Goal: Information Seeking & Learning: Learn about a topic

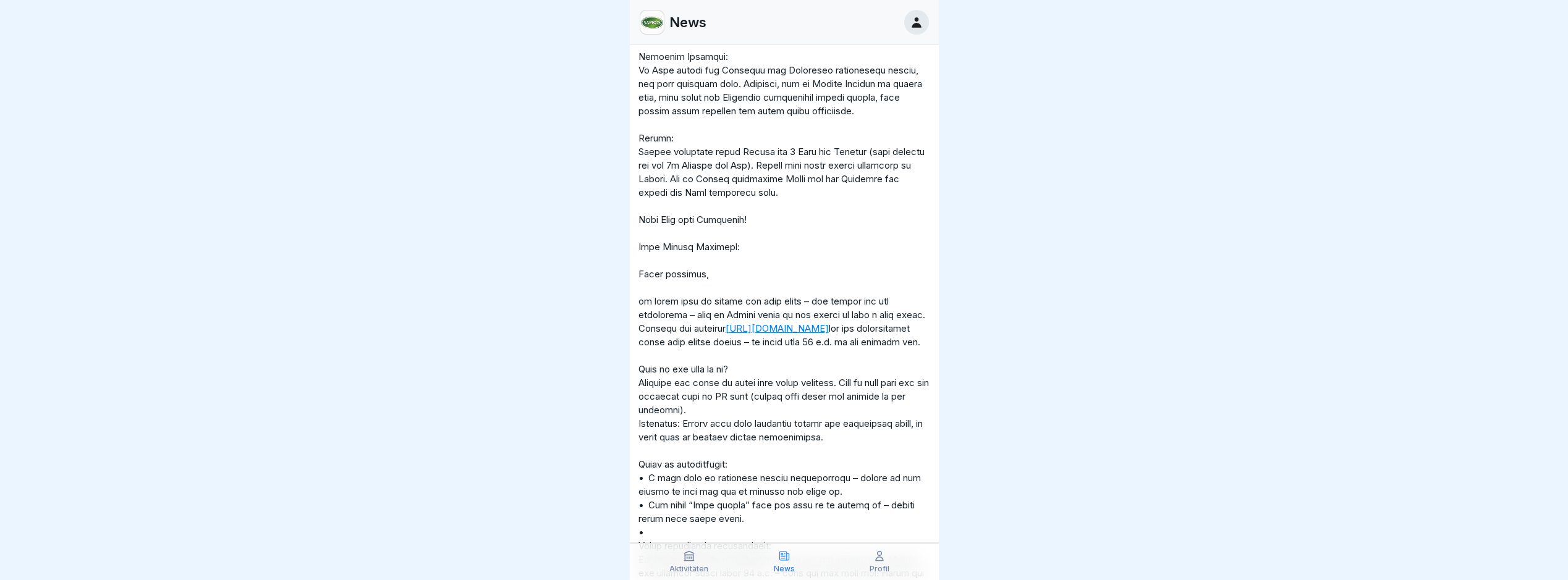
scroll to position [1669, 0]
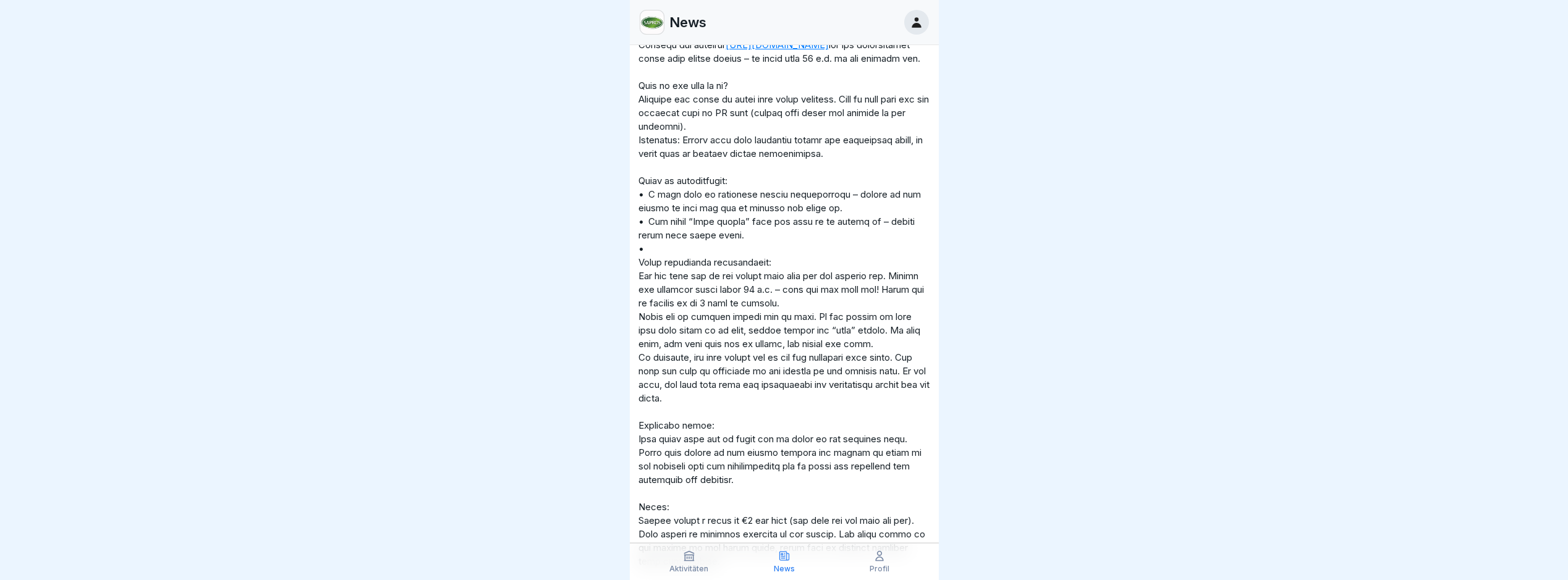
click at [689, 557] on p "Aktivitäten" at bounding box center [689, 569] width 39 height 9
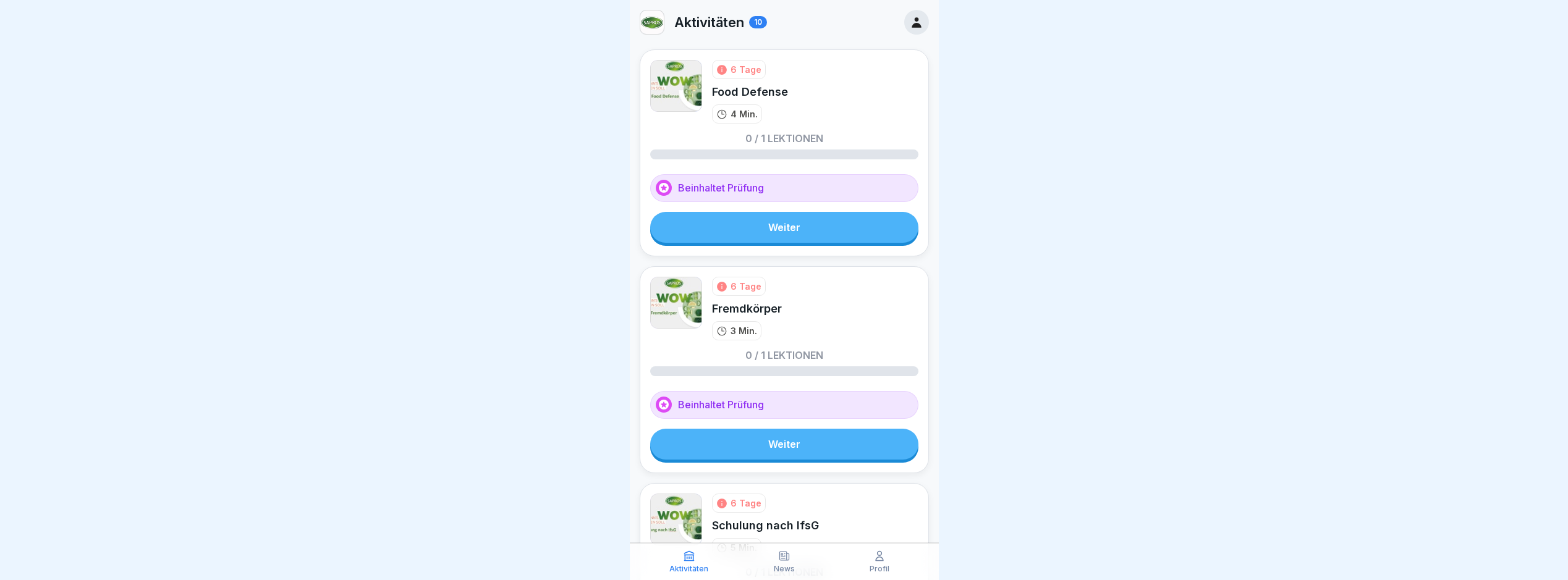
click at [686, 557] on icon at bounding box center [689, 556] width 12 height 12
click at [835, 228] on link "Weiter" at bounding box center [784, 228] width 268 height 31
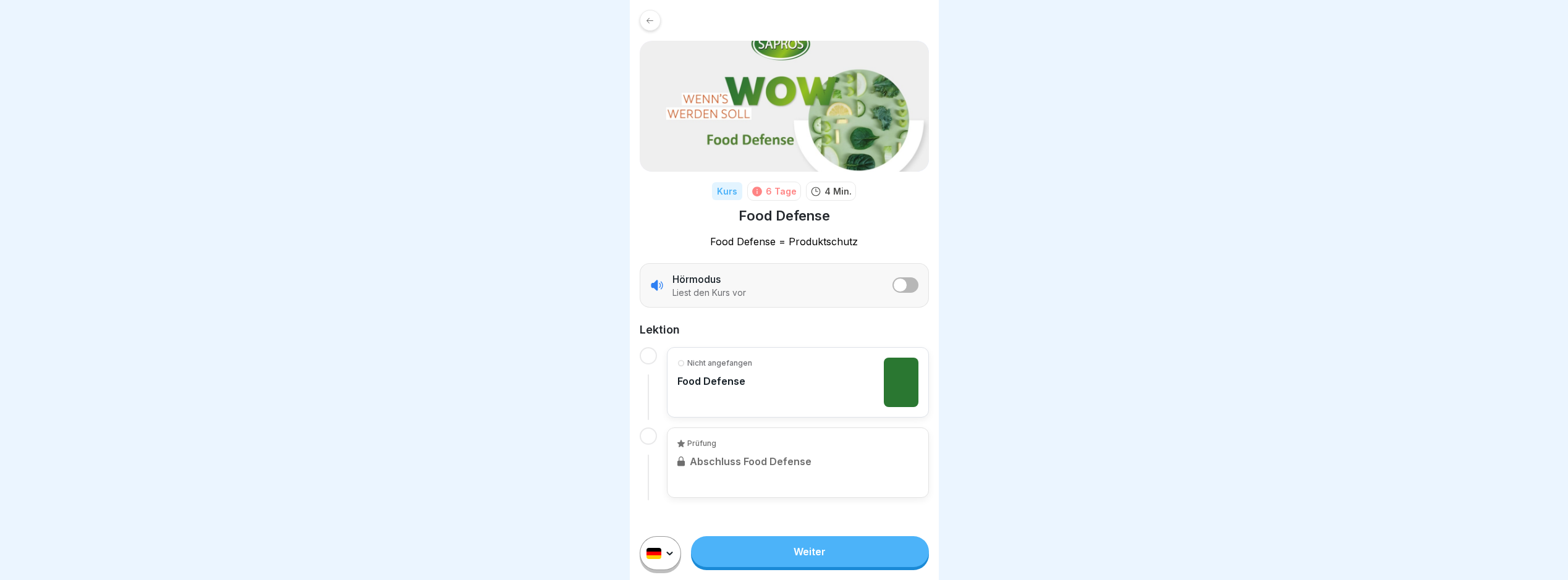
drag, startPoint x: 819, startPoint y: 387, endPoint x: 814, endPoint y: 383, distance: 6.4
click at [819, 385] on div "Nicht angefangen Food Defense" at bounding box center [798, 382] width 241 height 49
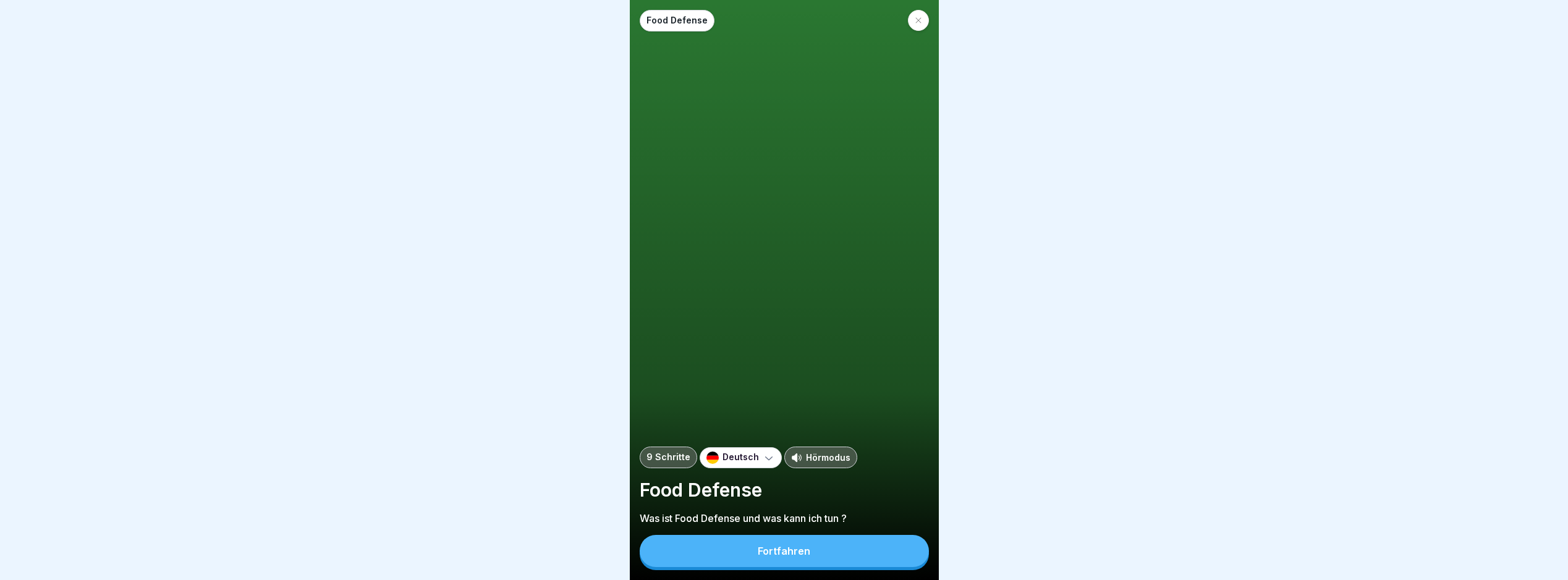
scroll to position [9, 0]
click at [809, 557] on div "Fortfahren" at bounding box center [784, 552] width 289 height 35
drag, startPoint x: 827, startPoint y: 558, endPoint x: 866, endPoint y: 558, distance: 39.0
click at [826, 557] on button "Fortfahren" at bounding box center [784, 551] width 289 height 32
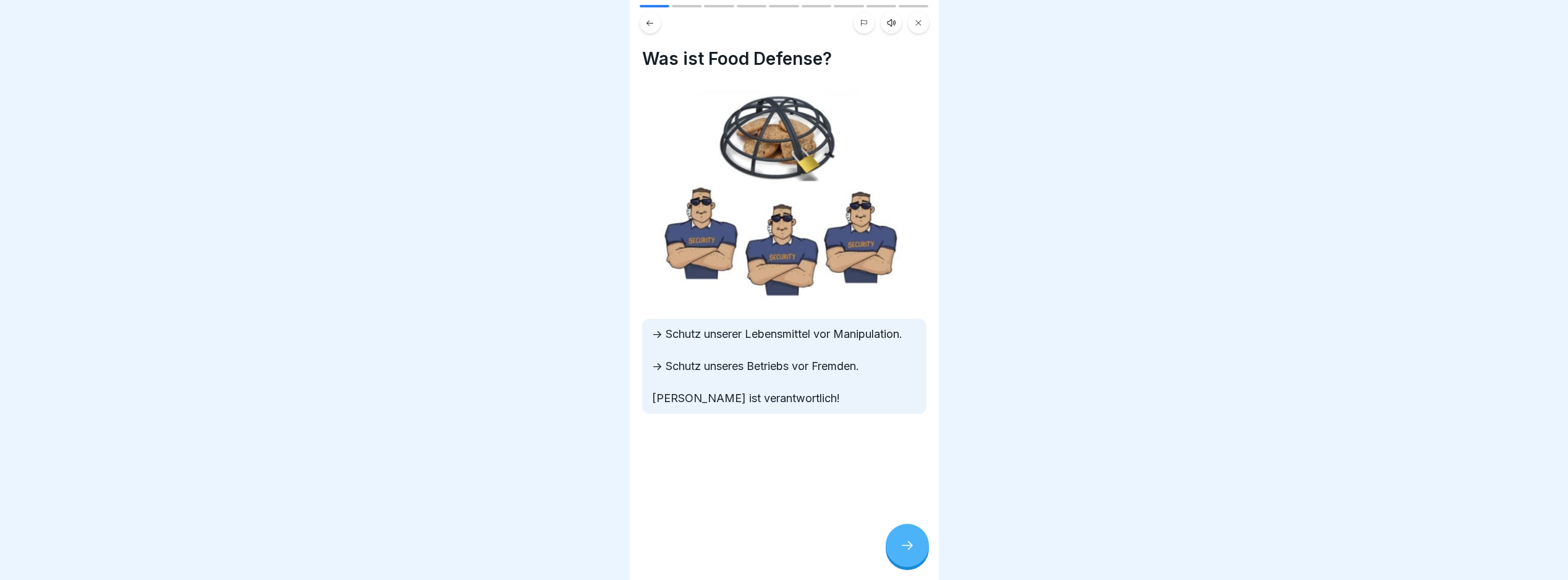
click at [879, 527] on div "Food Defense 9 Schritte Deutsch Hörmodus Food Defense Was ist Food Defense und …" at bounding box center [784, 290] width 309 height 580
click at [879, 542] on div at bounding box center [908, 546] width 43 height 43
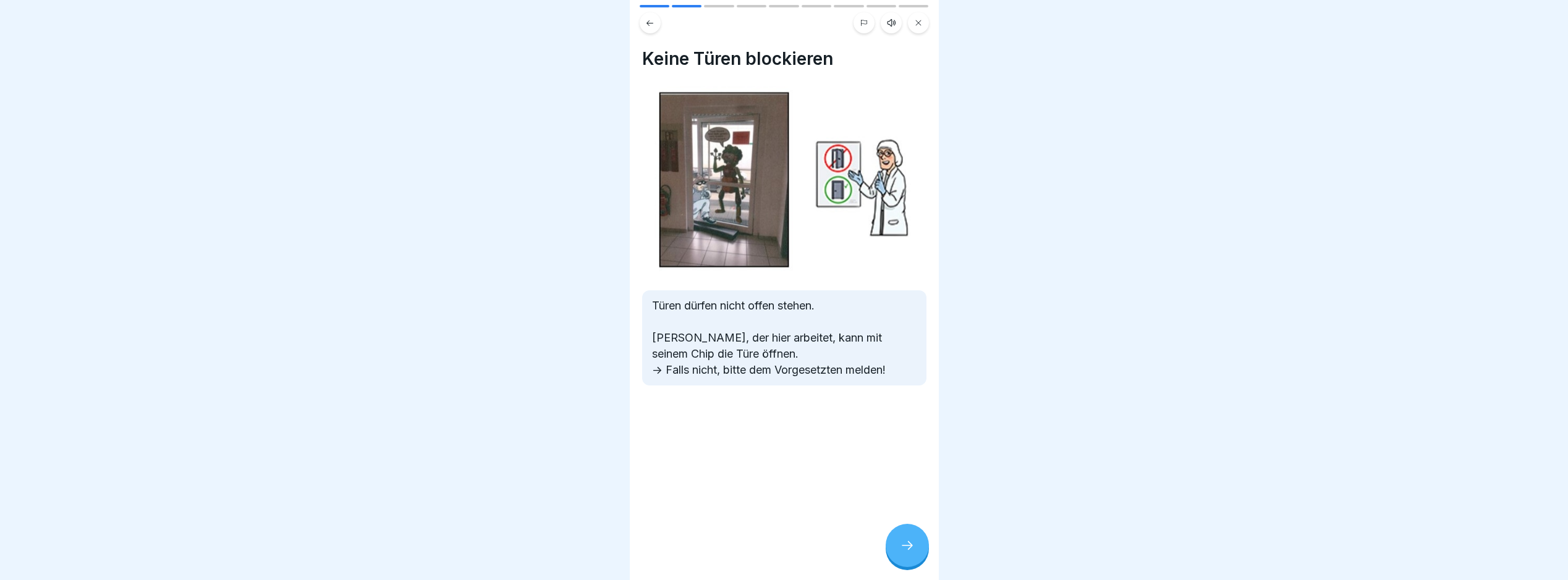
click at [879, 556] on div at bounding box center [908, 546] width 43 height 43
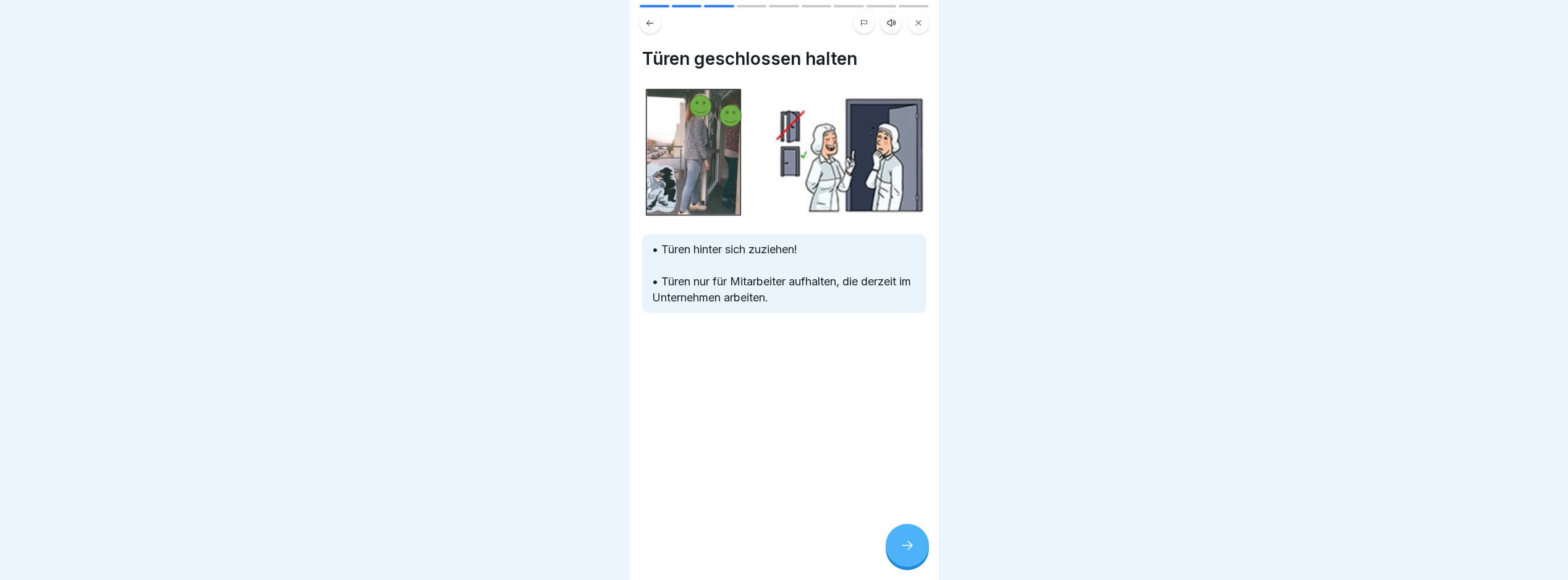
click at [879, 535] on div at bounding box center [908, 546] width 43 height 43
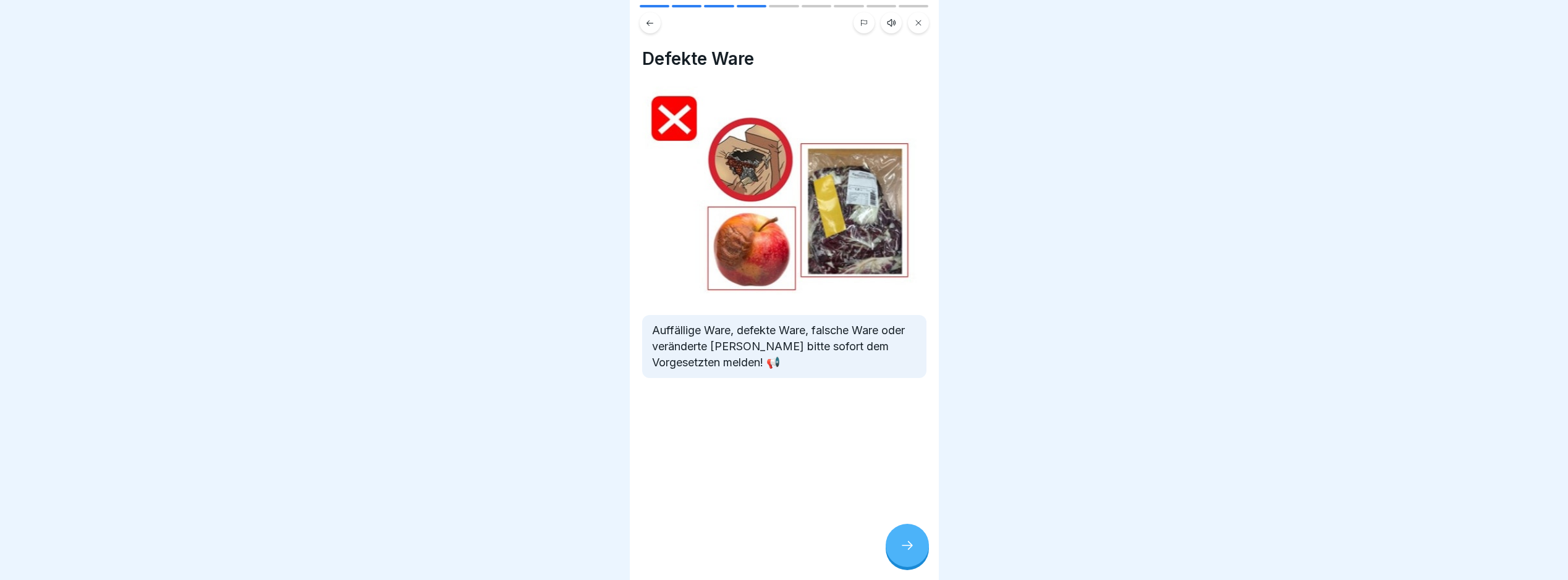
click at [879, 540] on icon at bounding box center [908, 546] width 15 height 15
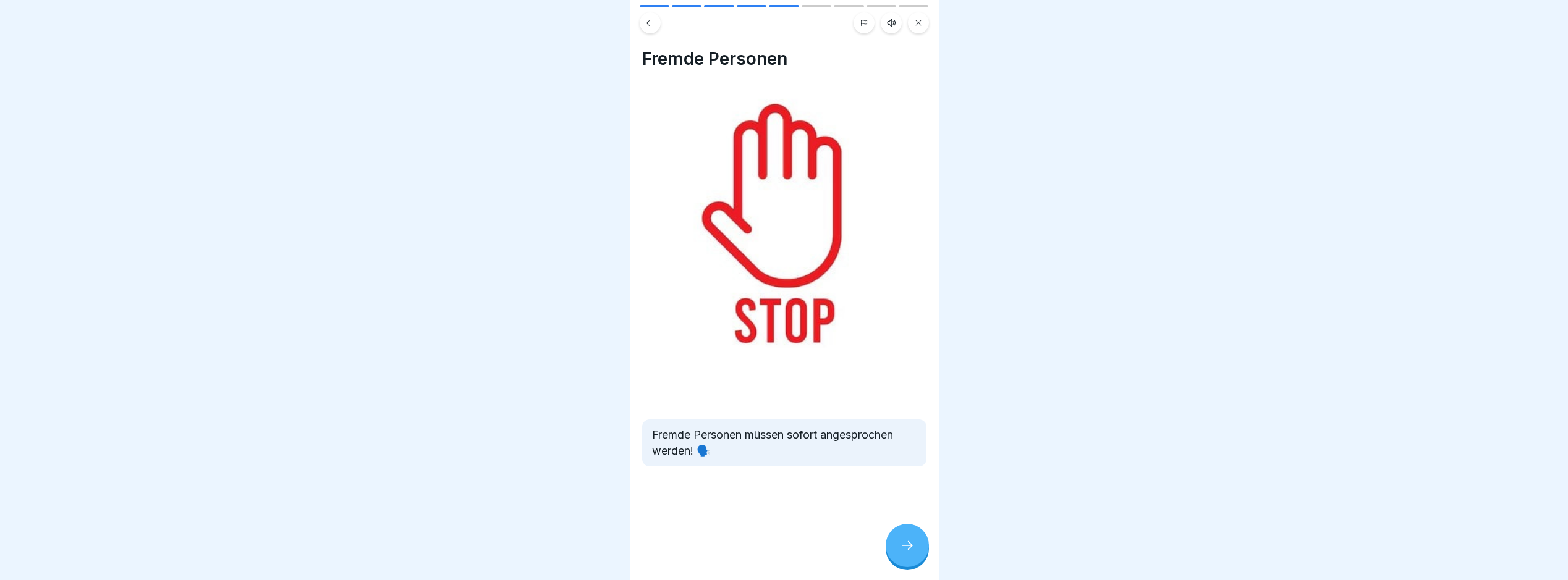
click at [879, 540] on div at bounding box center [908, 546] width 43 height 43
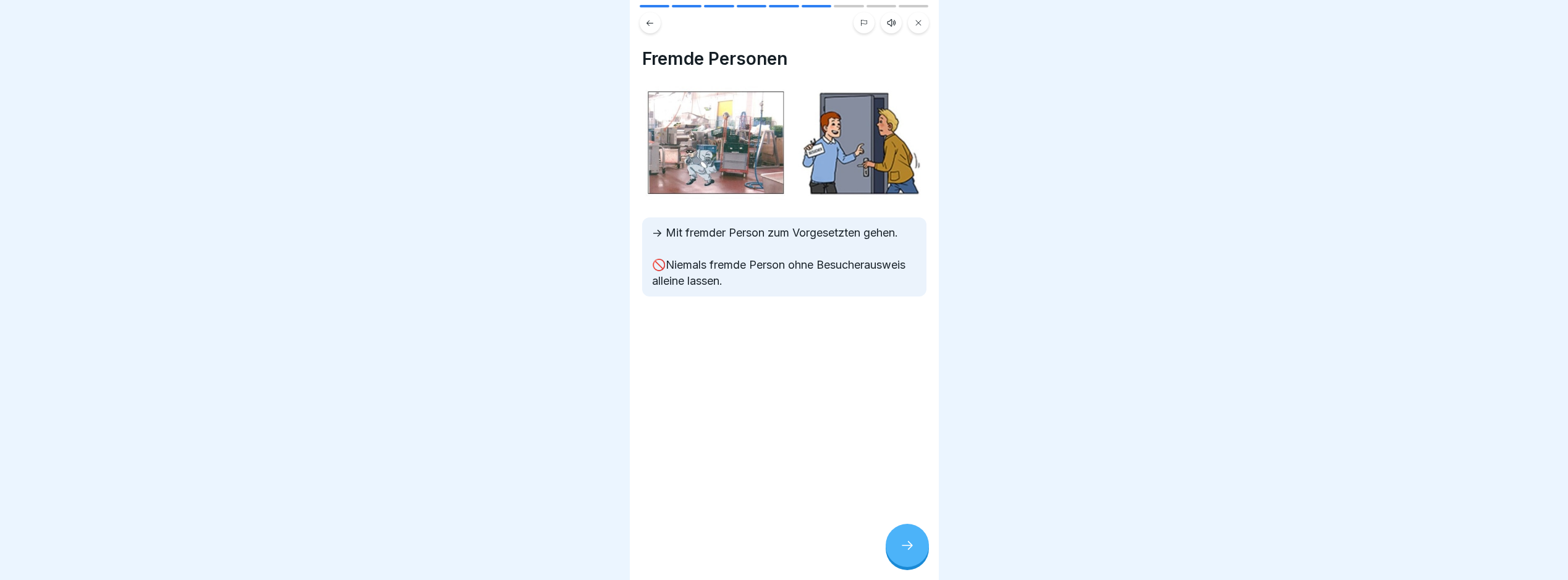
click at [879, 540] on icon at bounding box center [908, 546] width 15 height 15
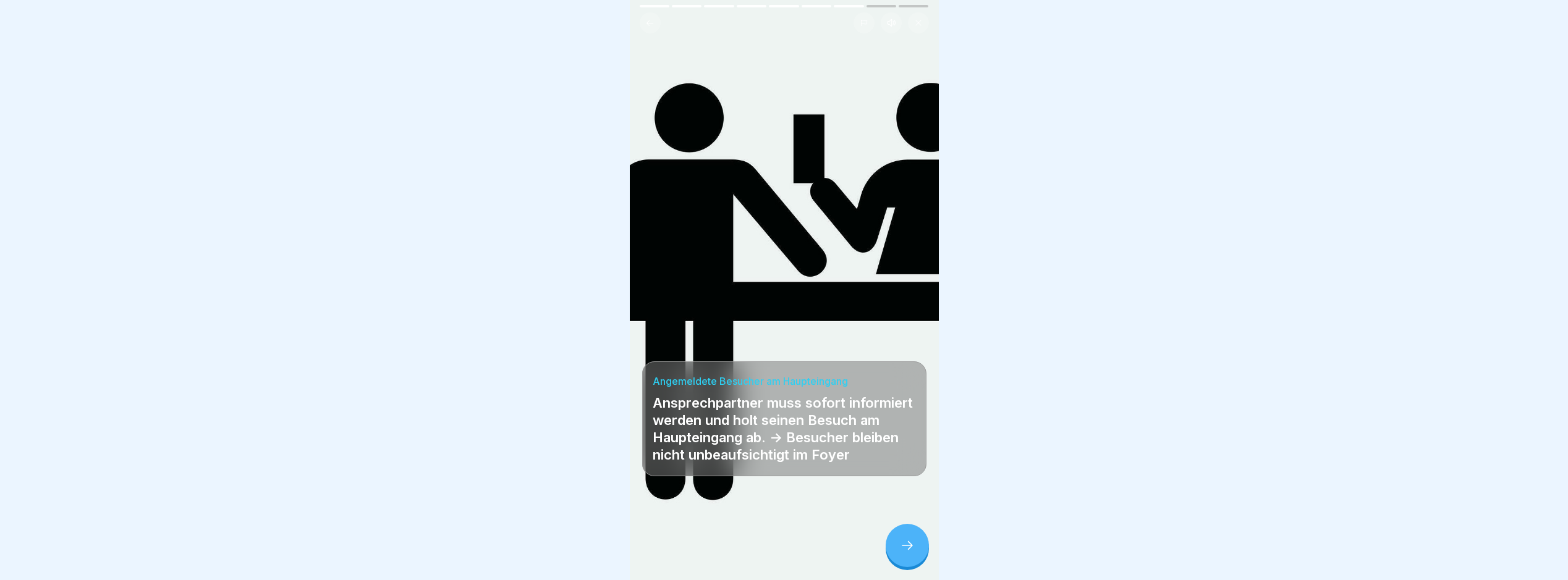
click at [879, 540] on icon at bounding box center [908, 546] width 15 height 15
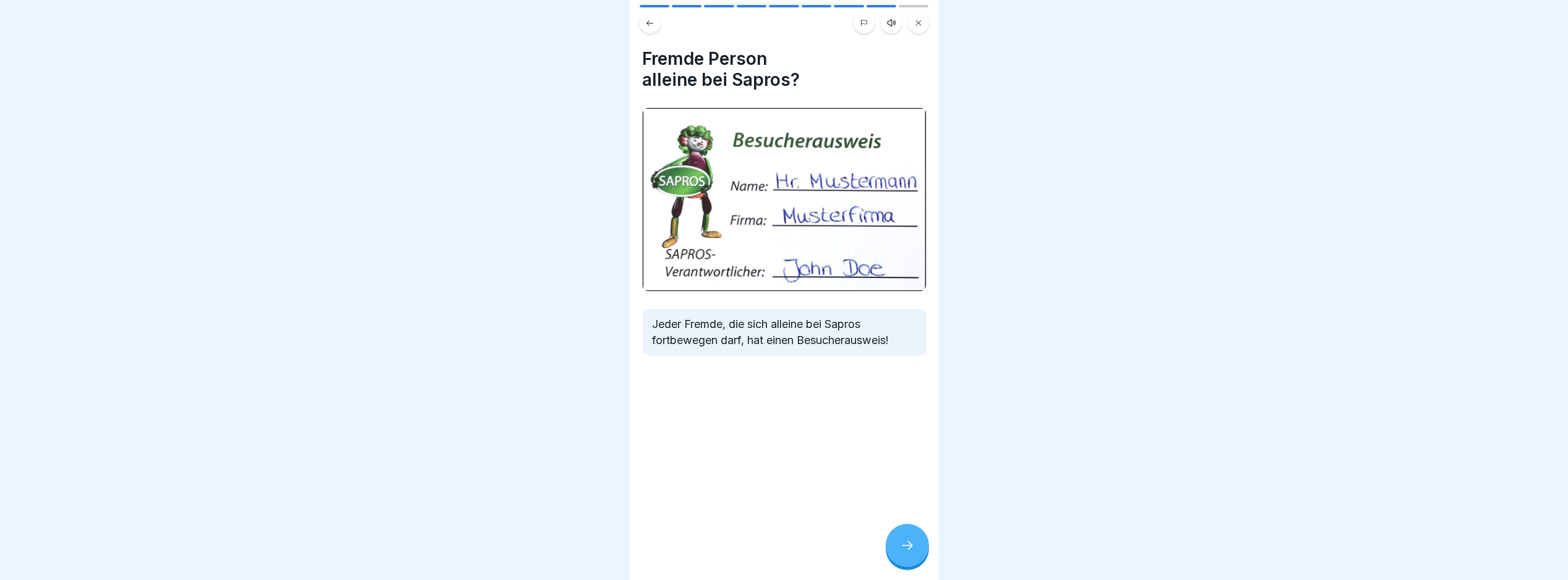
click at [879, 540] on icon at bounding box center [908, 546] width 15 height 15
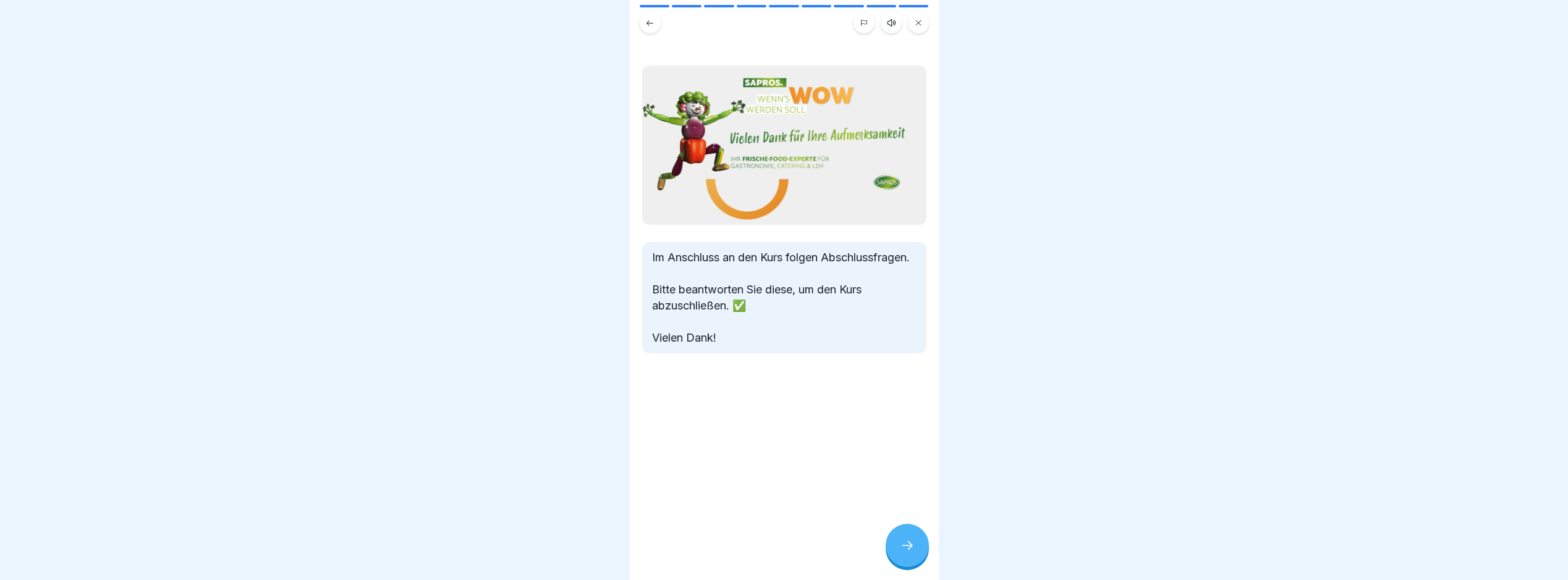
click at [879, 540] on icon at bounding box center [908, 546] width 15 height 15
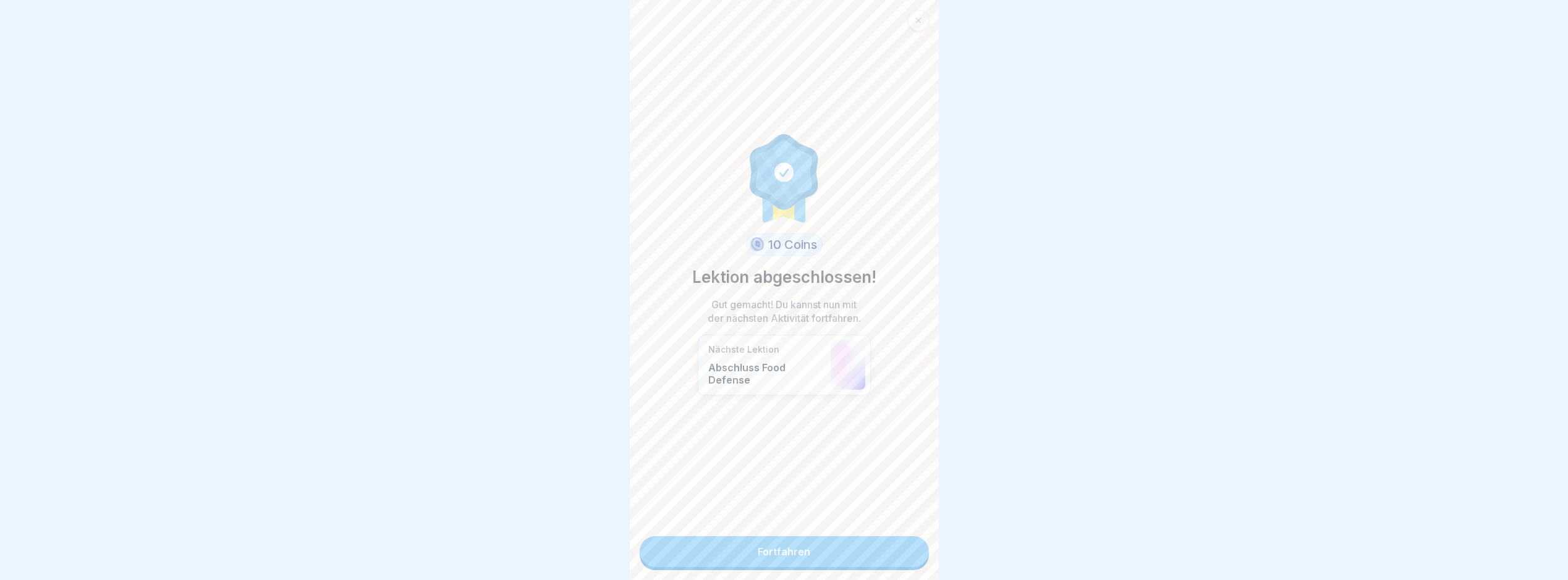
click at [819, 547] on link "Fortfahren" at bounding box center [784, 552] width 289 height 31
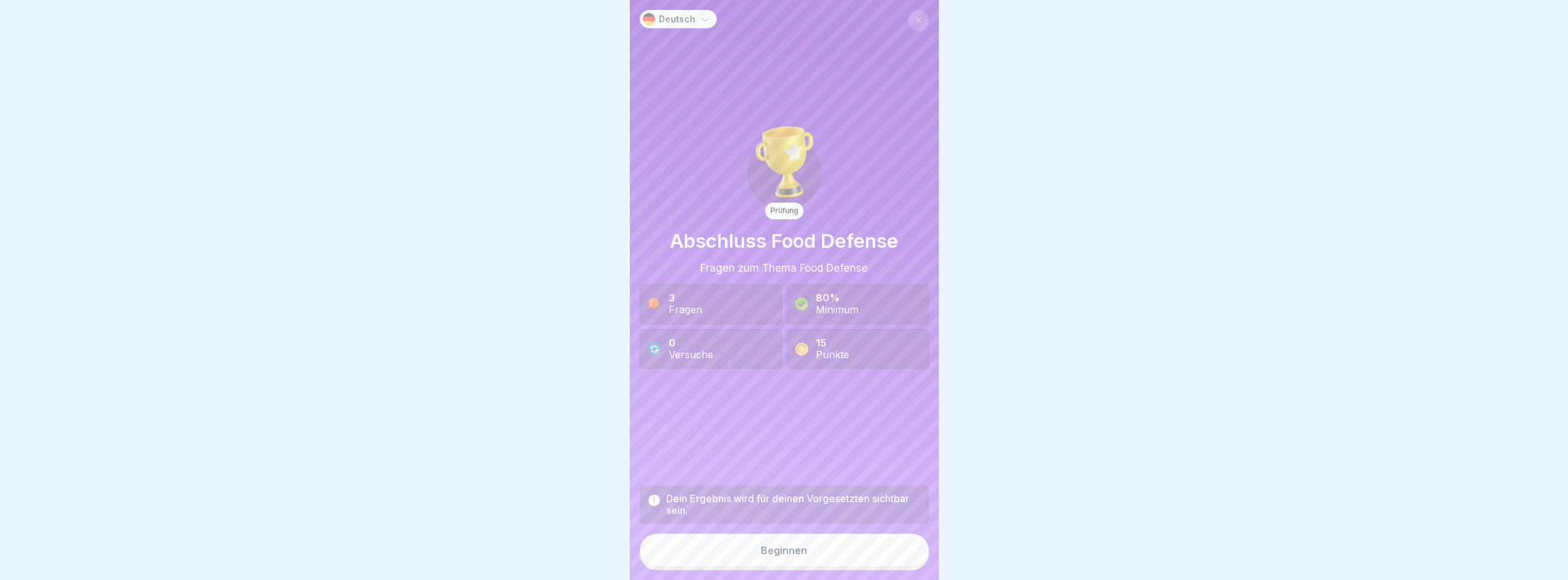
click at [809, 556] on button "Beginnen" at bounding box center [784, 551] width 289 height 34
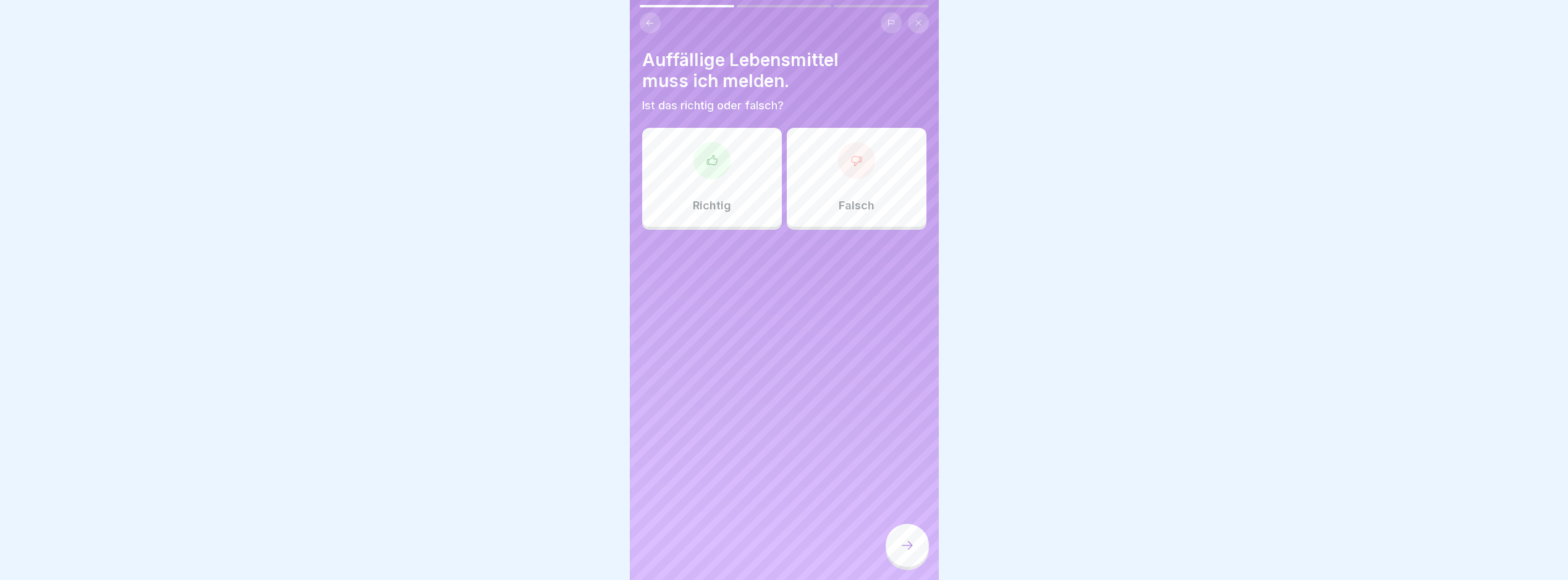
click at [710, 220] on div "Richtig" at bounding box center [712, 177] width 139 height 99
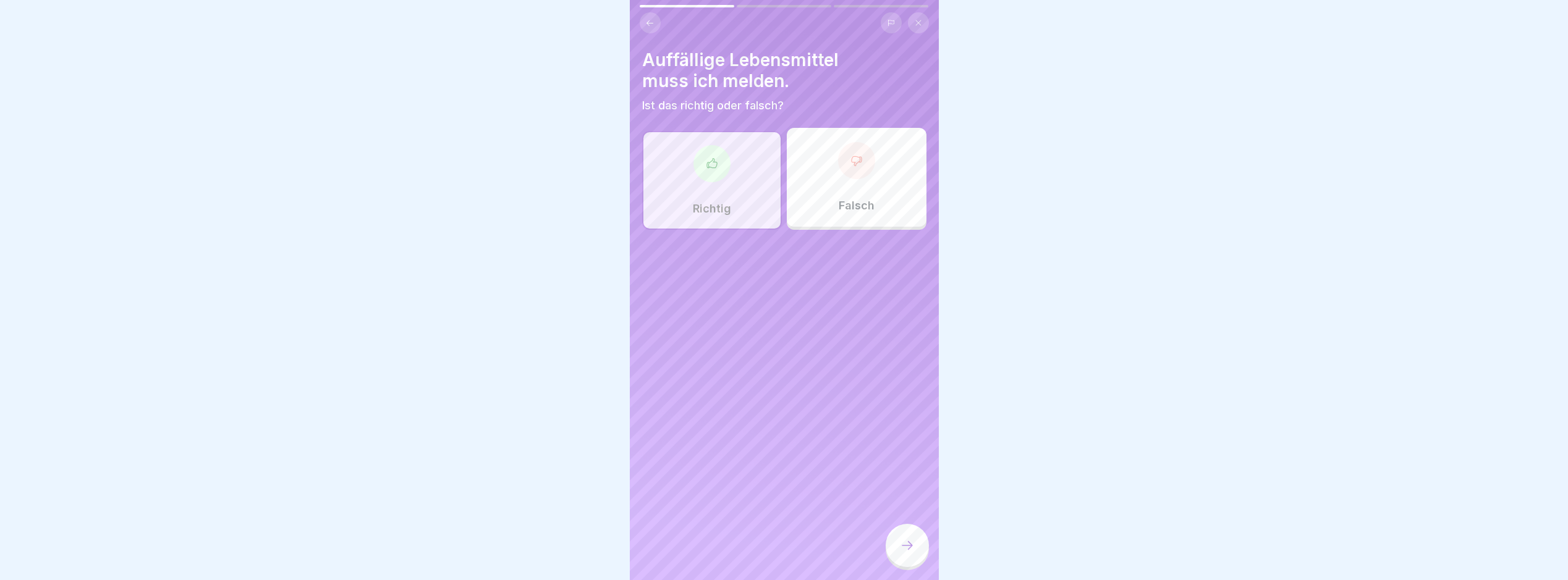
click at [879, 546] on div at bounding box center [908, 546] width 43 height 43
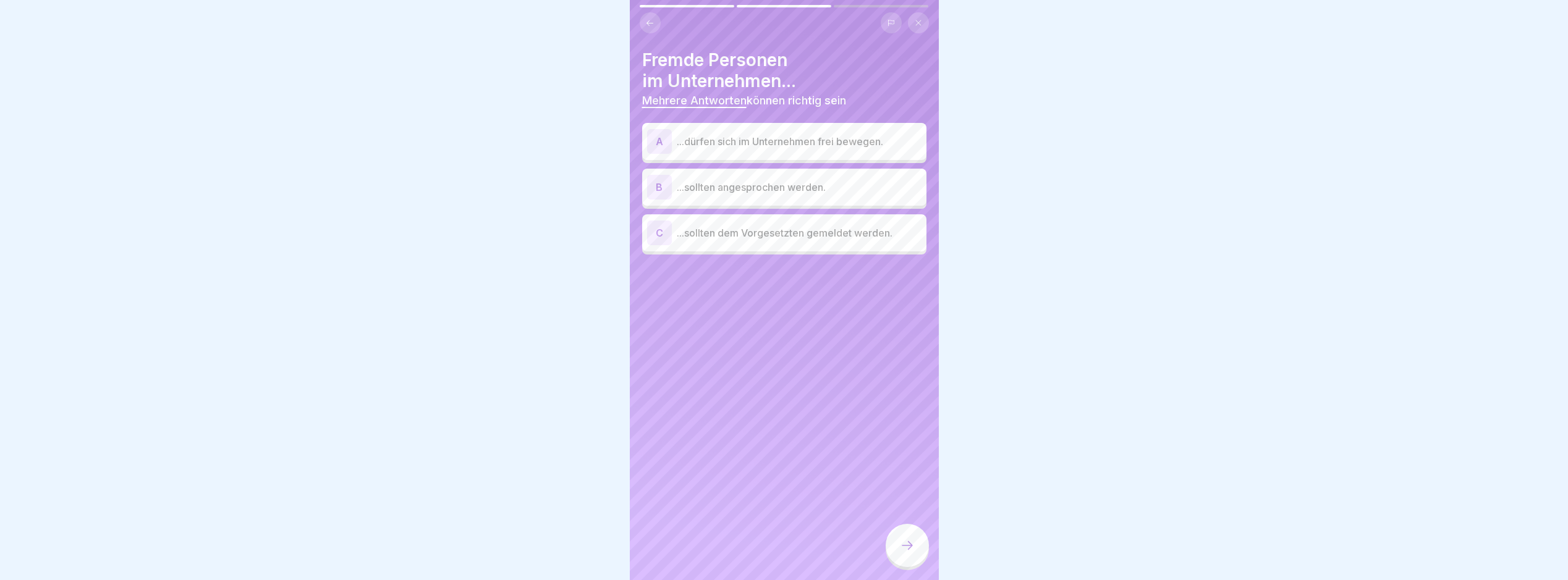
click at [830, 199] on div "B ...sollten angesprochen werden." at bounding box center [784, 187] width 284 height 37
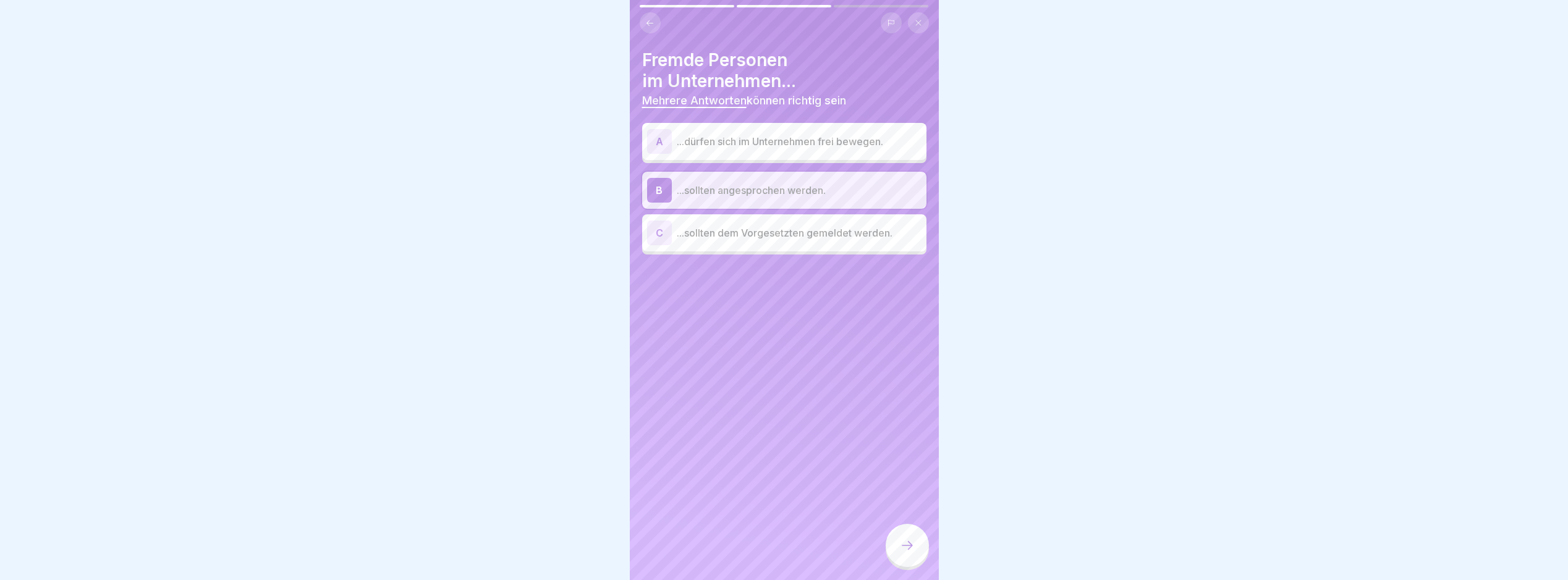
click at [879, 546] on div at bounding box center [908, 546] width 43 height 43
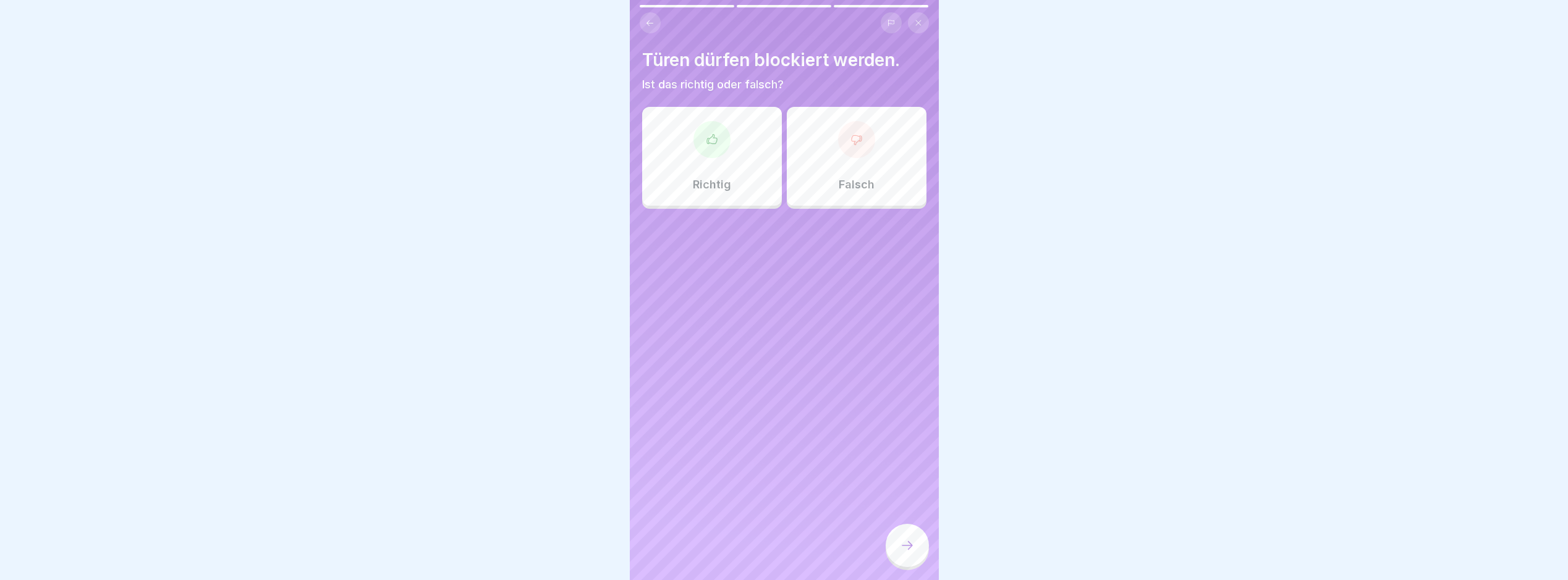
click at [862, 176] on div "Falsch" at bounding box center [856, 156] width 139 height 99
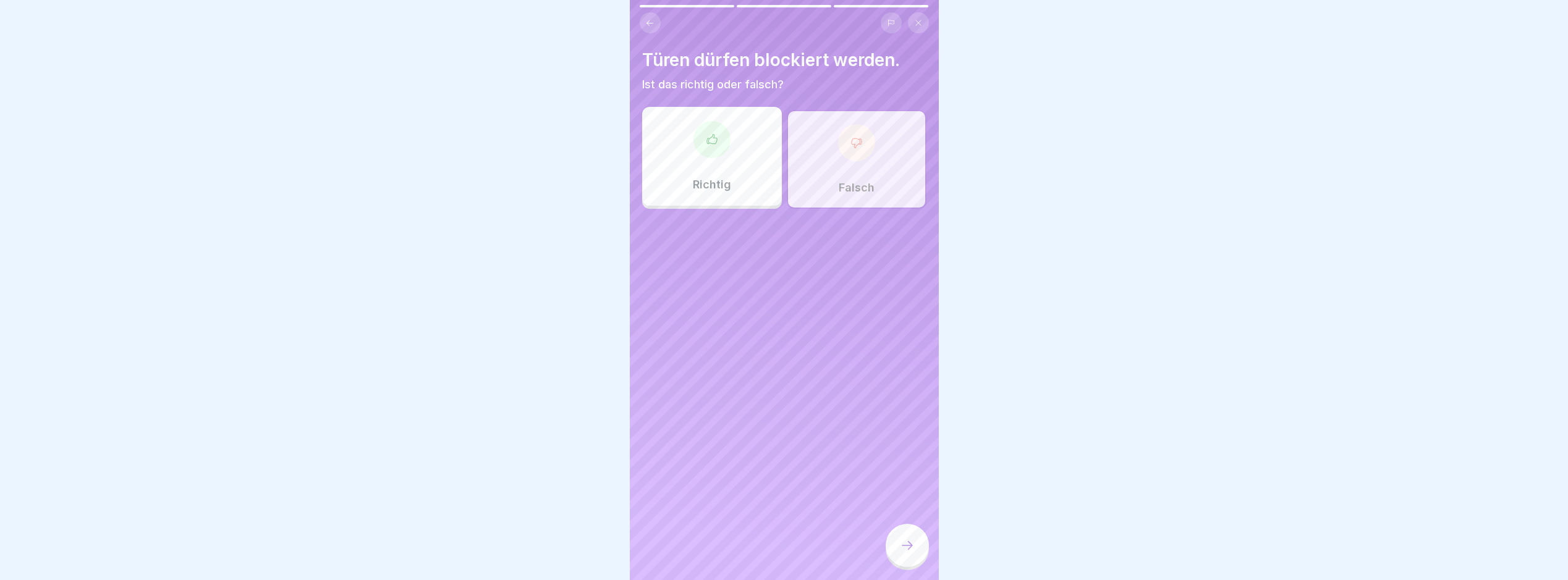
click at [879, 553] on icon at bounding box center [908, 546] width 15 height 15
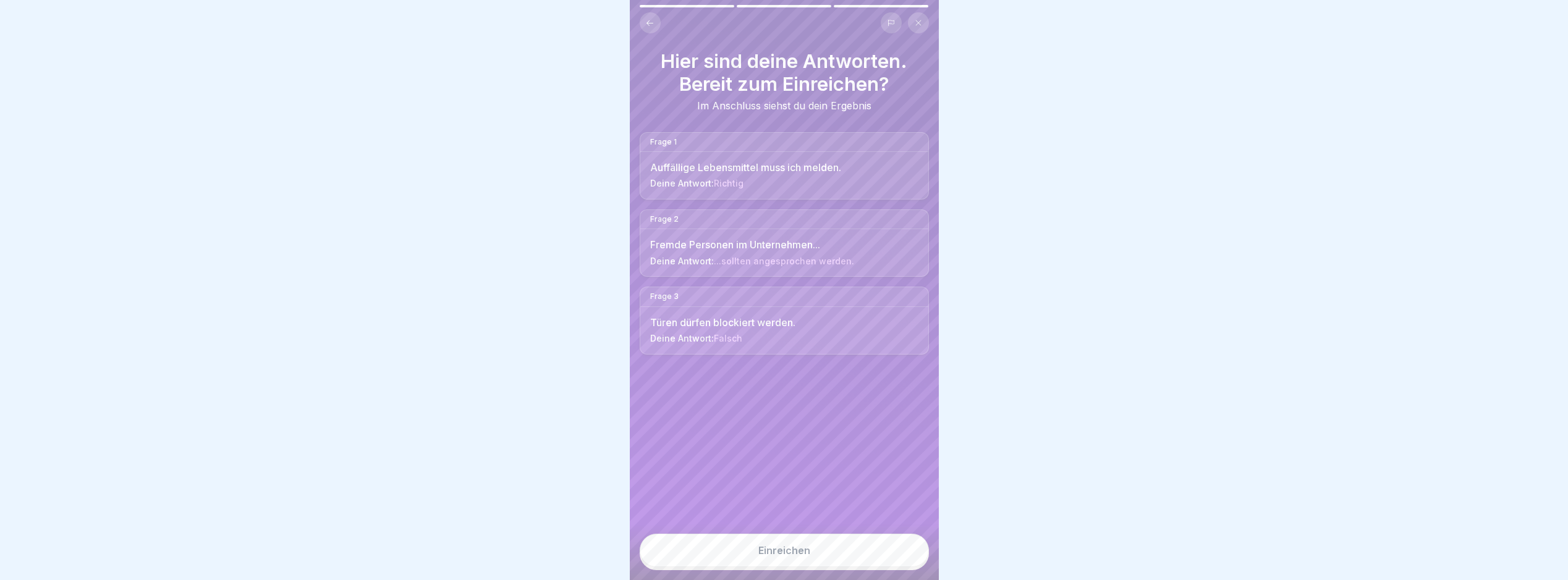
click at [878, 557] on button "Einreichen" at bounding box center [784, 551] width 289 height 34
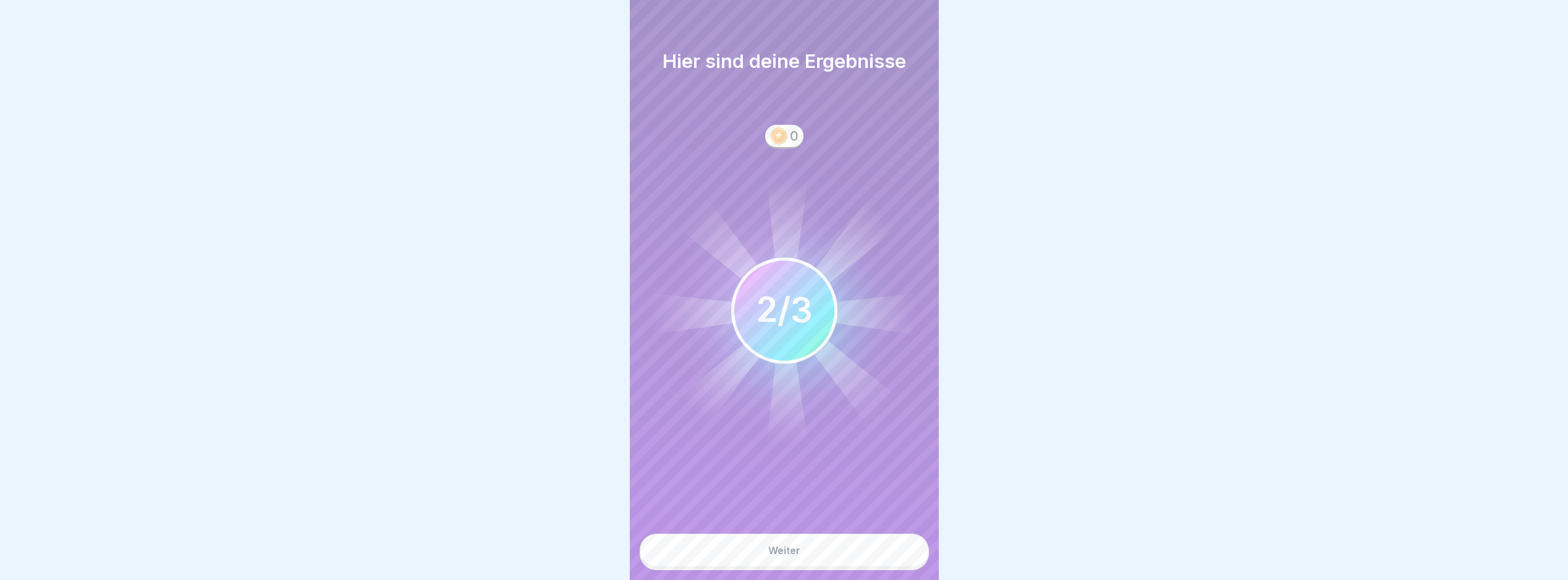
click at [869, 553] on button "Weiter" at bounding box center [784, 551] width 289 height 34
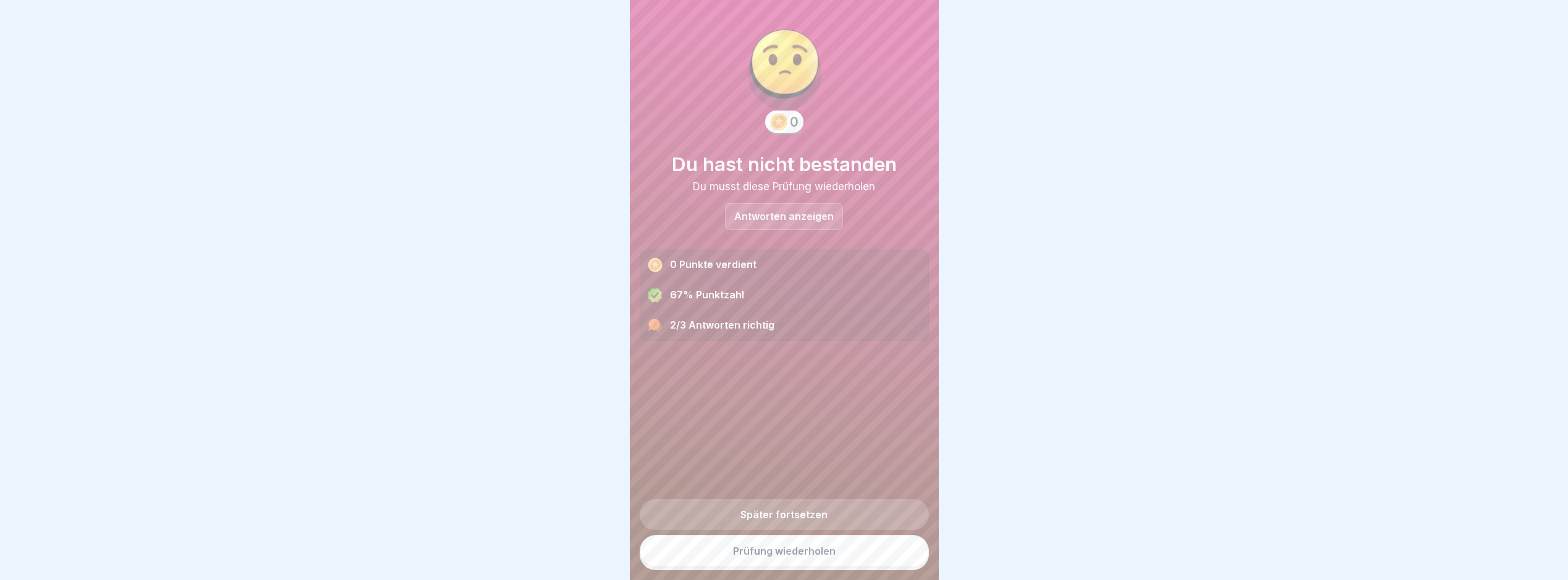
click at [847, 550] on link "Prüfung wiederholen" at bounding box center [784, 551] width 289 height 32
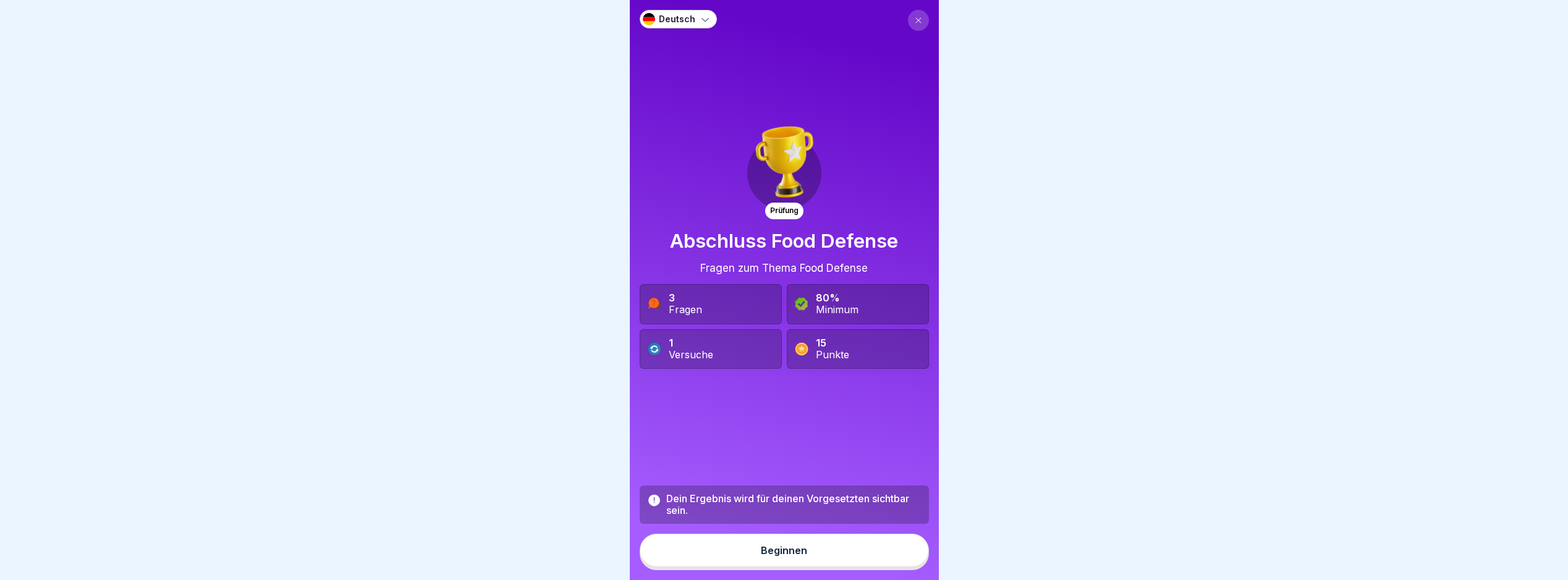
click at [852, 566] on button "Beginnen" at bounding box center [784, 551] width 289 height 34
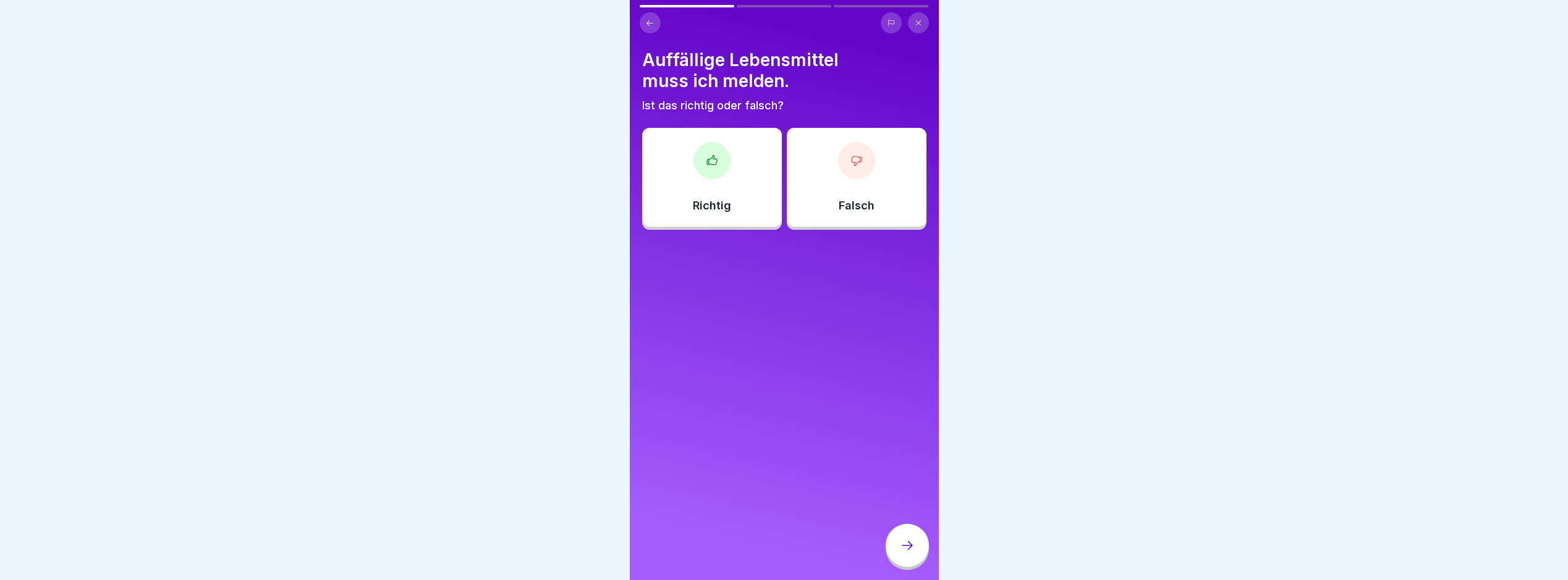
click at [745, 189] on div "Richtig" at bounding box center [712, 177] width 139 height 99
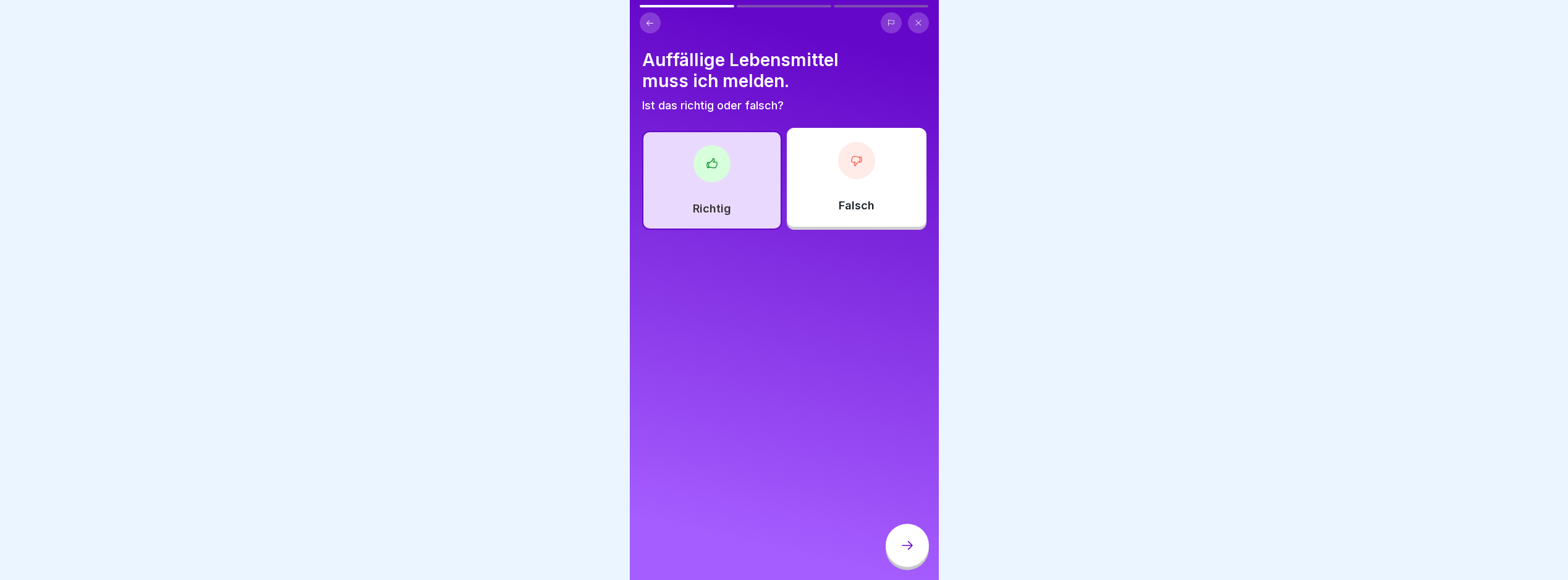
click at [902, 553] on icon at bounding box center [908, 546] width 15 height 15
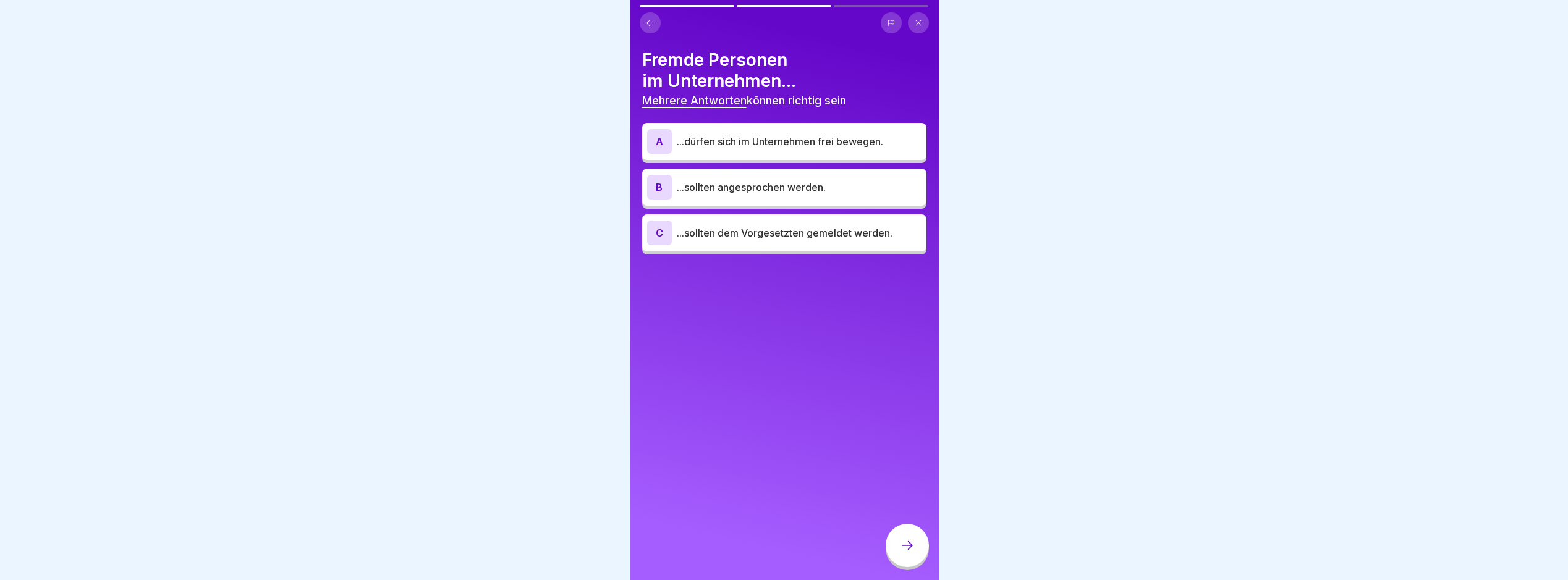
click at [821, 195] on div "B ...sollten angesprochen werden." at bounding box center [784, 187] width 274 height 25
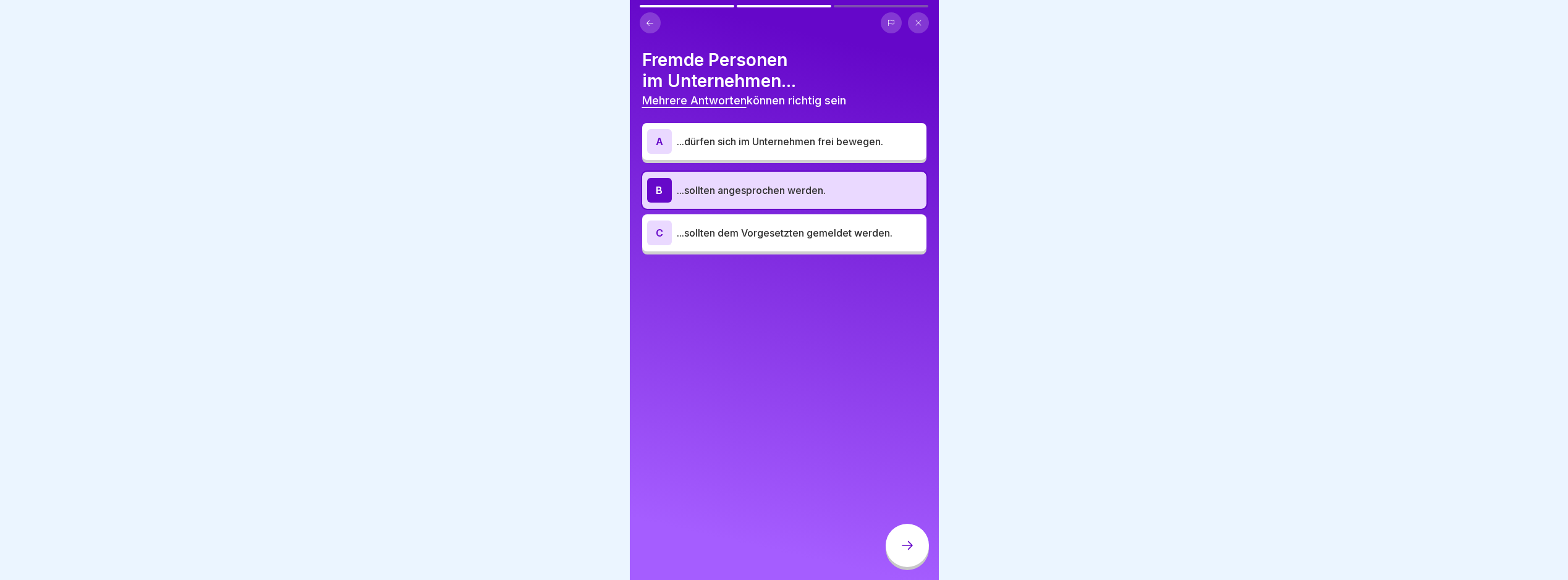
click at [896, 552] on div at bounding box center [908, 546] width 43 height 43
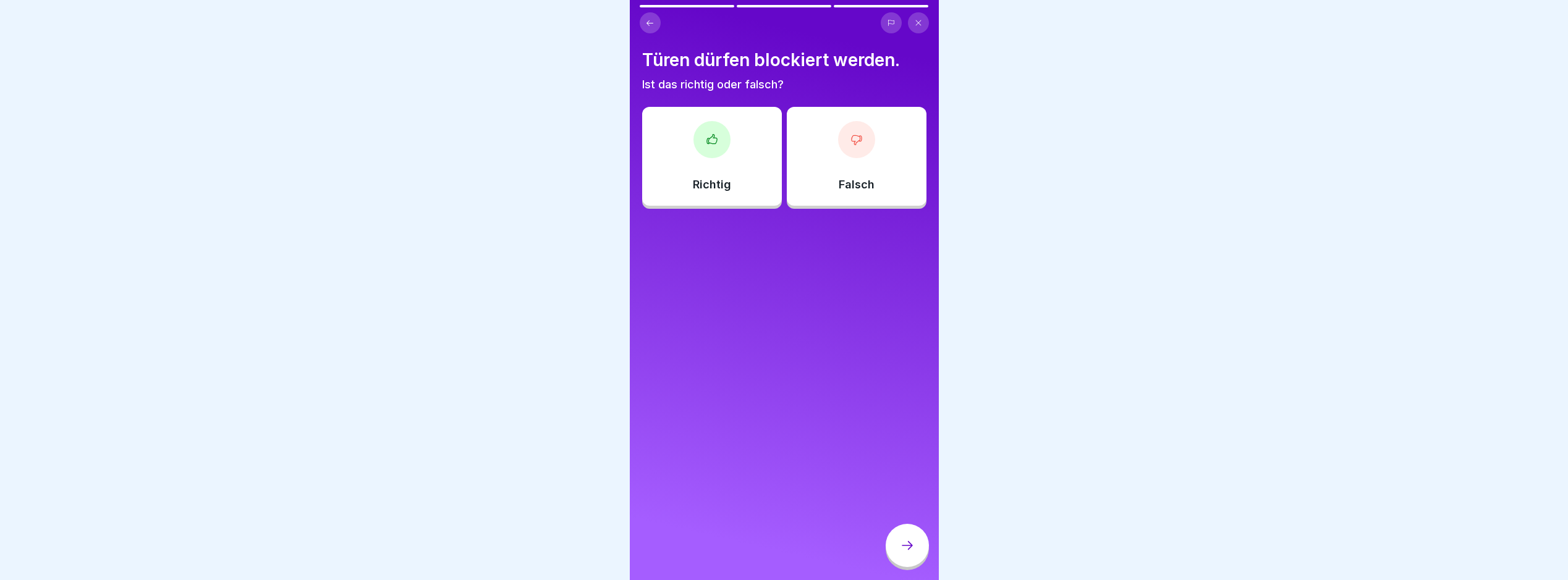
click at [853, 152] on div at bounding box center [856, 139] width 37 height 37
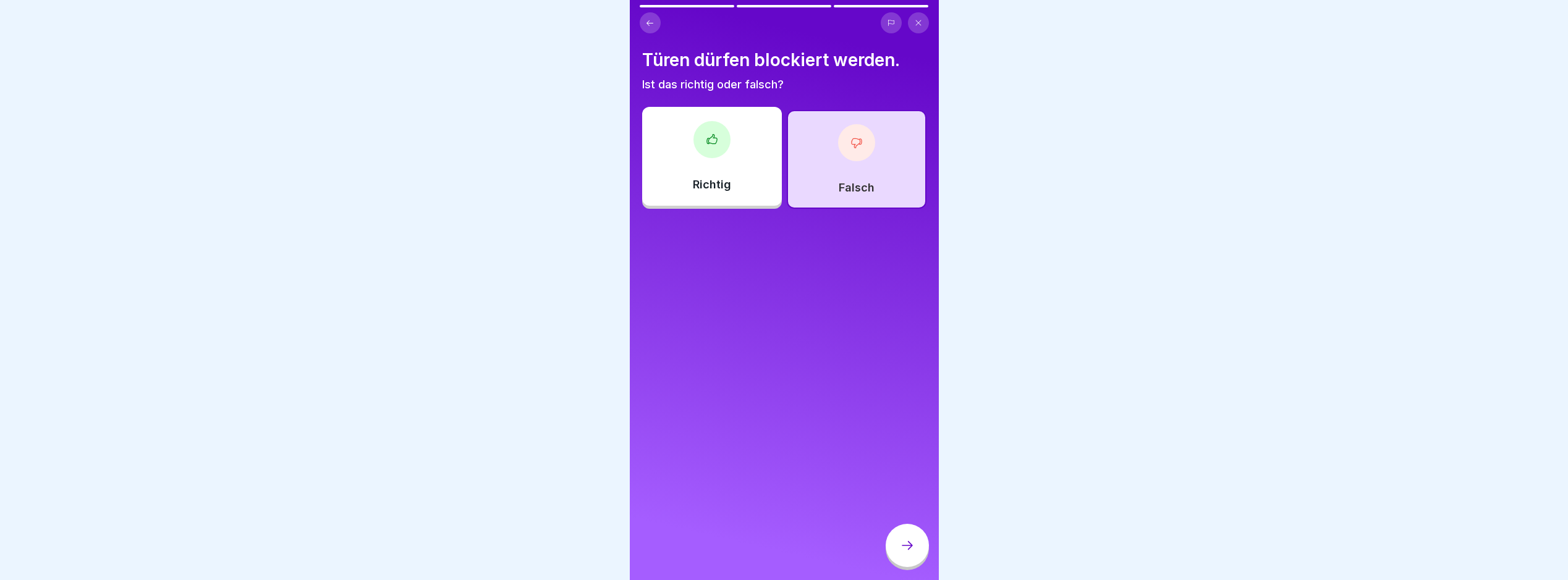
click at [743, 163] on div "Richtig" at bounding box center [712, 156] width 139 height 99
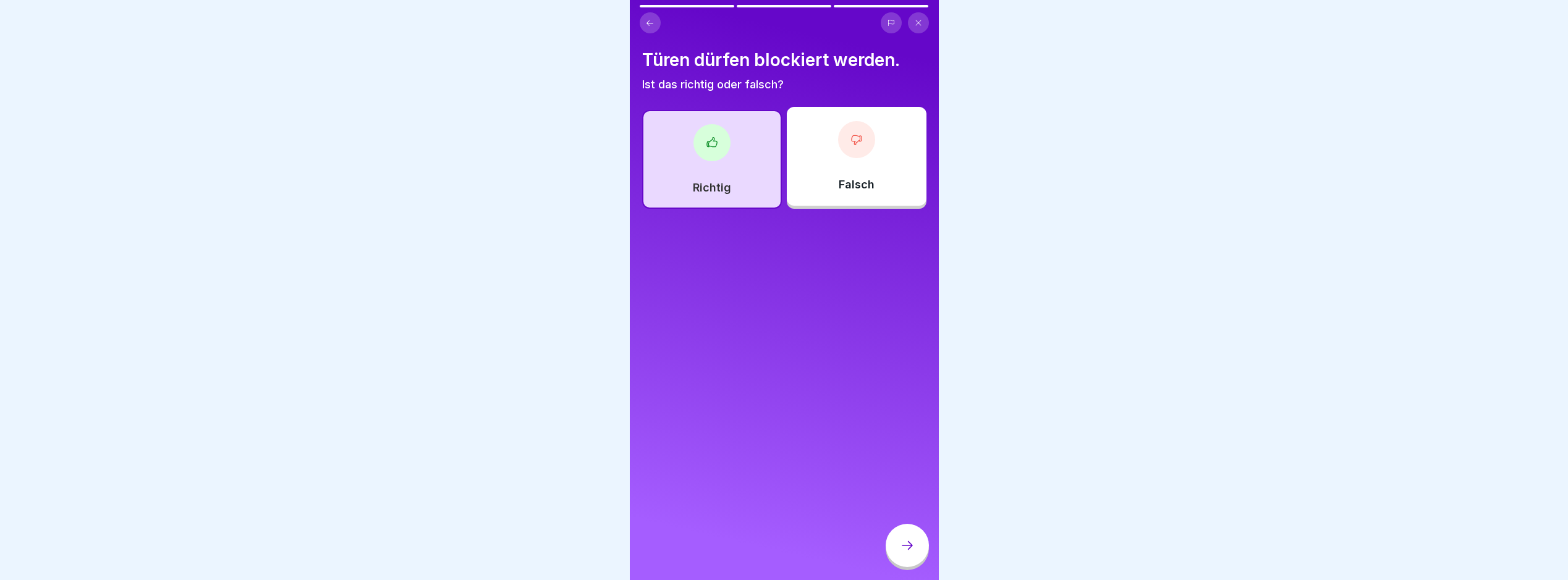
click at [903, 553] on icon at bounding box center [908, 546] width 15 height 15
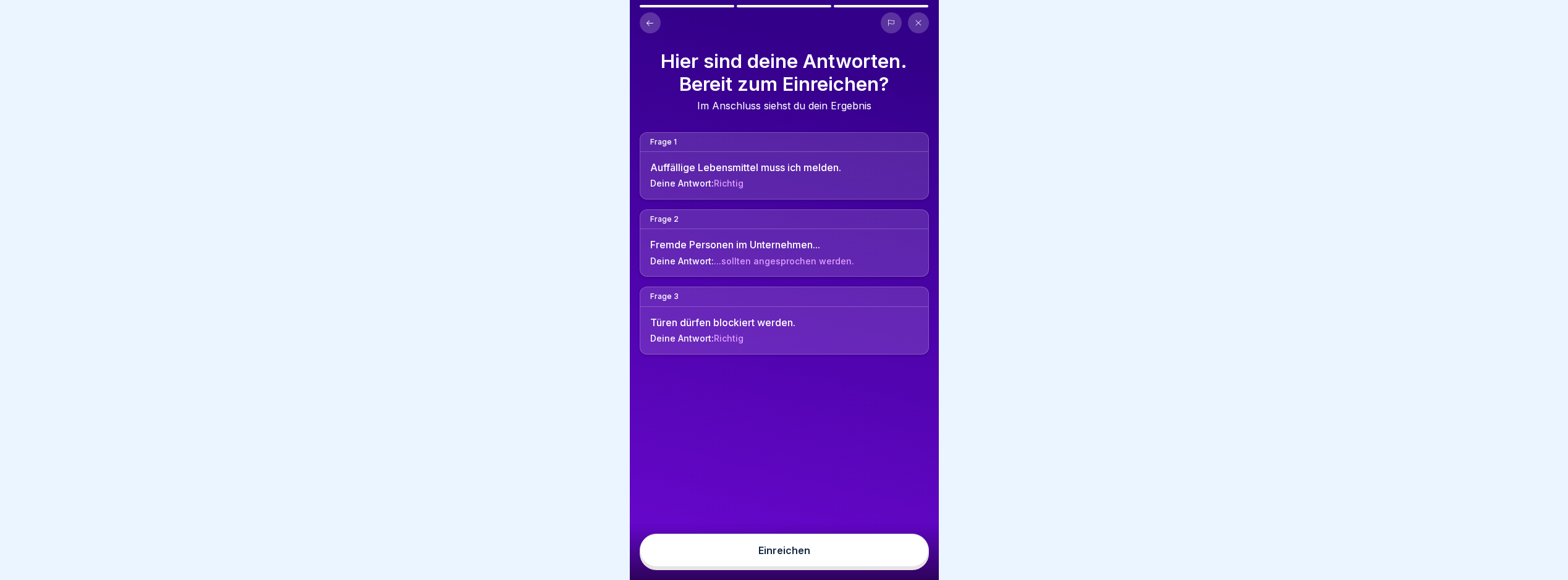
click at [869, 573] on div "Einreichen" at bounding box center [784, 552] width 309 height 56
click at [867, 567] on button "Einreichen" at bounding box center [784, 551] width 289 height 34
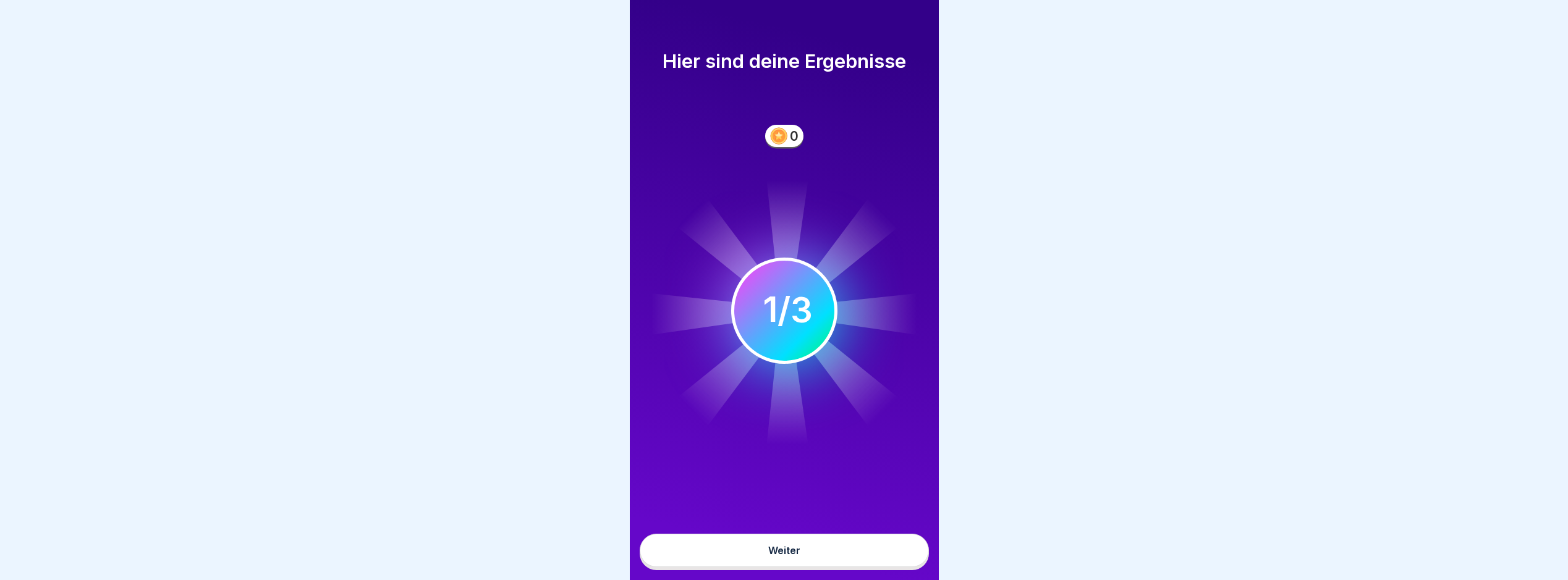
drag, startPoint x: 818, startPoint y: 550, endPoint x: 825, endPoint y: 550, distance: 7.0
click at [819, 551] on button "Weiter" at bounding box center [784, 551] width 289 height 34
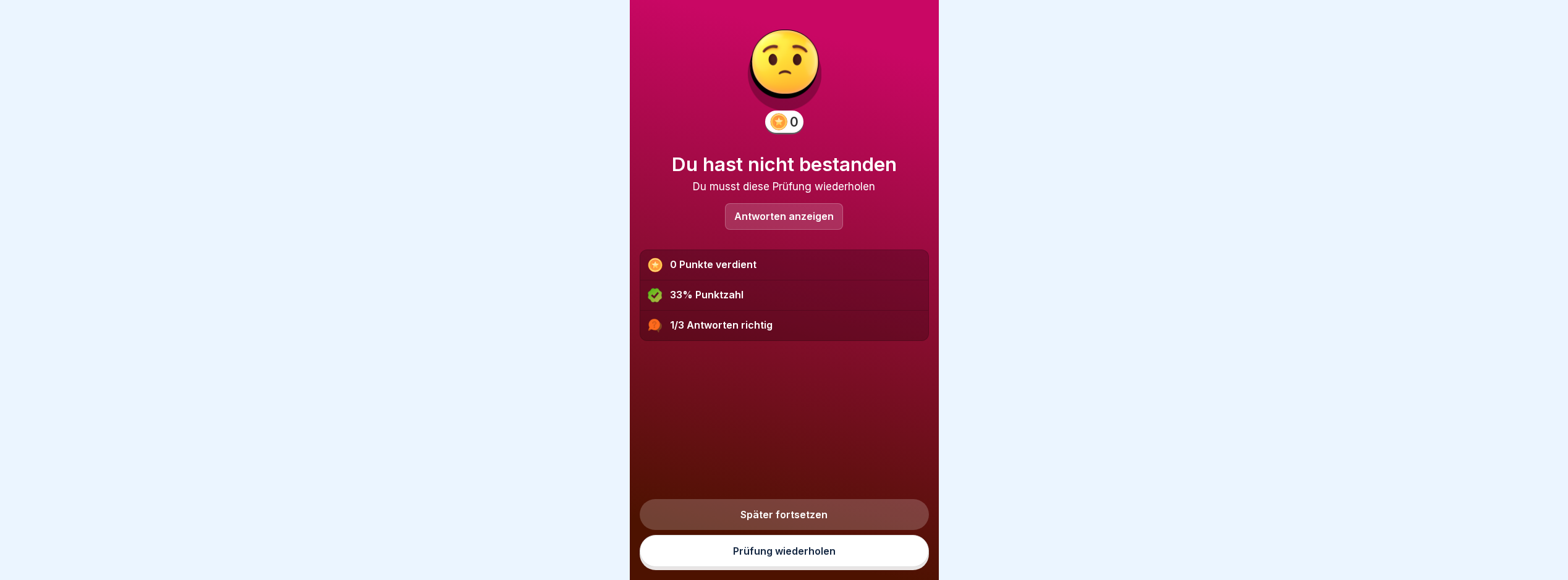
click at [794, 561] on link "Prüfung wiederholen" at bounding box center [784, 551] width 289 height 32
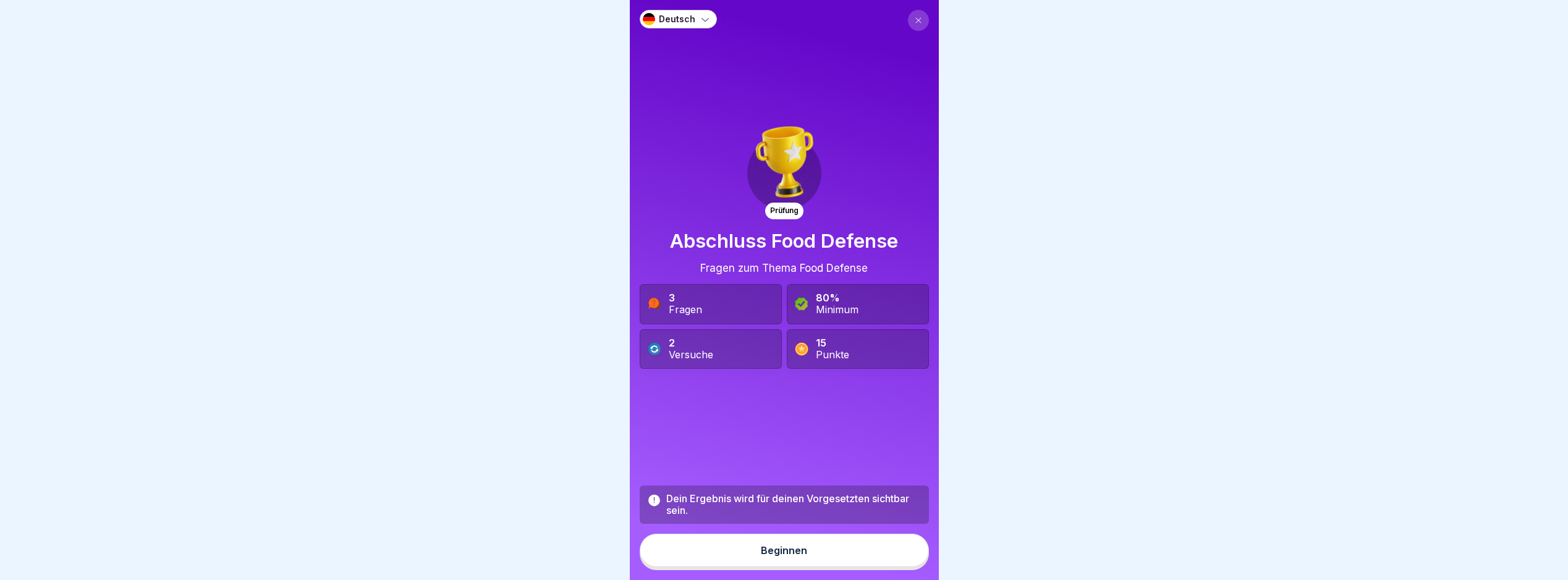
click at [775, 539] on div "Dein Ergebnis wird für deinen Vorgesetzten sichtbar sein. Beginnen" at bounding box center [784, 528] width 289 height 85
drag, startPoint x: 792, startPoint y: 549, endPoint x: 828, endPoint y: 558, distance: 37.1
click at [795, 549] on button "Beginnen" at bounding box center [784, 551] width 289 height 34
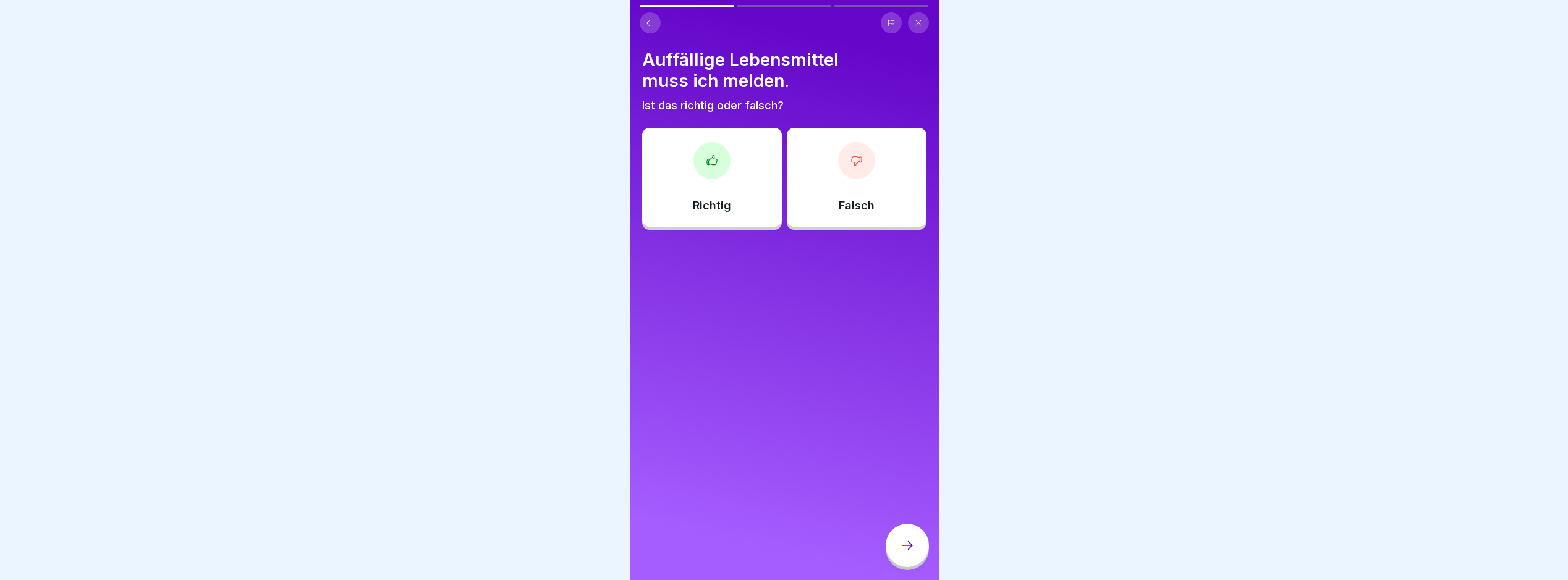
click at [707, 168] on div at bounding box center [712, 160] width 37 height 37
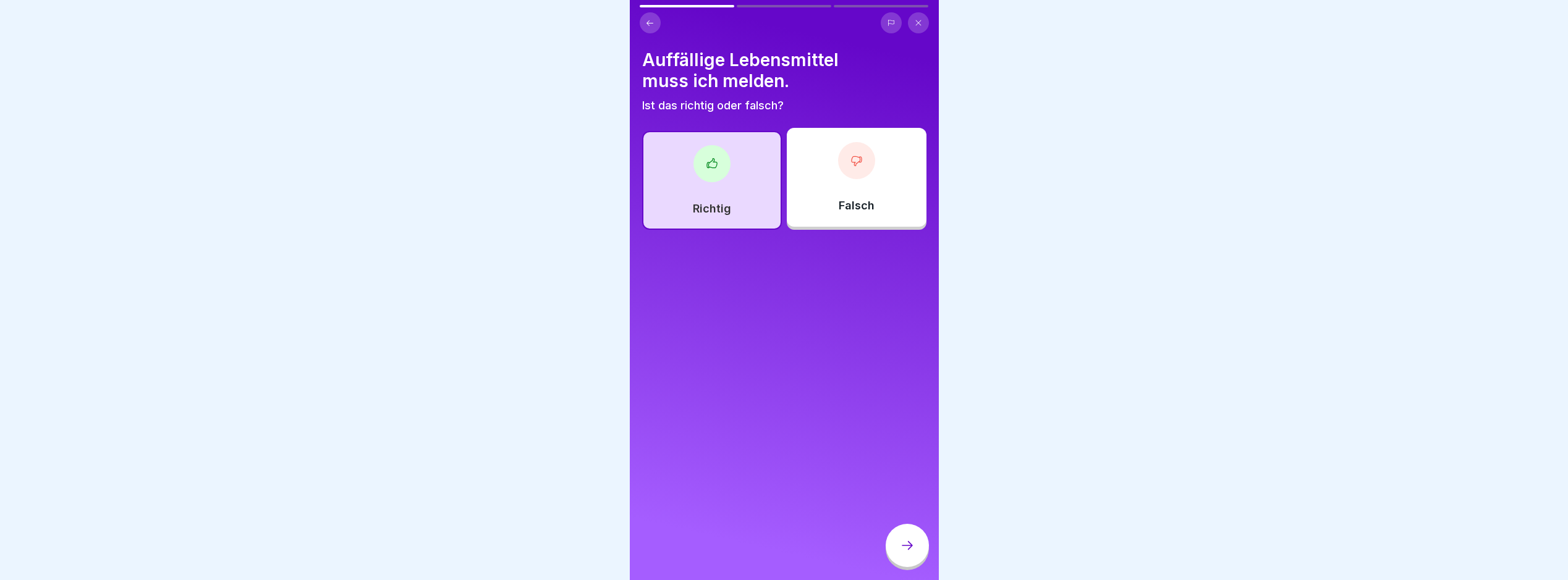
click at [900, 548] on div at bounding box center [908, 546] width 43 height 43
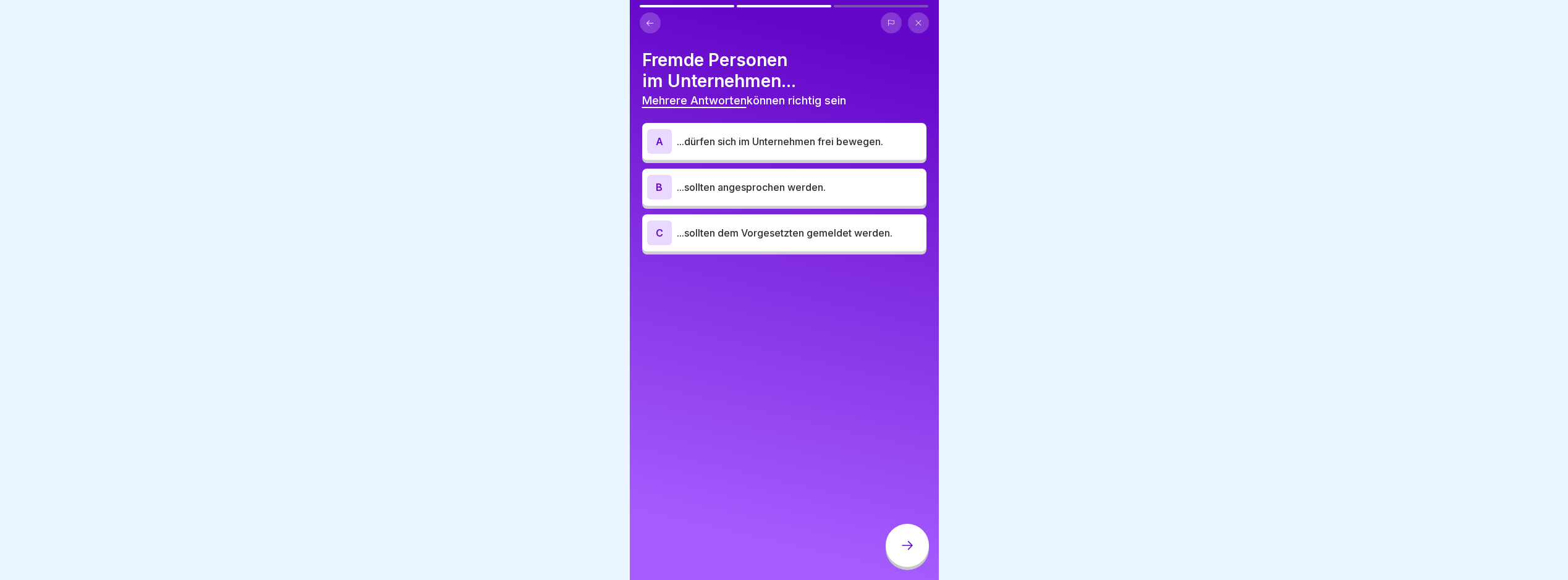
click at [796, 226] on div "C ...sollten dem Vorgesetzten gemeldet werden." at bounding box center [784, 233] width 274 height 25
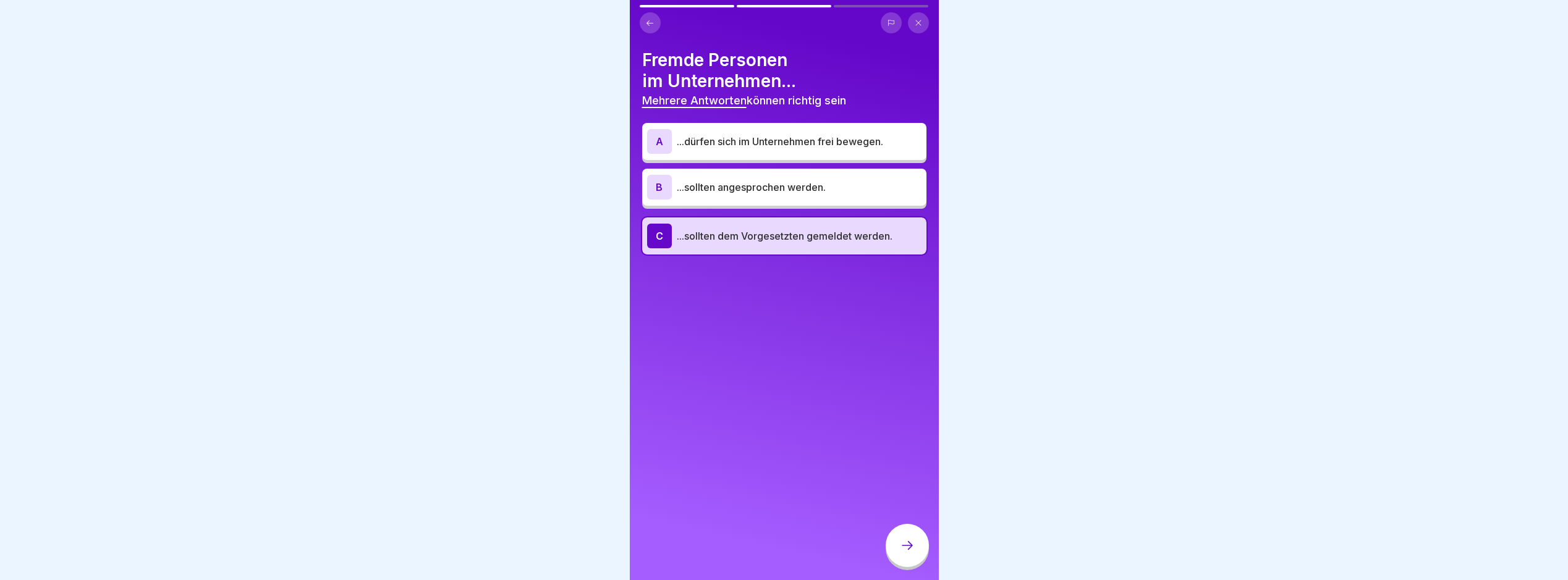
click at [899, 564] on div at bounding box center [908, 546] width 43 height 43
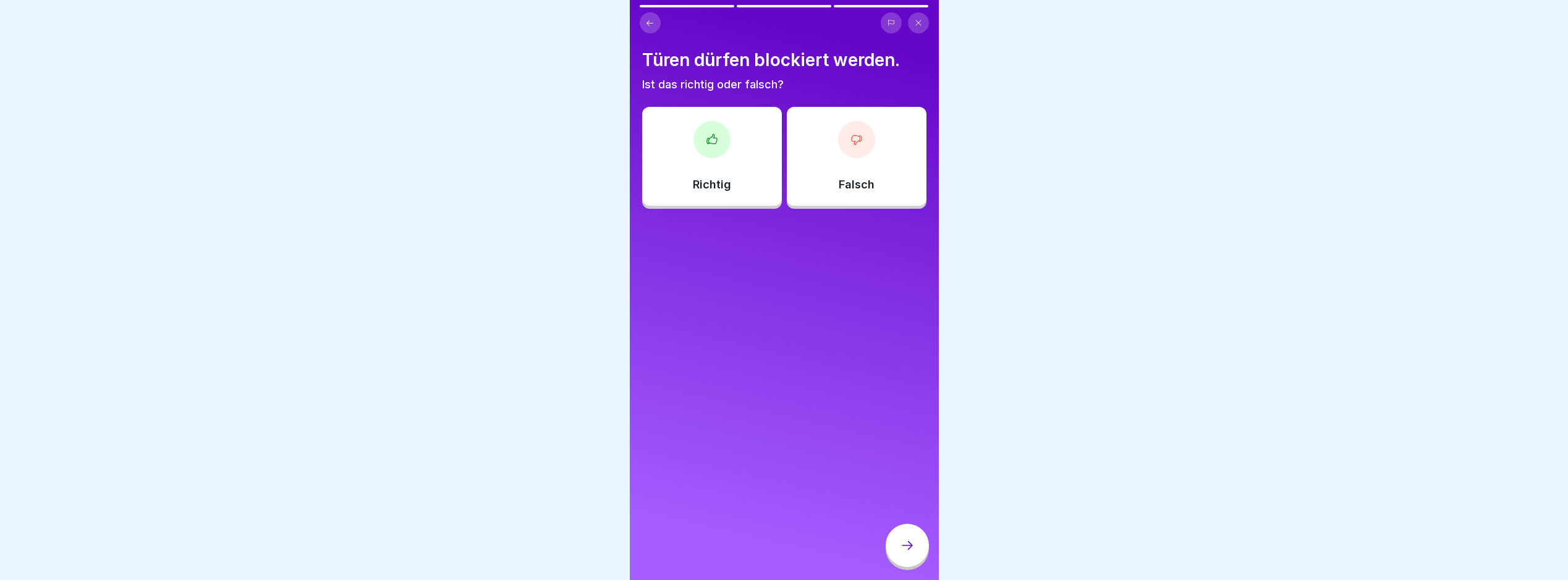
click at [827, 174] on div "Falsch" at bounding box center [856, 156] width 139 height 99
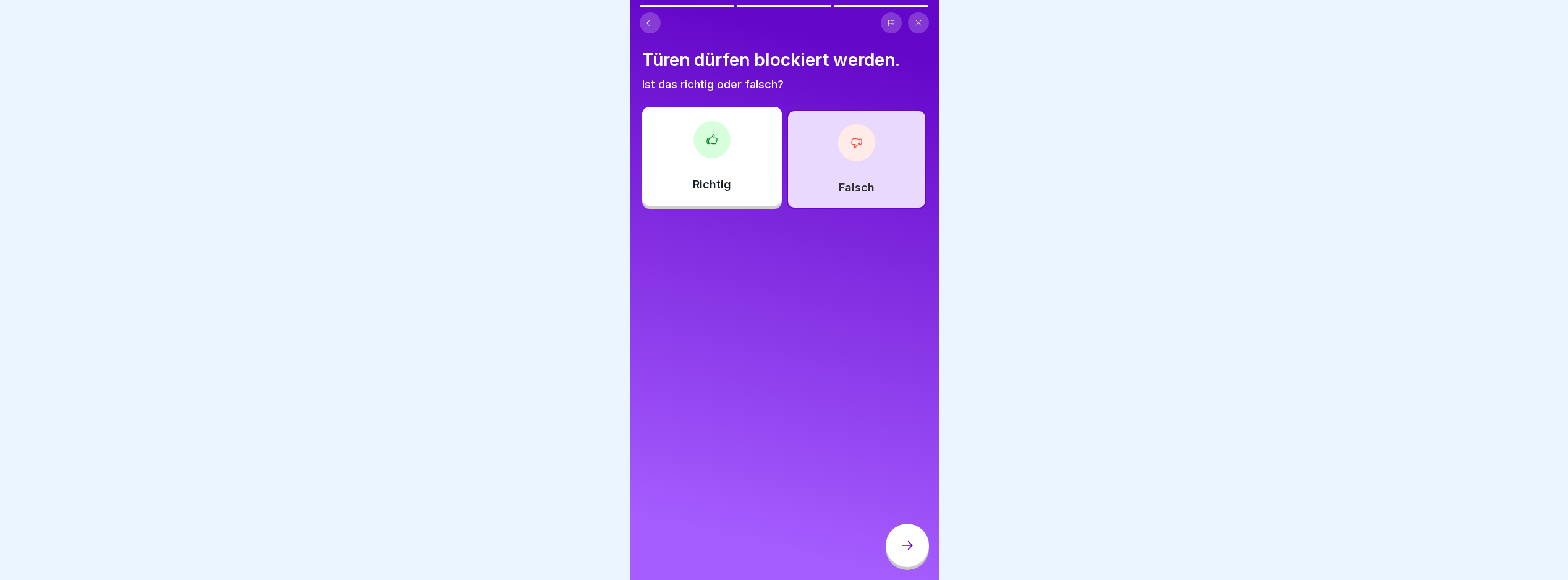
drag, startPoint x: 894, startPoint y: 542, endPoint x: 903, endPoint y: 545, distance: 9.5
click at [901, 544] on div at bounding box center [908, 546] width 43 height 43
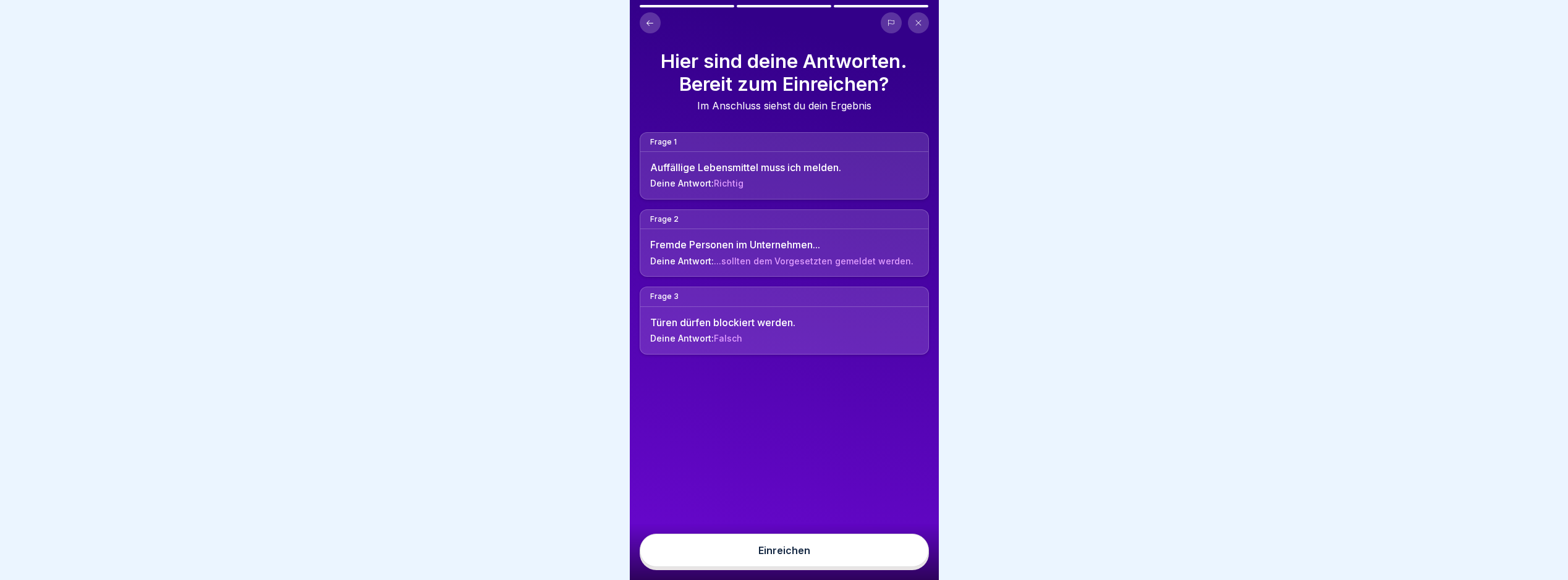
click at [862, 579] on div "Einreichen" at bounding box center [784, 552] width 309 height 56
click at [863, 567] on button "Einreichen" at bounding box center [784, 551] width 289 height 34
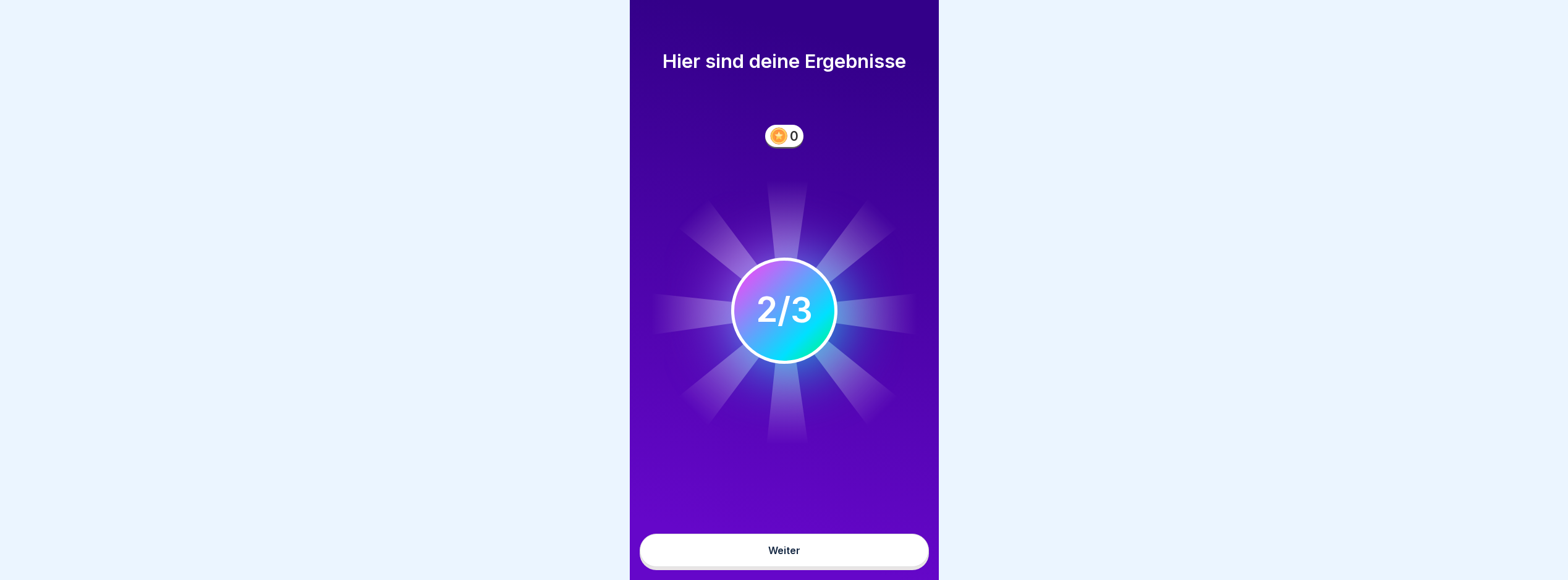
click at [850, 558] on button "Weiter" at bounding box center [784, 551] width 289 height 34
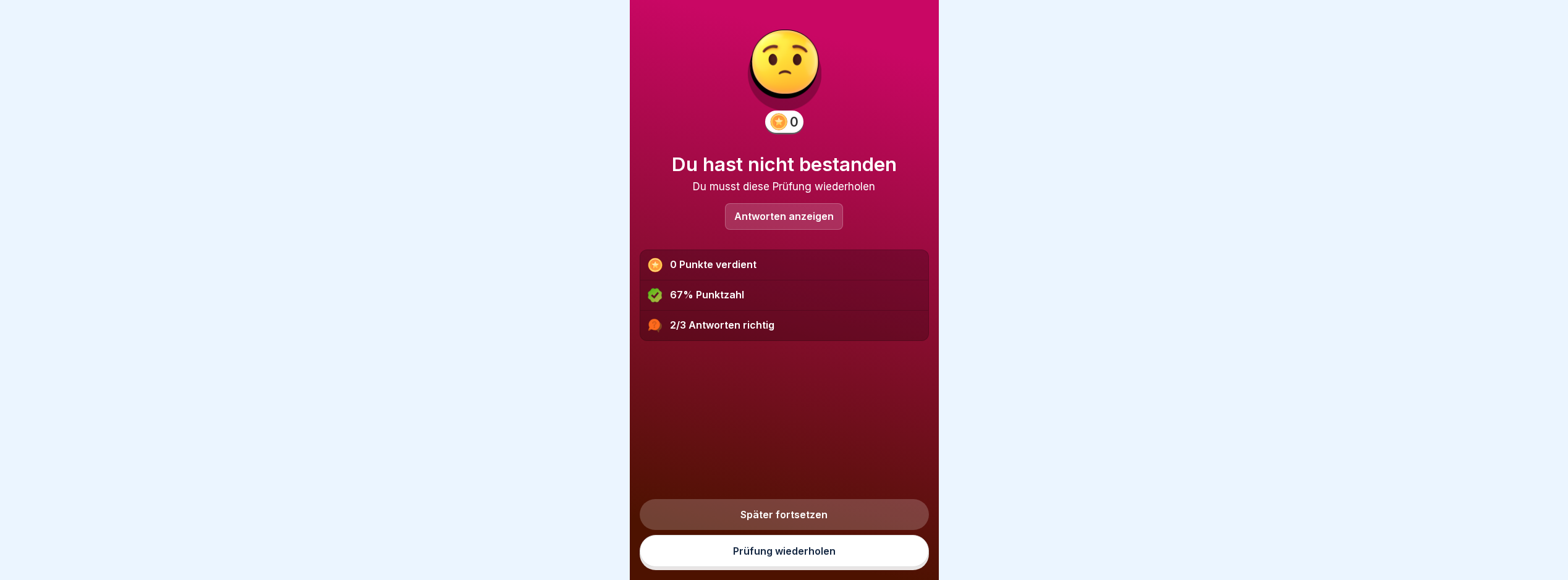
click at [860, 567] on link "Prüfung wiederholen" at bounding box center [784, 551] width 289 height 32
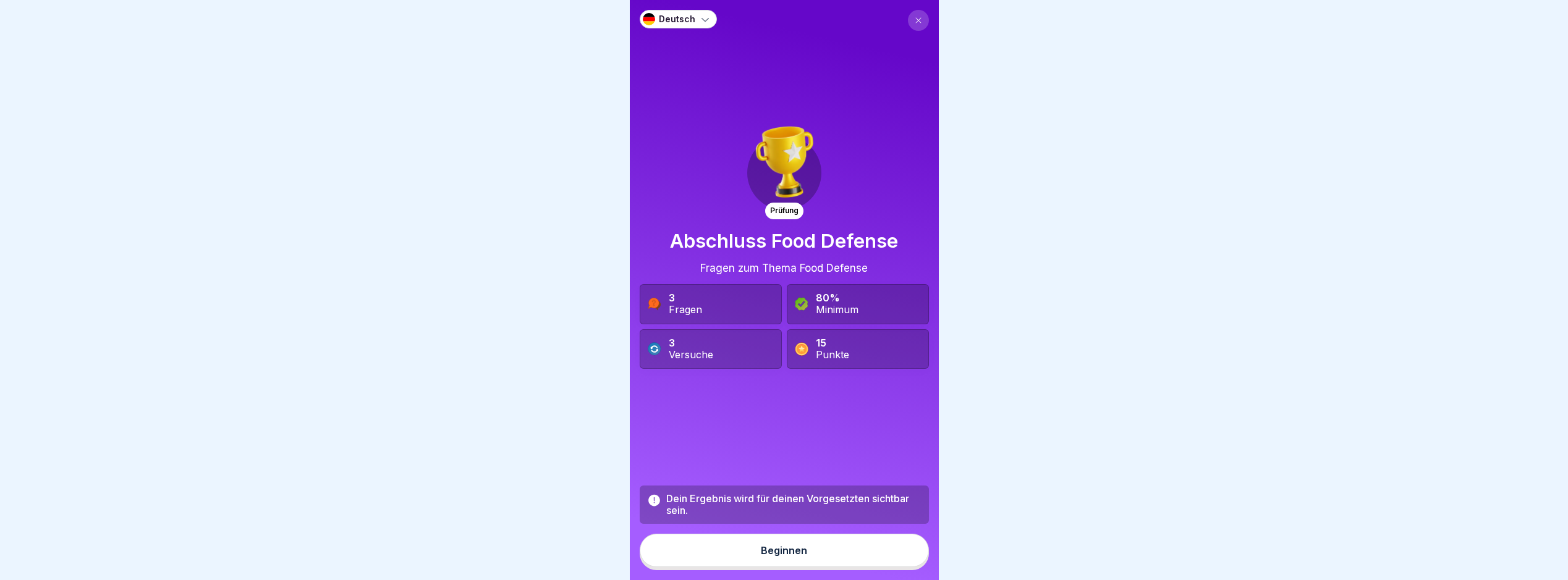
click at [799, 554] on button "Beginnen" at bounding box center [784, 551] width 289 height 34
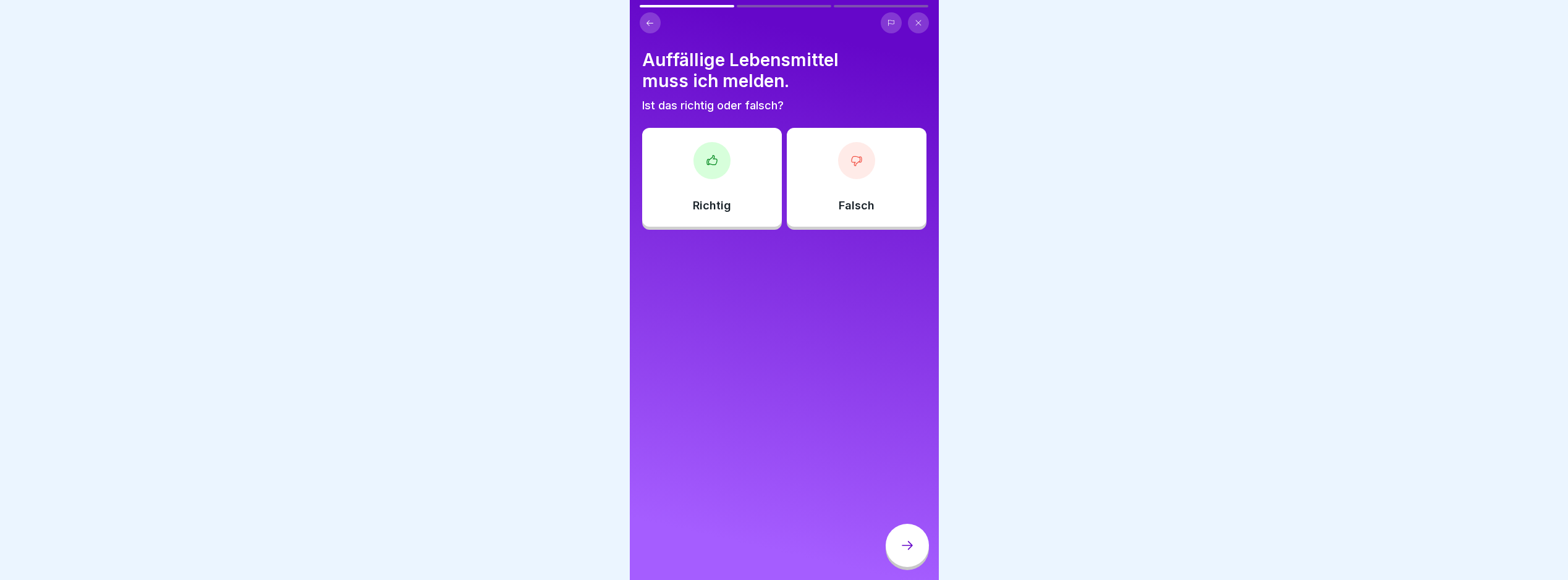
click at [732, 210] on div "Richtig" at bounding box center [712, 177] width 139 height 99
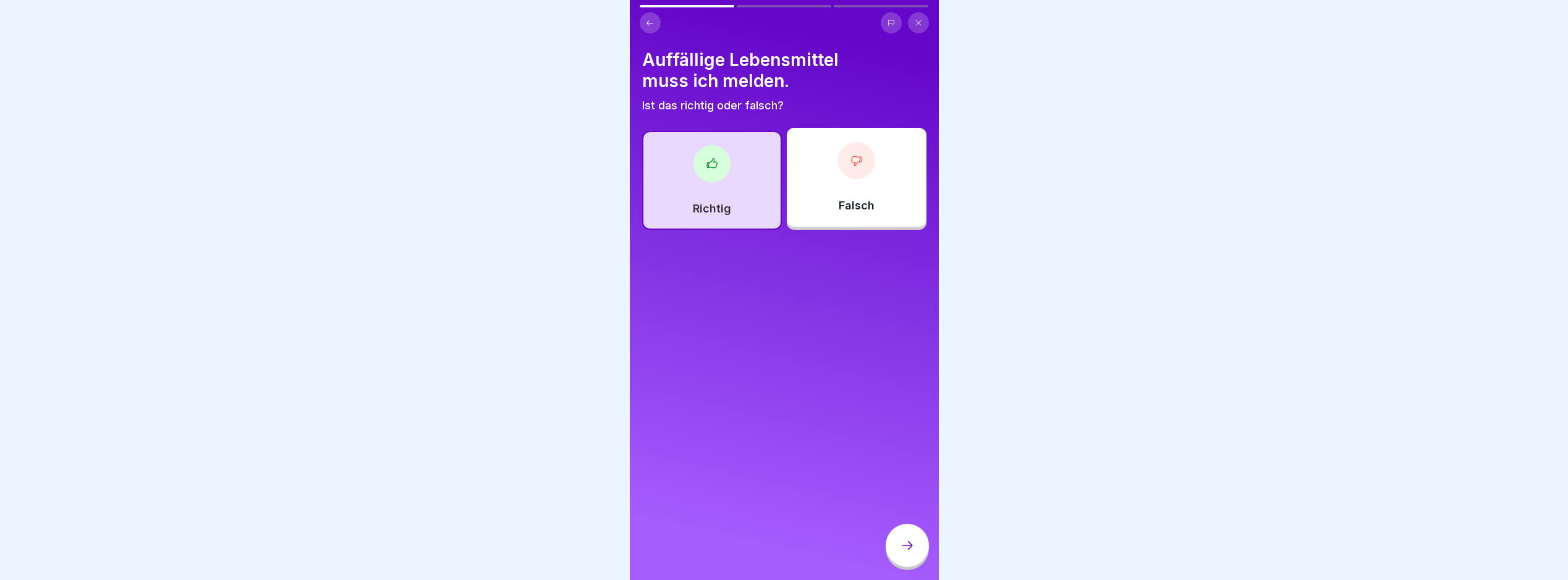
click at [910, 542] on div at bounding box center [908, 546] width 43 height 43
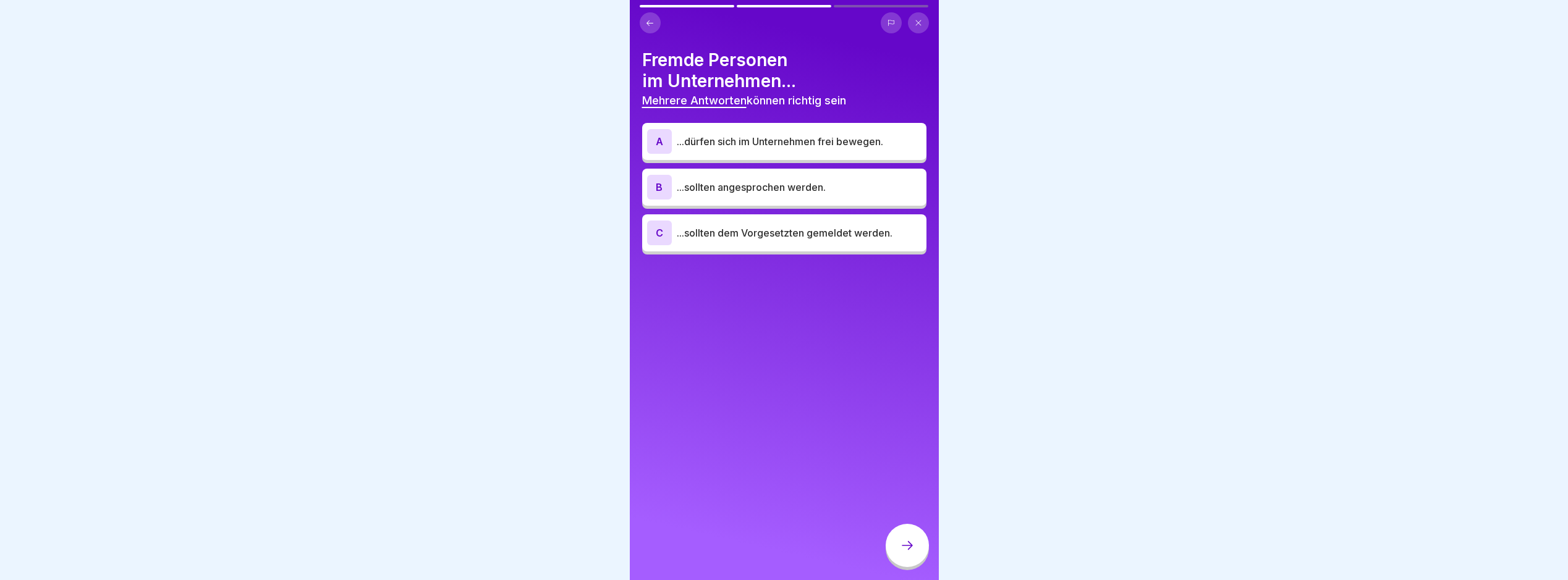
click at [823, 237] on p "...sollten dem Vorgesetzten gemeldet werden." at bounding box center [799, 233] width 245 height 15
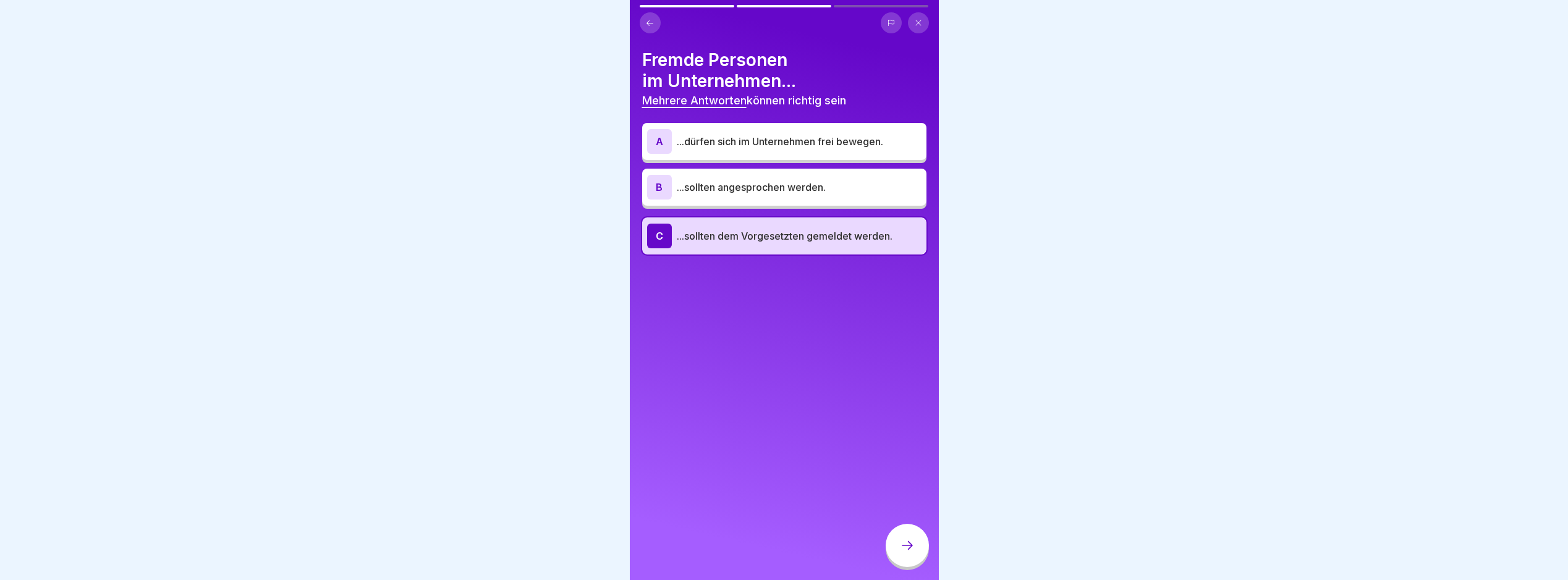
click at [908, 546] on div at bounding box center [908, 546] width 43 height 43
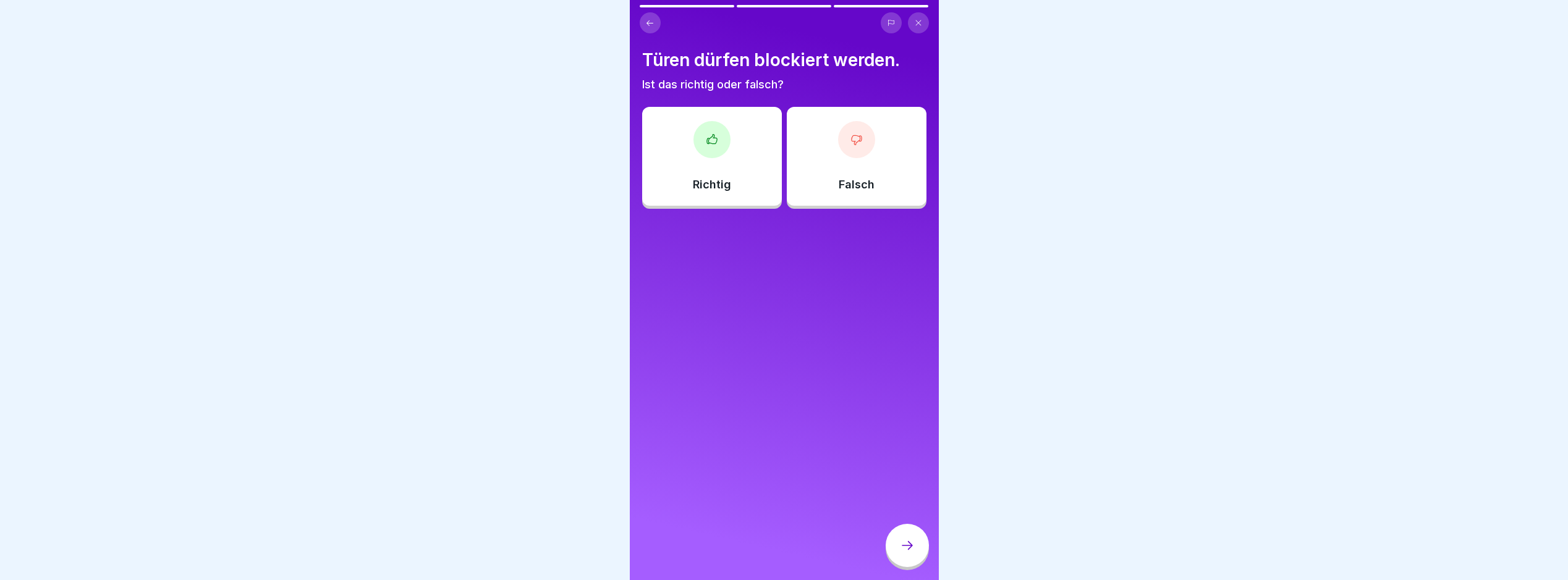
click at [695, 154] on div "Richtig" at bounding box center [712, 156] width 139 height 99
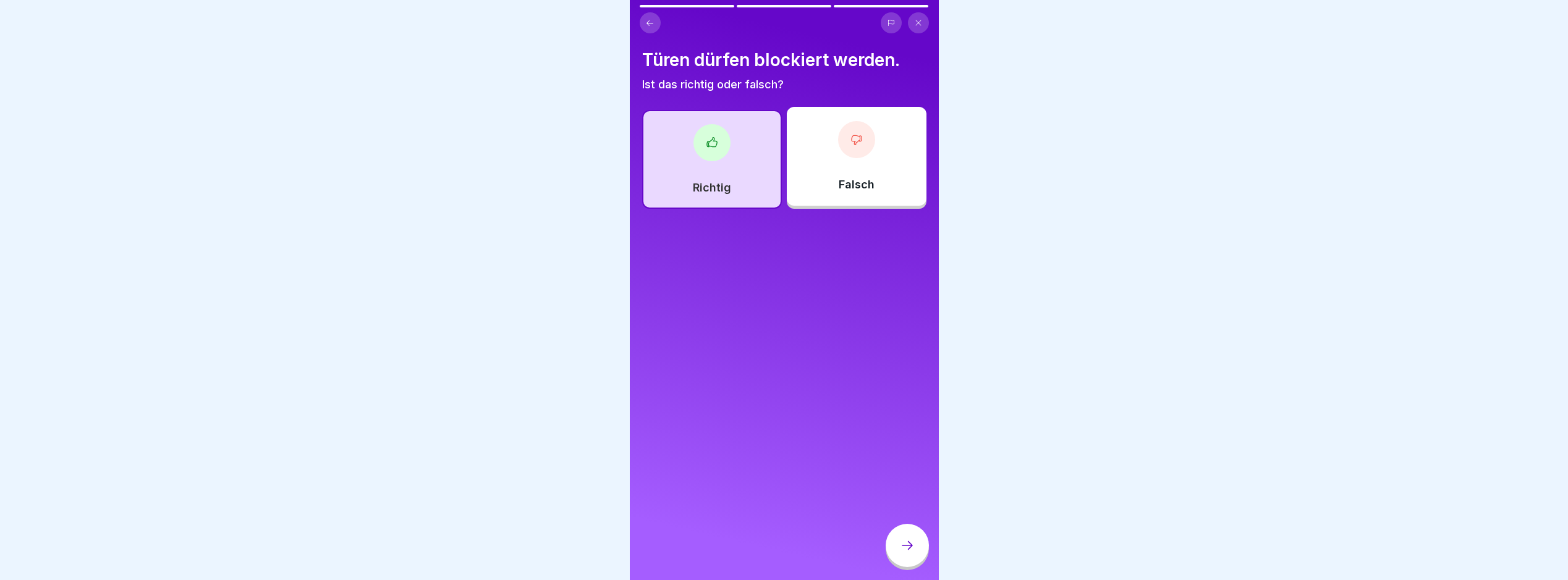
click at [910, 553] on icon at bounding box center [908, 546] width 15 height 15
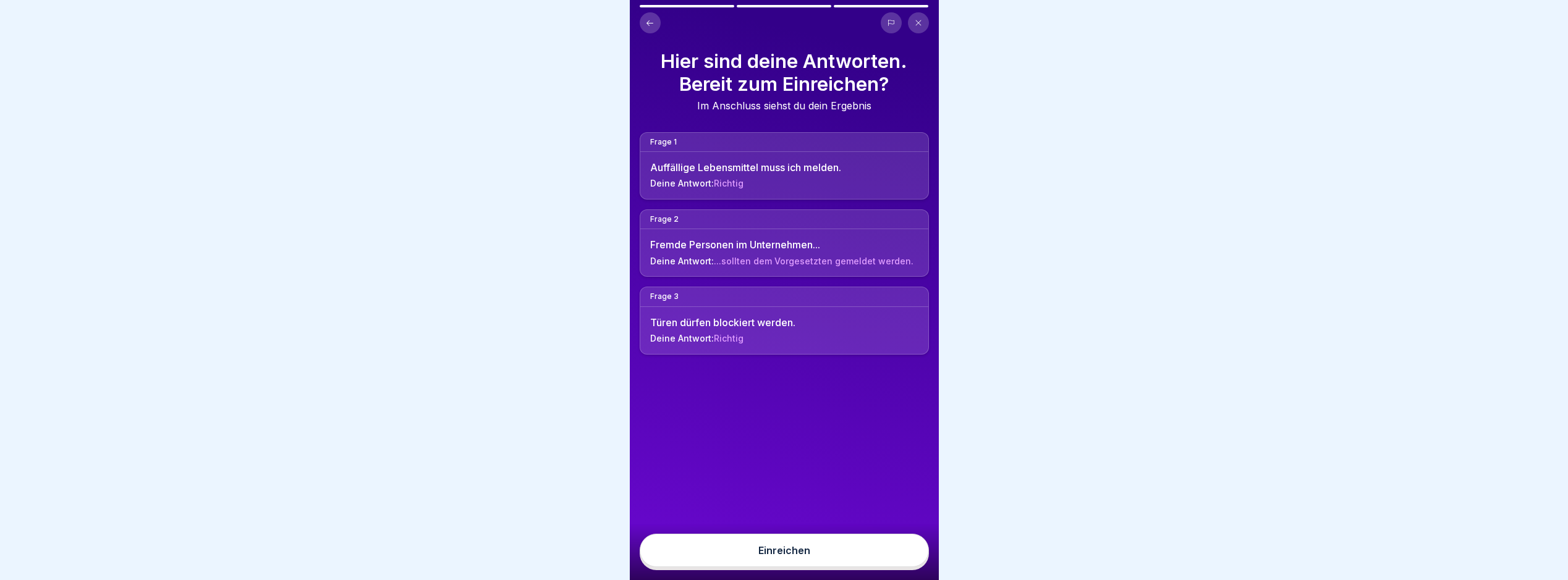
drag, startPoint x: 858, startPoint y: 565, endPoint x: 866, endPoint y: 565, distance: 8.0
click at [863, 565] on button "Einreichen" at bounding box center [784, 551] width 289 height 34
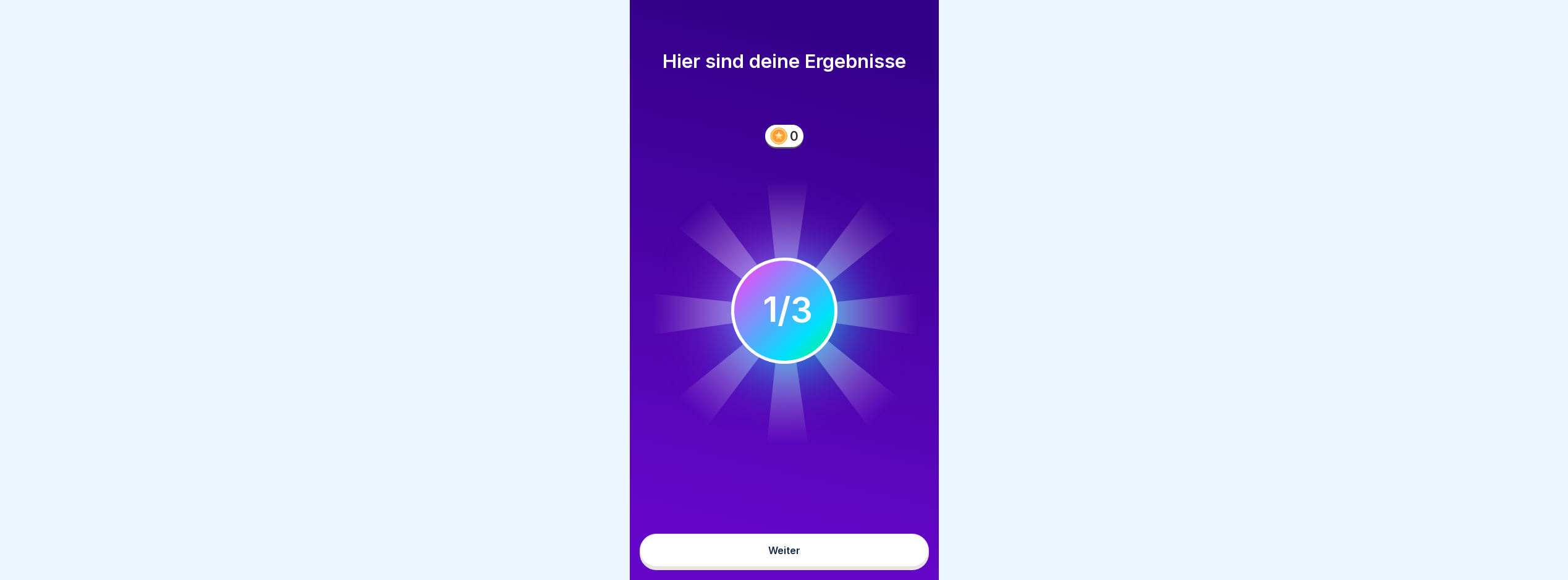
click at [820, 556] on button "Weiter" at bounding box center [784, 551] width 289 height 34
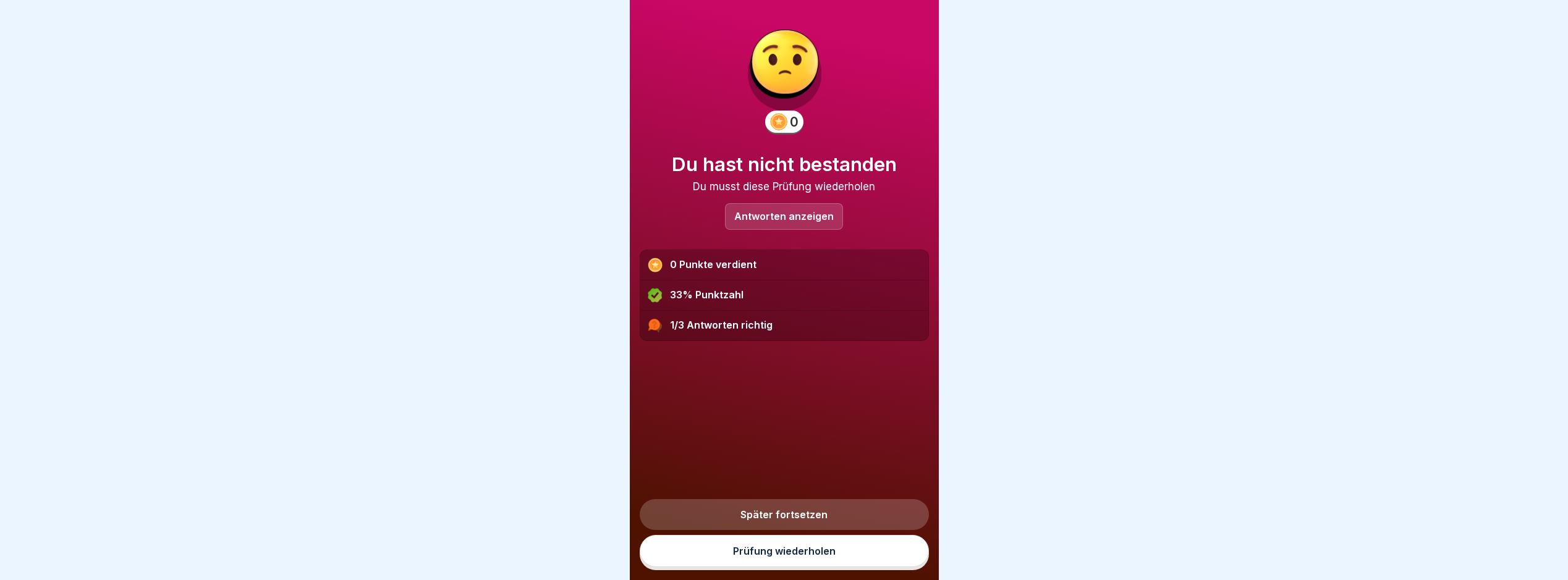
click at [823, 550] on link "Prüfung wiederholen" at bounding box center [784, 551] width 289 height 32
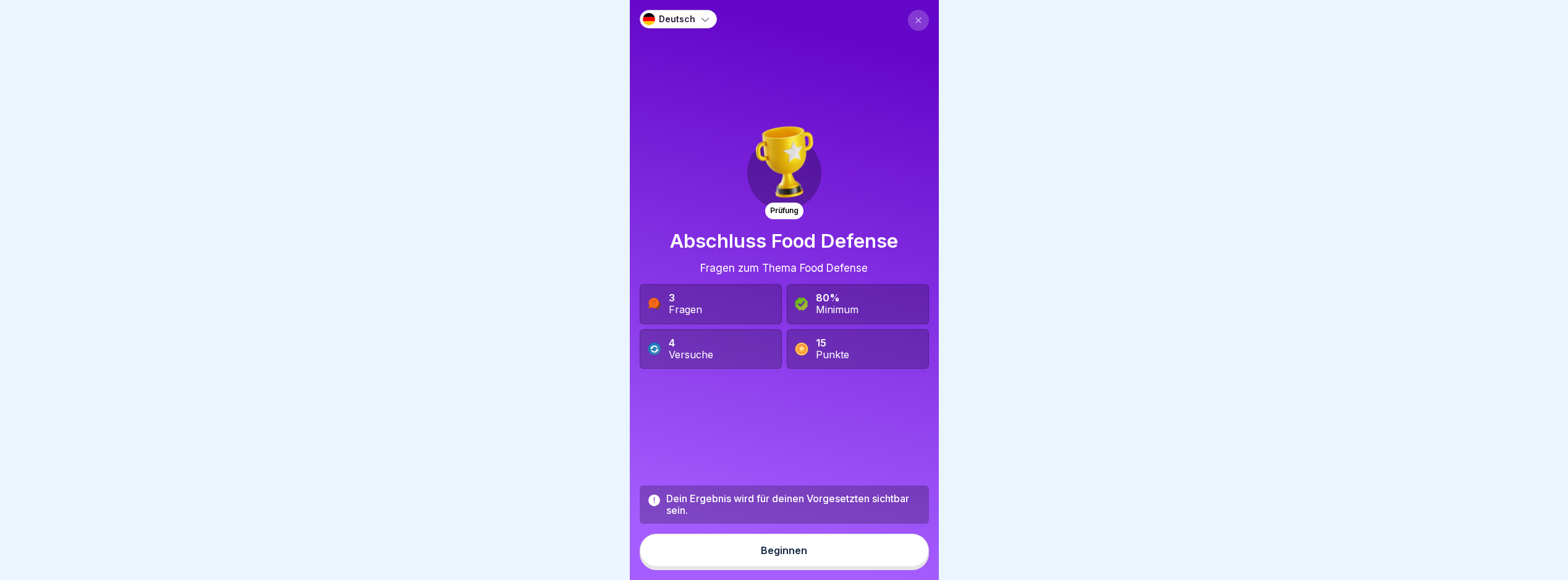
click at [805, 560] on button "Beginnen" at bounding box center [784, 551] width 289 height 34
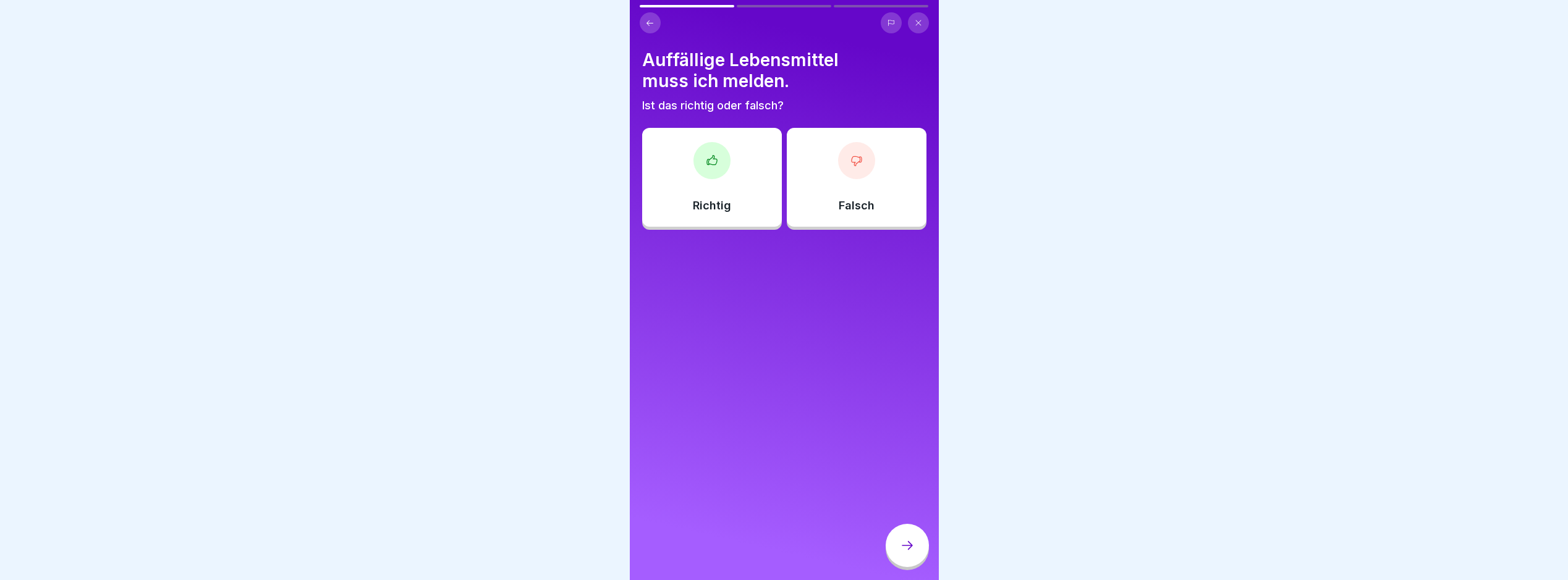
click at [728, 207] on p "Richtig" at bounding box center [712, 205] width 38 height 13
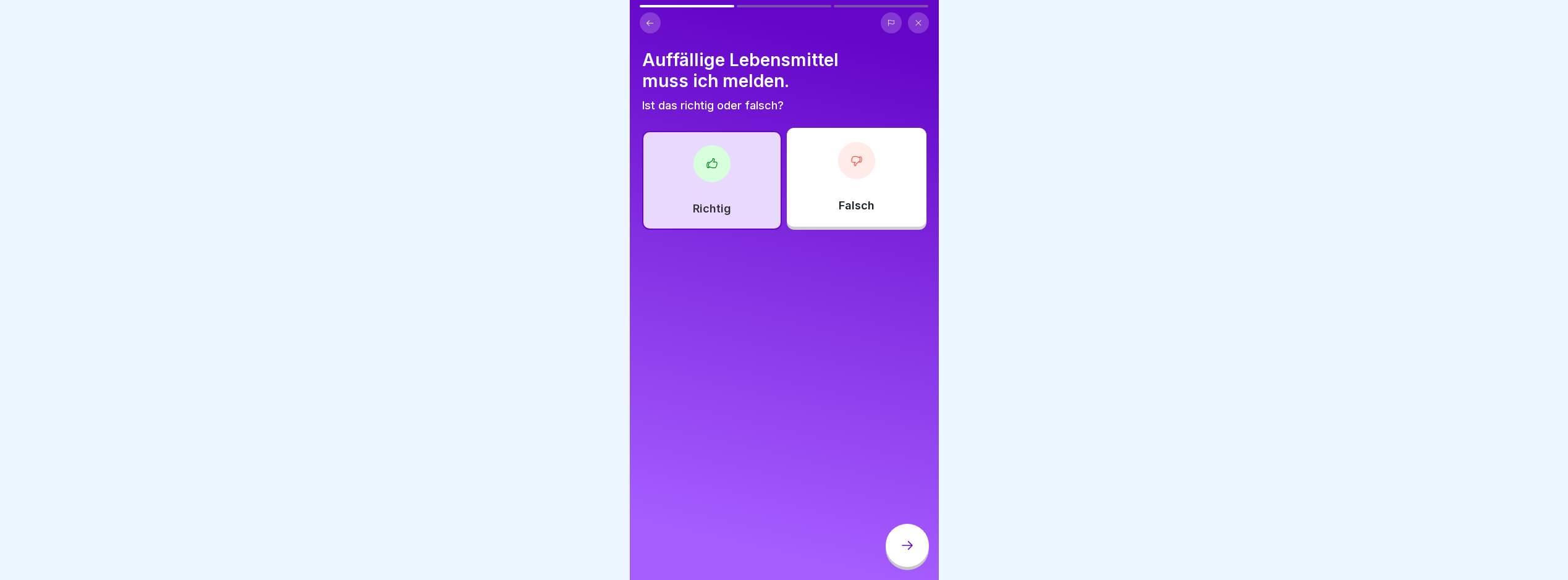
click at [917, 558] on div at bounding box center [908, 546] width 43 height 43
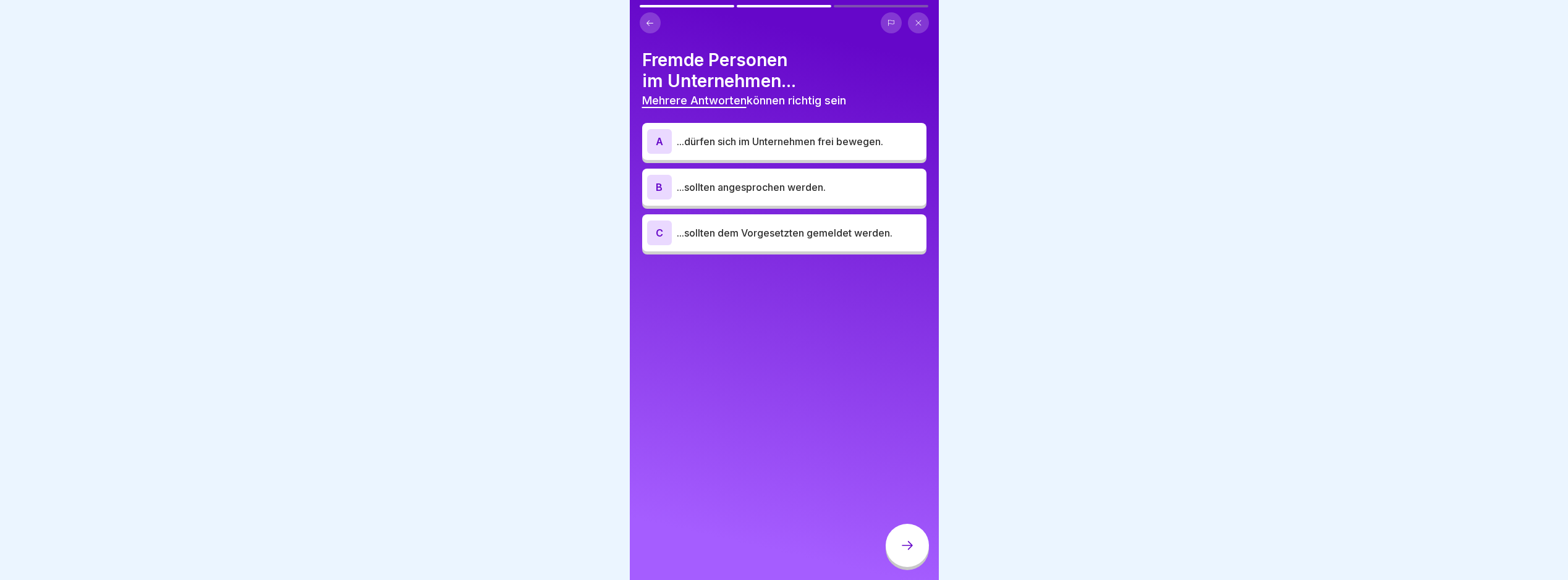
click at [801, 183] on p "...sollten angesprochen werden." at bounding box center [799, 187] width 245 height 15
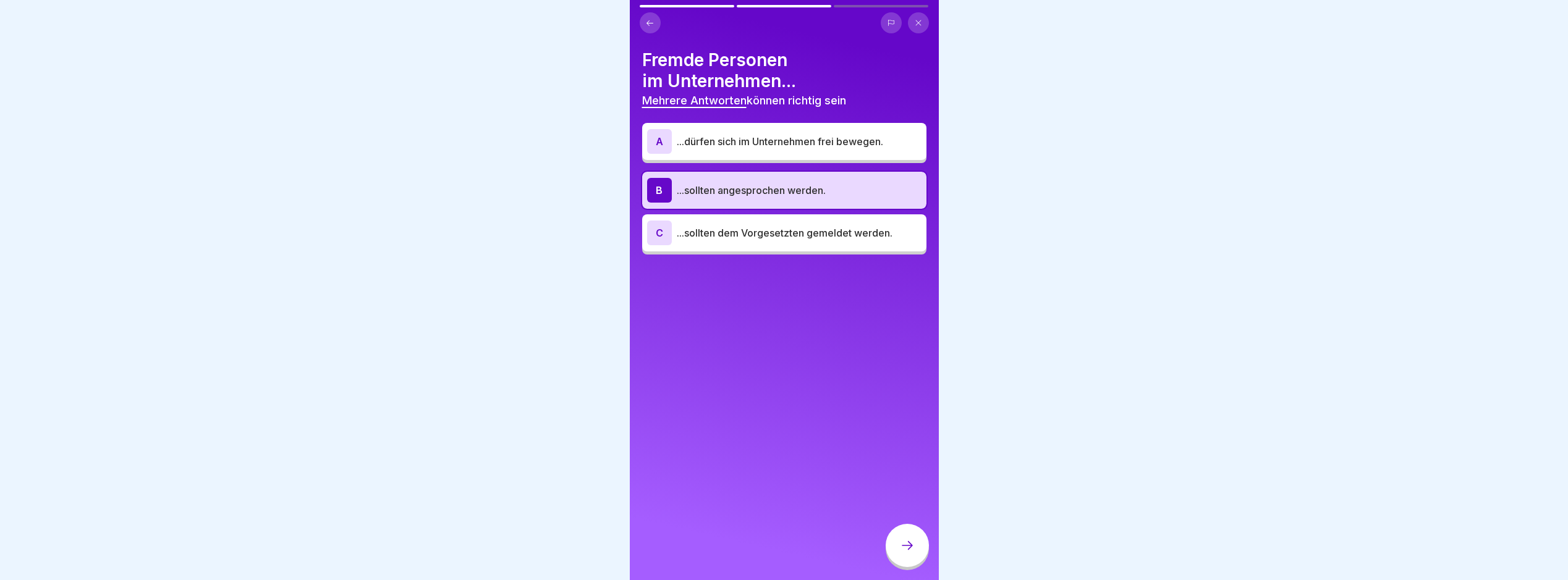
click at [902, 553] on icon at bounding box center [908, 546] width 15 height 15
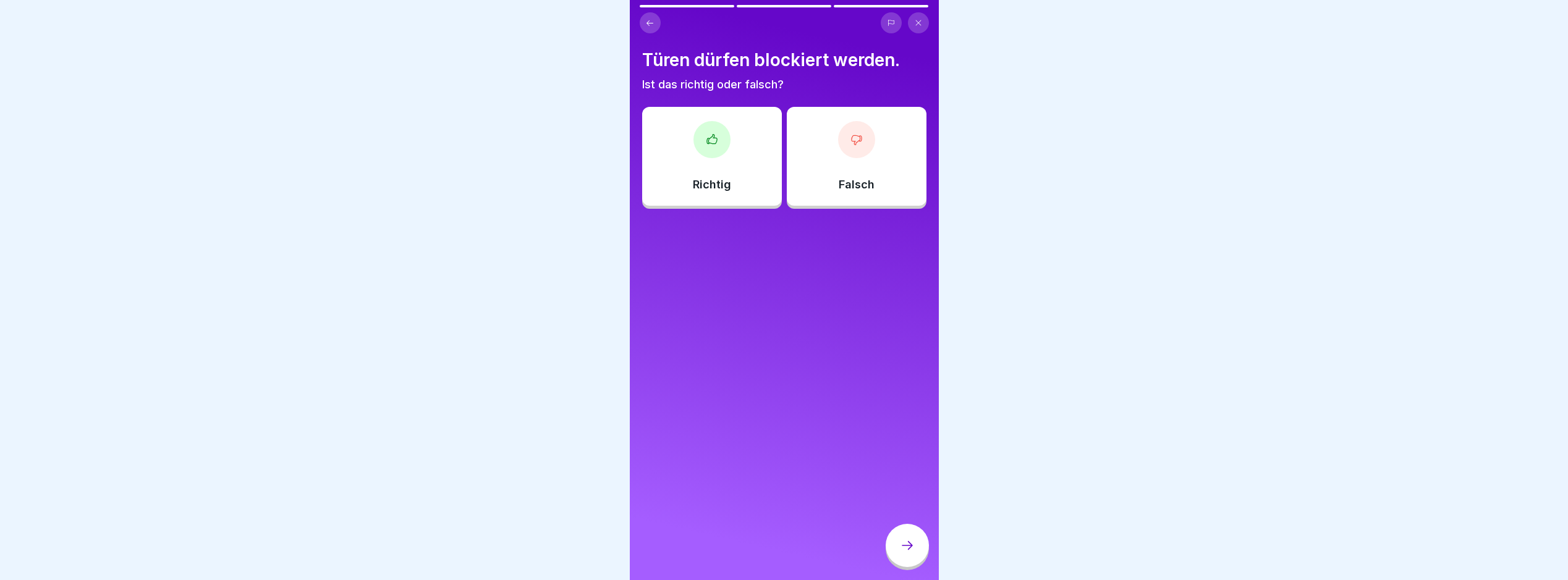
click at [817, 162] on div "Falsch" at bounding box center [856, 156] width 139 height 99
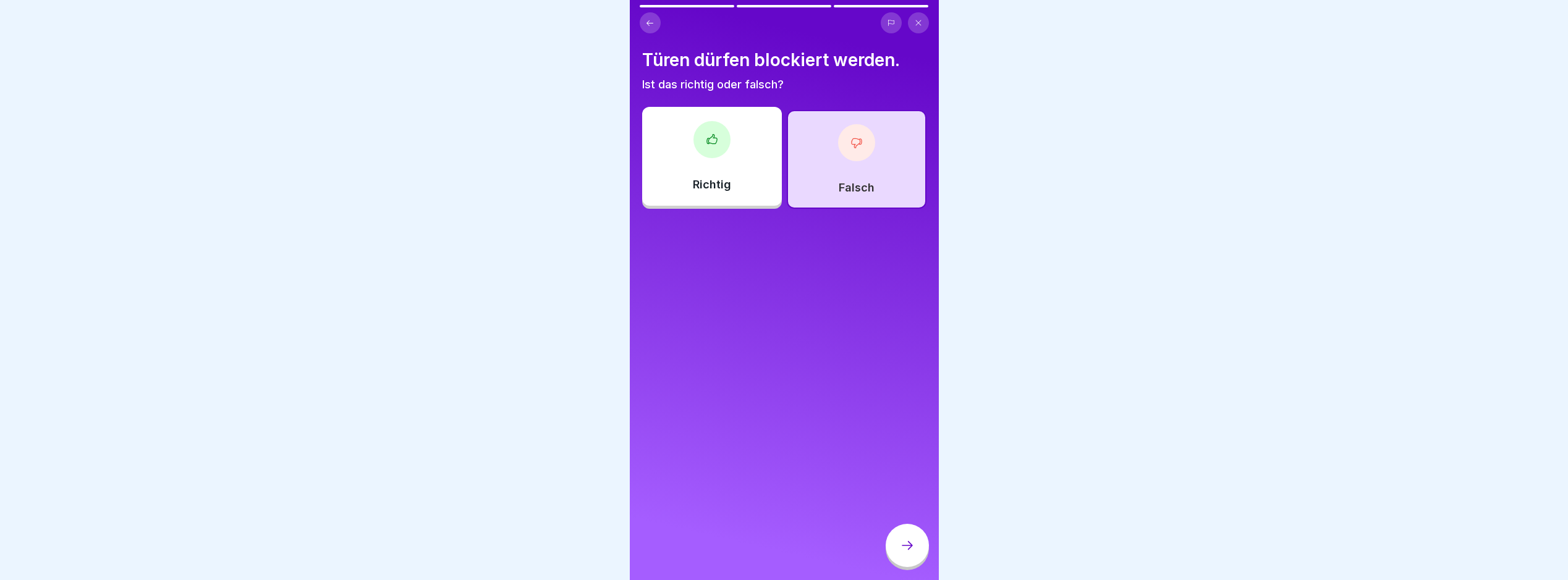
click at [902, 566] on div at bounding box center [908, 546] width 43 height 43
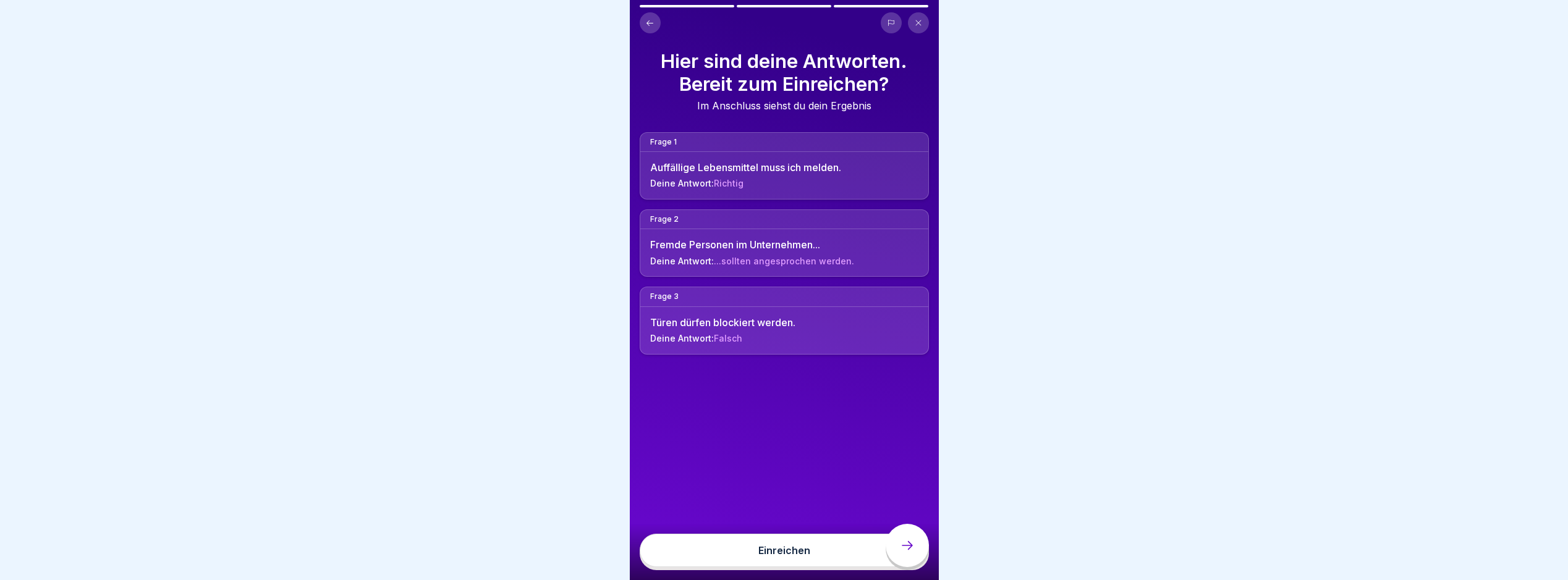
click at [898, 560] on button "Einreichen" at bounding box center [784, 551] width 289 height 34
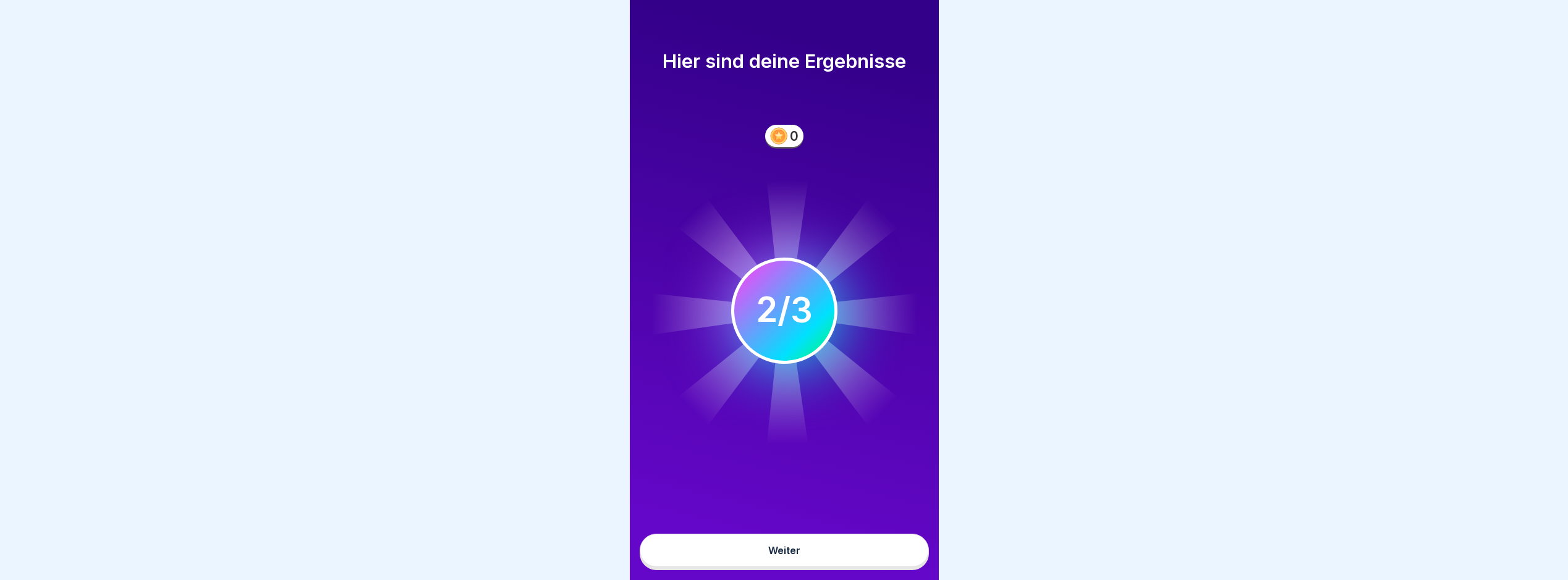
click at [850, 550] on button "Weiter" at bounding box center [784, 551] width 289 height 34
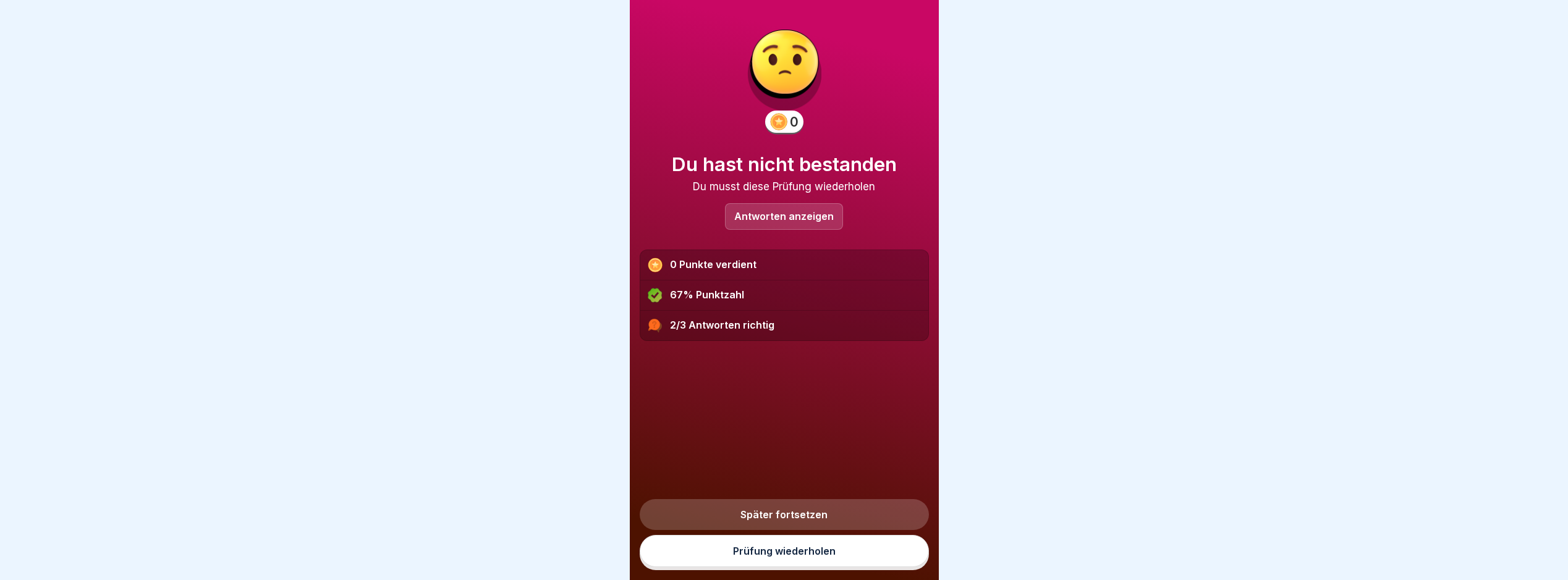
click at [829, 547] on link "Prüfung wiederholen" at bounding box center [784, 551] width 289 height 32
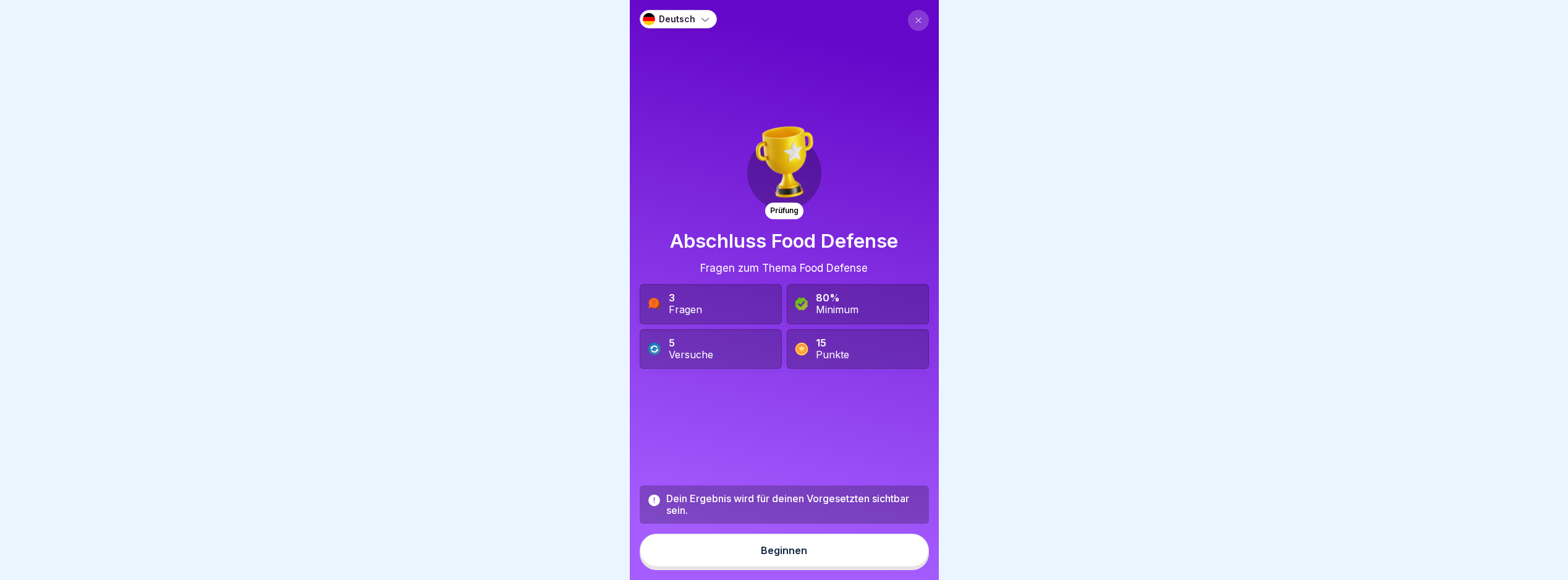
click at [842, 561] on button "Beginnen" at bounding box center [784, 551] width 289 height 34
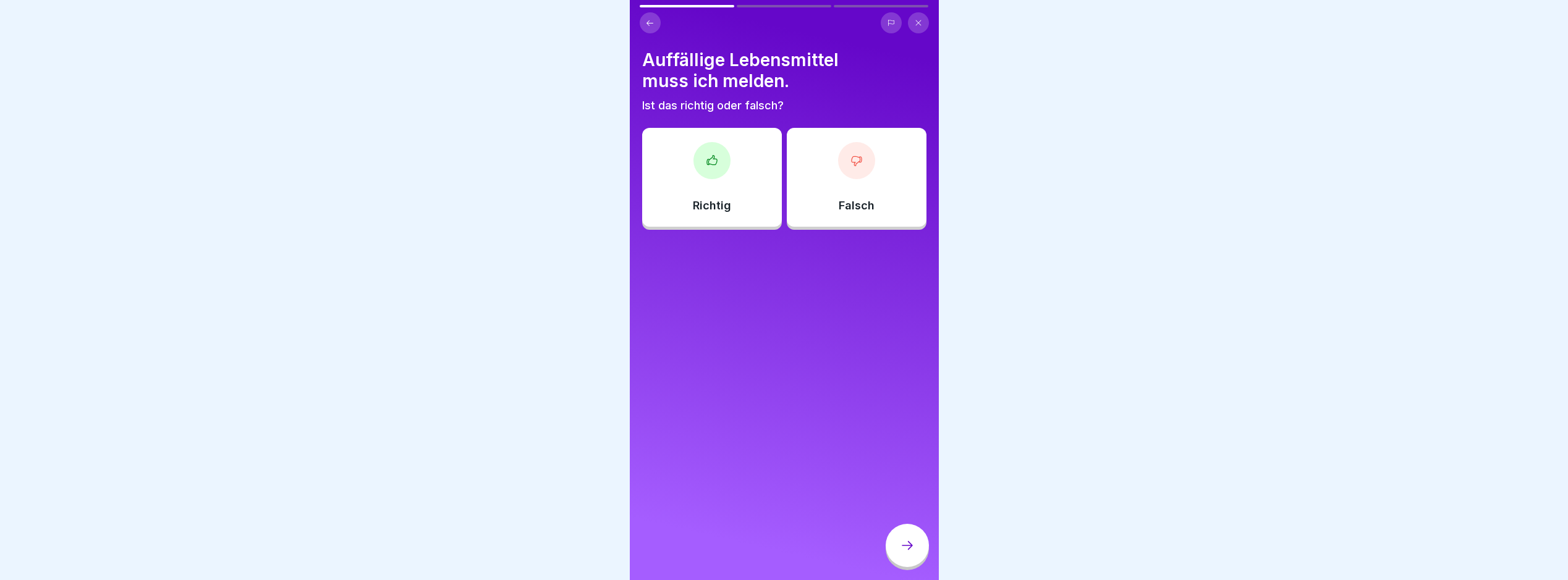
click at [711, 197] on div "Richtig" at bounding box center [712, 177] width 139 height 99
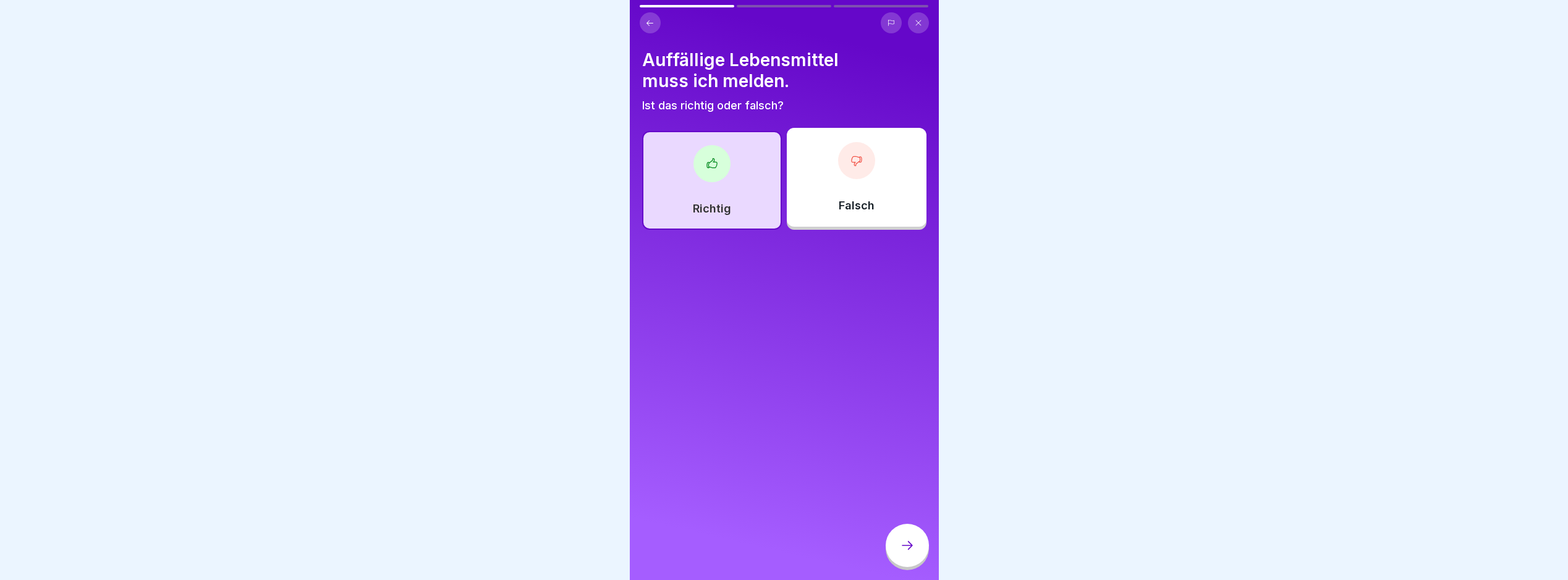
click at [904, 529] on div "Auffällige Lebensmittel muss ich melden. Ist das richtig oder falsch? Richtig F…" at bounding box center [784, 290] width 309 height 580
click at [910, 547] on div at bounding box center [908, 546] width 43 height 43
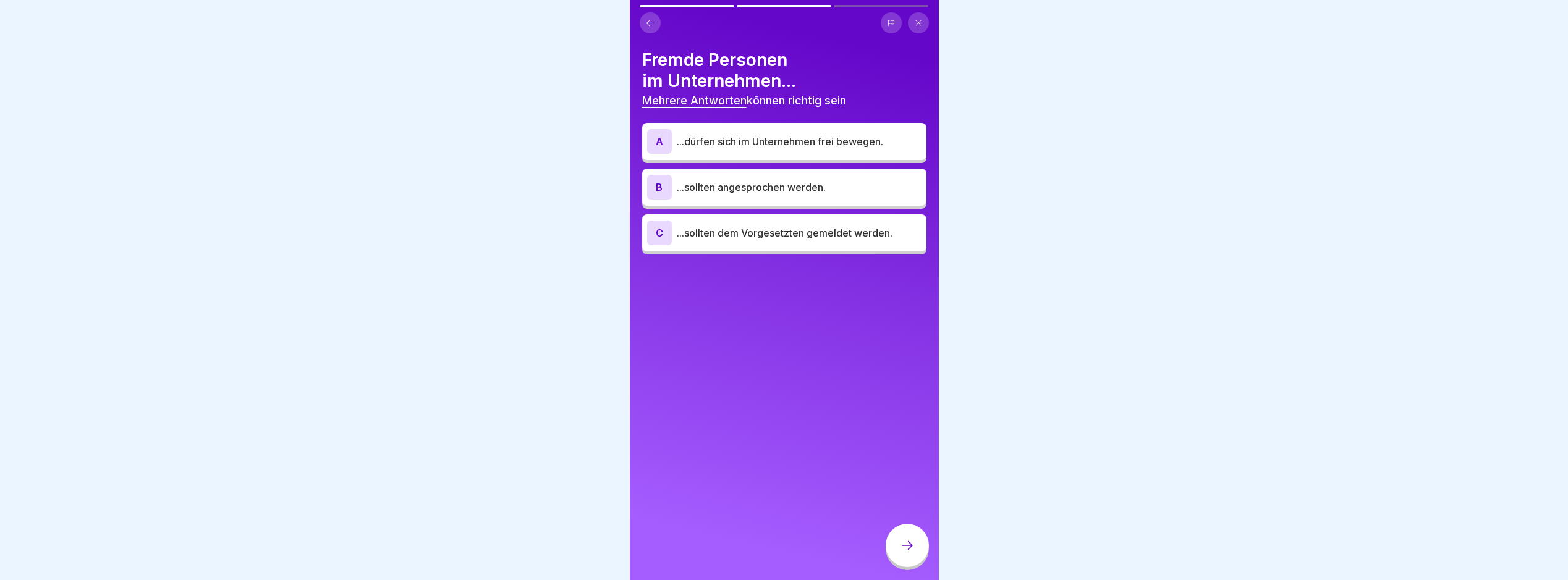
click at [817, 187] on p "...sollten angesprochen werden." at bounding box center [799, 187] width 245 height 15
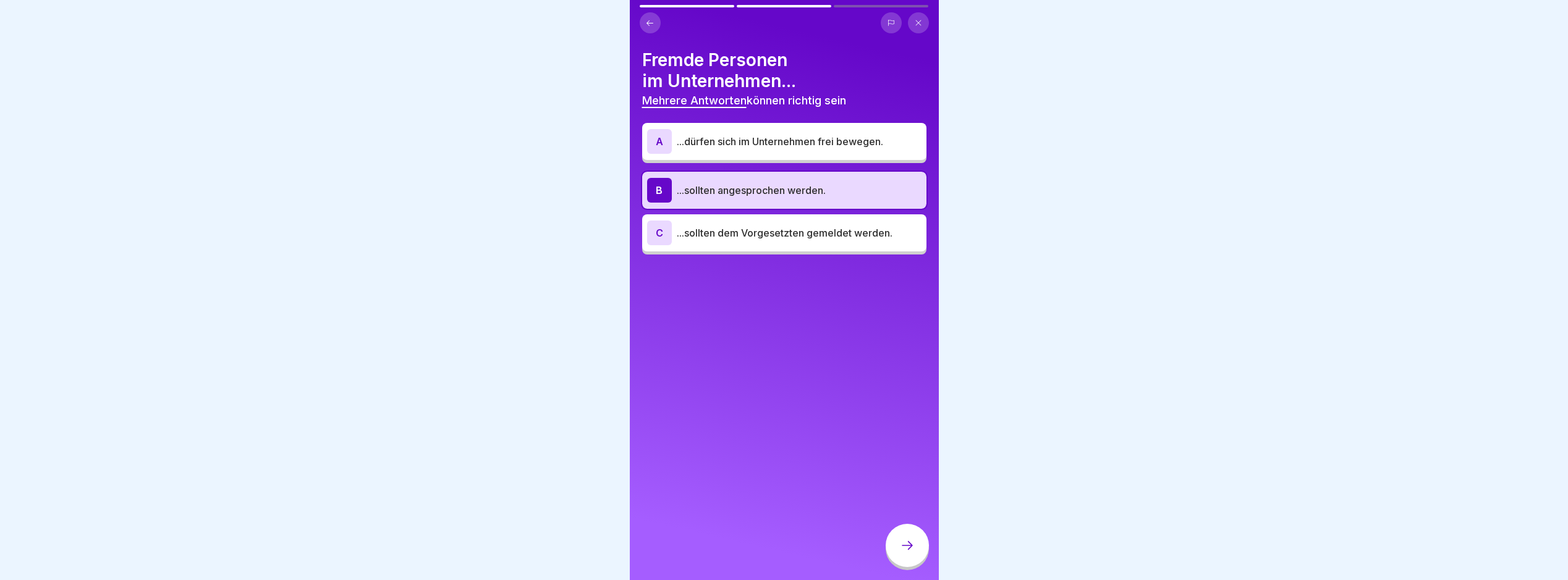
click at [909, 553] on icon at bounding box center [908, 546] width 15 height 15
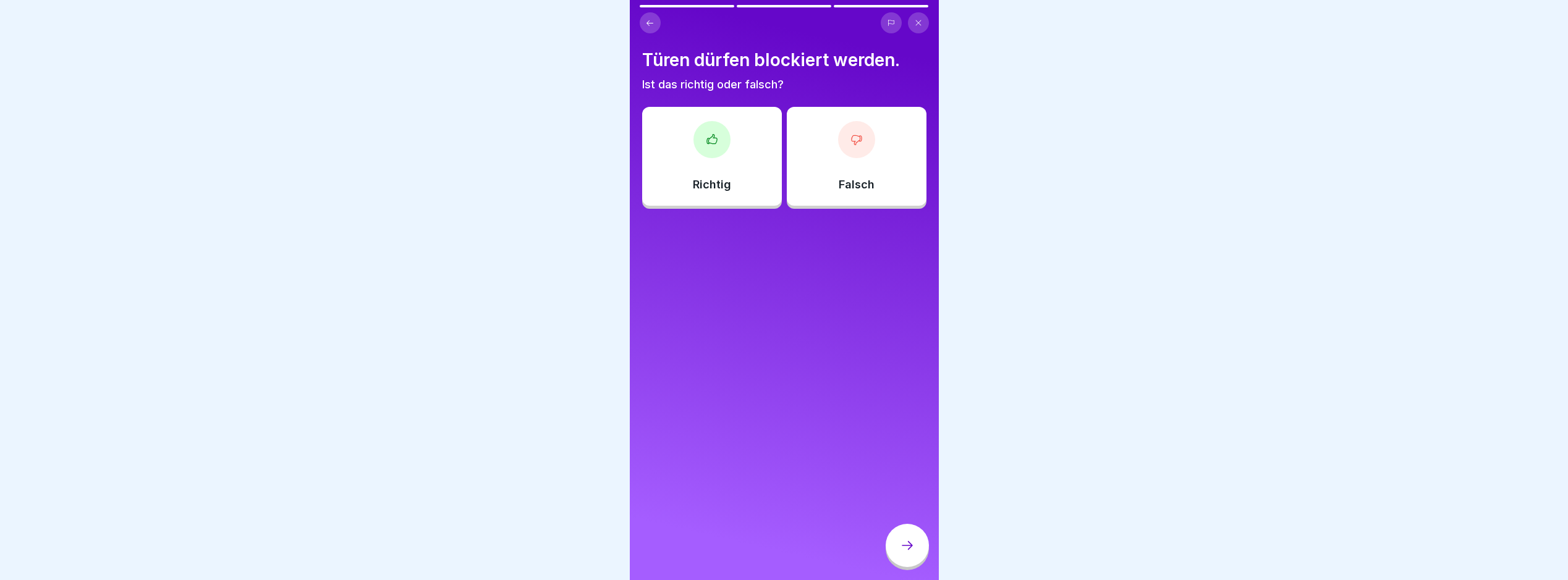
click at [860, 189] on p "Falsch" at bounding box center [856, 185] width 36 height 13
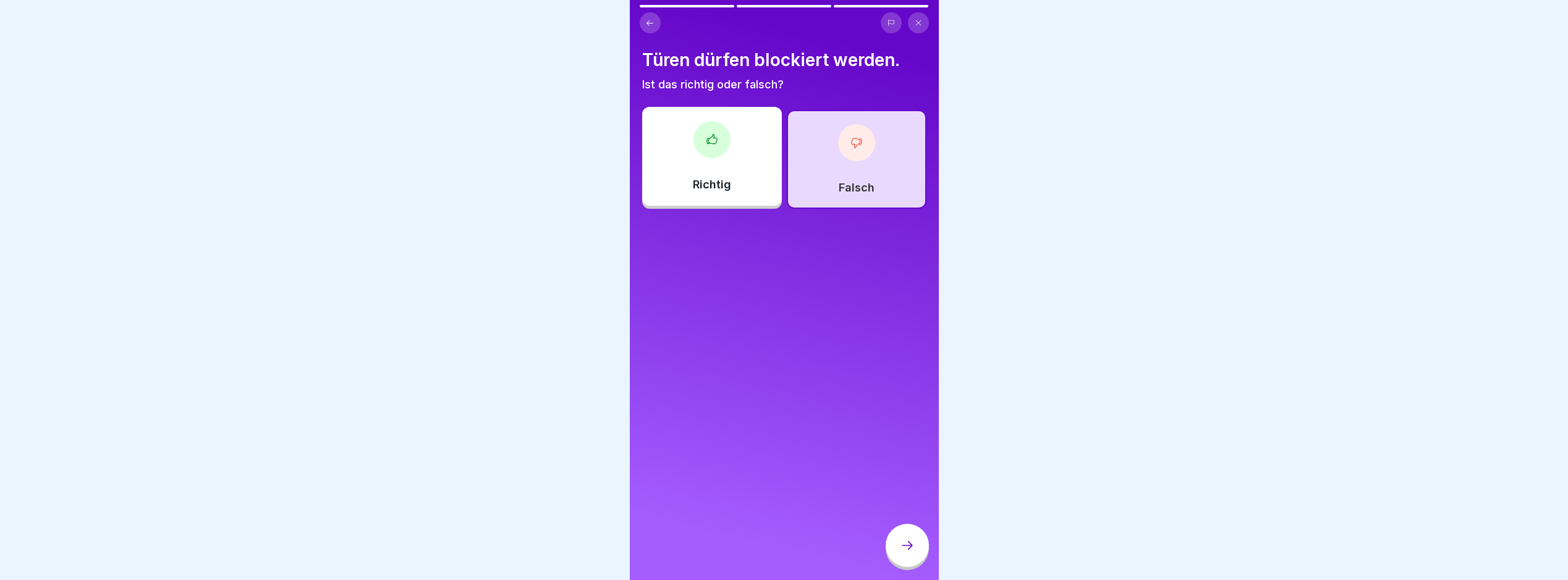
click at [905, 553] on icon at bounding box center [908, 546] width 15 height 15
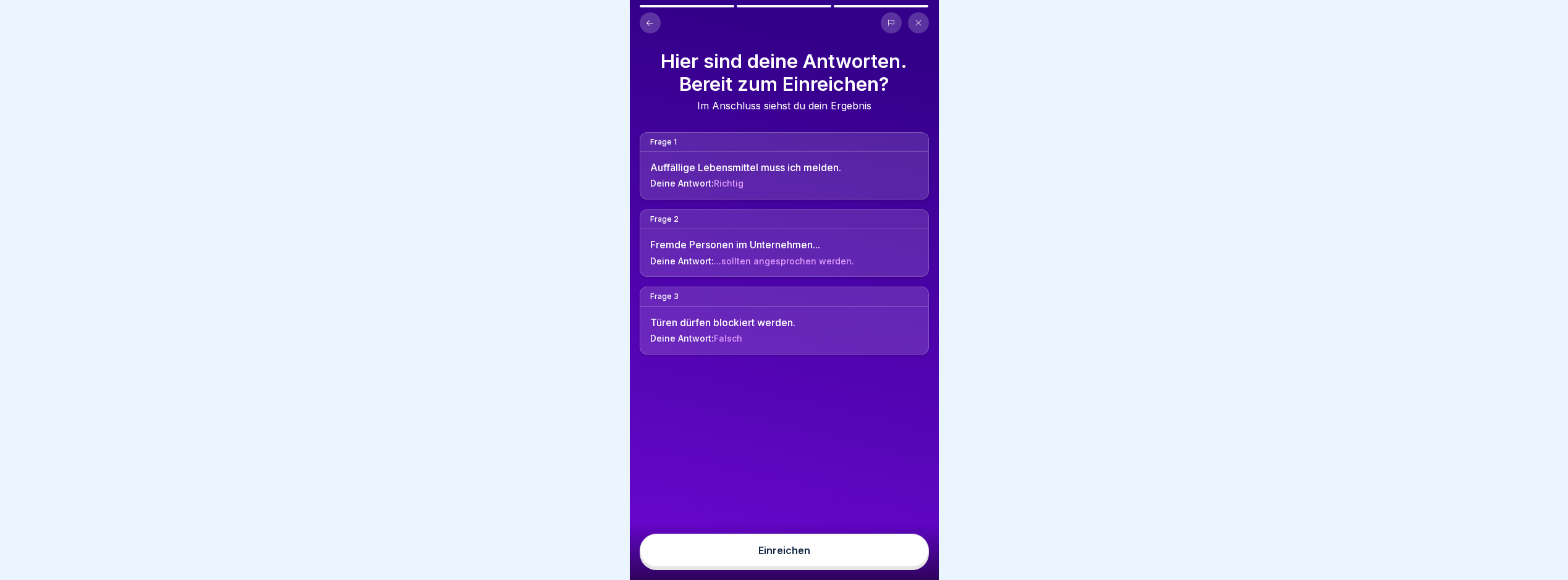
click at [895, 567] on button "Einreichen" at bounding box center [784, 551] width 289 height 34
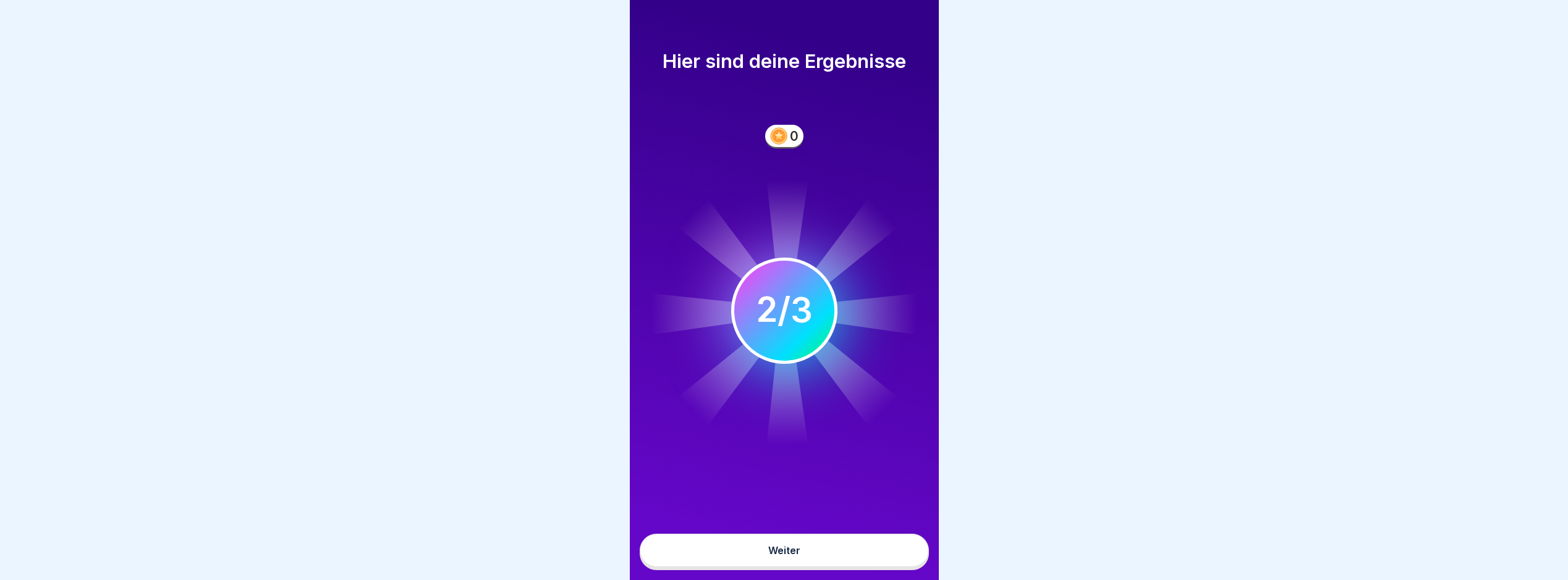
click at [858, 562] on button "Weiter" at bounding box center [784, 551] width 289 height 34
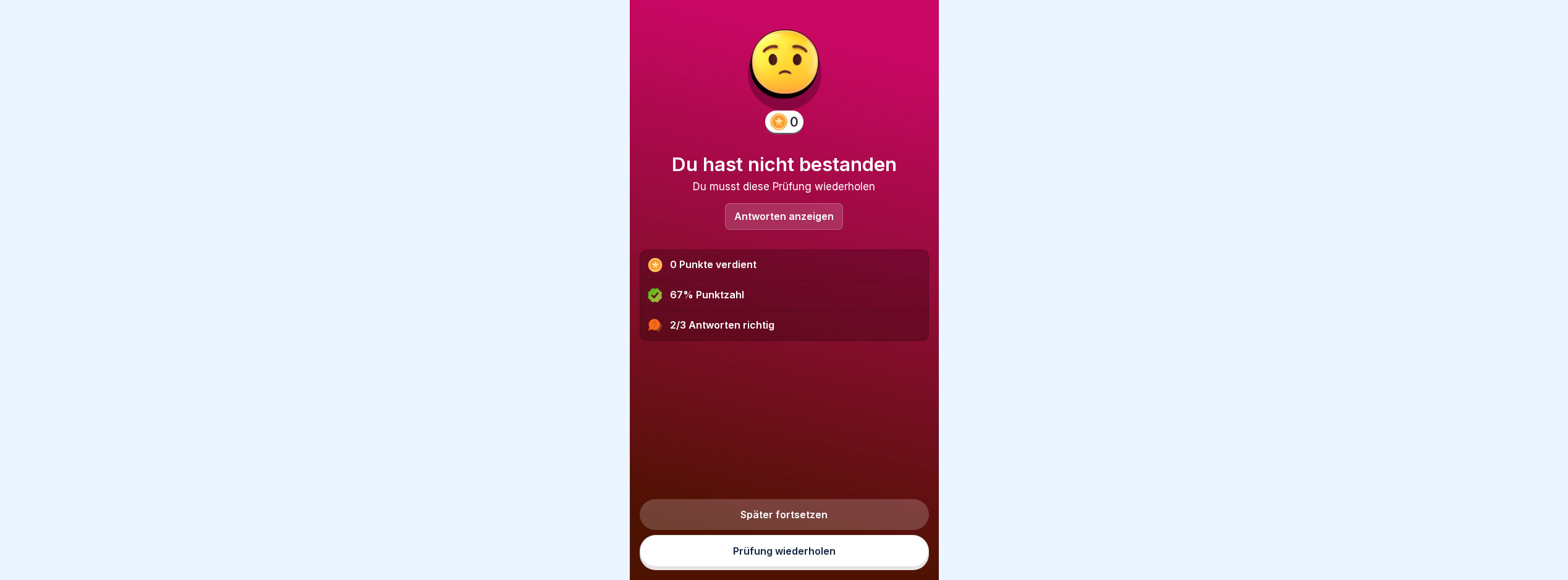
click at [823, 565] on link "Prüfung wiederholen" at bounding box center [784, 551] width 289 height 32
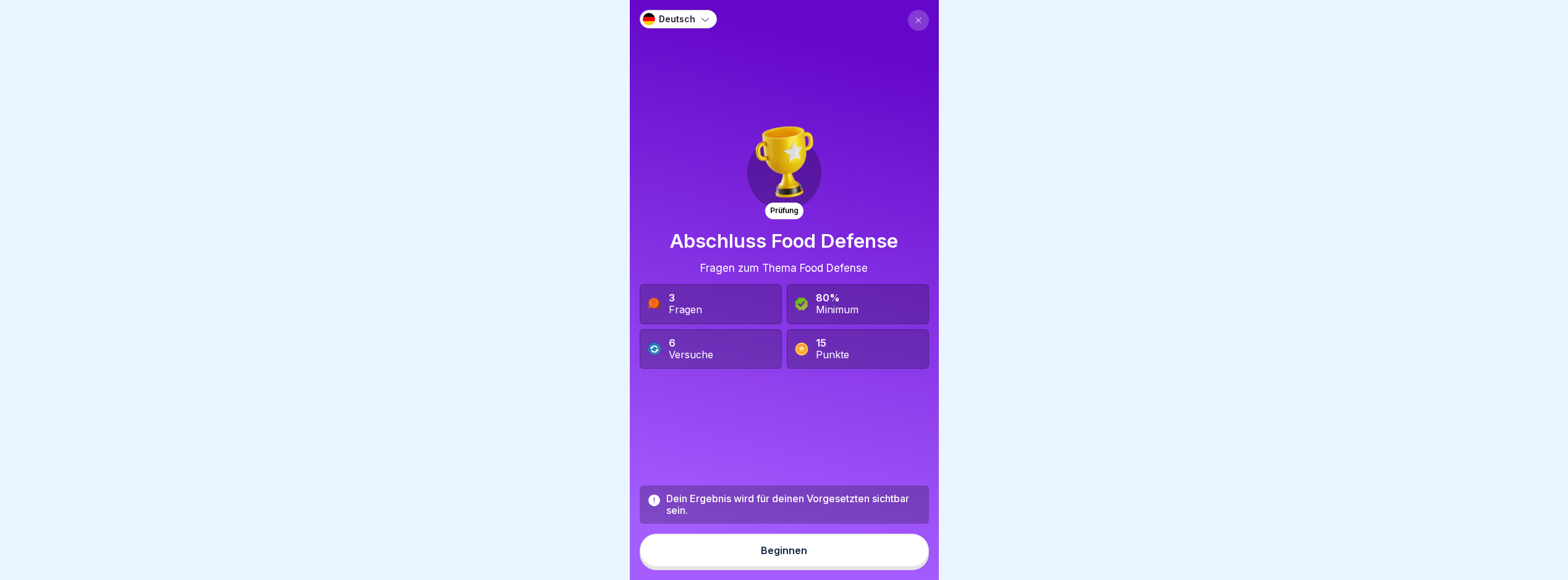
click at [798, 556] on div "Beginnen" at bounding box center [784, 550] width 46 height 11
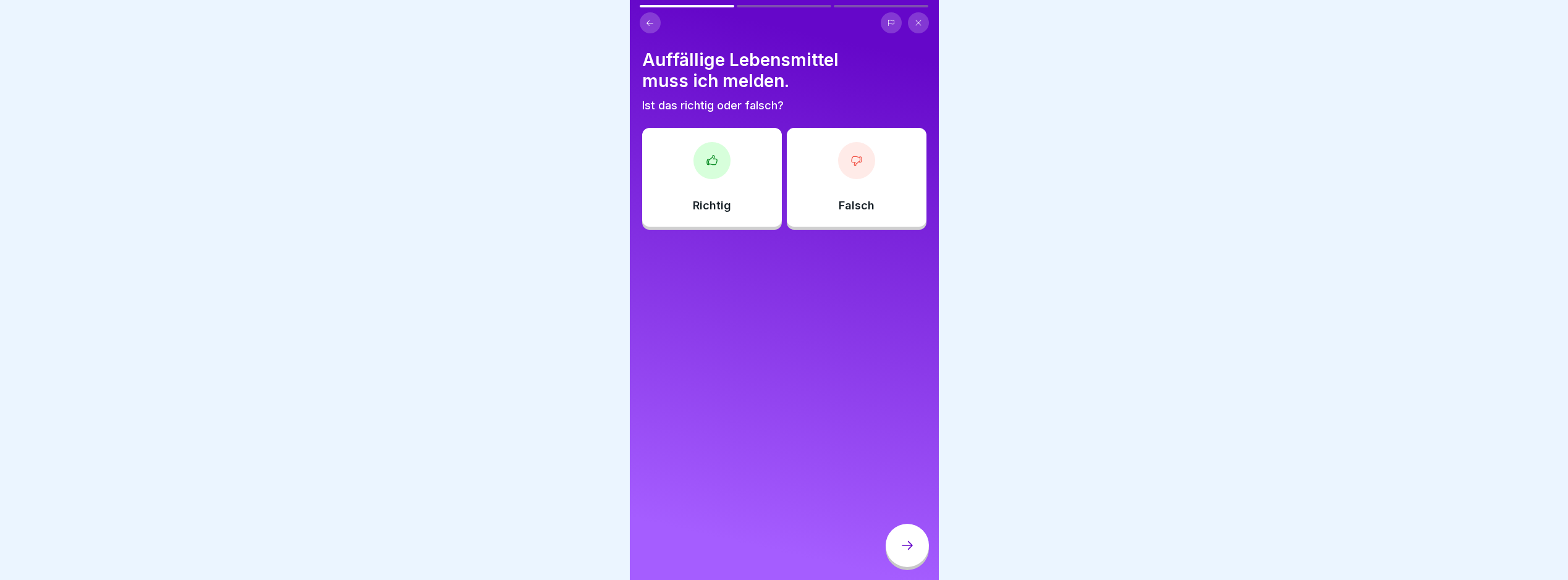
click at [636, 4] on div "Auffällige Lebensmittel muss ich melden. Ist das richtig oder falsch? Richtig F…" at bounding box center [784, 290] width 309 height 580
click at [650, 21] on icon at bounding box center [650, 24] width 9 height 9
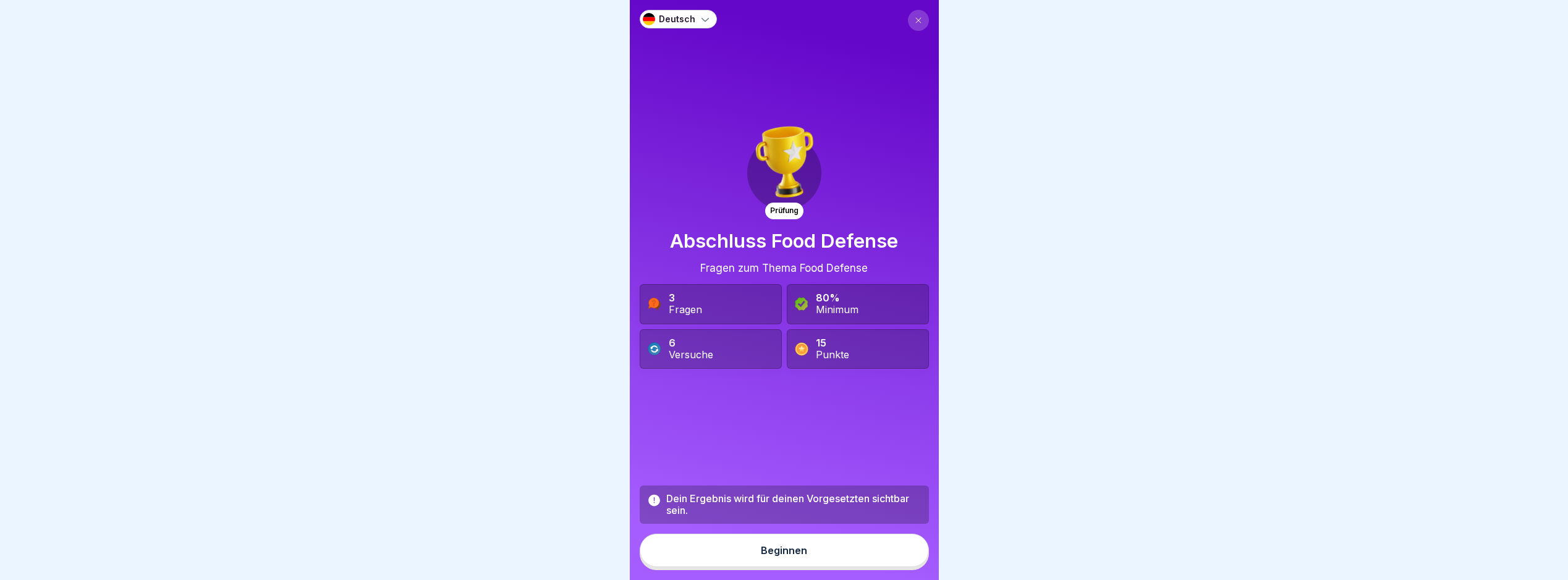
click at [915, 20] on icon at bounding box center [918, 20] width 7 height 7
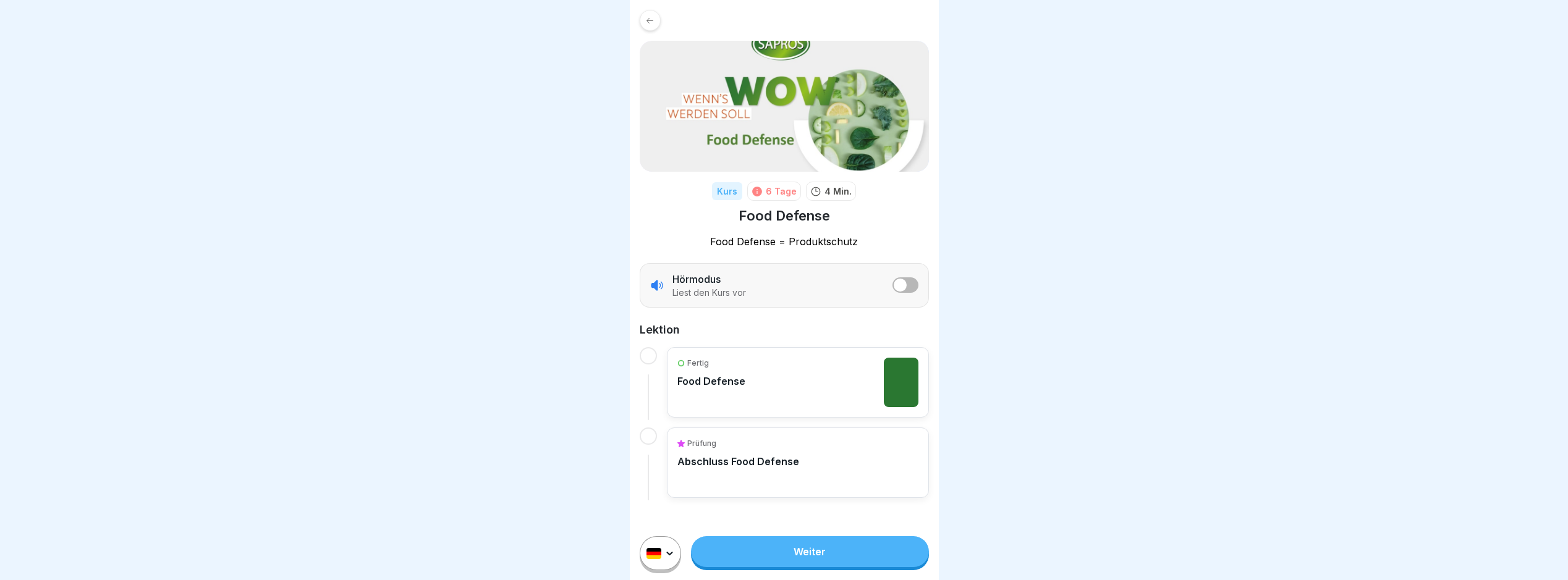
click at [810, 401] on div "Fertig Food Defense" at bounding box center [798, 382] width 241 height 49
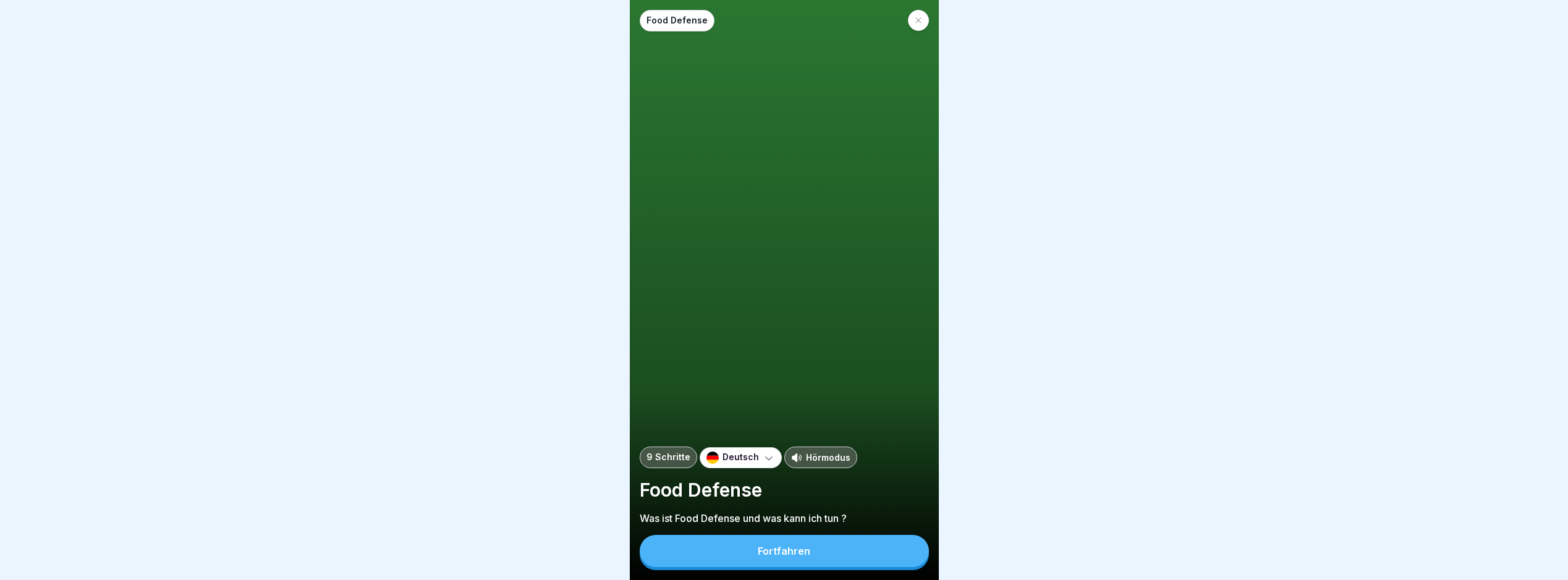
click at [825, 560] on button "Fortfahren" at bounding box center [784, 551] width 289 height 32
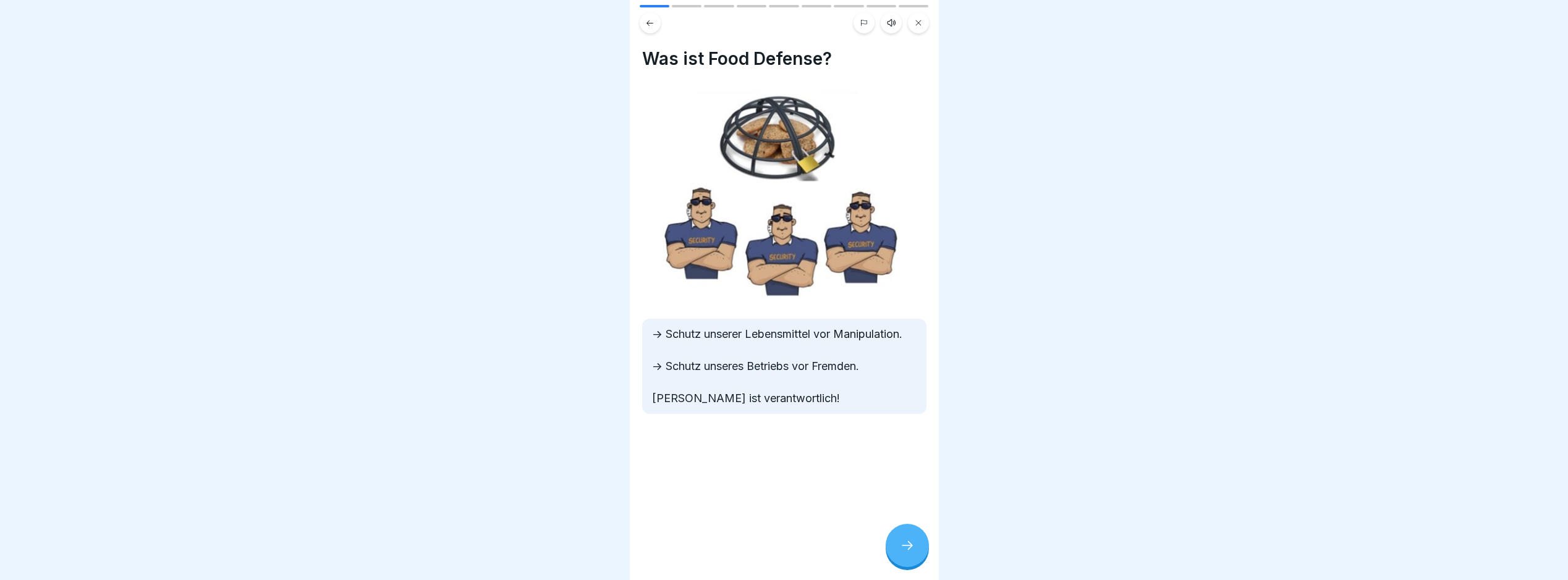
click at [884, 542] on div "Was ist Food Defense? -> Schutz unserer Lebensmittel vor Manipulation. -> Schut…" at bounding box center [784, 290] width 309 height 580
click at [896, 556] on div at bounding box center [908, 546] width 43 height 43
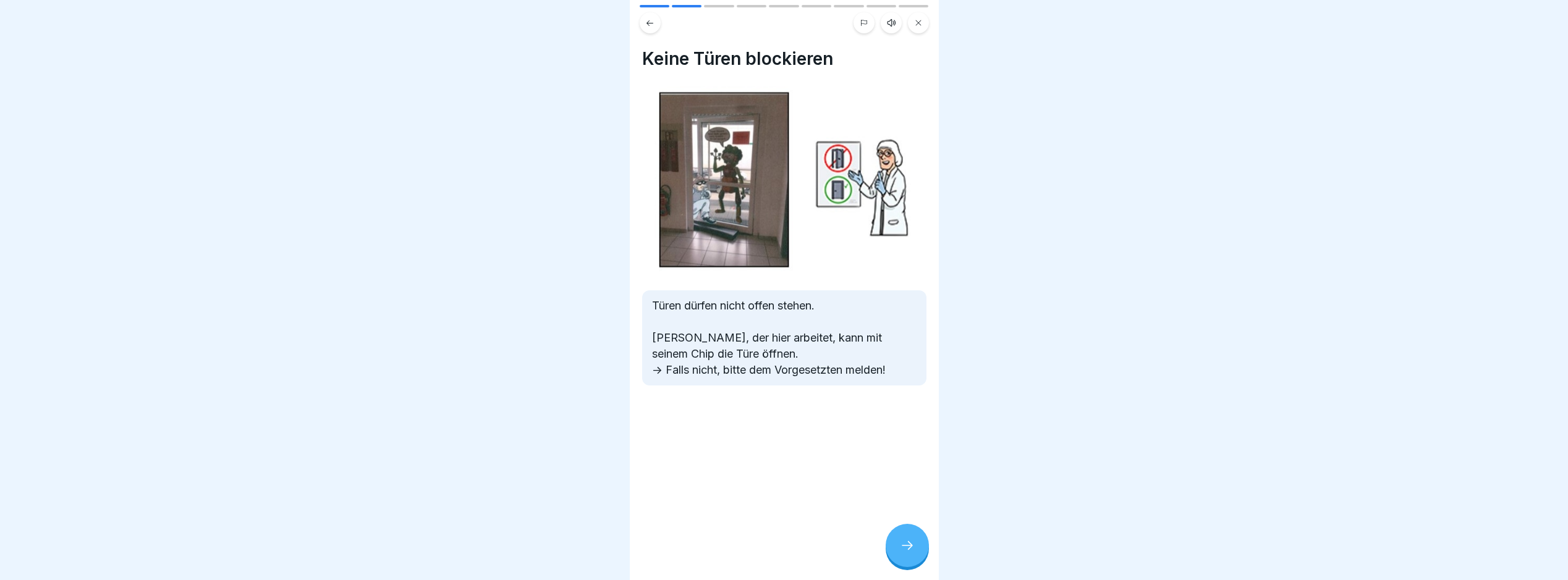
click at [896, 556] on div at bounding box center [908, 546] width 43 height 43
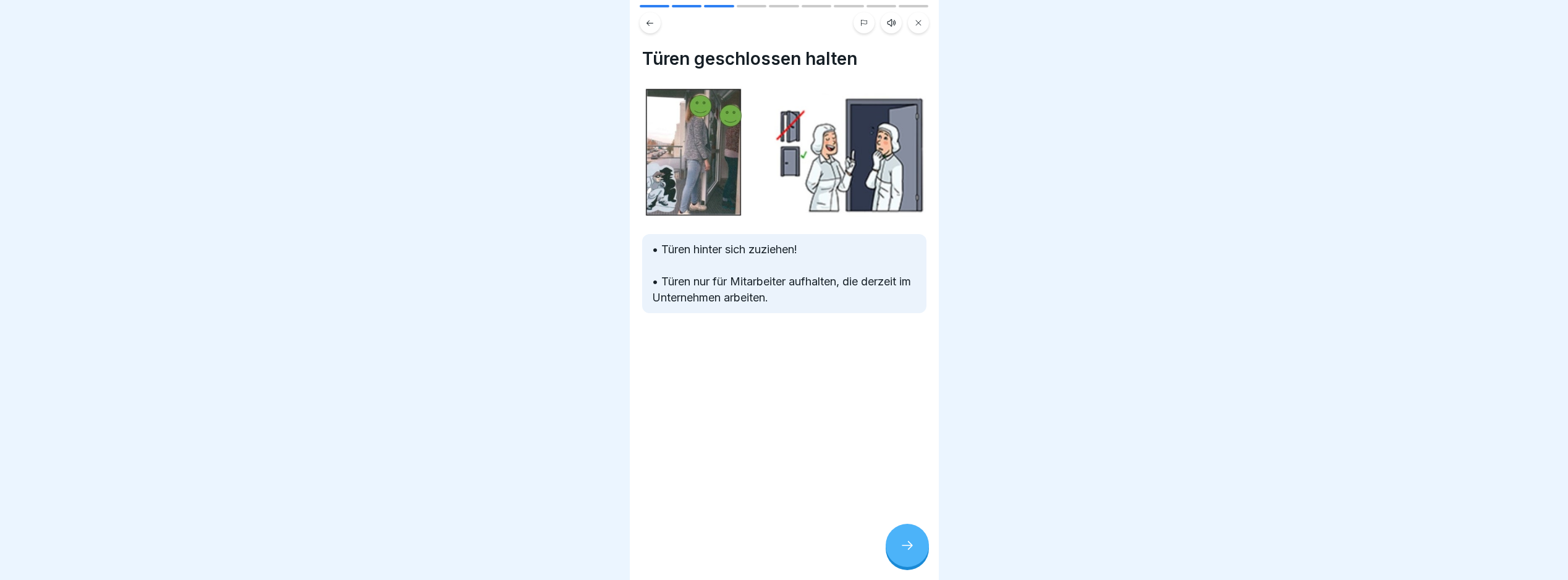
click at [896, 556] on div at bounding box center [908, 546] width 43 height 43
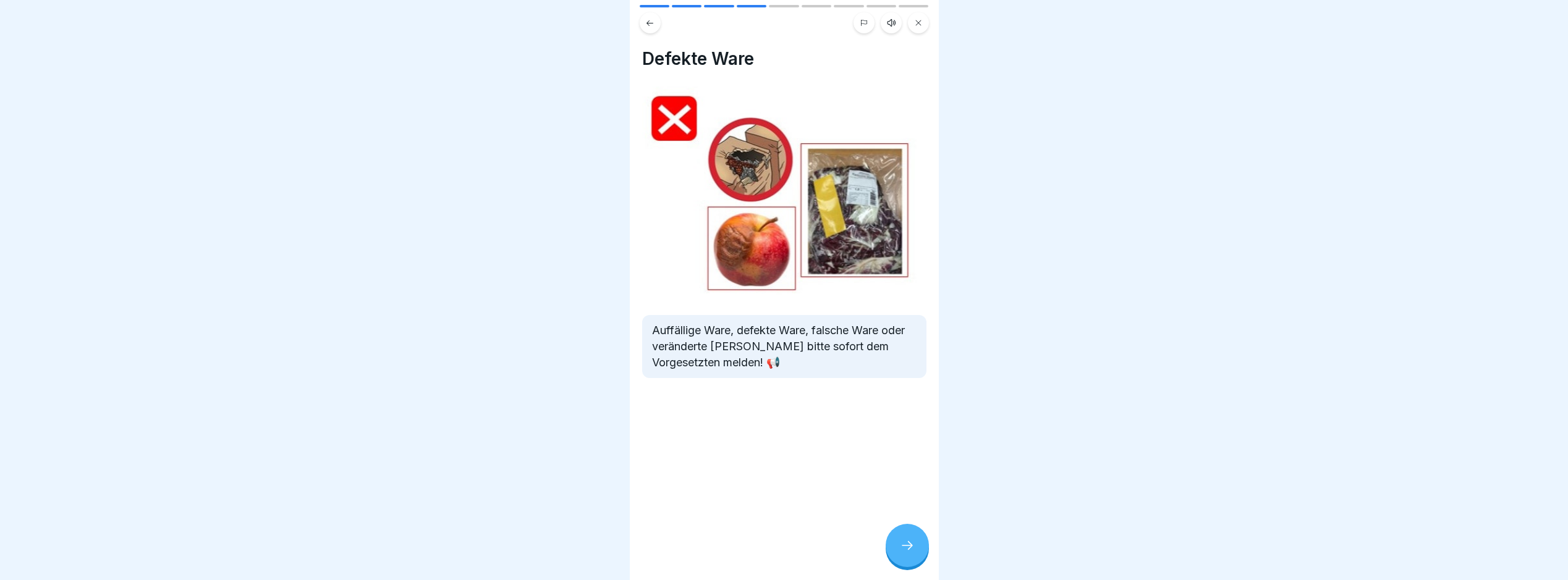
click at [896, 556] on div at bounding box center [908, 546] width 43 height 43
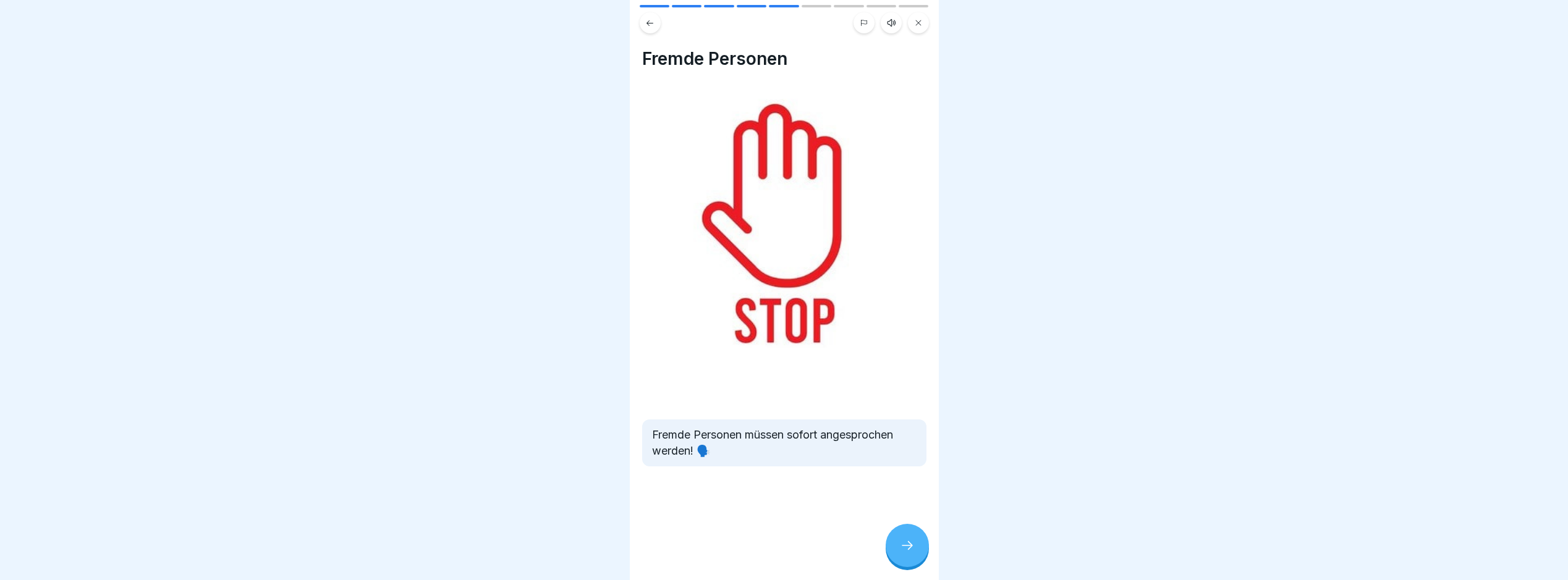
click at [896, 556] on div at bounding box center [908, 546] width 43 height 43
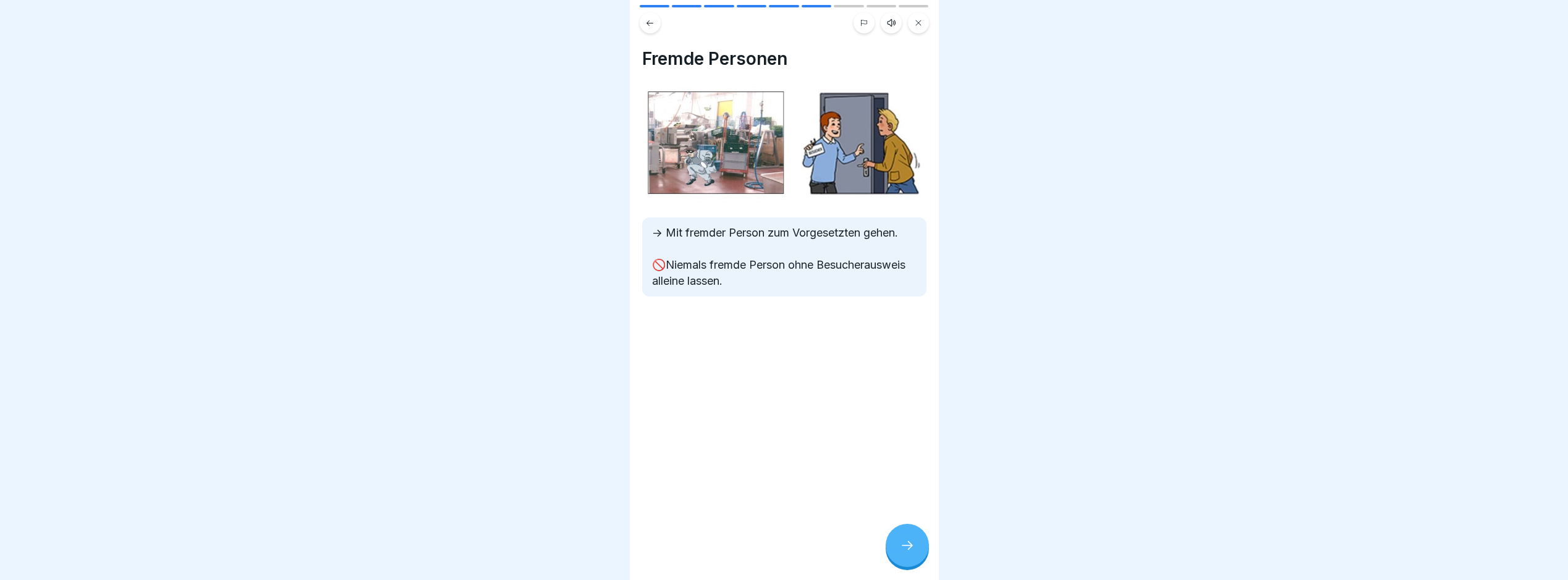
click at [645, 26] on button at bounding box center [650, 22] width 21 height 21
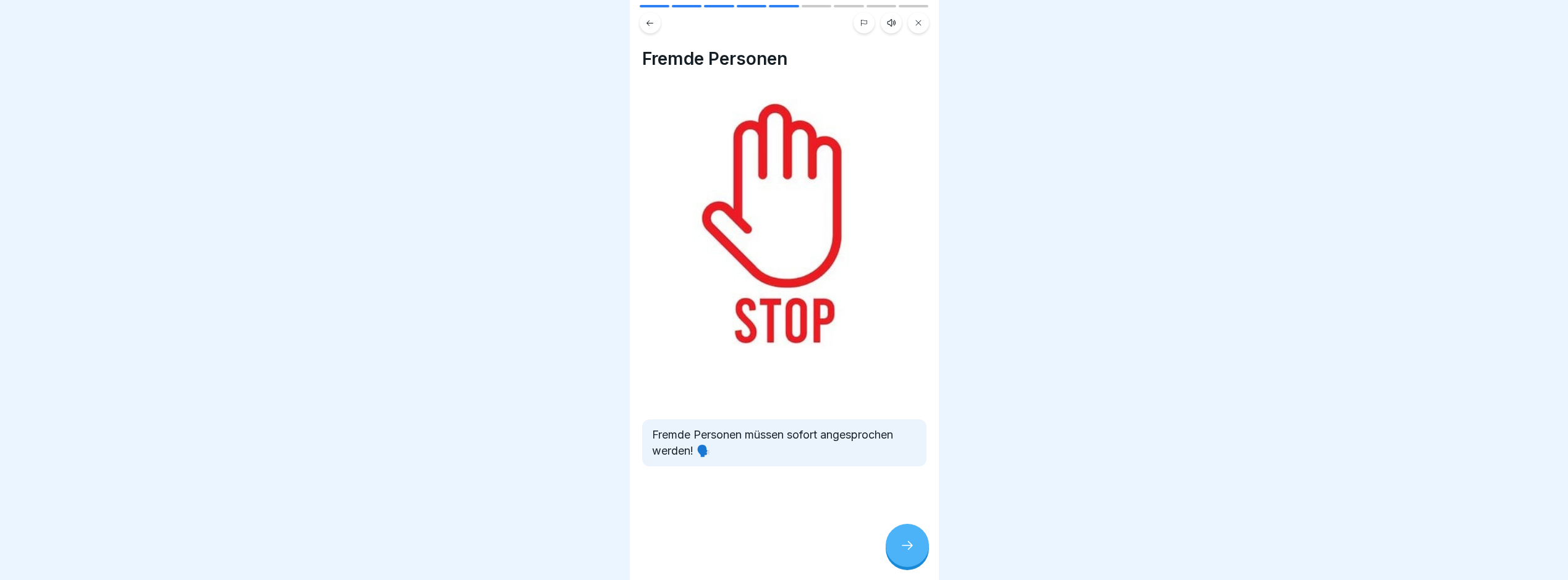
click at [906, 548] on div at bounding box center [908, 546] width 43 height 43
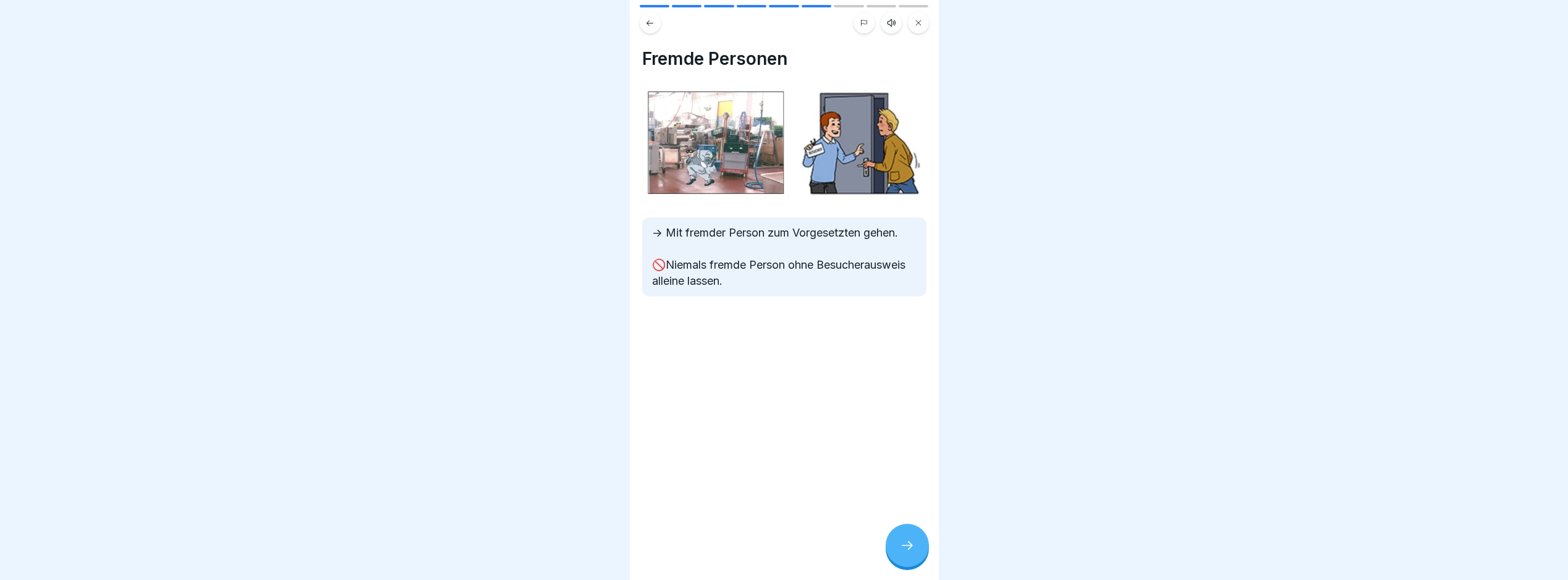
click at [907, 549] on icon at bounding box center [908, 546] width 15 height 15
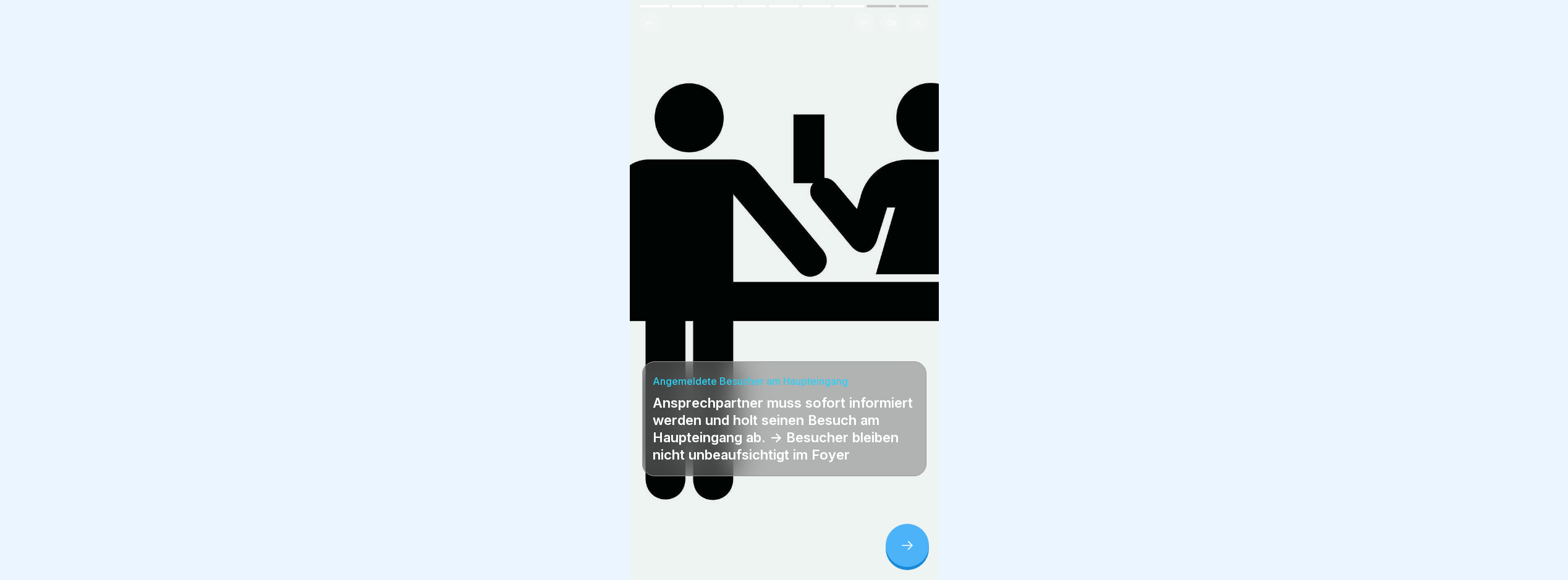
click at [909, 548] on div at bounding box center [908, 546] width 43 height 43
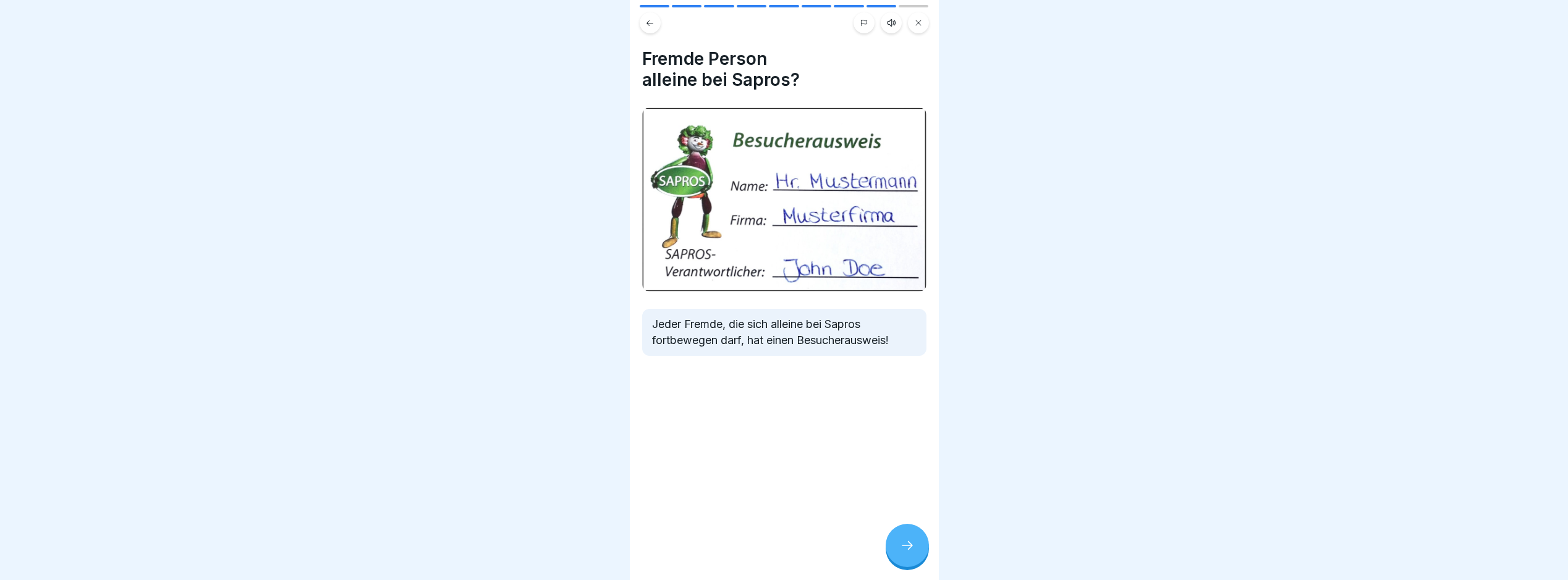
click at [909, 548] on div at bounding box center [908, 546] width 43 height 43
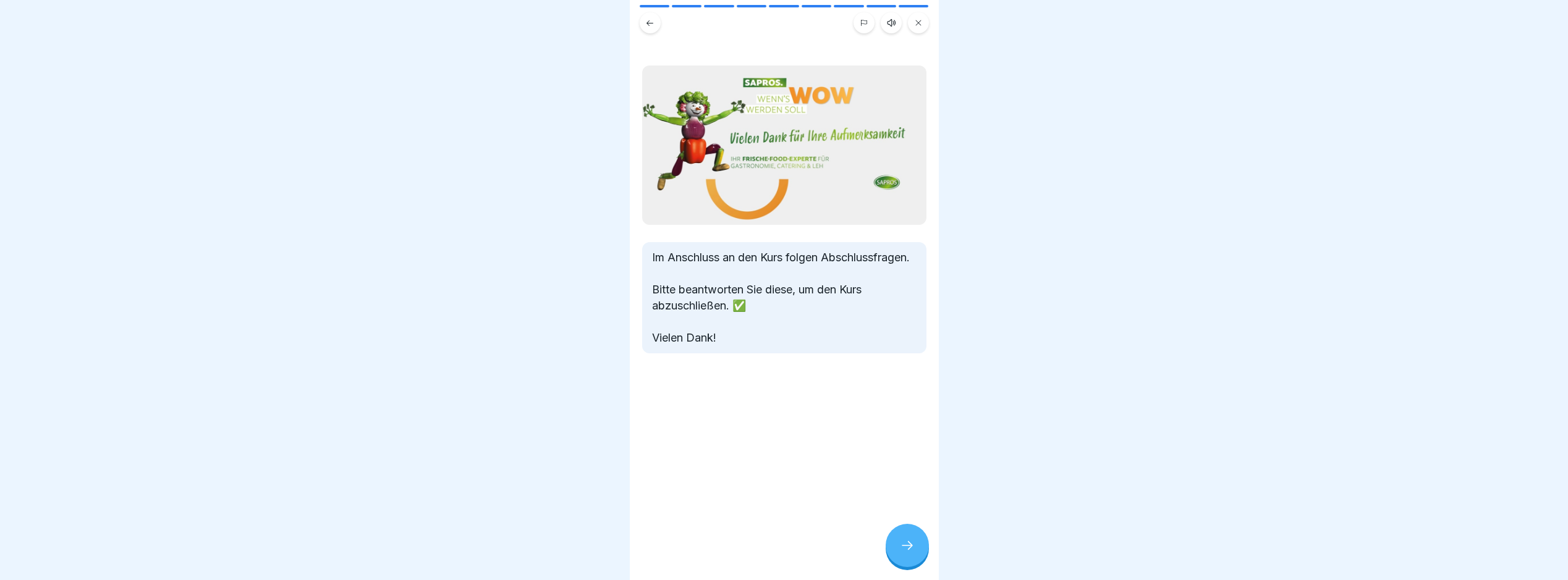
click at [909, 548] on div at bounding box center [908, 546] width 43 height 43
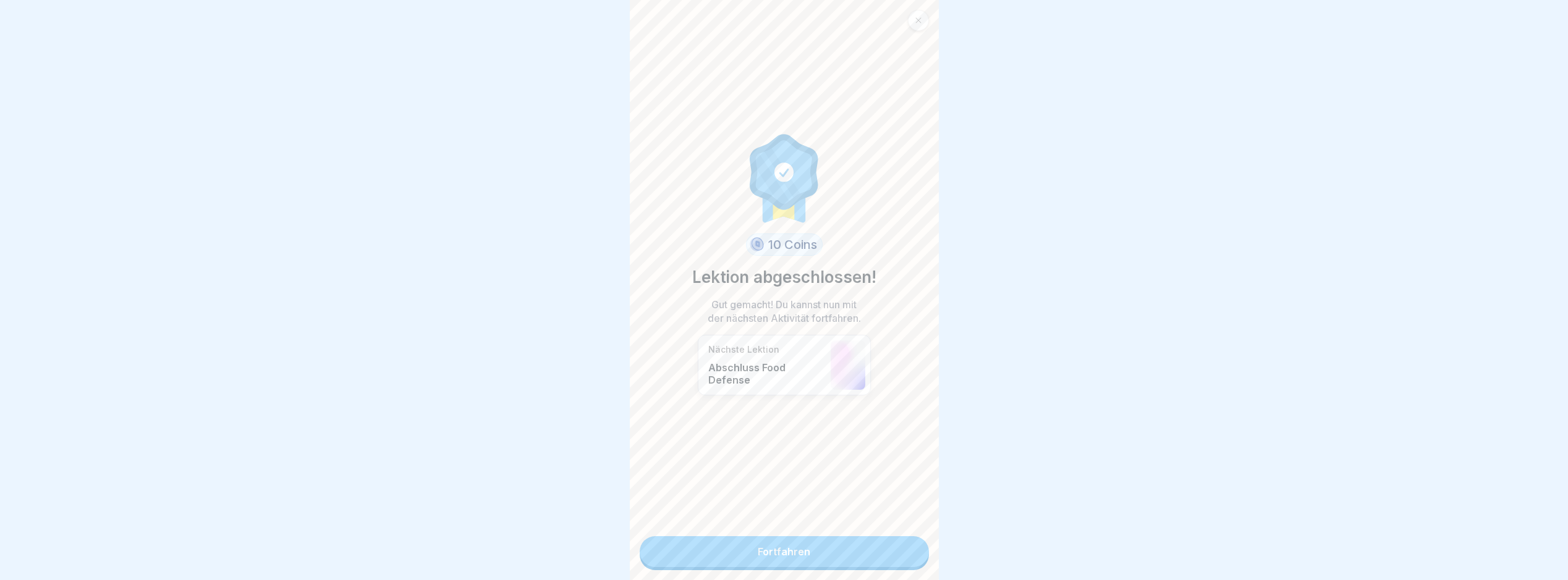
click at [909, 548] on link "Fortfahren" at bounding box center [784, 552] width 289 height 31
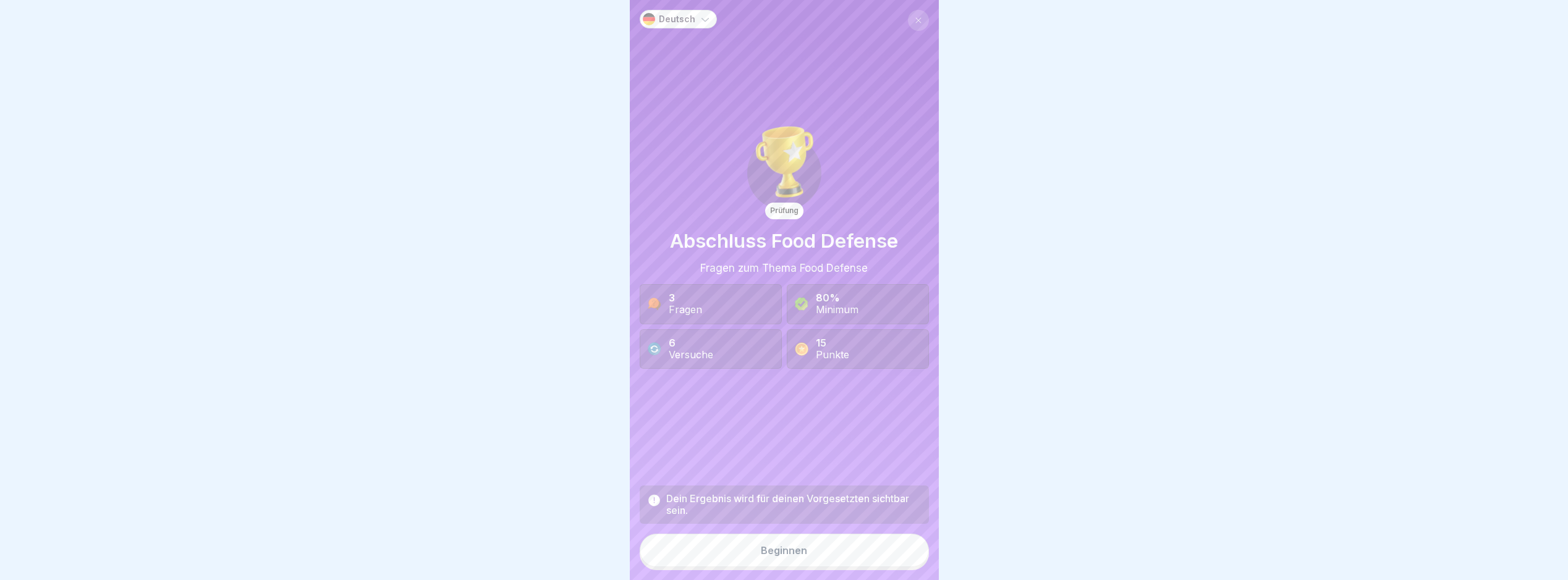
click at [865, 567] on button "Beginnen" at bounding box center [784, 551] width 289 height 34
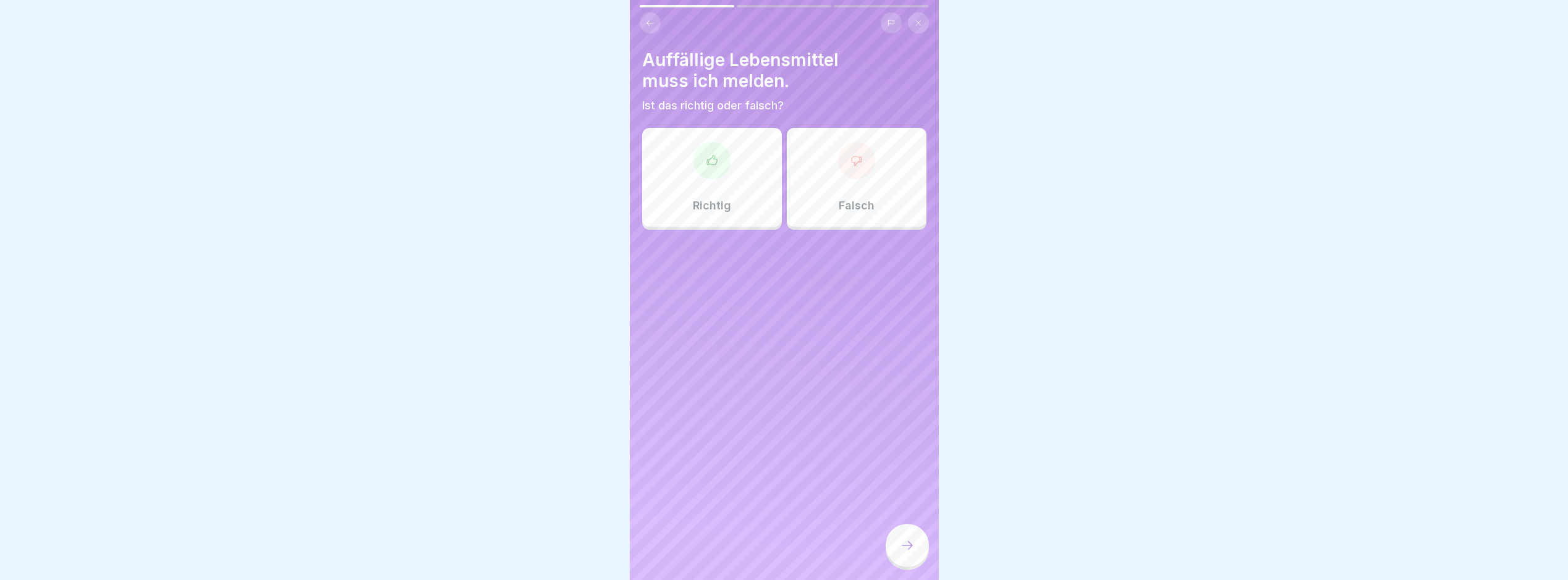
click at [716, 178] on div "Richtig" at bounding box center [712, 177] width 139 height 99
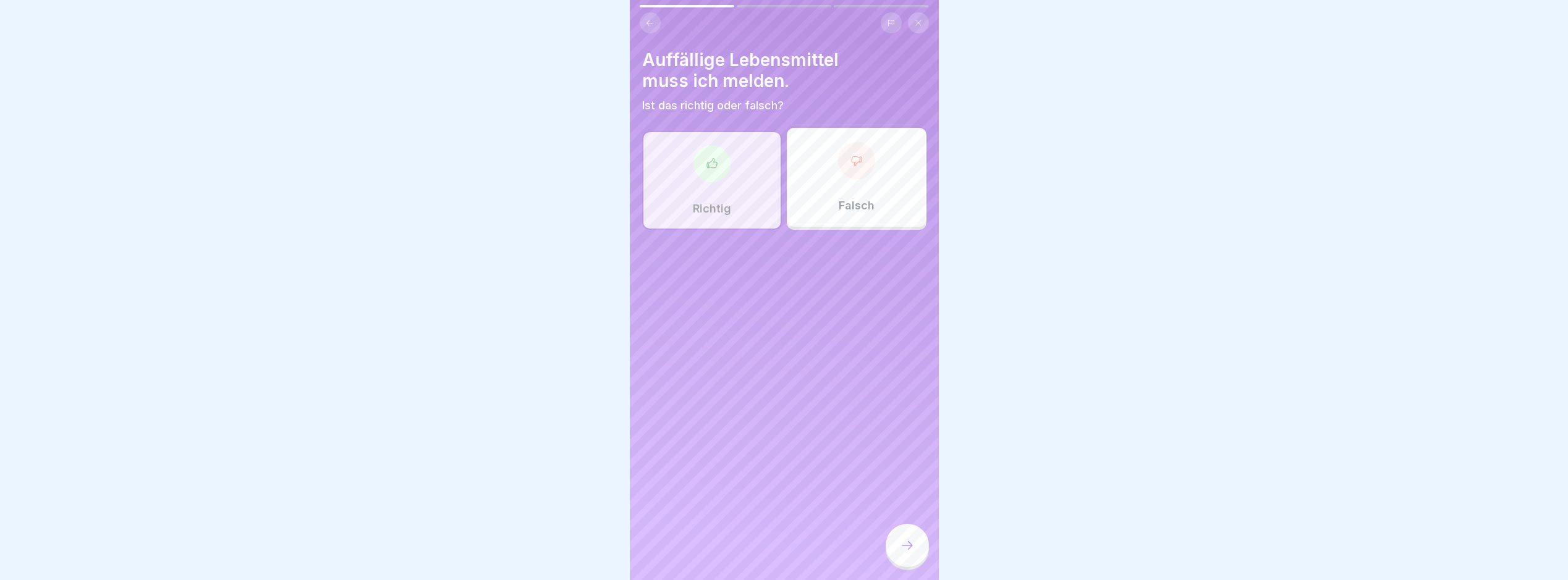
drag, startPoint x: 920, startPoint y: 547, endPoint x: 896, endPoint y: 475, distance: 75.9
click at [918, 546] on div at bounding box center [908, 546] width 43 height 43
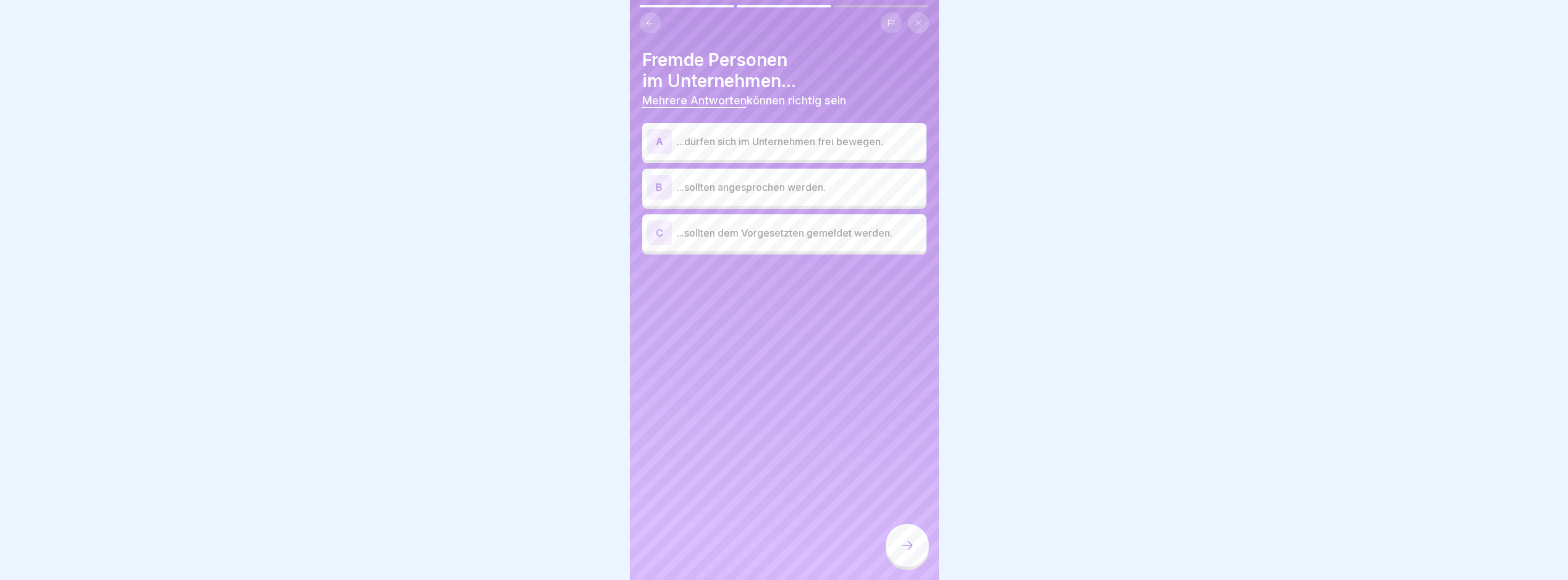
click at [818, 179] on div "B ...sollten angesprochen werden." at bounding box center [784, 187] width 274 height 25
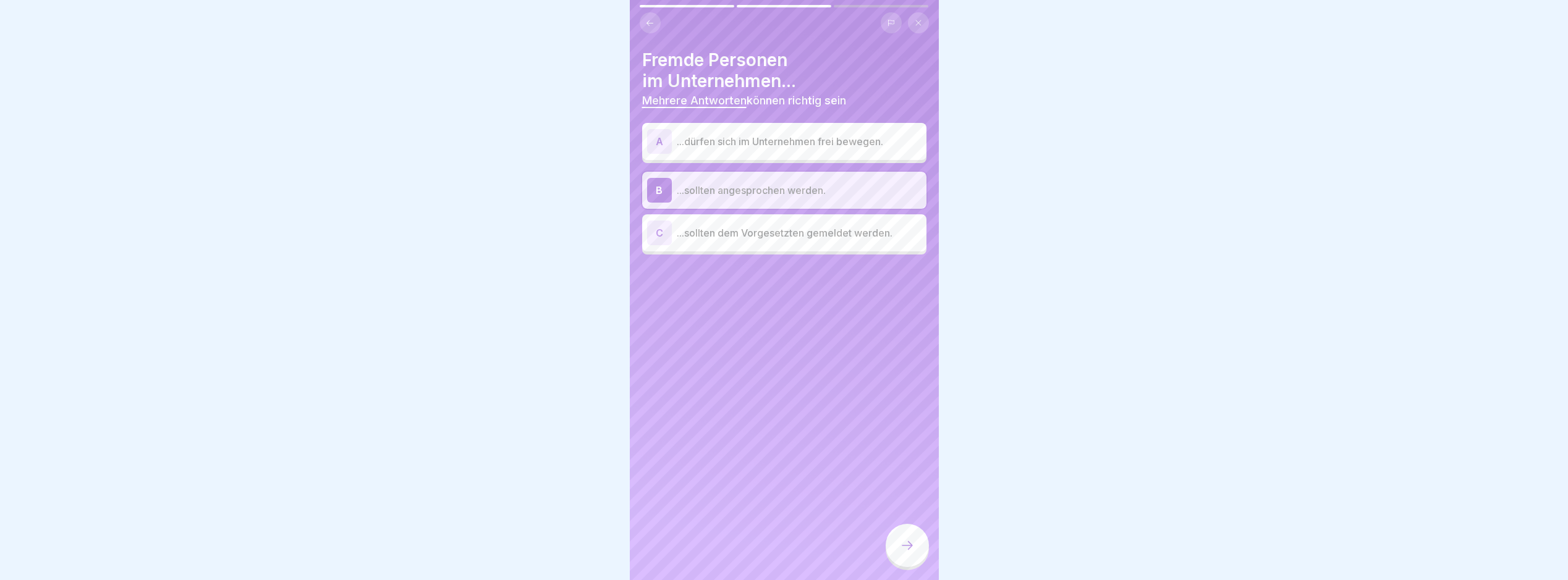
click at [921, 558] on div at bounding box center [908, 546] width 43 height 43
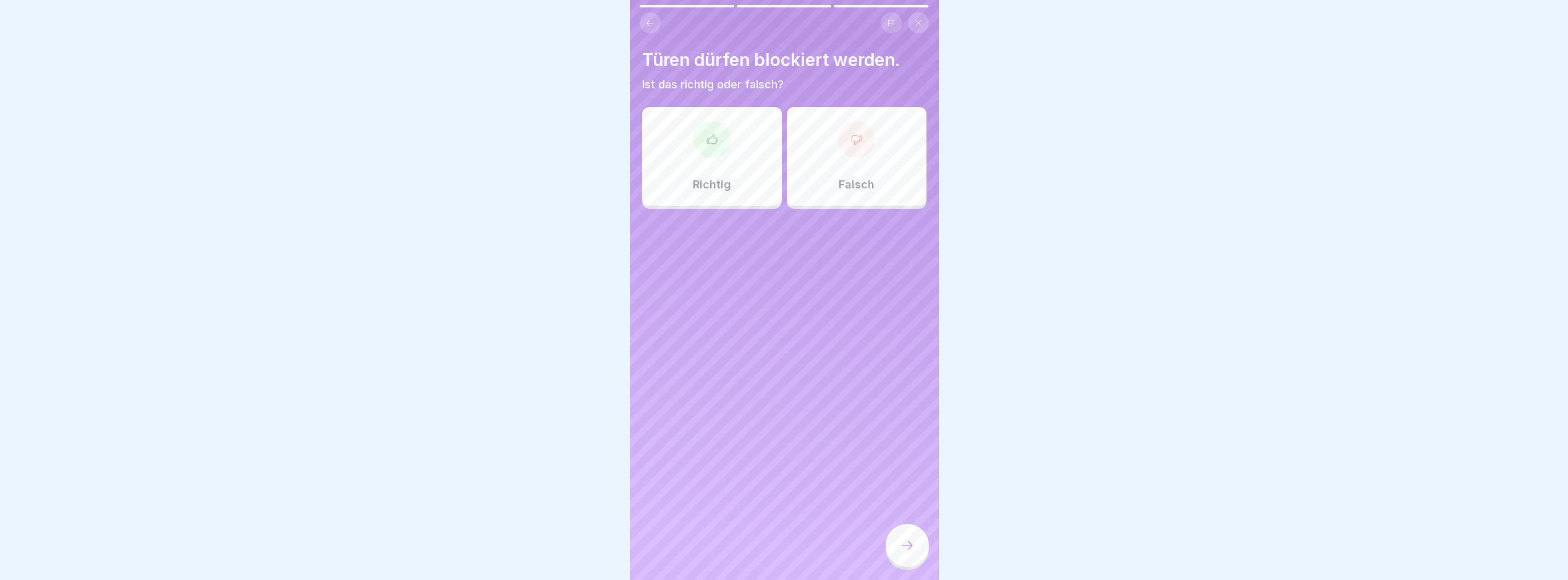
click at [848, 195] on div "Falsch" at bounding box center [856, 156] width 139 height 99
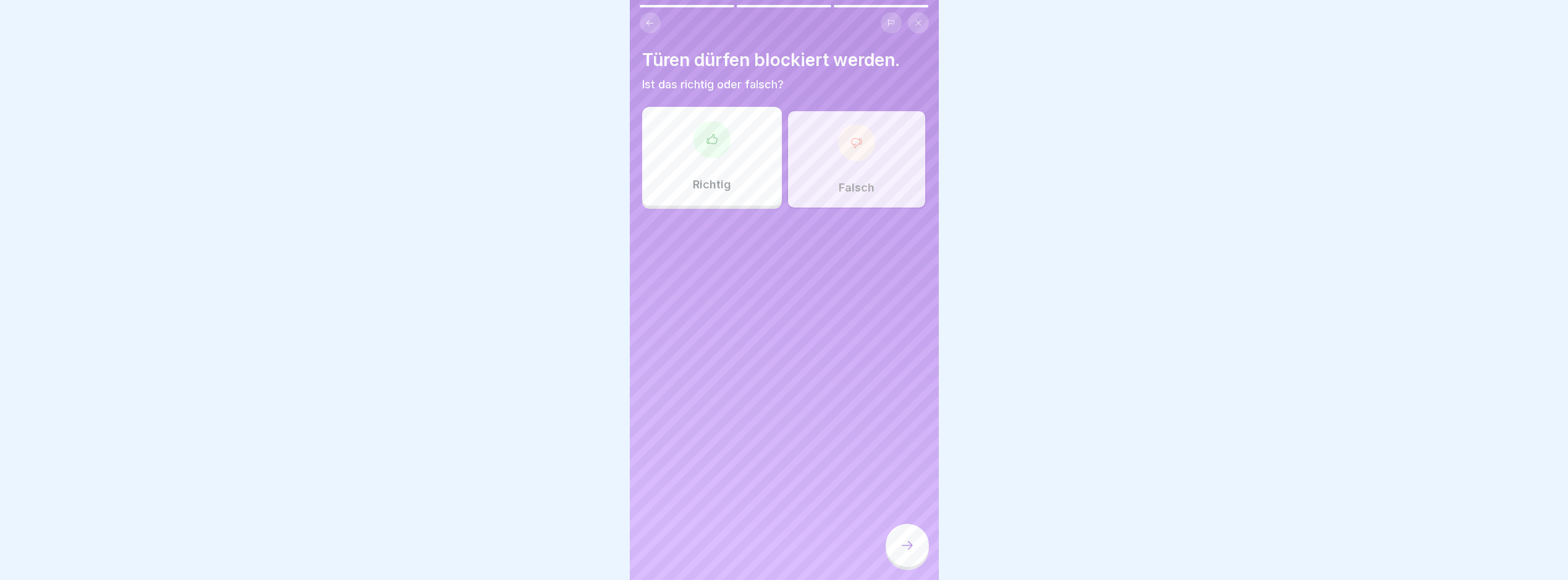
click at [910, 553] on icon at bounding box center [908, 546] width 15 height 15
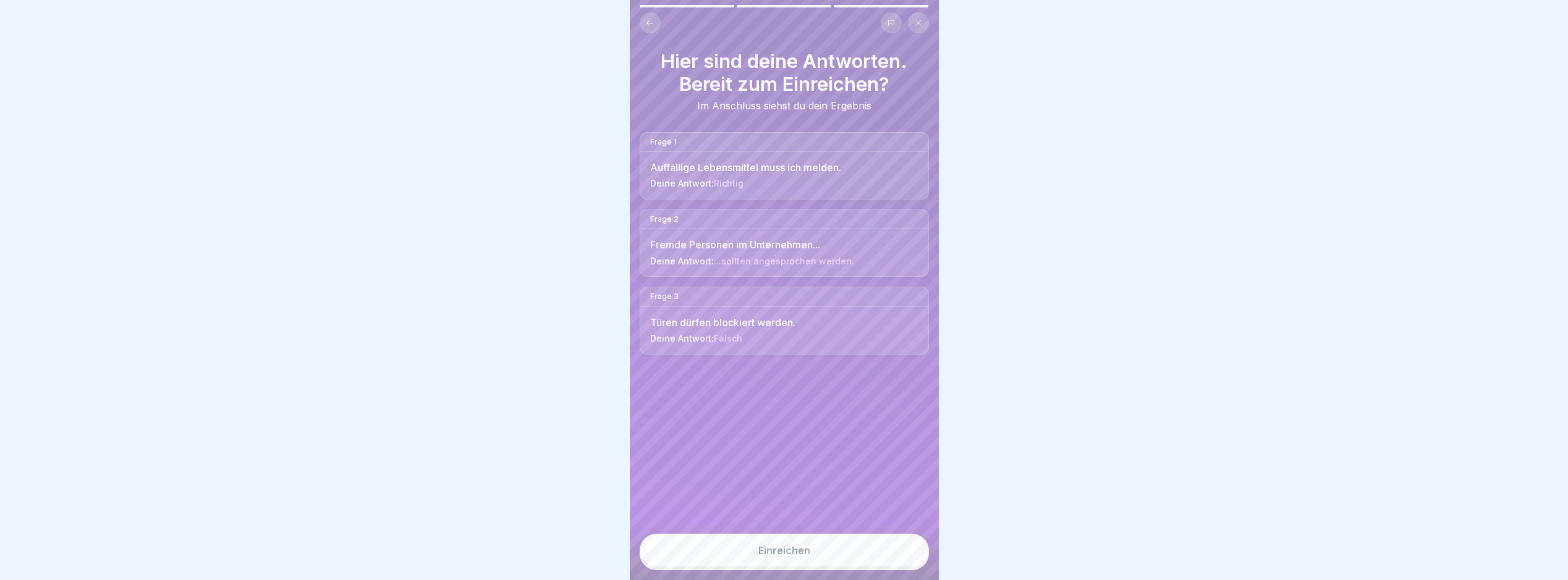
click at [896, 560] on button "Einreichen" at bounding box center [784, 551] width 289 height 34
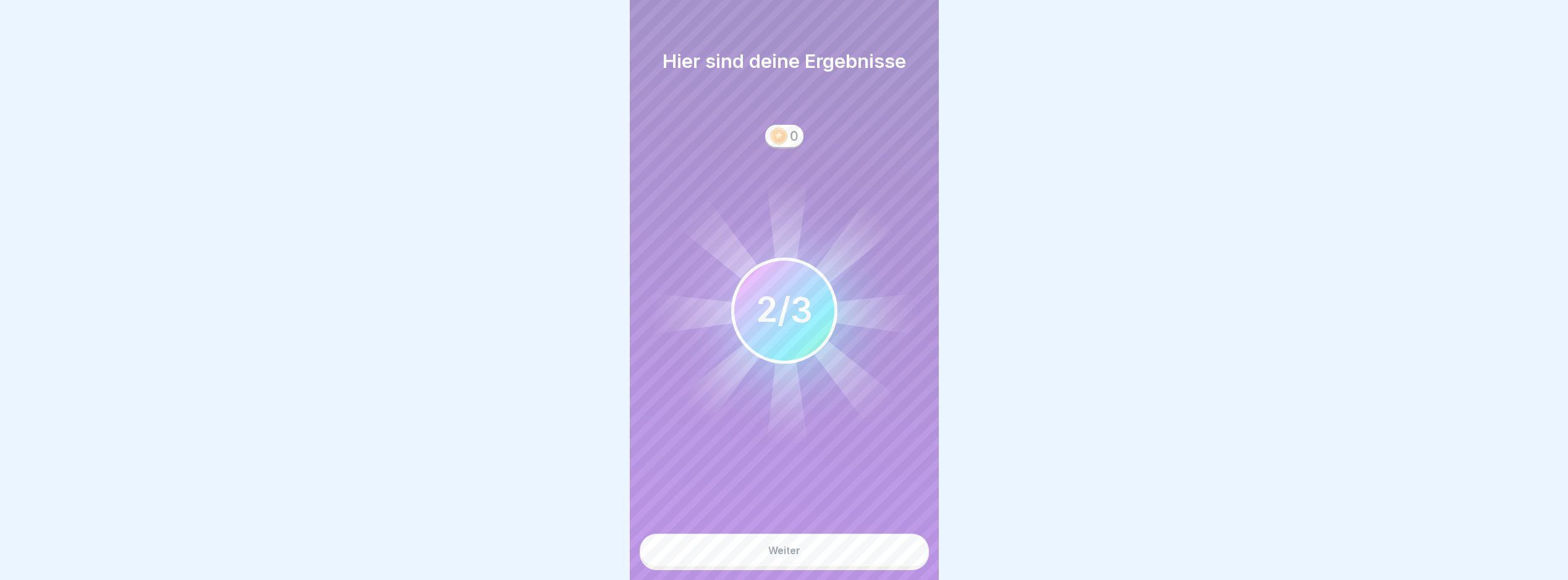
click at [891, 567] on button "Weiter" at bounding box center [784, 551] width 289 height 34
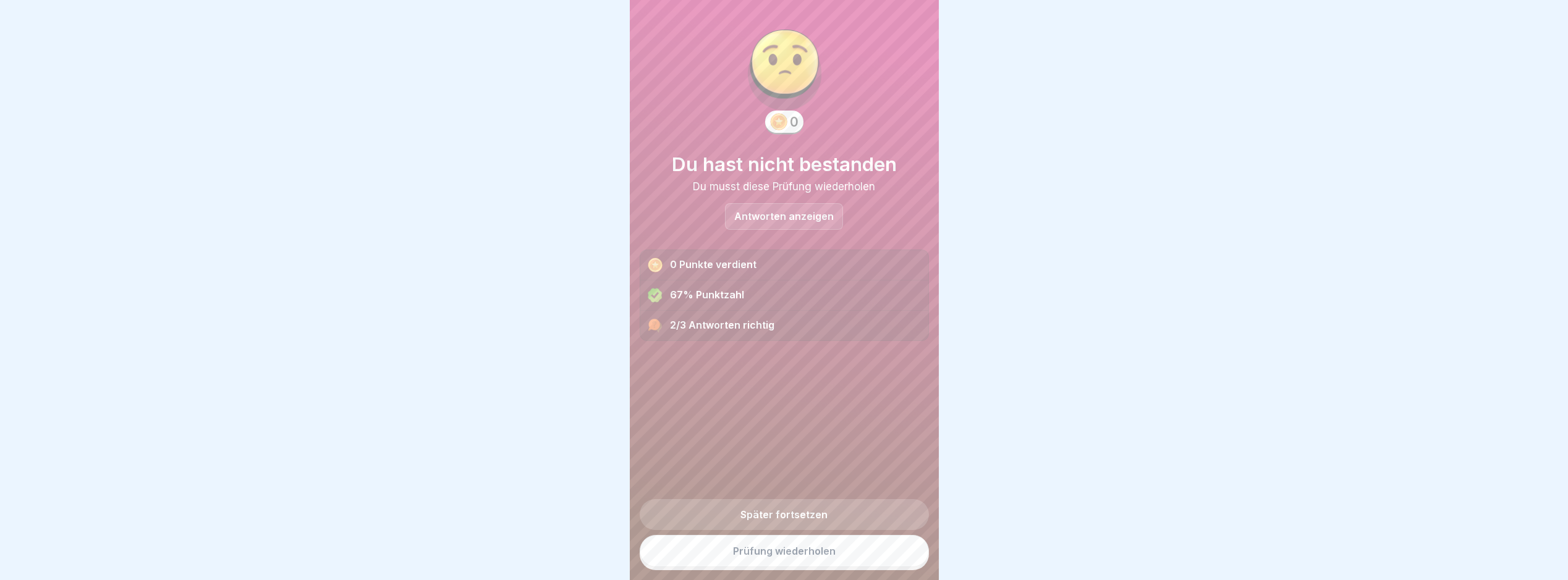
click at [829, 551] on link "Prüfung wiederholen" at bounding box center [784, 551] width 289 height 32
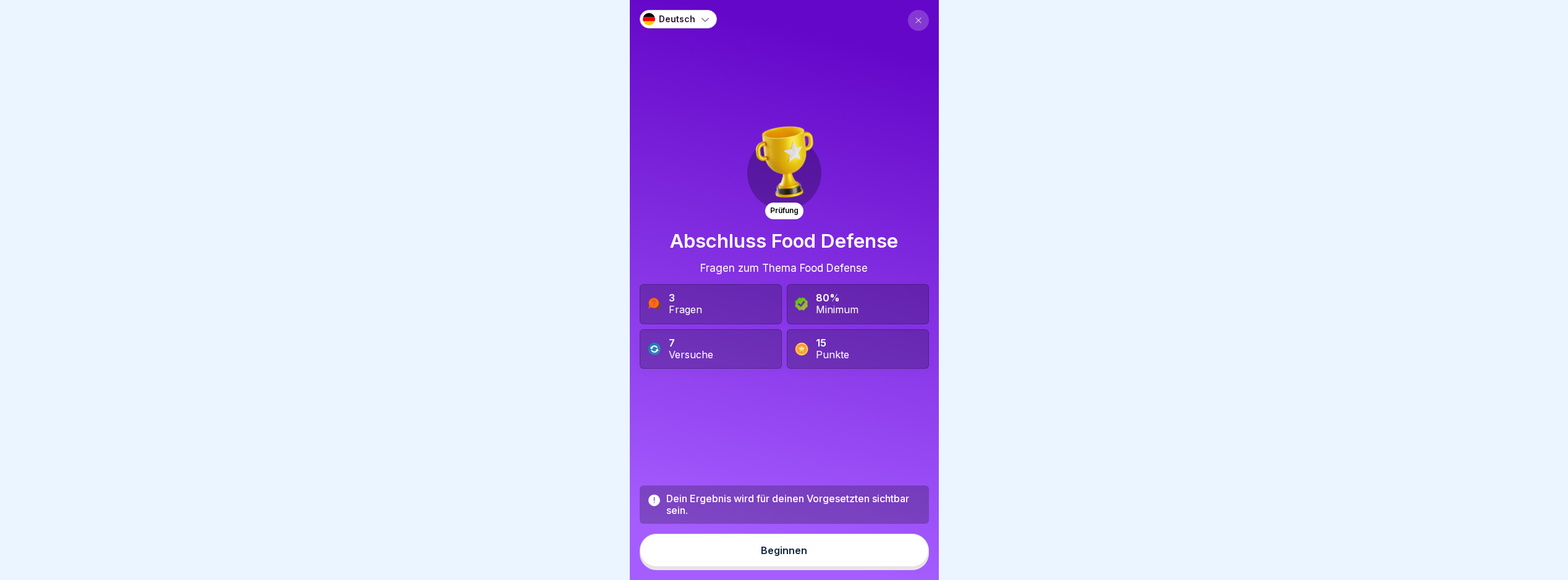
click at [802, 517] on div "Dein Ergebnis wird für deinen Vorgesetzten sichtbar sein." at bounding box center [794, 505] width 255 height 24
click at [821, 567] on button "Beginnen" at bounding box center [784, 551] width 289 height 34
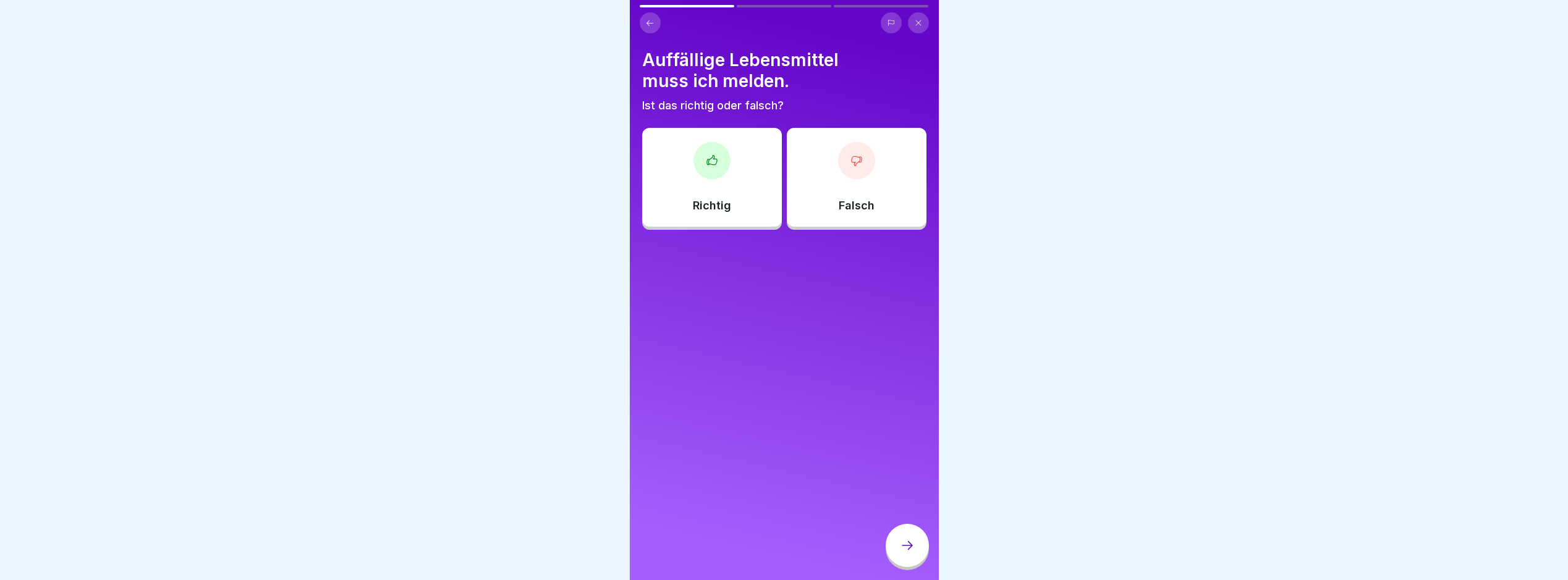
click at [743, 179] on div "Richtig" at bounding box center [712, 177] width 139 height 99
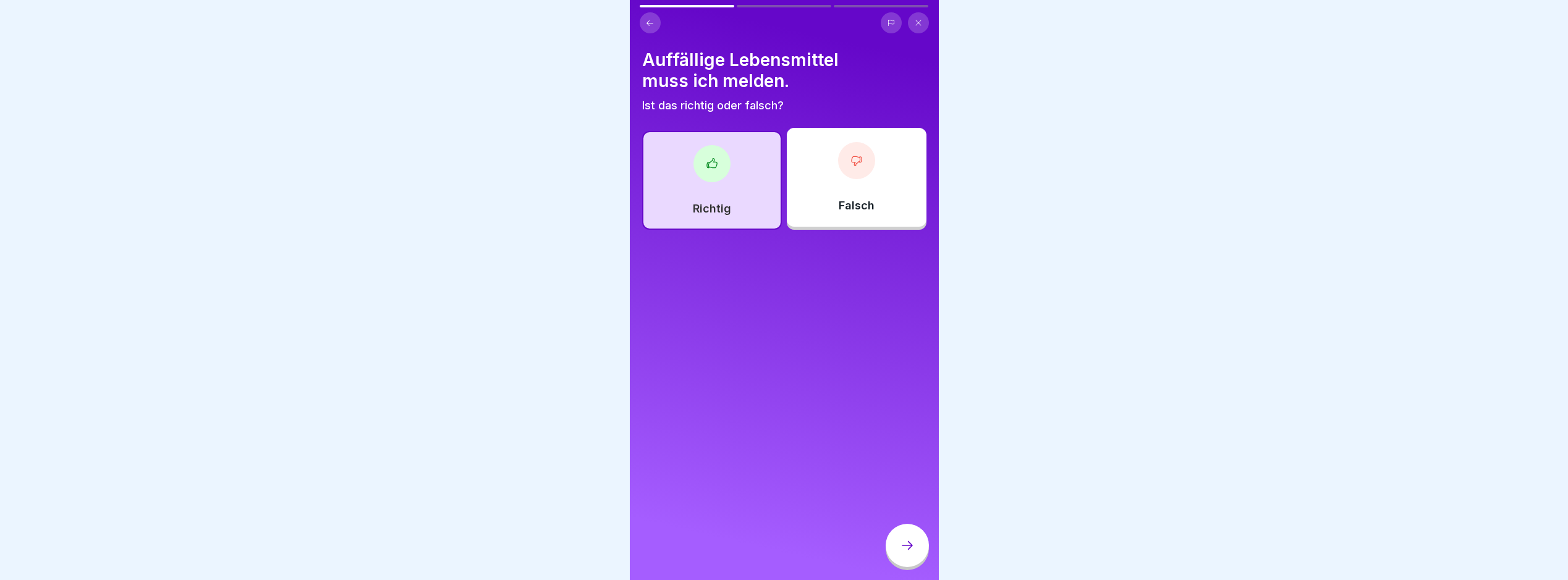
click at [896, 548] on div at bounding box center [908, 546] width 43 height 43
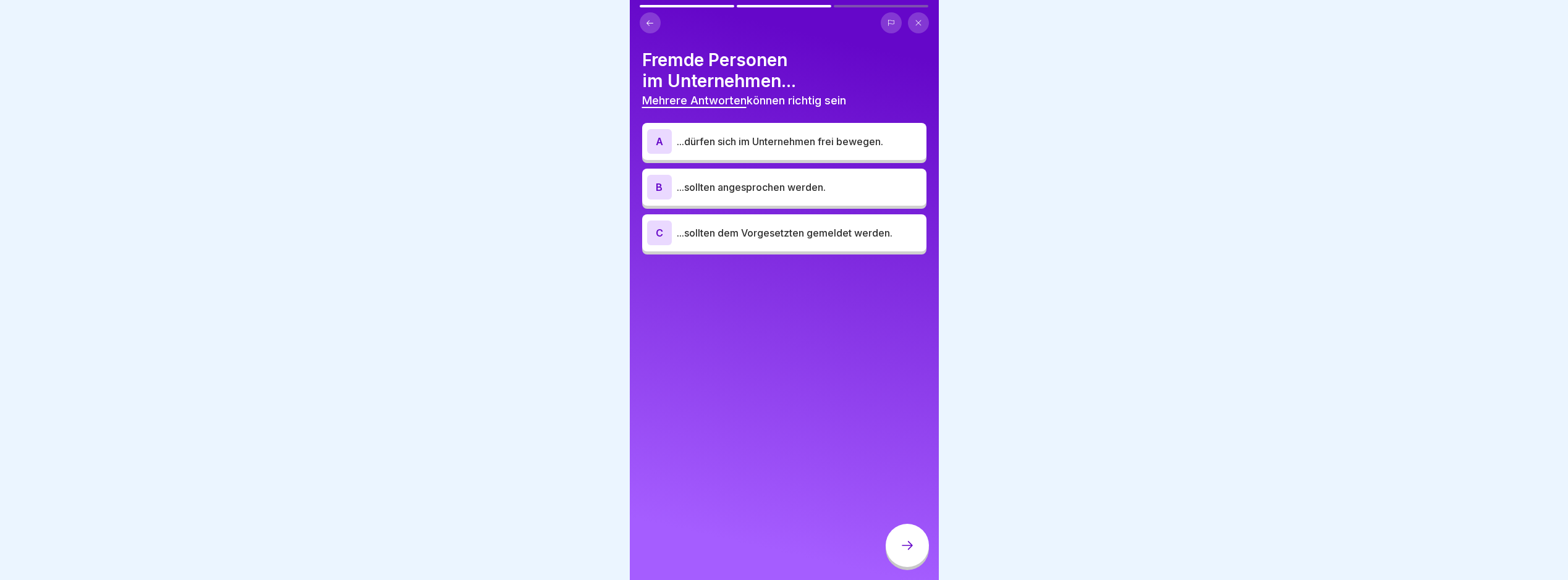
click at [798, 187] on p "...sollten angesprochen werden." at bounding box center [799, 187] width 245 height 15
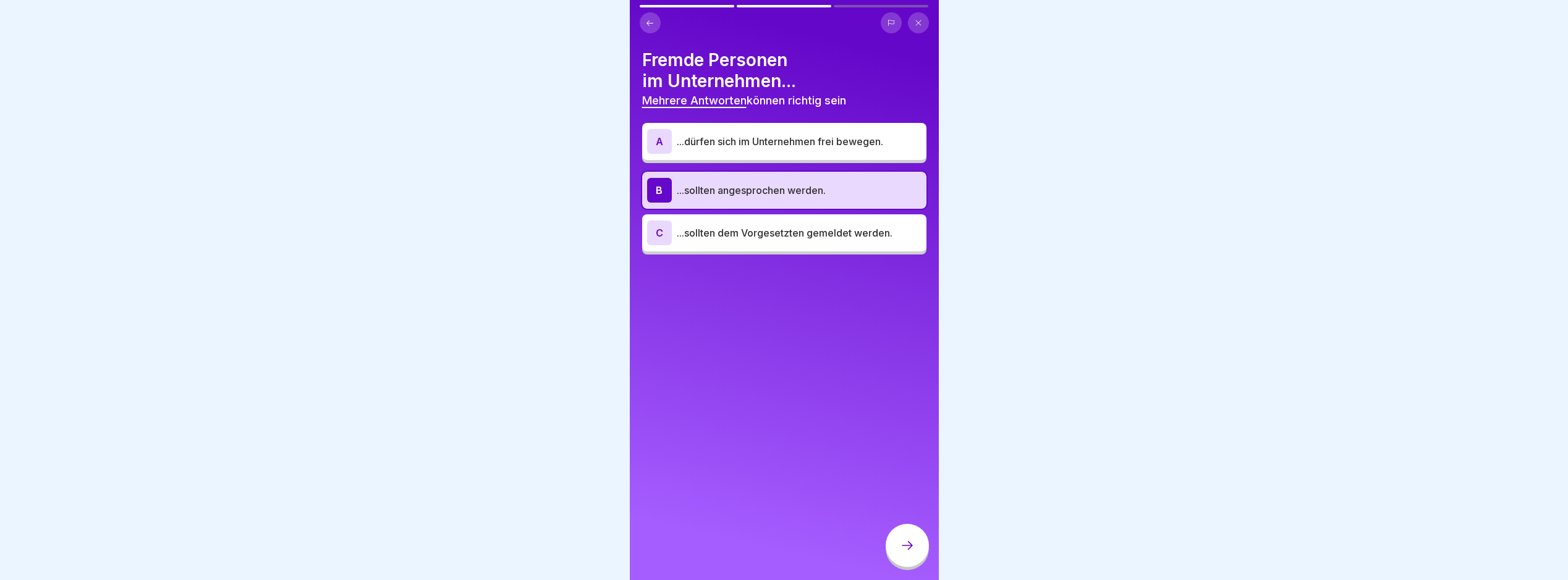
click at [908, 542] on div at bounding box center [908, 546] width 43 height 43
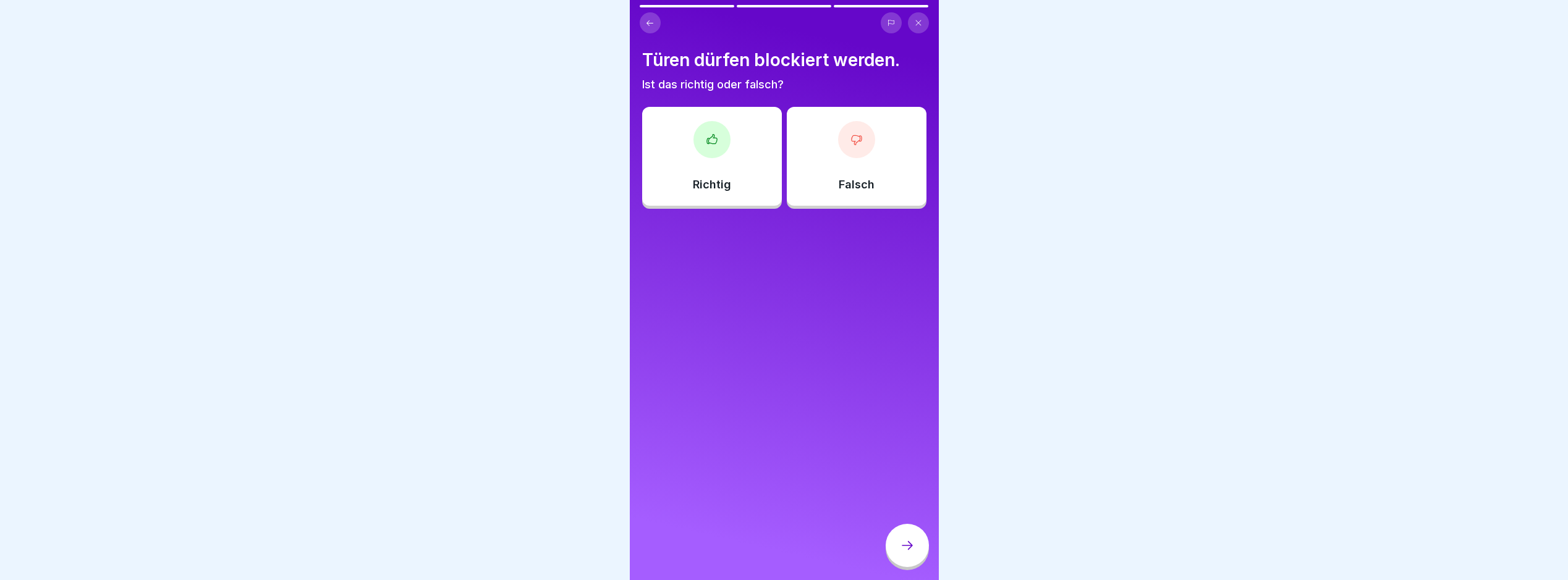
click at [729, 190] on div "Richtig" at bounding box center [712, 156] width 139 height 99
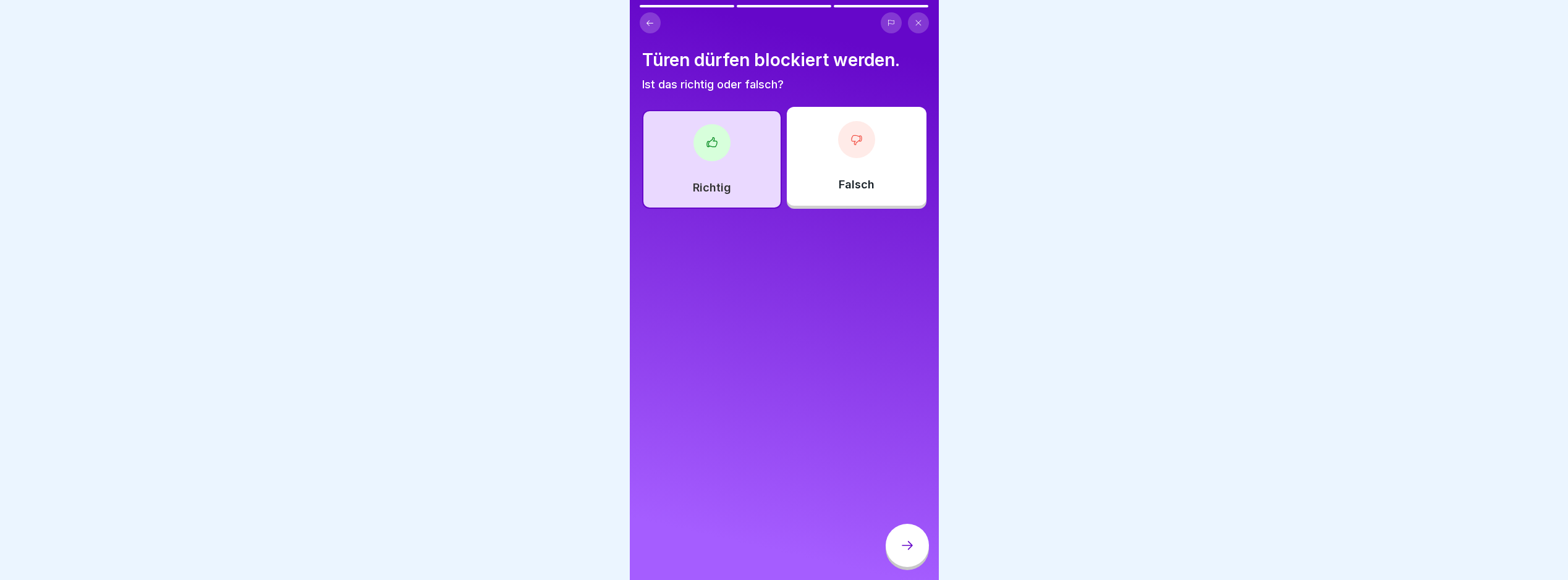
click at [826, 123] on div "Falsch" at bounding box center [856, 156] width 139 height 99
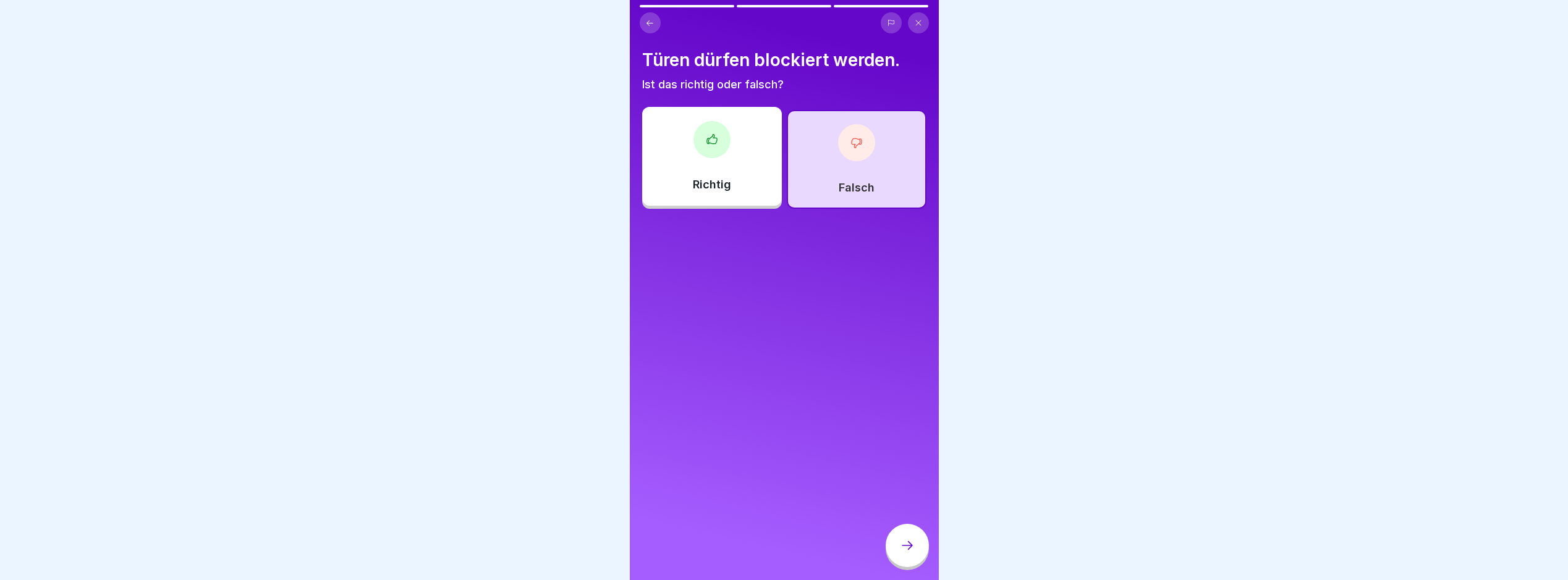
click at [910, 550] on icon at bounding box center [907, 546] width 11 height 9
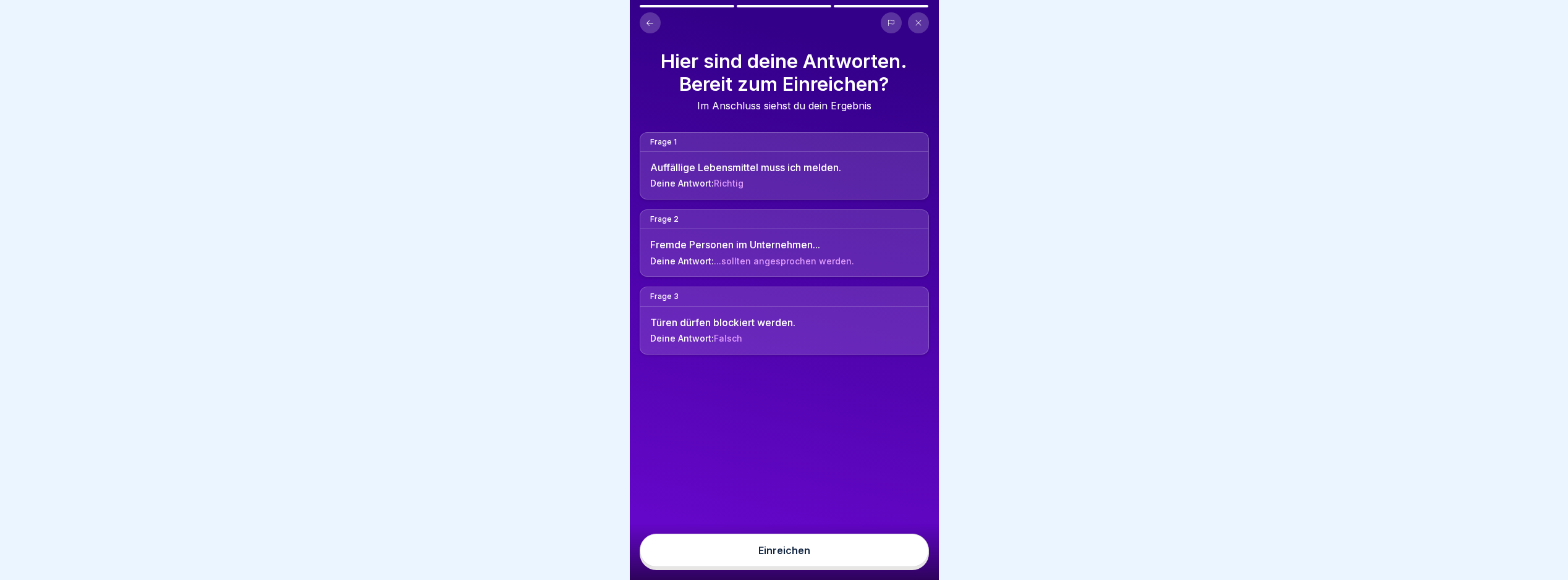
click at [910, 555] on button "Einreichen" at bounding box center [784, 551] width 289 height 34
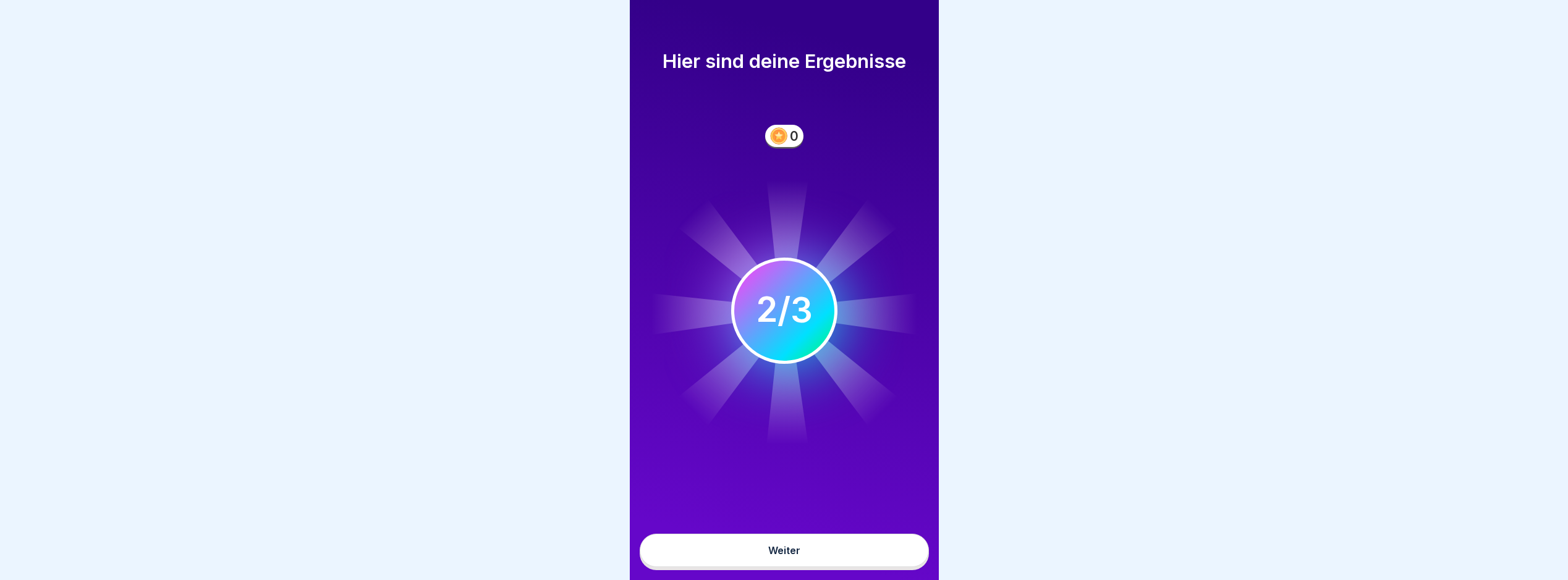
click at [794, 556] on div "Weiter" at bounding box center [784, 550] width 32 height 11
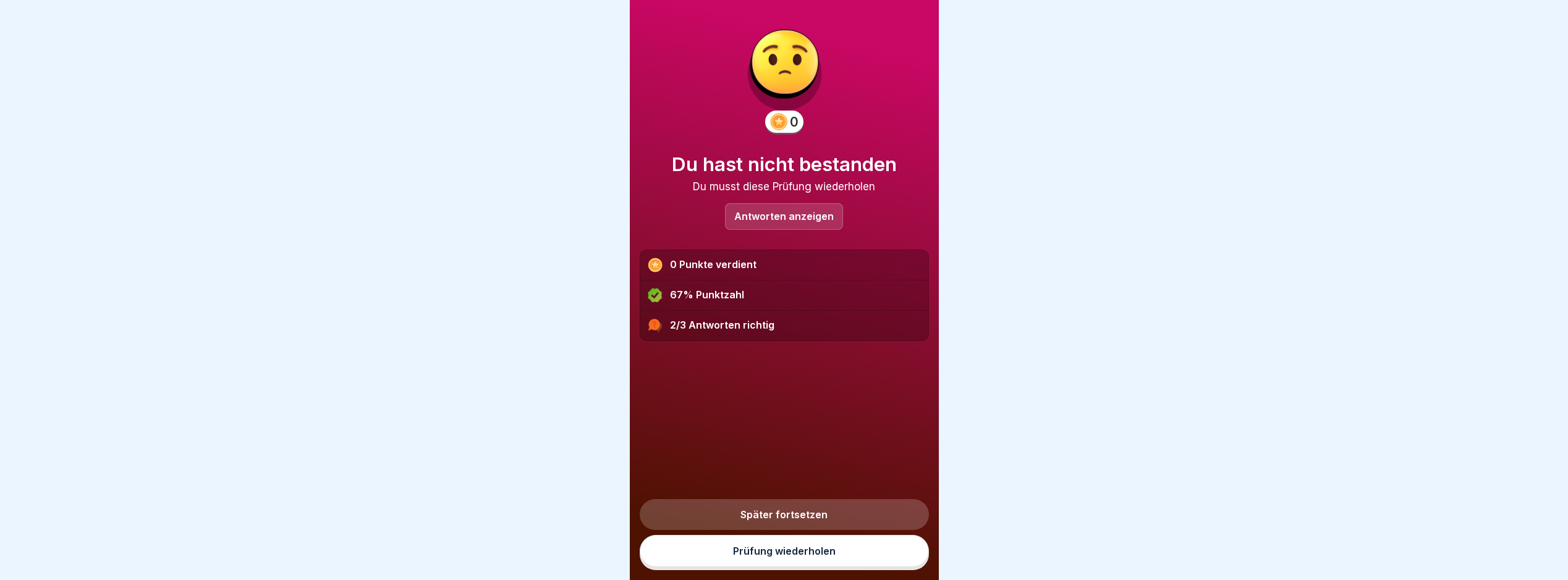
click at [847, 561] on link "Prüfung wiederholen" at bounding box center [784, 551] width 289 height 32
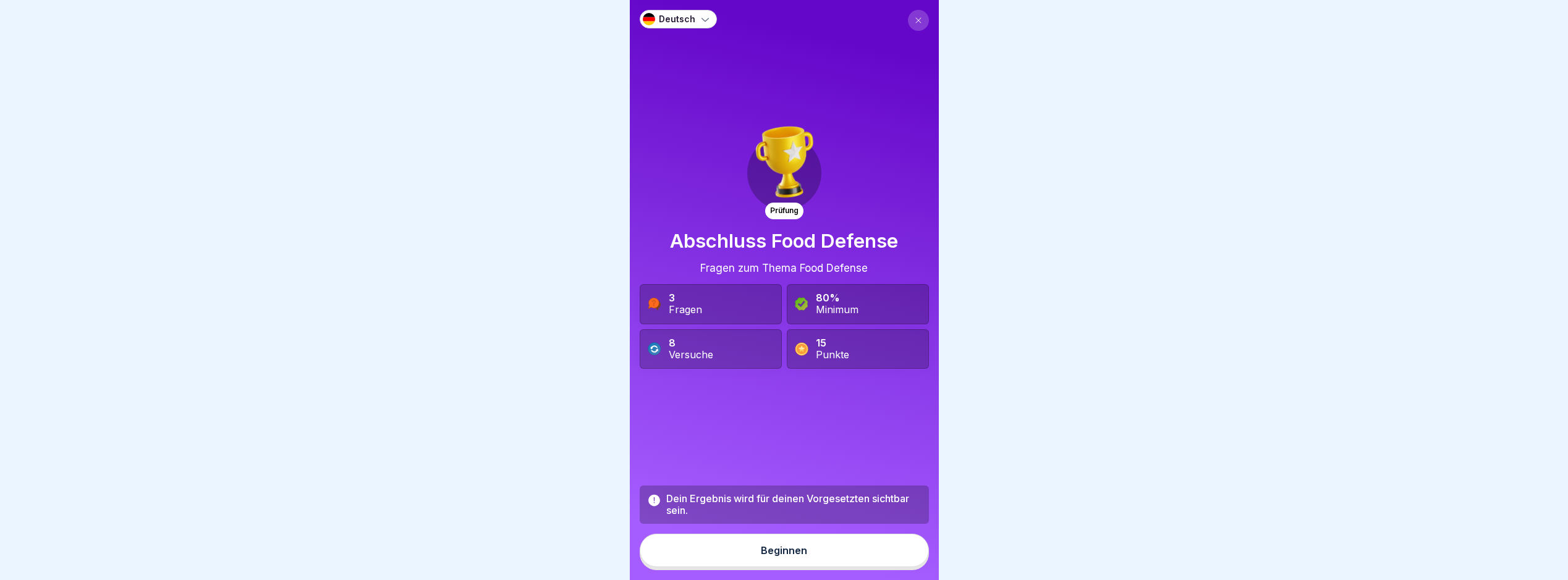
click at [833, 565] on button "Beginnen" at bounding box center [784, 551] width 289 height 34
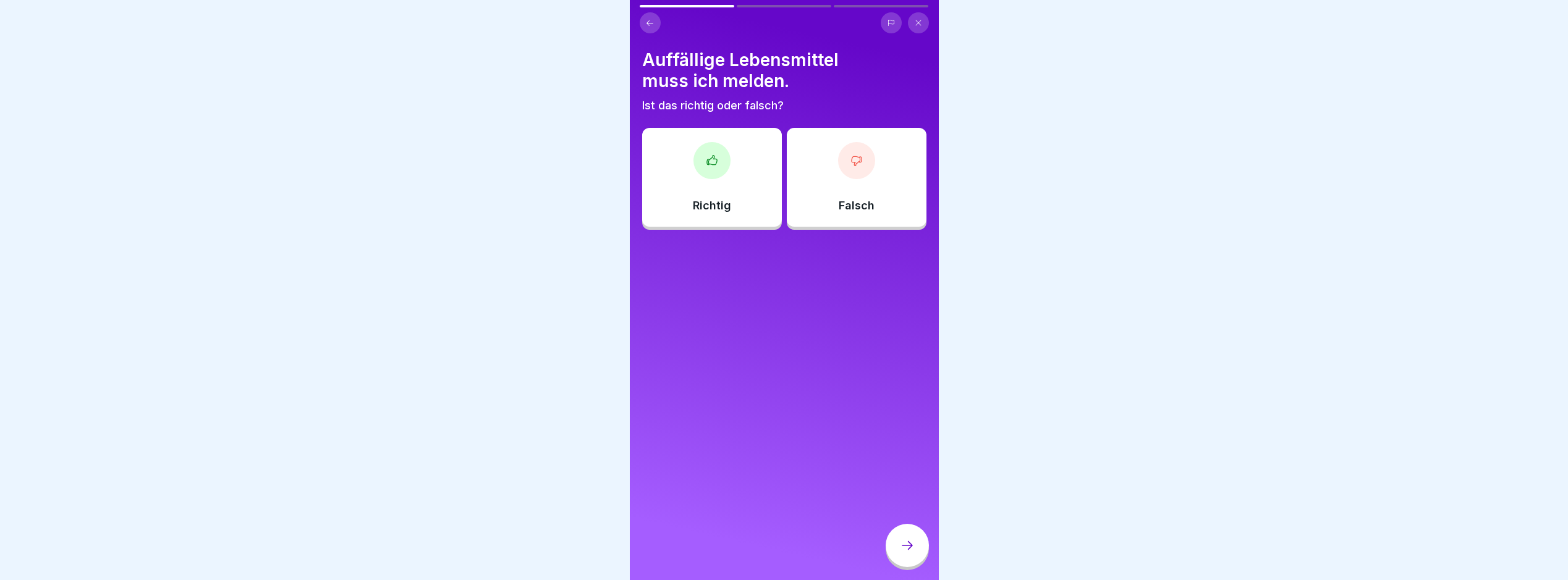
click at [903, 550] on icon at bounding box center [908, 546] width 15 height 15
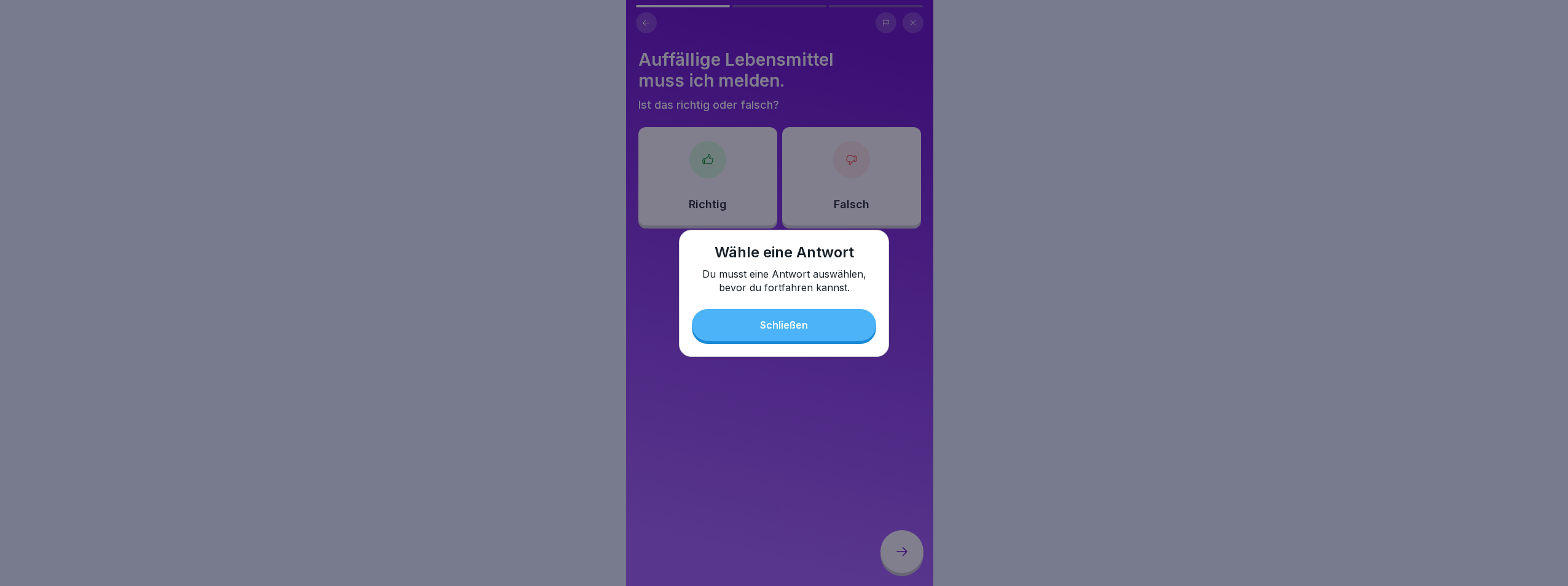
click at [829, 336] on button "Schließen" at bounding box center [784, 325] width 184 height 32
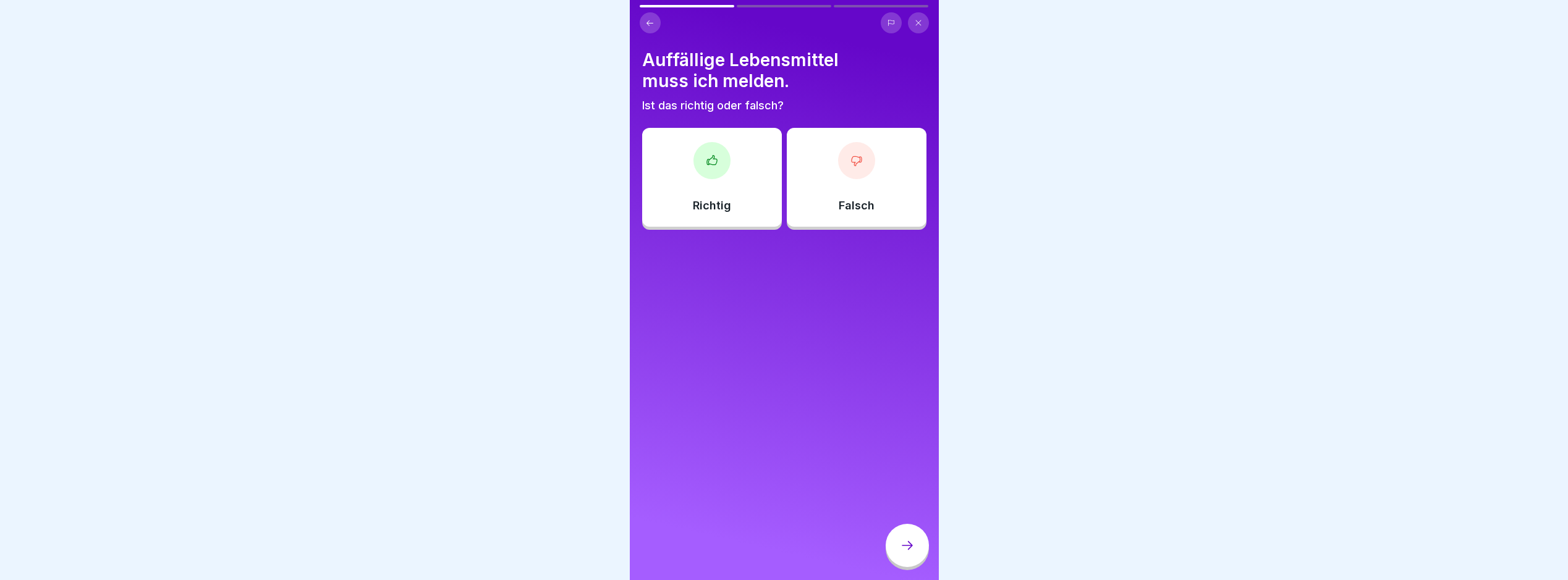
click at [860, 203] on p "Falsch" at bounding box center [856, 205] width 36 height 13
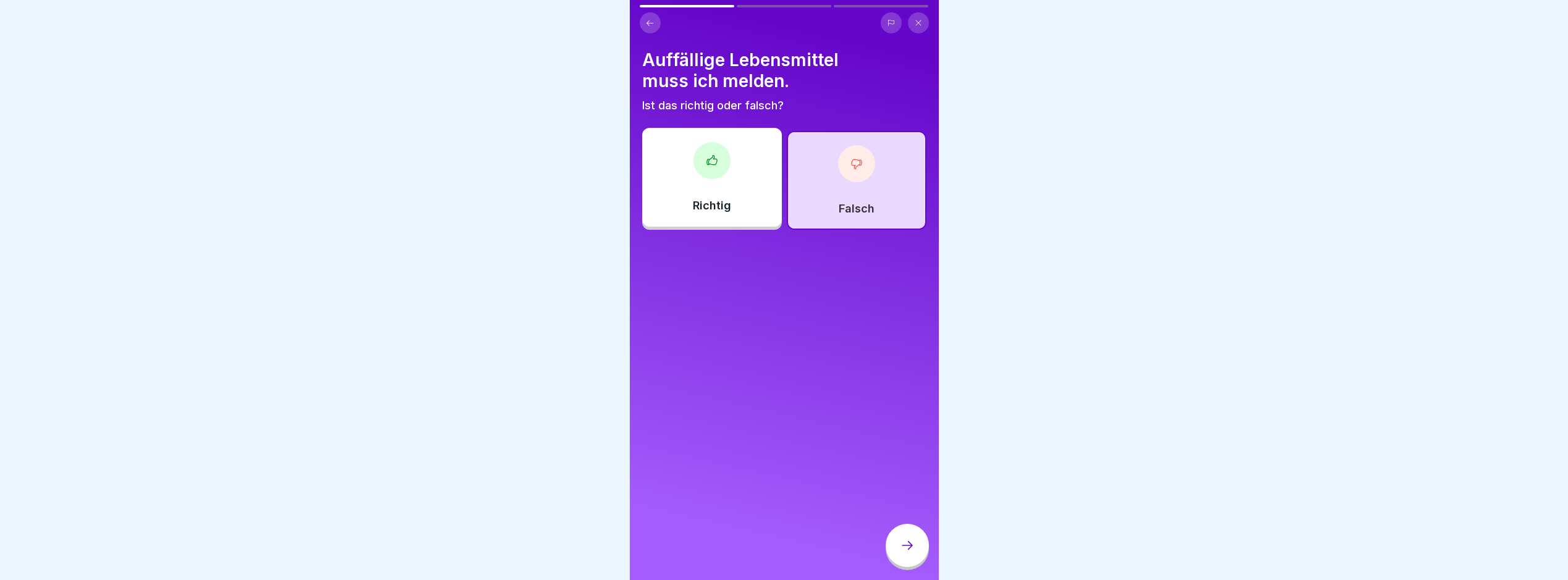
click at [904, 552] on icon at bounding box center [908, 546] width 15 height 15
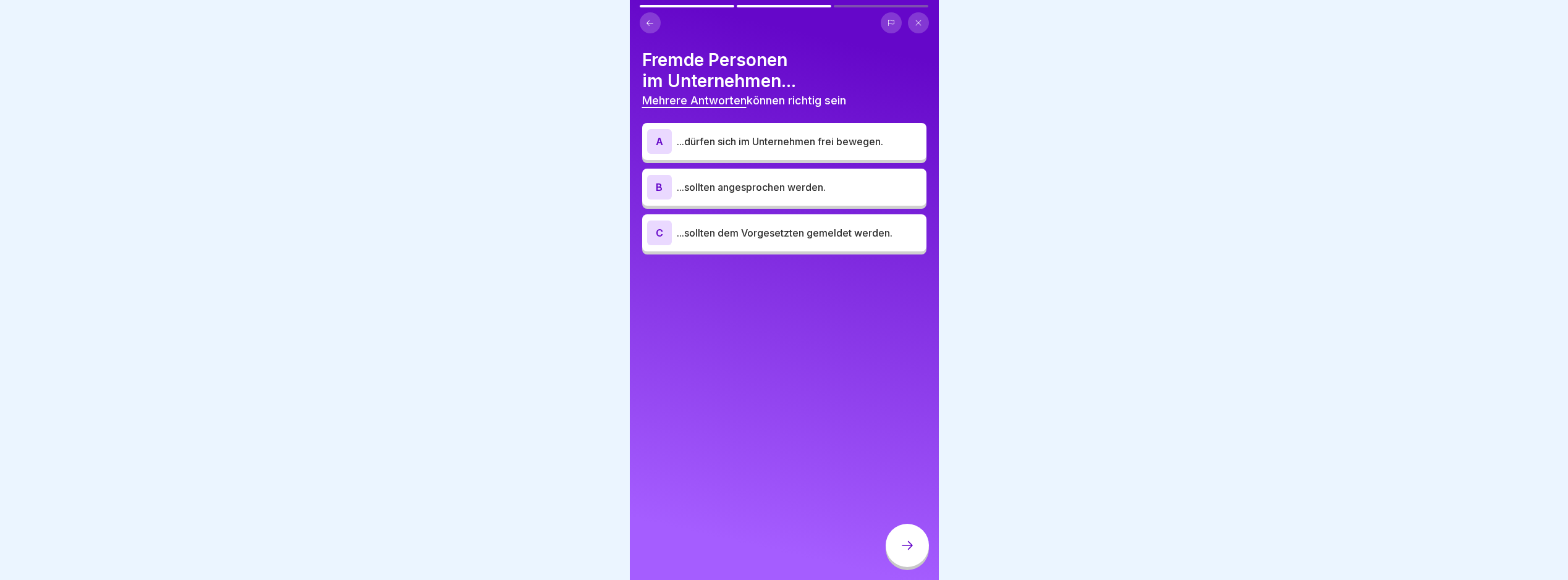
click at [815, 202] on div "B ...sollten angesprochen werden." at bounding box center [784, 187] width 284 height 37
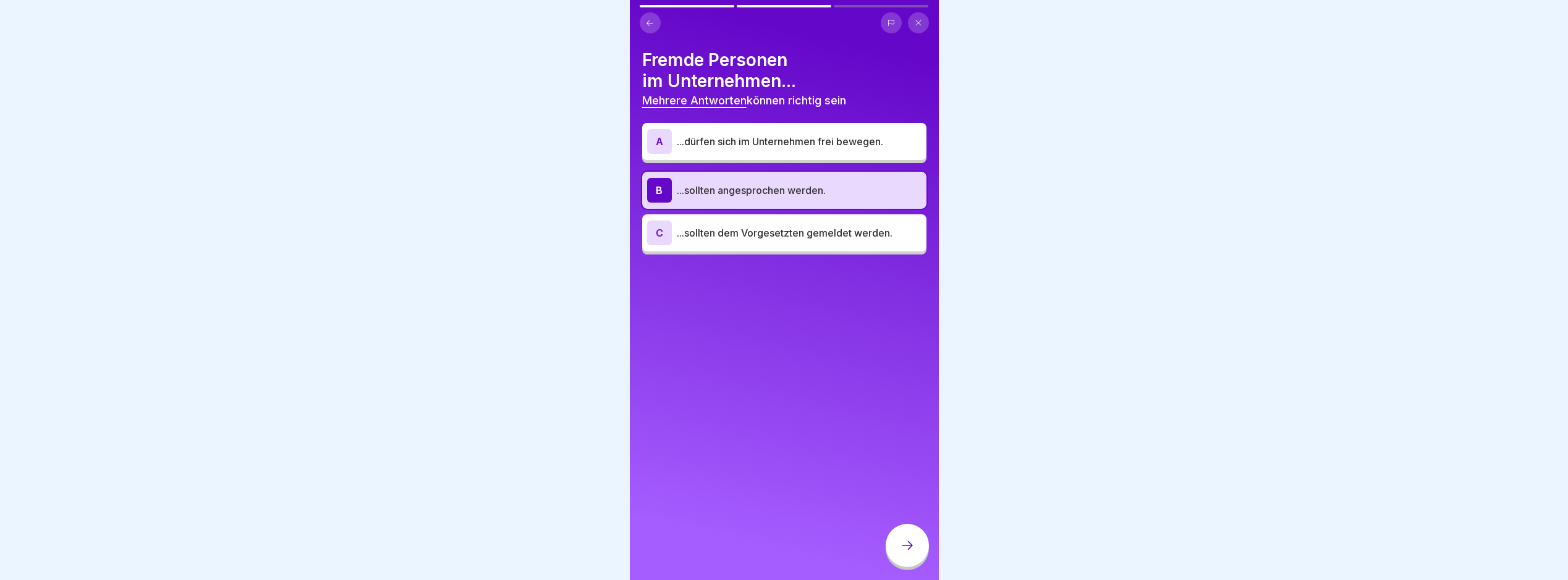
click at [915, 559] on div at bounding box center [908, 546] width 43 height 43
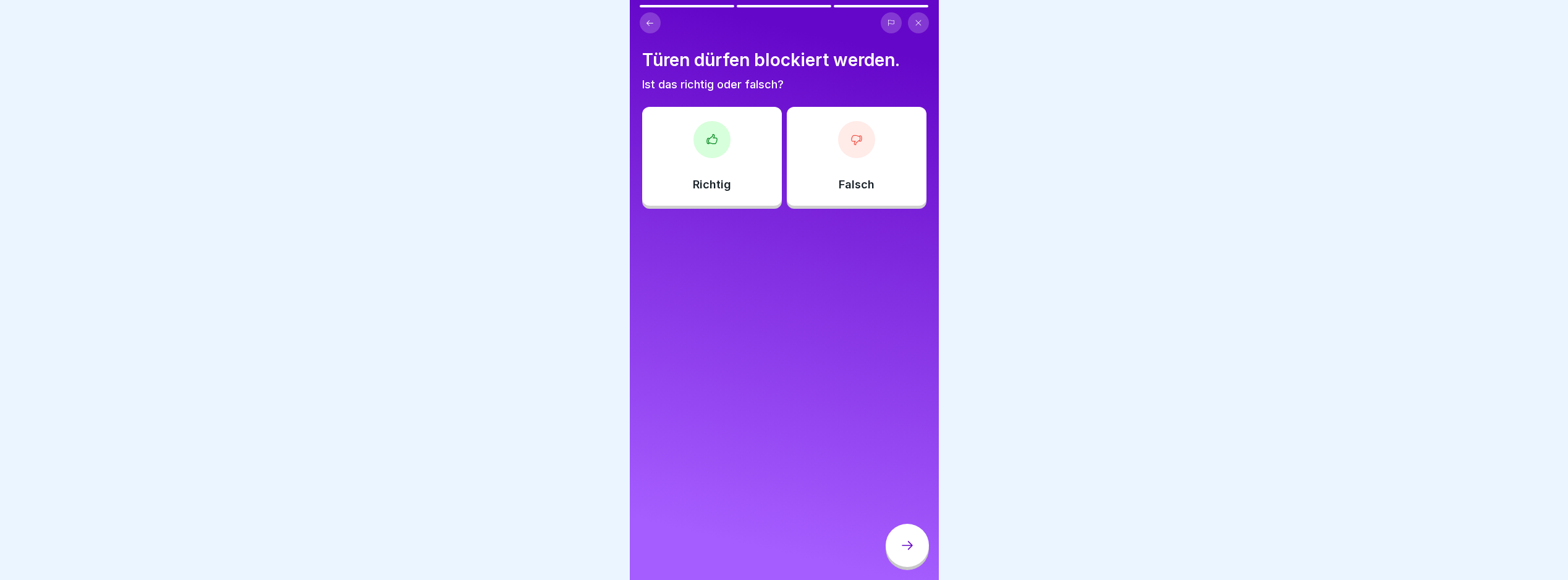
click at [804, 164] on div "Falsch" at bounding box center [856, 156] width 139 height 99
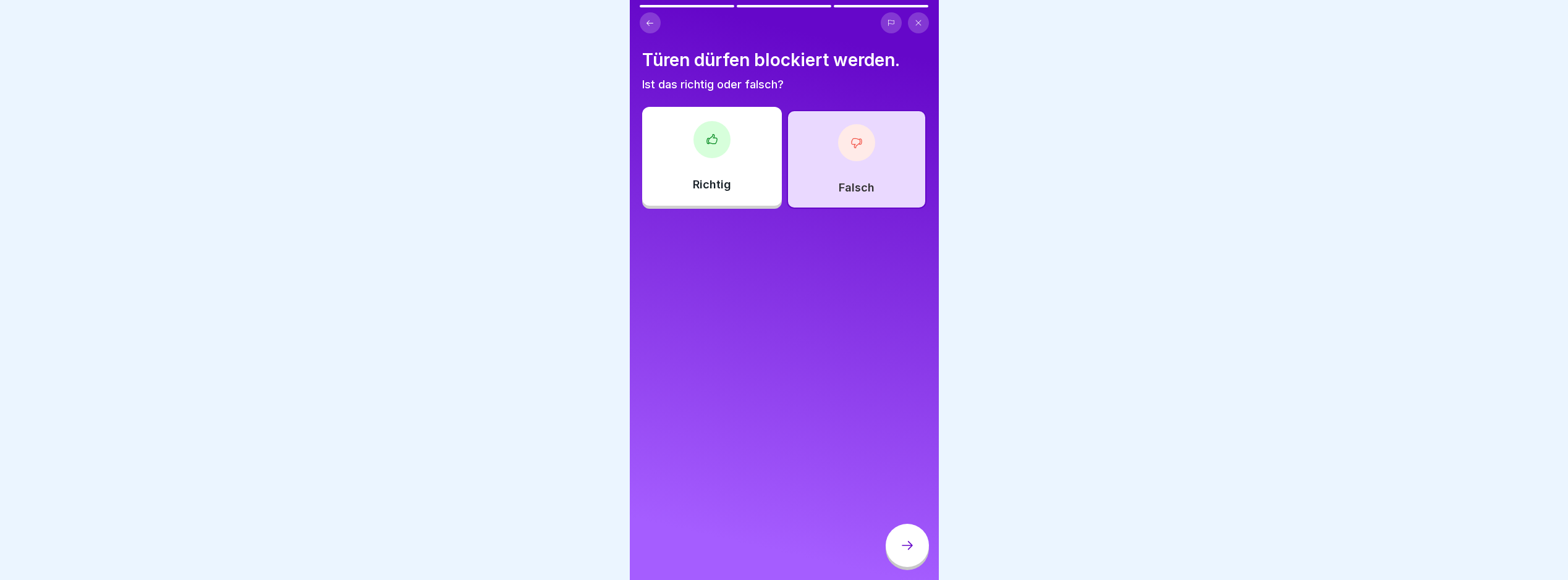
click at [900, 567] on div at bounding box center [908, 546] width 43 height 43
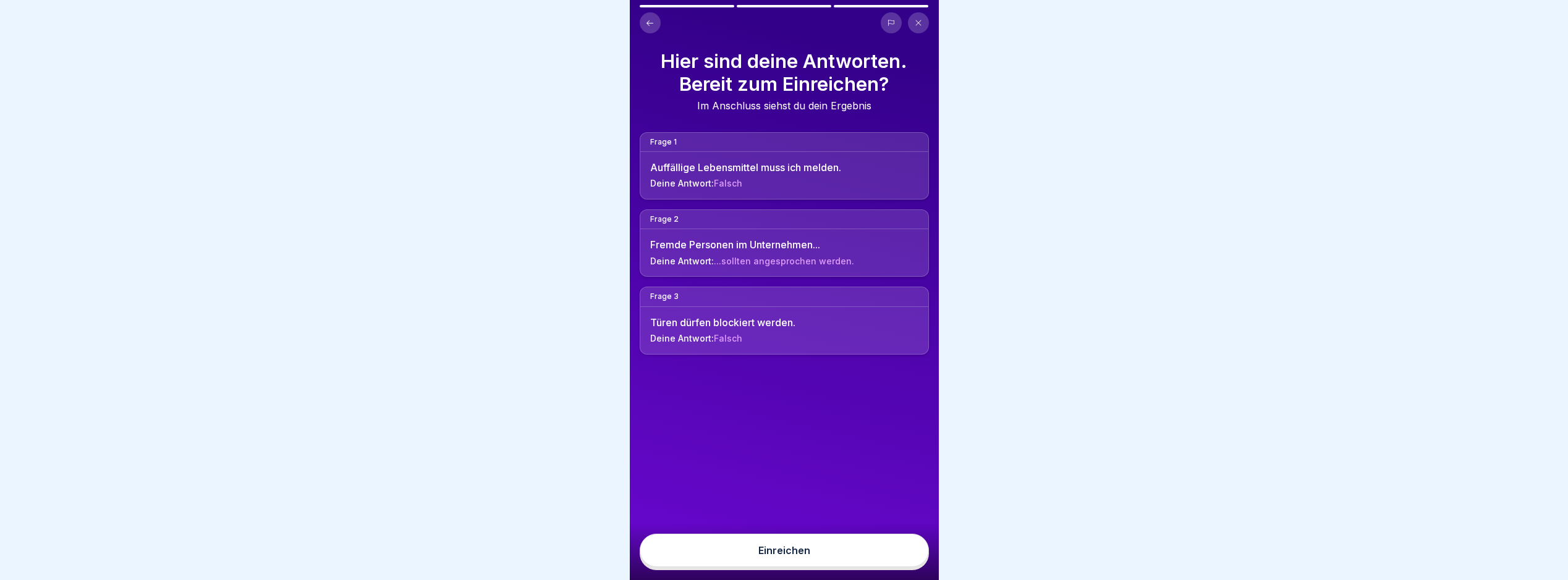
click at [903, 567] on button "Einreichen" at bounding box center [784, 551] width 289 height 34
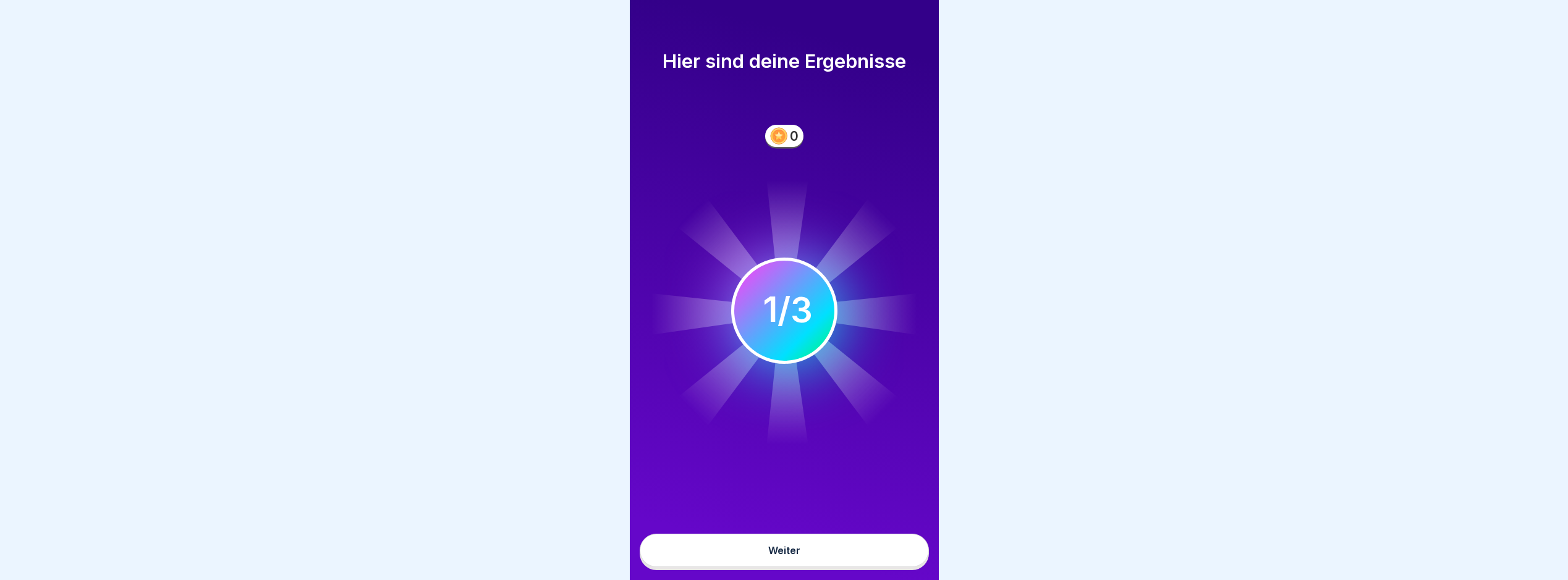
click at [871, 535] on div "Weiter" at bounding box center [784, 552] width 309 height 56
click at [883, 550] on button "Weiter" at bounding box center [784, 551] width 289 height 34
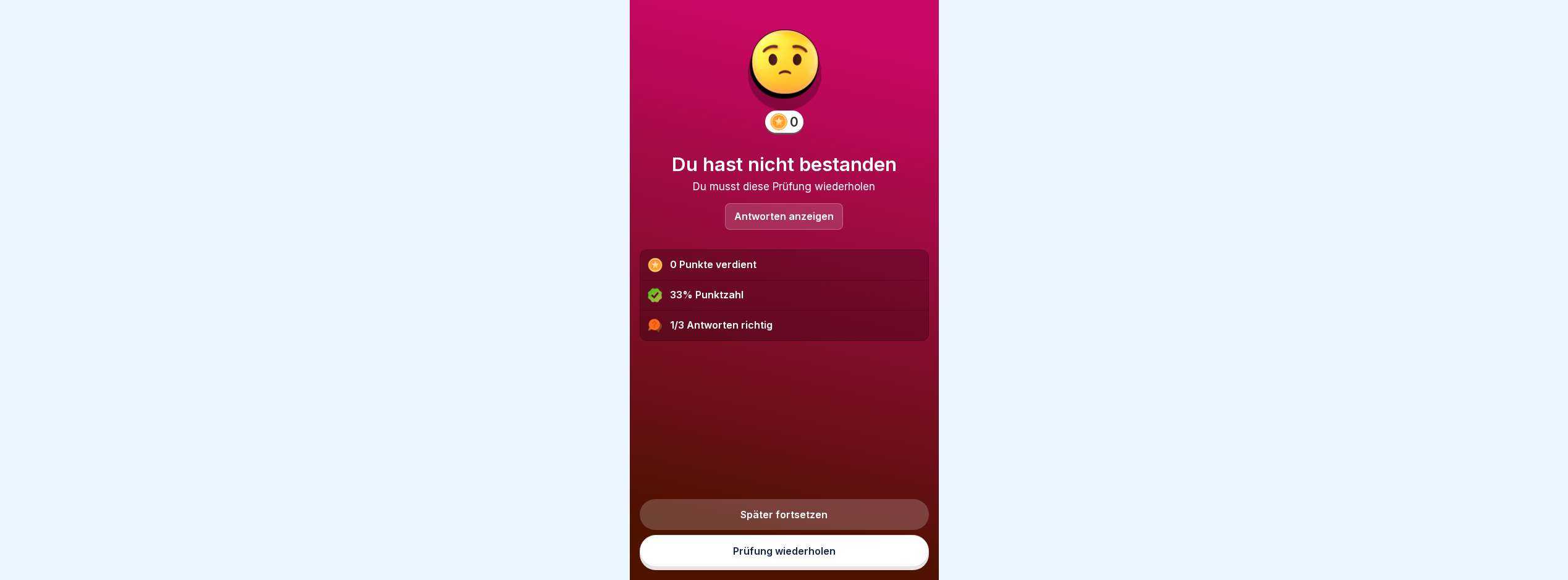
click at [831, 560] on link "Prüfung wiederholen" at bounding box center [784, 551] width 289 height 32
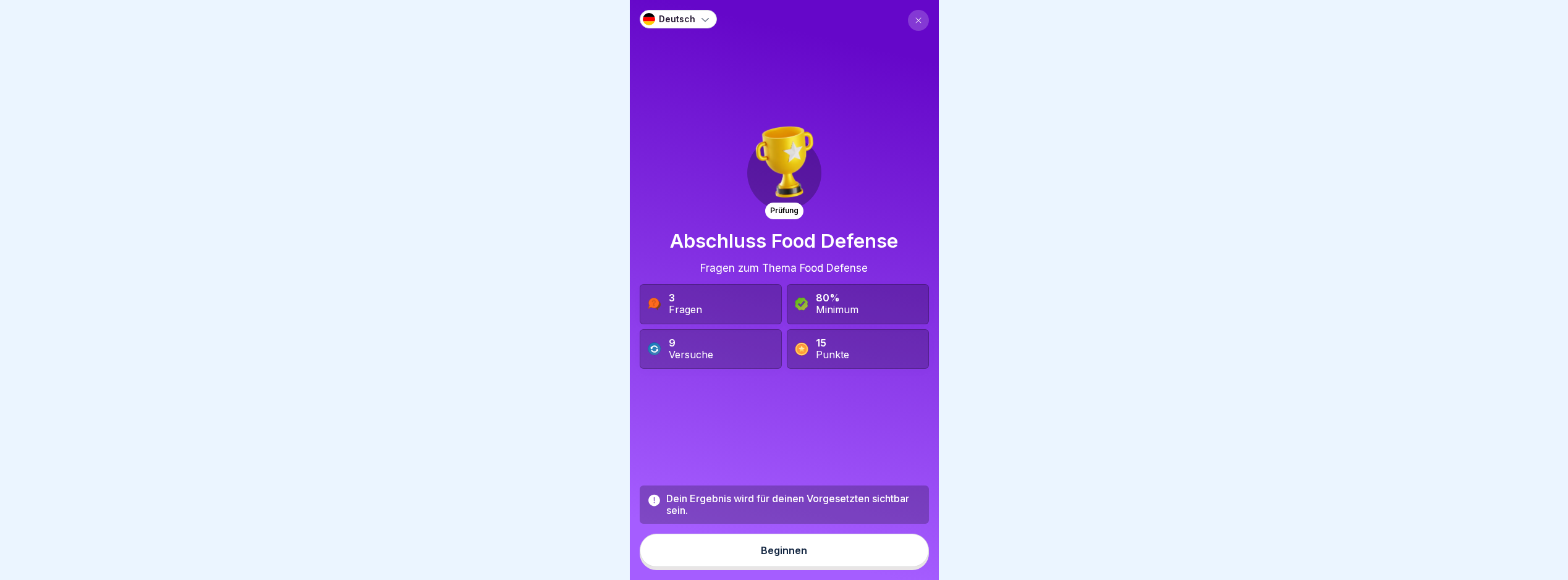
click at [784, 539] on div "Dein Ergebnis wird für deinen Vorgesetzten sichtbar sein. Beginnen" at bounding box center [784, 528] width 289 height 85
drag, startPoint x: 817, startPoint y: 552, endPoint x: 825, endPoint y: 557, distance: 9.4
click at [818, 552] on button "Beginnen" at bounding box center [784, 551] width 289 height 34
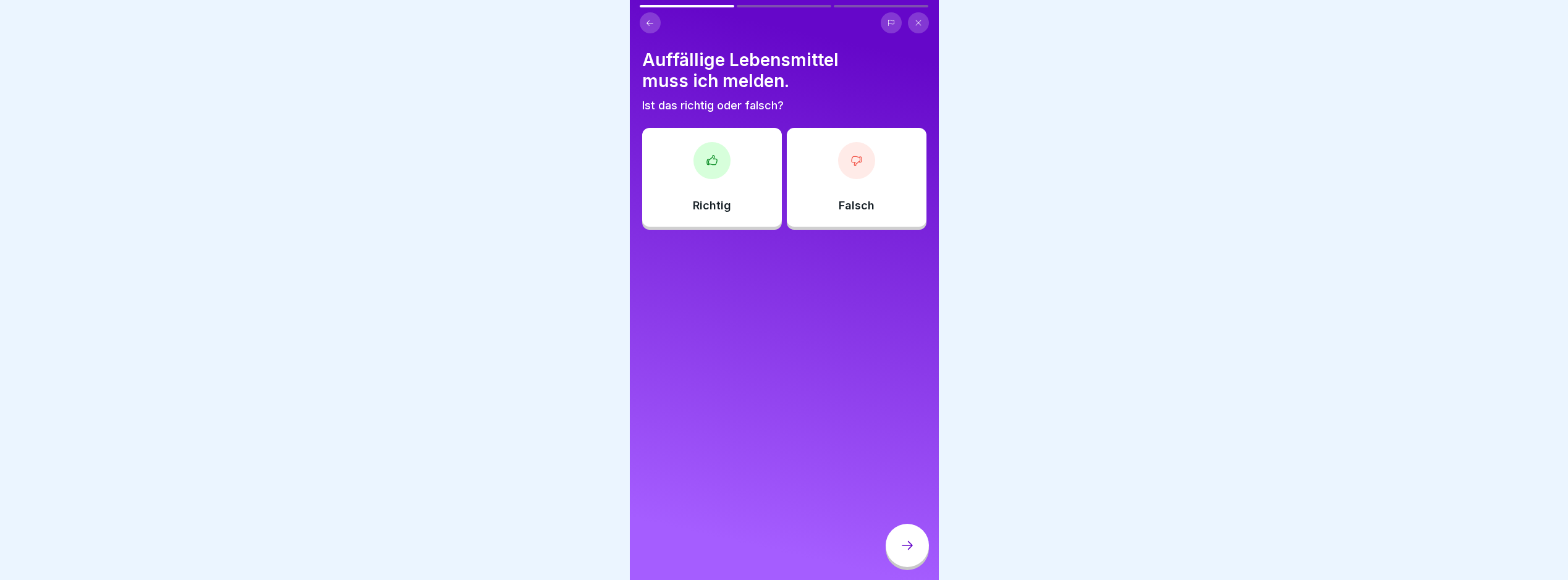
click at [728, 182] on div "Richtig" at bounding box center [712, 177] width 139 height 99
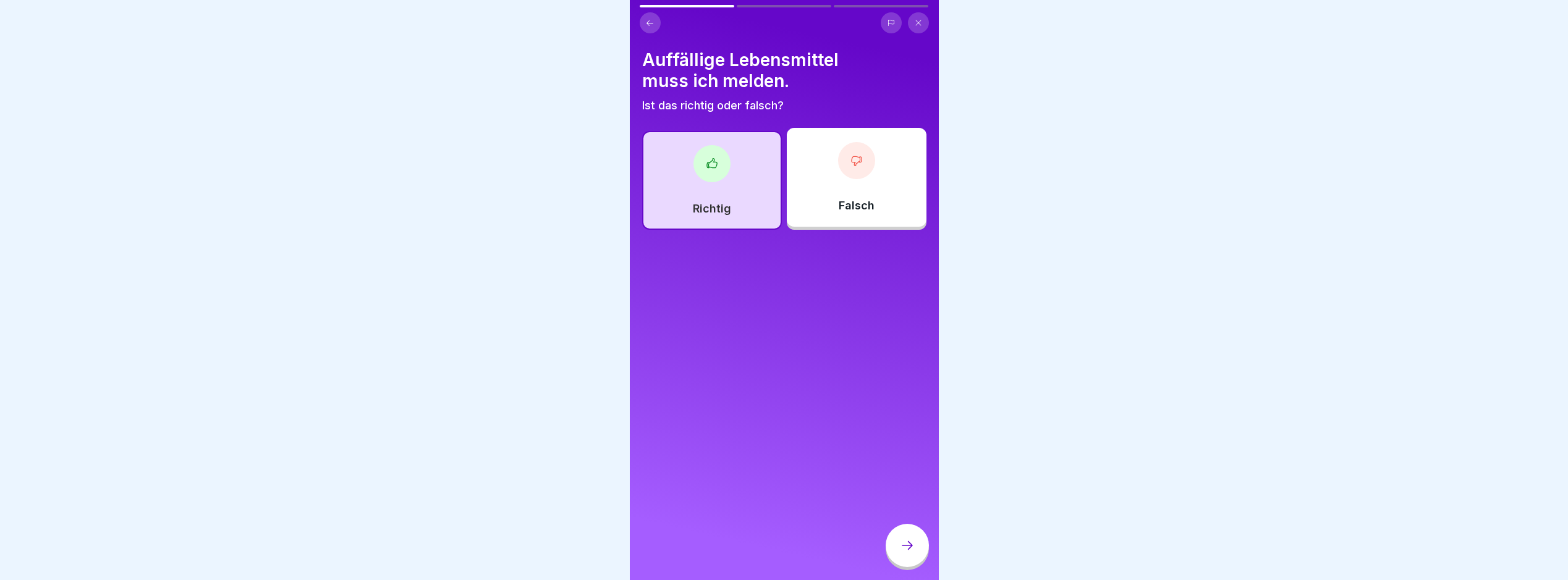
click at [910, 562] on div at bounding box center [908, 546] width 43 height 43
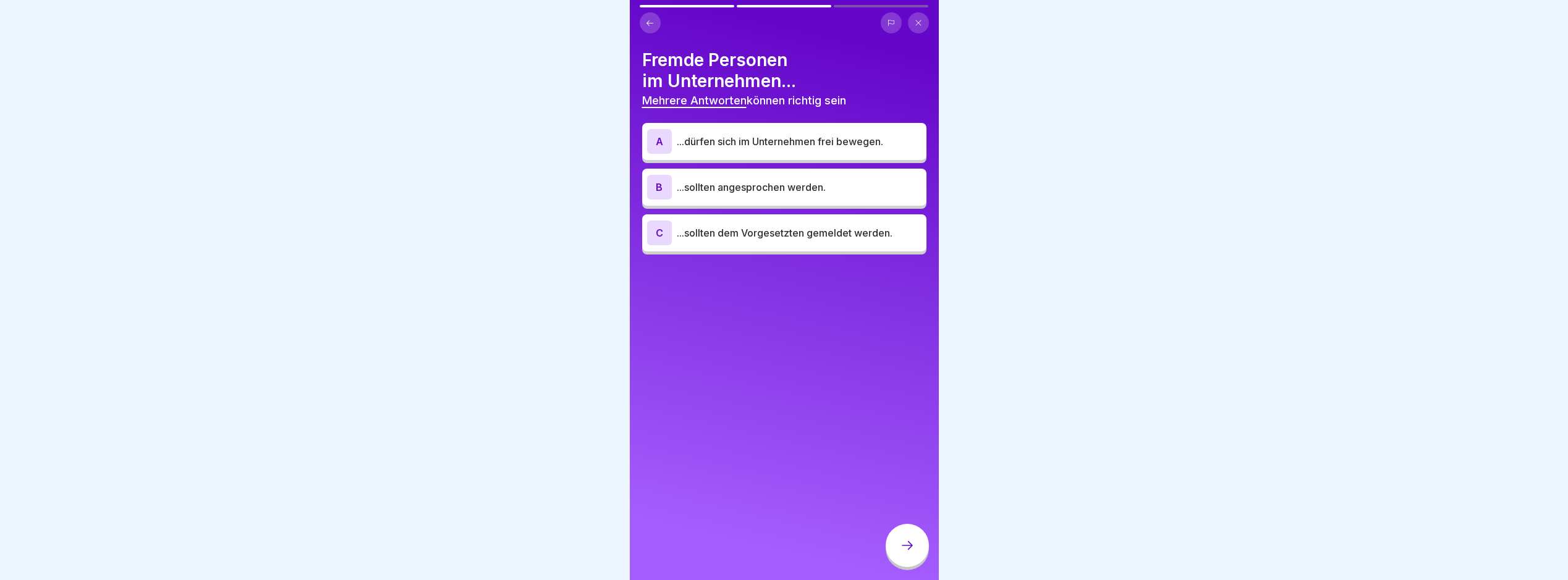
click at [861, 218] on div "C ...sollten dem Vorgesetzten gemeldet werden." at bounding box center [784, 232] width 284 height 37
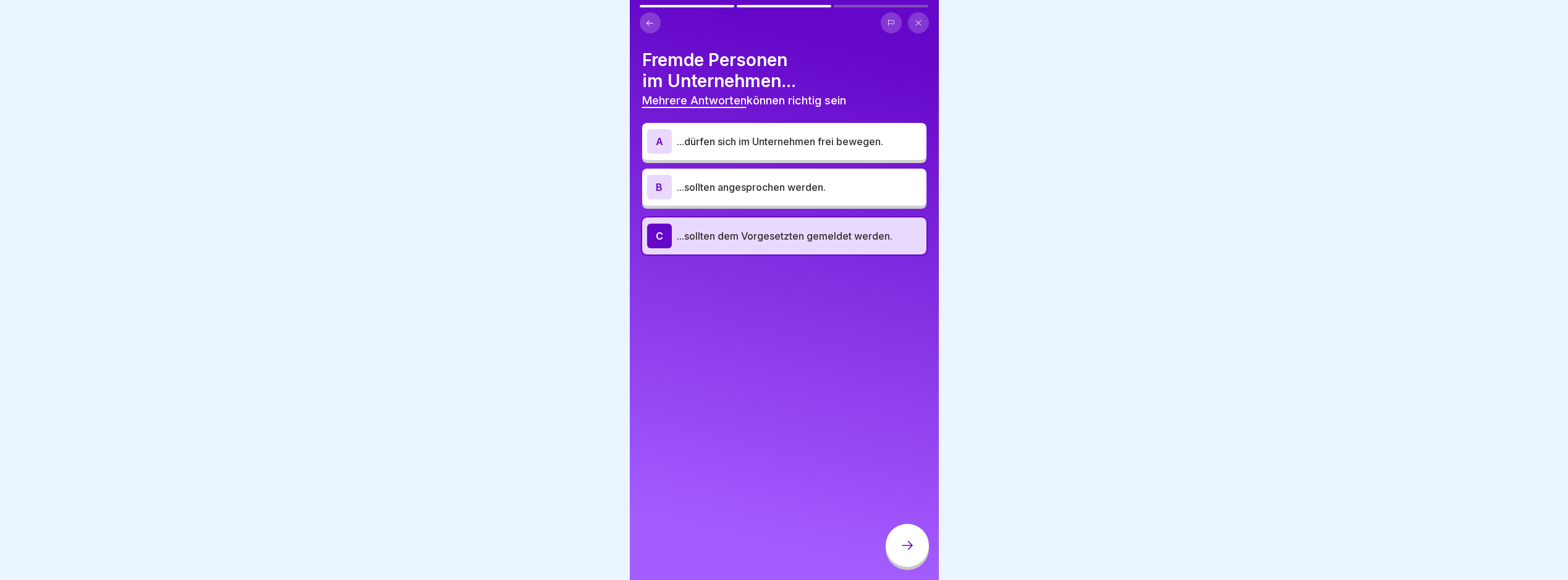
click at [864, 196] on div "B ...sollten angesprochen werden." at bounding box center [784, 187] width 274 height 25
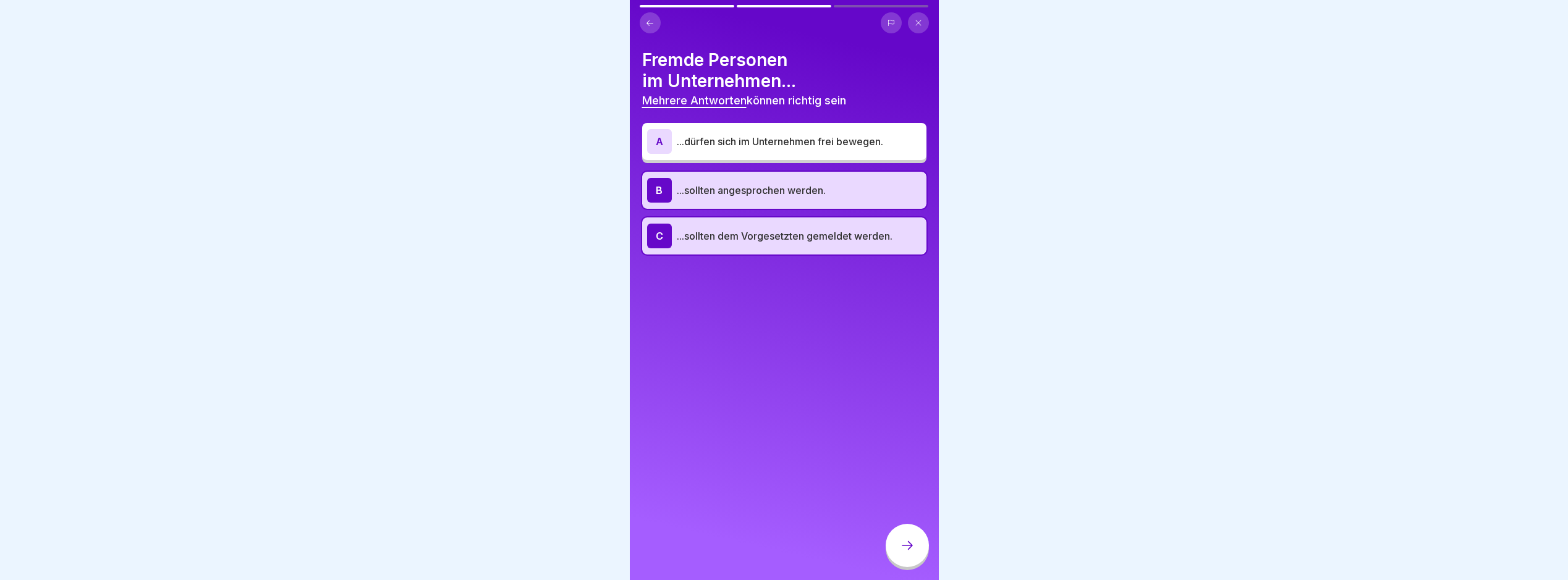
click at [909, 547] on div at bounding box center [908, 546] width 43 height 43
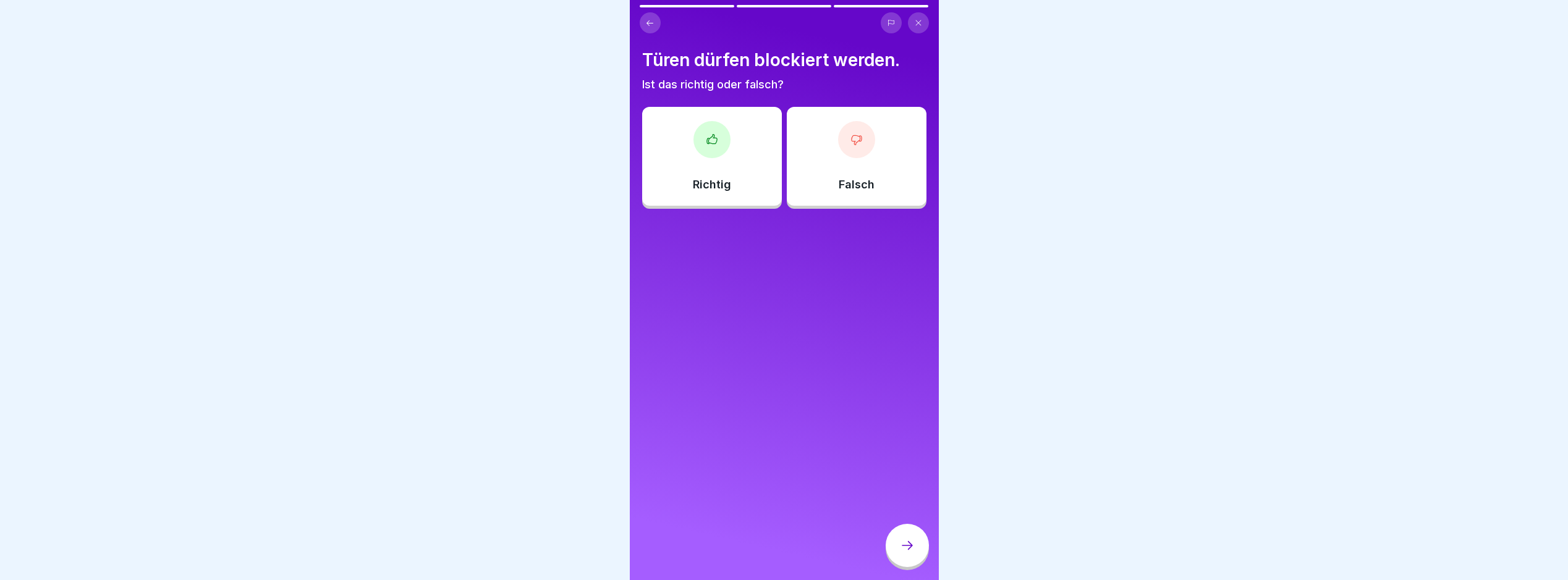
click at [817, 185] on div "Falsch" at bounding box center [856, 156] width 139 height 99
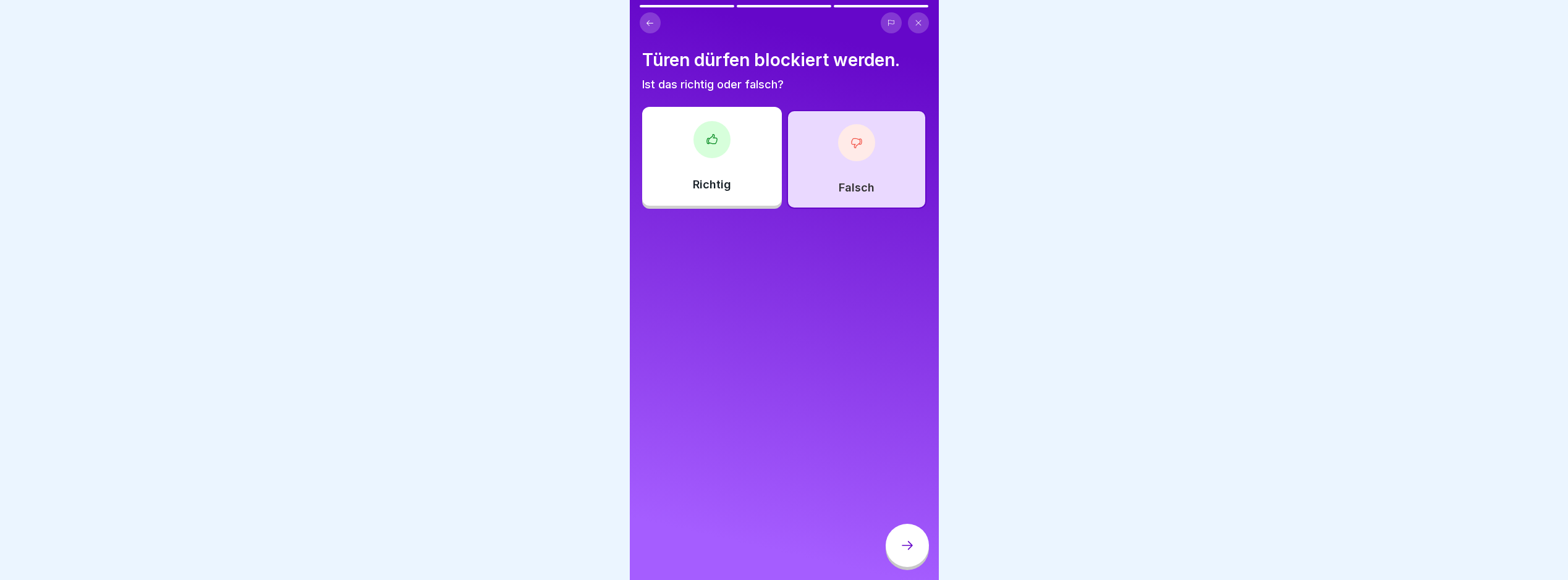
click at [900, 567] on div at bounding box center [908, 546] width 43 height 43
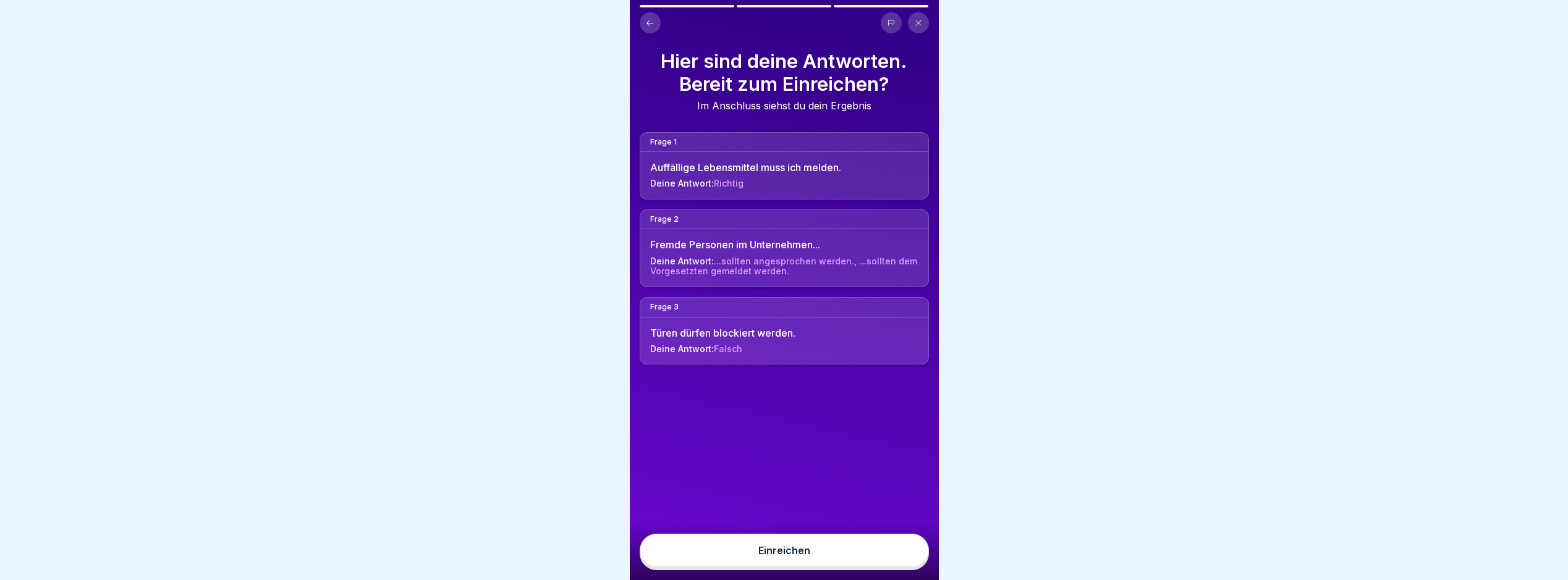
click at [904, 566] on button "Einreichen" at bounding box center [784, 551] width 289 height 34
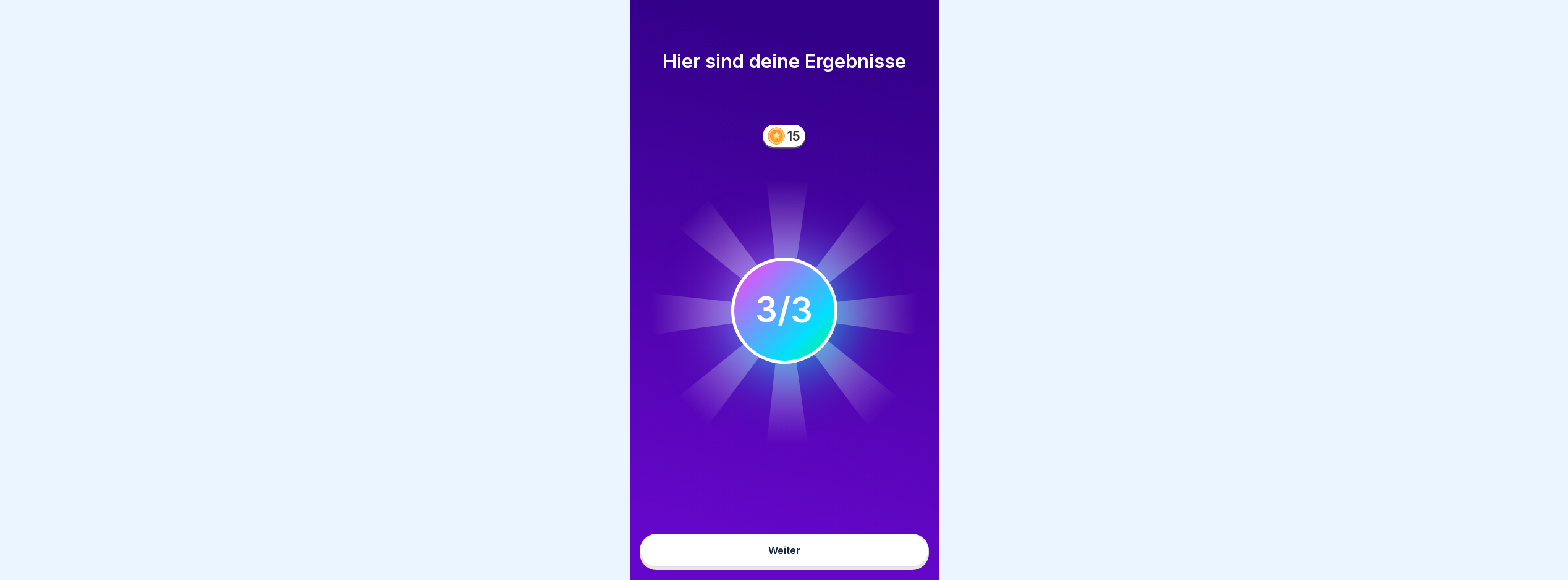
click at [900, 567] on button "Weiter" at bounding box center [784, 551] width 289 height 34
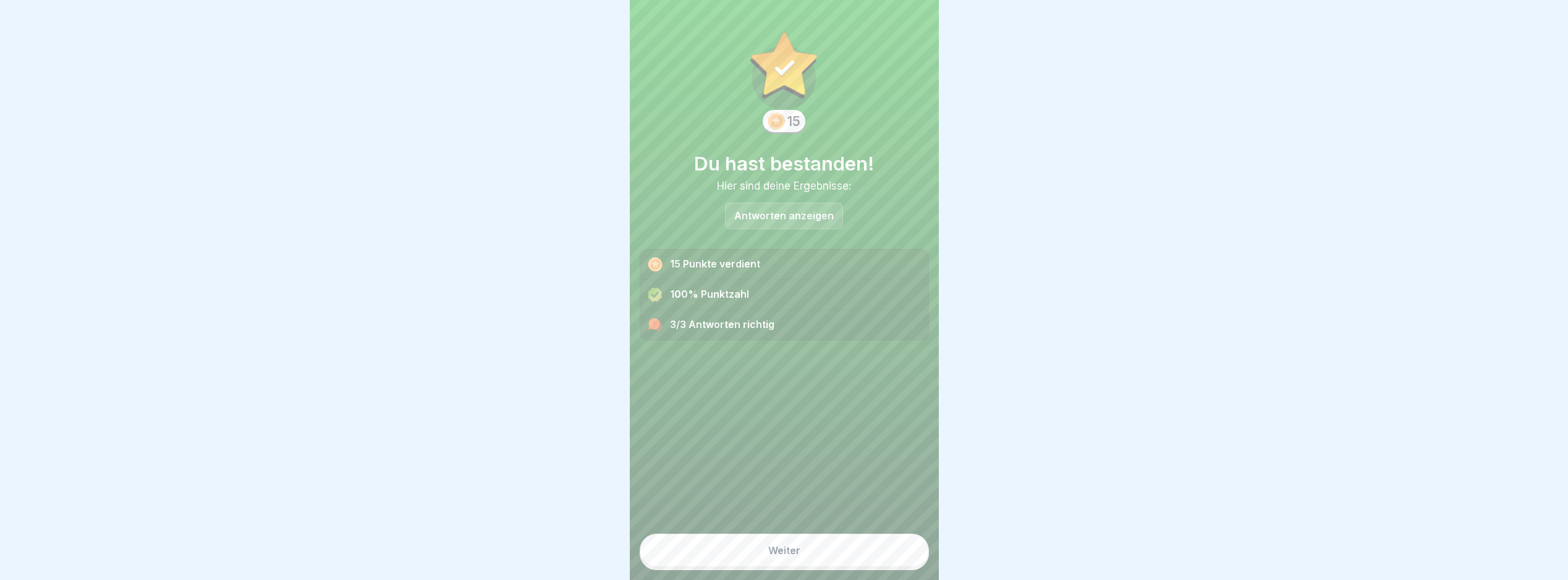
drag, startPoint x: 809, startPoint y: 558, endPoint x: 820, endPoint y: 554, distance: 11.7
click at [810, 556] on button "Weiter" at bounding box center [784, 551] width 289 height 34
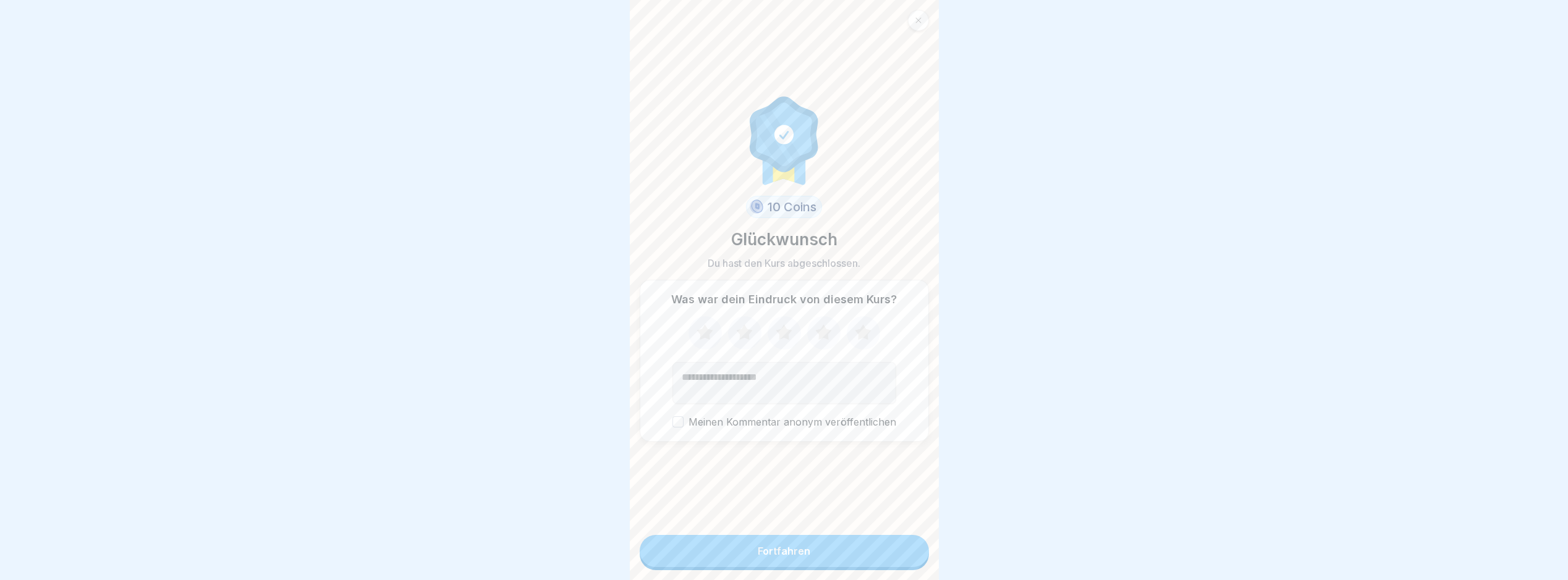
click at [842, 567] on button "Fortfahren" at bounding box center [784, 551] width 289 height 32
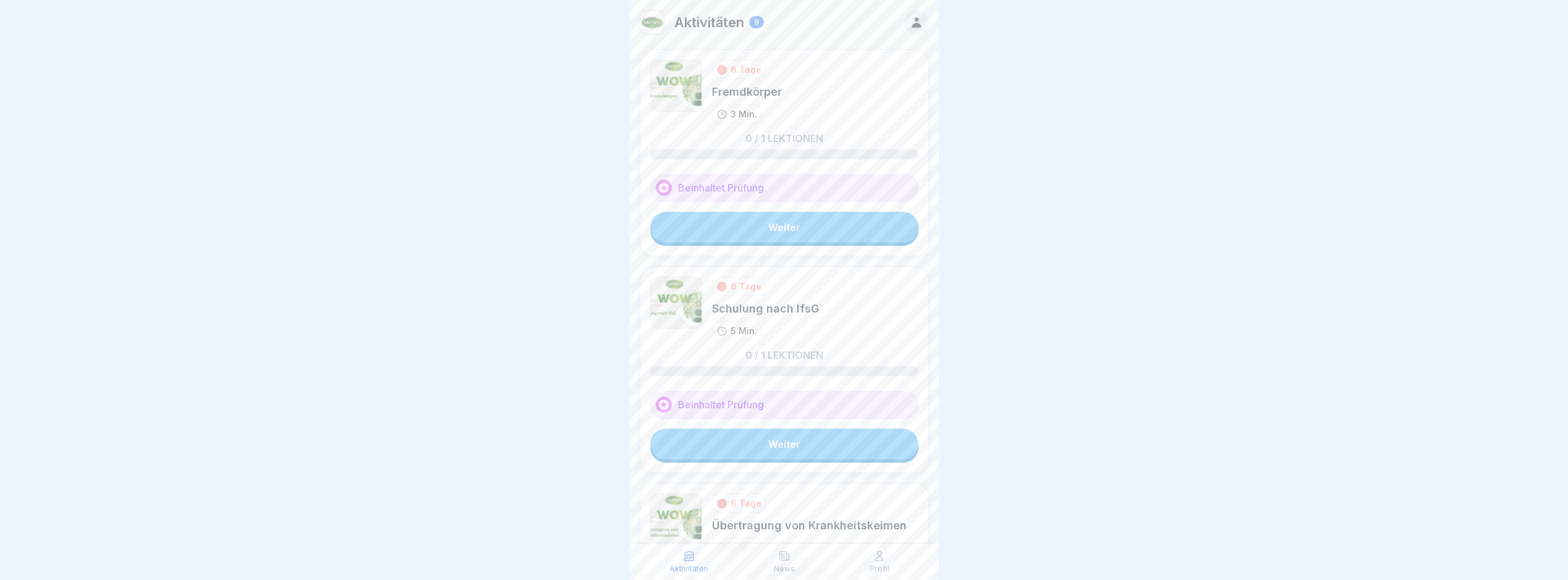
click at [843, 237] on link "Weiter" at bounding box center [784, 228] width 268 height 31
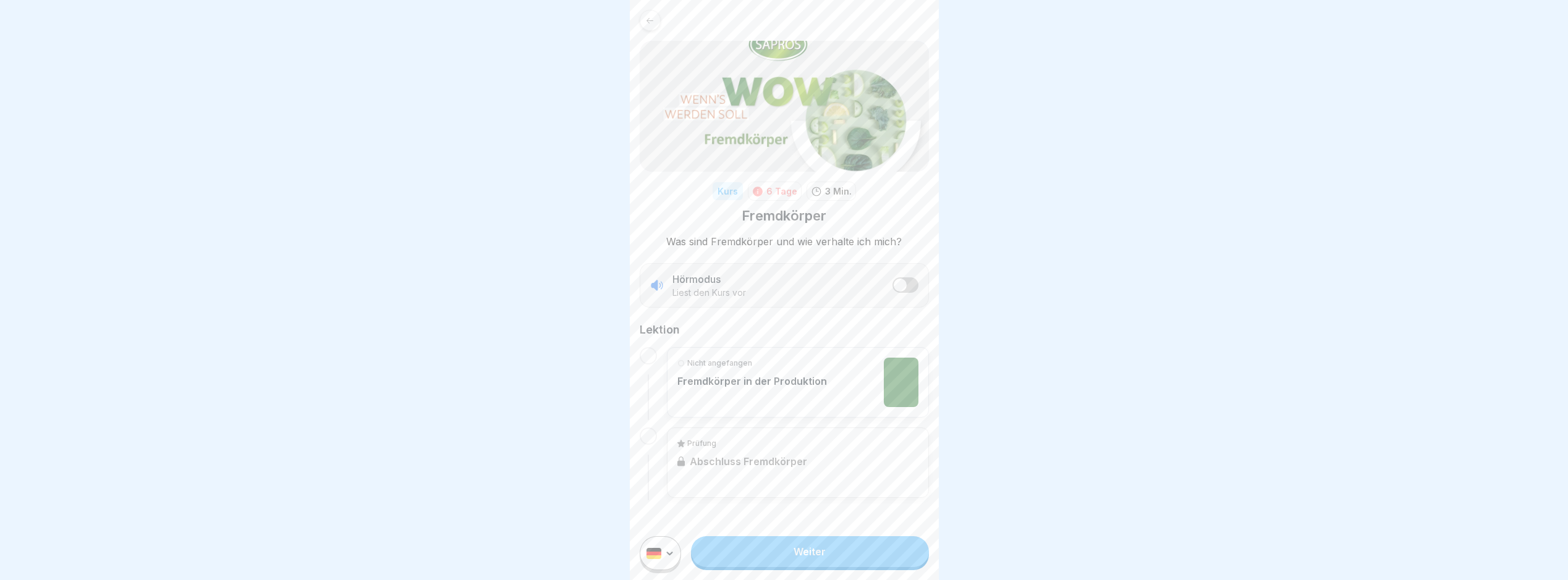
scroll to position [9, 0]
click at [835, 379] on div "Nicht angefangen Fremdkörper in der Produktion" at bounding box center [798, 382] width 241 height 49
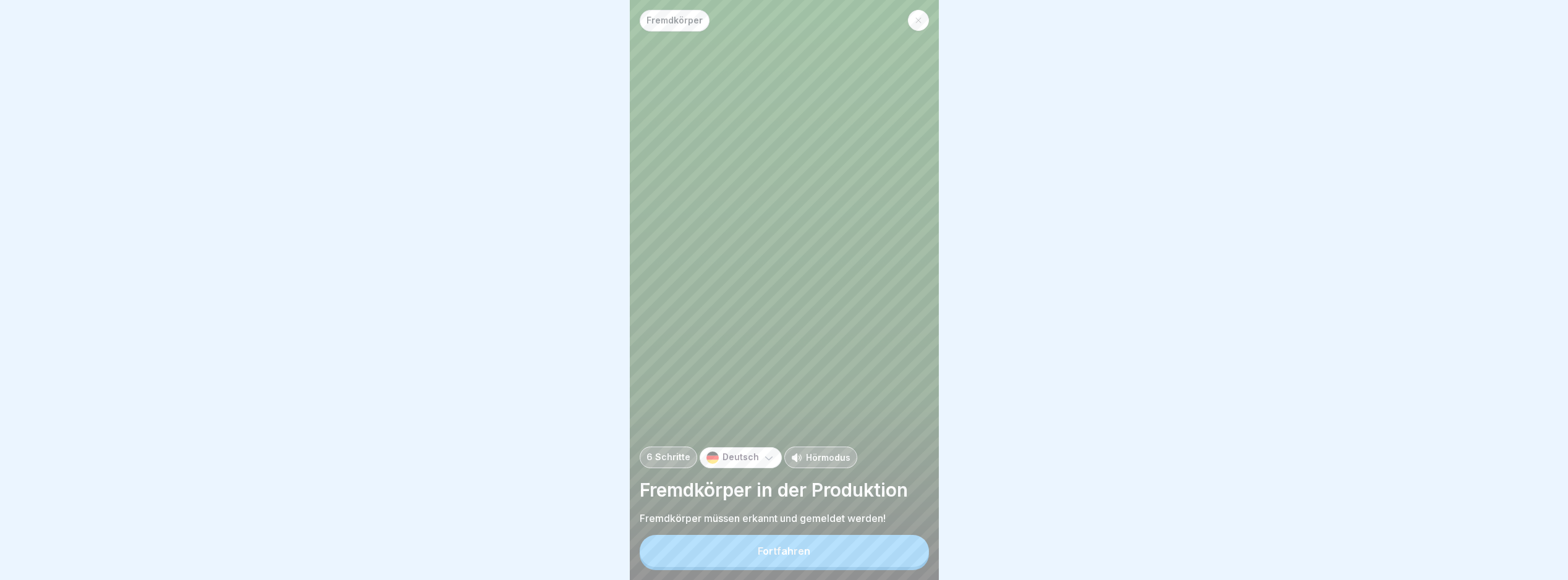
click at [803, 557] on div "Fortfahren" at bounding box center [784, 551] width 53 height 11
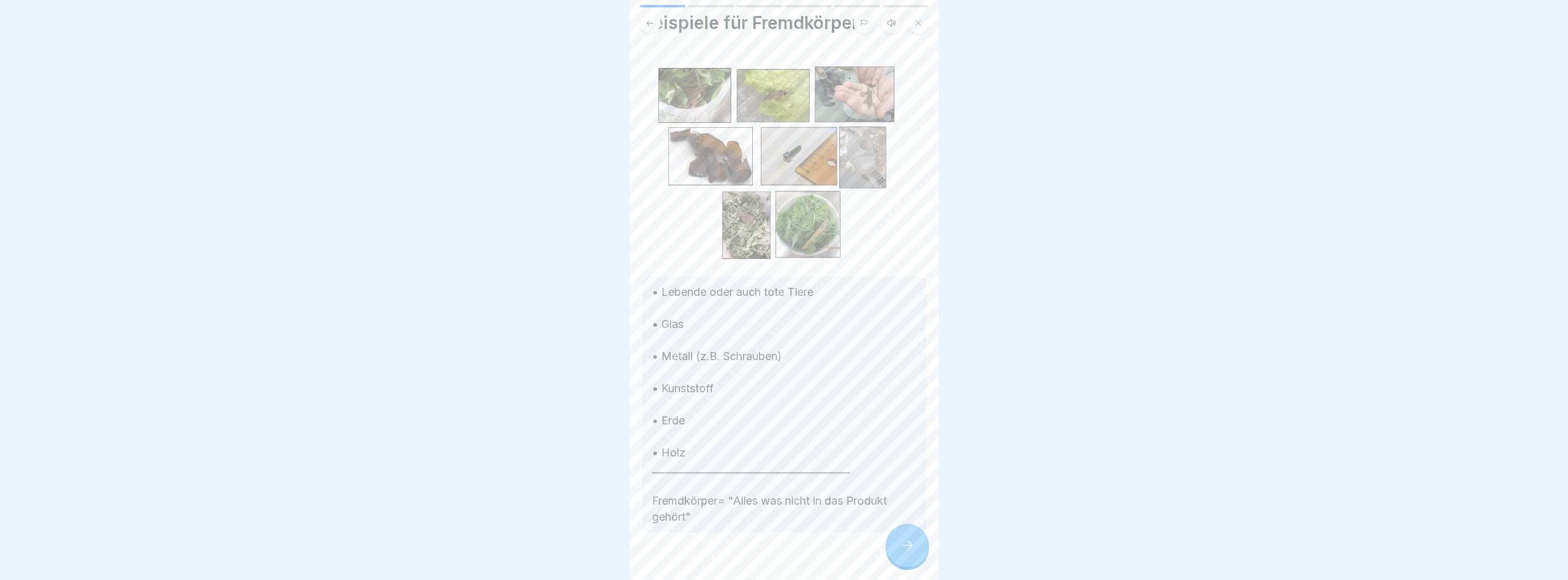
scroll to position [56, 0]
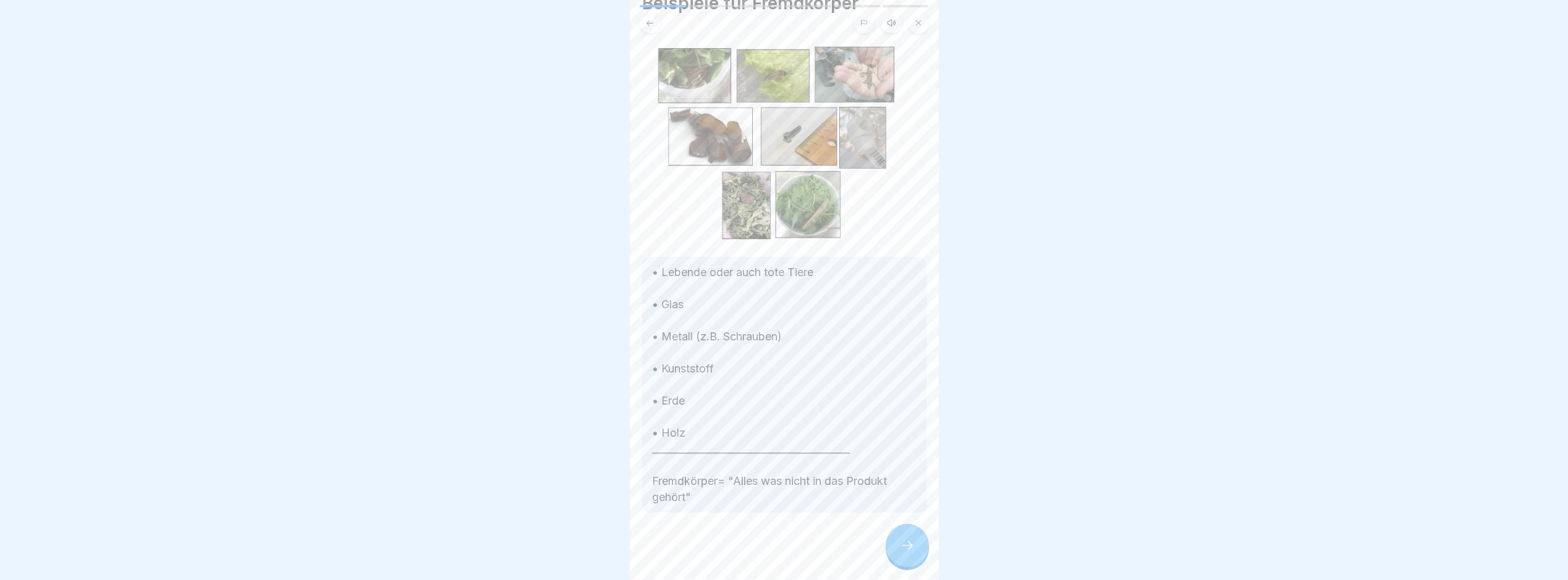
click at [898, 540] on div at bounding box center [908, 546] width 43 height 43
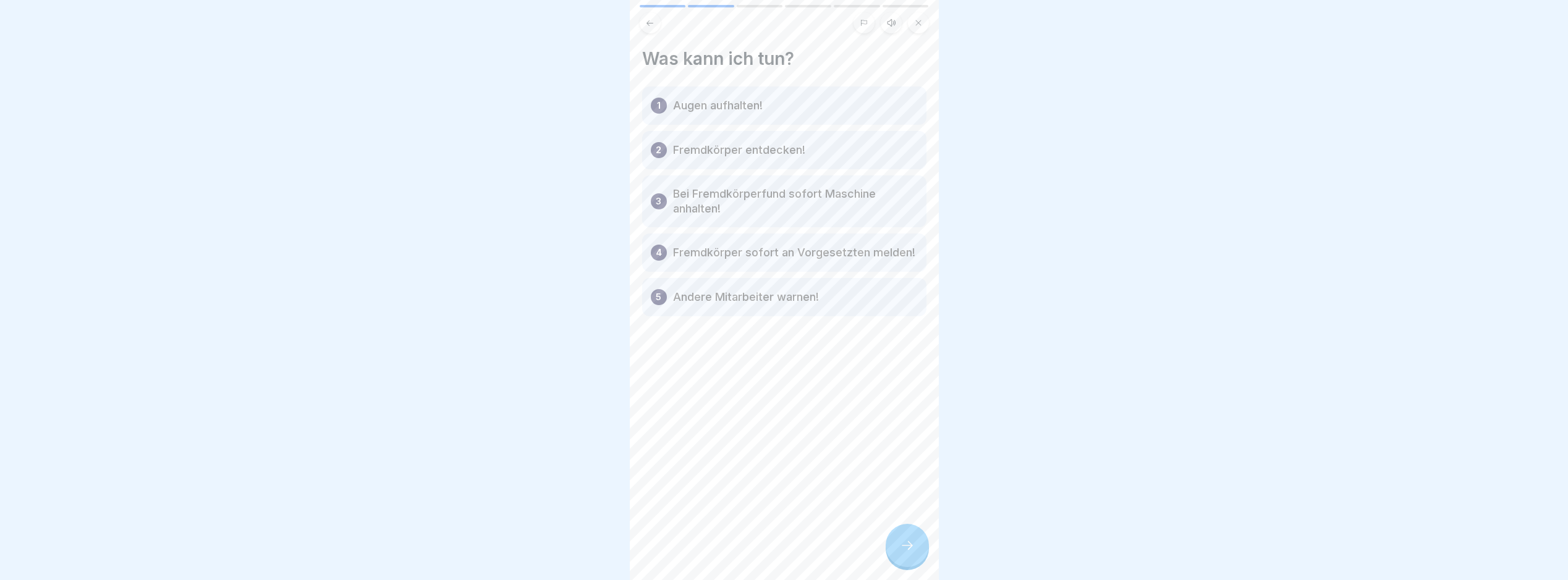
click at [917, 523] on div "Was kann ich tun? 1 Augen aufhalten! 2 Fremdkörper entdecken! 3 Bei Fremdkörper…" at bounding box center [784, 290] width 309 height 580
click at [922, 532] on div "Was kann ich tun? 1 Augen aufhalten! 2 Fremdkörper entdecken! 3 Bei Fremdkörper…" at bounding box center [784, 290] width 309 height 580
click at [914, 534] on div "Fremdkörper 6 Schritte Deutsch Hörmodus Fremdkörper in der Produktion Fremdkörp…" at bounding box center [784, 290] width 309 height 580
click at [916, 560] on div at bounding box center [908, 546] width 43 height 43
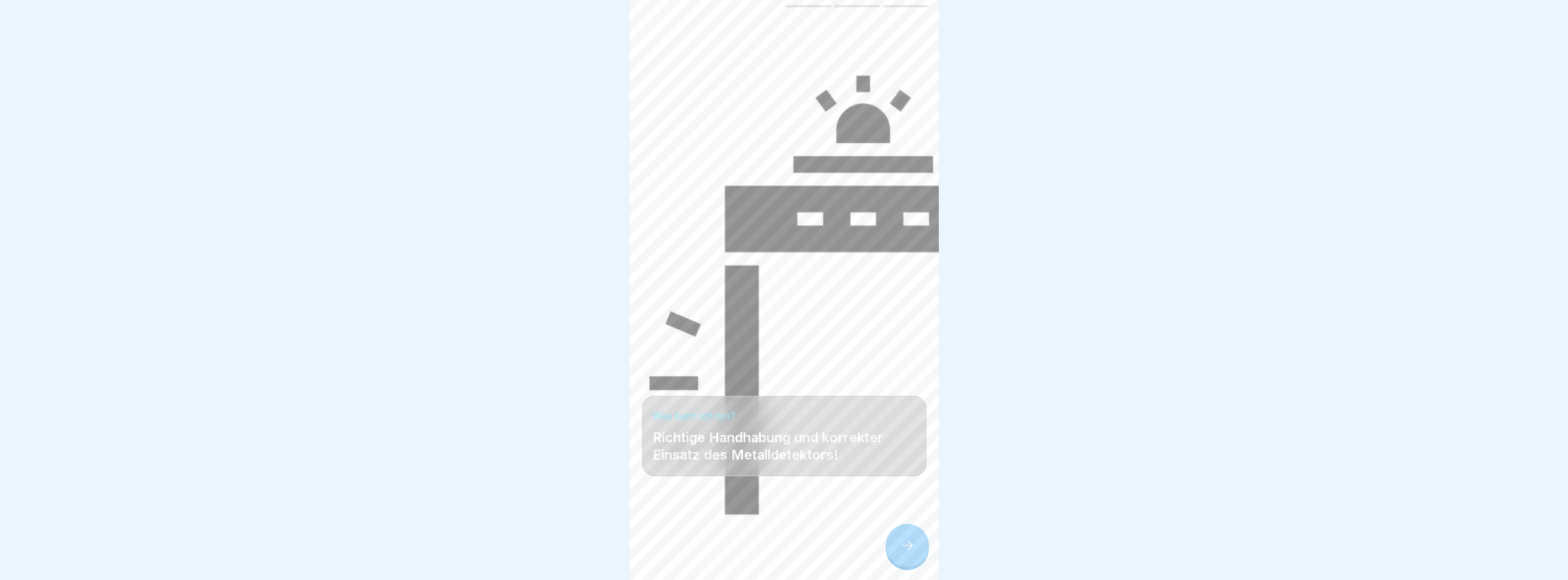
click at [916, 560] on div at bounding box center [908, 546] width 43 height 43
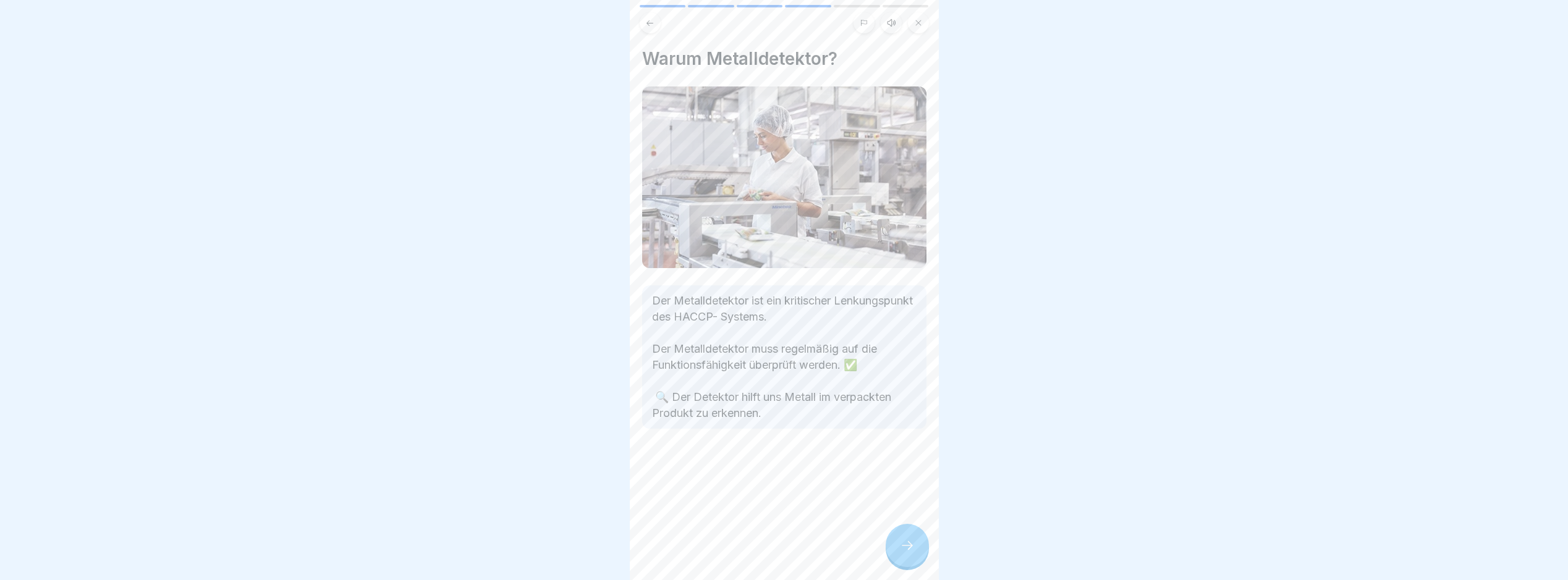
click at [916, 559] on div at bounding box center [908, 546] width 43 height 43
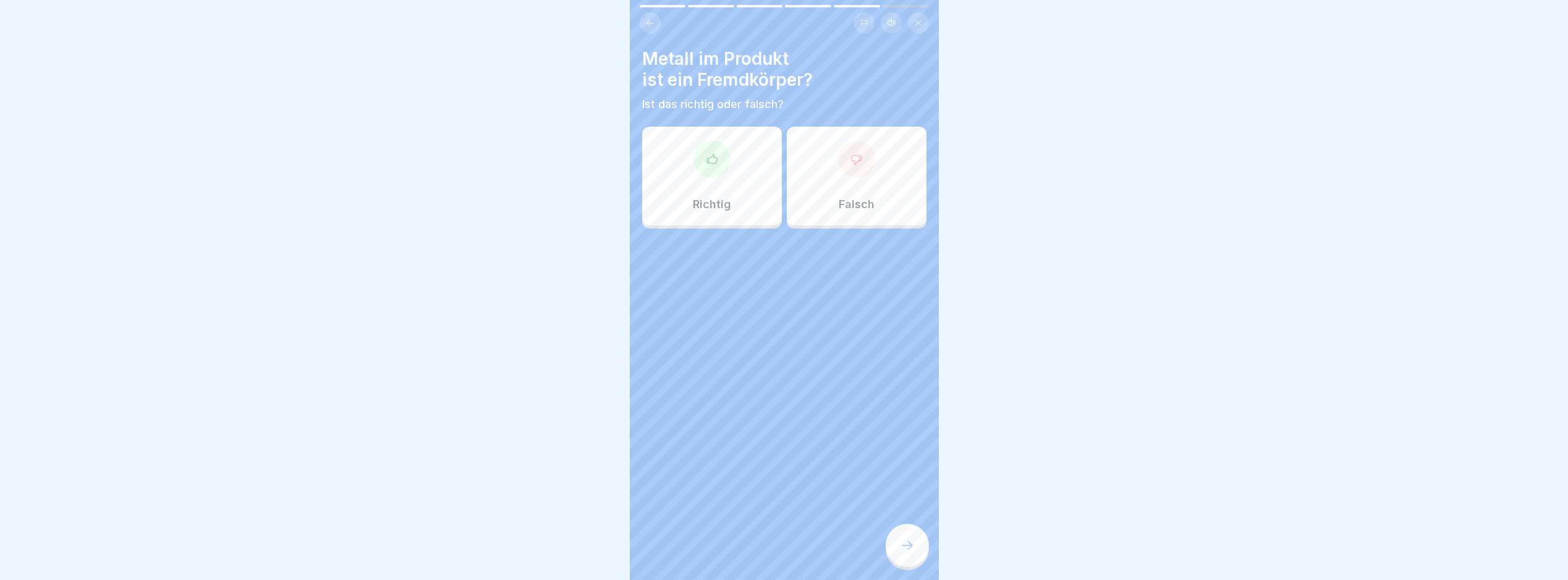
click at [735, 157] on div "Richtig" at bounding box center [712, 176] width 139 height 99
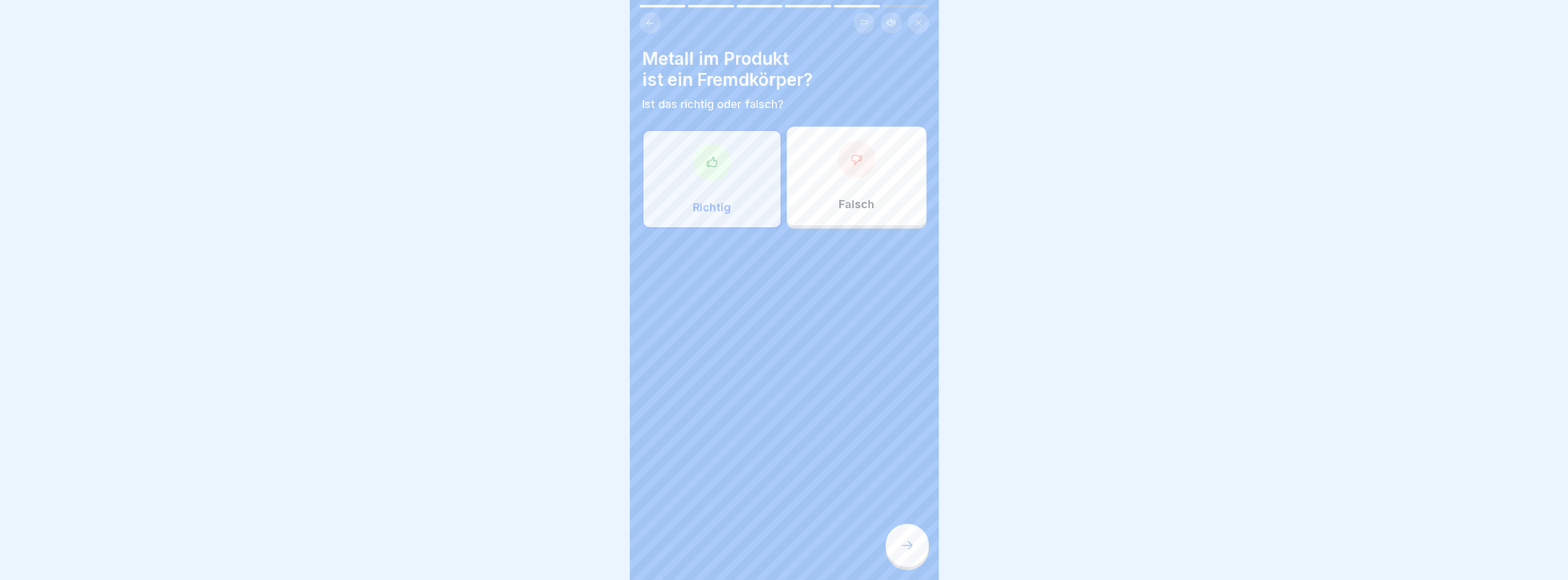
click at [897, 557] on div at bounding box center [908, 546] width 43 height 43
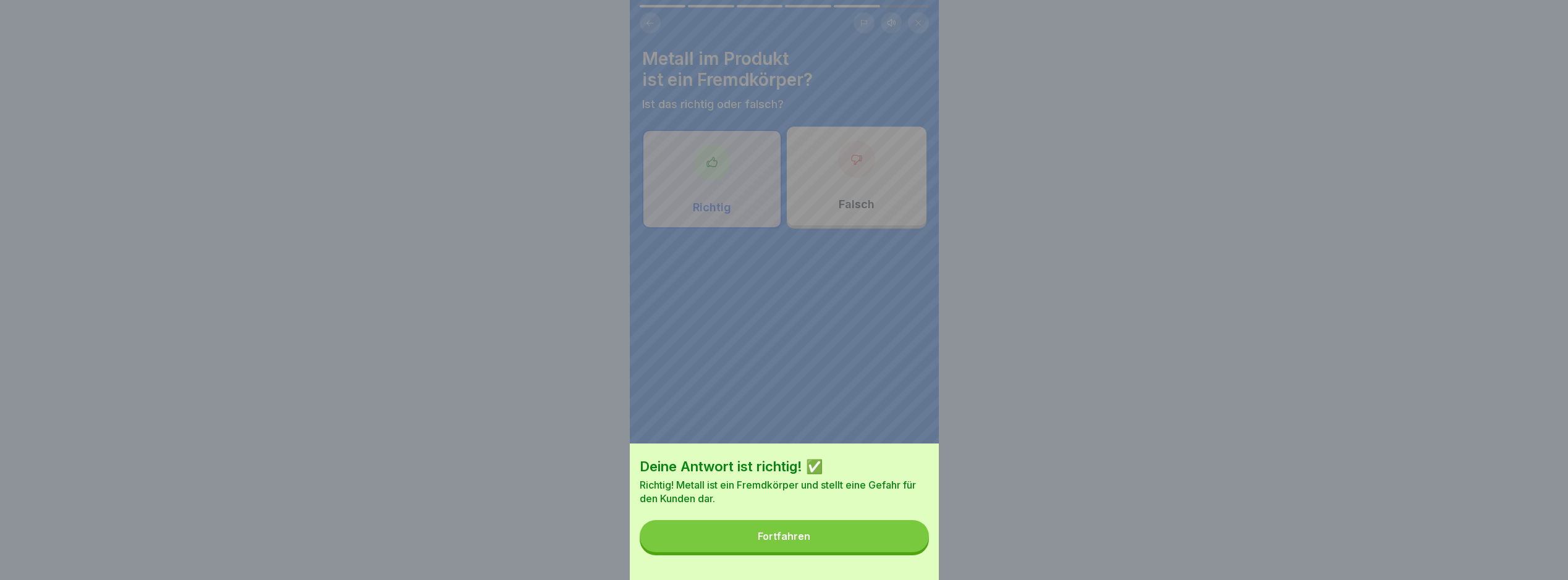
click at [872, 545] on button "Fortfahren" at bounding box center [784, 536] width 289 height 32
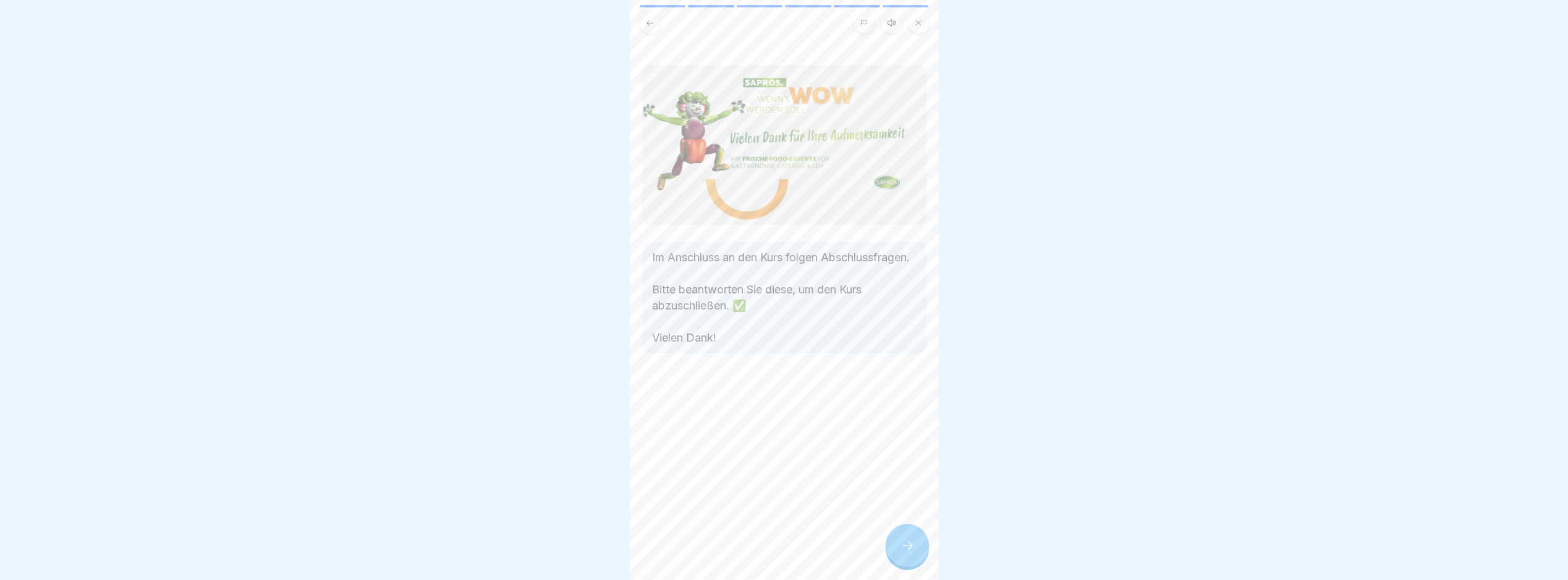
click at [915, 545] on div at bounding box center [908, 546] width 43 height 43
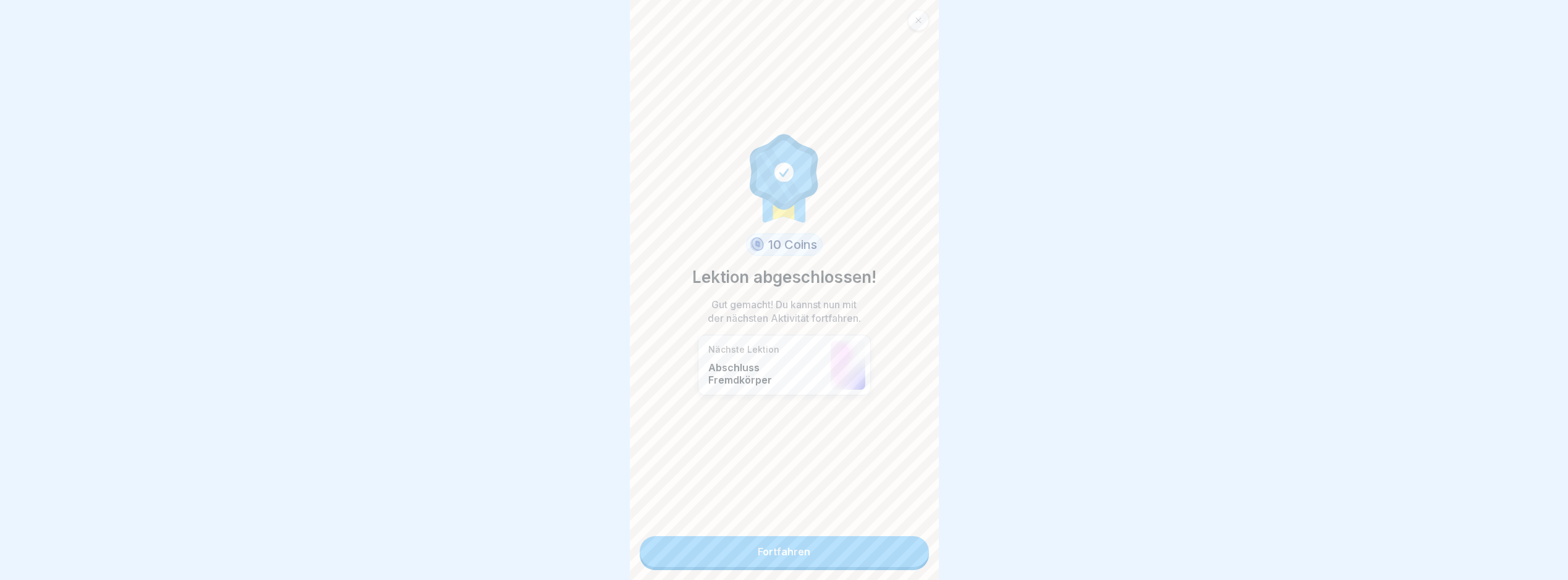
click at [866, 552] on link "Fortfahren" at bounding box center [784, 552] width 289 height 31
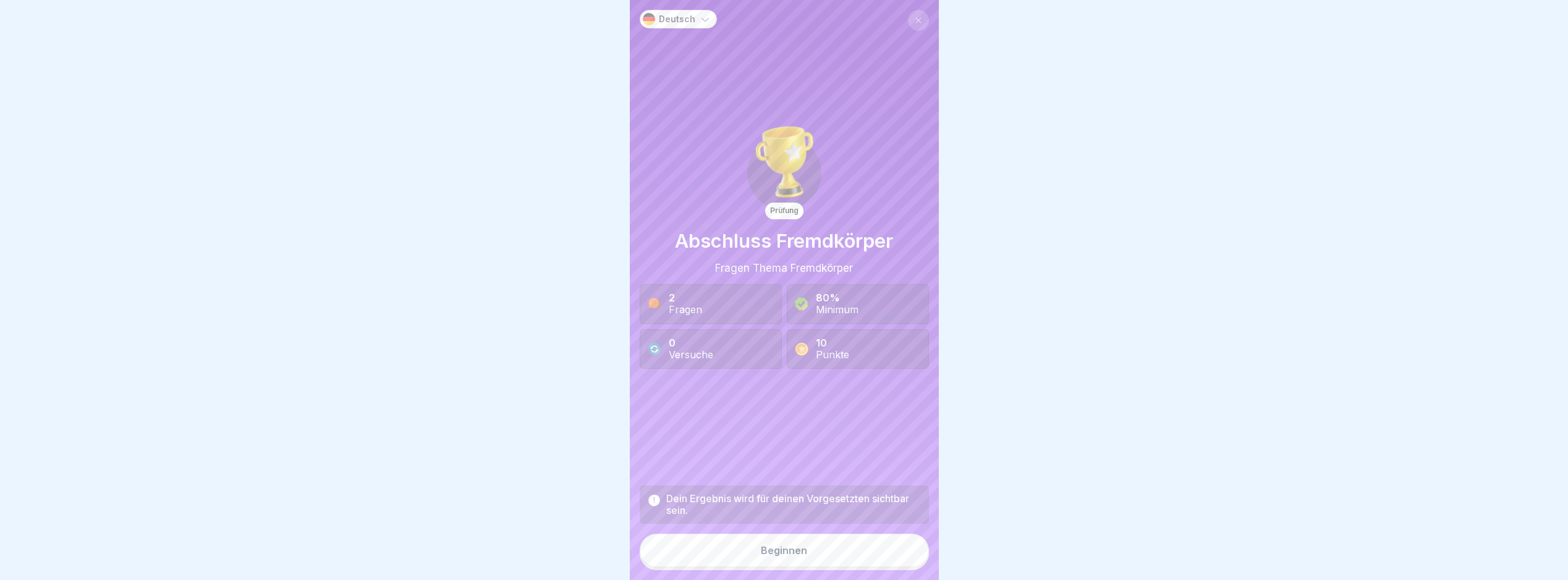
drag, startPoint x: 833, startPoint y: 552, endPoint x: 870, endPoint y: 552, distance: 37.0
click at [834, 552] on button "Beginnen" at bounding box center [784, 551] width 289 height 34
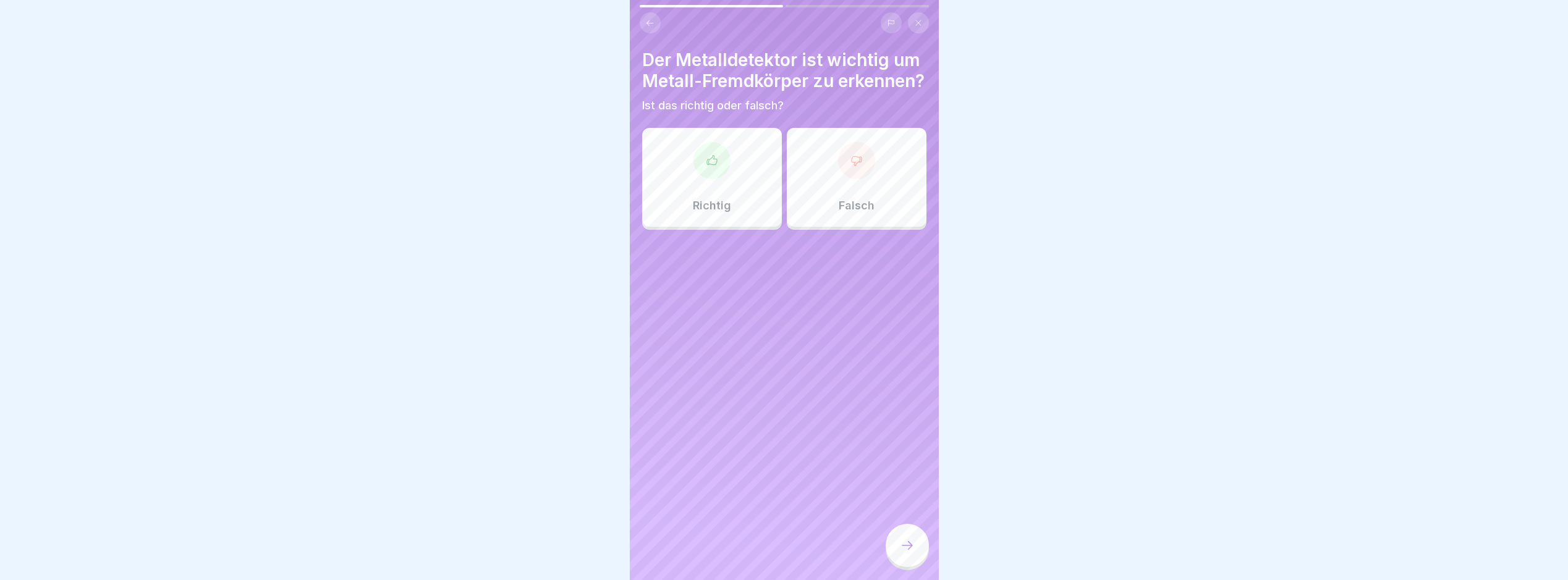
click at [730, 215] on div "Richtig" at bounding box center [712, 177] width 139 height 99
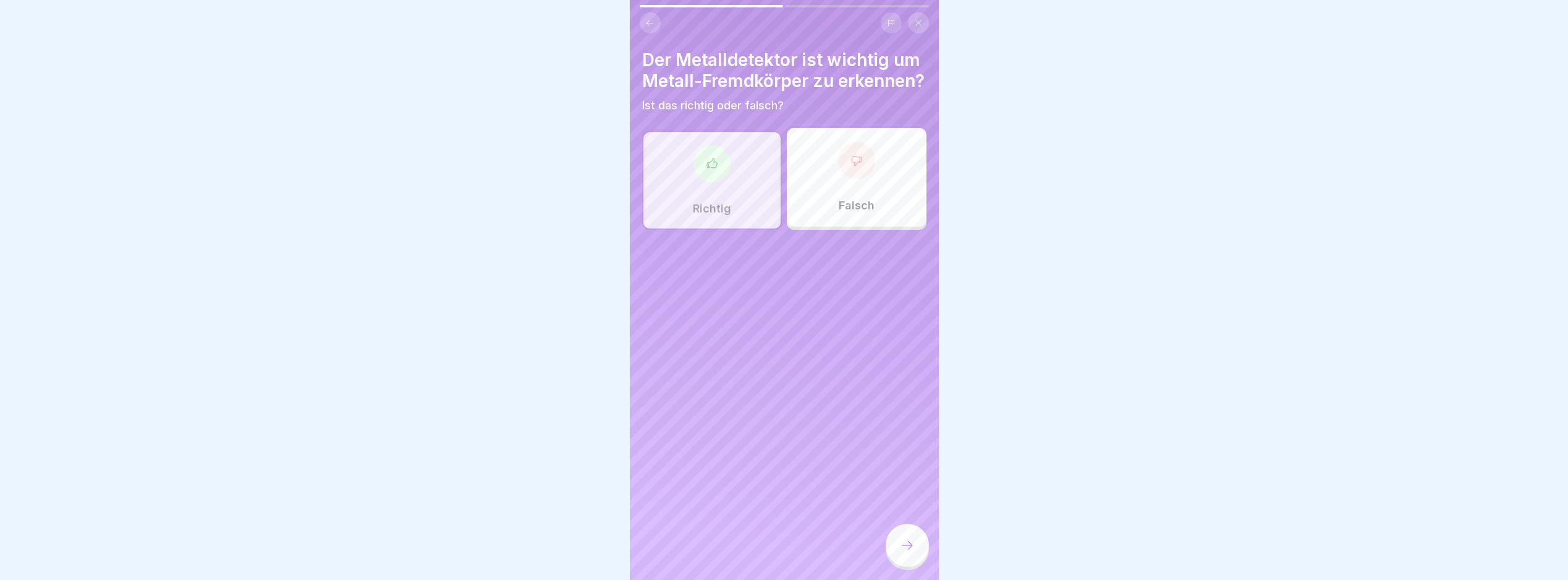
click at [909, 565] on div at bounding box center [908, 546] width 43 height 43
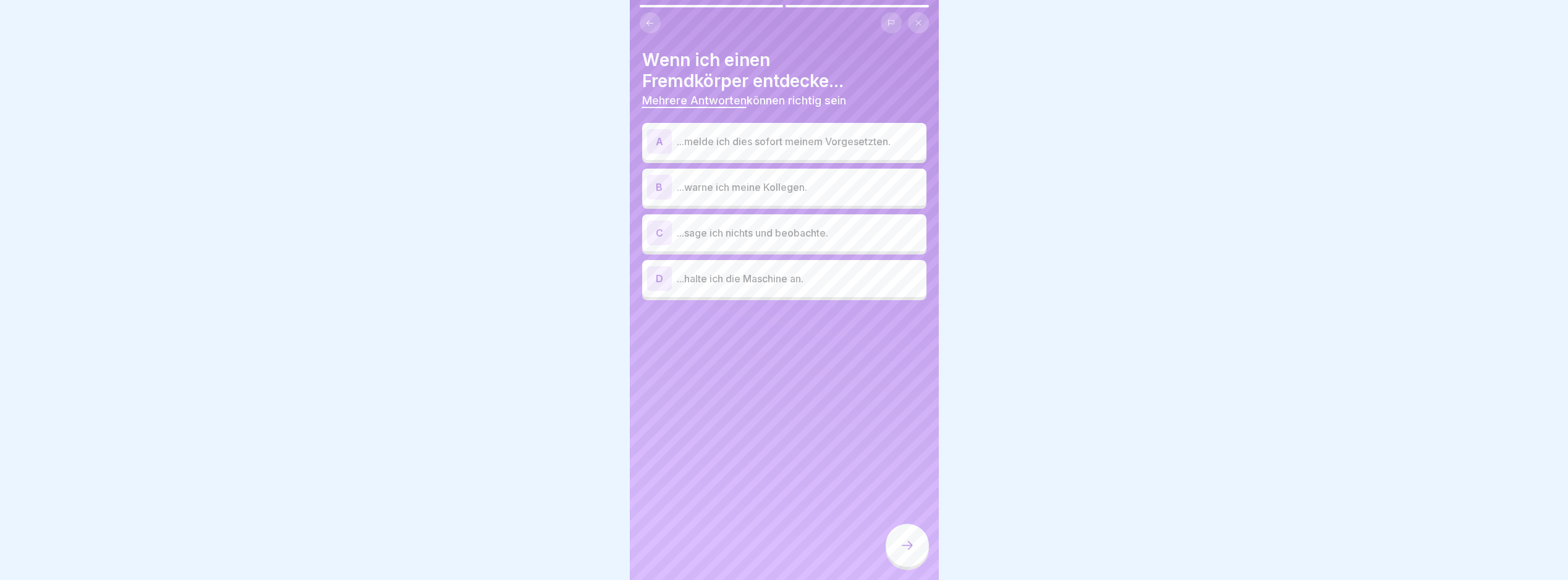
click at [794, 174] on div "B ...warne ich meine Kollegen." at bounding box center [784, 187] width 284 height 37
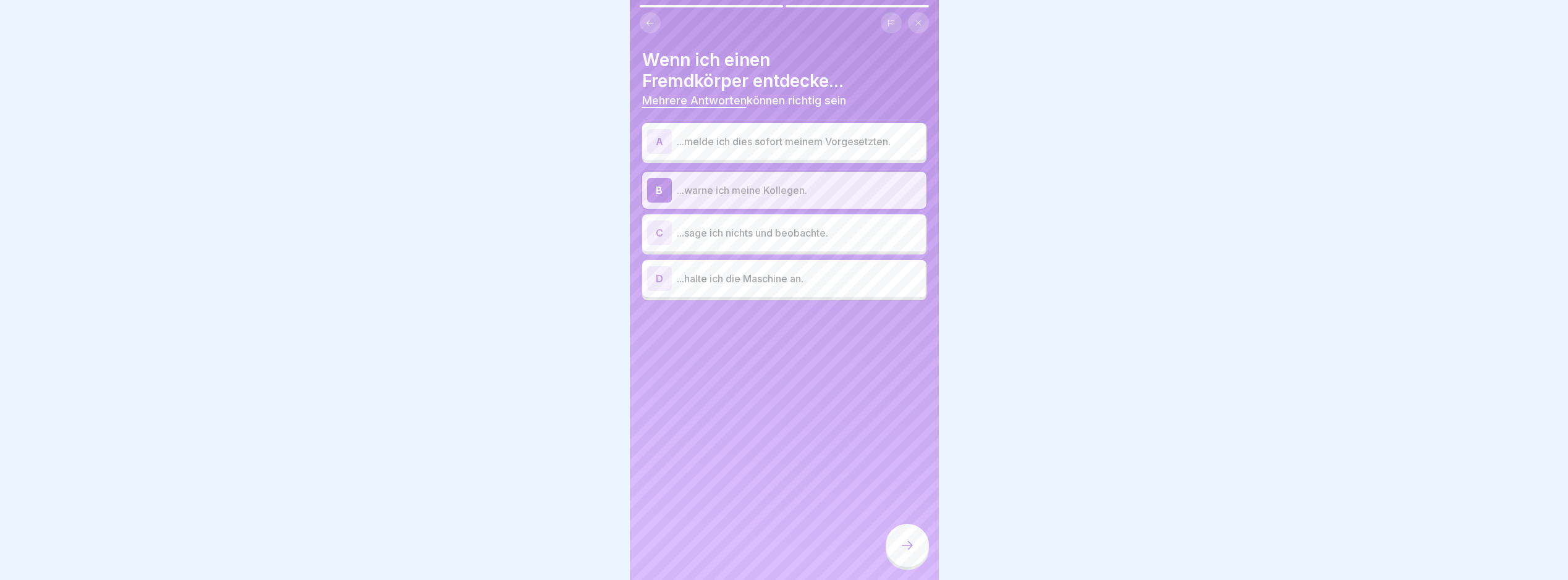
click at [871, 284] on p "...halte ich die Maschine an." at bounding box center [799, 279] width 245 height 15
click at [876, 149] on div "A ...melde ich dies sofort meinem Vorgesetzten." at bounding box center [784, 141] width 274 height 25
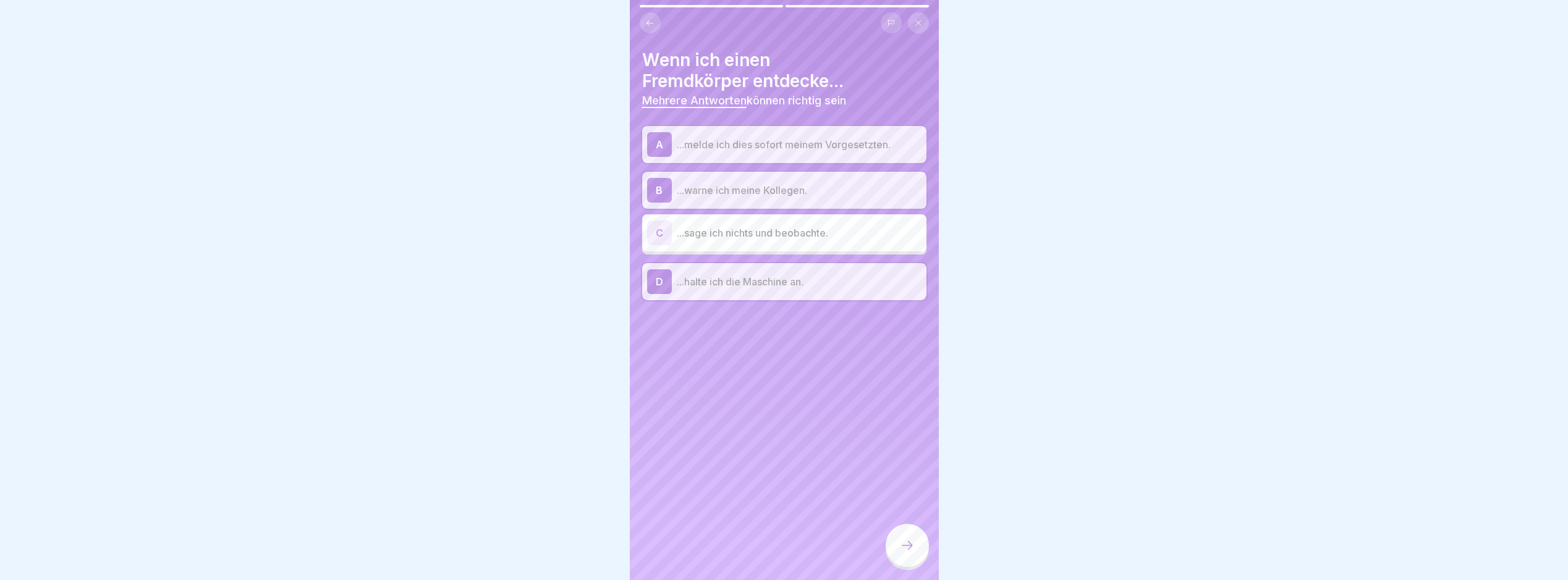
click at [900, 552] on icon at bounding box center [908, 546] width 15 height 15
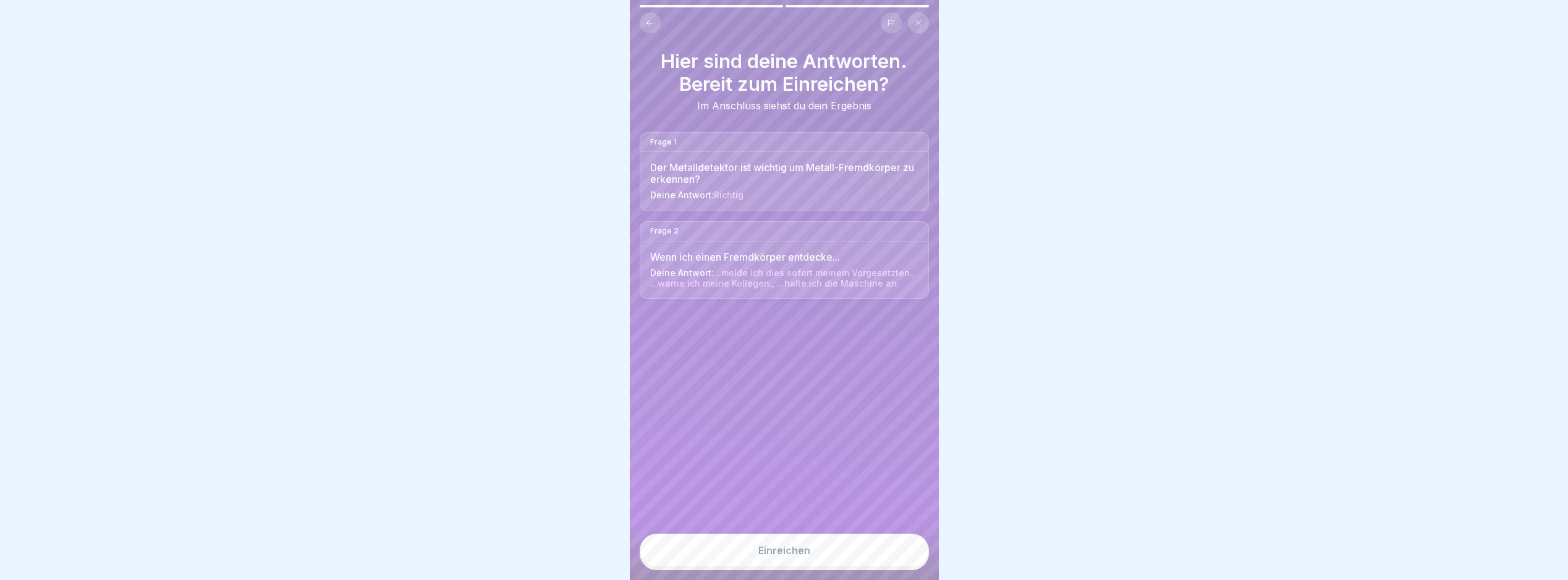
click at [890, 567] on button "Einreichen" at bounding box center [784, 551] width 289 height 34
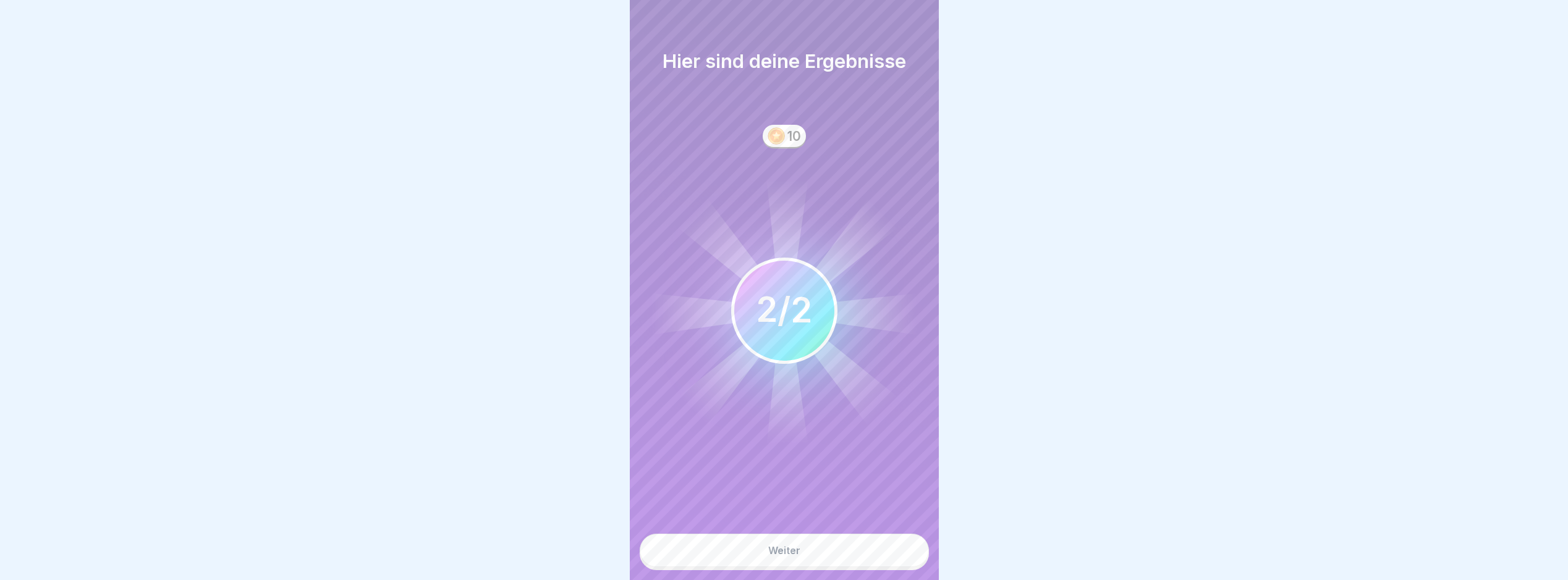
click at [834, 564] on button "Weiter" at bounding box center [784, 551] width 289 height 34
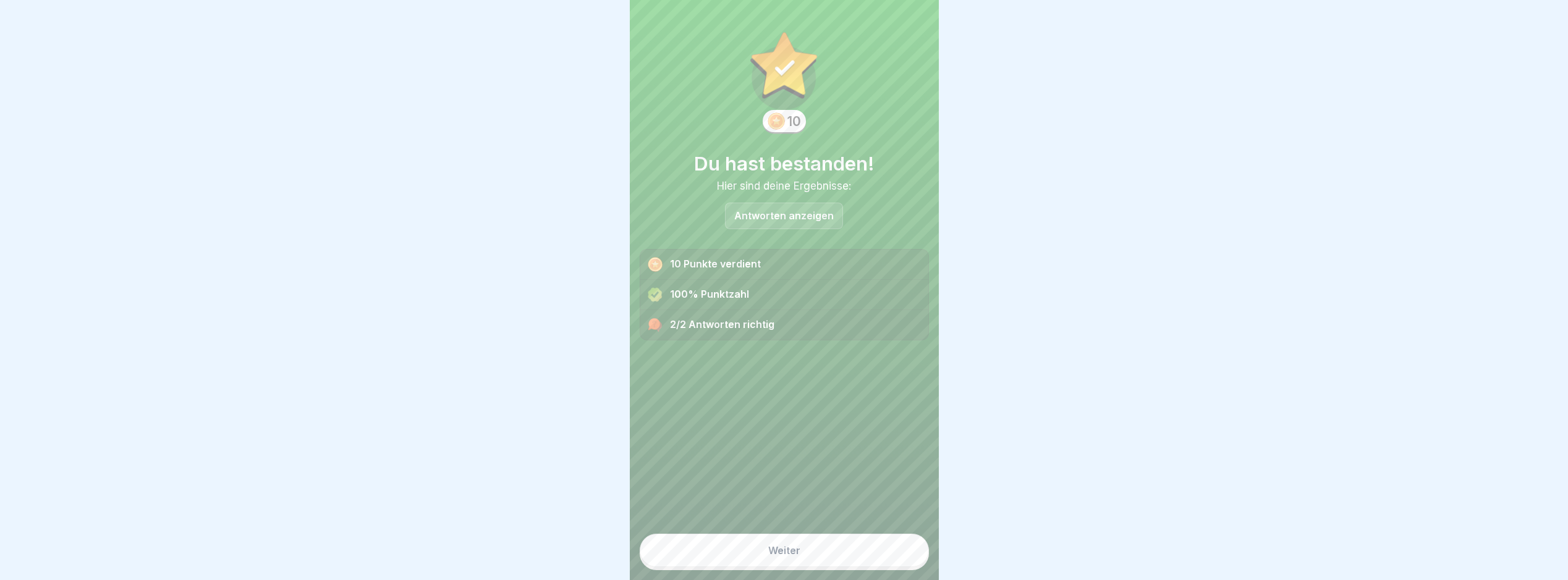
click at [858, 562] on button "Weiter" at bounding box center [784, 551] width 289 height 34
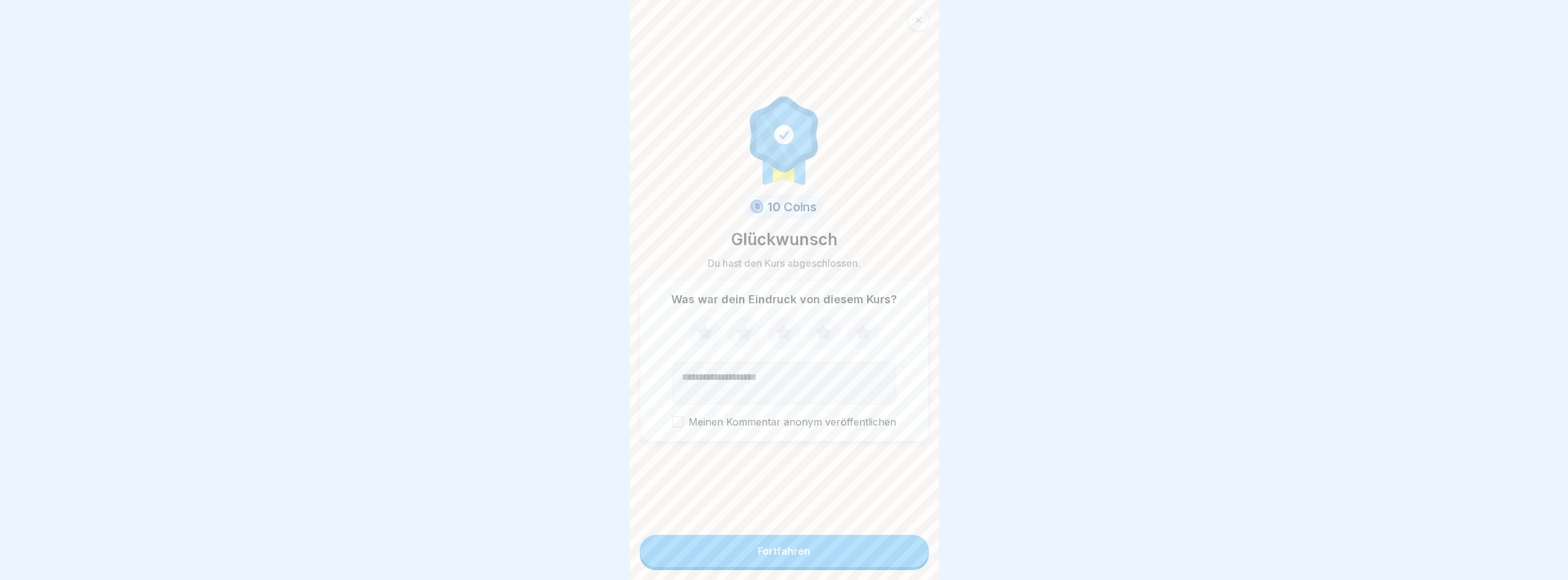
click at [853, 556] on button "Fortfahren" at bounding box center [784, 551] width 289 height 32
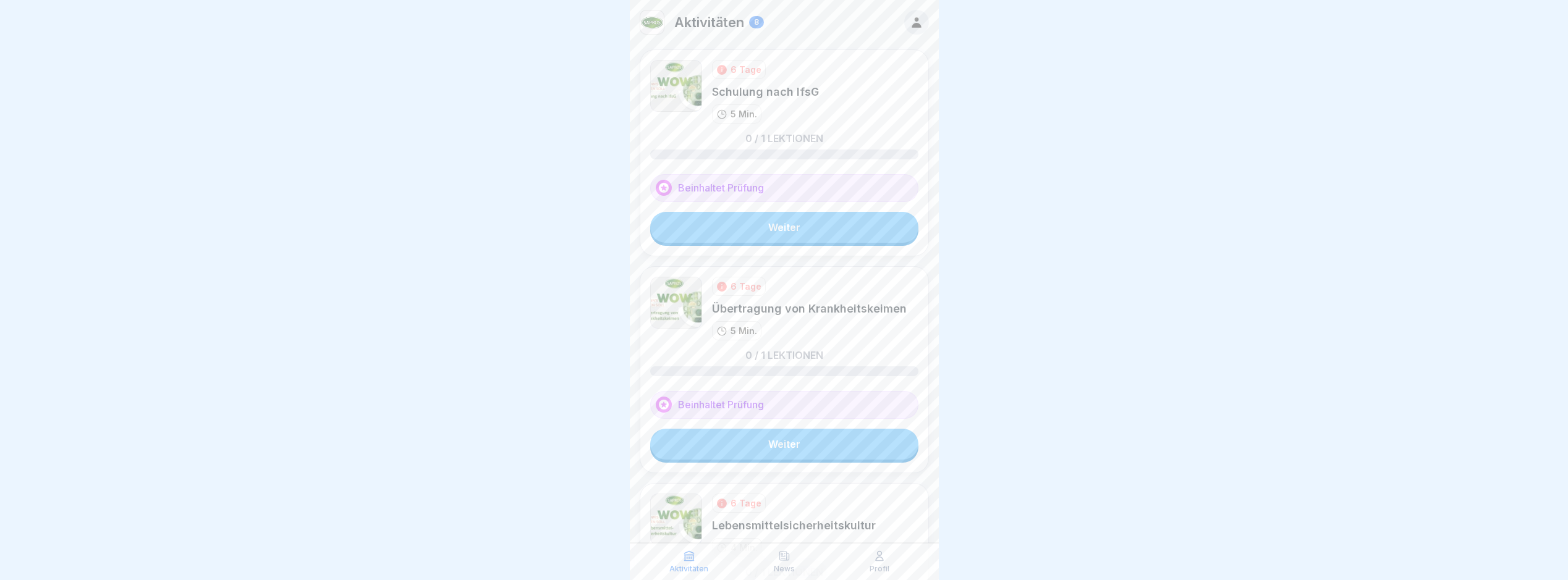
click at [808, 266] on div "6 Tage Übertragung von Krankheitskeimen 5 Min. 0 / 1 Lektionen Beinhaltet Prüfu…" at bounding box center [784, 369] width 289 height 207
click at [781, 233] on link "Weiter" at bounding box center [784, 228] width 268 height 31
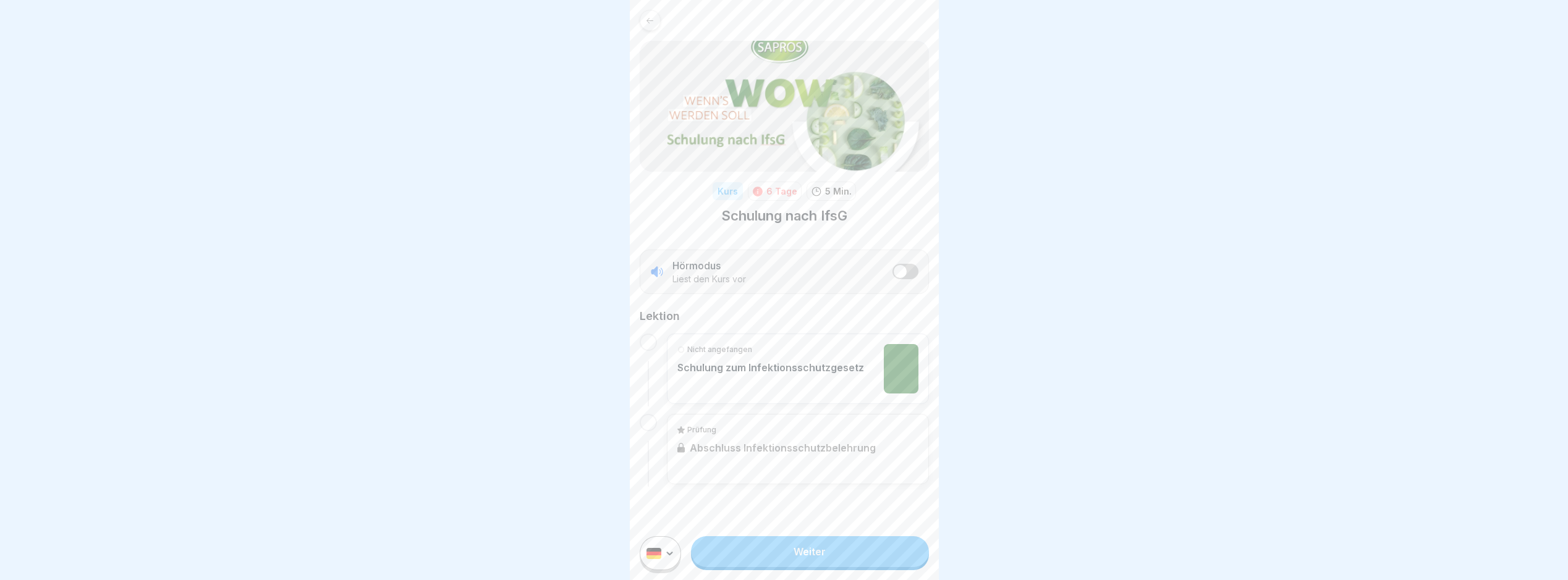
click at [1040, 236] on div at bounding box center [784, 290] width 1568 height 580
click at [780, 362] on p "Schulung zum Infektionsschutzgesetz" at bounding box center [770, 368] width 187 height 12
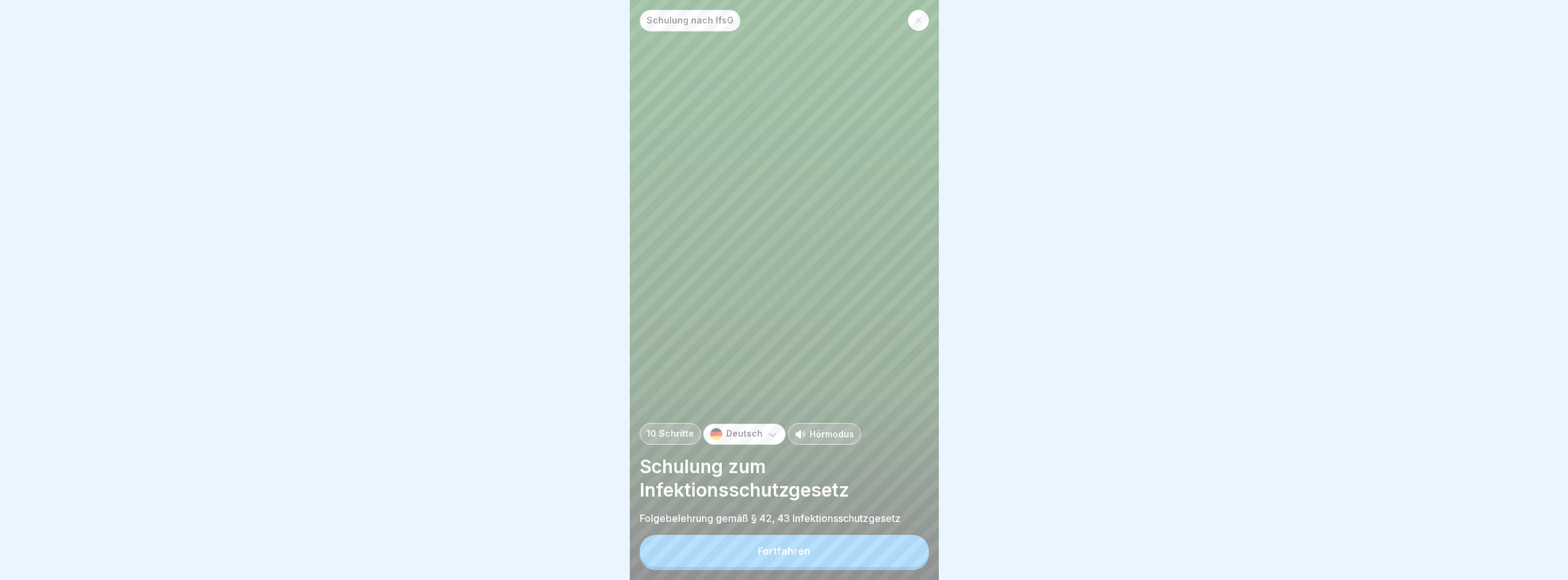
scroll to position [9, 0]
click at [836, 555] on button "Fortfahren" at bounding box center [784, 551] width 289 height 32
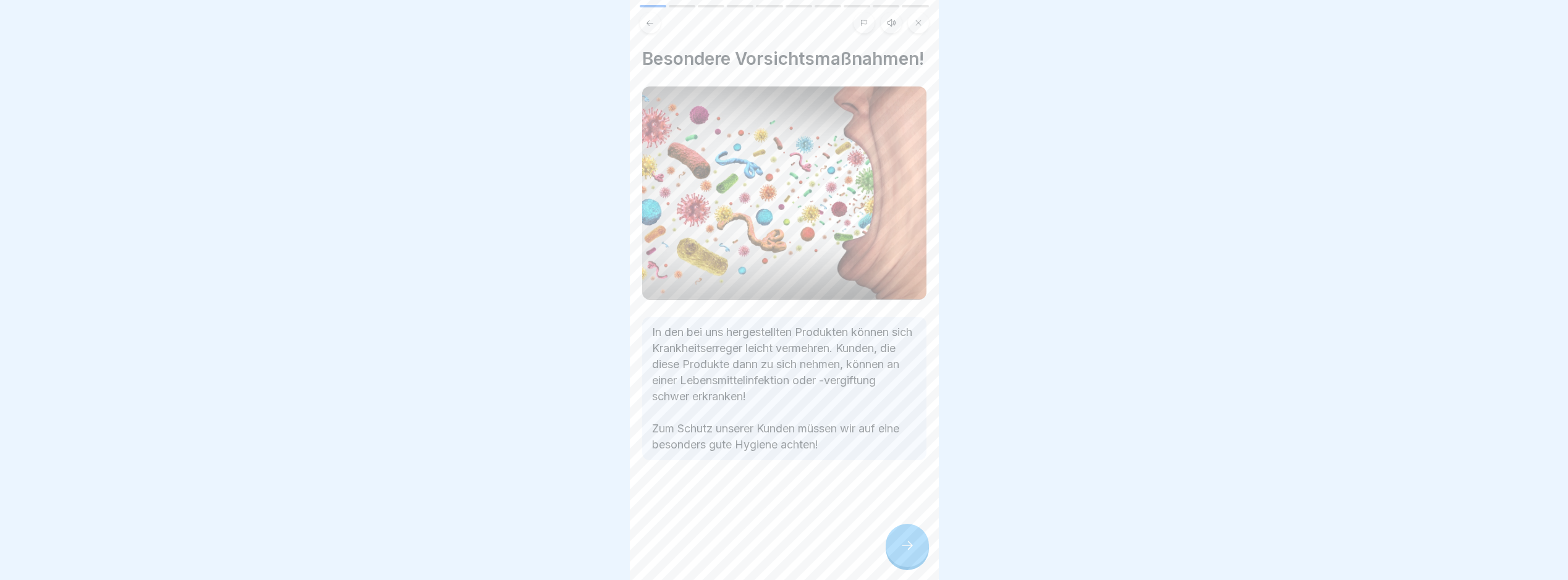
click at [907, 551] on icon at bounding box center [908, 546] width 15 height 15
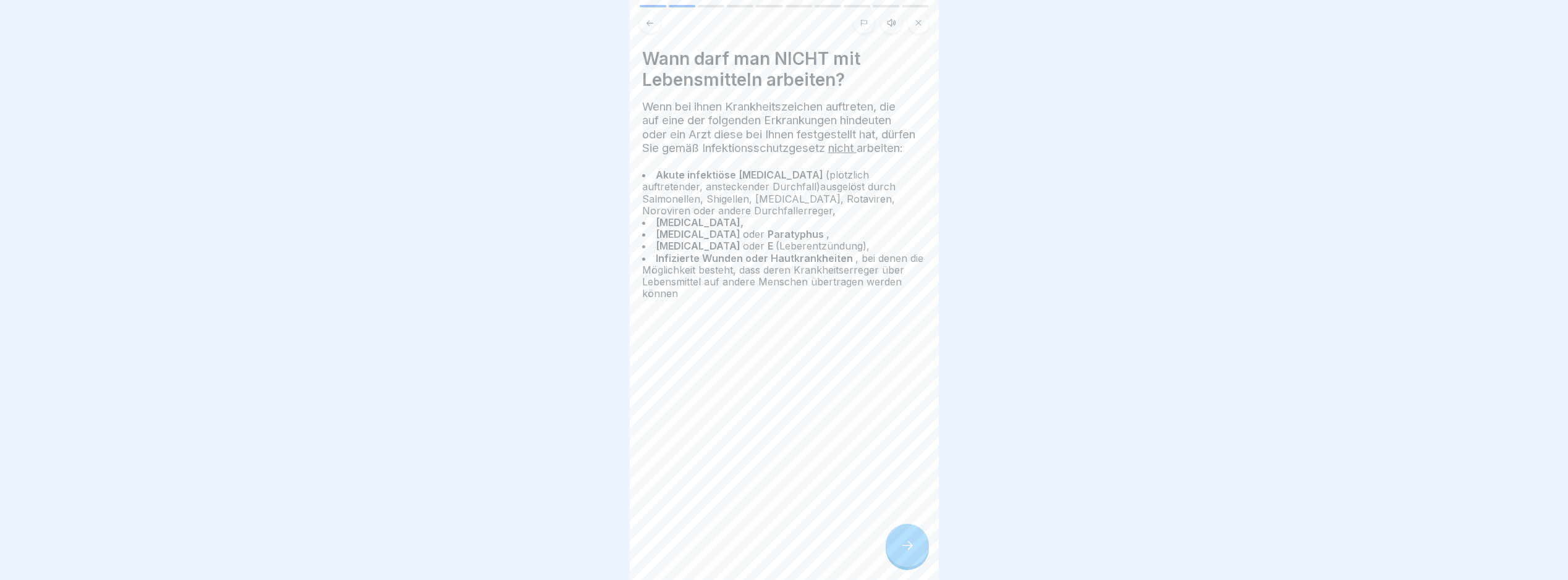
click at [910, 550] on icon at bounding box center [908, 546] width 15 height 15
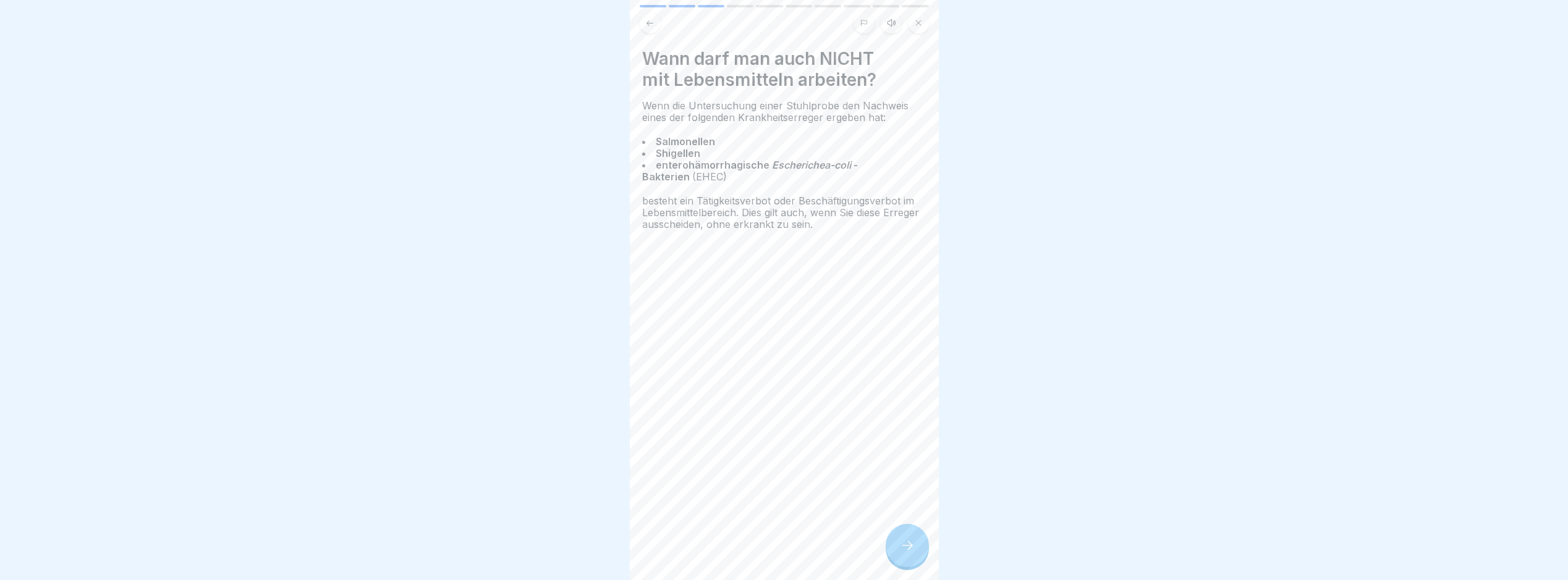
click at [912, 550] on icon at bounding box center [908, 546] width 15 height 15
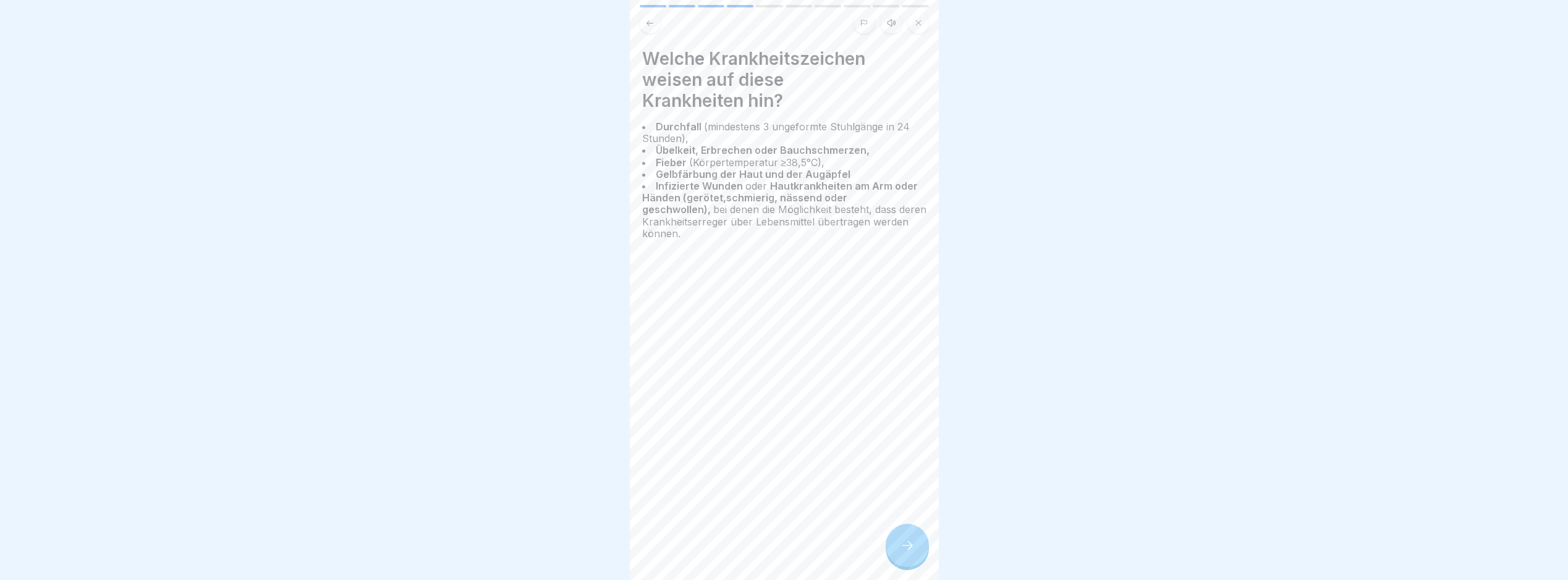
click at [912, 550] on icon at bounding box center [908, 546] width 15 height 15
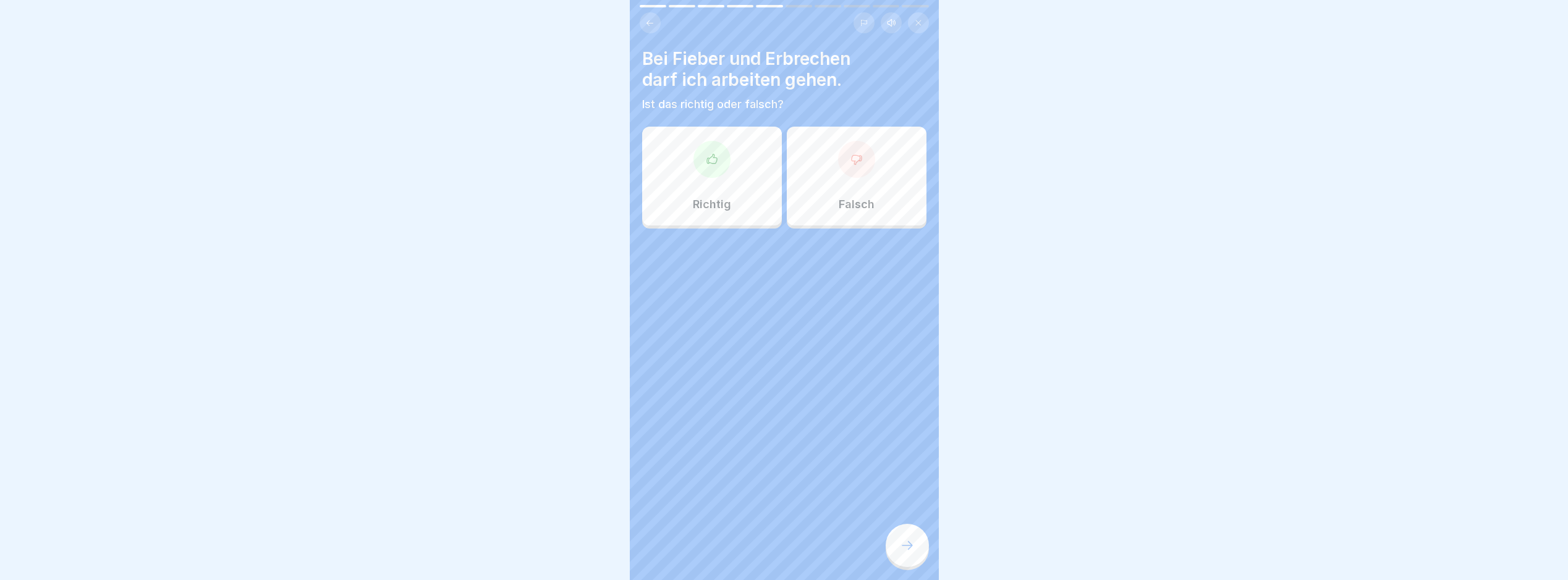
click at [855, 161] on div at bounding box center [856, 159] width 37 height 37
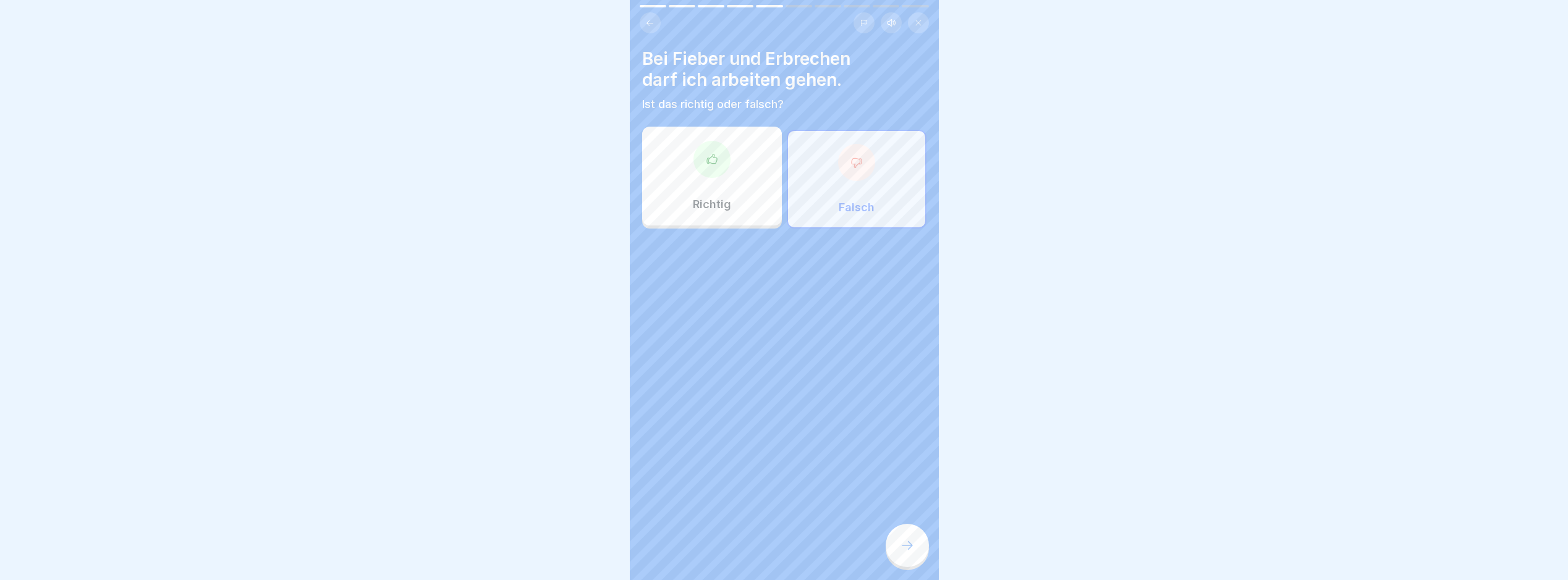
click at [898, 542] on div at bounding box center [908, 546] width 43 height 43
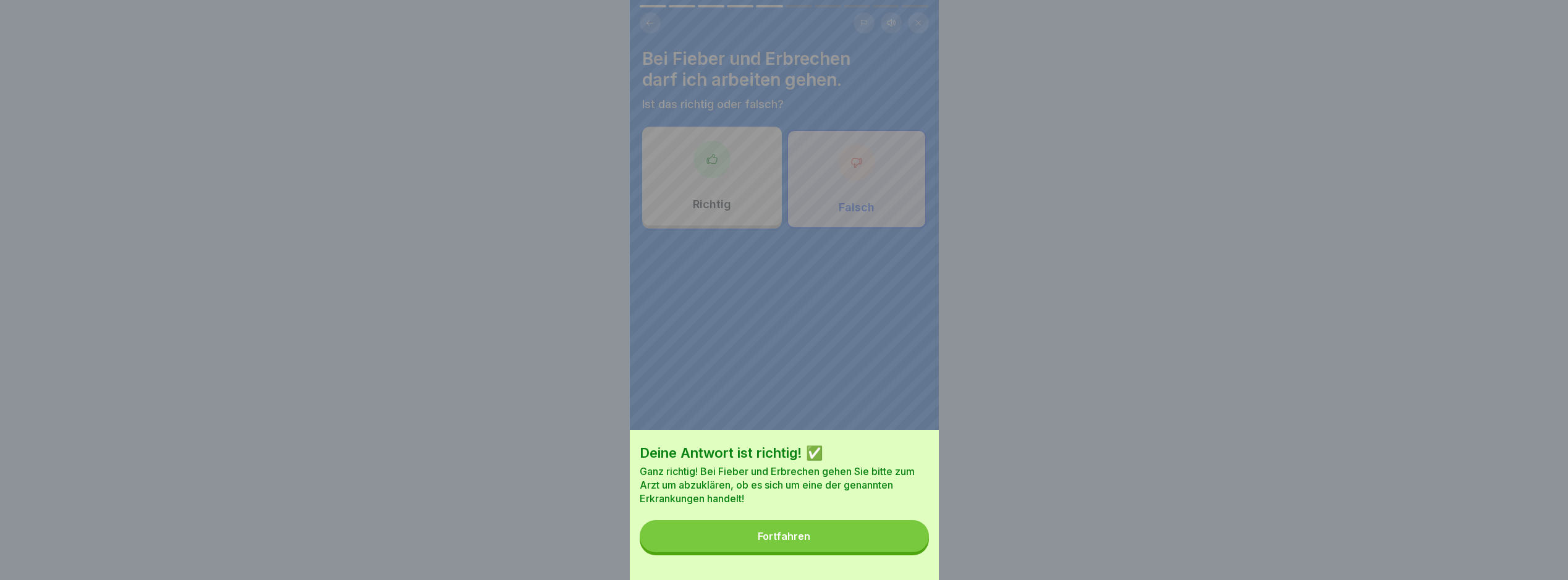
click at [880, 549] on button "Fortfahren" at bounding box center [784, 536] width 289 height 32
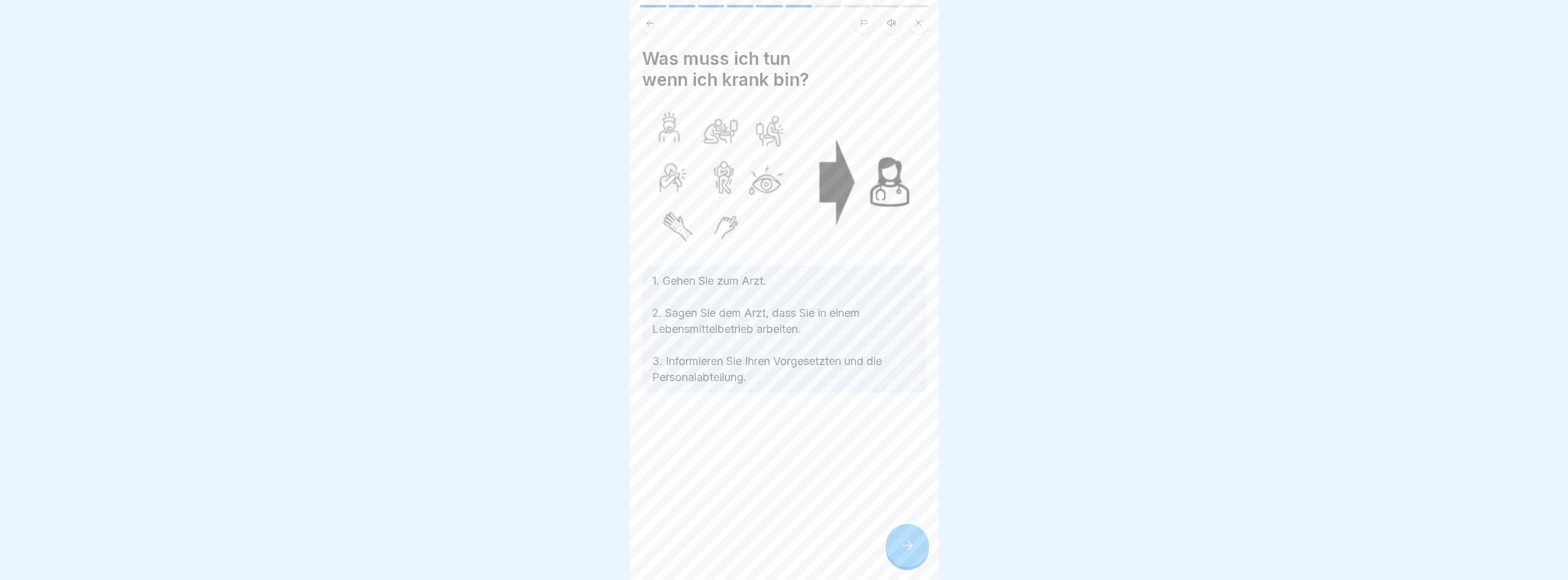
click at [906, 545] on icon at bounding box center [908, 546] width 15 height 15
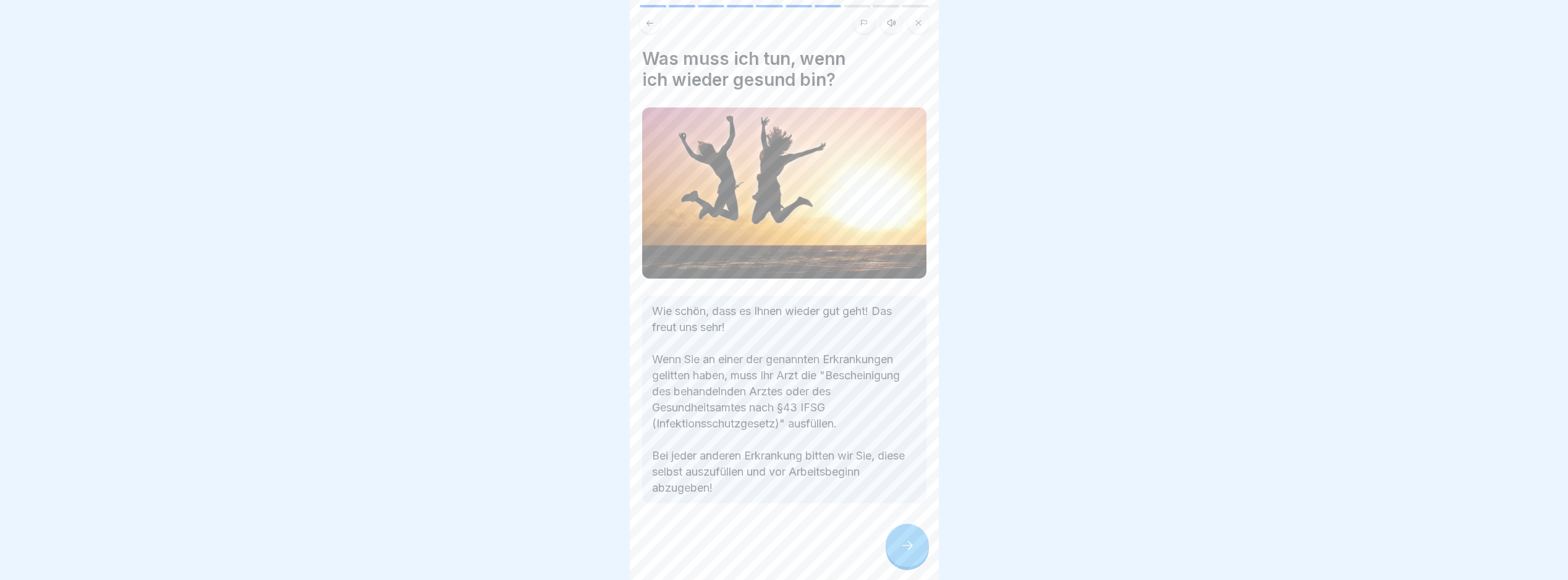
click at [900, 529] on div at bounding box center [908, 546] width 43 height 43
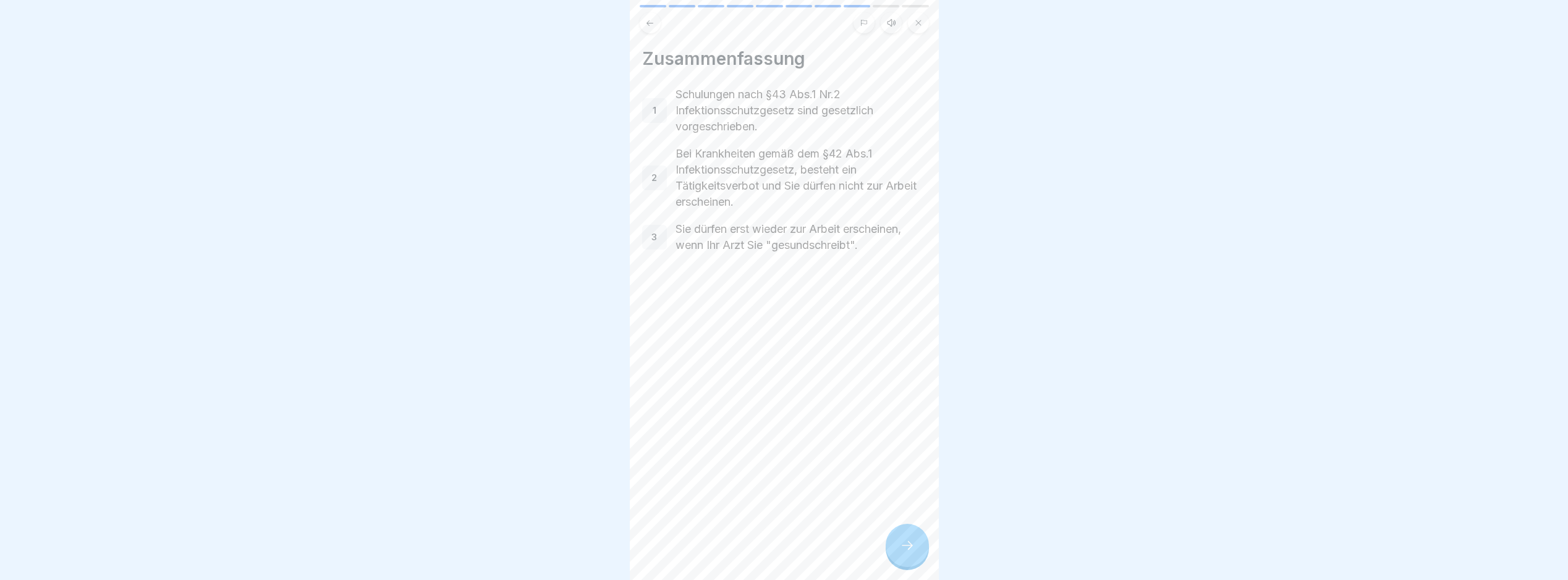
click at [897, 544] on div at bounding box center [908, 546] width 43 height 43
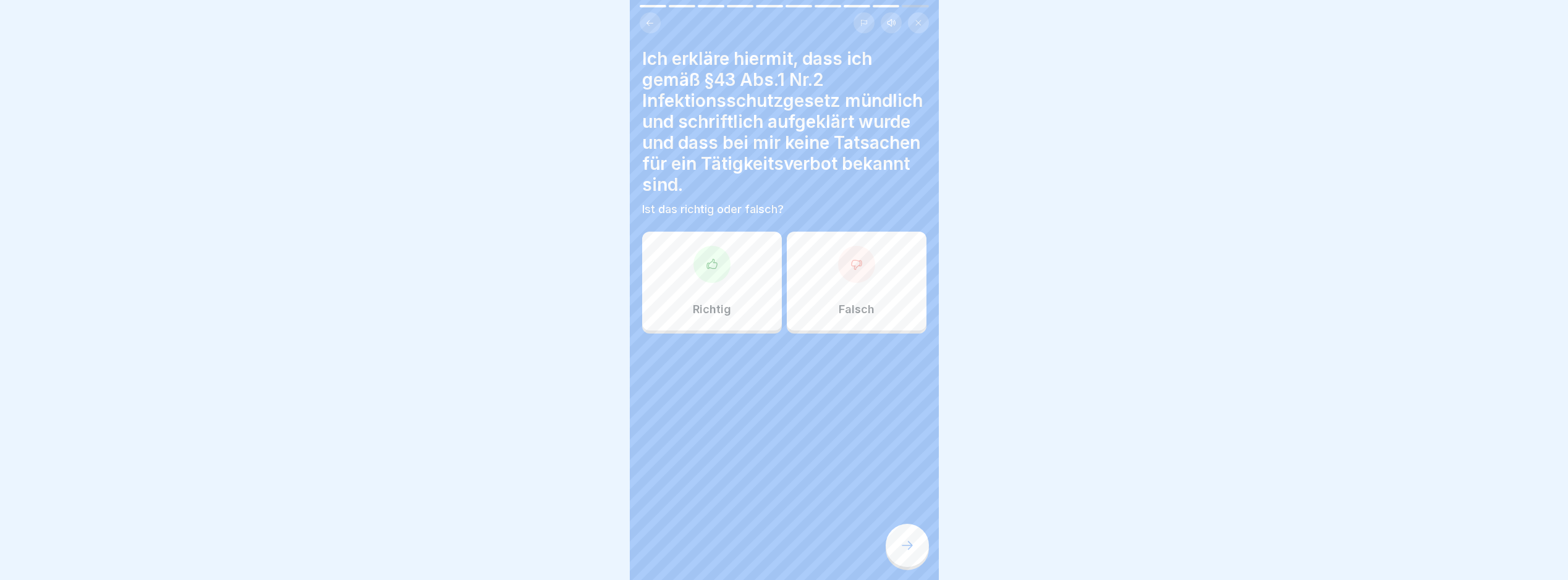
click at [705, 303] on p "Richtig" at bounding box center [712, 310] width 38 height 13
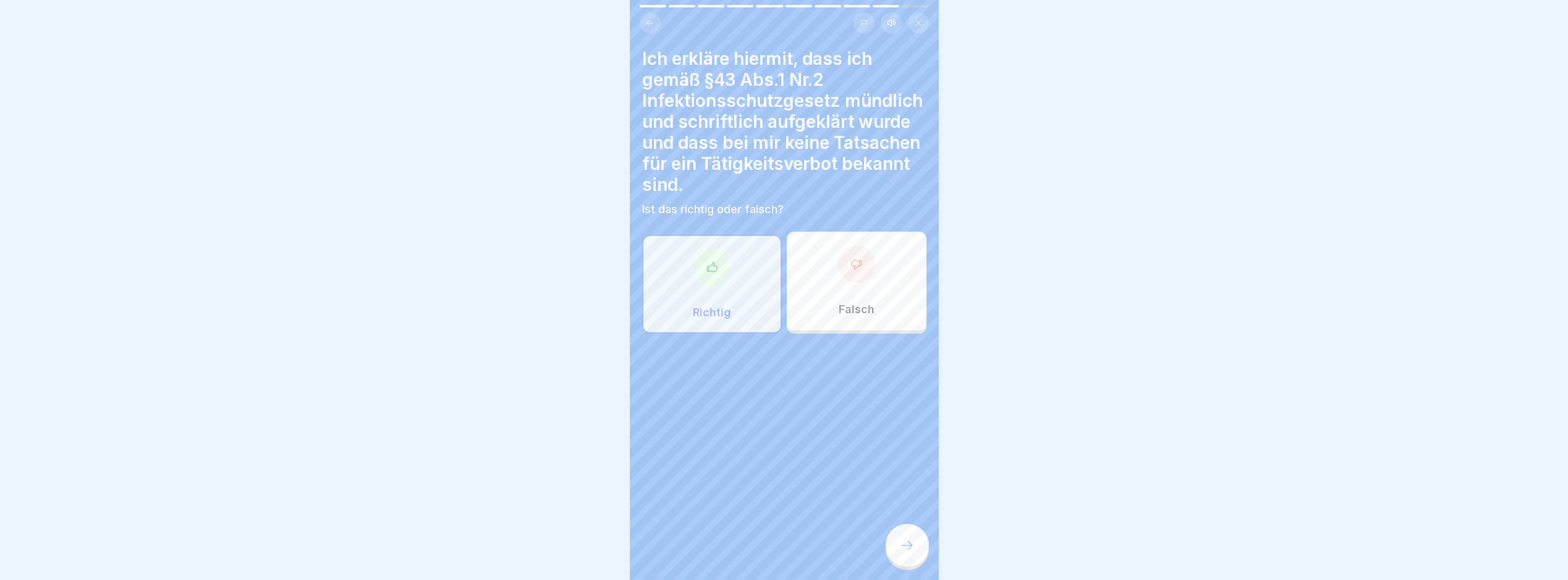
click at [913, 548] on icon at bounding box center [908, 546] width 15 height 15
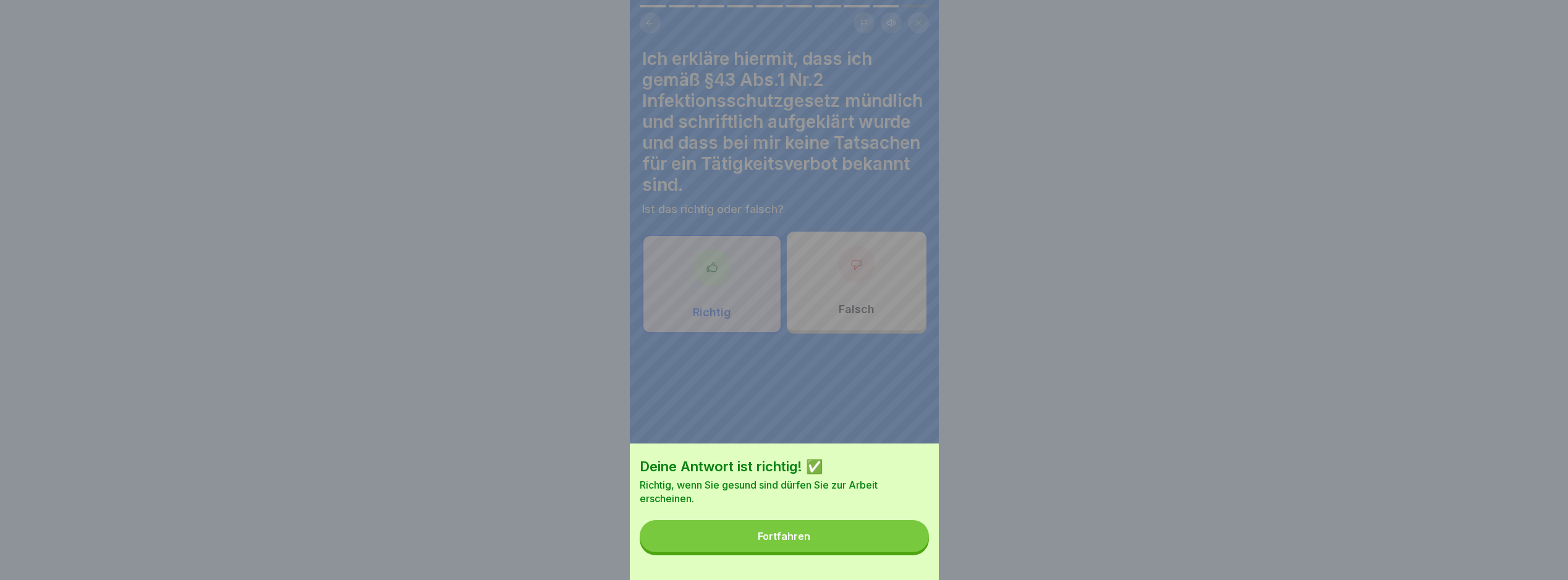
drag, startPoint x: 893, startPoint y: 540, endPoint x: 902, endPoint y: 542, distance: 9.2
click at [892, 540] on button "Fortfahren" at bounding box center [784, 536] width 289 height 32
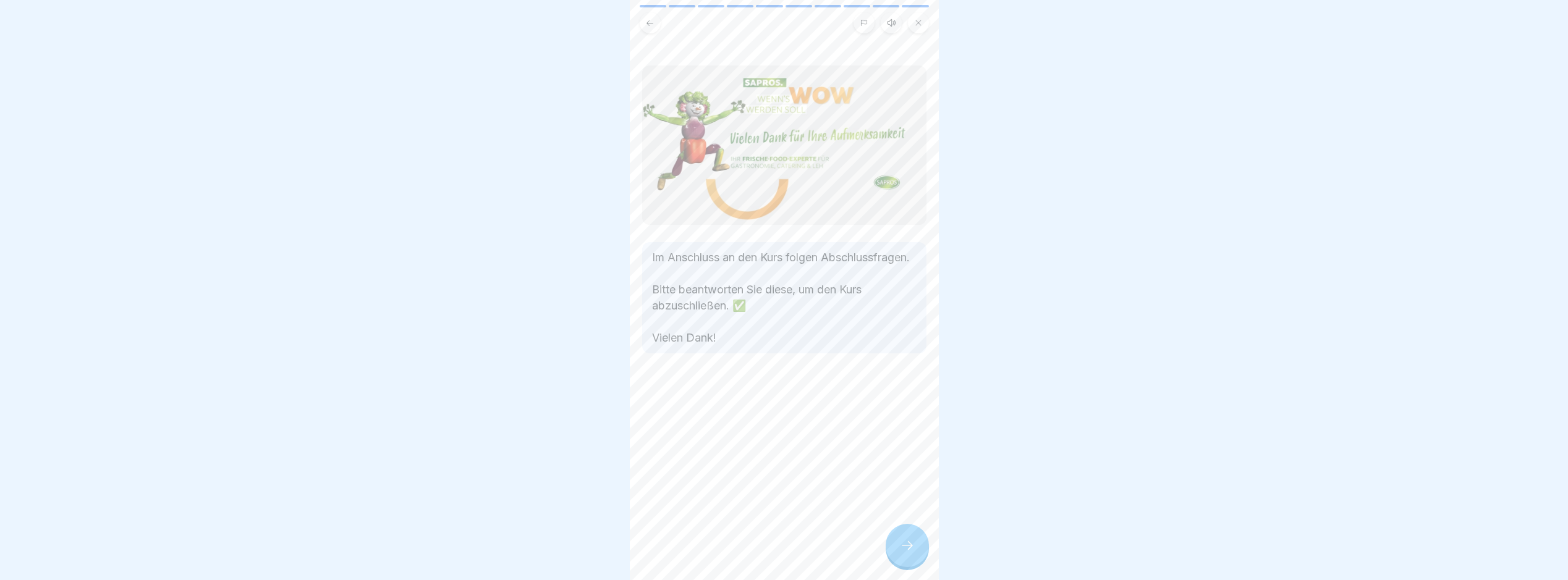
click at [927, 548] on div at bounding box center [908, 546] width 43 height 43
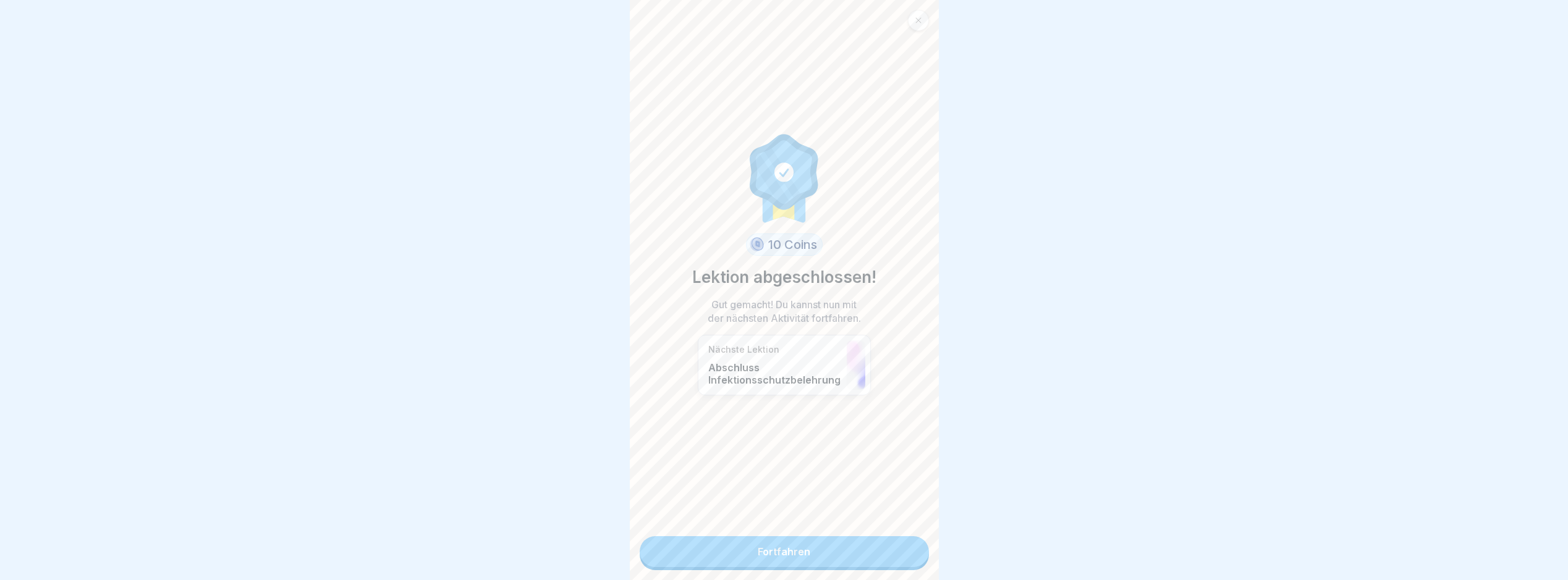
click at [864, 550] on link "Fortfahren" at bounding box center [784, 552] width 289 height 31
click at [850, 539] on link "Fortfahren" at bounding box center [784, 552] width 289 height 31
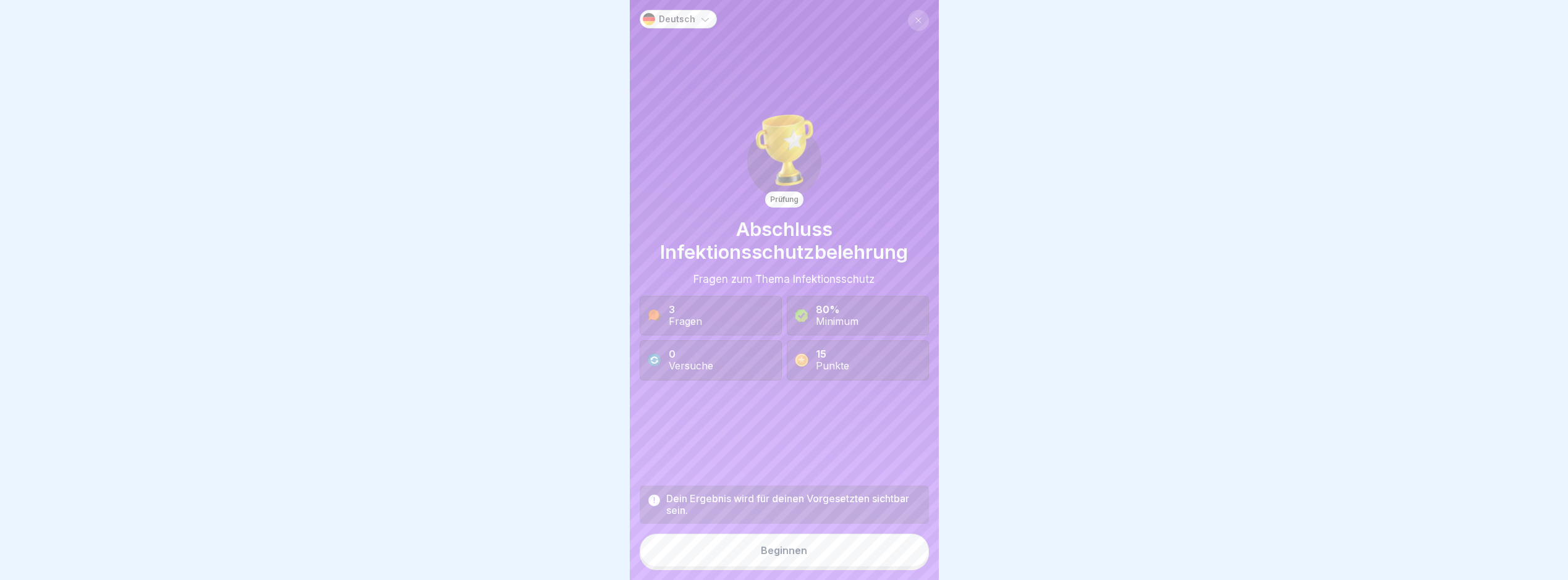
click at [838, 566] on button "Beginnen" at bounding box center [784, 551] width 289 height 34
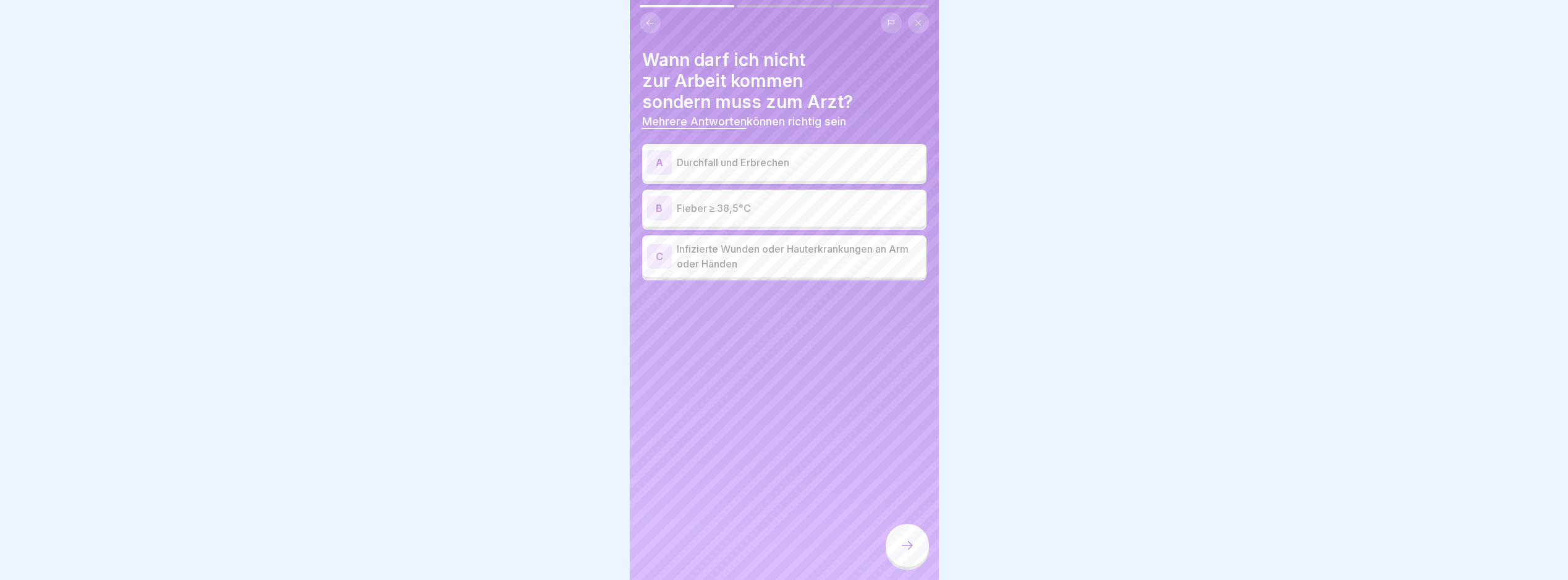
click at [789, 205] on p "Fieber ≥ 38,5°C" at bounding box center [799, 208] width 245 height 15
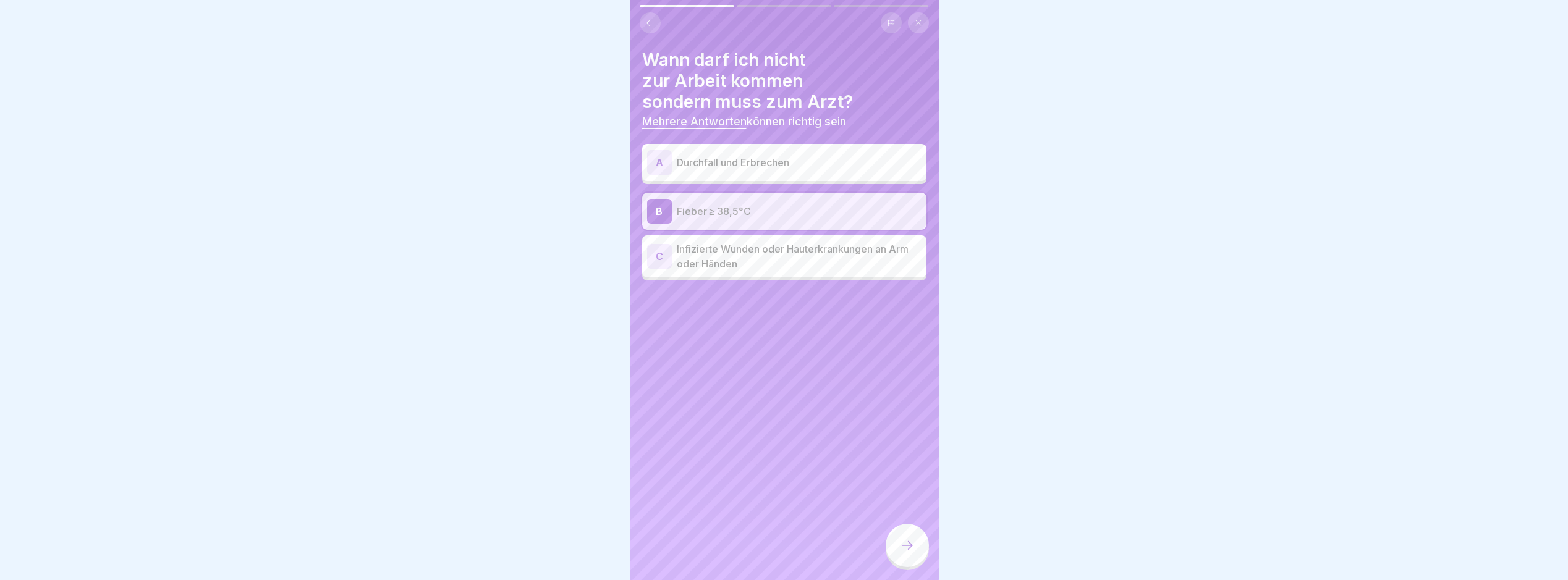
click at [794, 168] on p "Durchfall und Erbrechen" at bounding box center [799, 162] width 245 height 15
click at [887, 257] on p "Infizierte Wunden oder Hauterkrankungen an Arm oder Händen" at bounding box center [799, 257] width 245 height 30
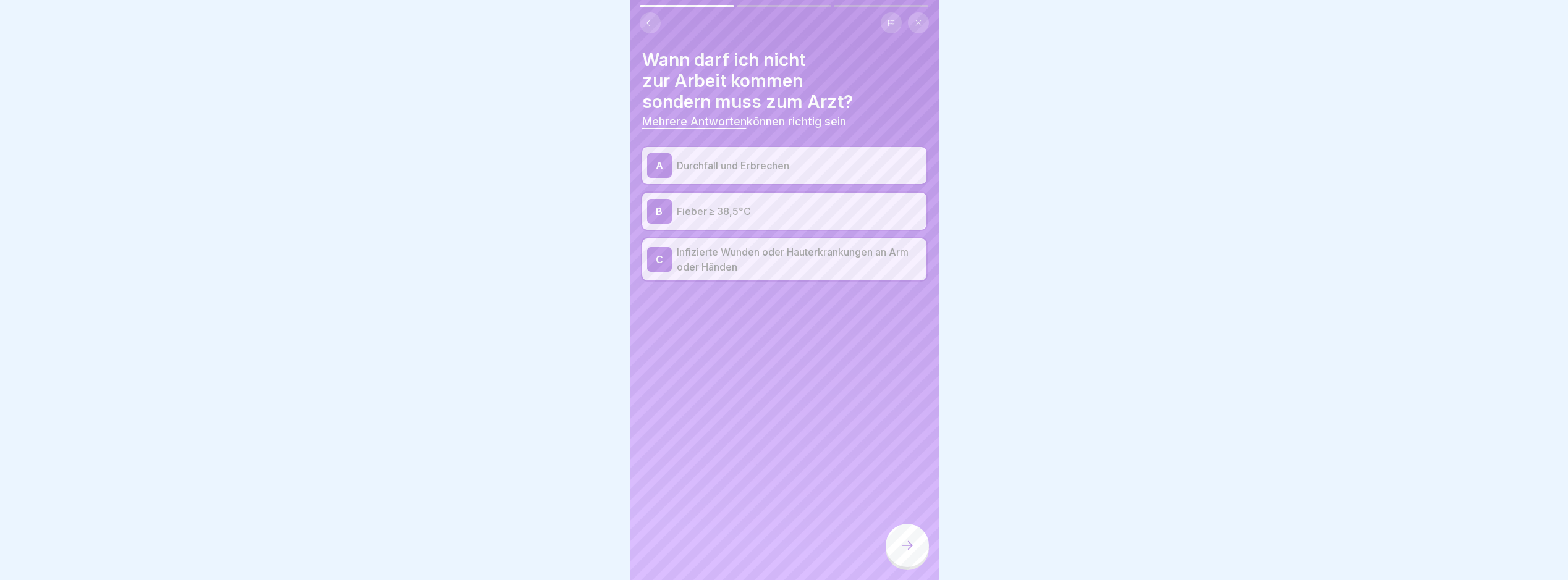
click at [910, 553] on icon at bounding box center [908, 546] width 15 height 15
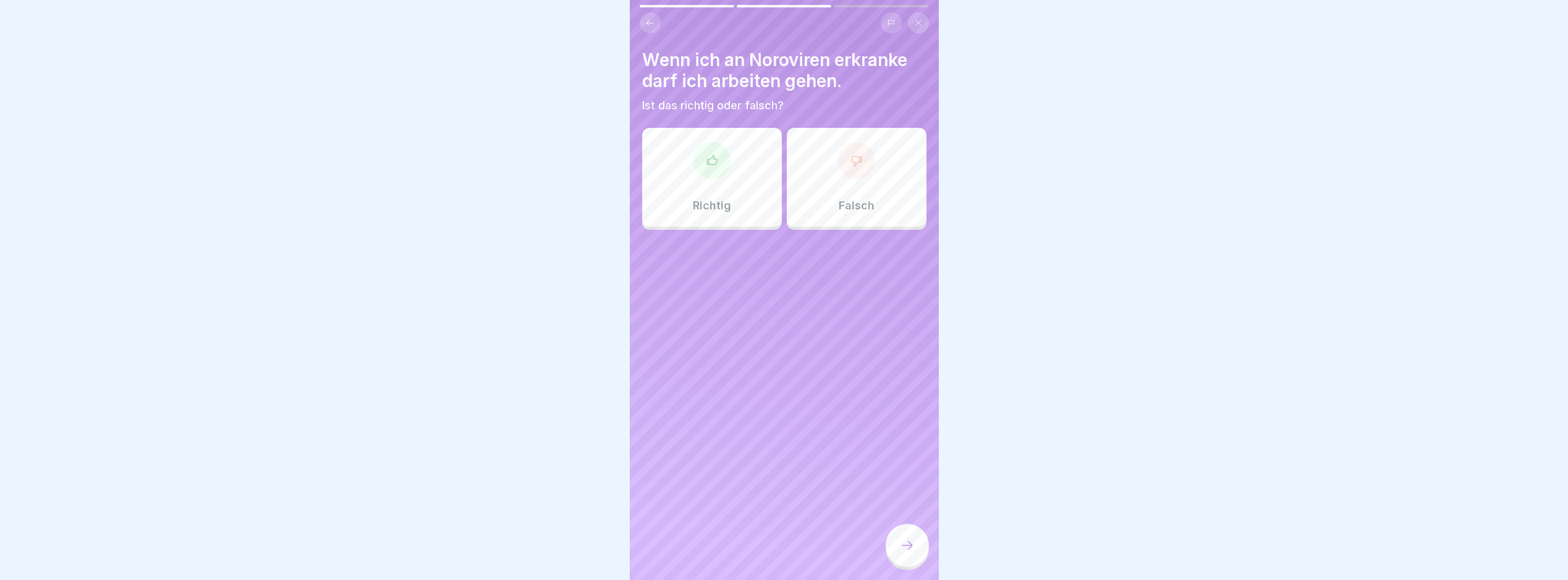
click at [865, 200] on p "Falsch" at bounding box center [856, 205] width 36 height 13
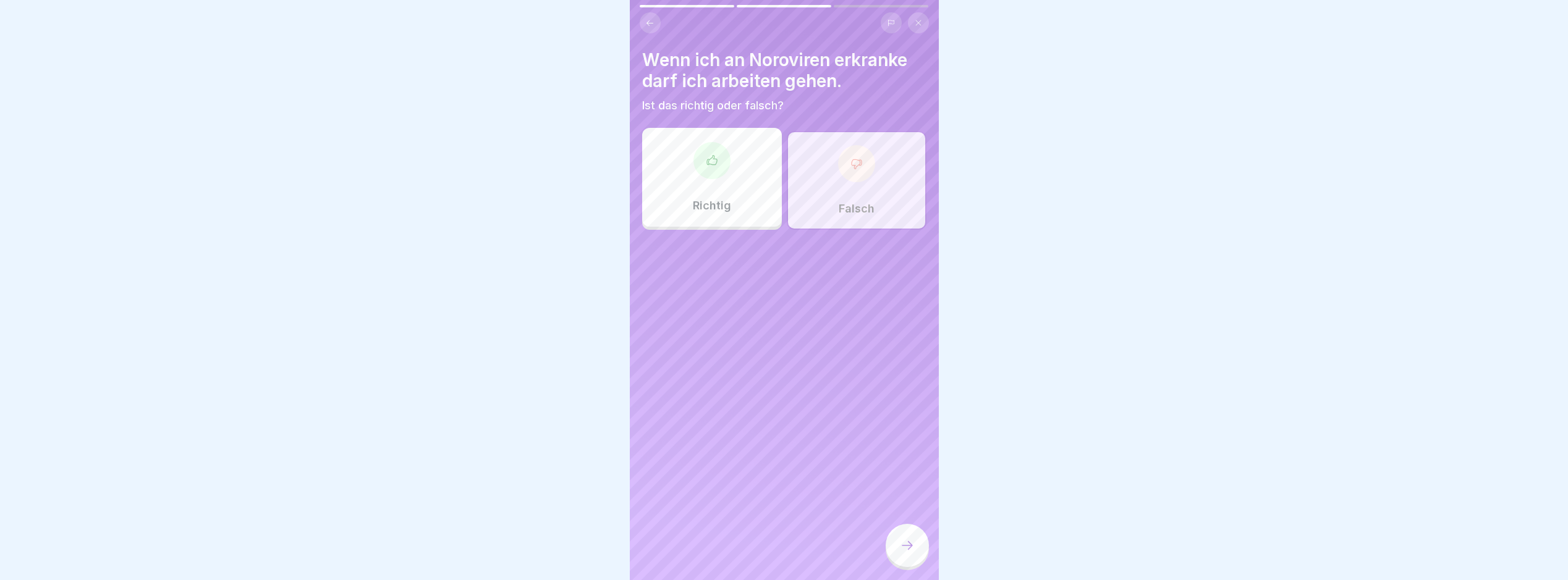
click at [921, 551] on div at bounding box center [908, 546] width 43 height 43
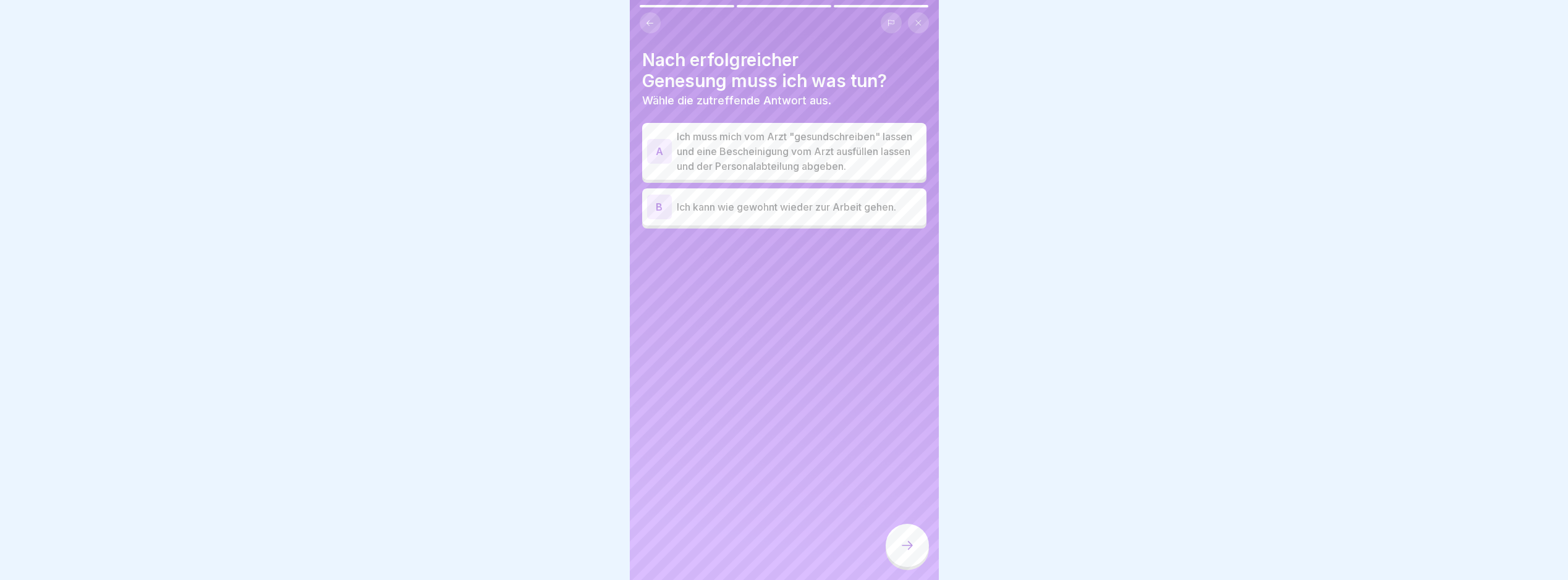
click at [887, 174] on p "Ich muss mich vom Arzt "gesundschreiben" lassen und eine Bescheinigung vom Arzt…" at bounding box center [799, 152] width 245 height 44
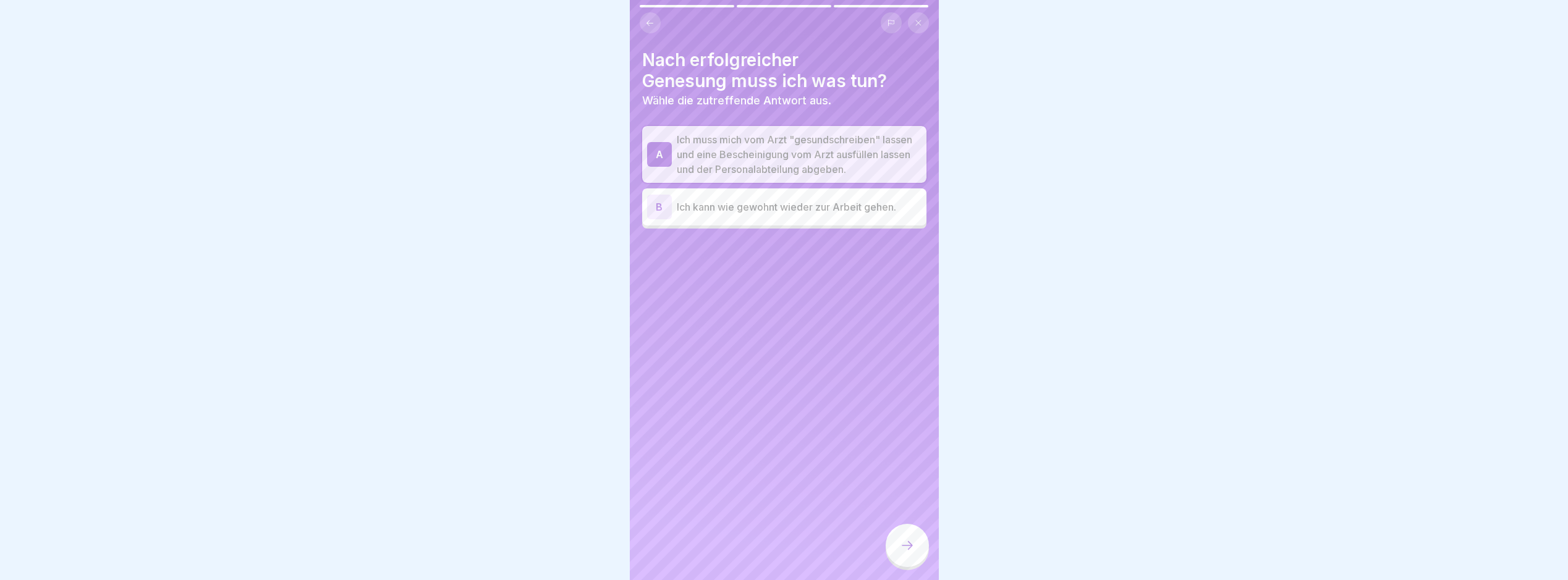
click at [914, 525] on div "Nach erfolgreicher Genesung muss ich was tun? Wähle die zutreffende Antwort aus…" at bounding box center [784, 290] width 309 height 580
click at [910, 553] on icon at bounding box center [908, 546] width 15 height 15
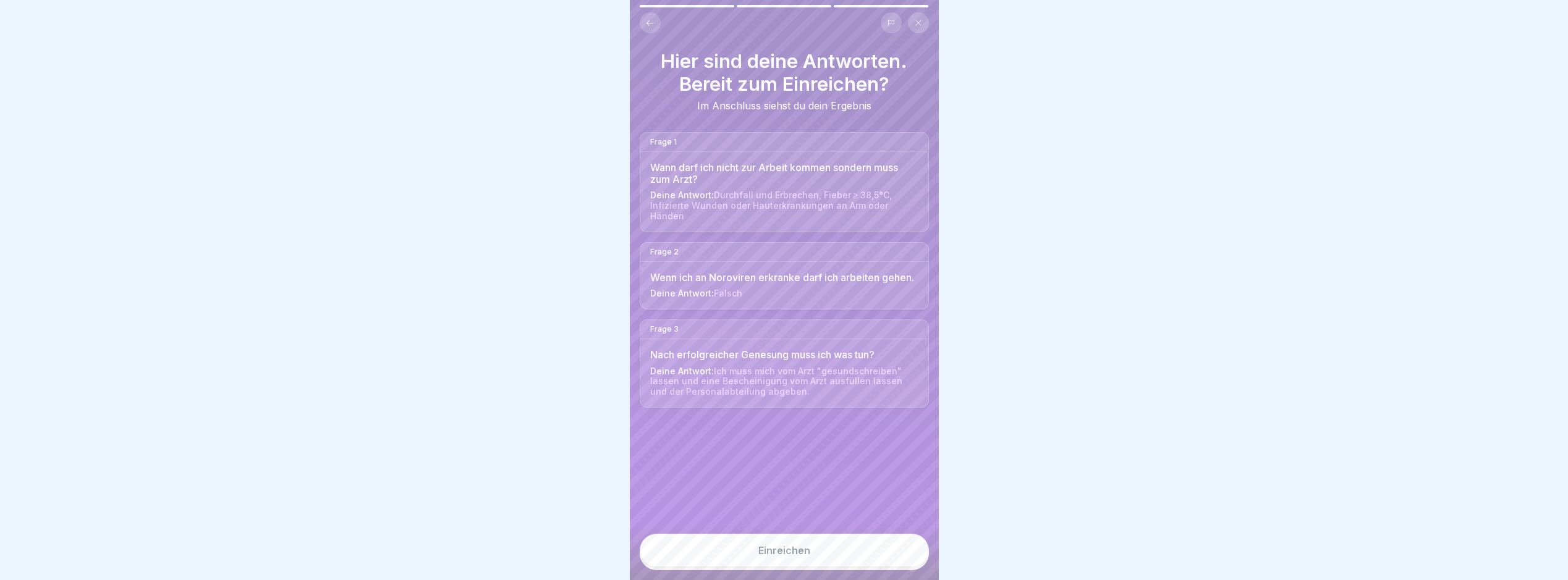
drag, startPoint x: 902, startPoint y: 554, endPoint x: 914, endPoint y: 551, distance: 12.4
click at [902, 551] on button "Einreichen" at bounding box center [784, 551] width 289 height 34
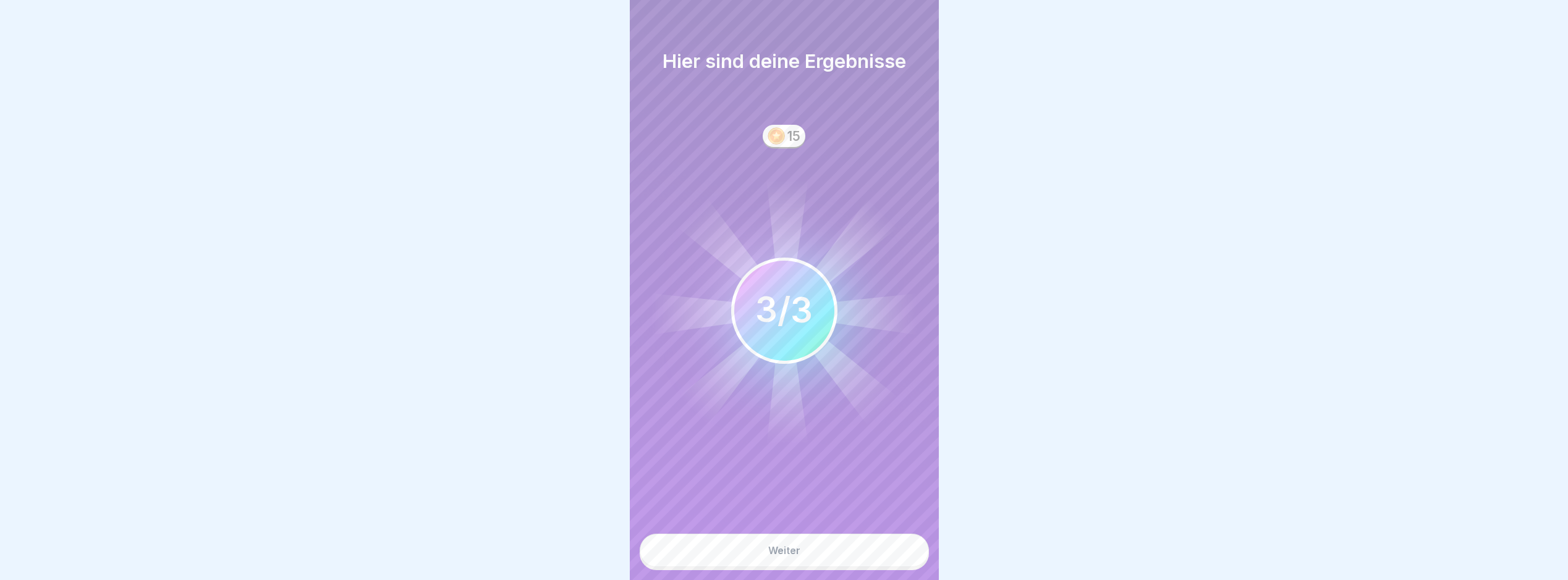
click at [878, 556] on button "Weiter" at bounding box center [784, 551] width 289 height 34
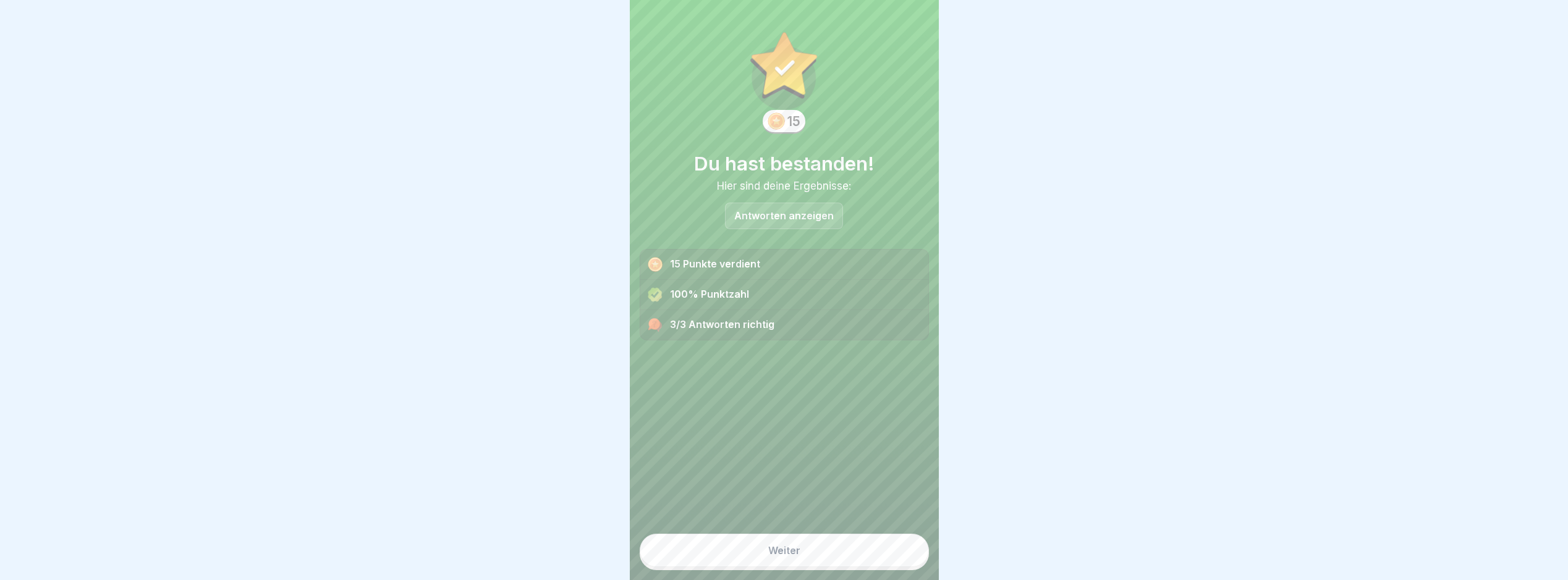
click at [818, 554] on div "Weiter" at bounding box center [784, 547] width 289 height 46
drag, startPoint x: 831, startPoint y: 571, endPoint x: 849, endPoint y: 571, distance: 18.0
click at [831, 567] on button "Weiter" at bounding box center [784, 551] width 289 height 34
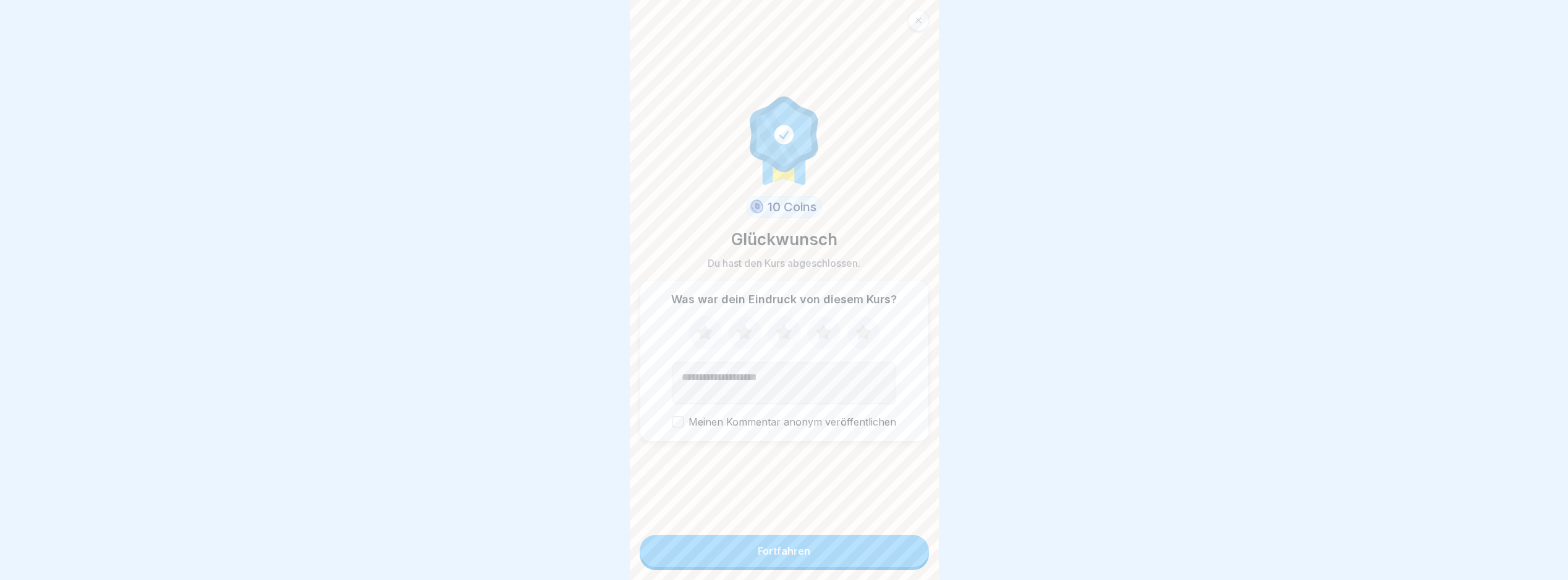
click at [792, 523] on div "10 Coins Glückwunsch Du hast den Kurs abgeschlossen. Was war dein Eindruck von …" at bounding box center [784, 267] width 289 height 515
click at [829, 571] on div "Fortfahren" at bounding box center [784, 552] width 289 height 35
click at [801, 571] on div "Fortfahren" at bounding box center [784, 552] width 289 height 35
click at [811, 560] on button "Fortfahren" at bounding box center [784, 551] width 289 height 32
click at [852, 548] on button "Fortfahren" at bounding box center [784, 551] width 289 height 32
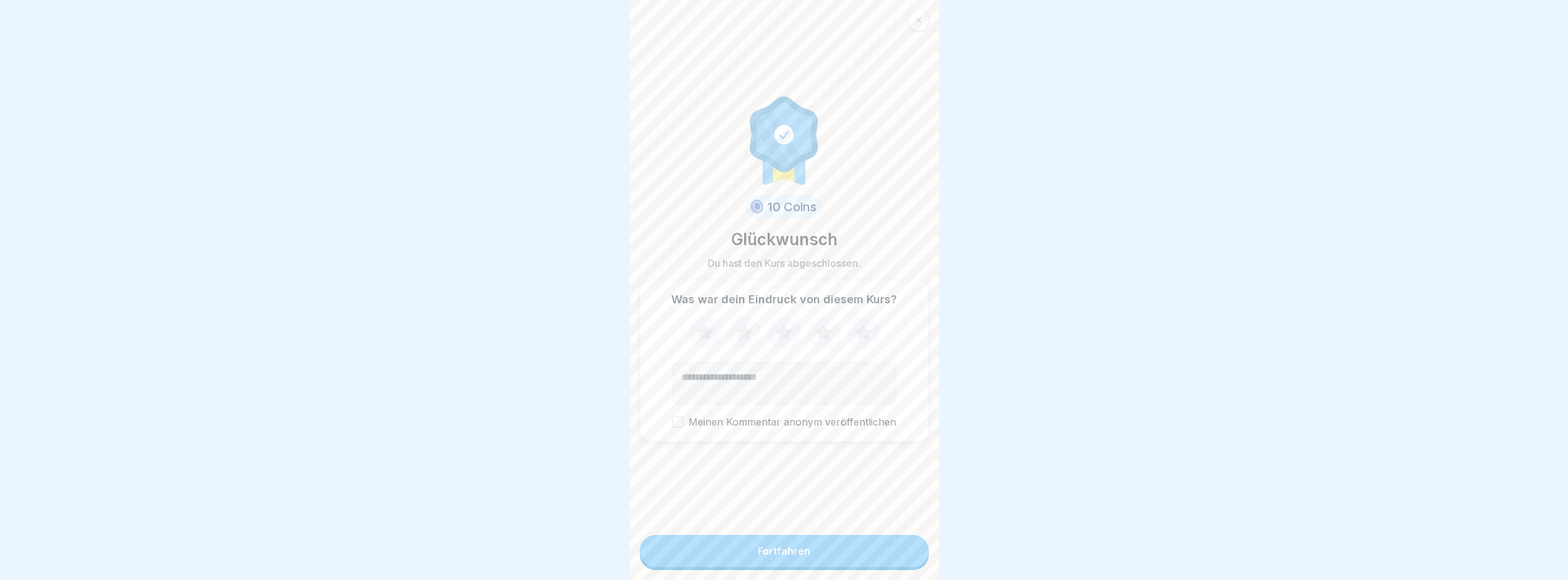
click at [853, 552] on button "Fortfahren" at bounding box center [784, 551] width 289 height 32
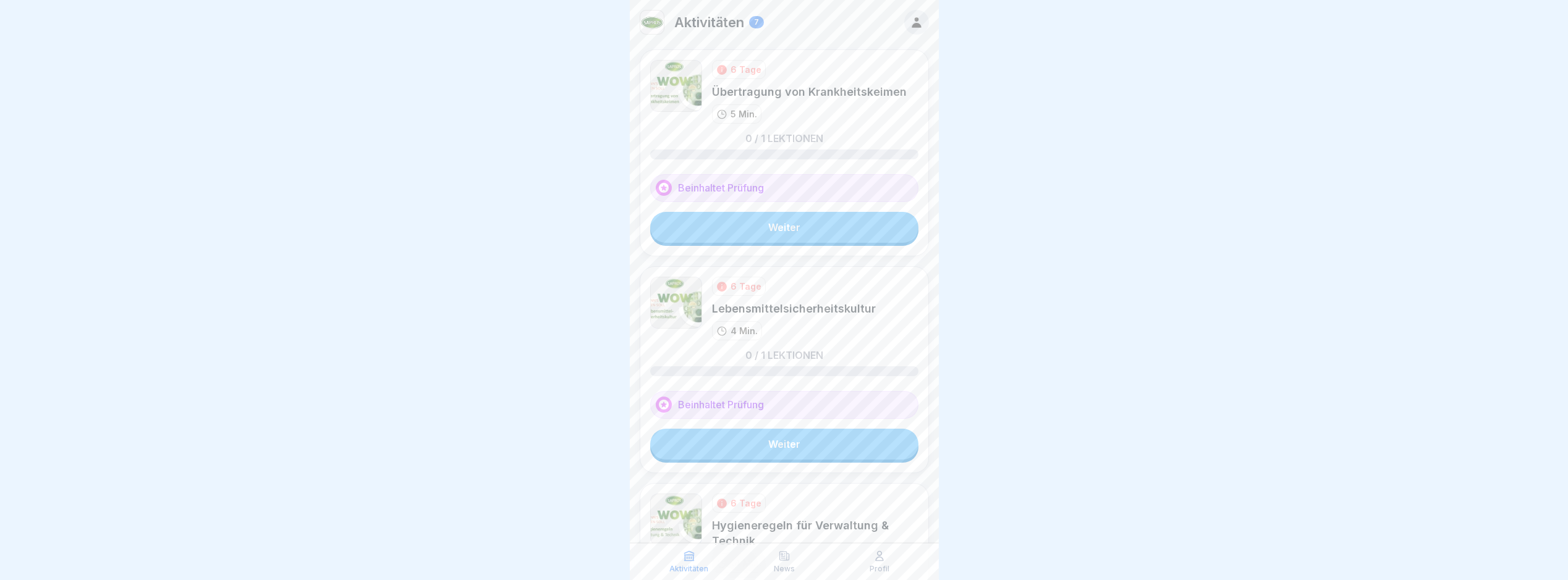
click at [853, 552] on div "Profil" at bounding box center [879, 561] width 89 height 24
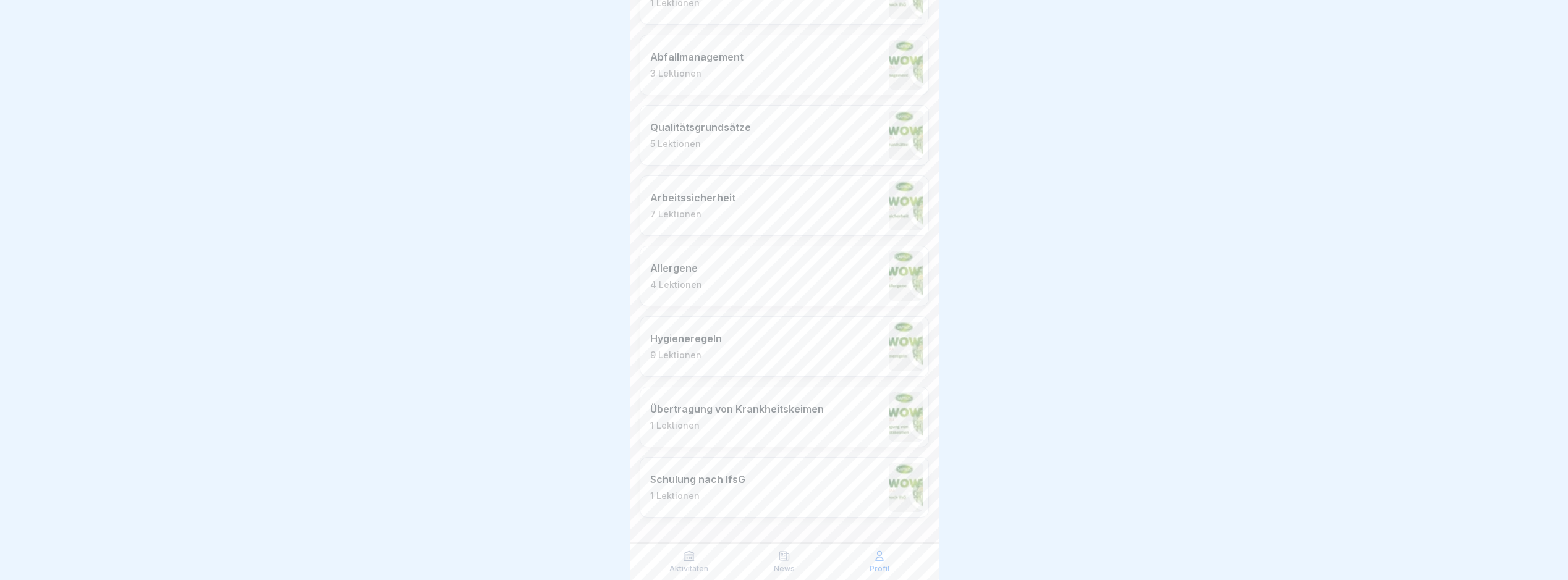
scroll to position [9, 0]
click at [699, 557] on div "Aktivitäten" at bounding box center [689, 561] width 89 height 24
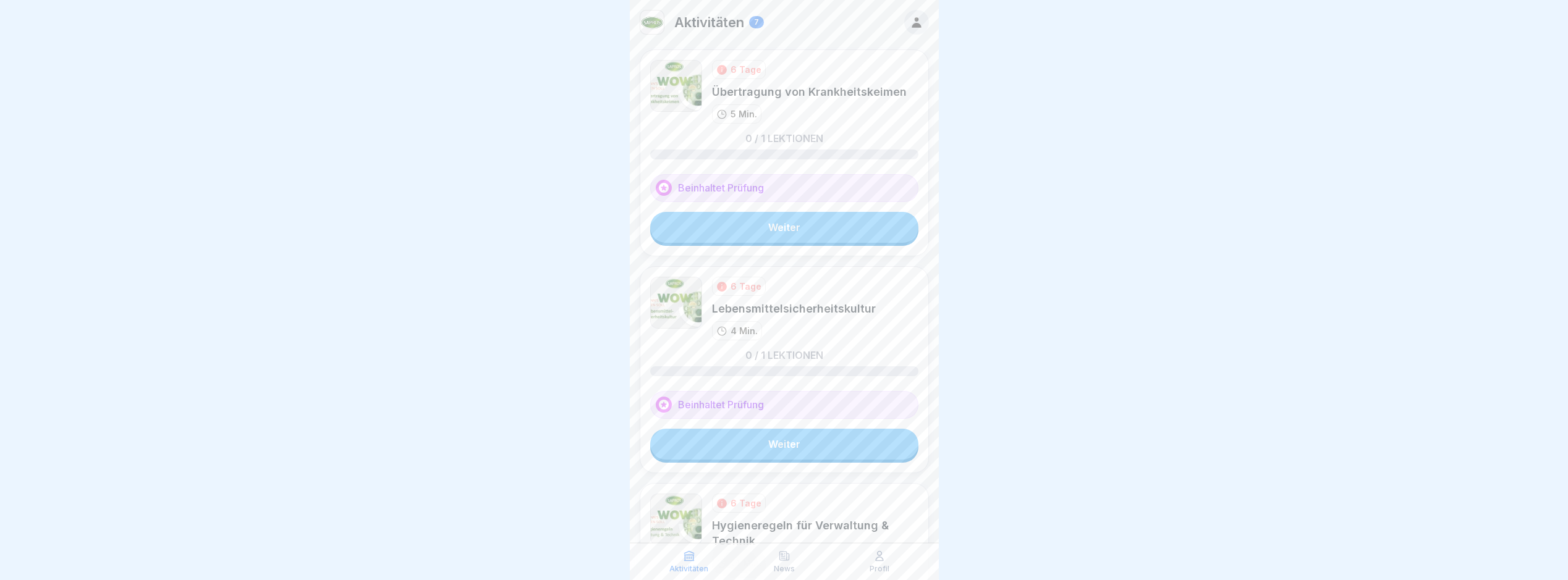
click at [769, 214] on link "Weiter" at bounding box center [784, 228] width 268 height 31
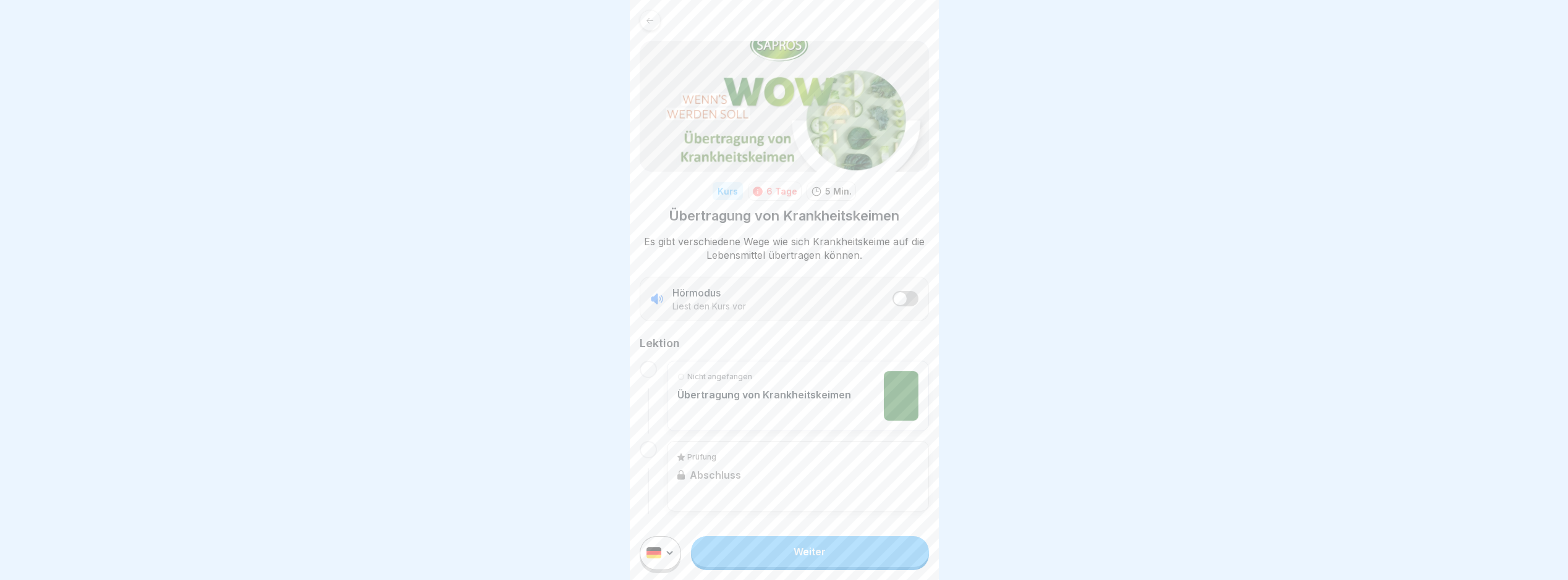
click at [790, 399] on p "Übertragung von Krankheitskeimen" at bounding box center [764, 395] width 174 height 12
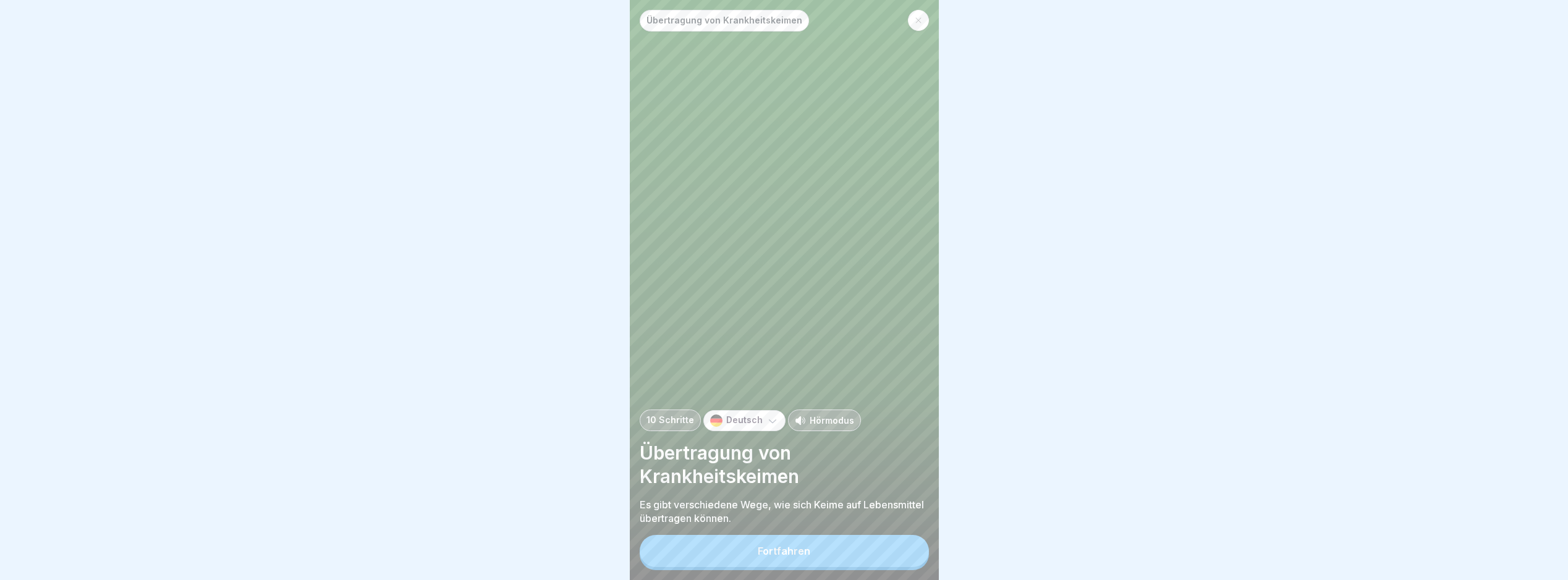
drag, startPoint x: 775, startPoint y: 554, endPoint x: 817, endPoint y: 556, distance: 42.0
click at [781, 554] on button "Fortfahren" at bounding box center [784, 551] width 289 height 32
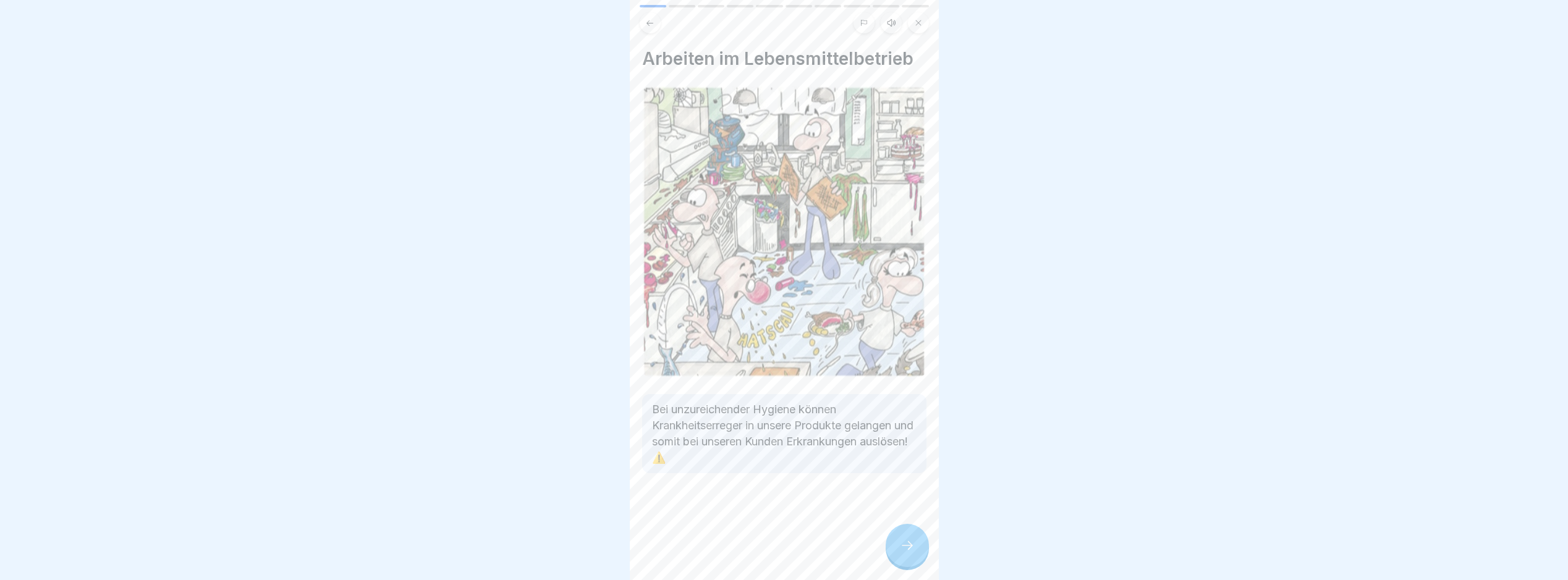
click at [885, 565] on div "Arbeiten im Lebensmittelbetrieb Bei unzureichender Hygiene können Krankheitserr…" at bounding box center [784, 290] width 309 height 580
click at [894, 565] on div at bounding box center [908, 546] width 43 height 43
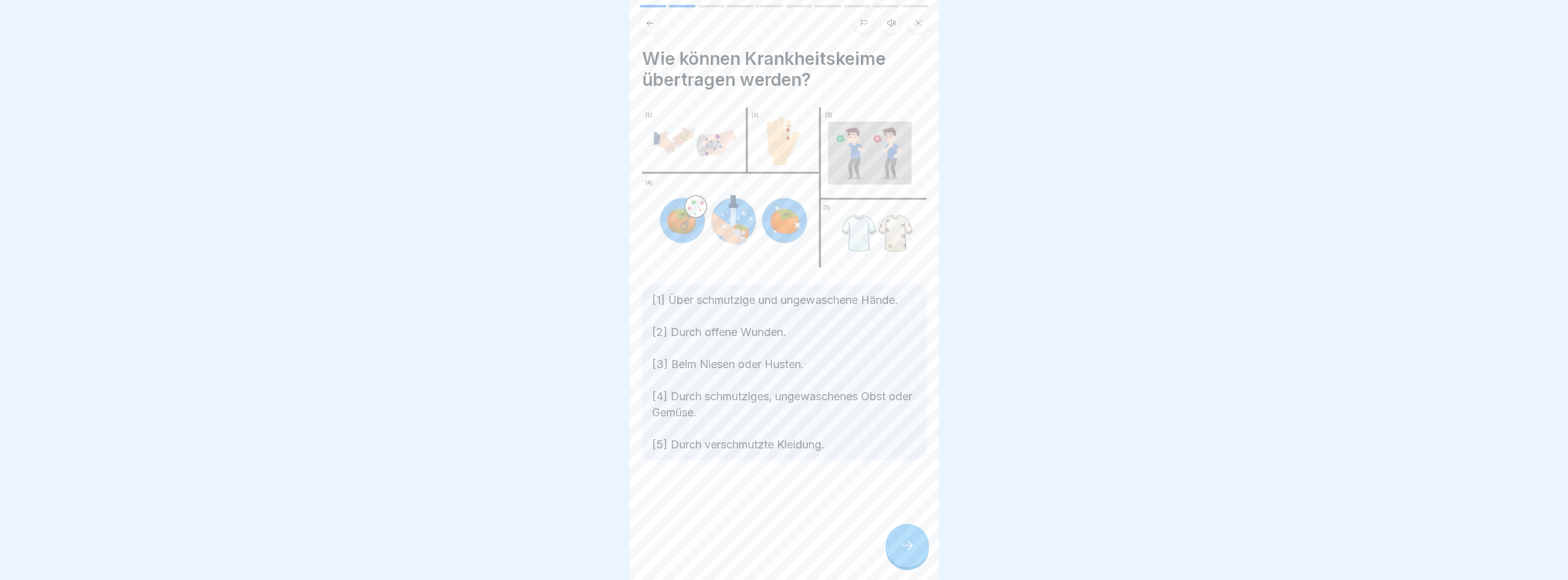
click at [895, 565] on div at bounding box center [908, 546] width 43 height 43
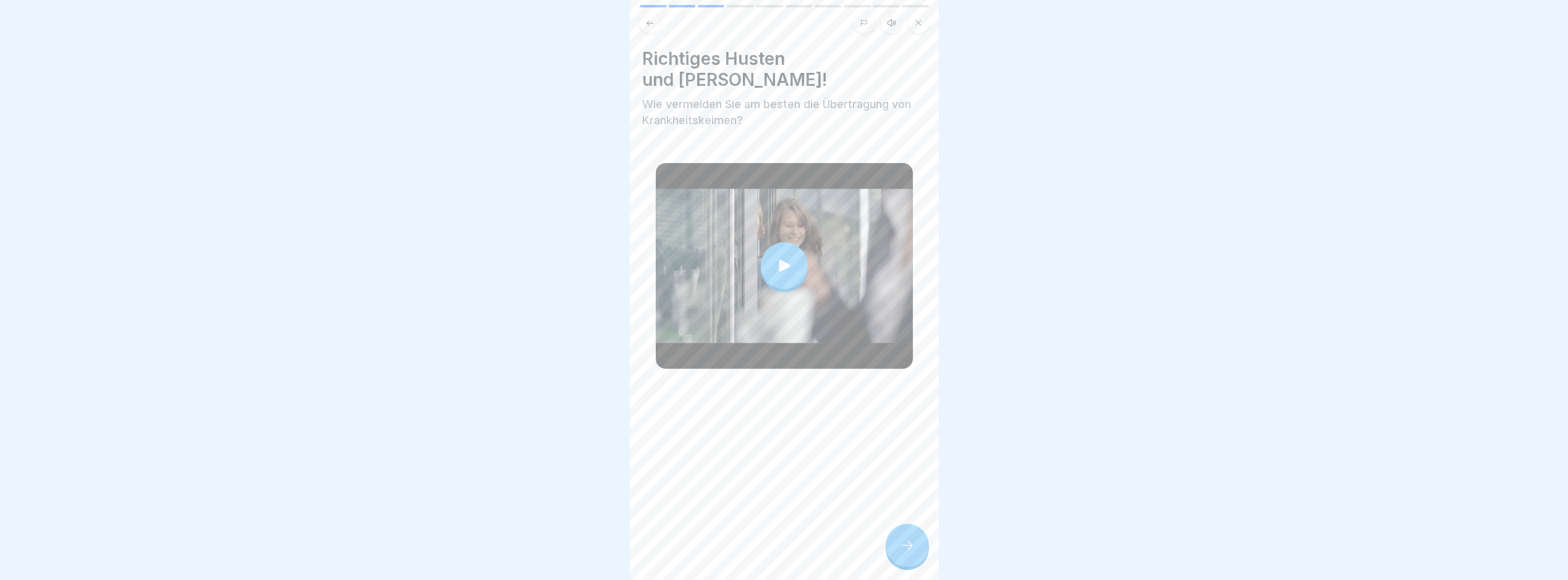
click at [895, 565] on div at bounding box center [908, 546] width 43 height 43
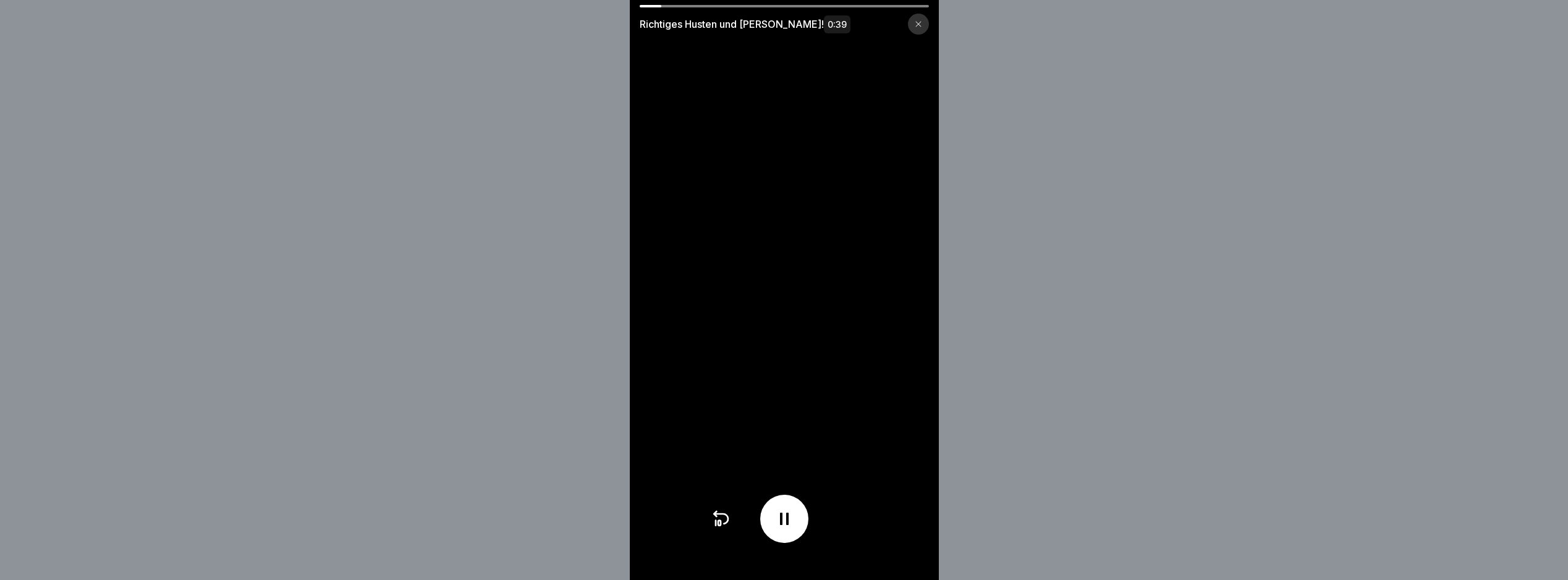
scroll to position [9, 0]
click at [920, 32] on div "Richtiges Husten und [PERSON_NAME]! 0:39" at bounding box center [784, 290] width 309 height 580
drag, startPoint x: 920, startPoint y: 28, endPoint x: 914, endPoint y: 113, distance: 85.2
click at [920, 28] on div at bounding box center [918, 24] width 21 height 21
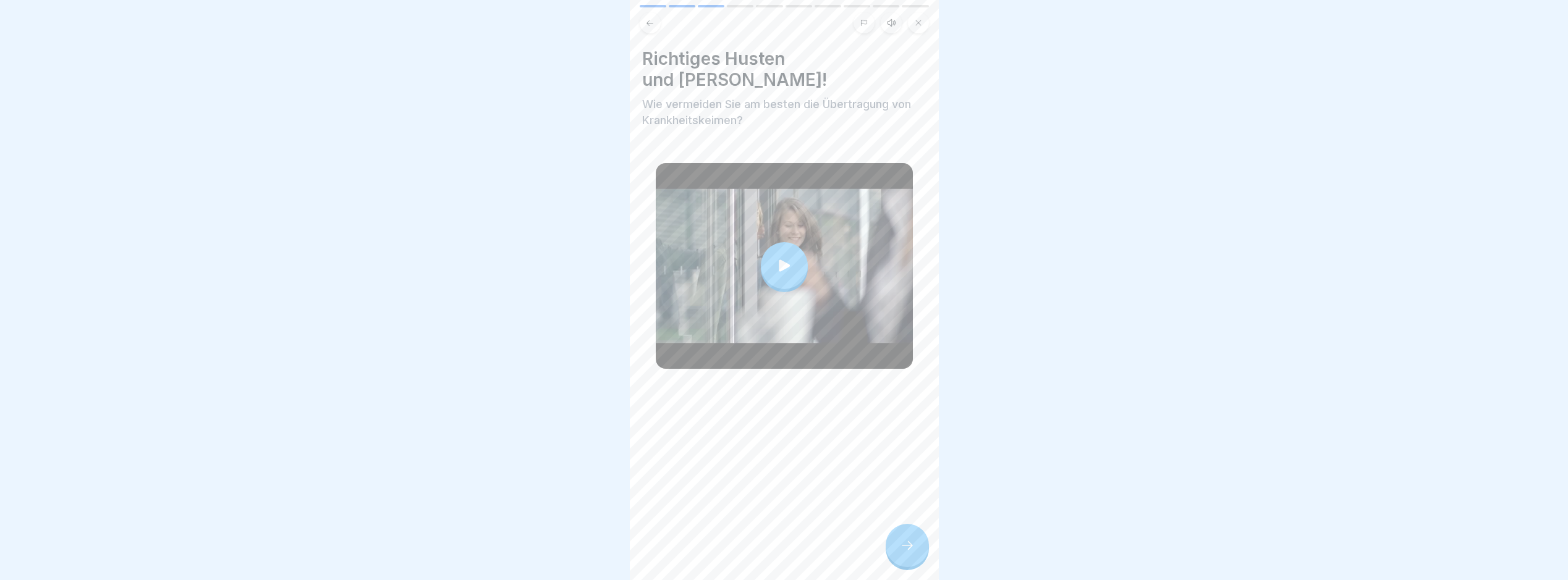
click at [903, 562] on div at bounding box center [908, 546] width 43 height 43
drag, startPoint x: 919, startPoint y: 546, endPoint x: 912, endPoint y: 539, distance: 9.9
click at [918, 542] on div at bounding box center [908, 546] width 43 height 43
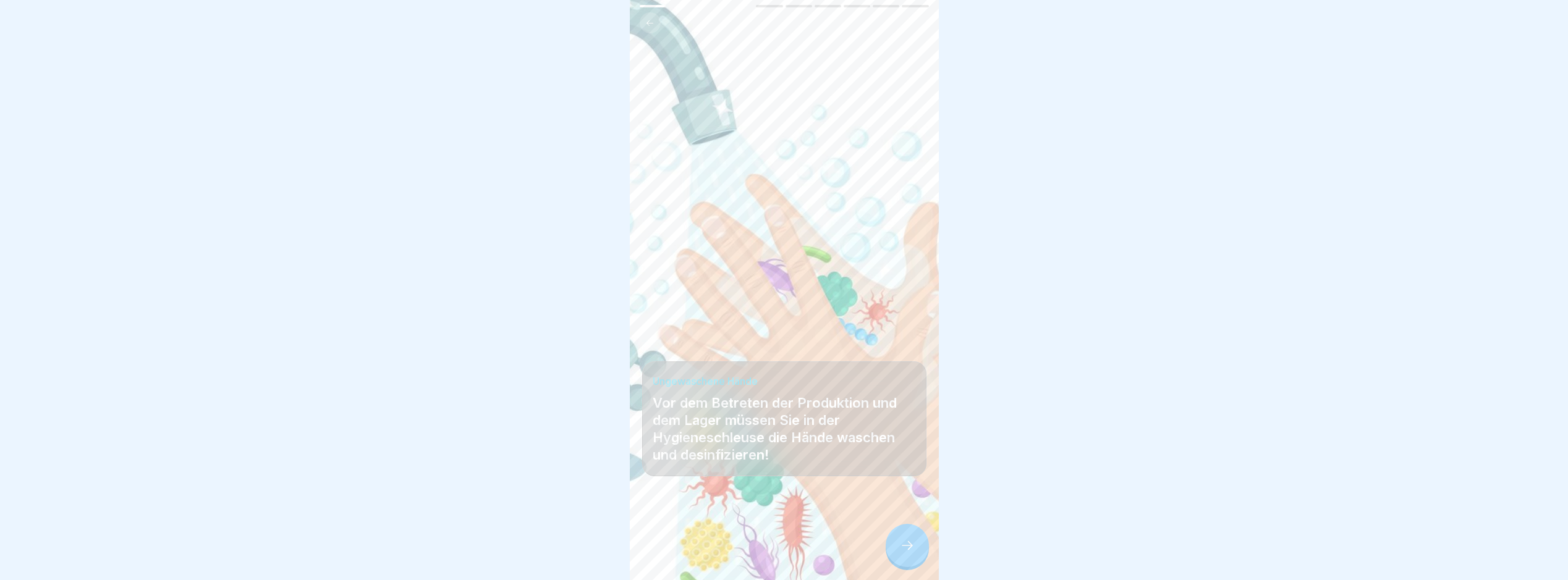
click at [916, 538] on div at bounding box center [908, 546] width 43 height 43
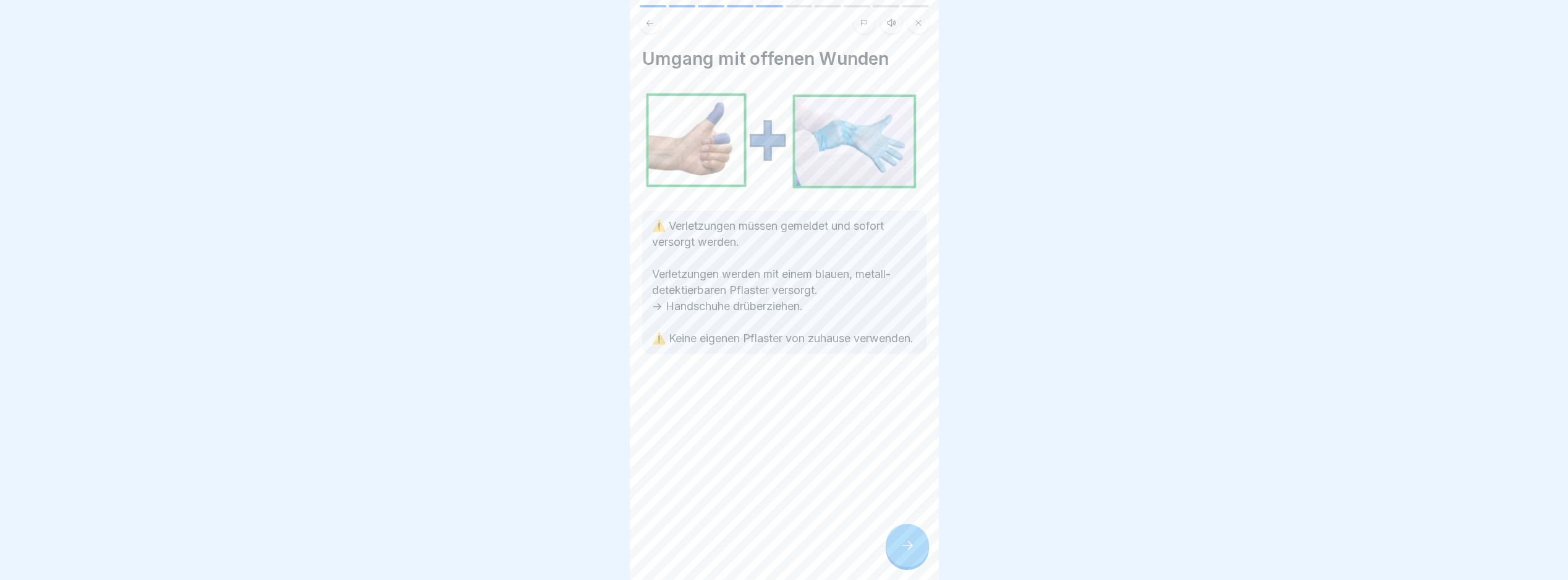
click at [917, 552] on div at bounding box center [908, 546] width 43 height 43
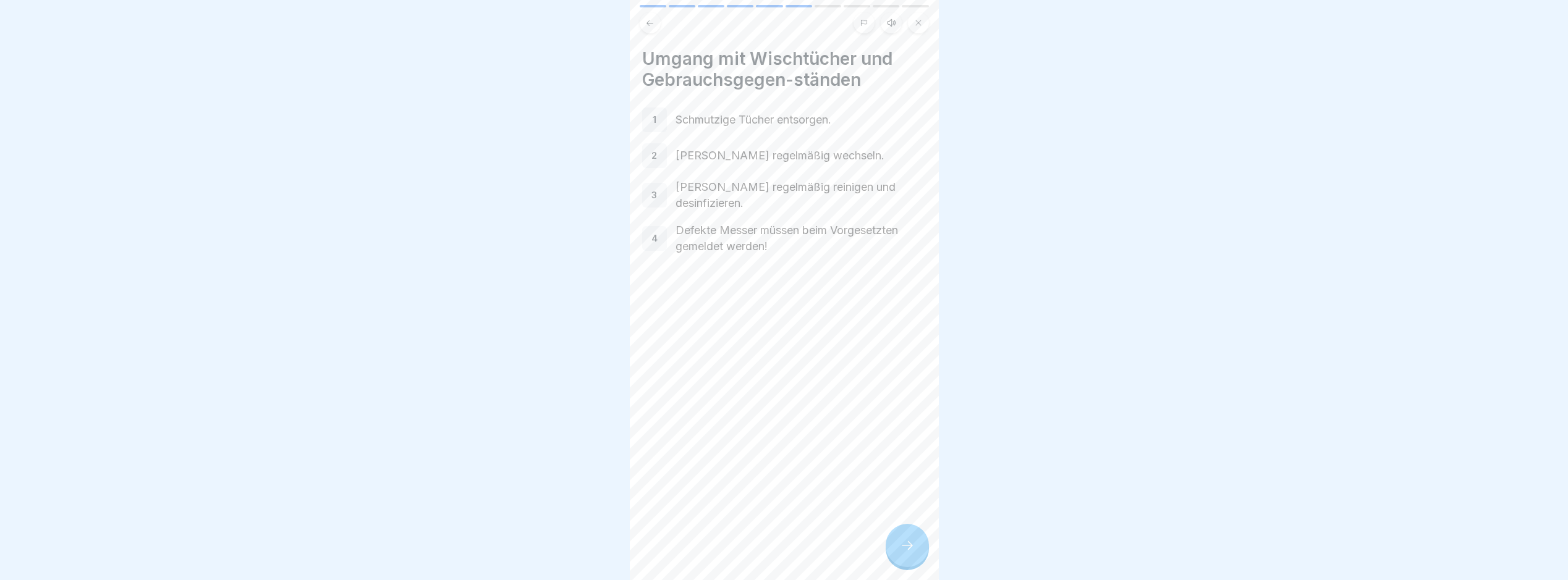
click at [745, 112] on p "Schmutzige Tücher entsorgen." at bounding box center [801, 120] width 251 height 16
click at [920, 527] on div "Umgang mit Wischtücher und Gebrauchsgegen-ständen 1 Schmutzige Tücher entsorgen…" at bounding box center [784, 290] width 309 height 580
click at [923, 531] on div "Übertragung von Krankheitskeimen 10 Schritte Deutsch Hörmodus Übertragung von K…" at bounding box center [784, 290] width 309 height 580
click at [922, 535] on div at bounding box center [908, 546] width 43 height 43
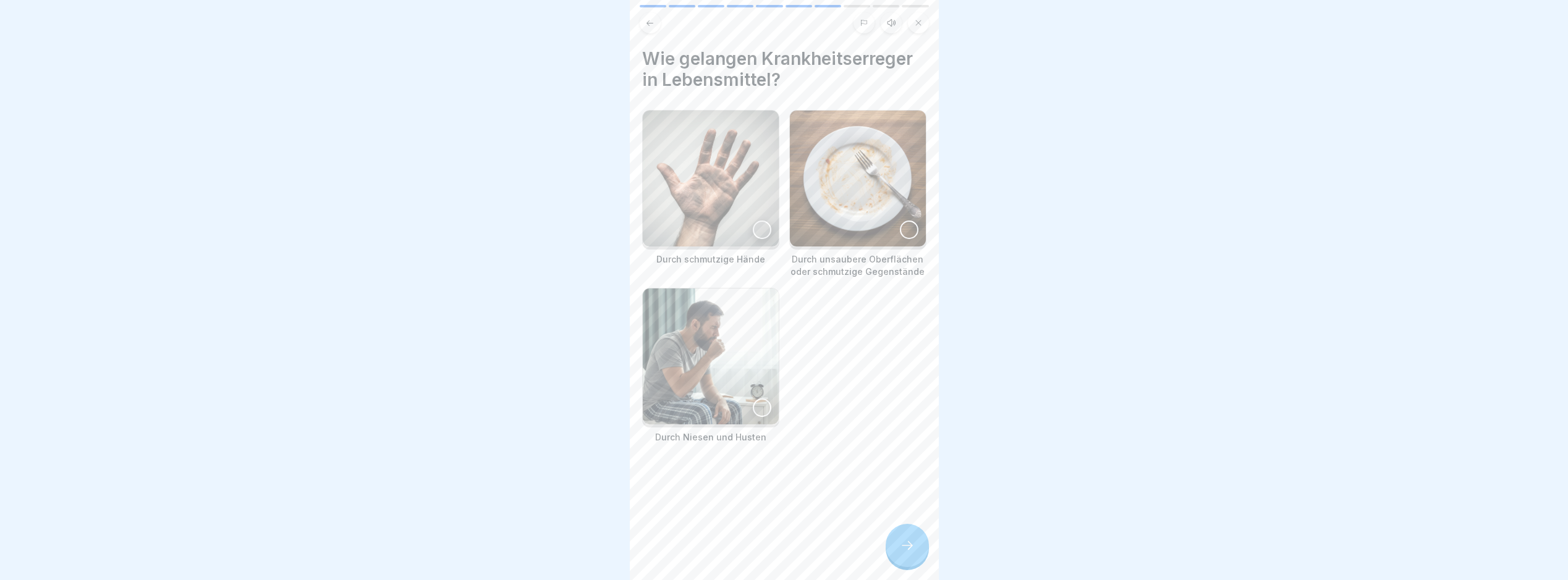
click at [760, 221] on div at bounding box center [762, 230] width 19 height 19
click at [760, 226] on icon at bounding box center [762, 230] width 9 height 9
click at [753, 221] on div at bounding box center [762, 230] width 19 height 19
click at [887, 228] on img at bounding box center [858, 179] width 136 height 136
click at [765, 383] on img at bounding box center [711, 356] width 136 height 136
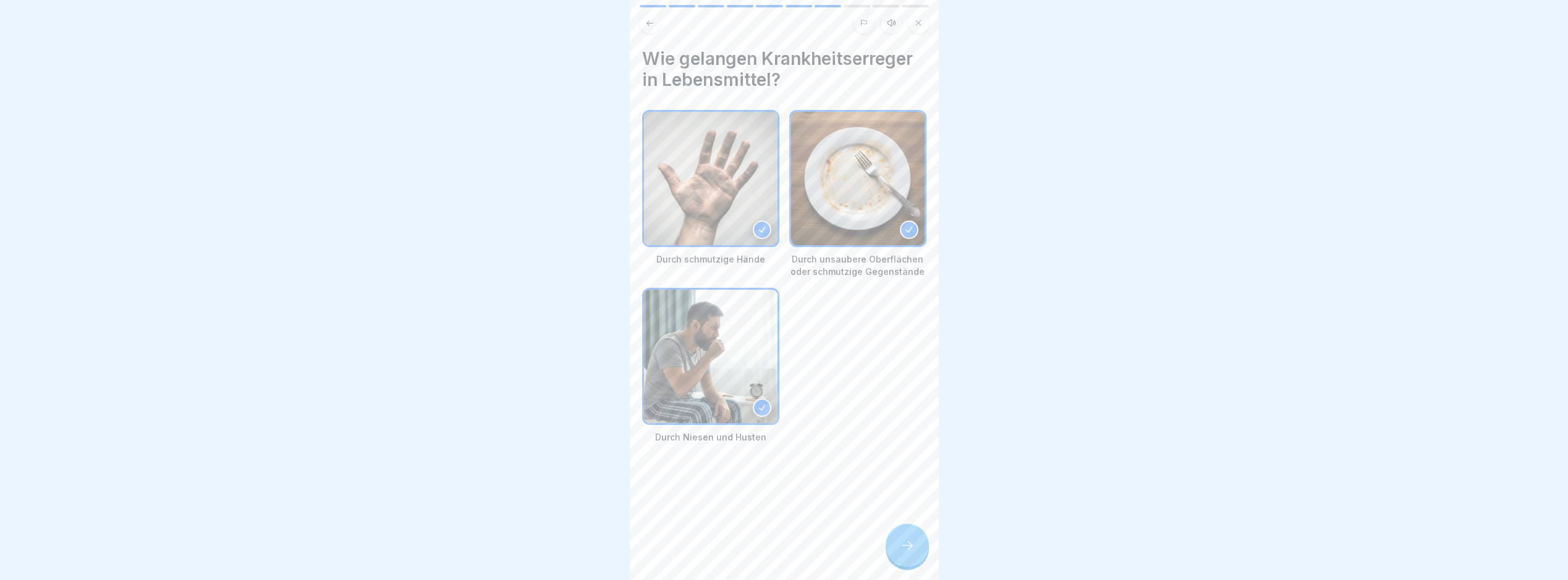
click at [895, 506] on div "Wie gelangen Krankheitserreger in Lebensmittel? Durch schmutzige Hände Durch un…" at bounding box center [784, 290] width 309 height 580
click at [912, 548] on icon at bounding box center [908, 546] width 15 height 15
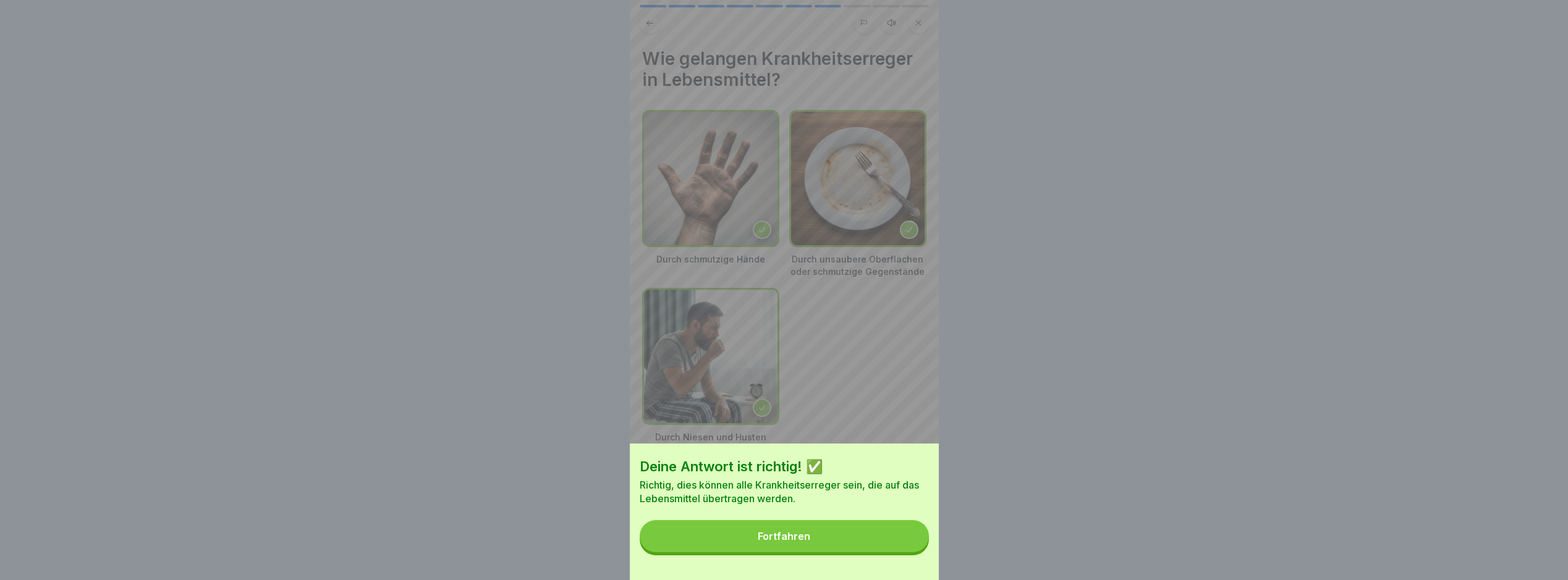
click at [910, 548] on button "Fortfahren" at bounding box center [784, 536] width 289 height 32
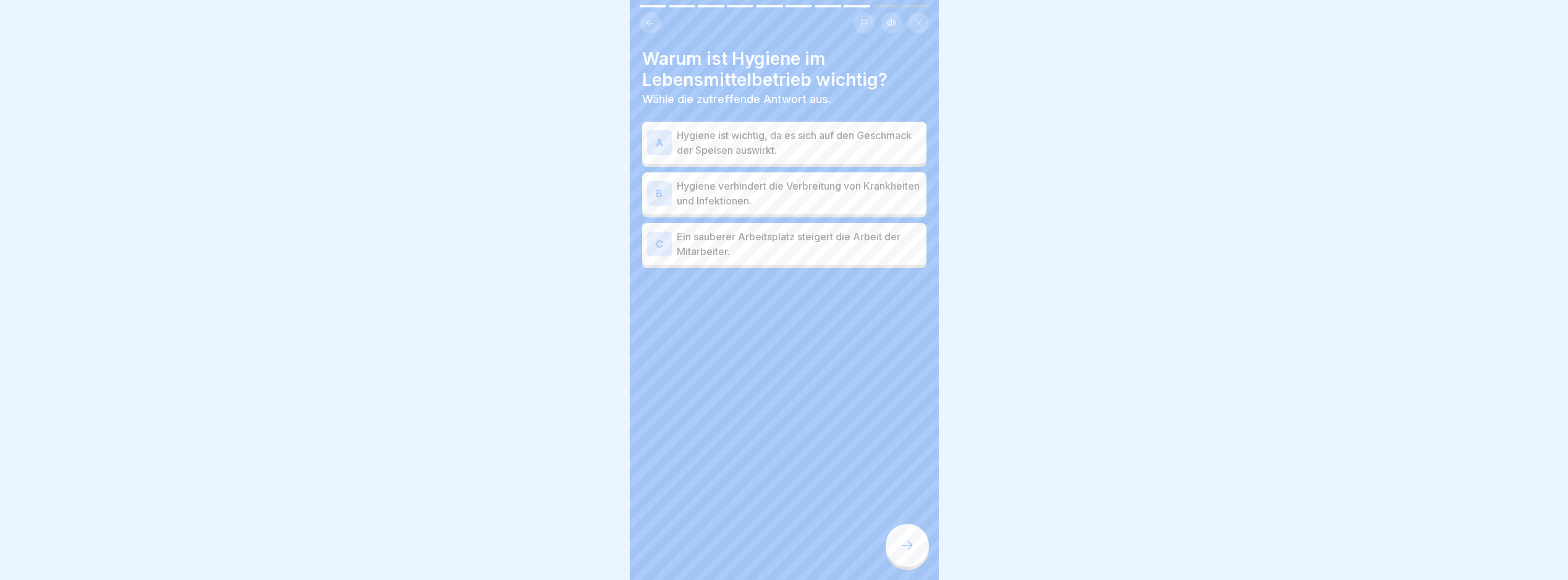
click at [879, 229] on p "Ein sauberer Arbeitsplatz steigert die Arbeit der Mitarbeiter." at bounding box center [799, 244] width 245 height 30
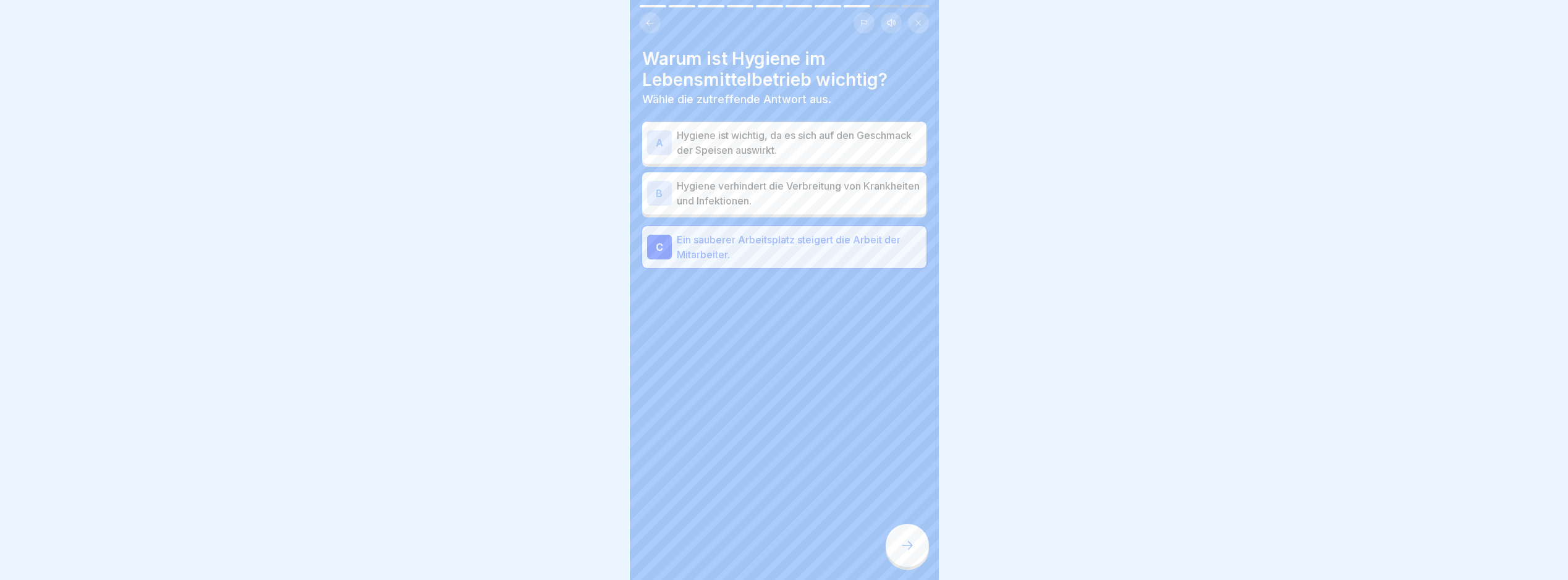
click at [858, 207] on div "A Hygiene ist wichtig, da es sich auf den Geschmack der Speisen auswirkt. B Hyg…" at bounding box center [784, 196] width 284 height 143
click at [853, 191] on p "Hygiene verhindert die Verbreitung von Krankheiten und Infektionen." at bounding box center [799, 193] width 245 height 30
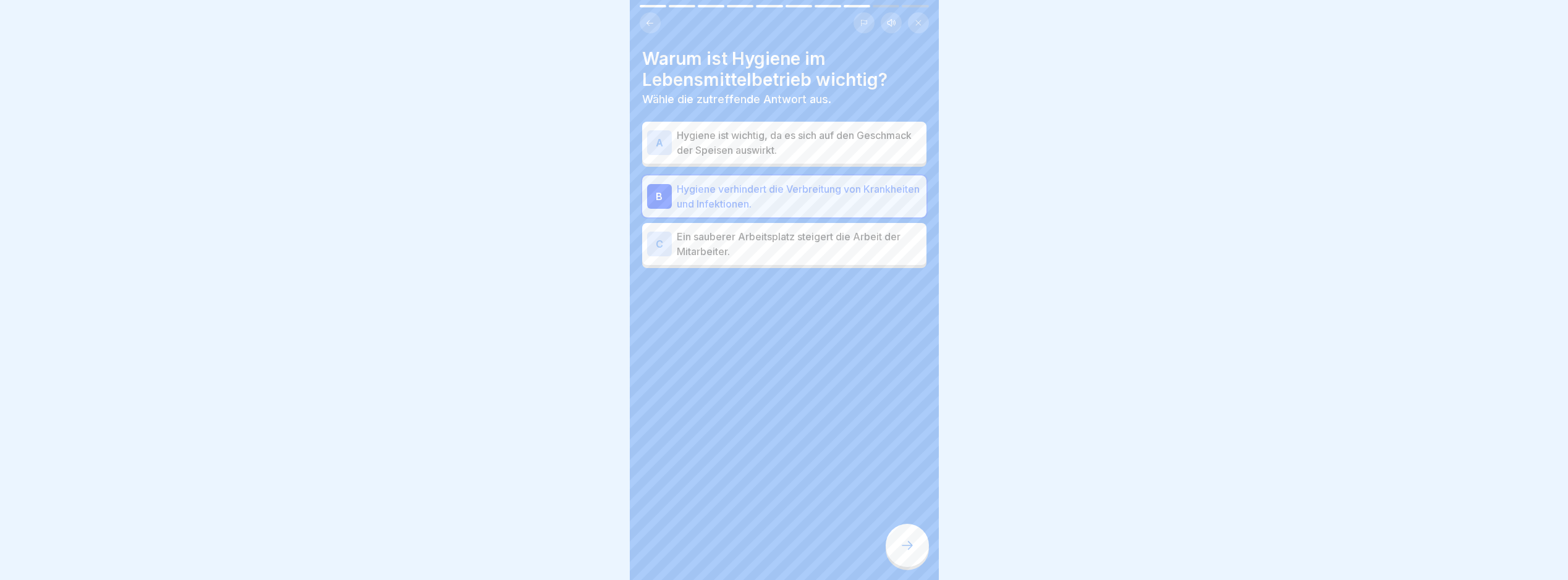
click at [918, 542] on div at bounding box center [908, 546] width 43 height 43
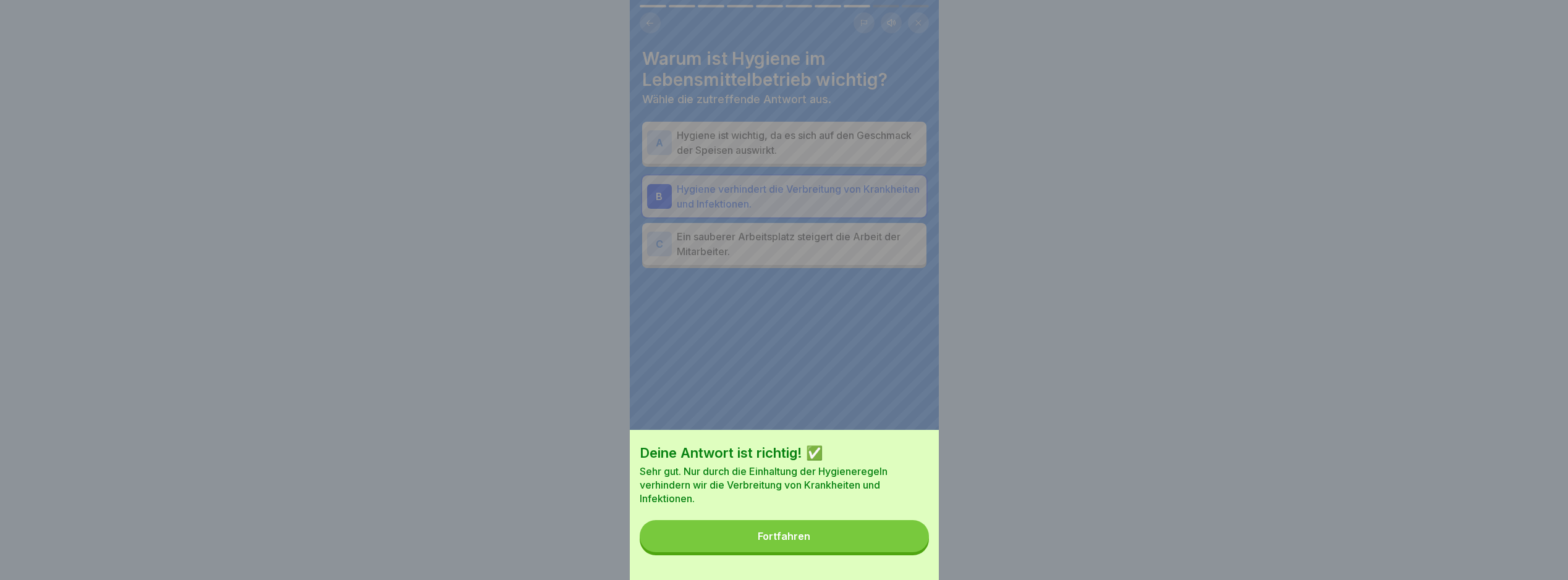
click at [904, 549] on button "Fortfahren" at bounding box center [784, 536] width 289 height 32
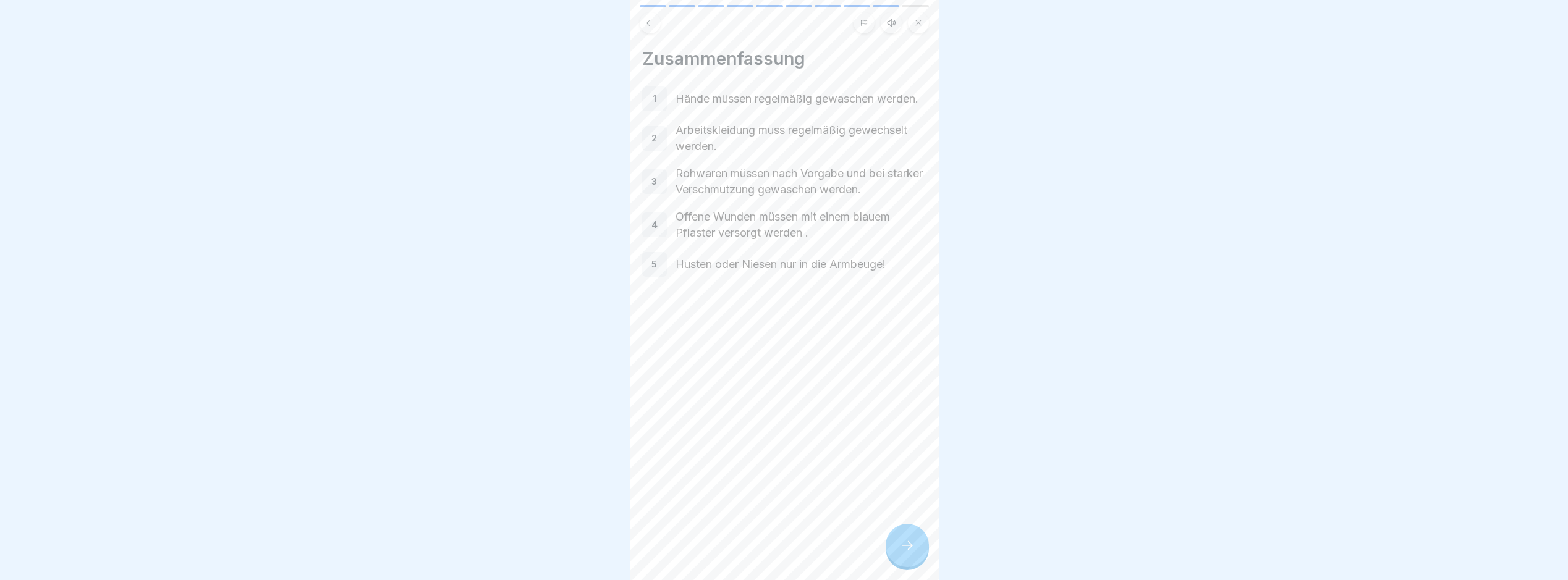
click at [905, 527] on div at bounding box center [908, 546] width 43 height 43
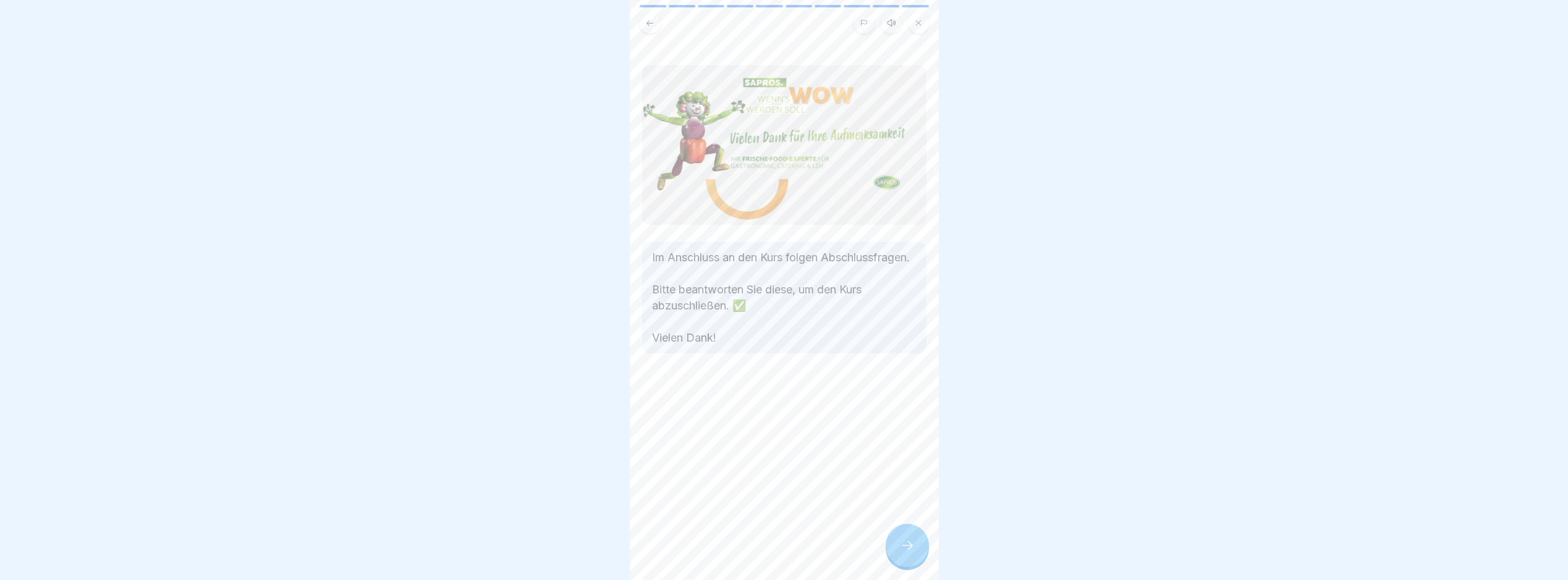
click at [915, 560] on div at bounding box center [908, 546] width 43 height 43
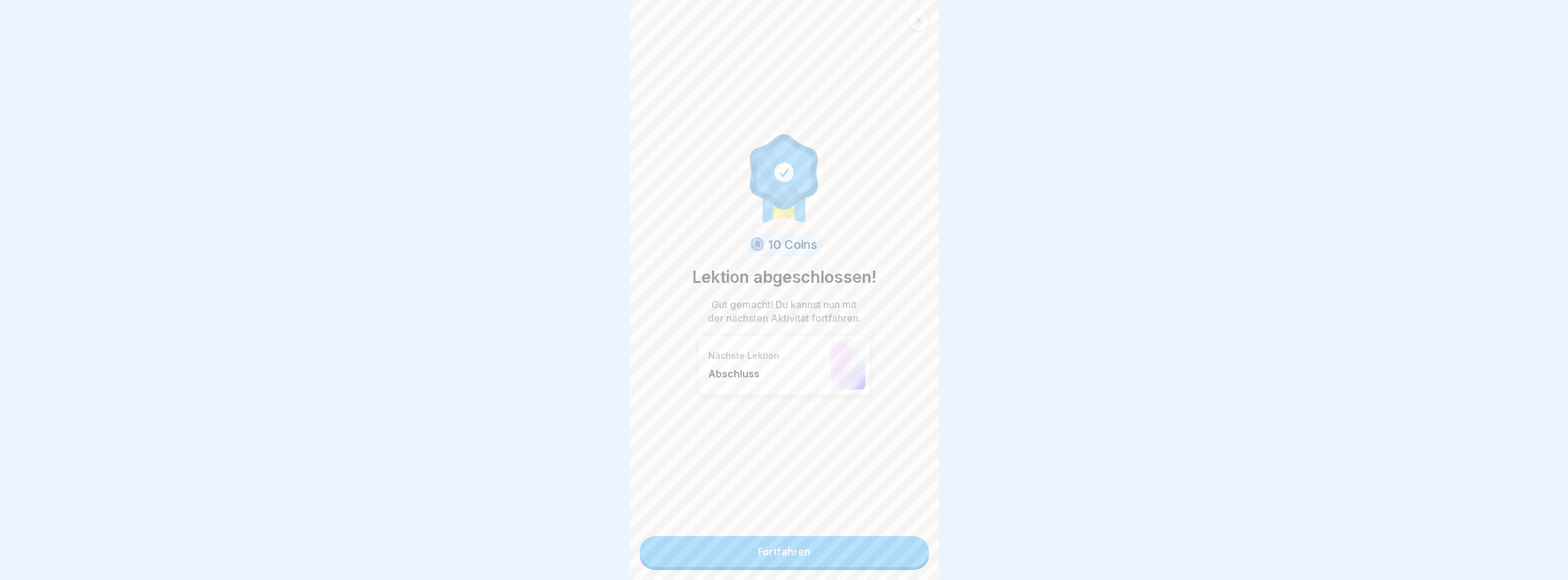
click at [894, 542] on link "Fortfahren" at bounding box center [784, 552] width 289 height 31
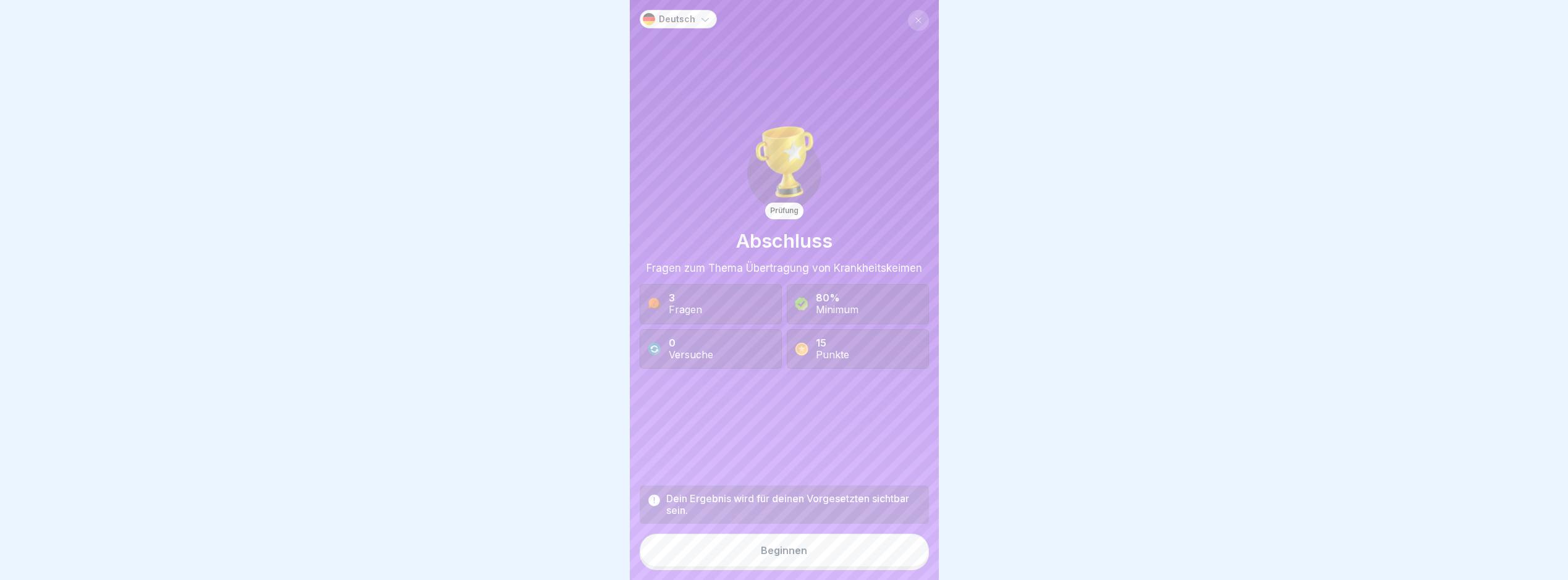
click at [832, 555] on button "Beginnen" at bounding box center [784, 551] width 289 height 34
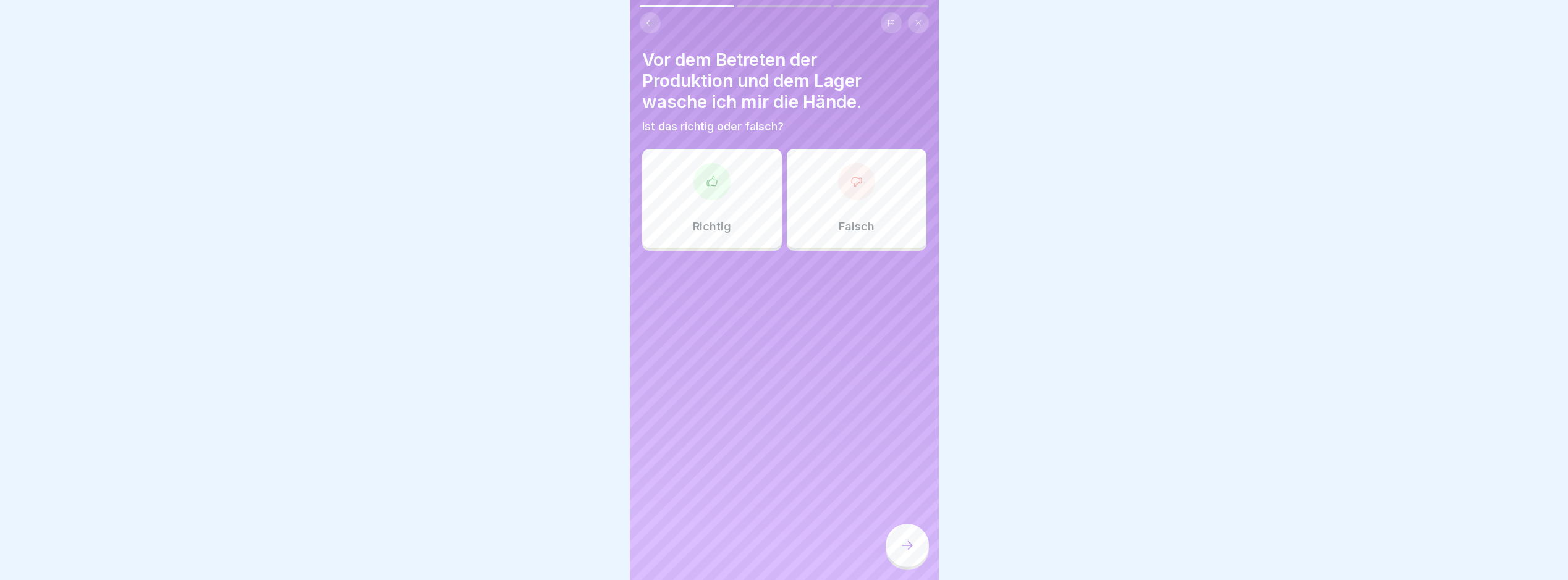
click at [732, 218] on div "Richtig" at bounding box center [712, 198] width 139 height 99
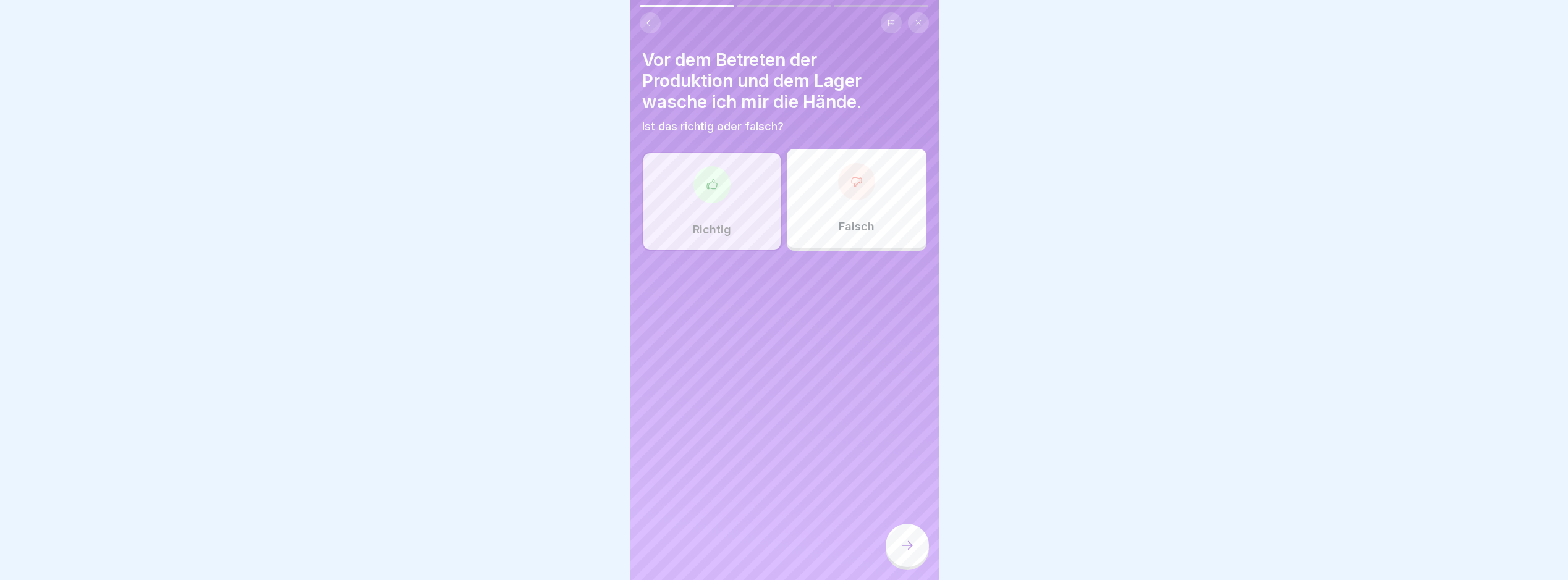
click at [894, 558] on div at bounding box center [908, 546] width 43 height 43
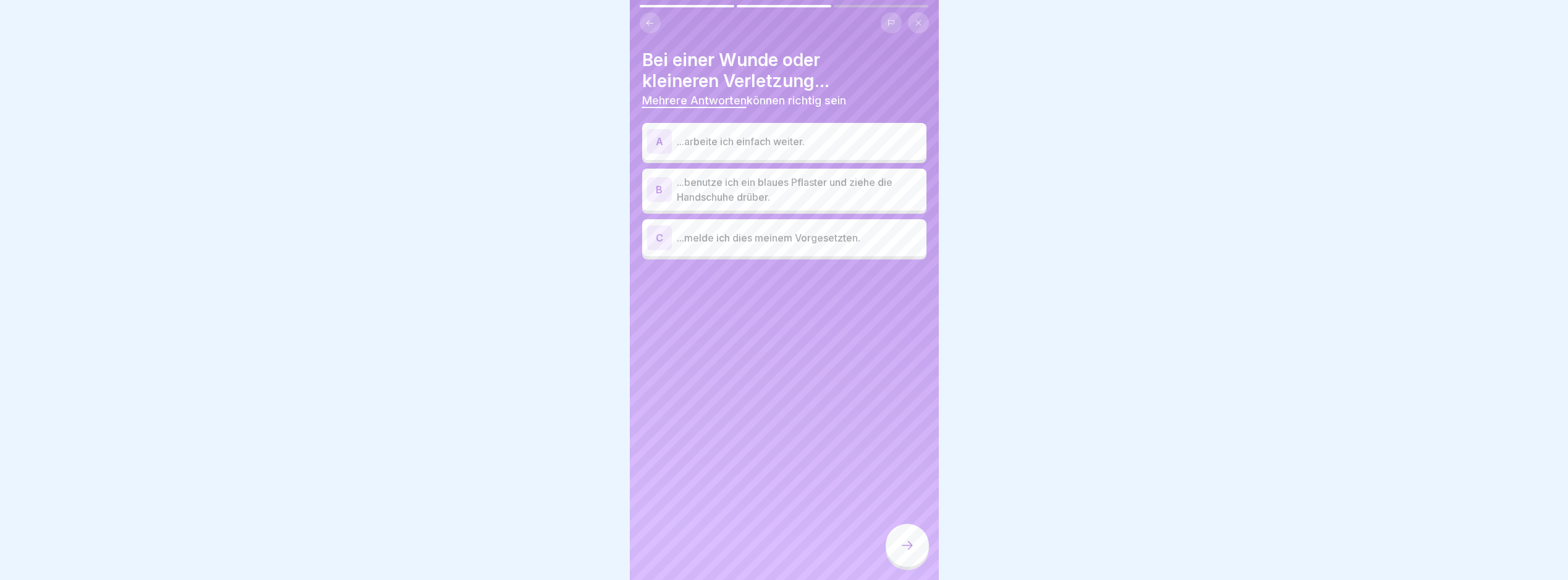
click at [868, 201] on p "...benutze ich ein blaues Pflaster und ziehe die Handschuhe drüber." at bounding box center [799, 190] width 245 height 30
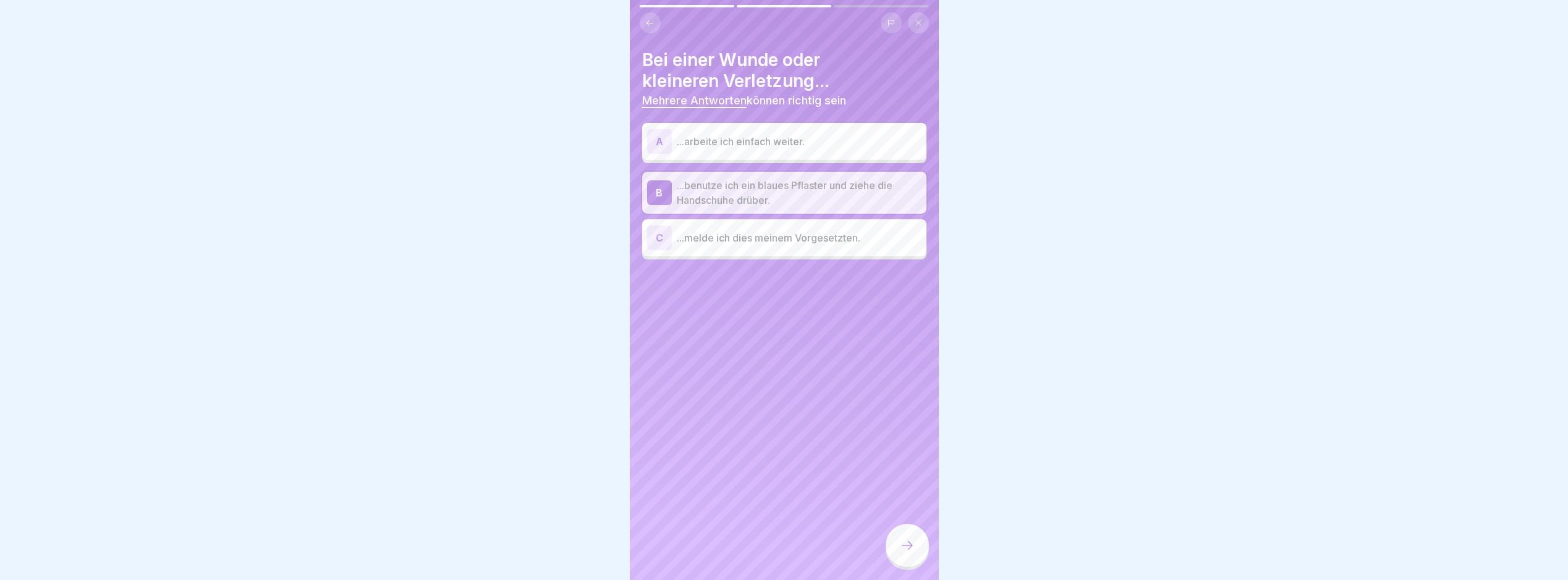
click at [825, 235] on p "...melde ich dies meinem Vorgesetzten." at bounding box center [799, 238] width 245 height 15
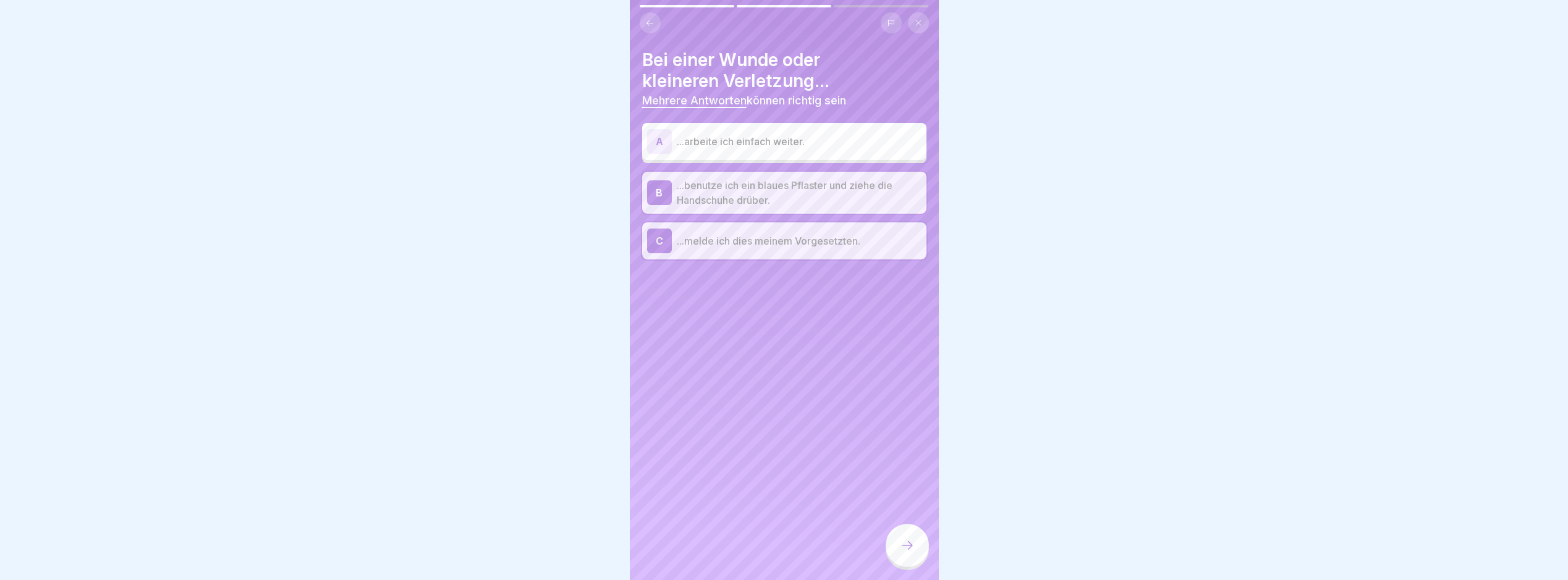
click at [908, 553] on icon at bounding box center [908, 546] width 15 height 15
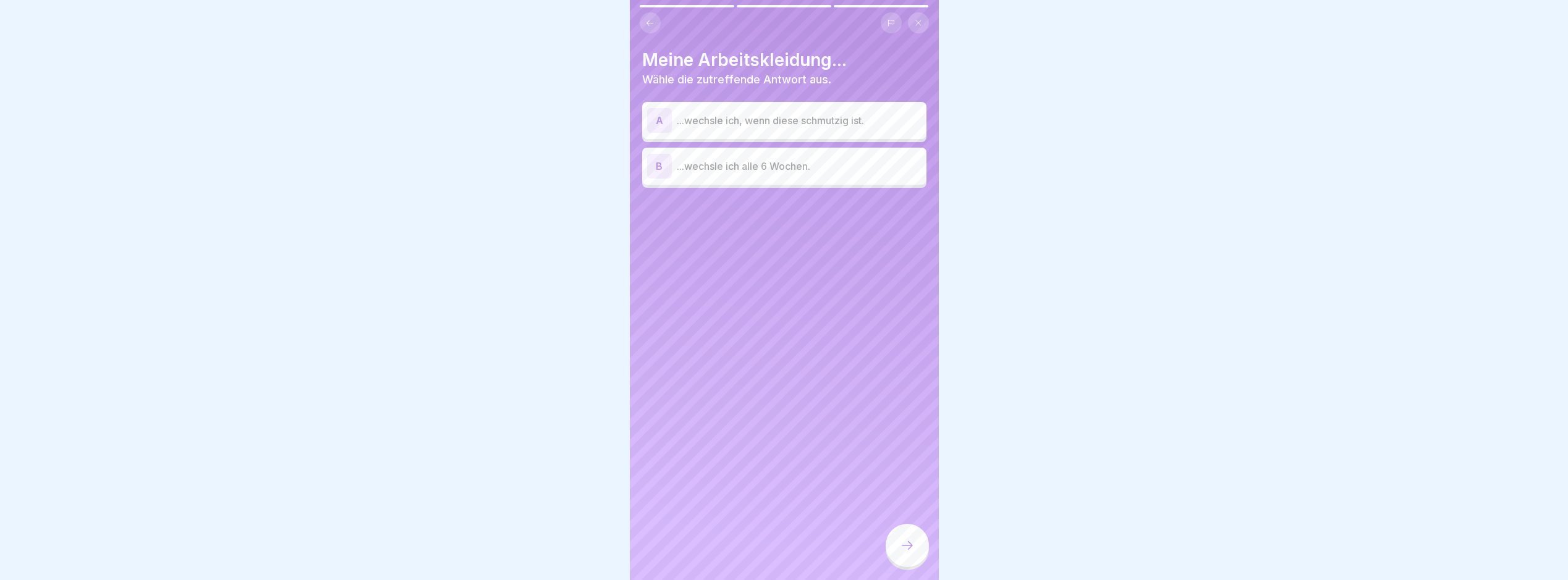
click at [873, 125] on p "...wechsle ich, wenn diese schmutzig ist." at bounding box center [799, 121] width 245 height 15
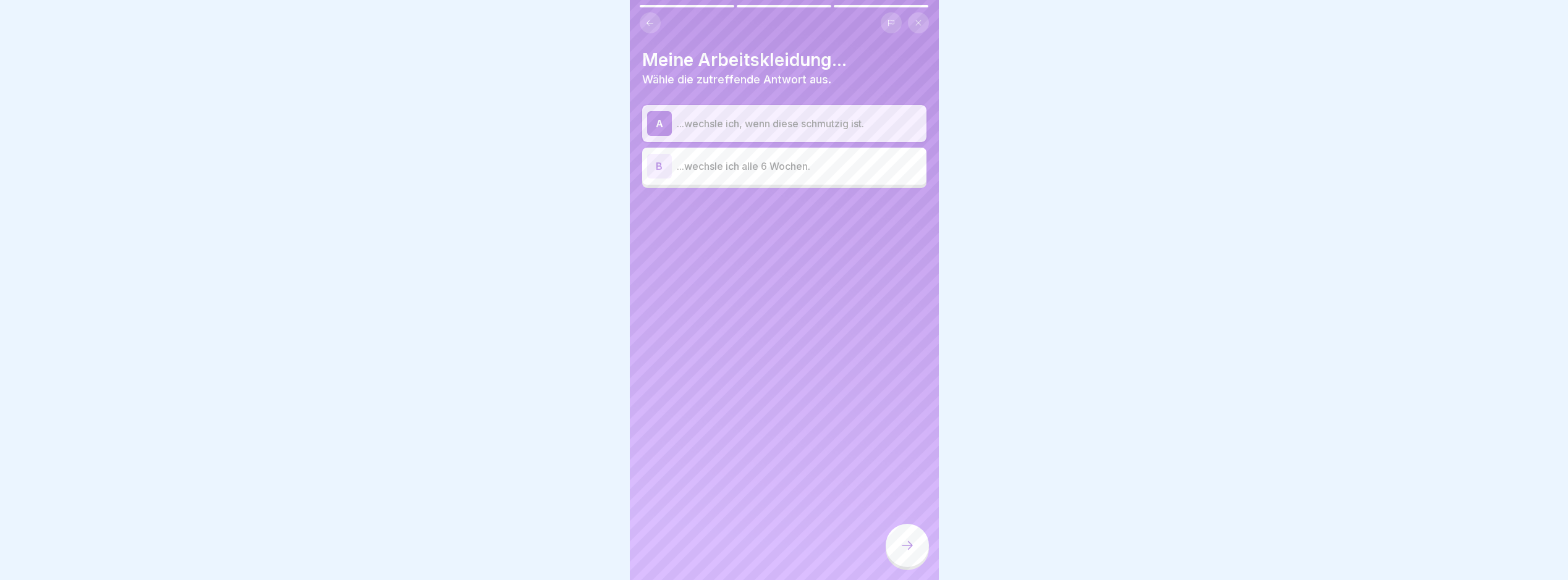
click at [910, 552] on icon at bounding box center [908, 546] width 15 height 15
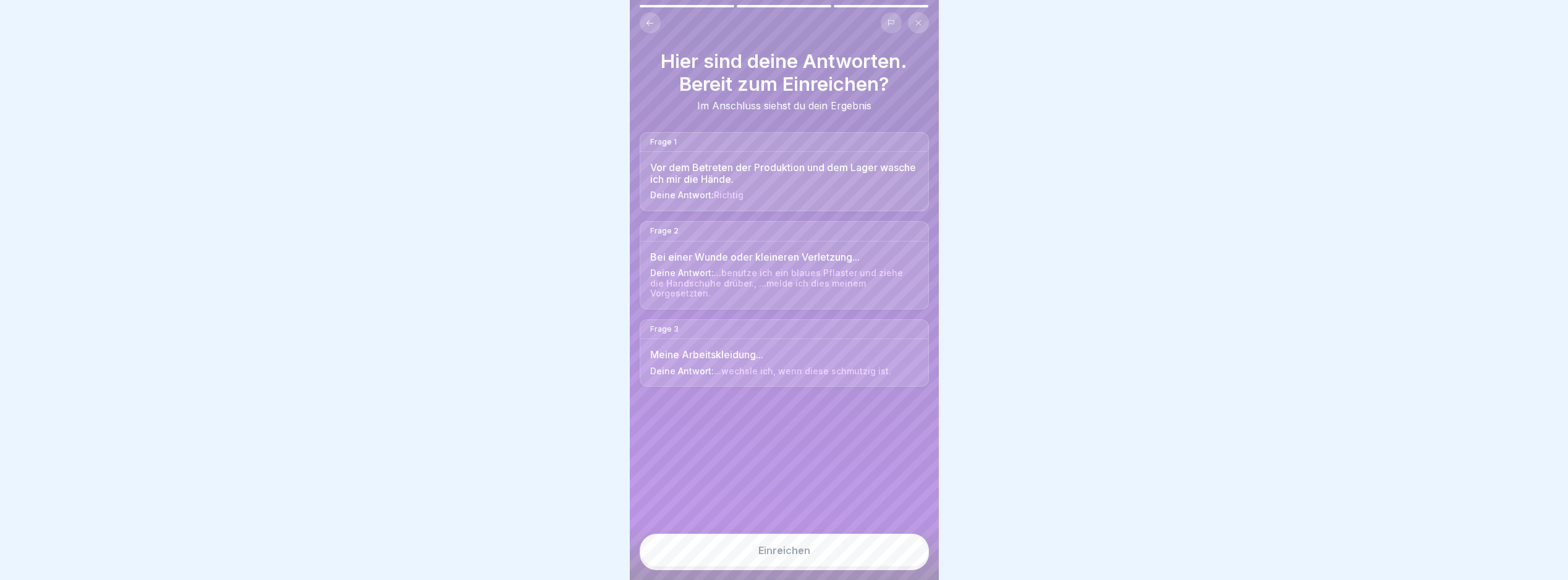
click at [879, 554] on button "Einreichen" at bounding box center [784, 551] width 289 height 34
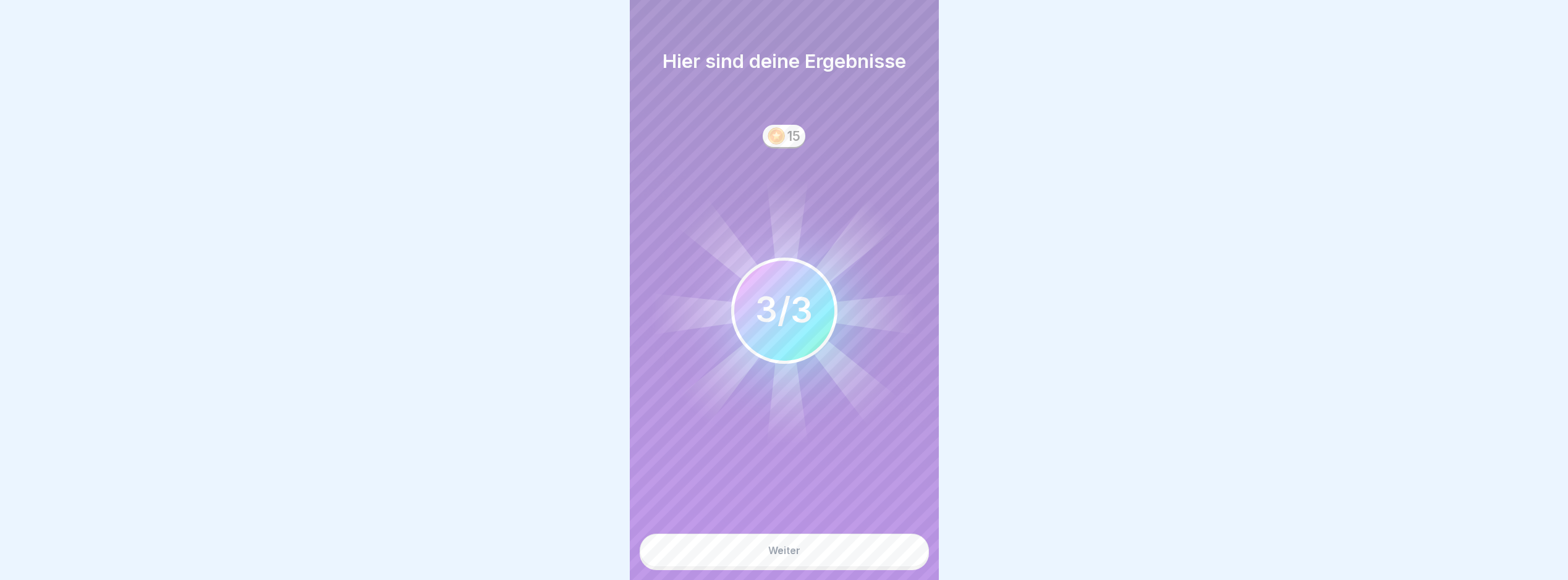
click at [835, 559] on button "Weiter" at bounding box center [784, 551] width 289 height 34
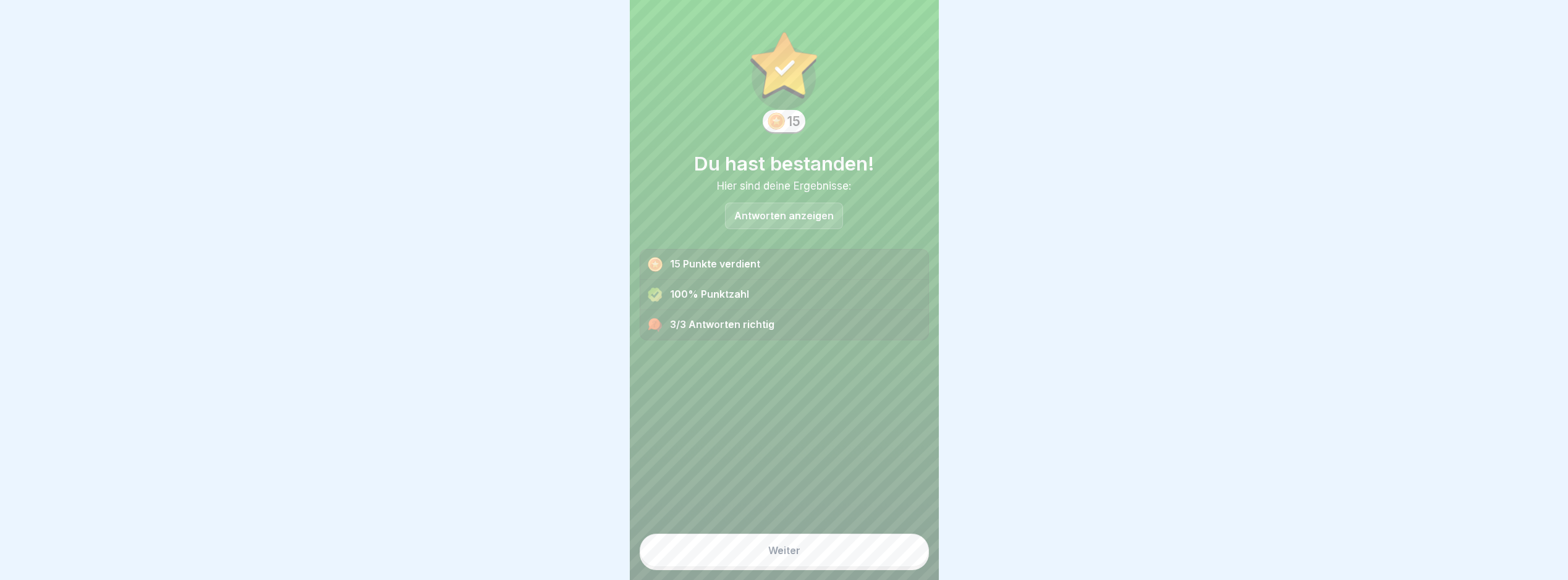
click at [885, 561] on button "Weiter" at bounding box center [784, 551] width 289 height 34
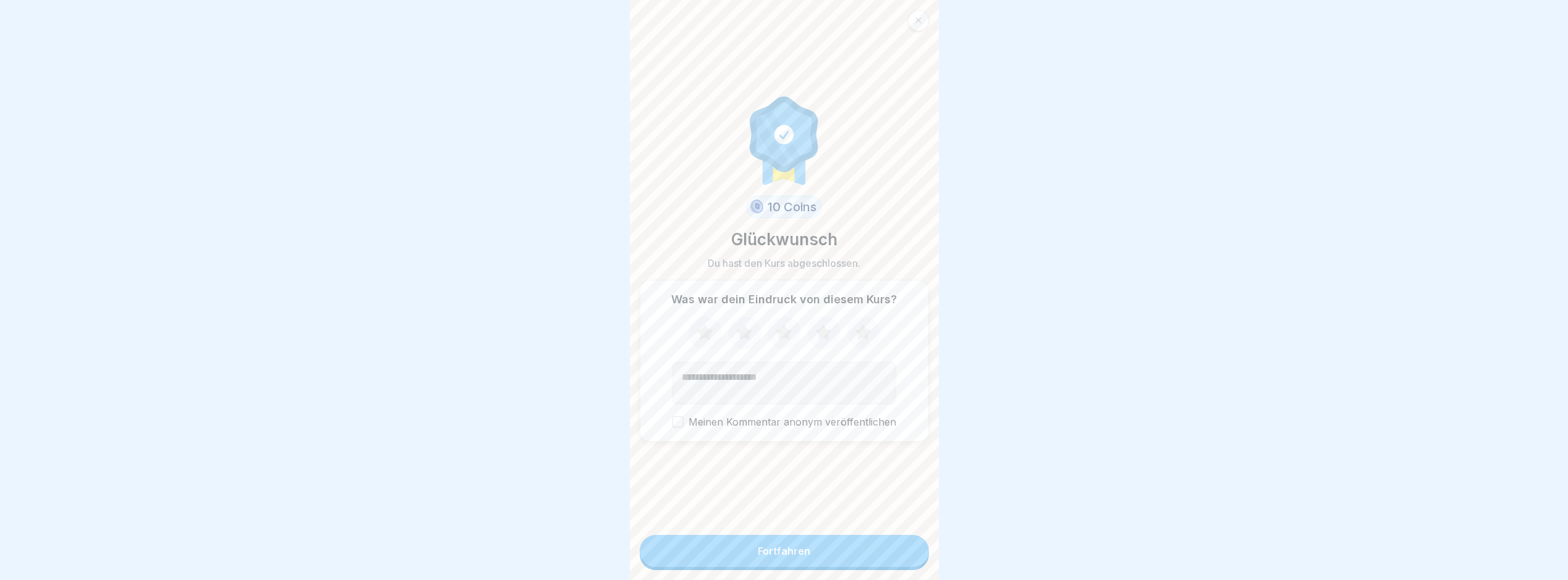
click at [854, 564] on button "Fortfahren" at bounding box center [784, 551] width 289 height 32
click at [807, 550] on button "Fortfahren" at bounding box center [784, 551] width 289 height 32
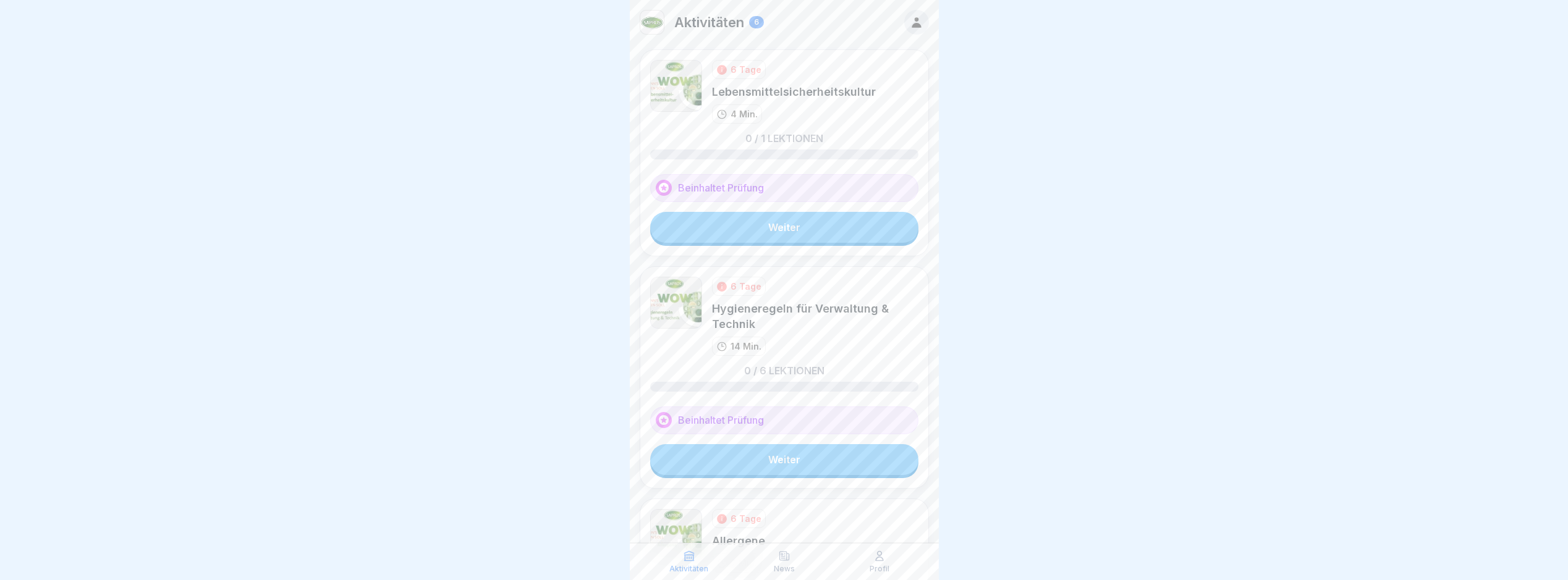
drag, startPoint x: 772, startPoint y: 220, endPoint x: 770, endPoint y: 233, distance: 13.2
click at [772, 220] on link "Weiter" at bounding box center [784, 228] width 268 height 31
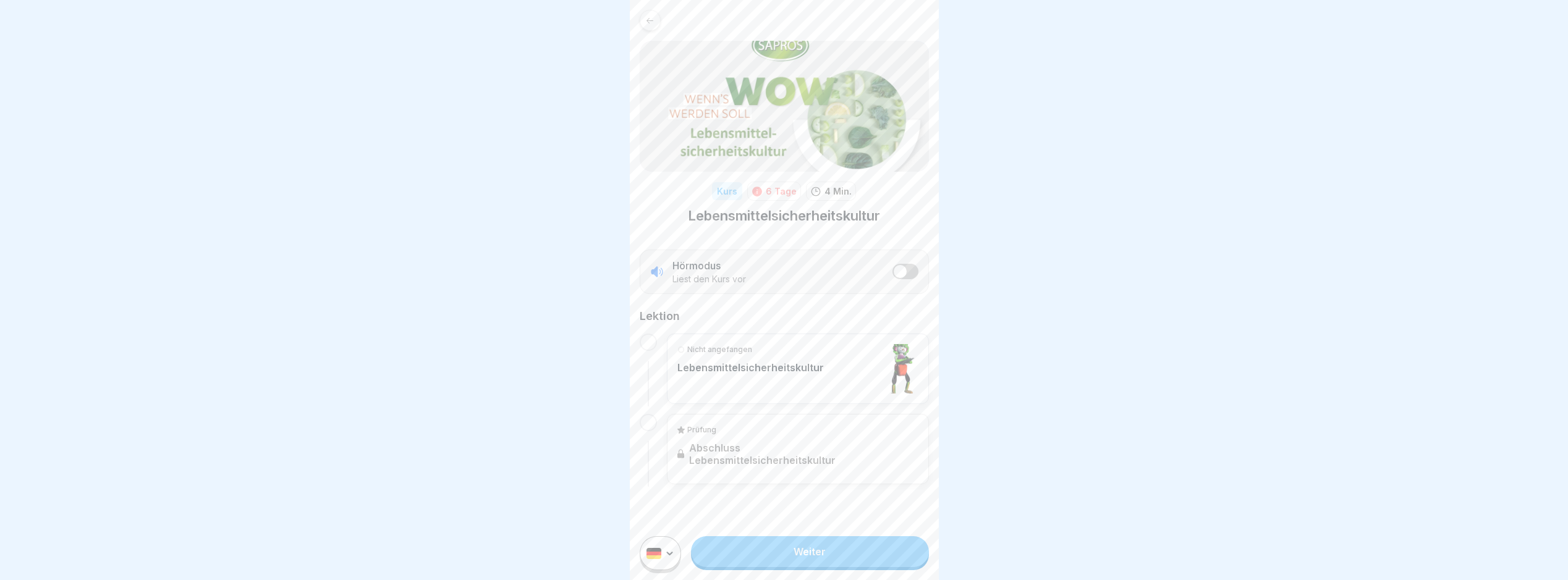
click at [1238, 312] on div at bounding box center [784, 290] width 1568 height 580
click at [842, 567] on link "Weiter" at bounding box center [810, 552] width 237 height 31
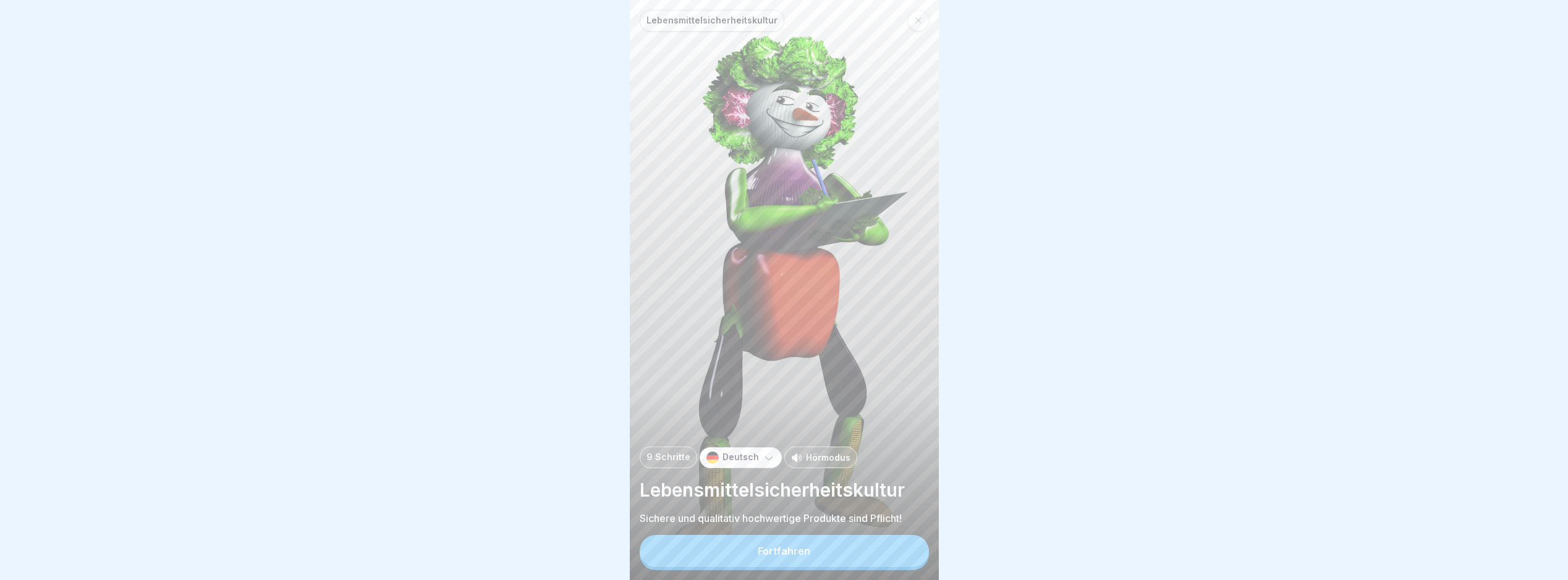
click at [844, 560] on button "Fortfahren" at bounding box center [784, 551] width 289 height 32
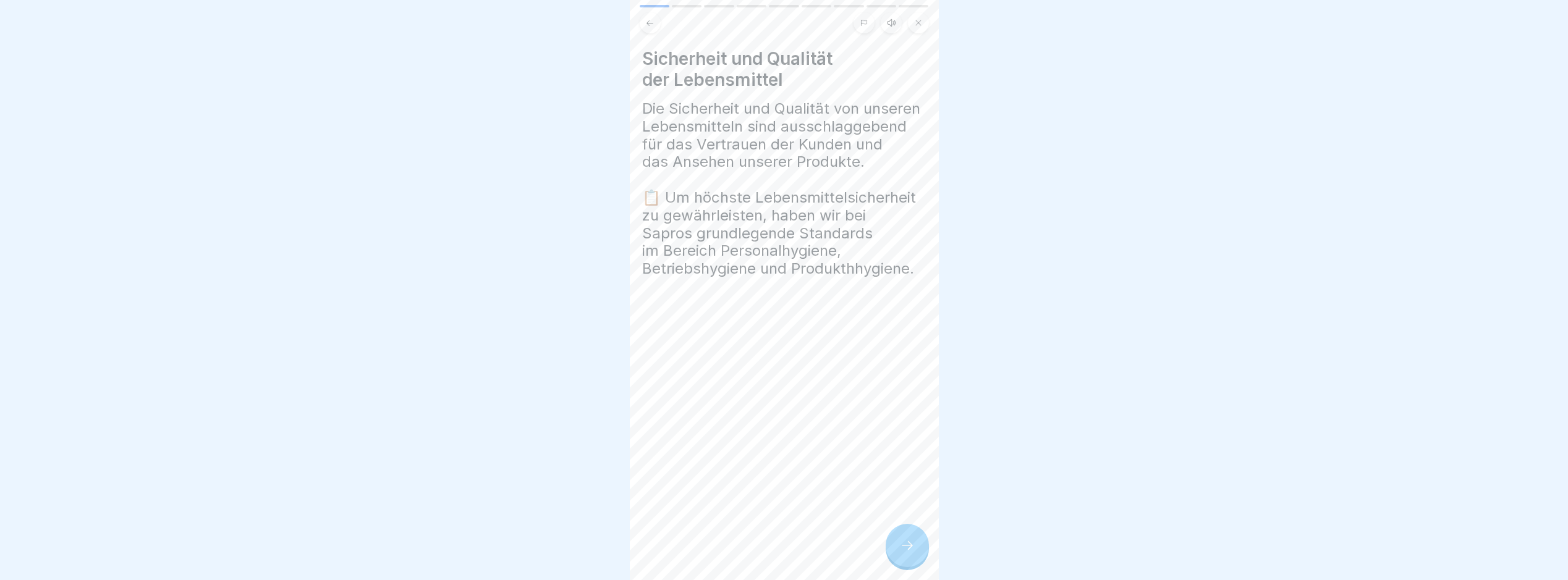
drag, startPoint x: 917, startPoint y: 565, endPoint x: 912, endPoint y: 555, distance: 11.2
click at [916, 562] on div at bounding box center [908, 546] width 43 height 43
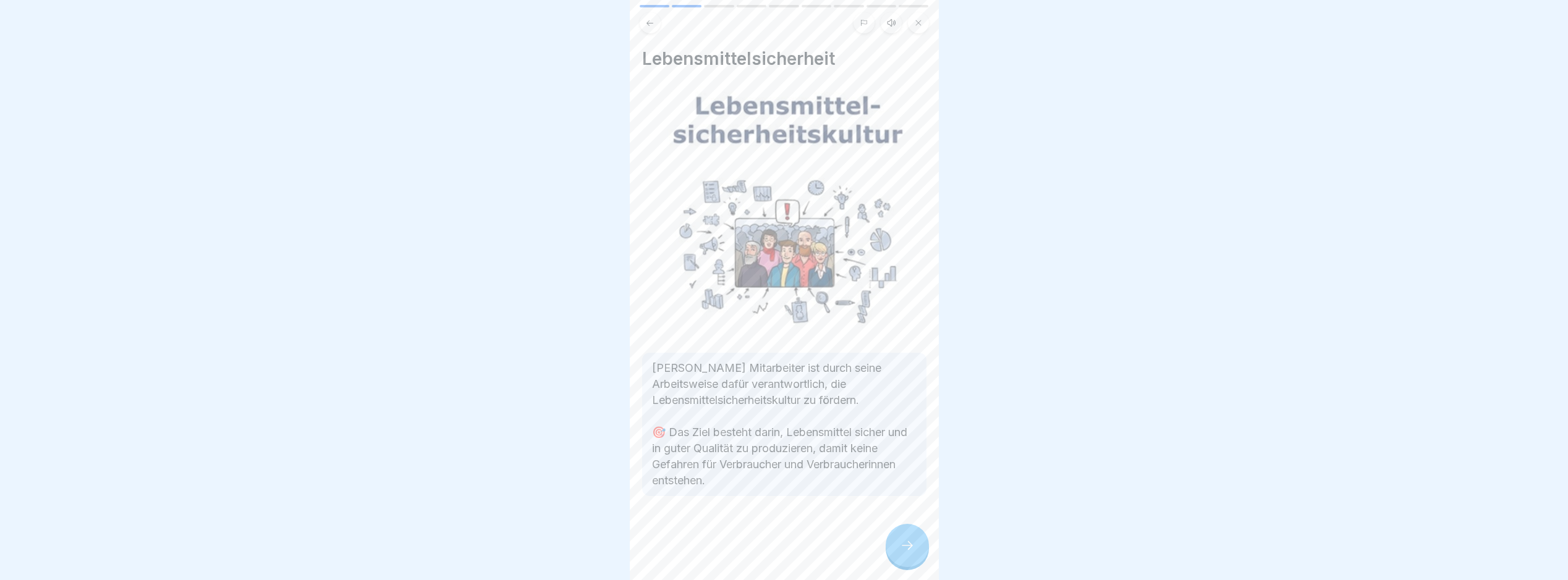
click at [909, 544] on div at bounding box center [908, 546] width 43 height 43
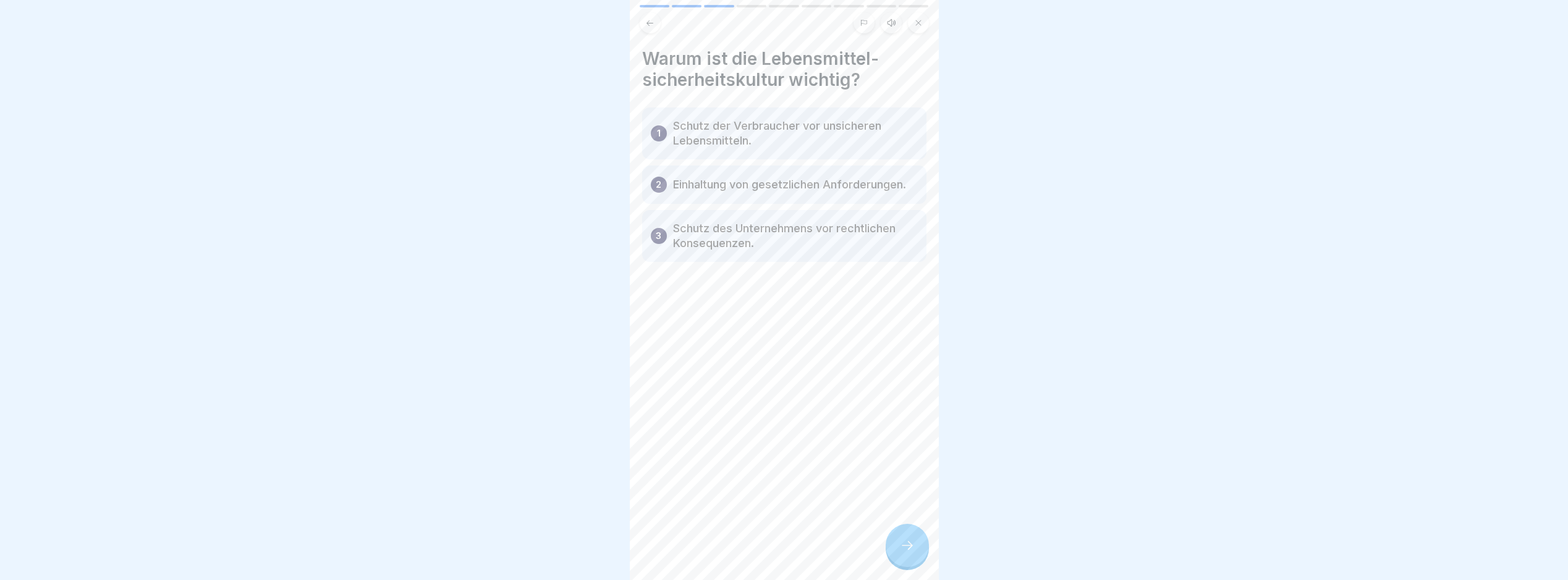
click at [903, 551] on icon at bounding box center [908, 546] width 15 height 15
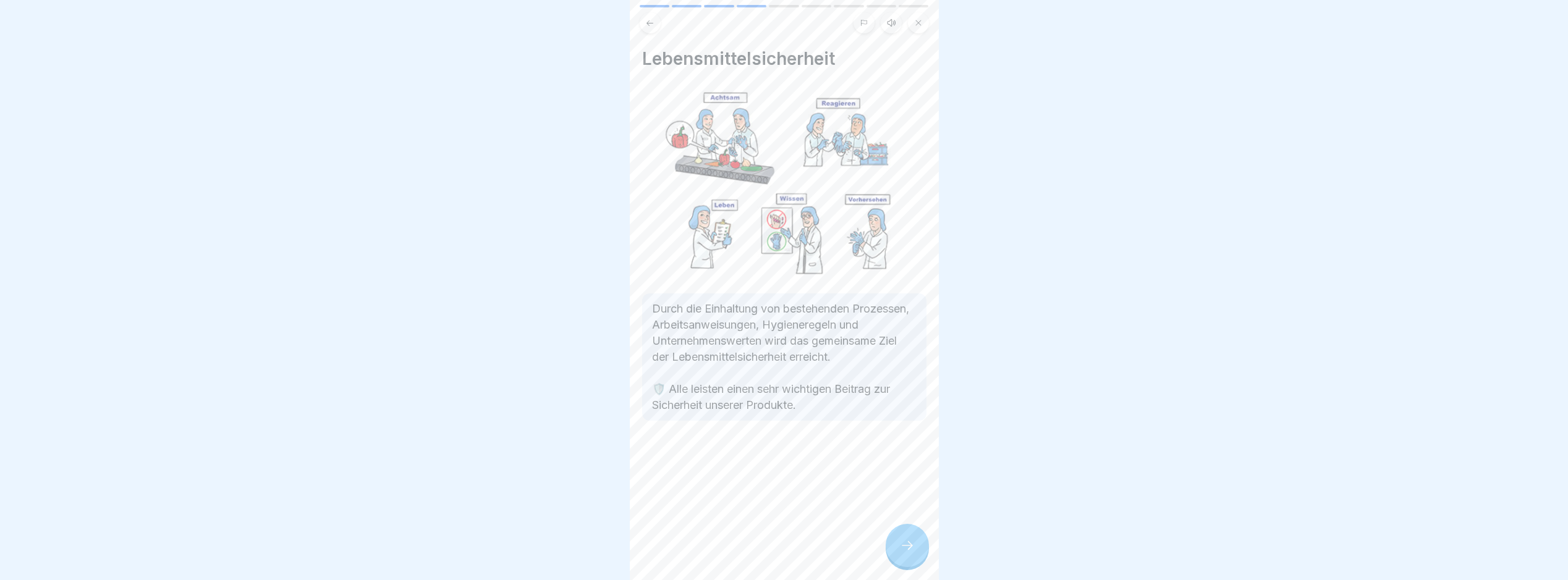
click at [906, 551] on icon at bounding box center [908, 546] width 15 height 15
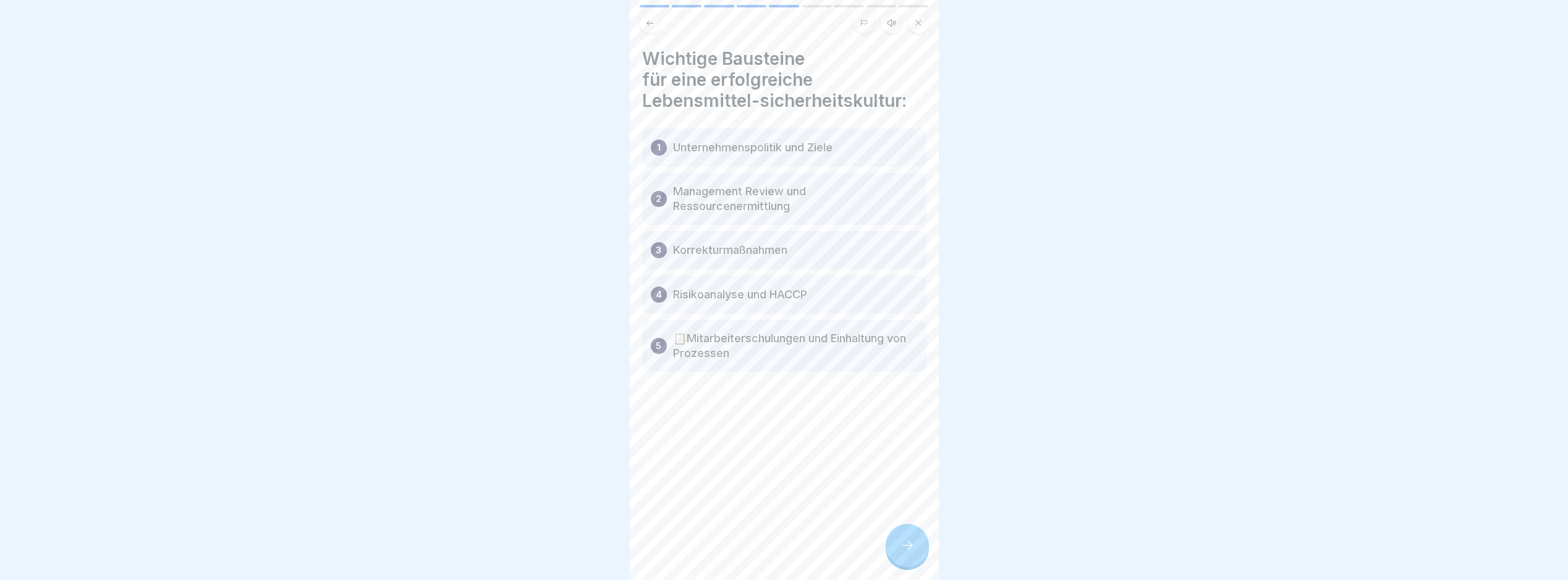
click at [907, 551] on icon at bounding box center [908, 546] width 15 height 15
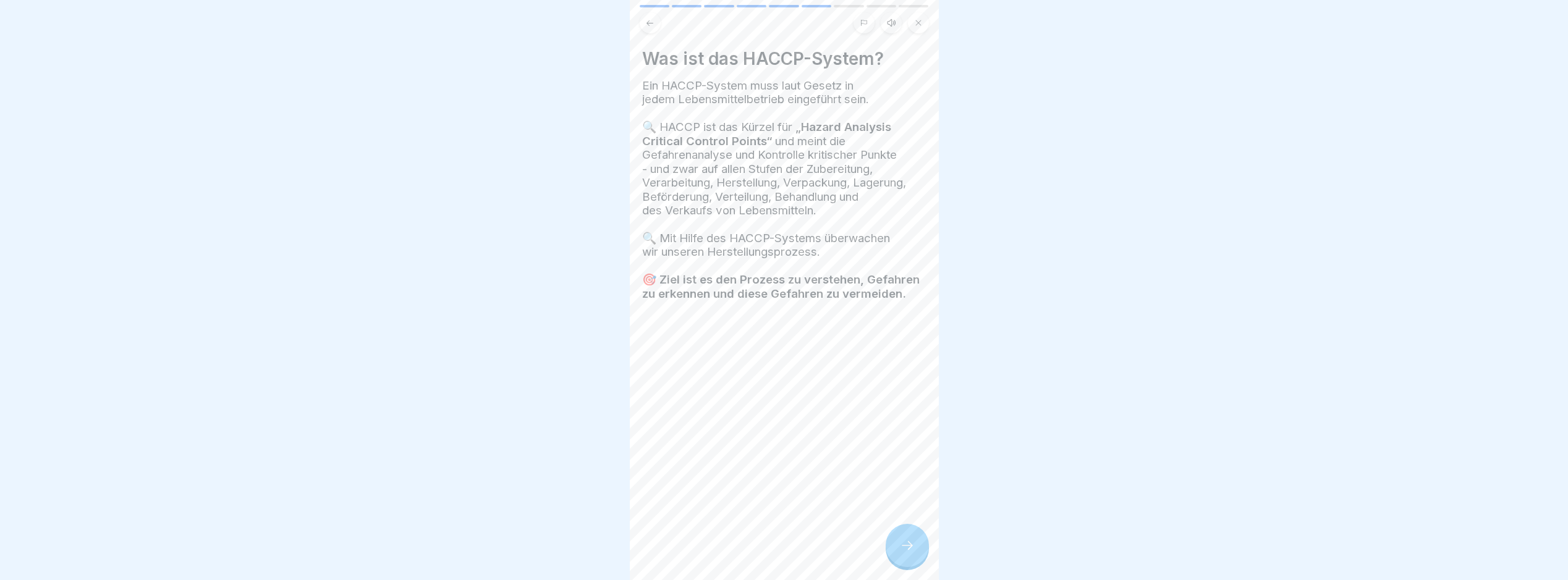
click at [907, 551] on icon at bounding box center [908, 546] width 15 height 15
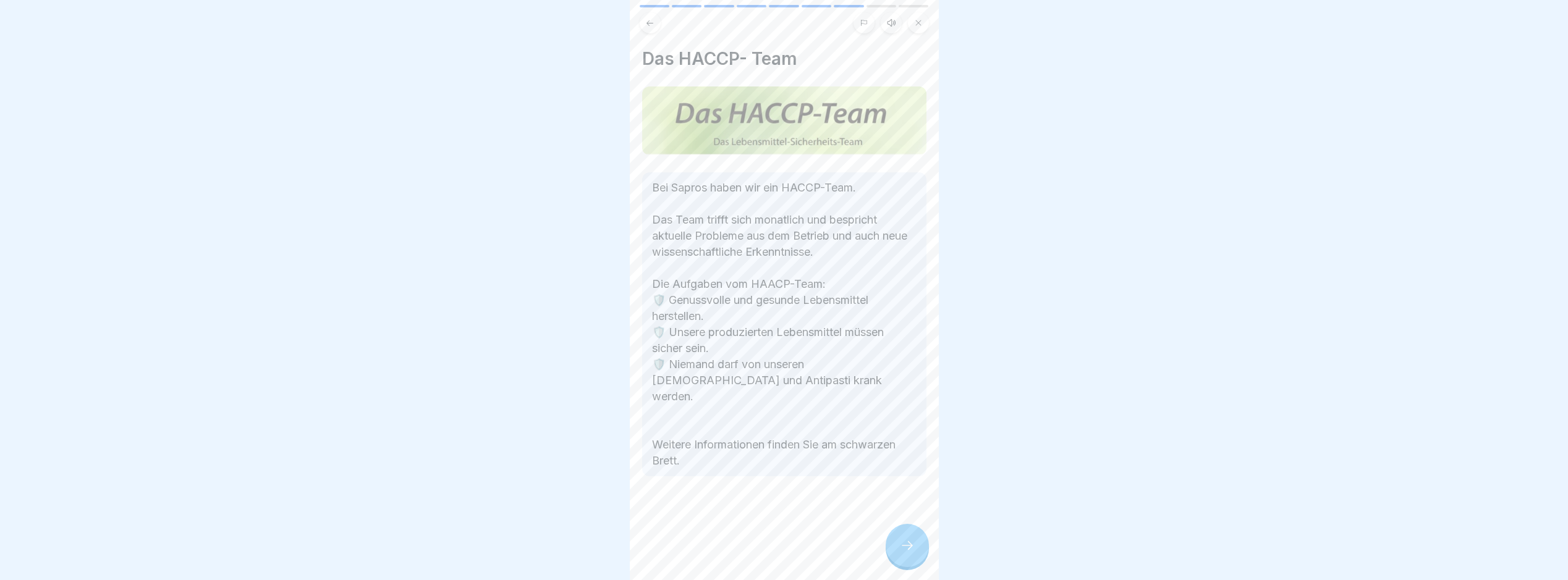
click at [907, 551] on icon at bounding box center [908, 546] width 15 height 15
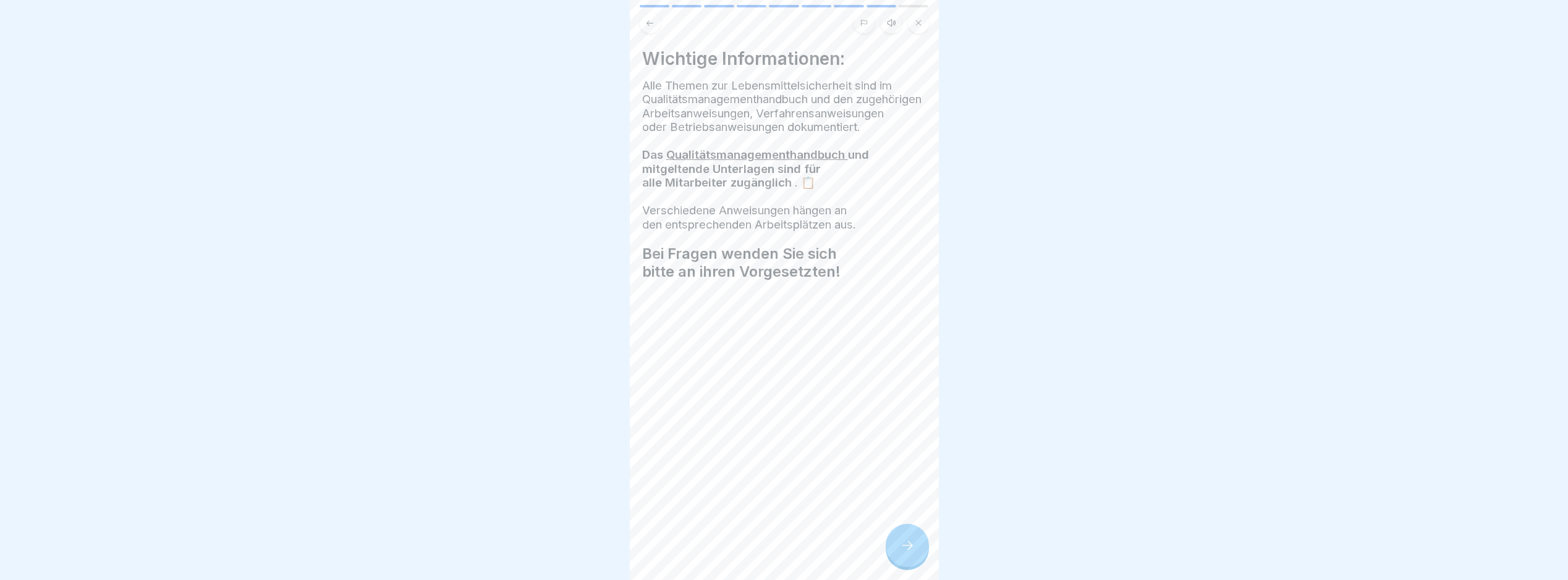
click at [907, 551] on icon at bounding box center [908, 546] width 15 height 15
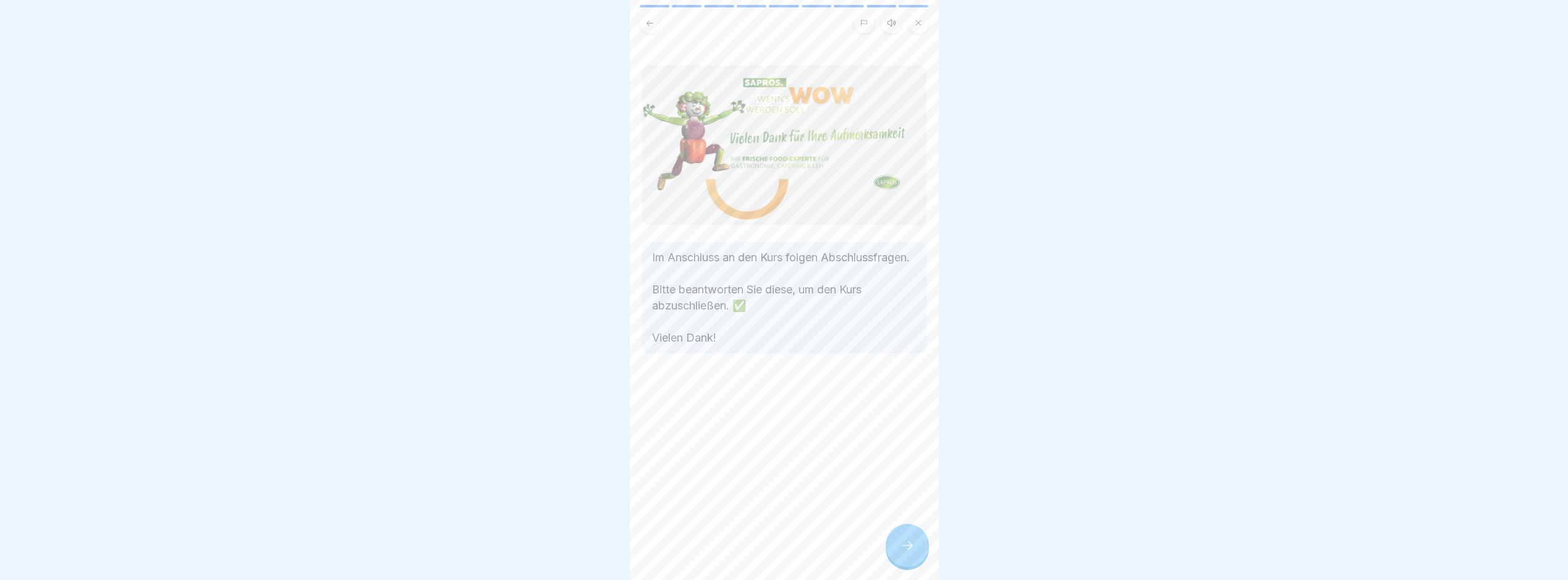
click at [907, 551] on icon at bounding box center [908, 546] width 15 height 15
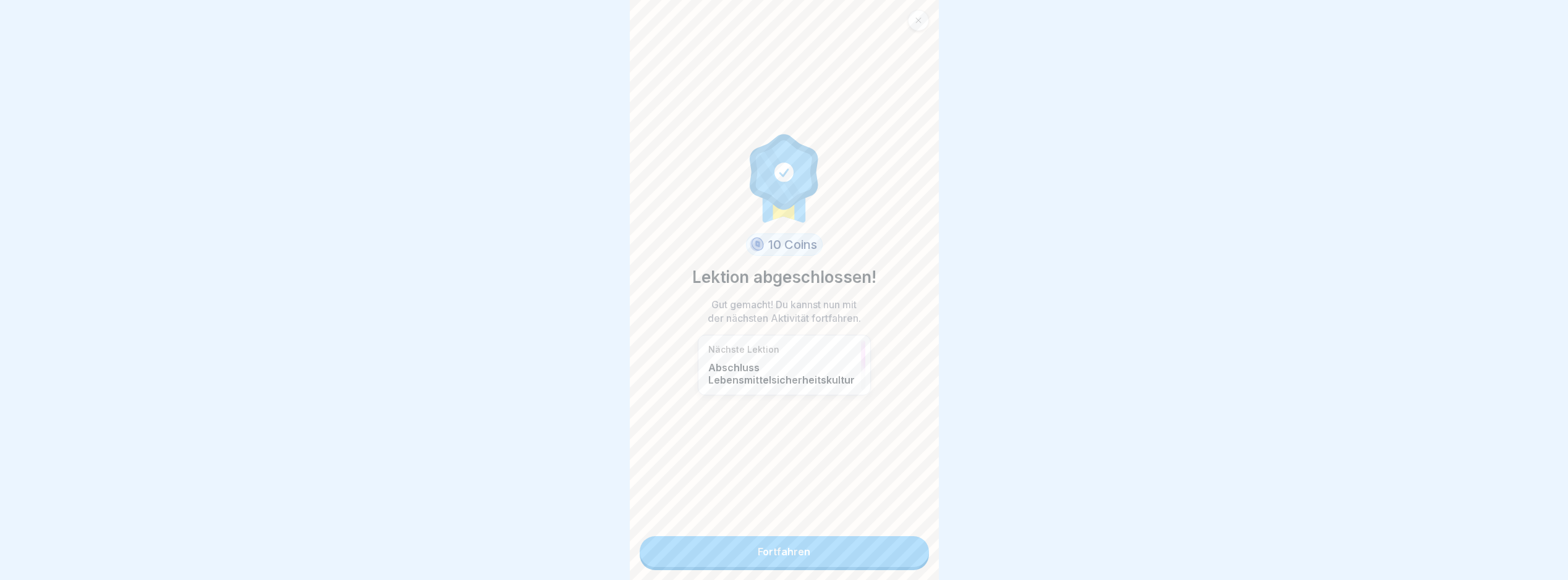
click at [854, 568] on div "10 Coins Lektion abgeschlossen! Gut gemacht! Du kannst nun mit der nächsten Akt…" at bounding box center [784, 290] width 309 height 580
click at [851, 556] on link "Fortfahren" at bounding box center [784, 552] width 289 height 31
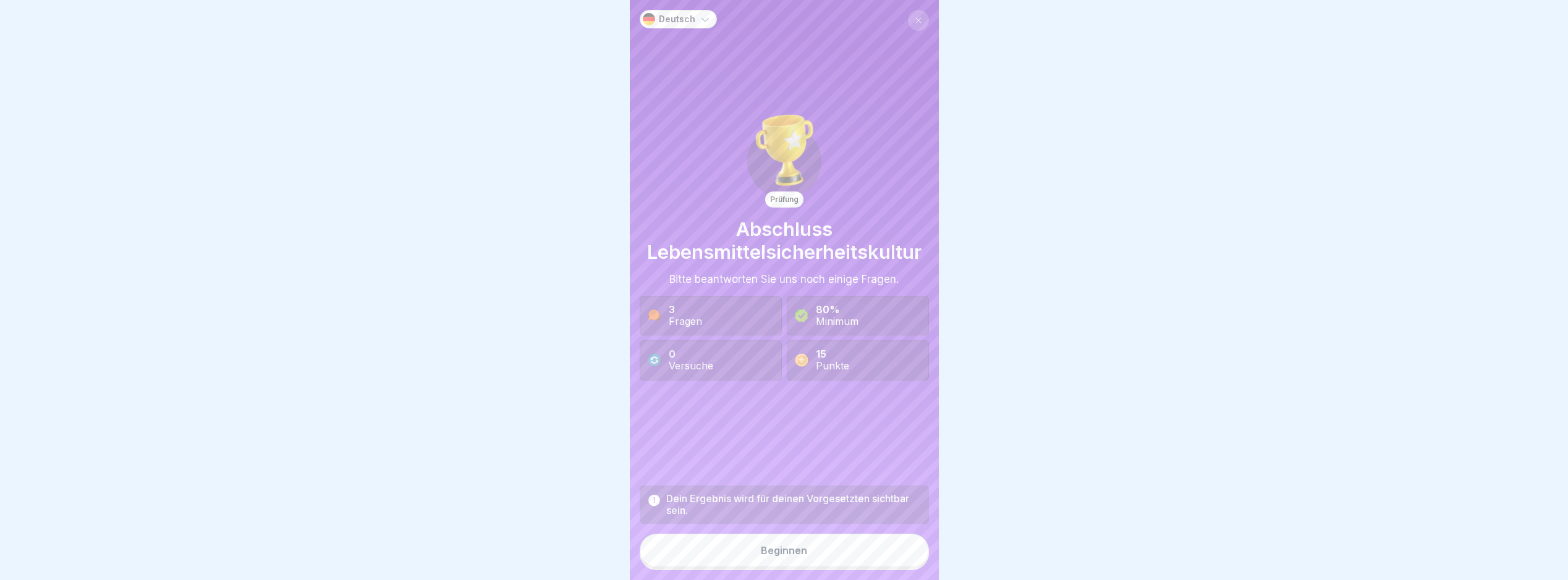
click at [842, 557] on button "Beginnen" at bounding box center [784, 551] width 289 height 34
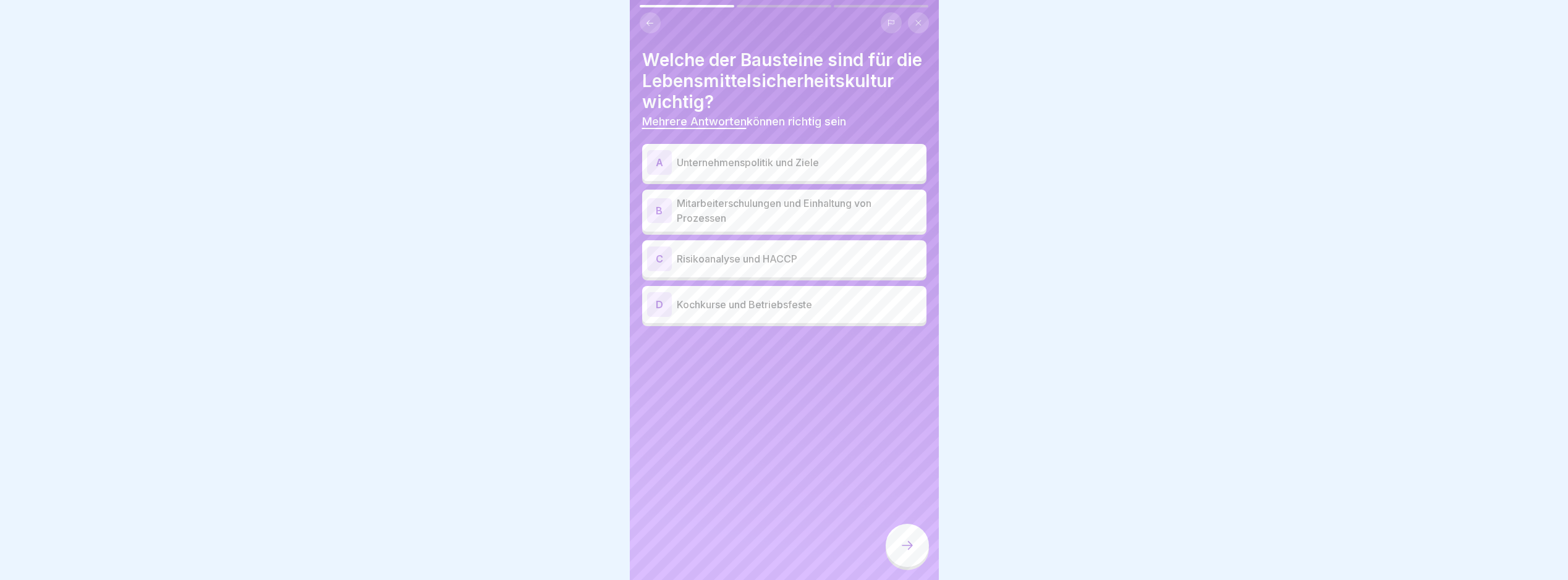
click at [805, 175] on div "A Unternehmenspolitik und Ziele" at bounding box center [784, 162] width 274 height 25
click at [863, 226] on p "Mitarbeiterschulungen und Einhaltung von Prozessen" at bounding box center [799, 211] width 245 height 30
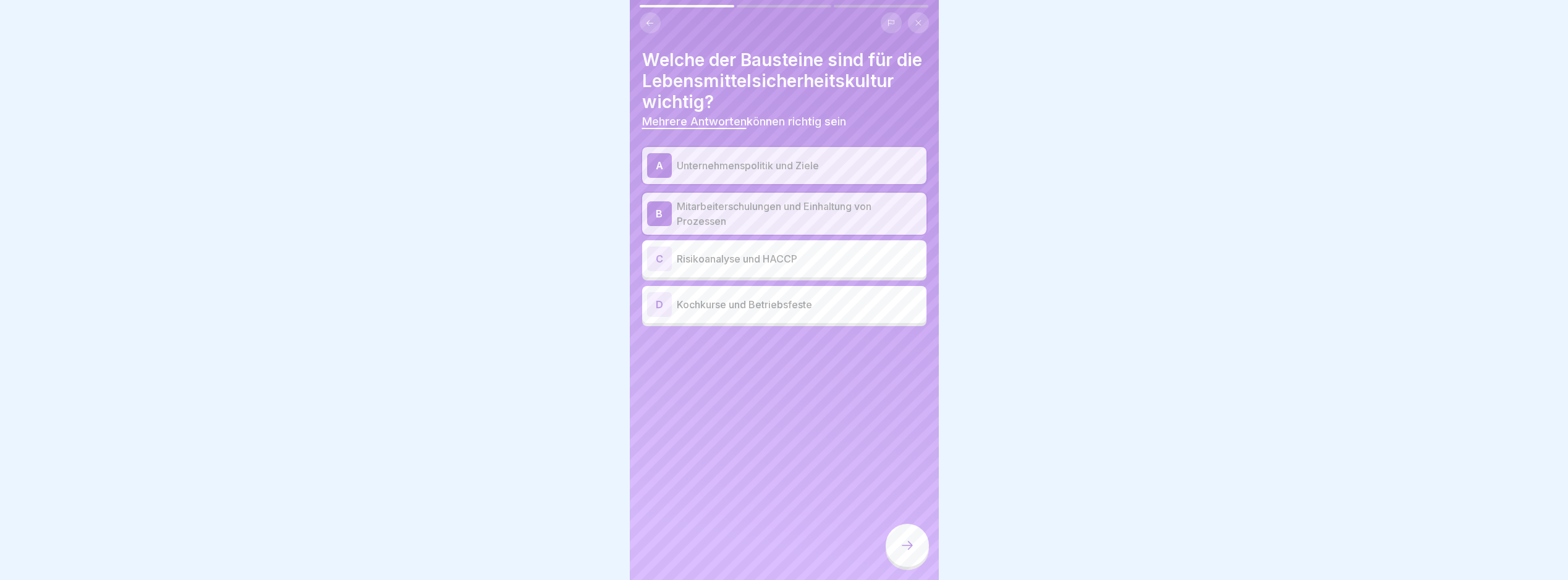
click at [866, 266] on p "Risikoanalyse und HACCP" at bounding box center [799, 259] width 245 height 15
click at [924, 556] on div at bounding box center [908, 546] width 43 height 43
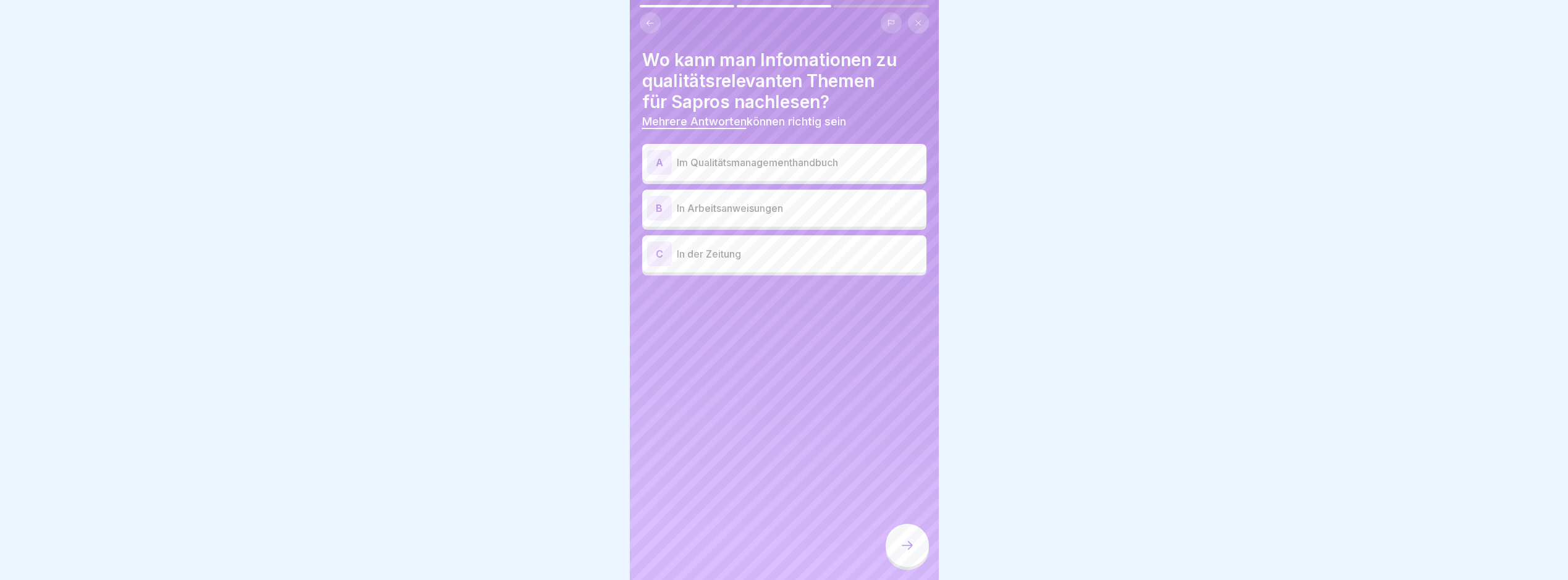
click at [890, 164] on p "Im Qualitätsmanagementhandbuch" at bounding box center [799, 162] width 245 height 15
click at [805, 210] on p "In Arbeitsanweisungen" at bounding box center [799, 208] width 245 height 15
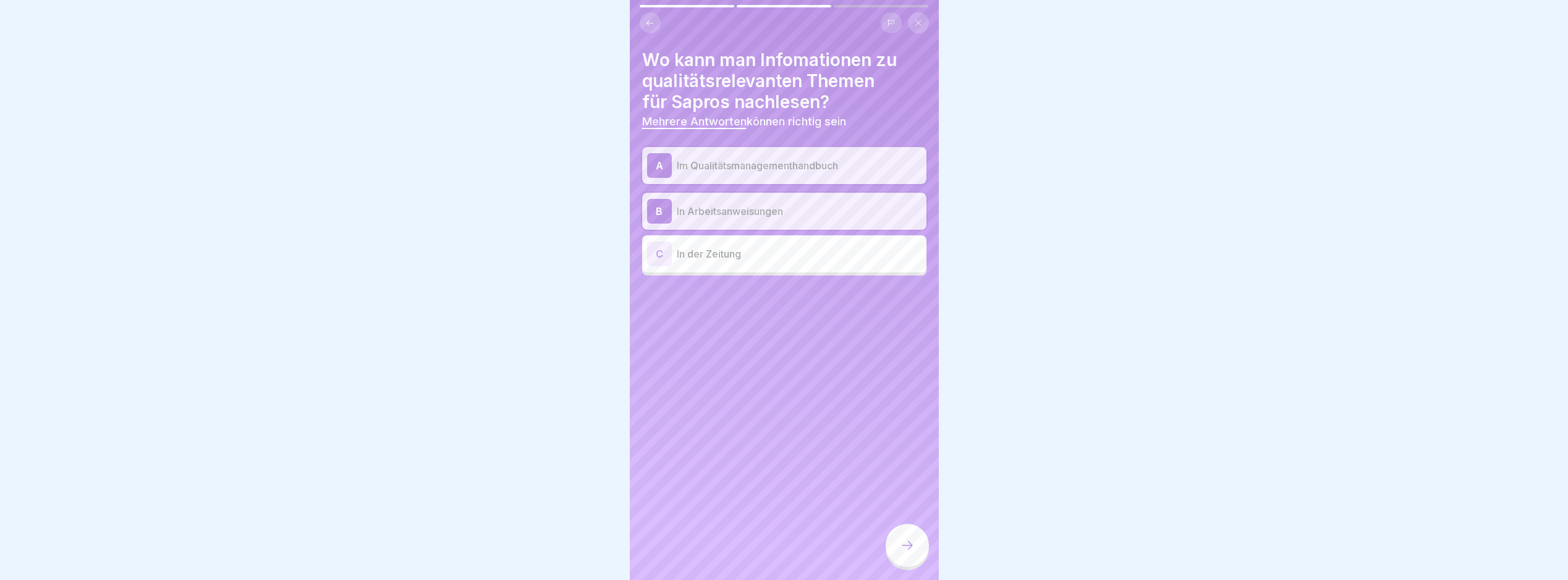
click at [895, 542] on div at bounding box center [908, 546] width 43 height 43
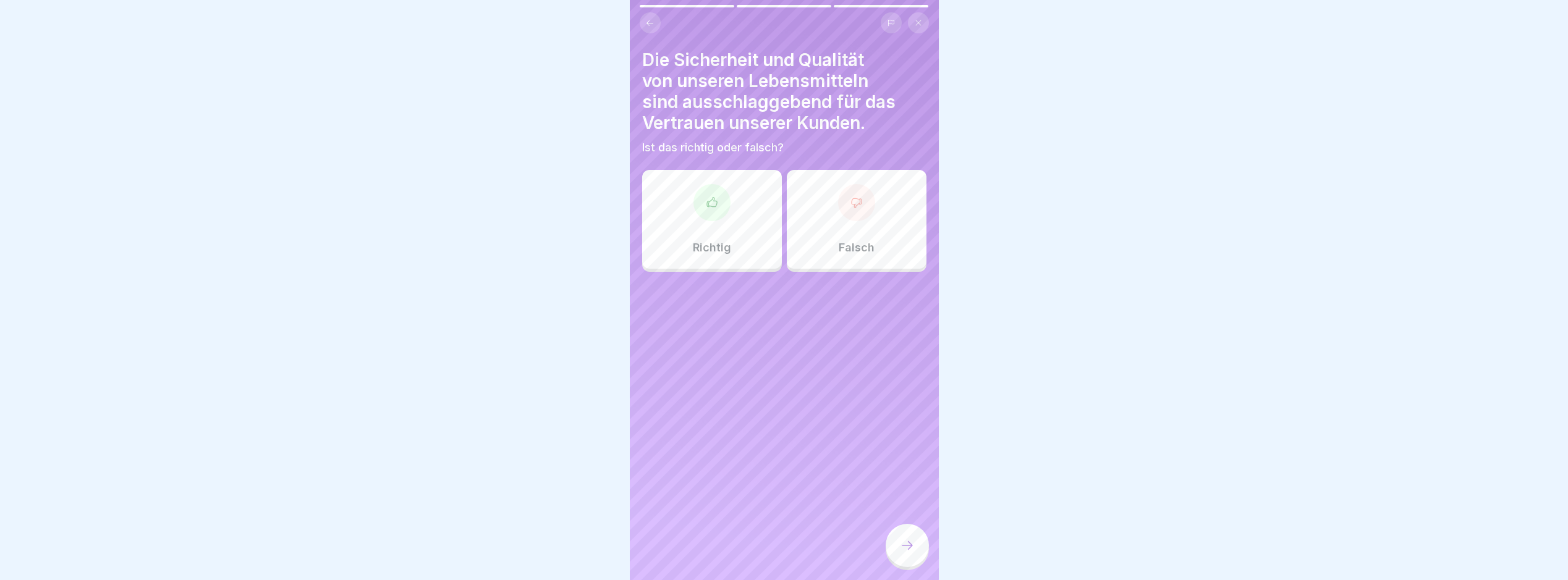
click at [746, 210] on div "Richtig" at bounding box center [712, 219] width 139 height 99
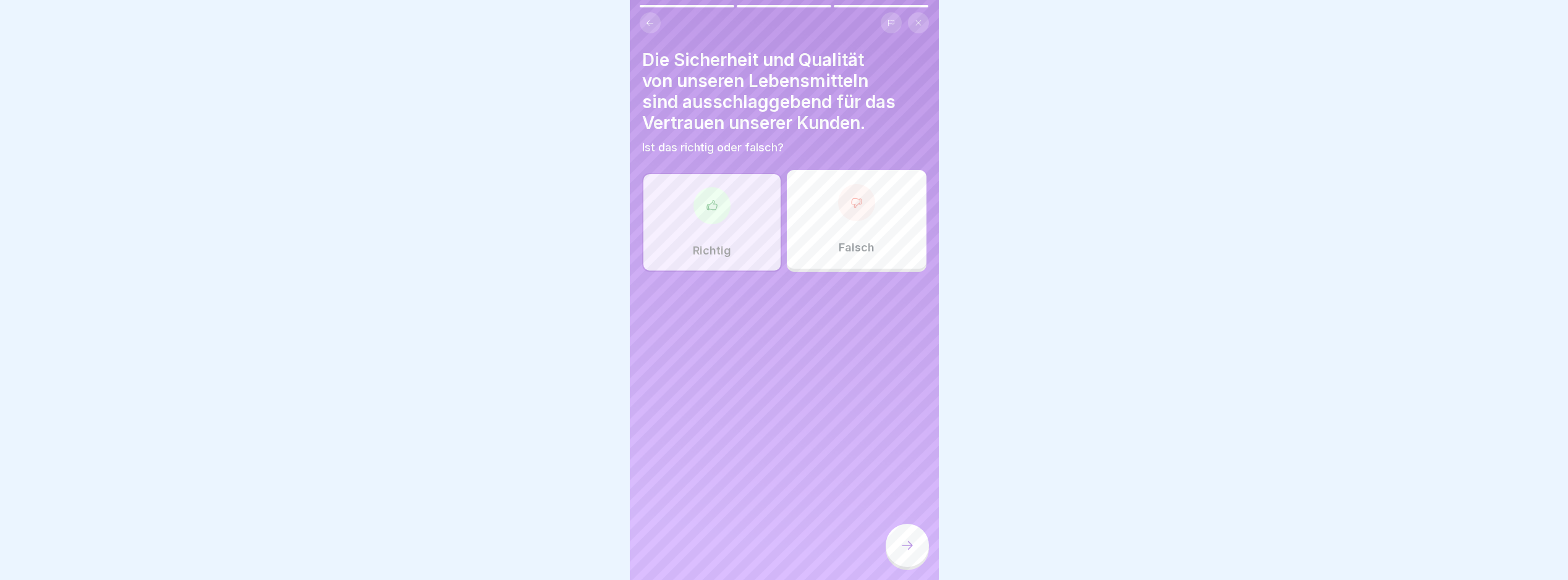
click at [918, 550] on div at bounding box center [908, 546] width 43 height 43
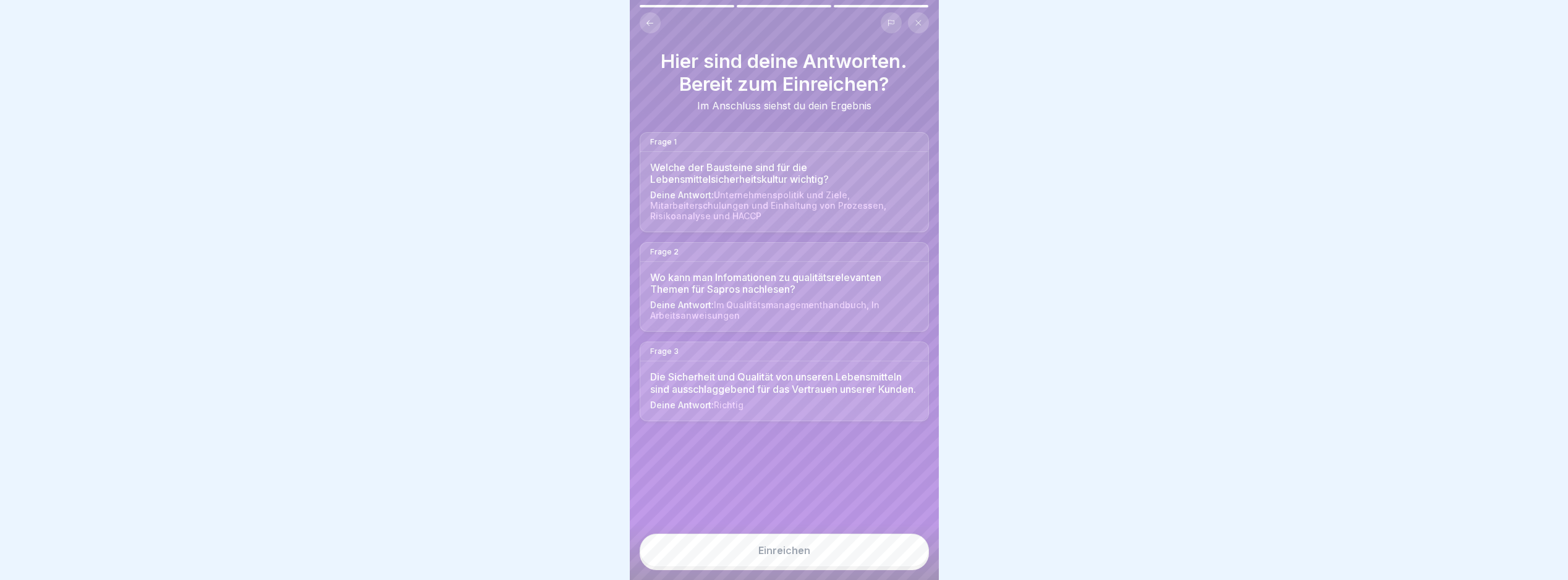
click at [919, 558] on button "Einreichen" at bounding box center [784, 551] width 289 height 34
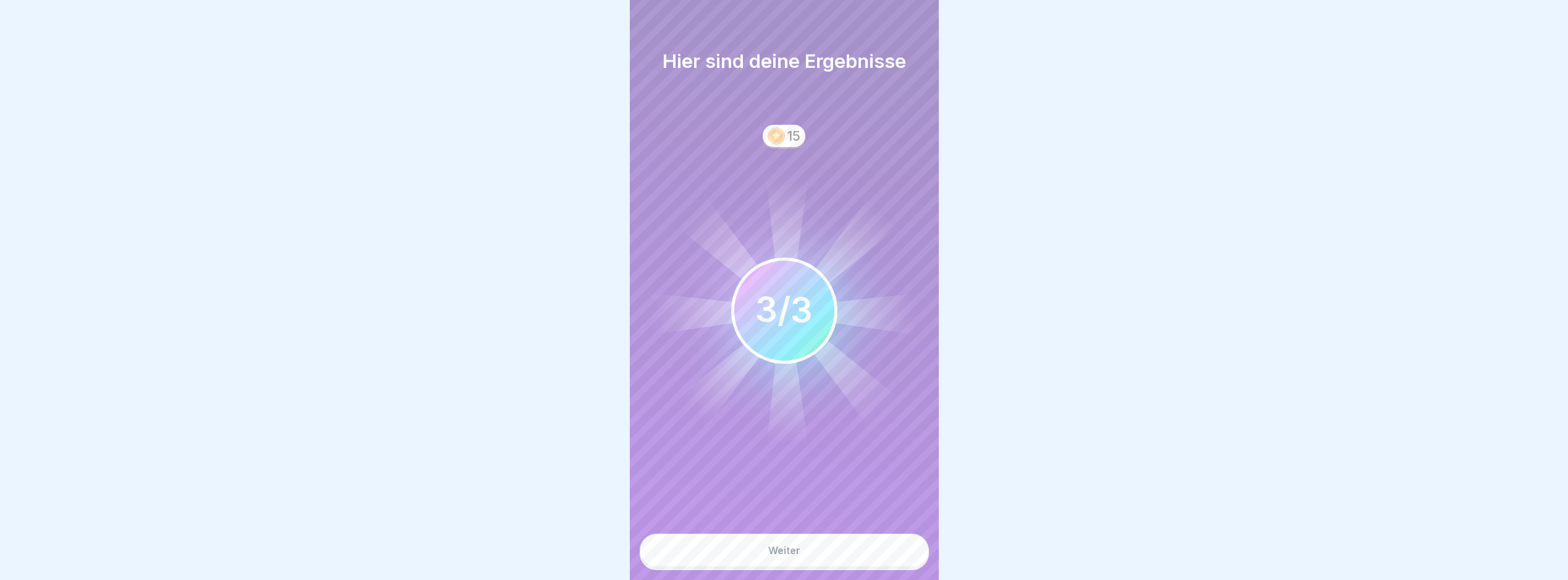
click at [869, 543] on div "Weiter" at bounding box center [784, 552] width 309 height 56
click at [894, 562] on button "Weiter" at bounding box center [784, 551] width 289 height 34
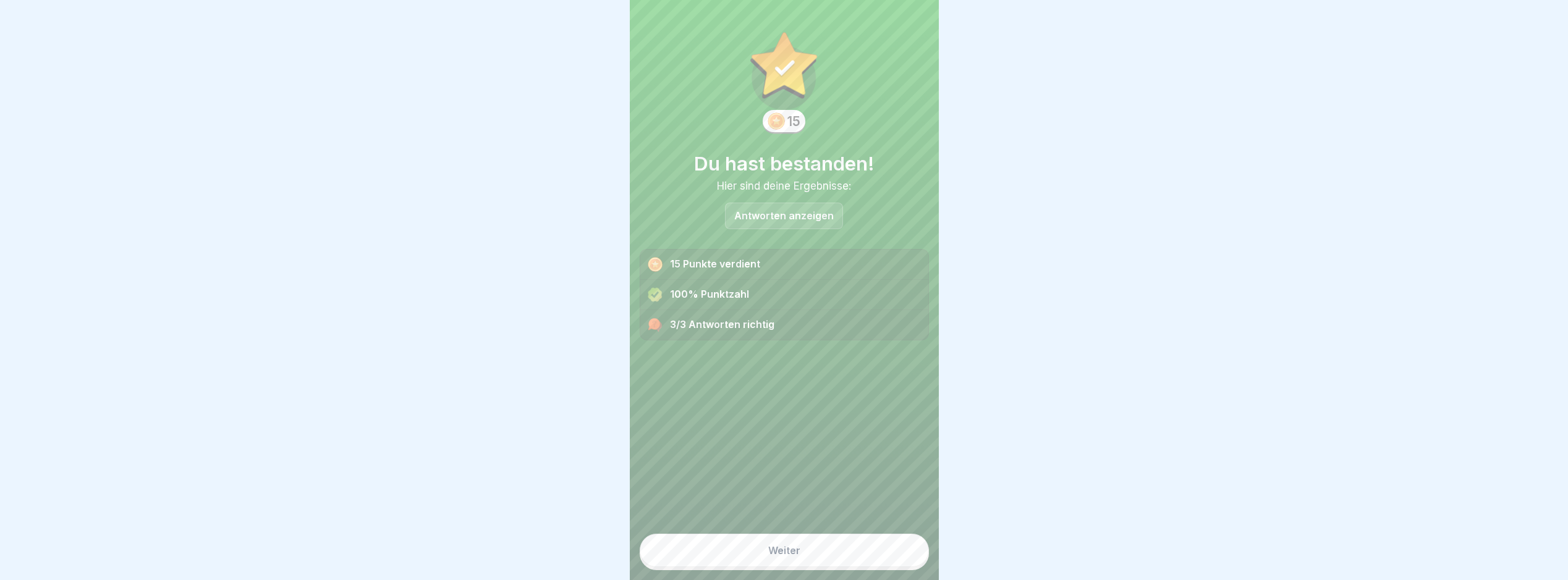
click at [886, 561] on button "Weiter" at bounding box center [784, 551] width 289 height 34
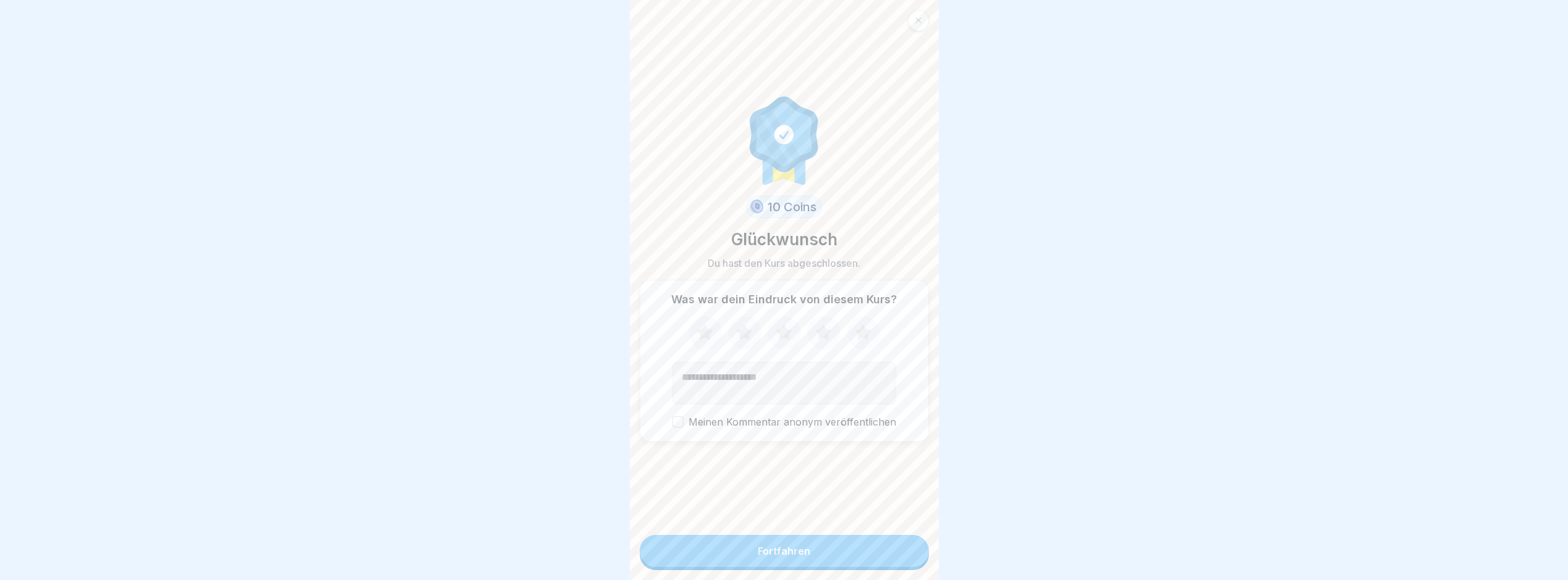
click at [874, 565] on button "Fortfahren" at bounding box center [784, 551] width 289 height 32
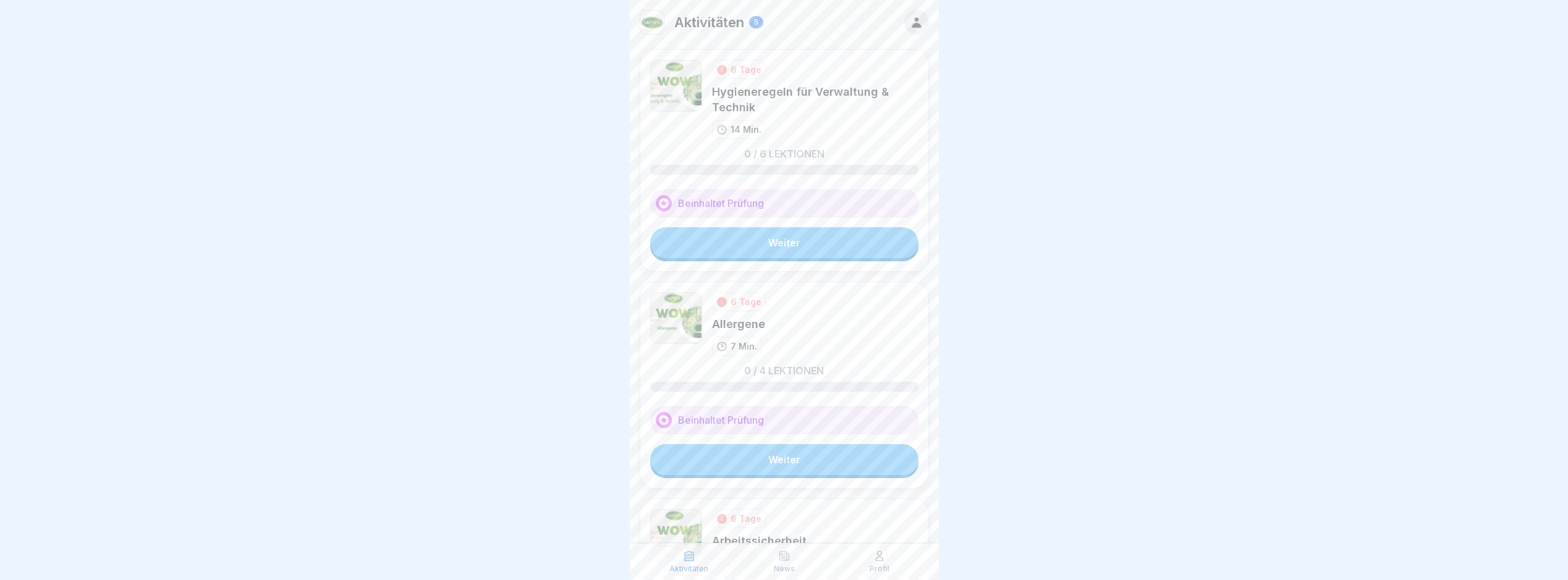
drag, startPoint x: 834, startPoint y: 247, endPoint x: 811, endPoint y: 236, distance: 25.5
click at [834, 247] on link "Weiter" at bounding box center [784, 243] width 268 height 31
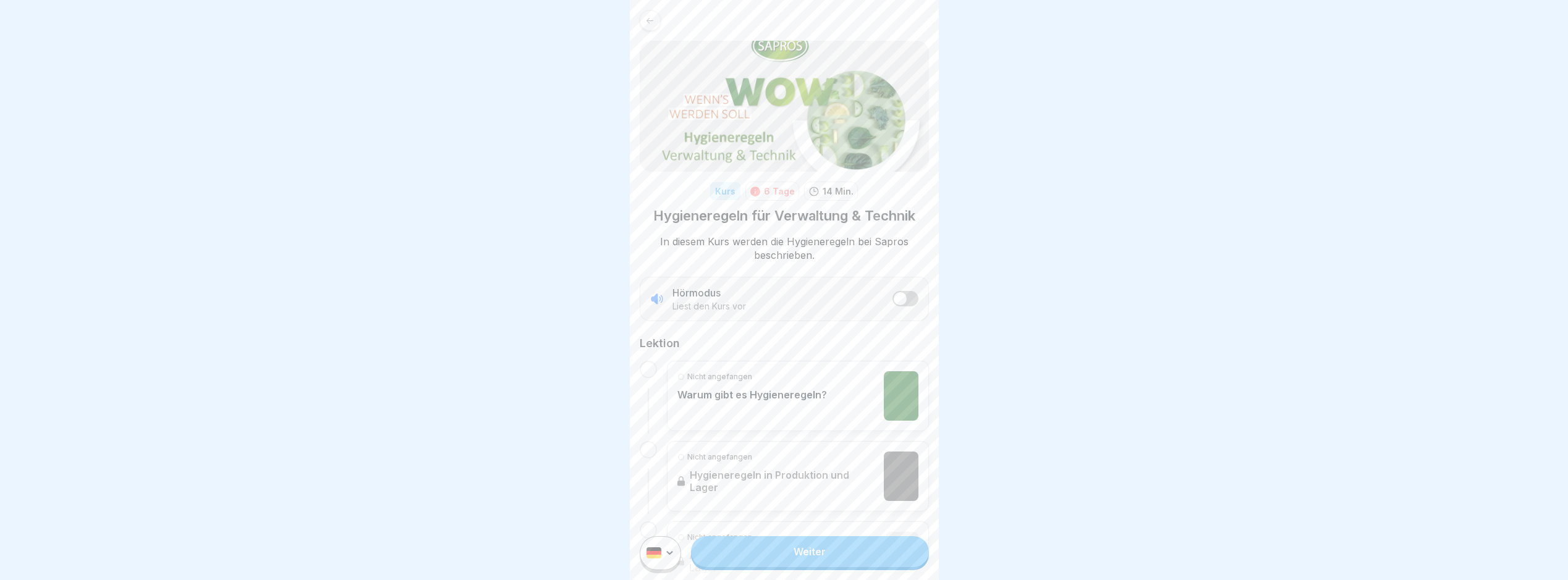
click at [756, 562] on link "Weiter" at bounding box center [810, 552] width 237 height 31
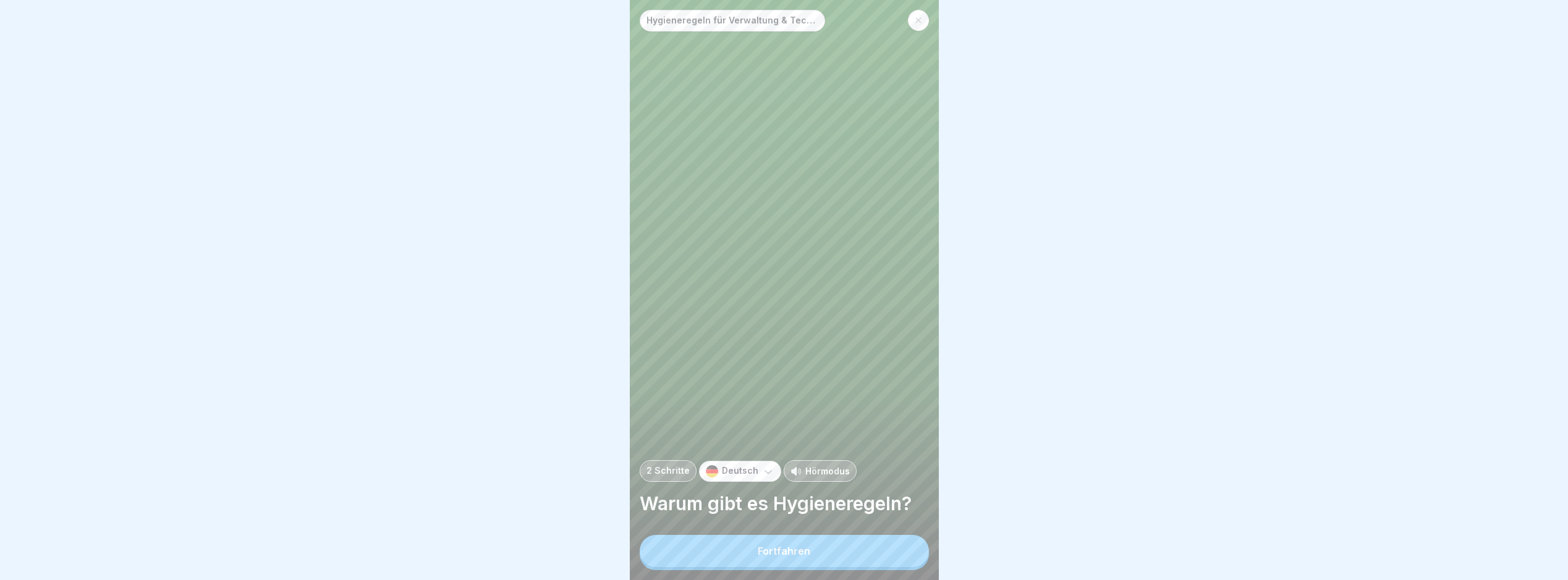
click at [771, 557] on div "Fortfahren" at bounding box center [784, 551] width 53 height 11
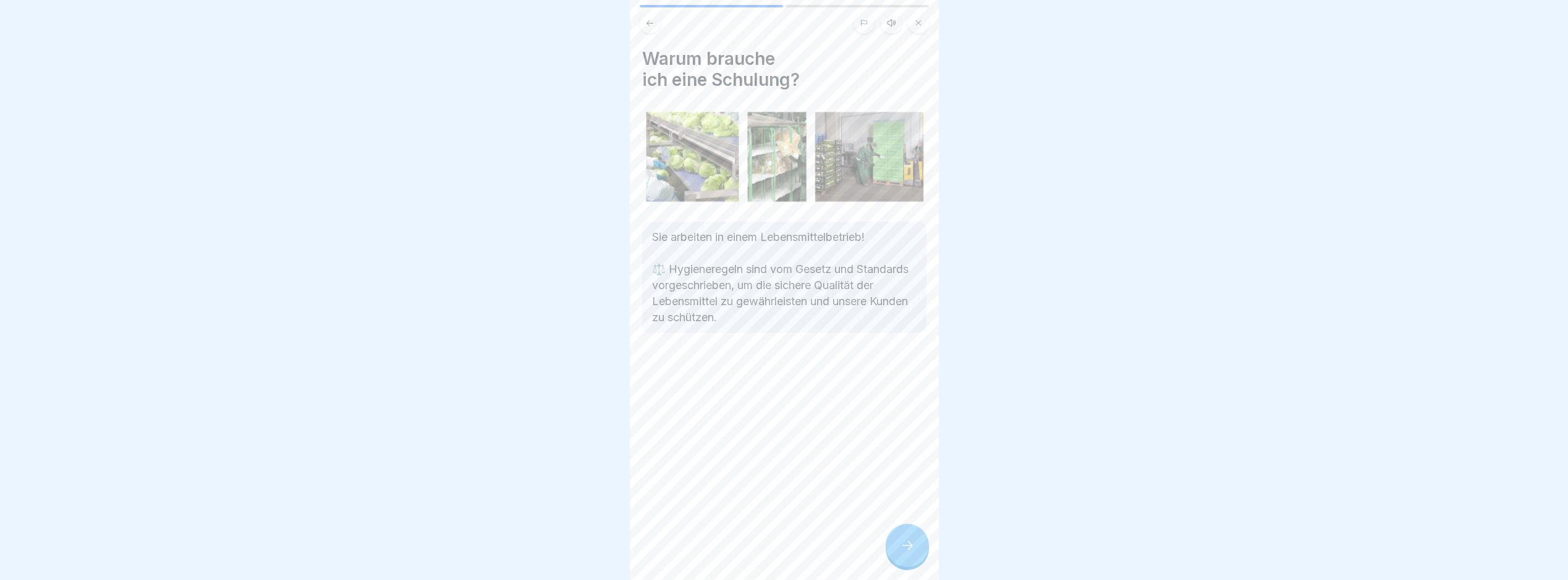
click at [910, 540] on div at bounding box center [908, 546] width 43 height 43
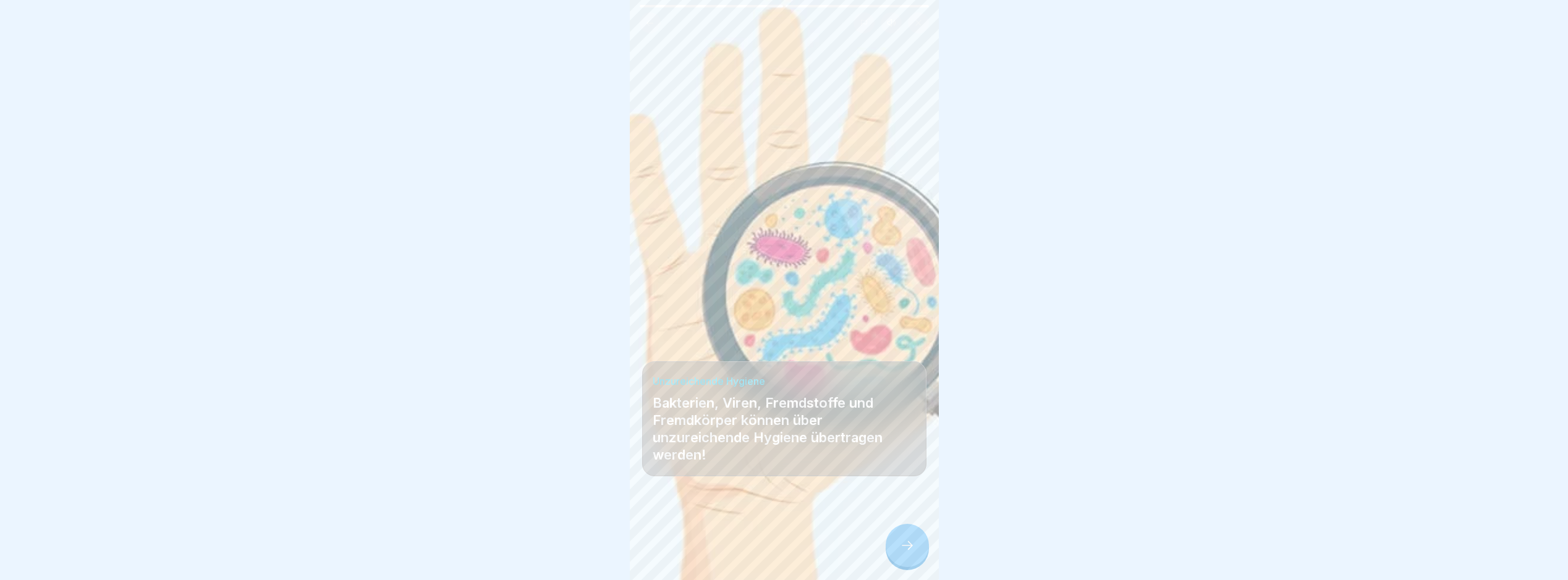
click at [909, 540] on div at bounding box center [908, 546] width 43 height 43
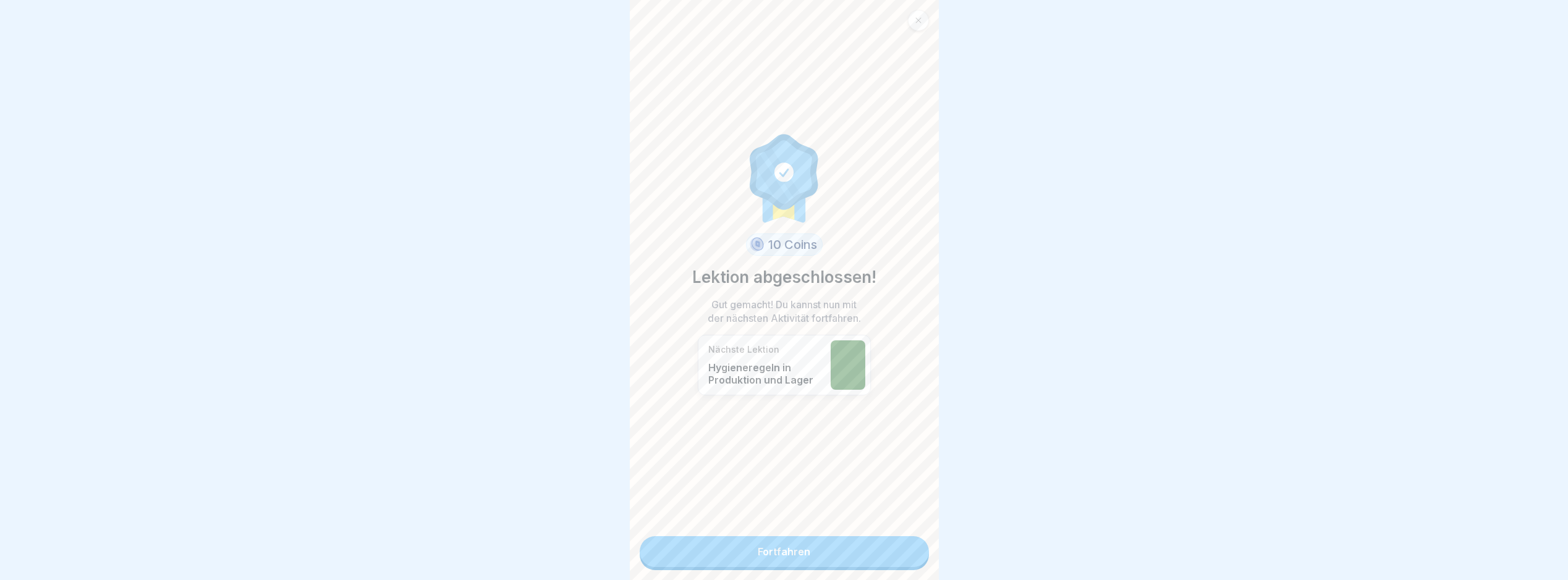
click at [909, 540] on link "Fortfahren" at bounding box center [784, 552] width 289 height 31
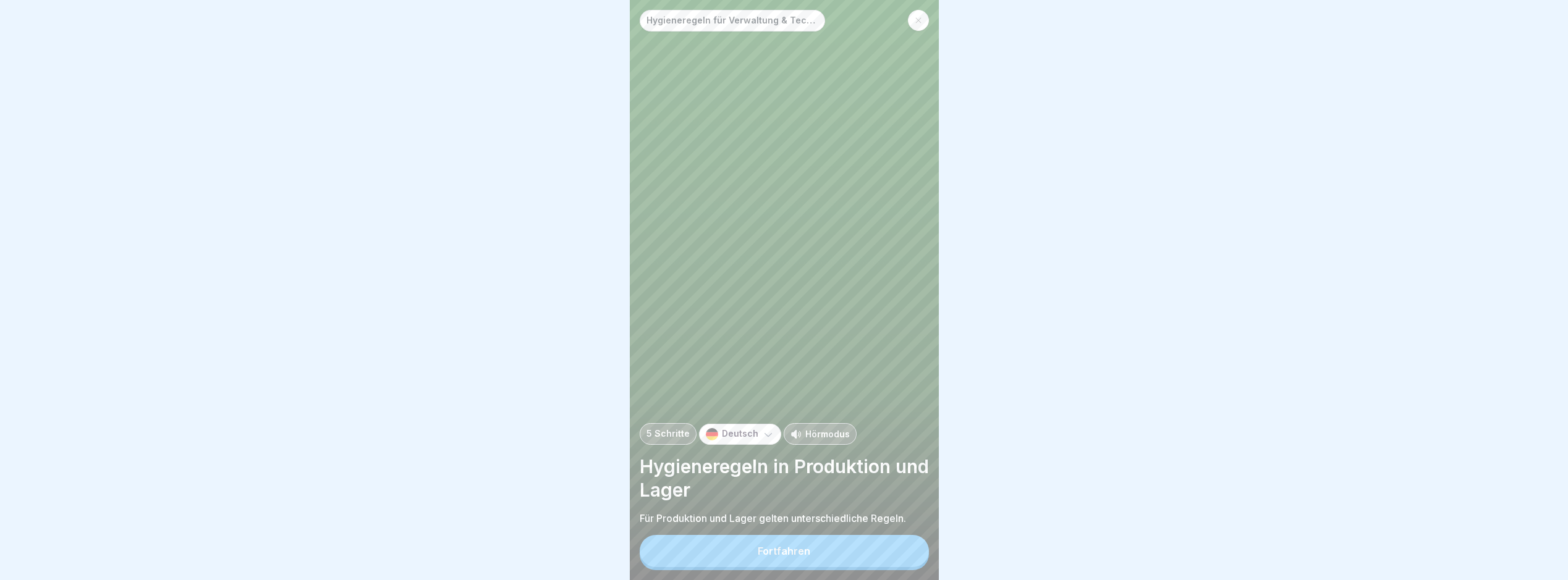
click at [879, 567] on button "Fortfahren" at bounding box center [784, 551] width 289 height 32
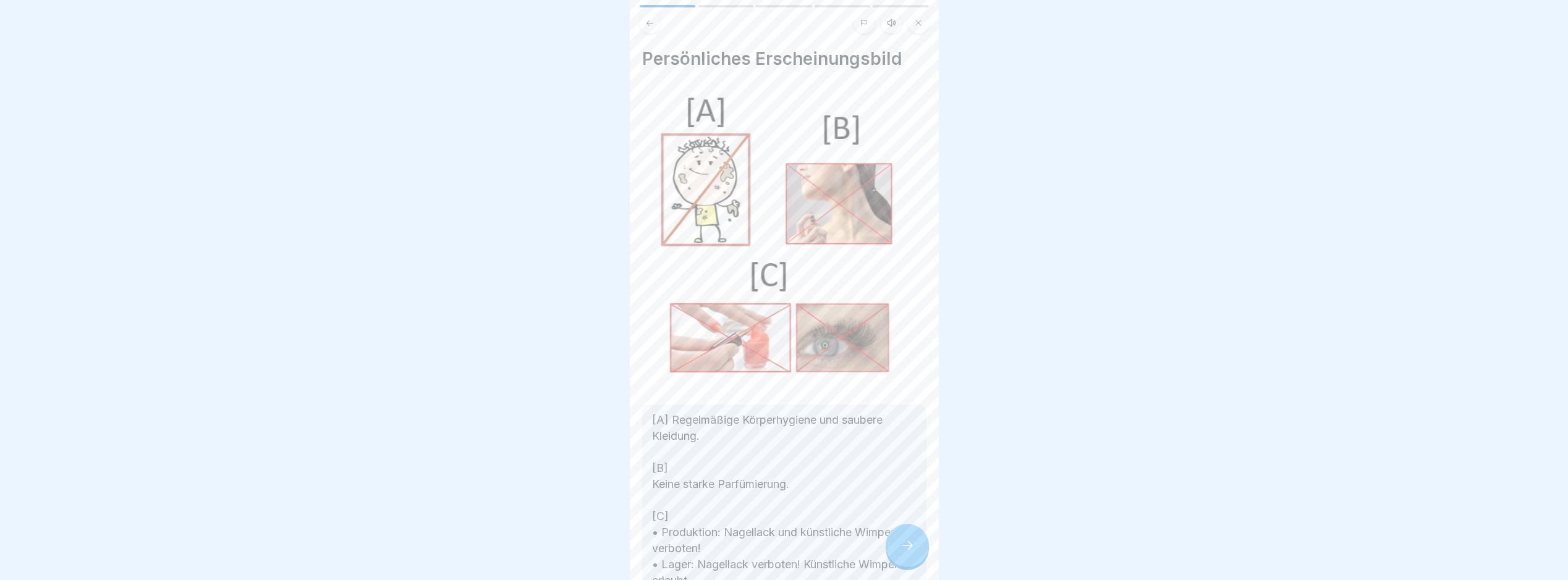
click at [894, 555] on div at bounding box center [908, 546] width 43 height 43
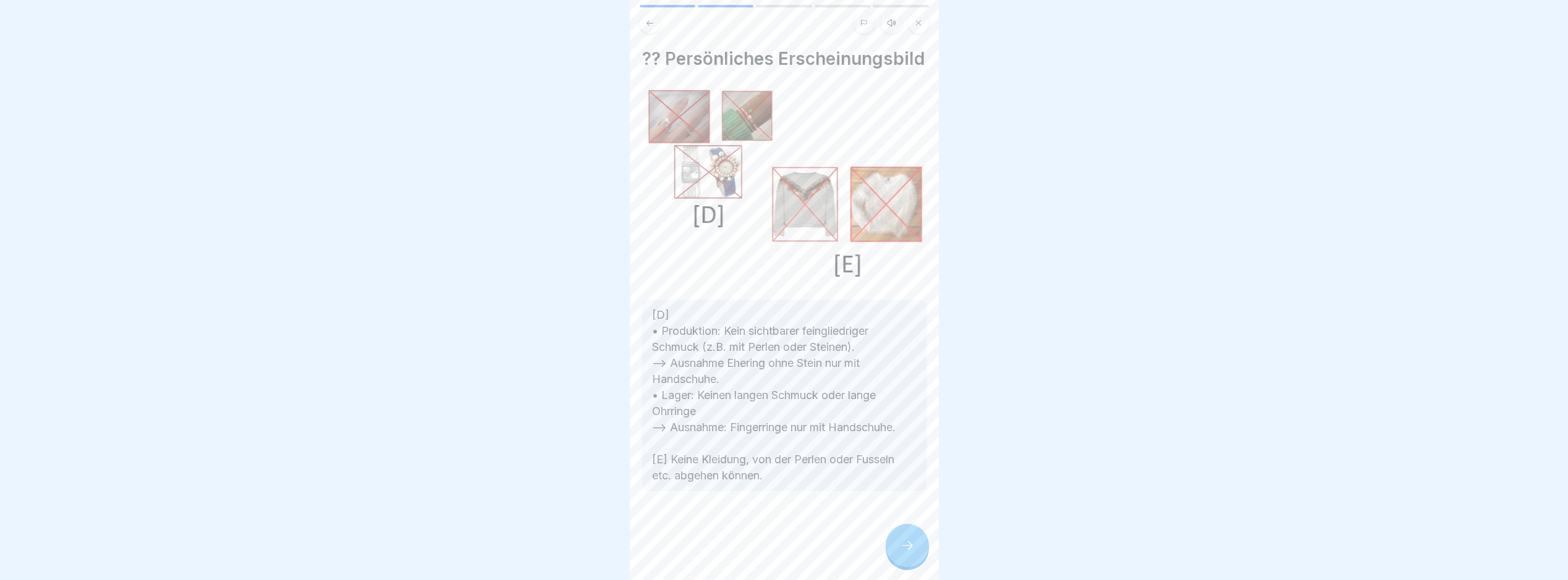
click at [895, 558] on div at bounding box center [908, 546] width 43 height 43
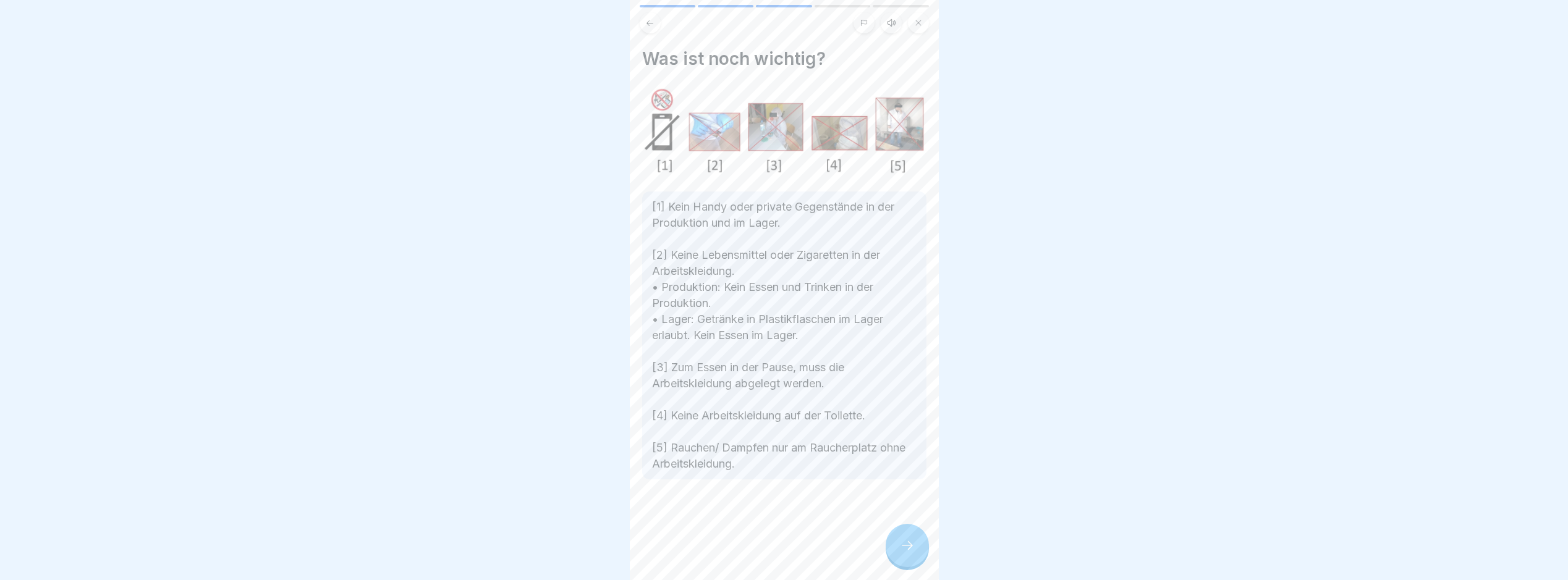
click at [898, 558] on div at bounding box center [908, 546] width 43 height 43
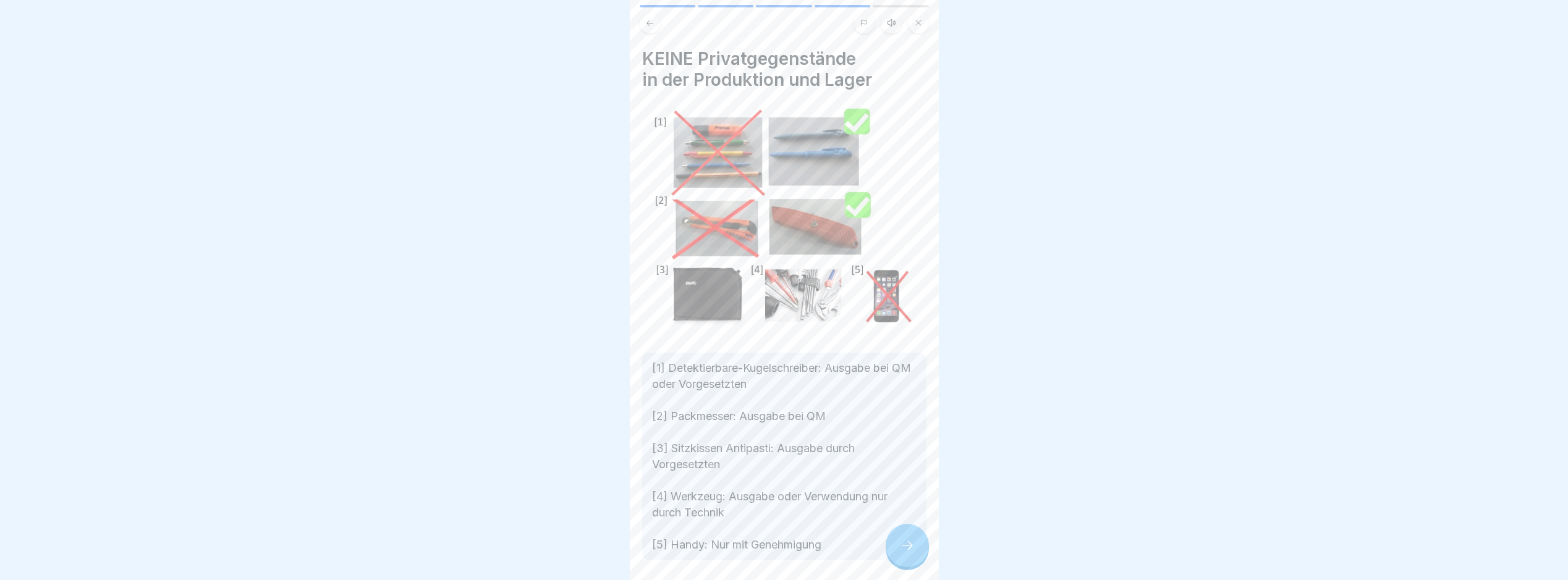
click at [898, 558] on div at bounding box center [908, 546] width 43 height 43
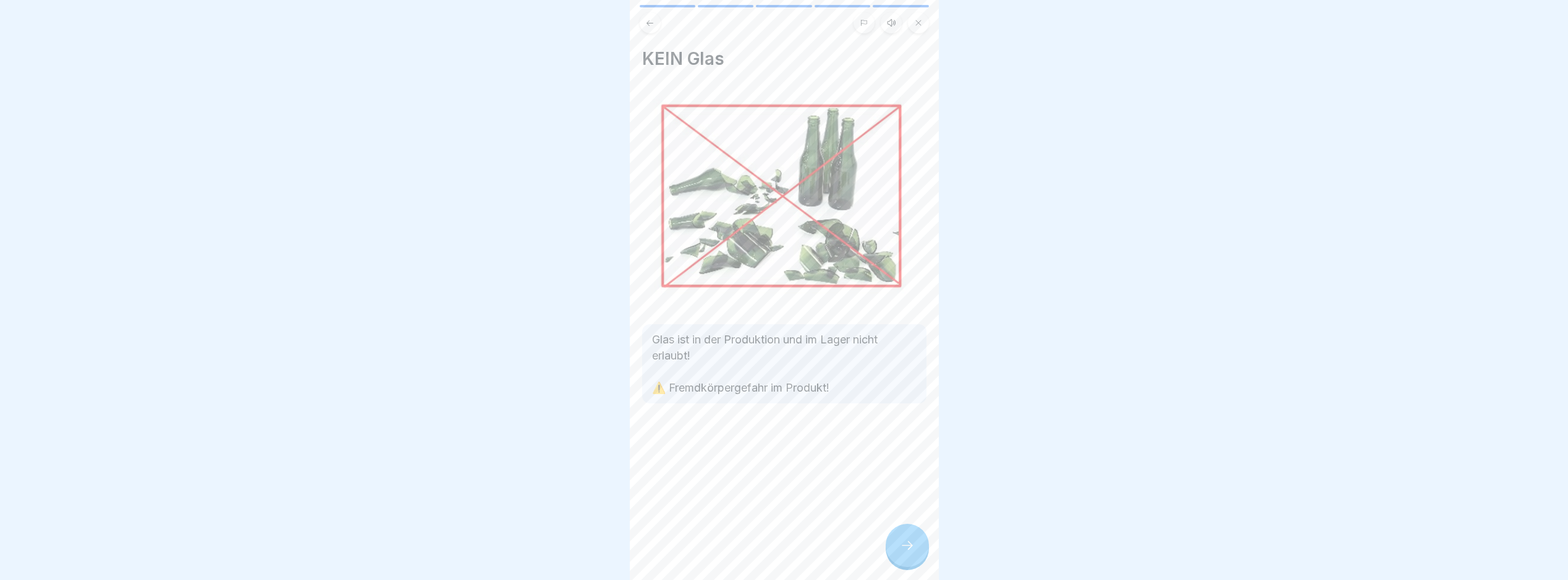
click at [898, 558] on div at bounding box center [908, 546] width 43 height 43
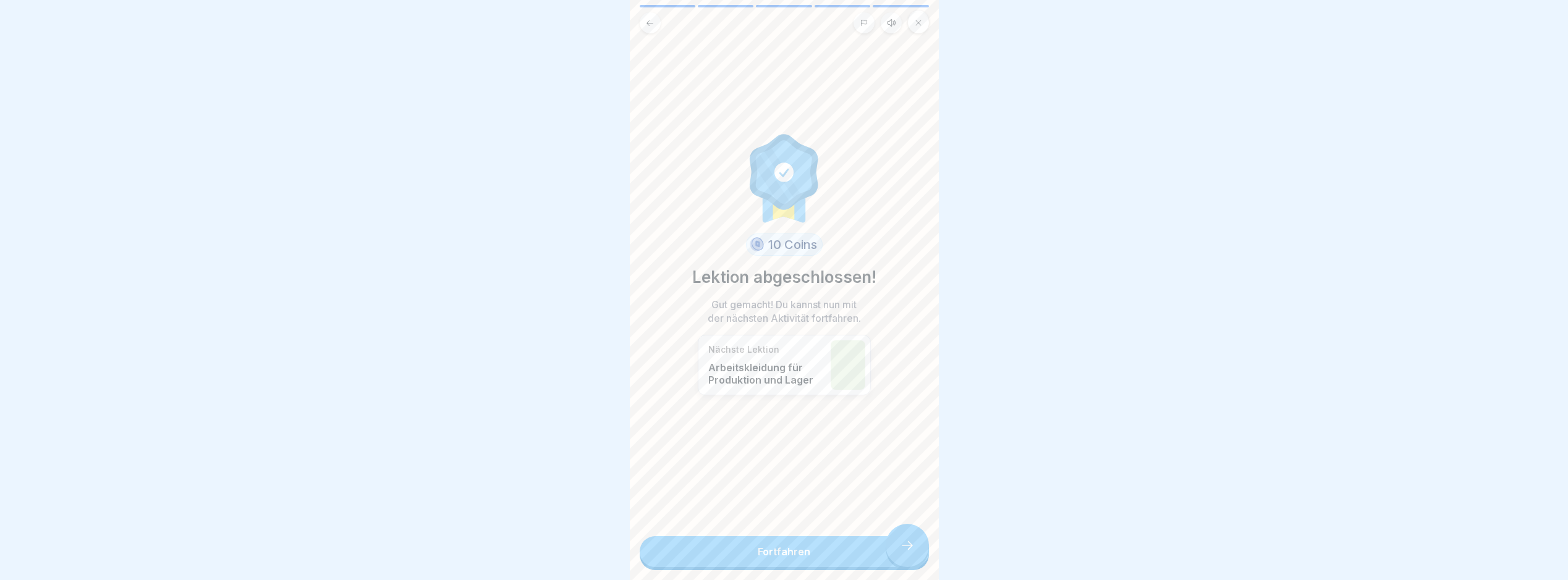
click at [898, 558] on link "Fortfahren" at bounding box center [784, 552] width 289 height 31
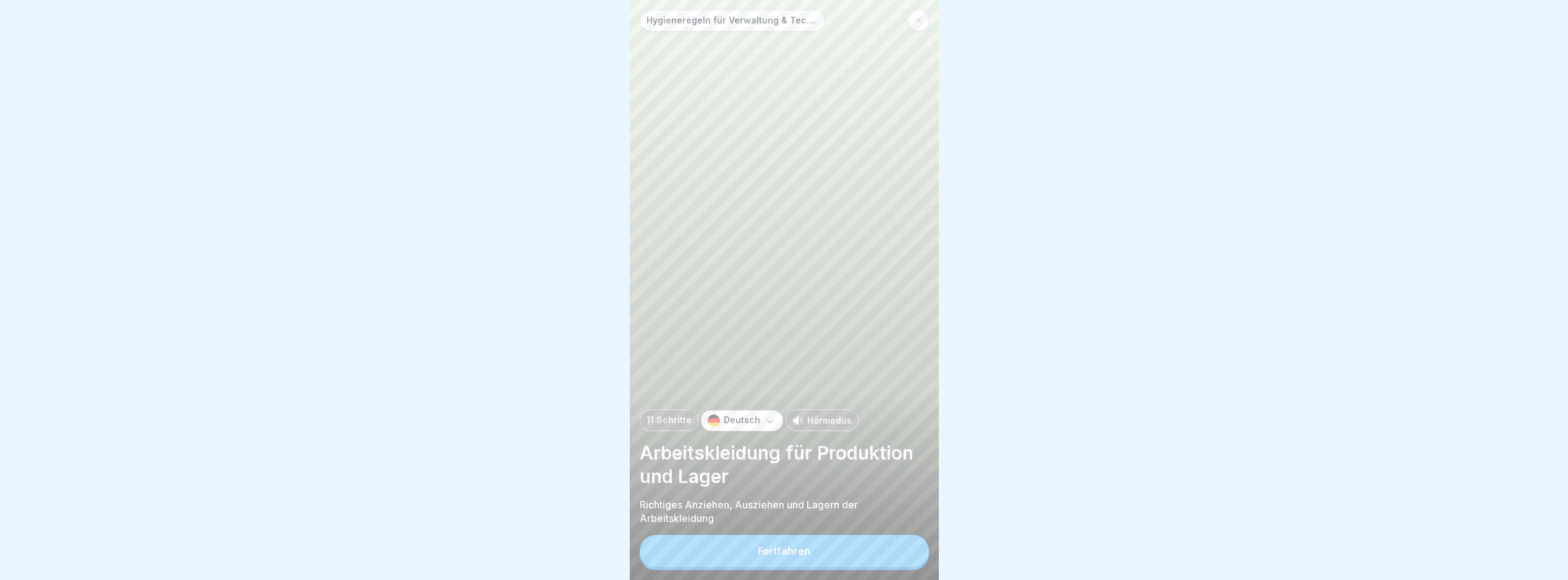
click at [898, 558] on button "Fortfahren" at bounding box center [784, 551] width 289 height 32
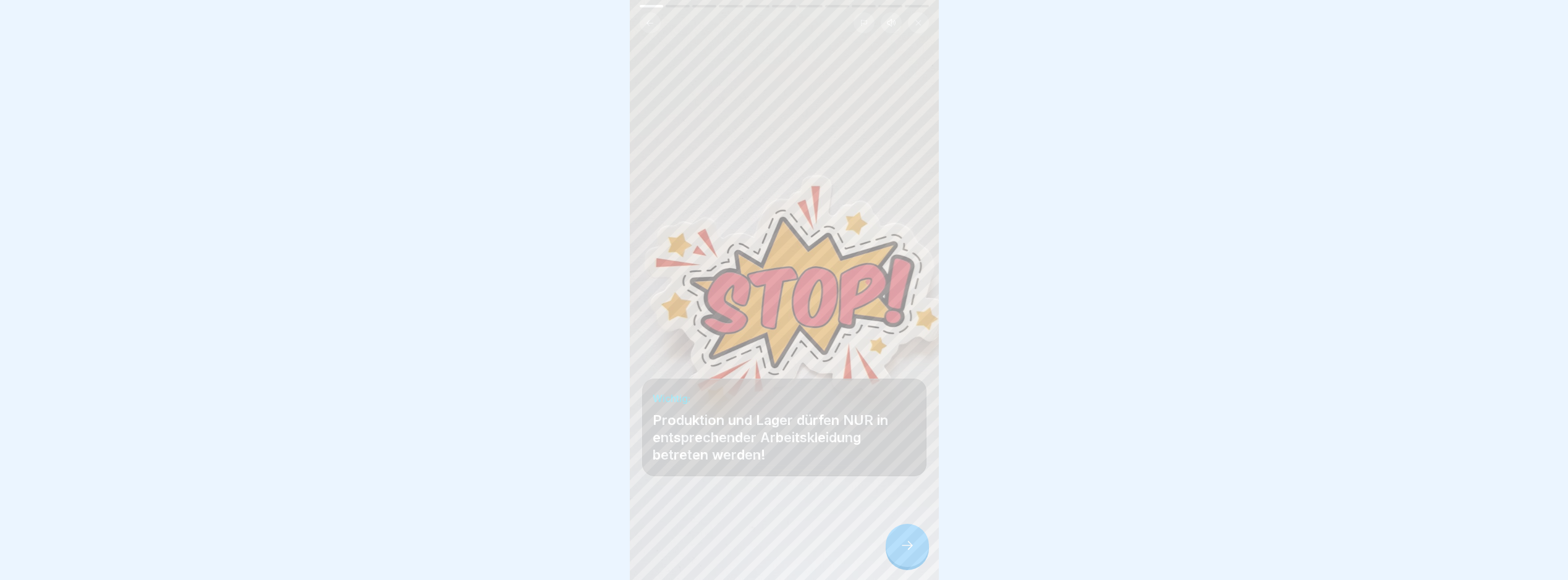
click at [898, 558] on div at bounding box center [908, 546] width 43 height 43
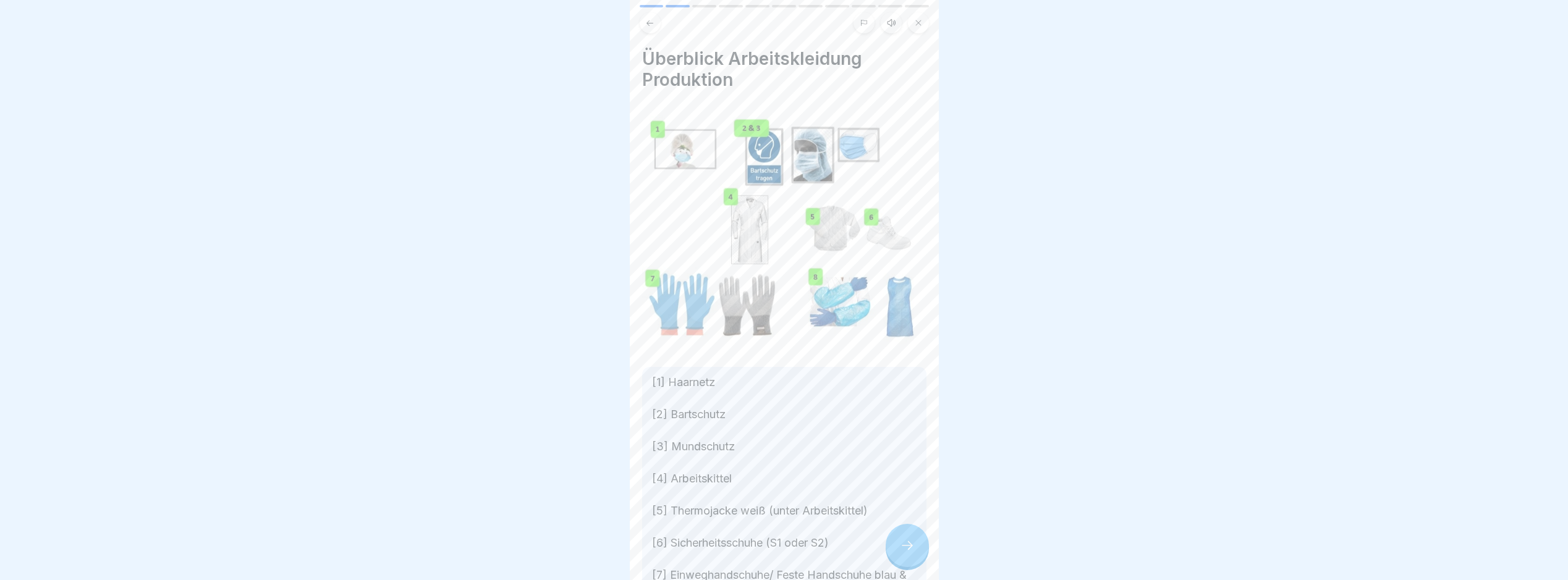
click at [900, 553] on icon at bounding box center [908, 546] width 15 height 15
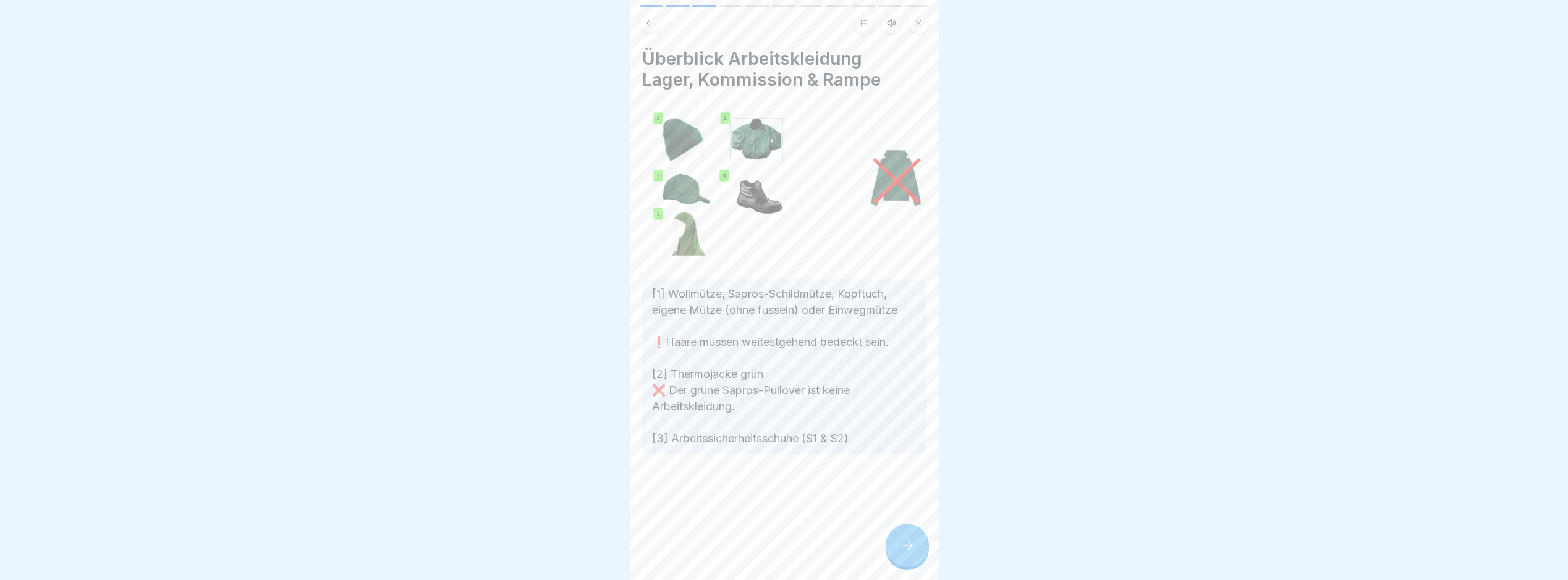
click at [900, 553] on icon at bounding box center [908, 546] width 15 height 15
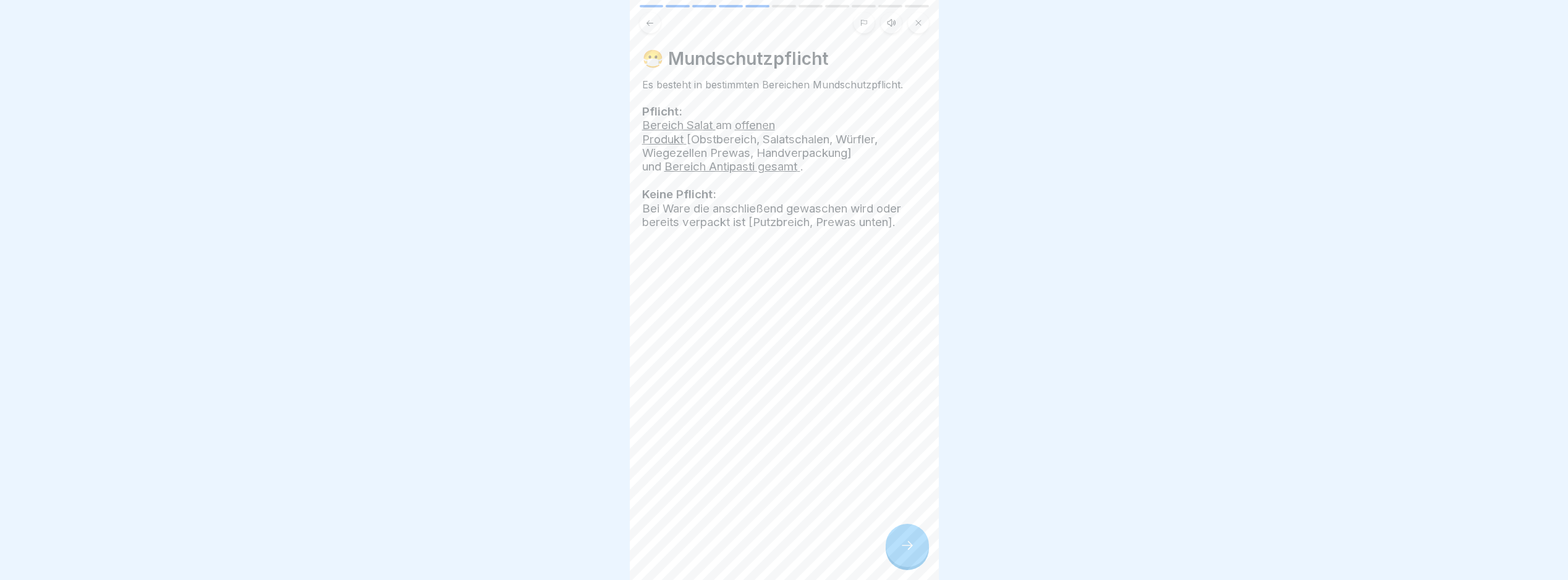
click at [900, 553] on icon at bounding box center [908, 546] width 15 height 15
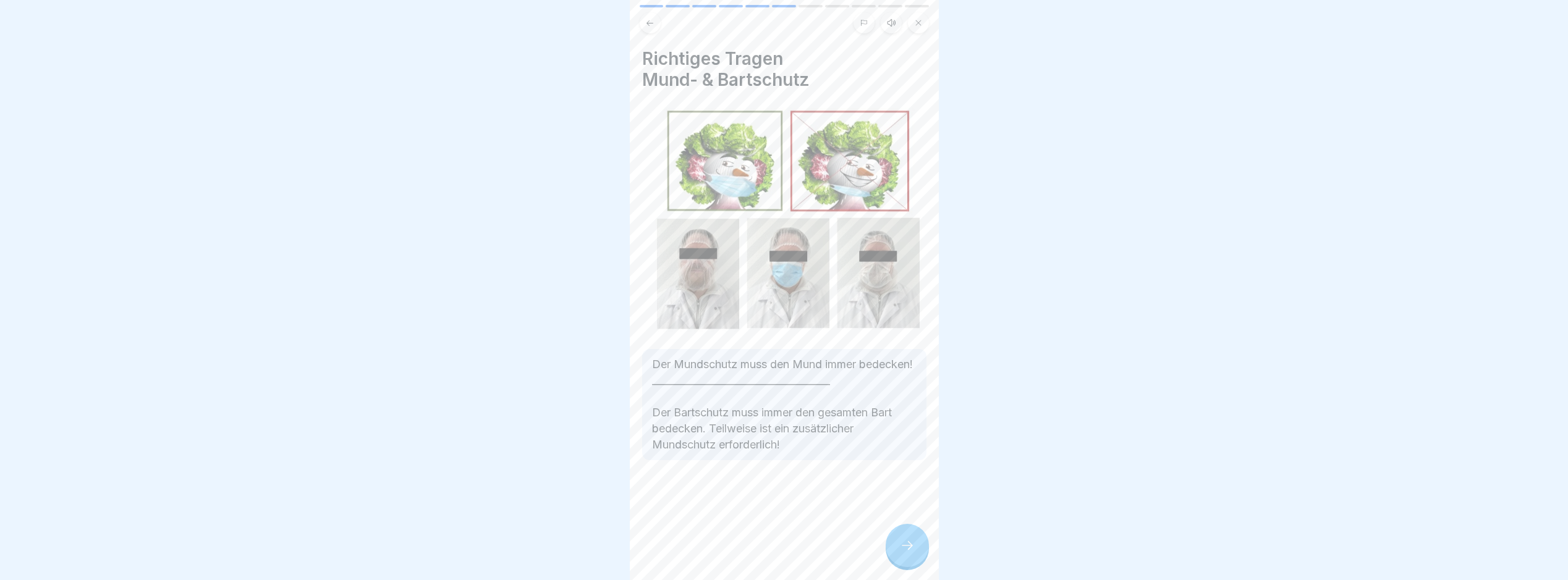
click at [900, 553] on icon at bounding box center [908, 546] width 15 height 15
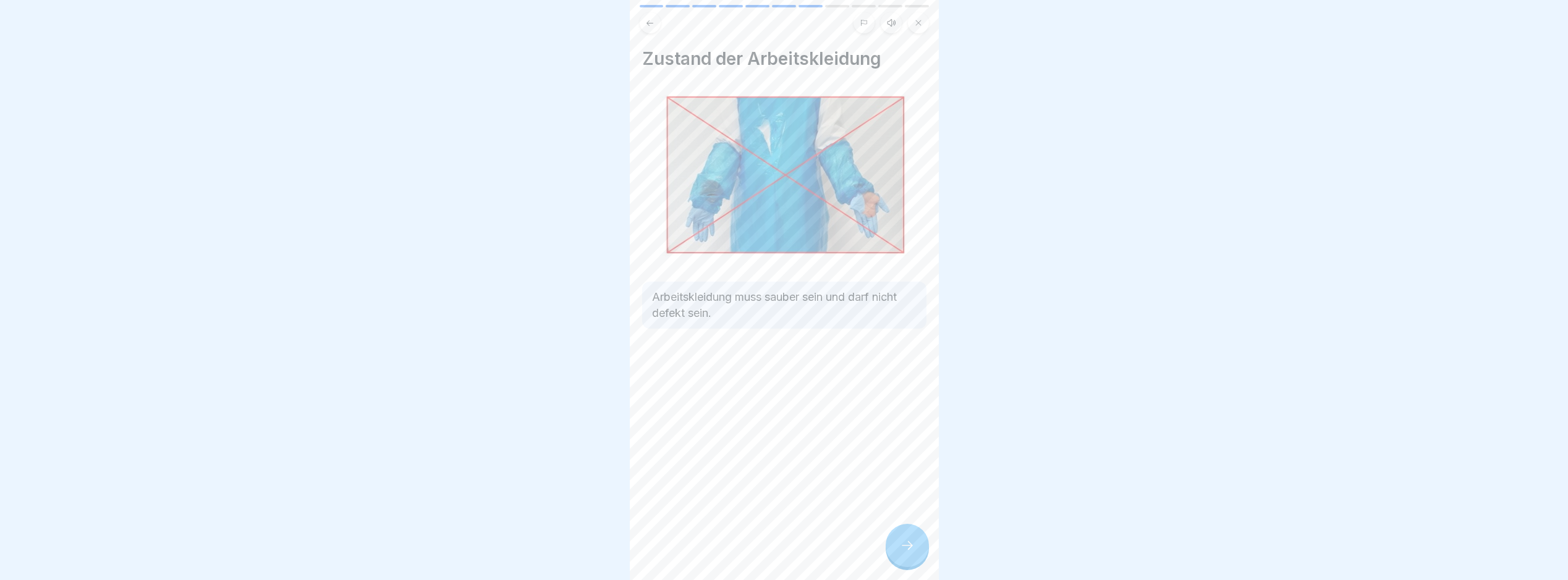
click at [900, 553] on icon at bounding box center [908, 546] width 15 height 15
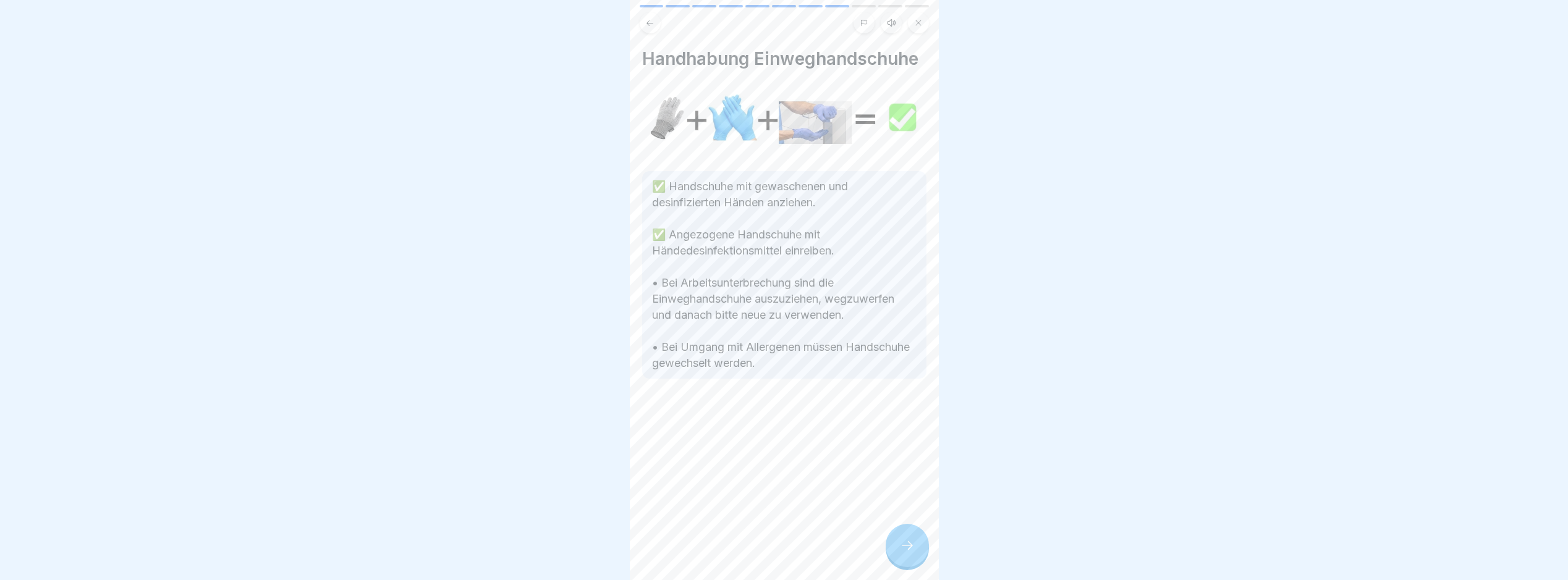
click at [900, 553] on icon at bounding box center [908, 546] width 15 height 15
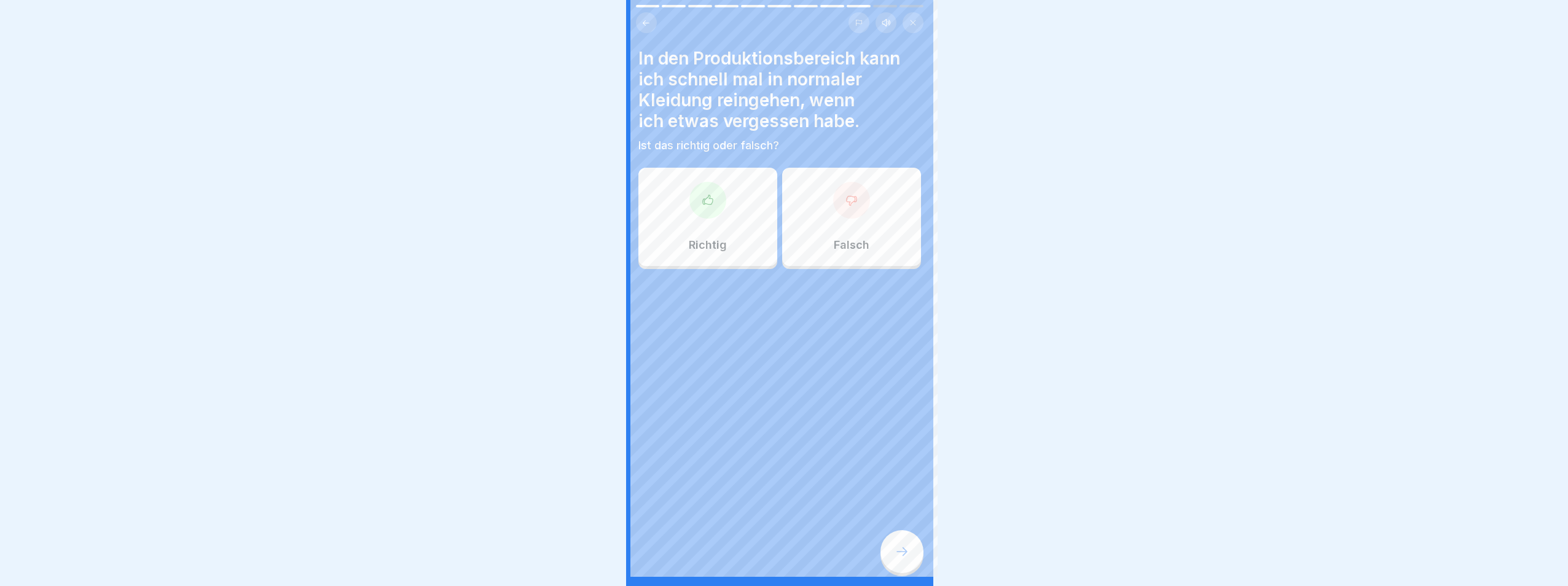
click at [894, 555] on div at bounding box center [784, 293] width 1568 height 586
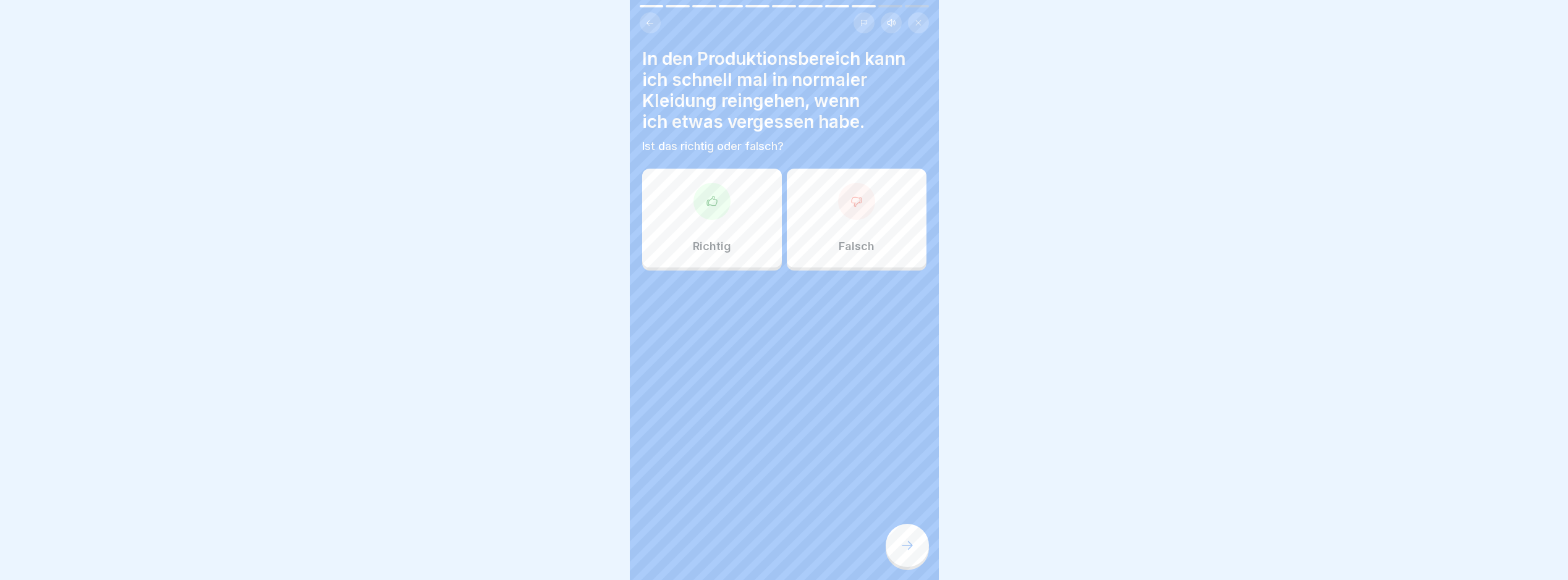
click at [863, 220] on div "Falsch" at bounding box center [856, 218] width 139 height 99
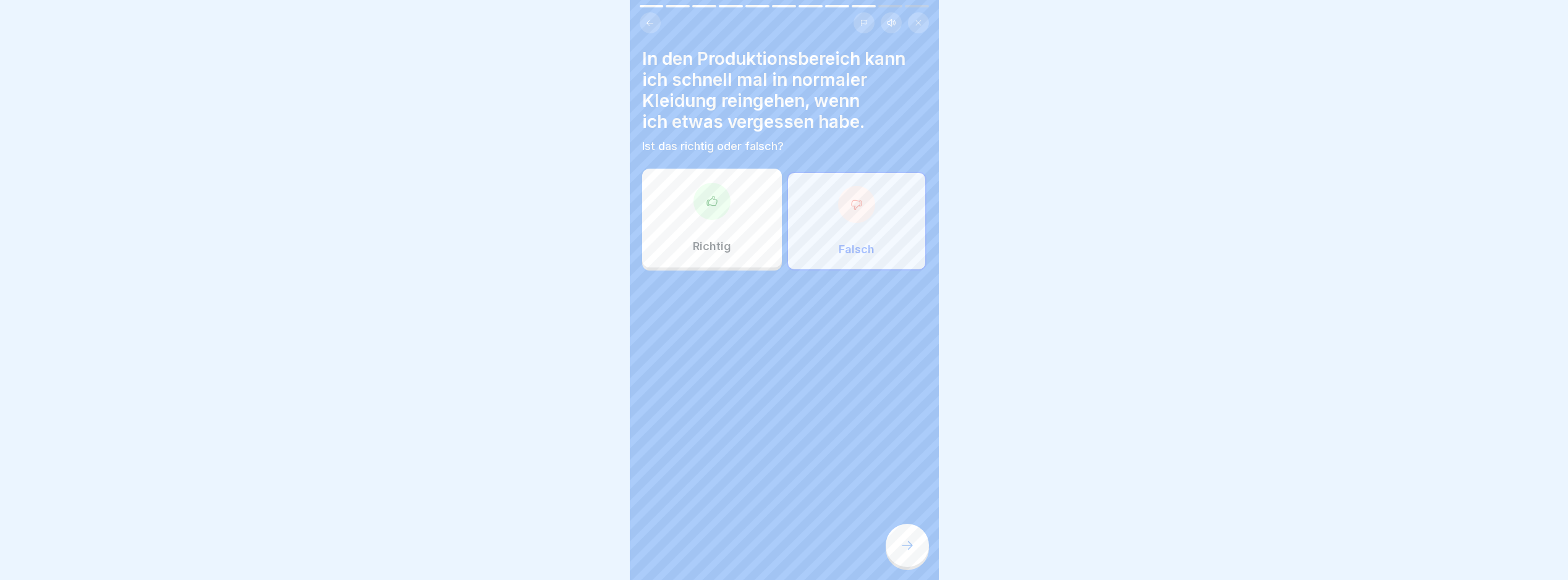
click at [900, 548] on div at bounding box center [908, 546] width 43 height 43
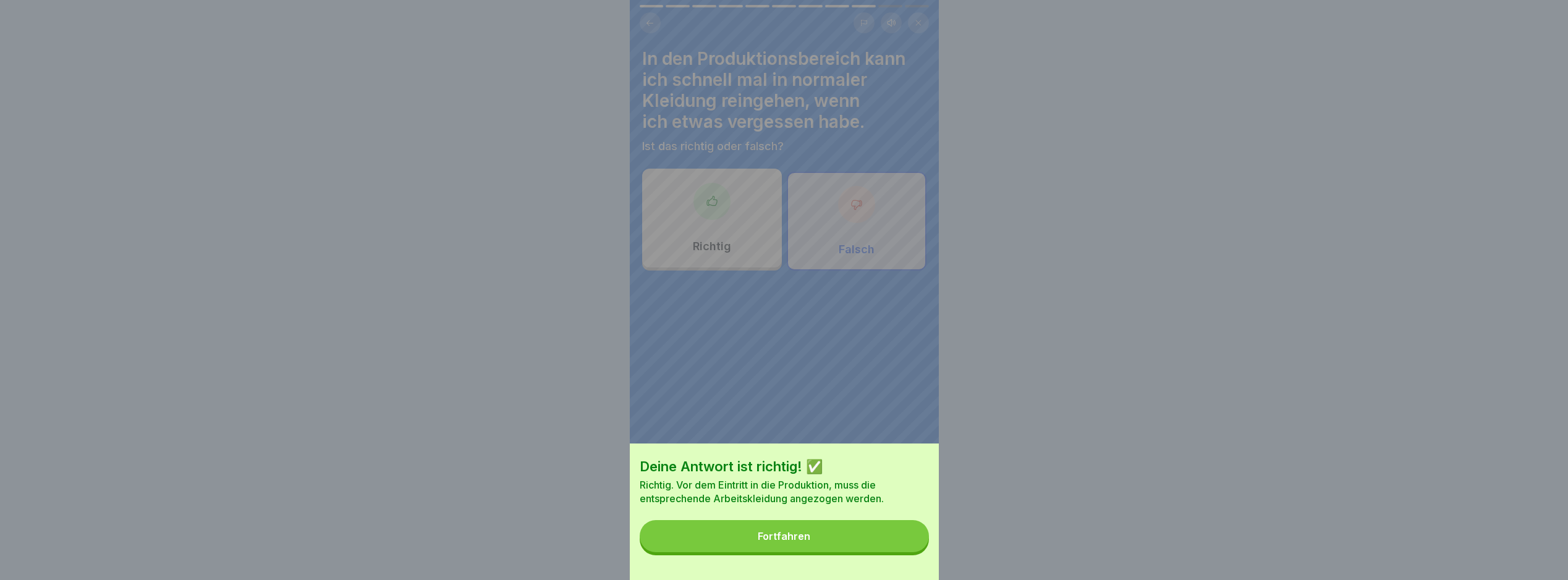
click at [871, 552] on button "Fortfahren" at bounding box center [784, 536] width 289 height 32
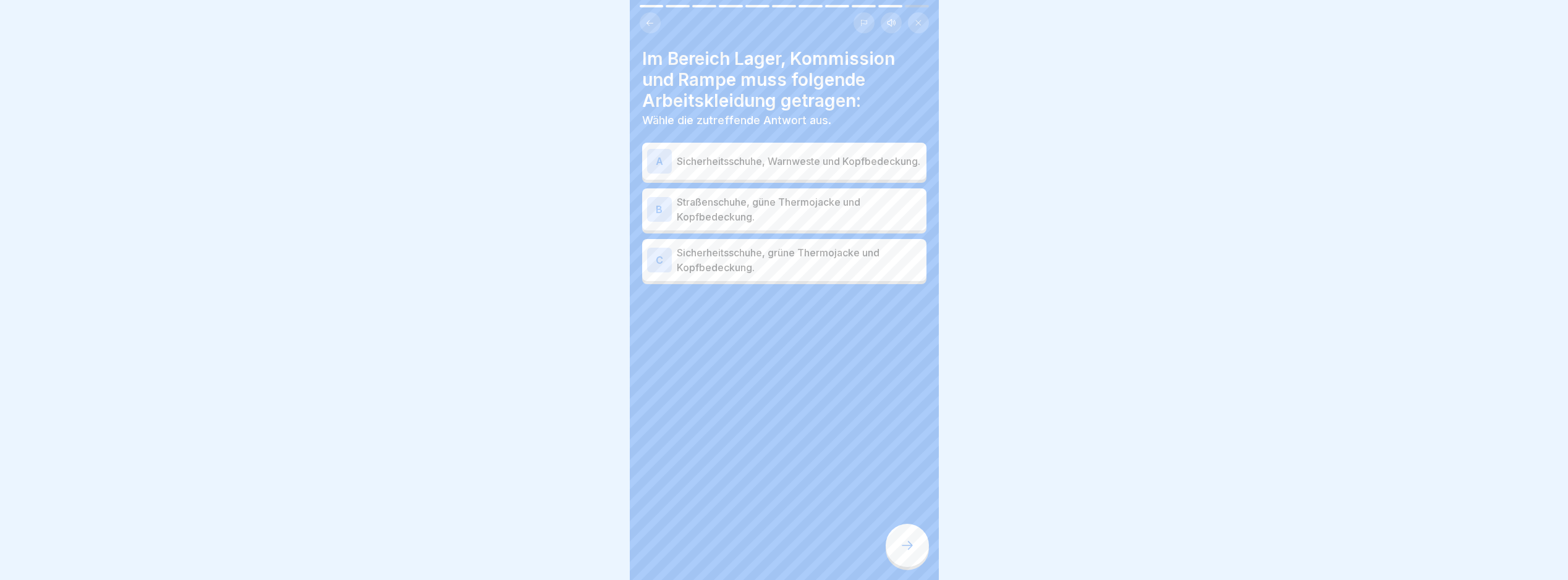
click at [792, 261] on p "Sicherheitsschuhe, grüne Thermojacke und Kopfbedeckung." at bounding box center [799, 260] width 245 height 30
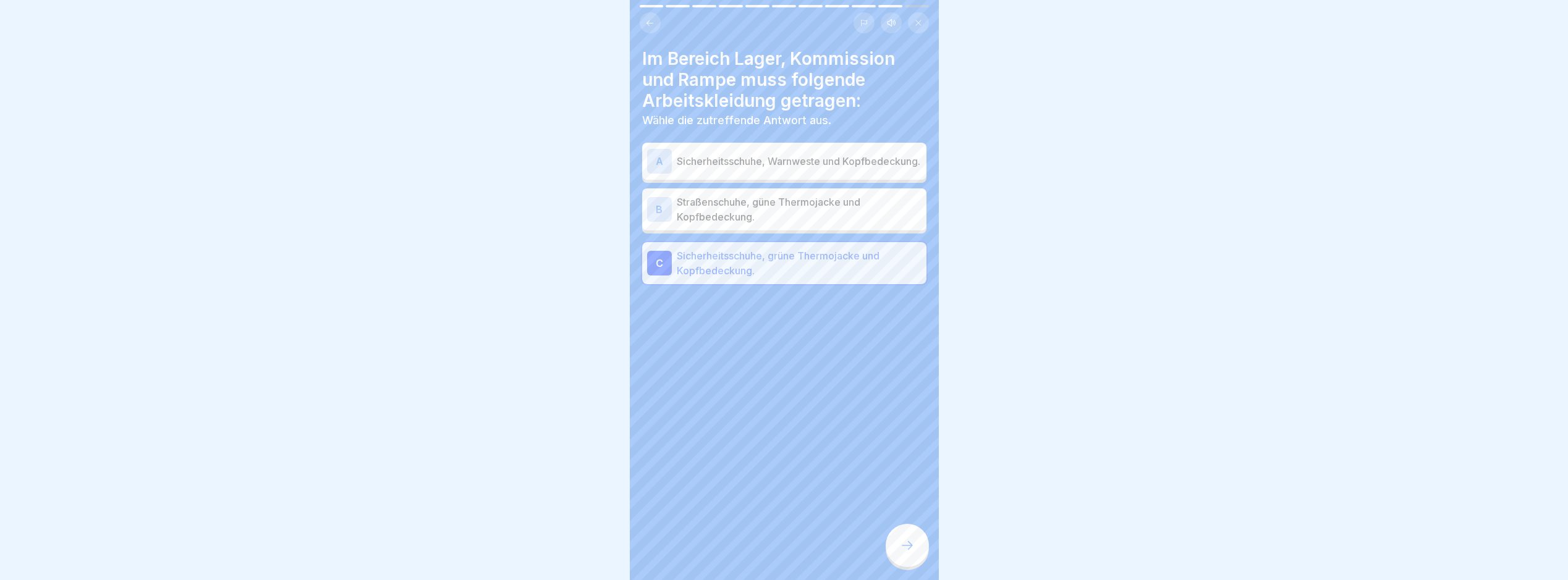
click at [912, 560] on div at bounding box center [908, 546] width 43 height 43
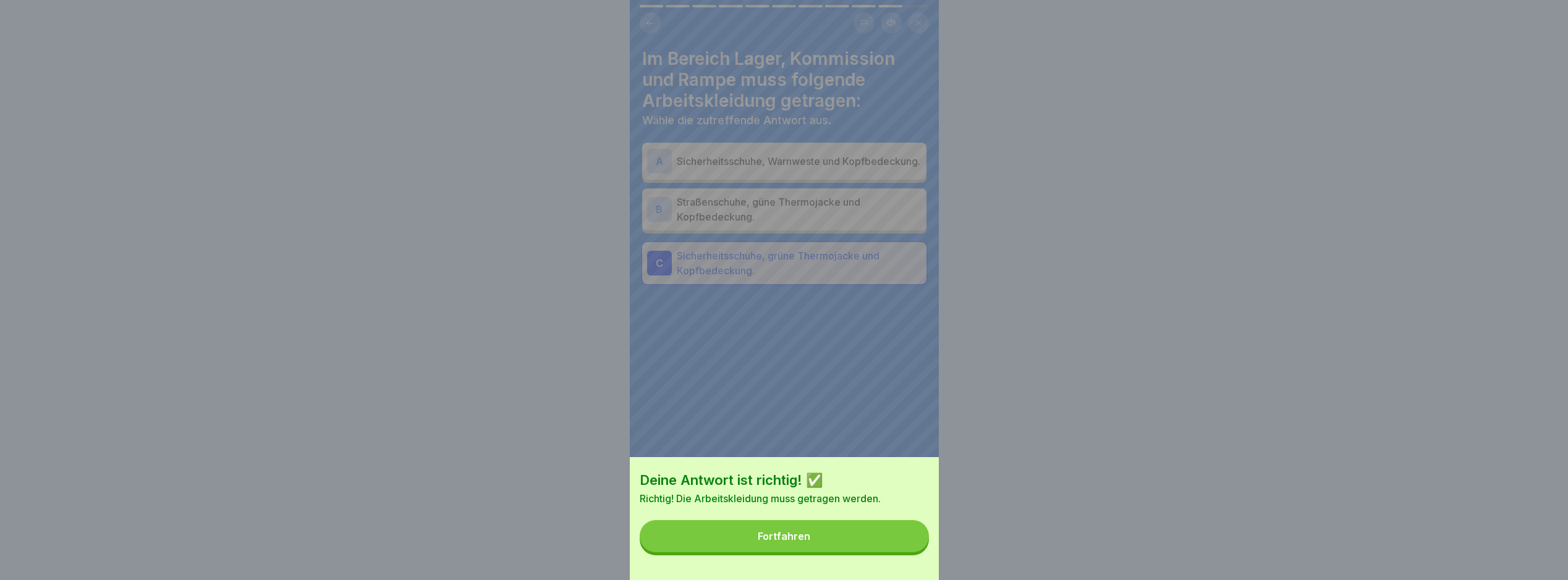
click at [844, 549] on button "Fortfahren" at bounding box center [784, 536] width 289 height 32
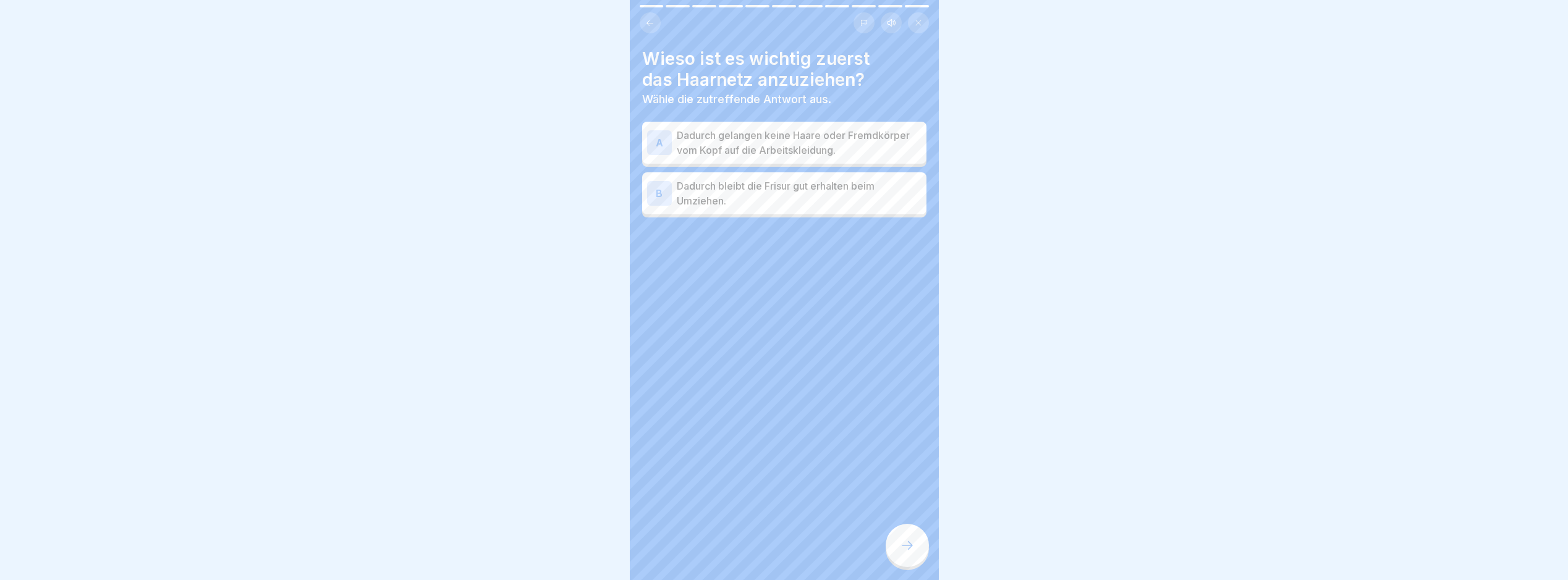
click at [847, 139] on p "Dadurch gelangen keine Haare oder Fremdkörper vom Kopf auf die Arbeitskleidung." at bounding box center [799, 143] width 245 height 30
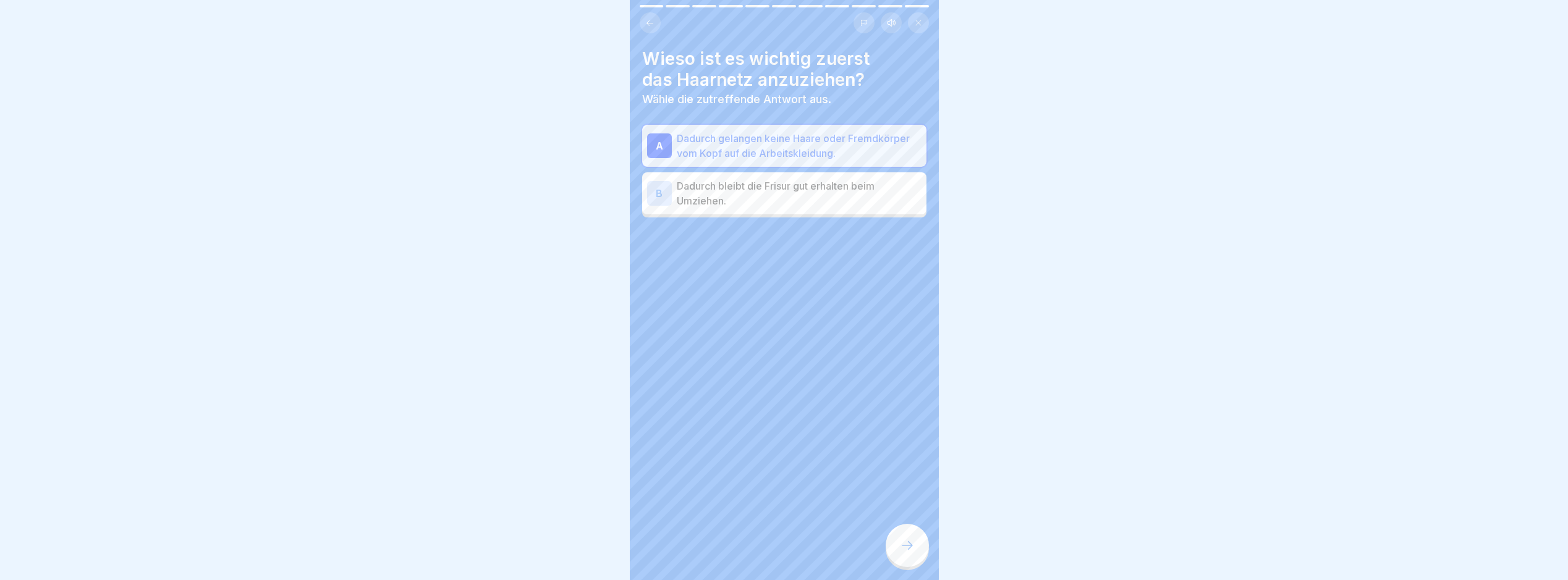
click at [907, 552] on icon at bounding box center [908, 546] width 15 height 15
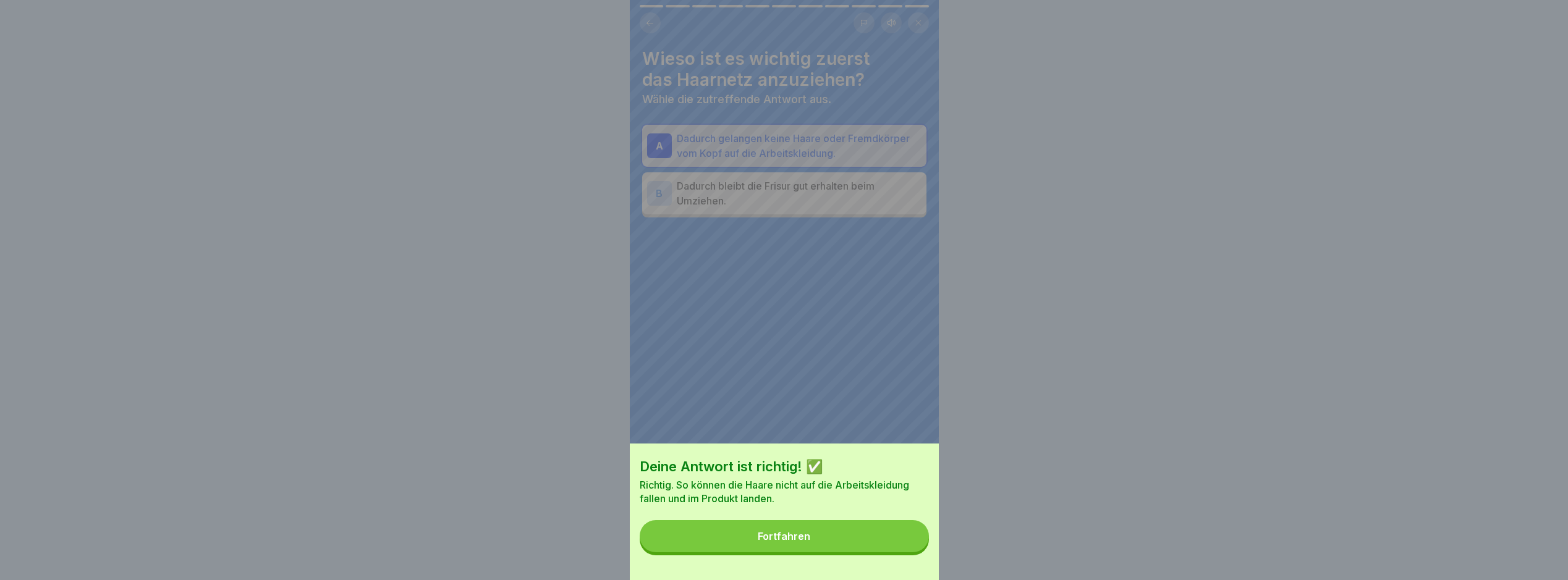
click at [864, 540] on button "Fortfahren" at bounding box center [784, 536] width 289 height 32
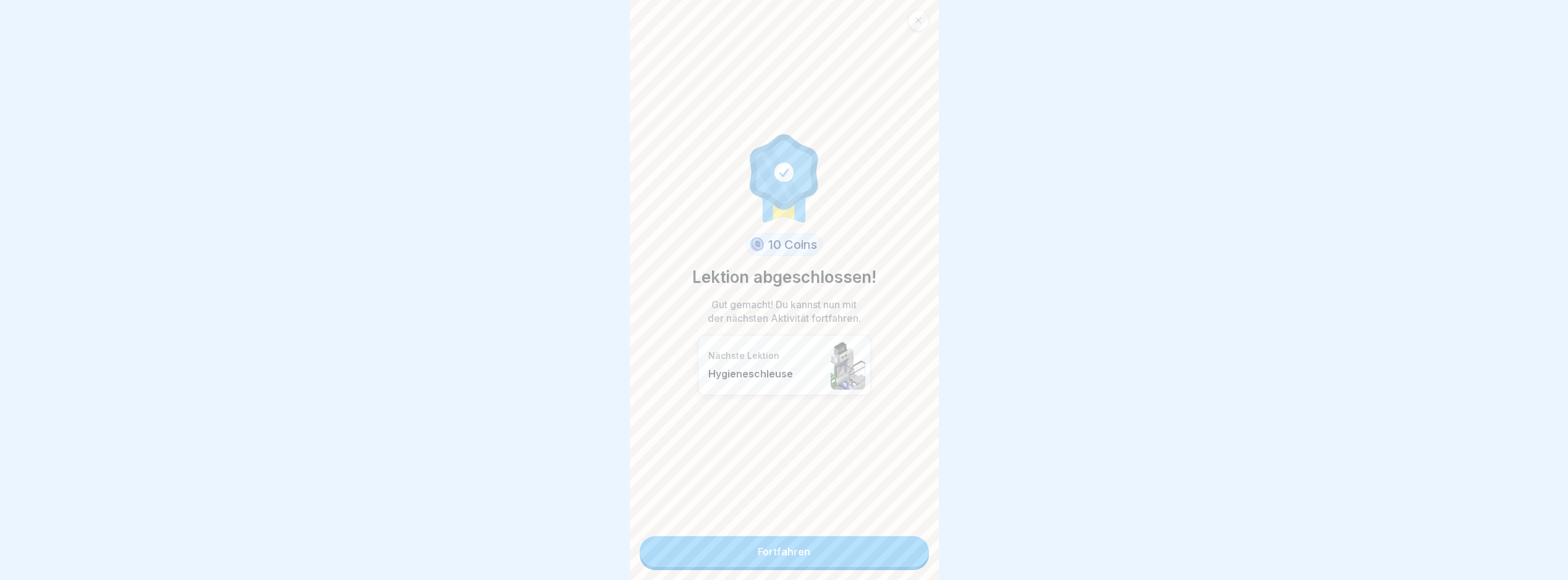
click at [836, 555] on link "Fortfahren" at bounding box center [784, 552] width 289 height 31
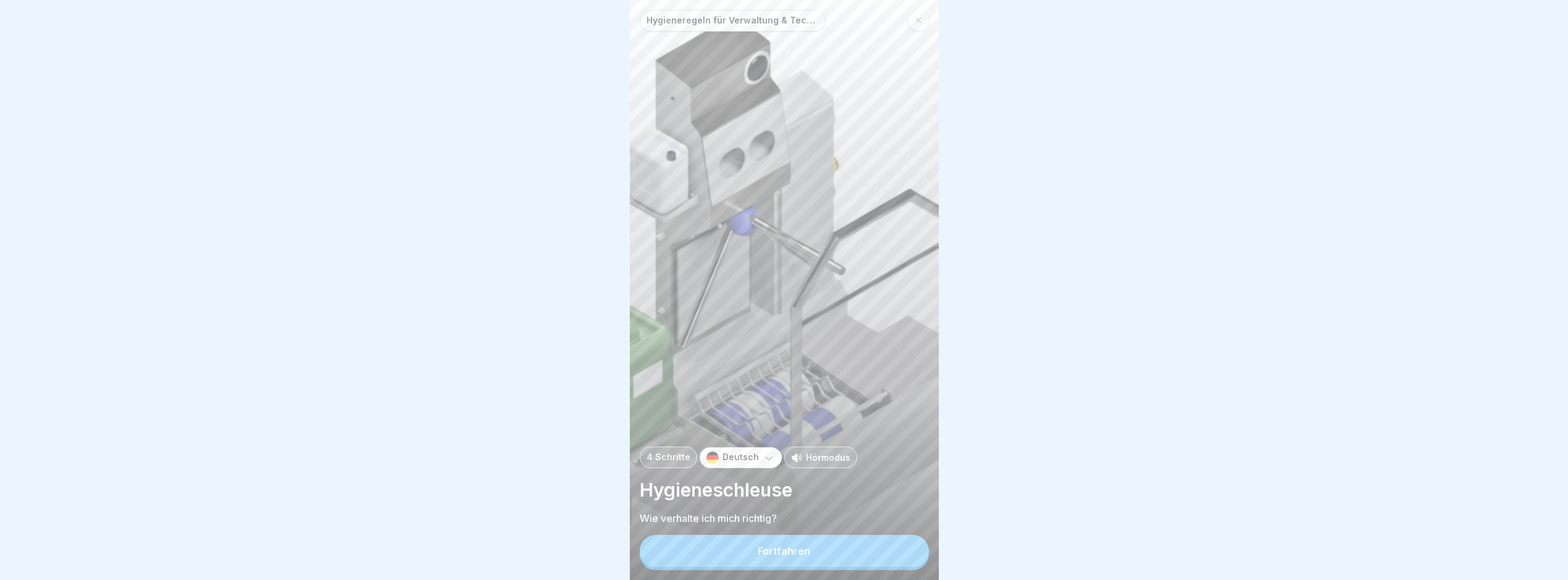
click at [790, 557] on div "Fortfahren" at bounding box center [784, 551] width 53 height 11
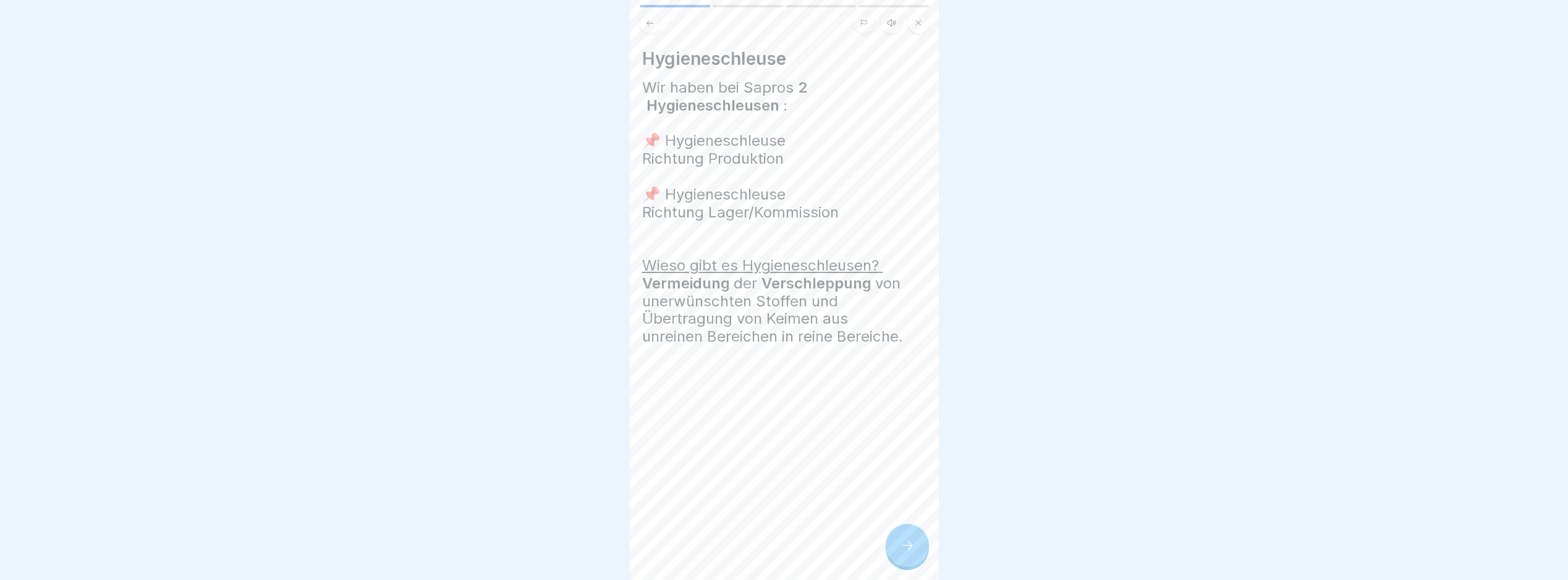
click at [910, 553] on icon at bounding box center [908, 546] width 15 height 15
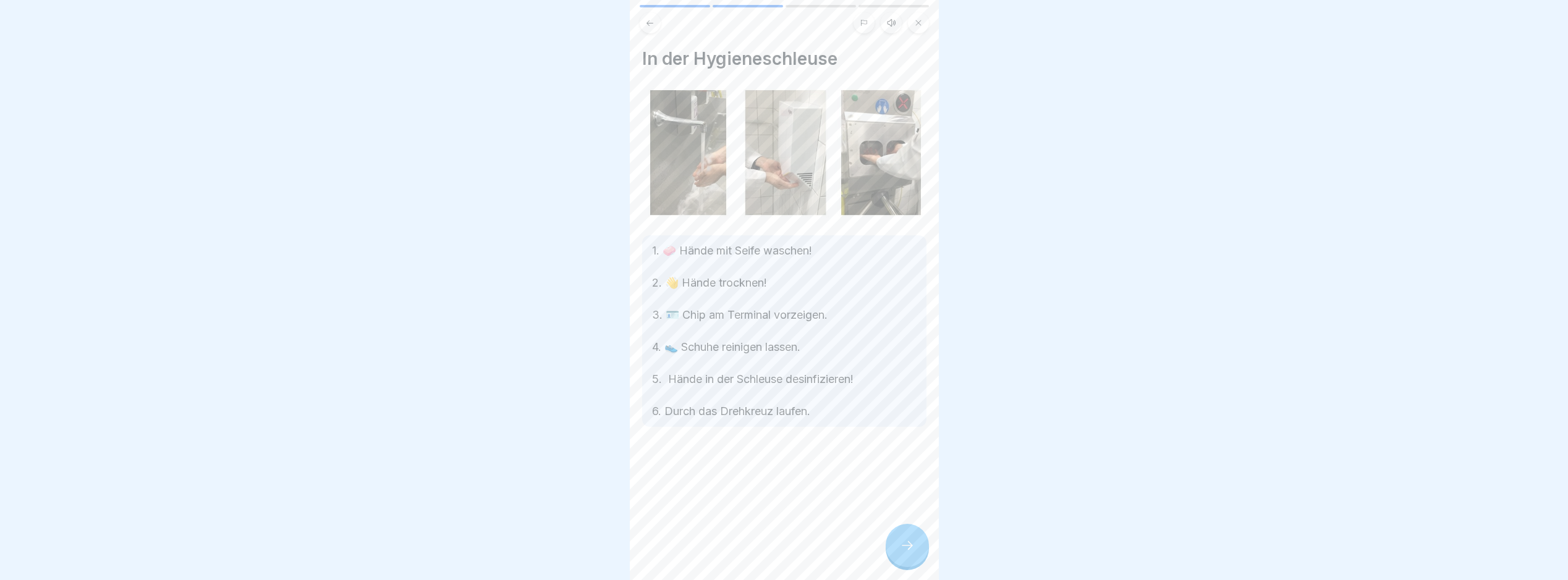
click at [912, 553] on icon at bounding box center [908, 546] width 15 height 15
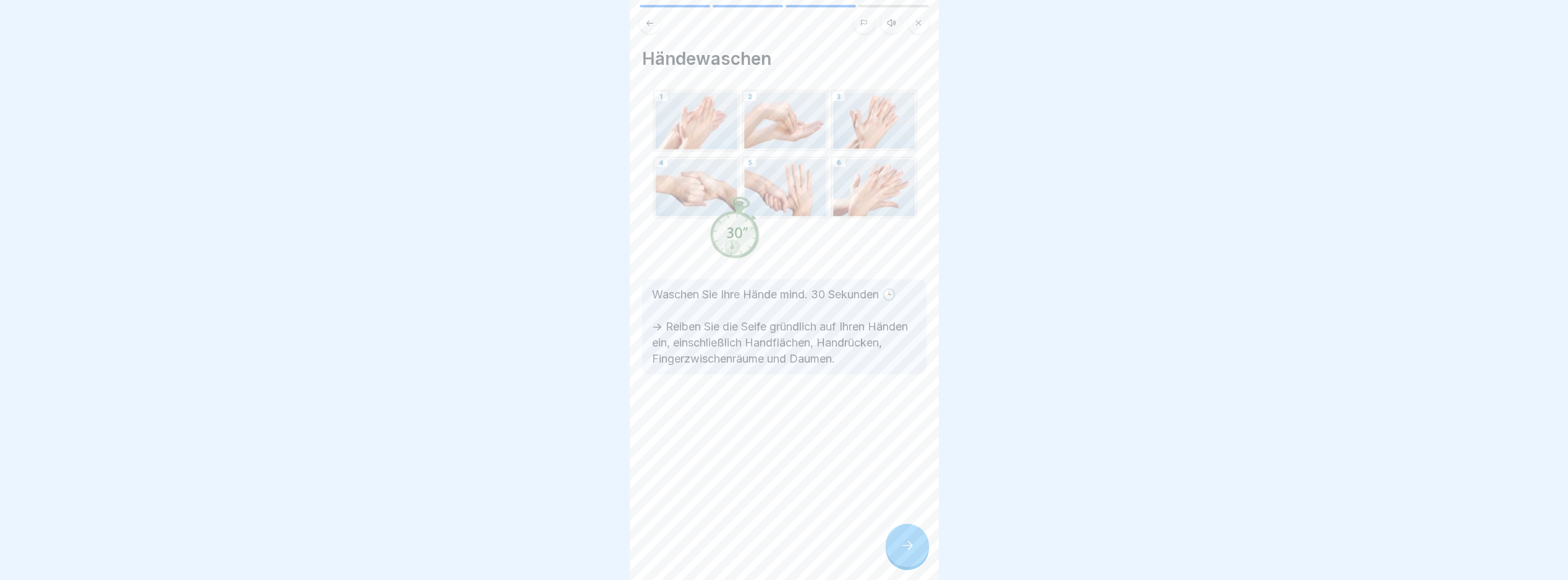
click at [912, 553] on icon at bounding box center [908, 546] width 15 height 15
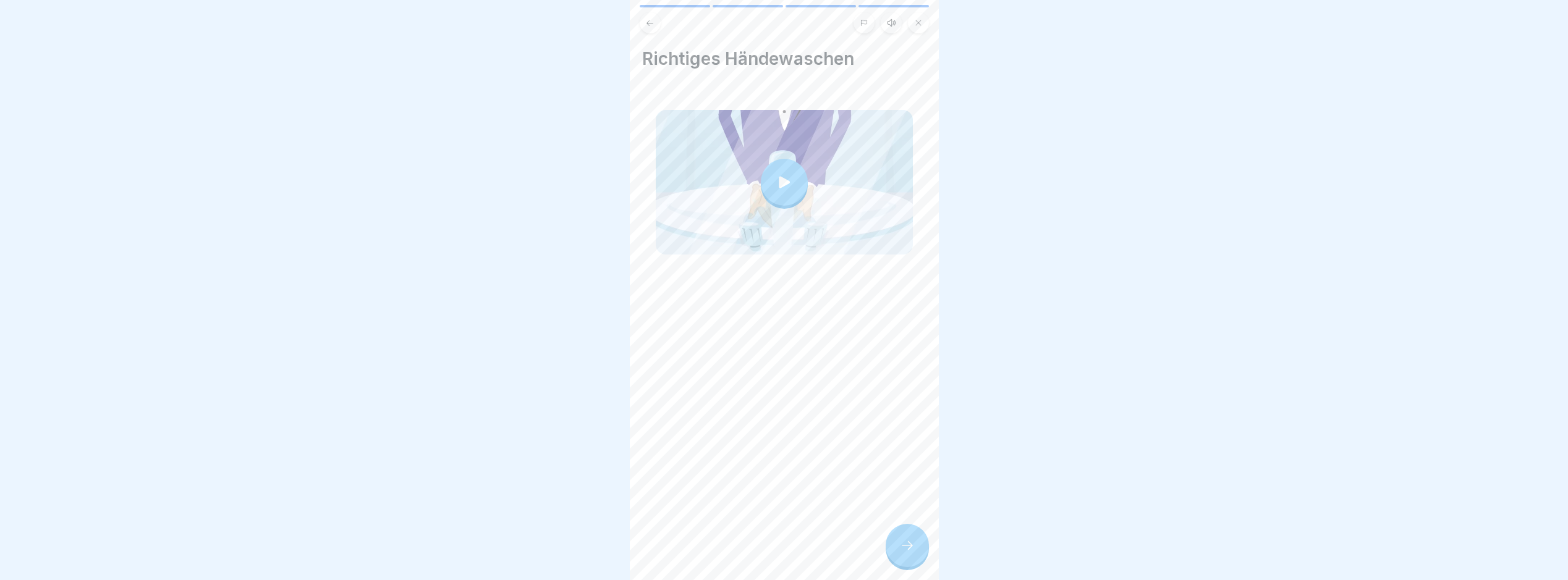
click at [912, 553] on icon at bounding box center [908, 546] width 15 height 15
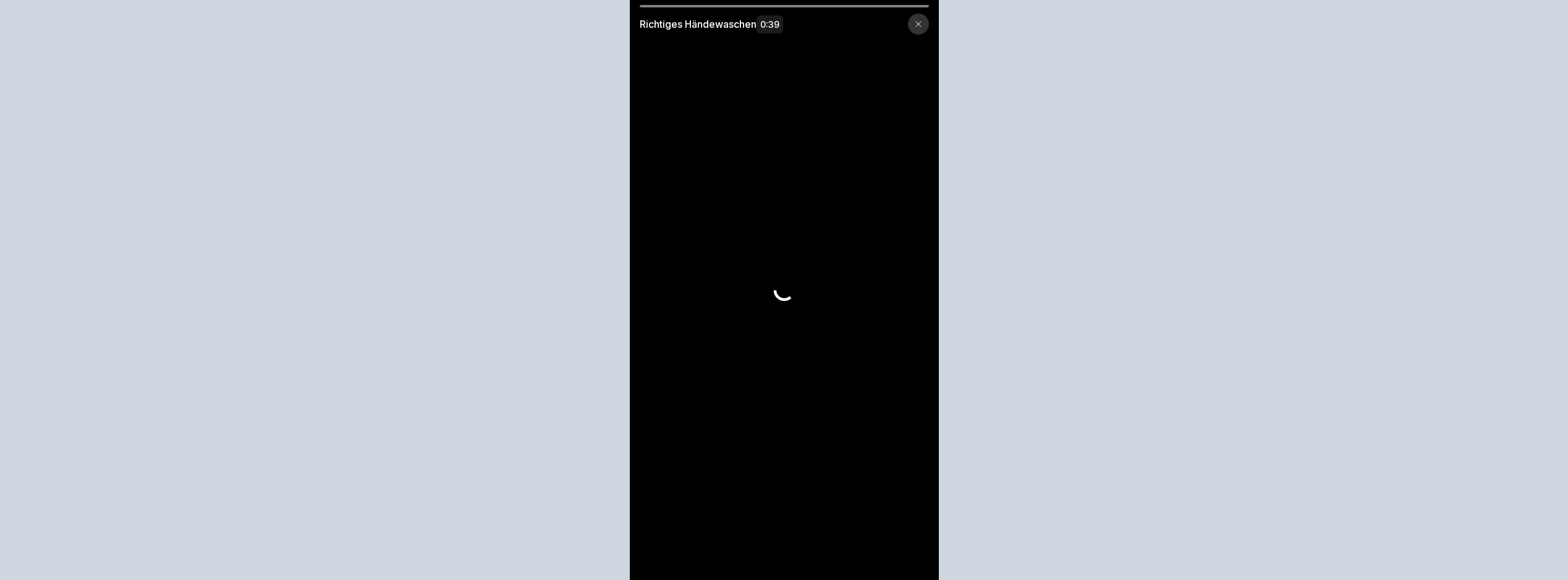
click at [912, 557] on video at bounding box center [784, 290] width 309 height 580
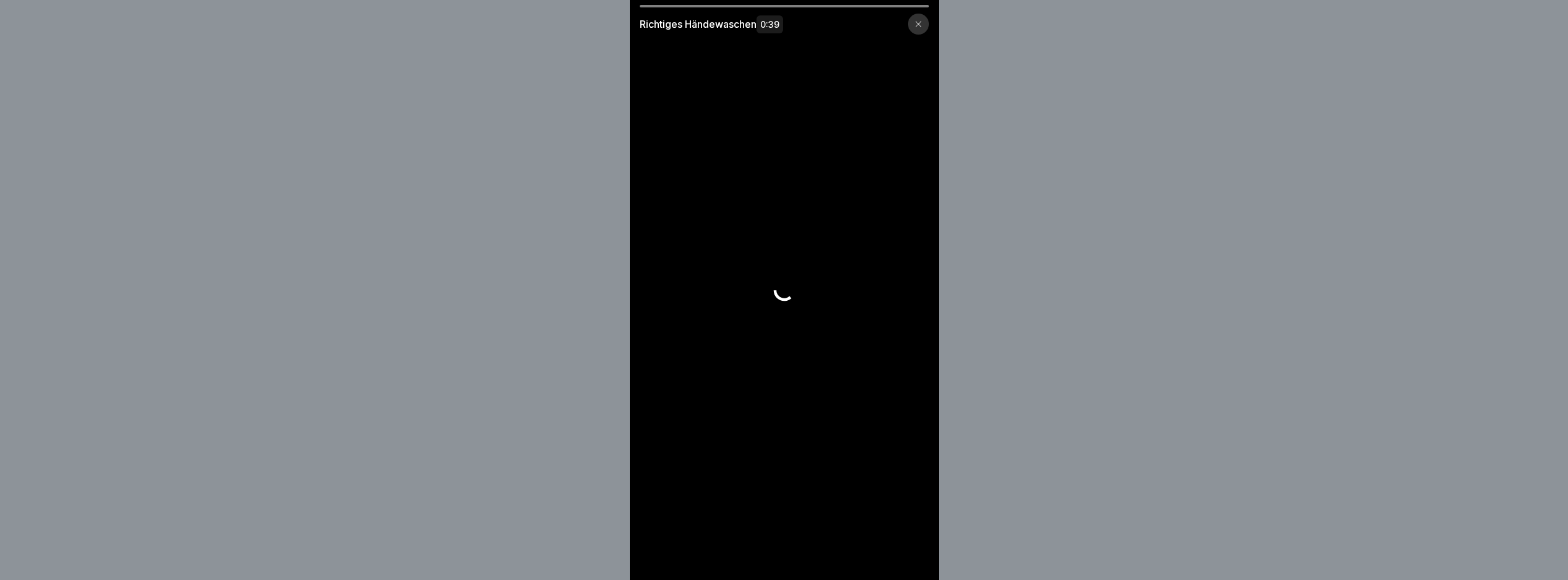
click at [912, 557] on video at bounding box center [784, 290] width 309 height 580
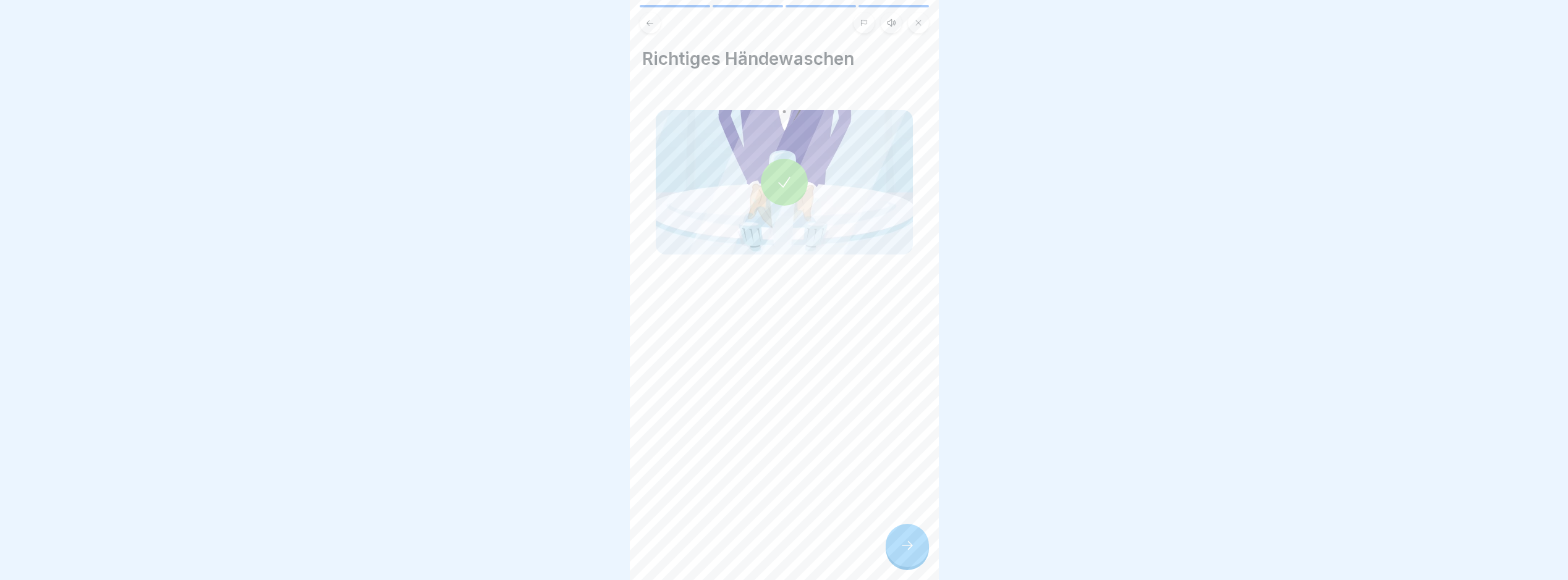
click at [910, 553] on icon at bounding box center [908, 546] width 15 height 15
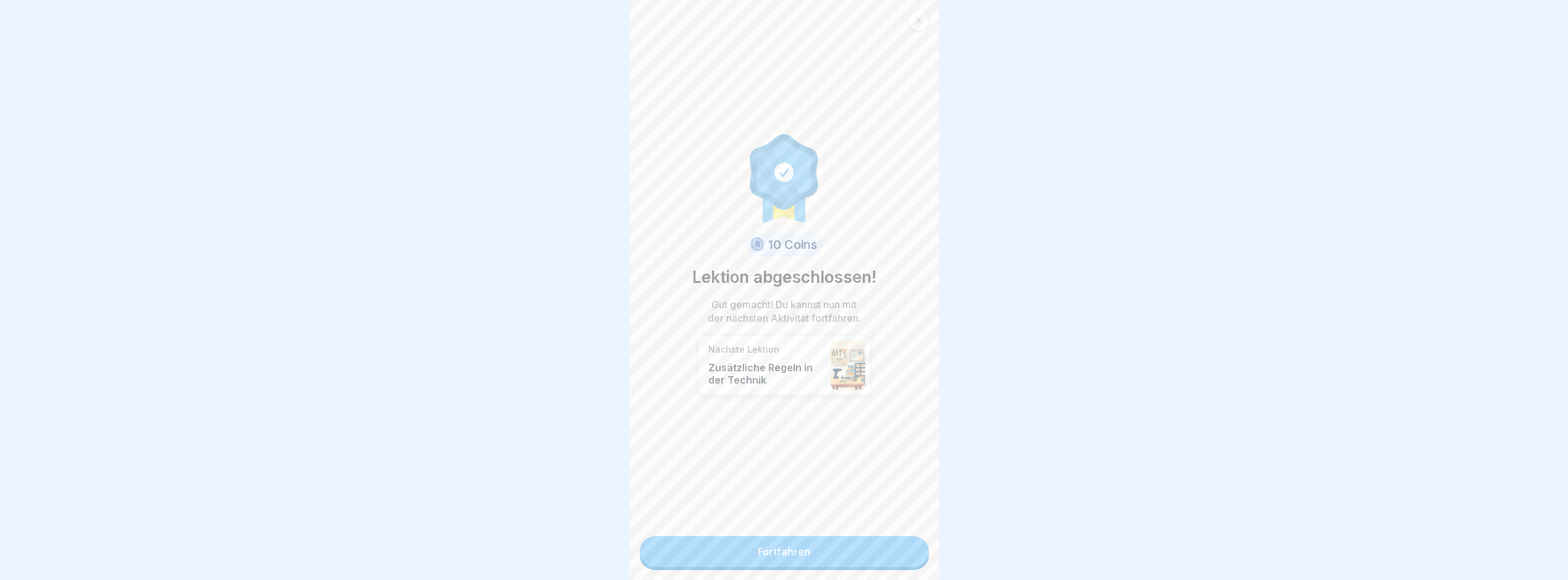
click at [825, 542] on link "Fortfahren" at bounding box center [784, 552] width 289 height 31
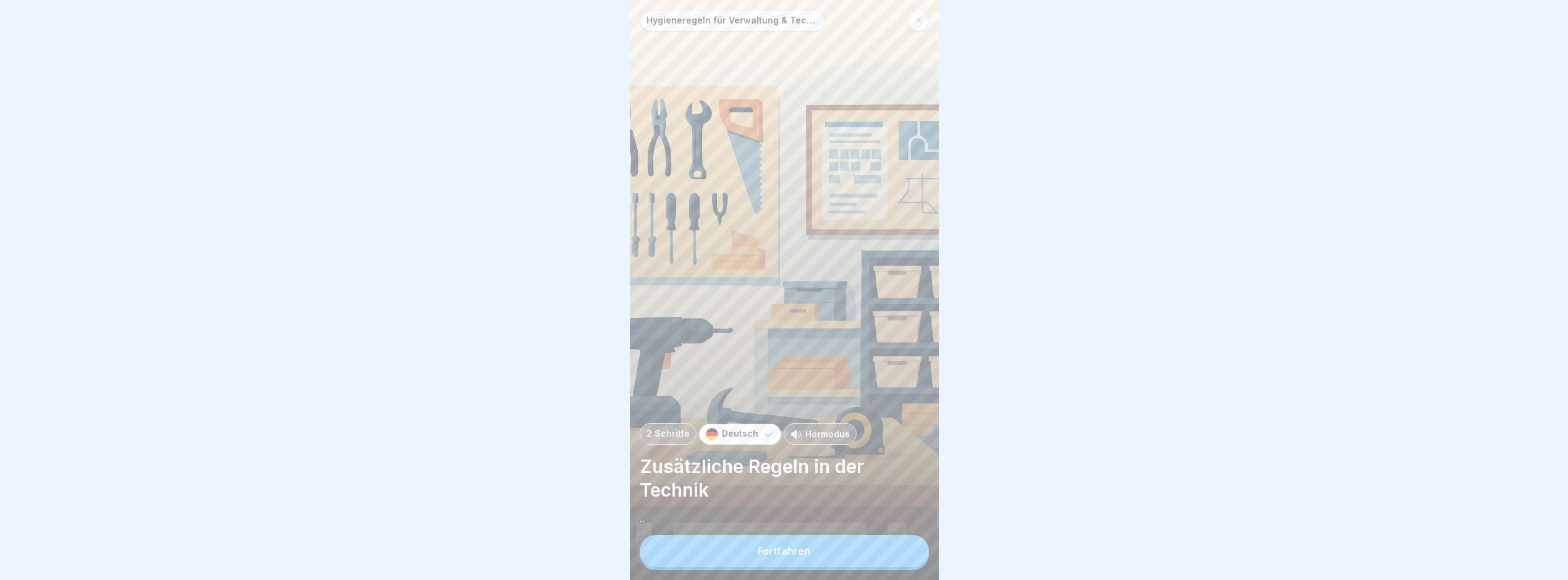
click at [825, 542] on div "Hygieneregeln für Verwaltung & Technik 2 Schritte Deutsch Hörmodus Zusätzliche …" at bounding box center [784, 290] width 309 height 580
click at [860, 567] on button "Fortfahren" at bounding box center [784, 551] width 289 height 32
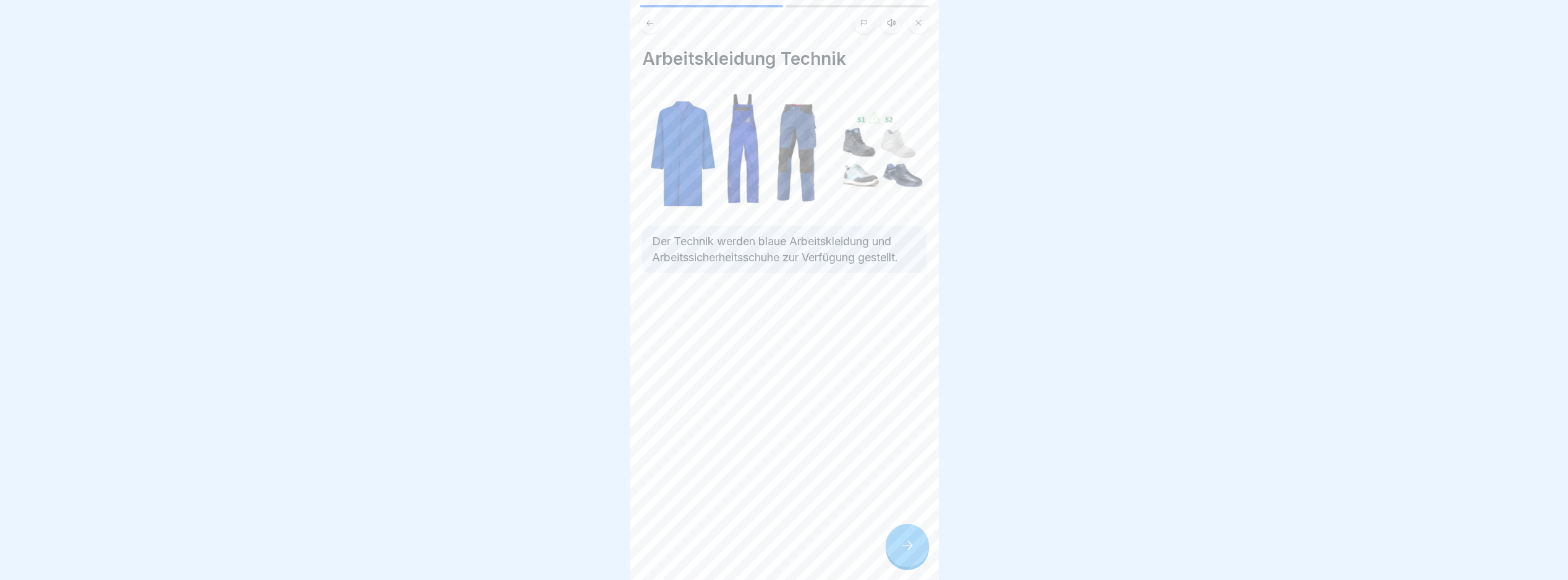
click at [929, 565] on div "Arbeitskleidung Technik Der Technik werden blaue Arbeitskleidung und Arbeitssic…" at bounding box center [784, 290] width 309 height 580
click at [913, 553] on icon at bounding box center [908, 546] width 15 height 15
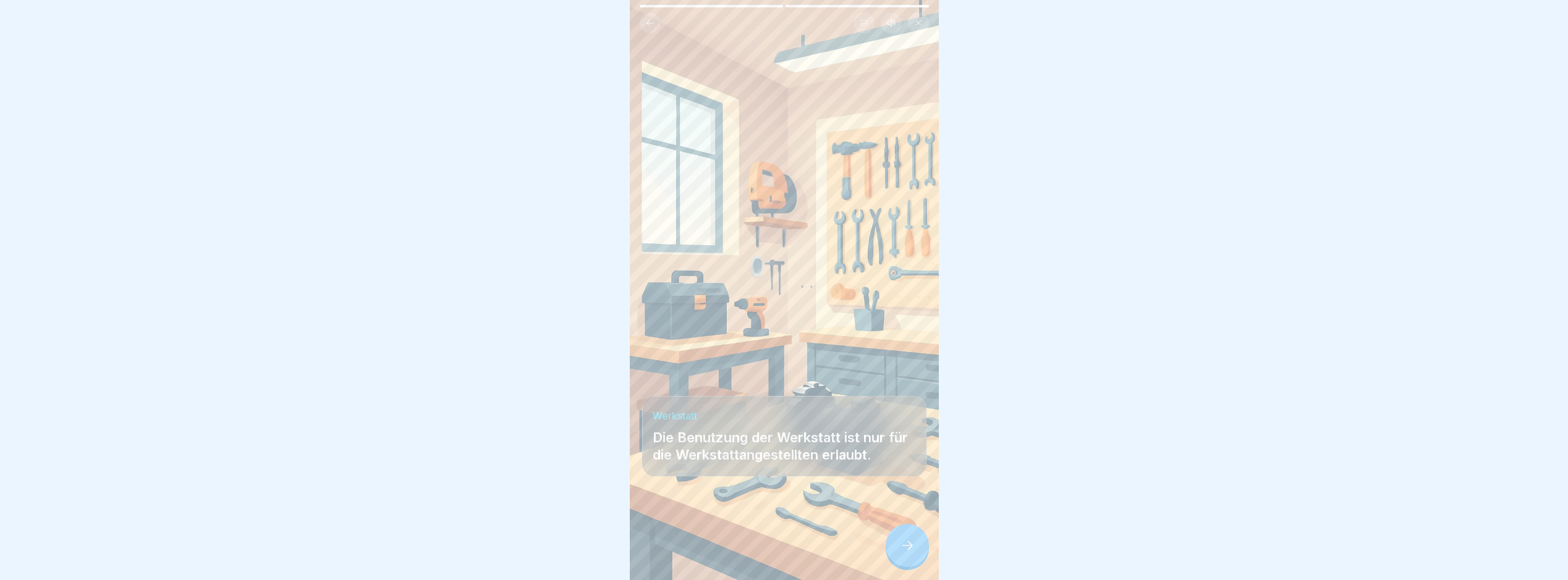
click at [913, 553] on icon at bounding box center [908, 546] width 15 height 15
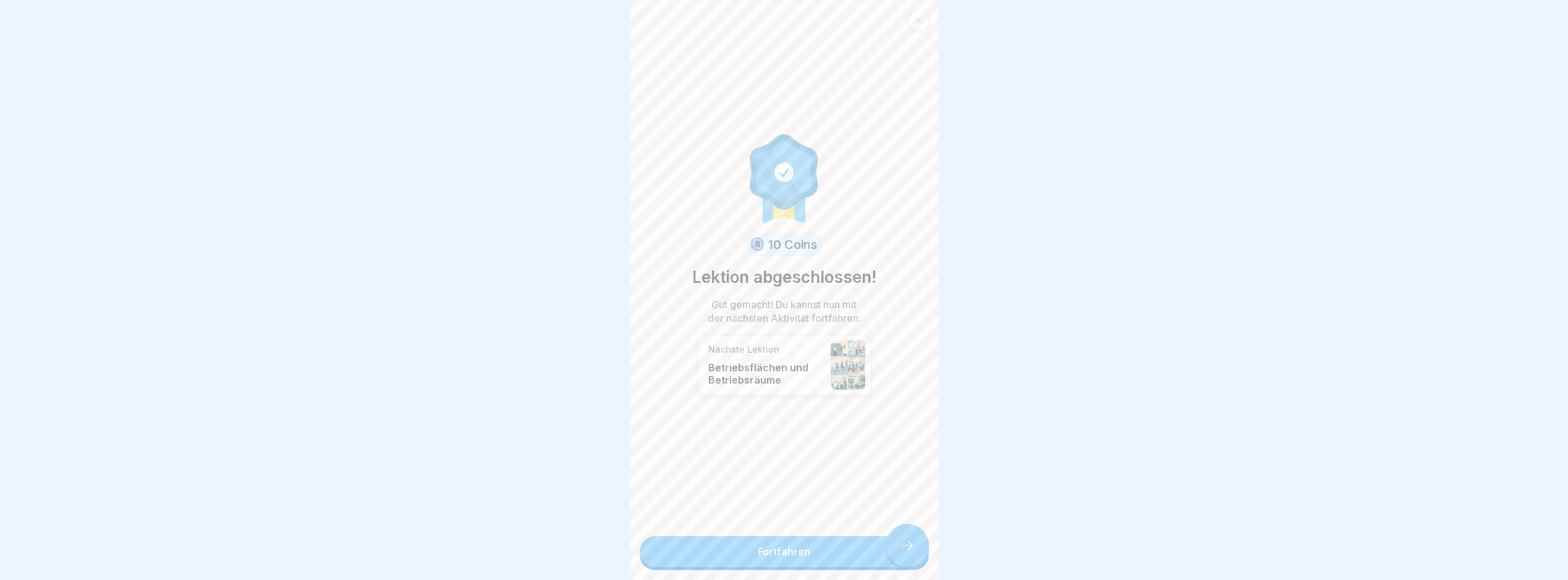
click at [913, 556] on link "Fortfahren" at bounding box center [784, 552] width 289 height 31
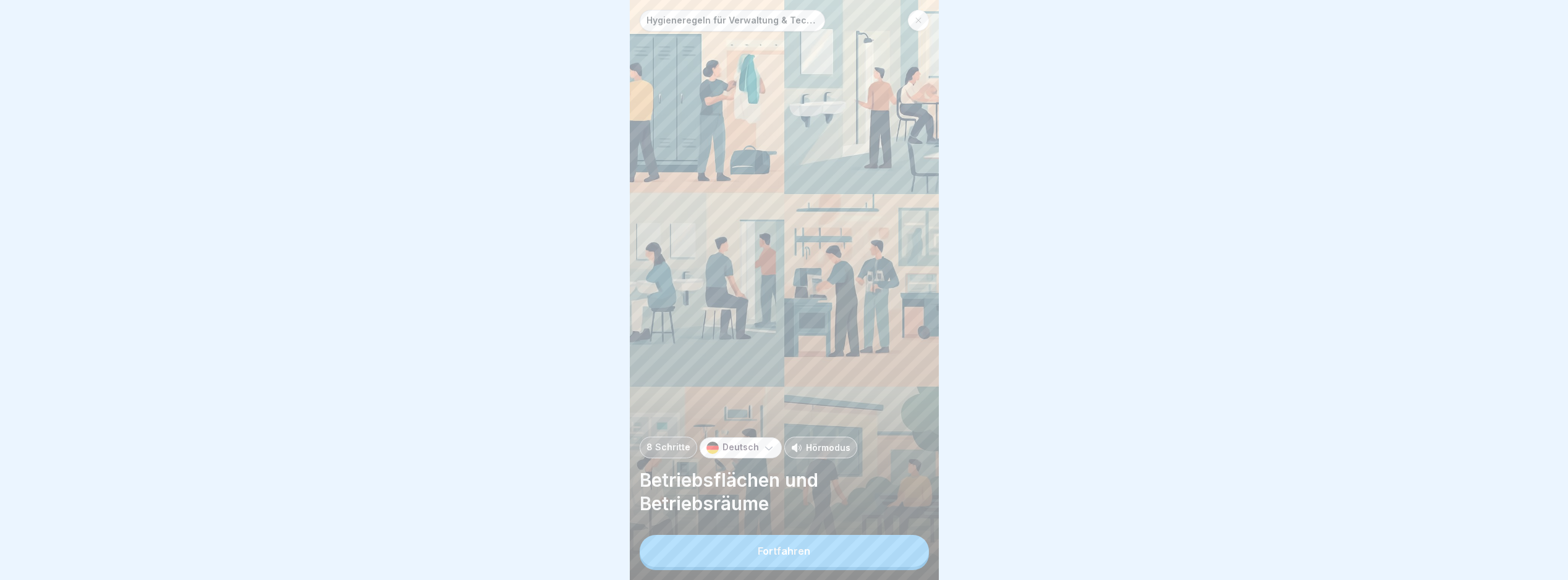
click at [892, 558] on button "Fortfahren" at bounding box center [784, 551] width 289 height 32
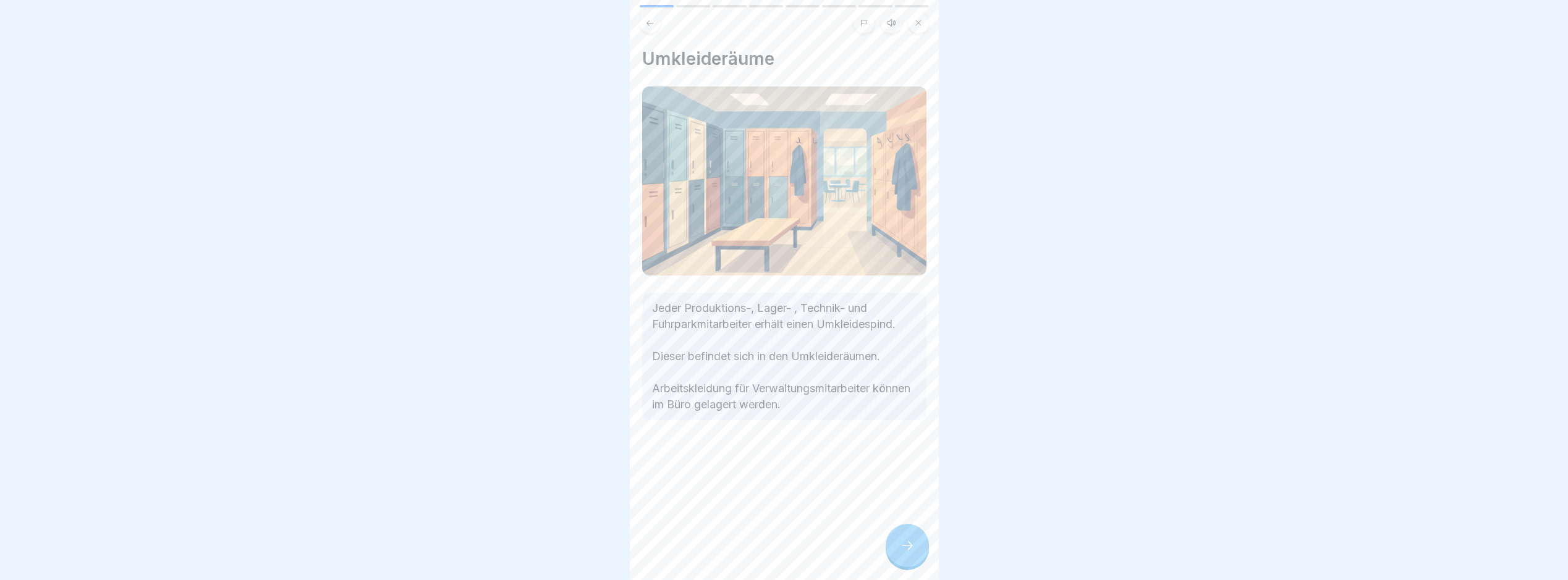
click at [892, 558] on div at bounding box center [908, 546] width 43 height 43
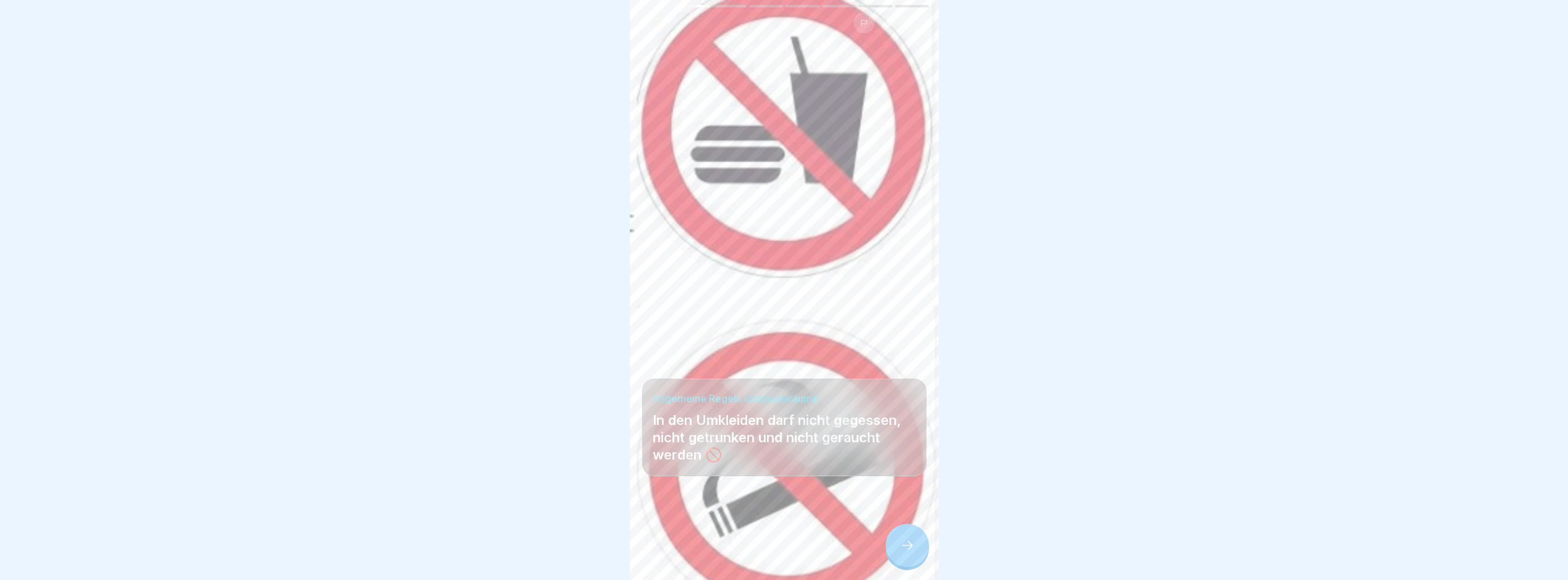
click at [897, 560] on div at bounding box center [908, 546] width 43 height 43
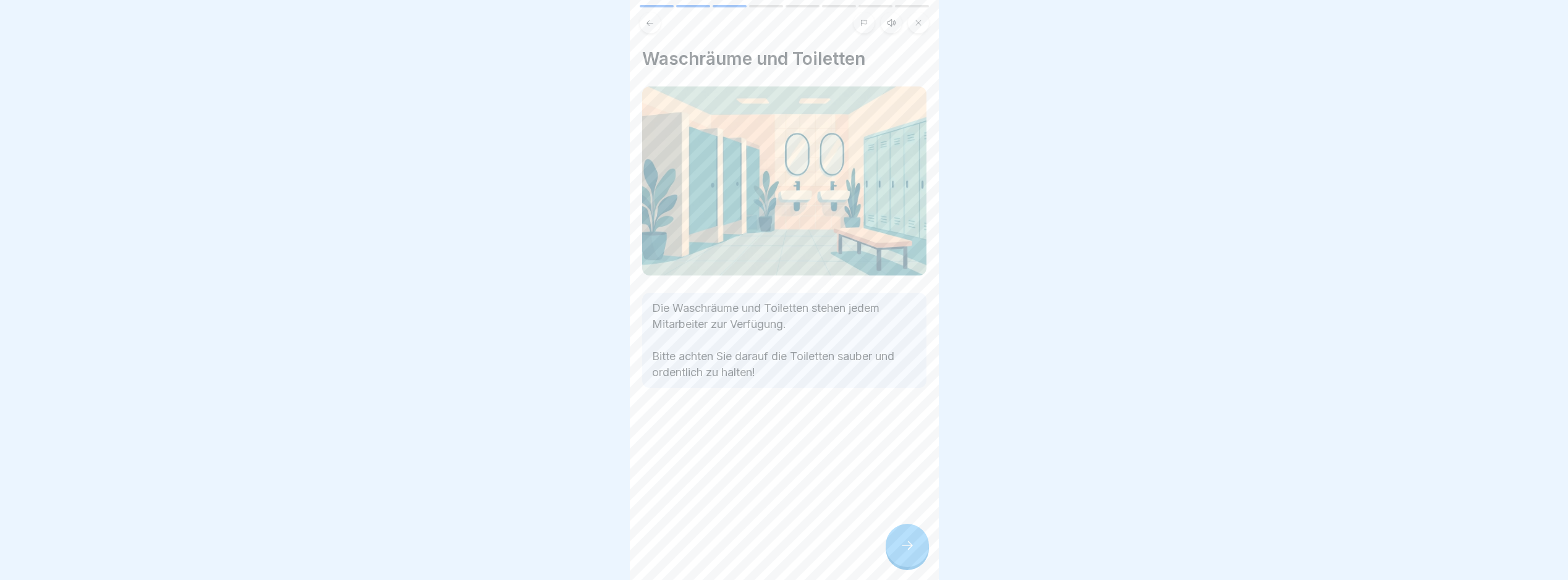
click at [897, 560] on div at bounding box center [908, 546] width 43 height 43
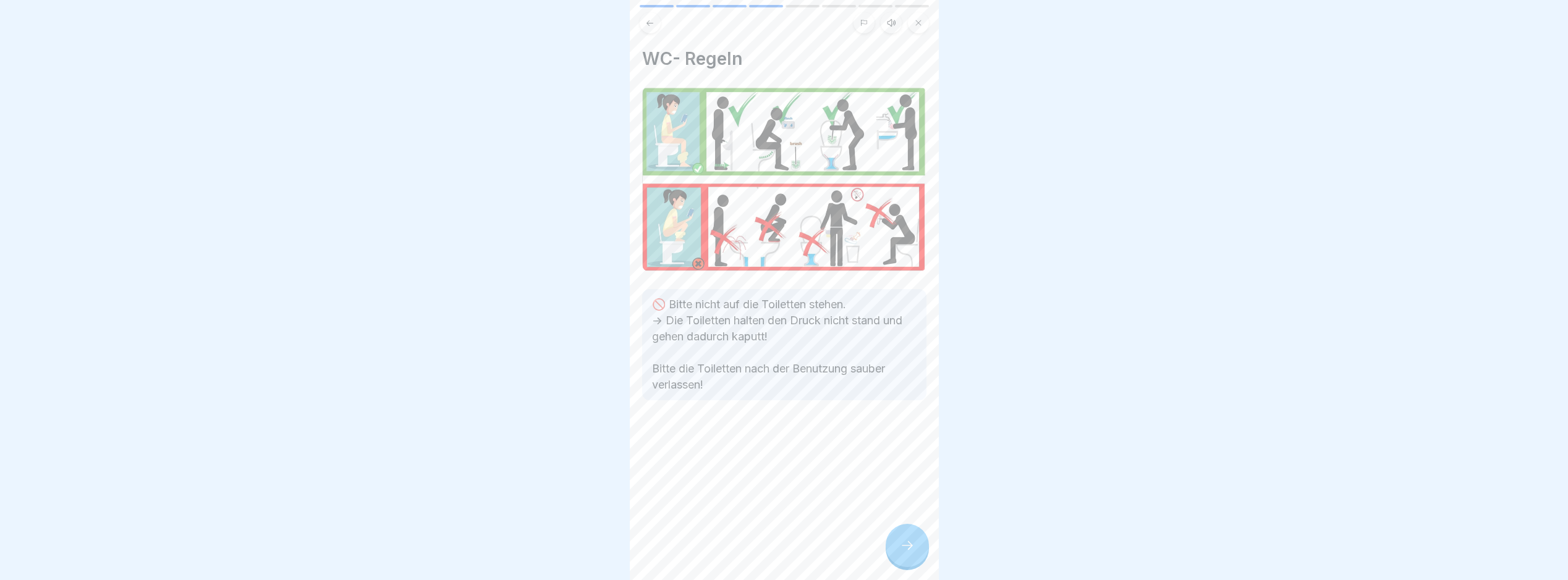
click at [897, 560] on div at bounding box center [908, 546] width 43 height 43
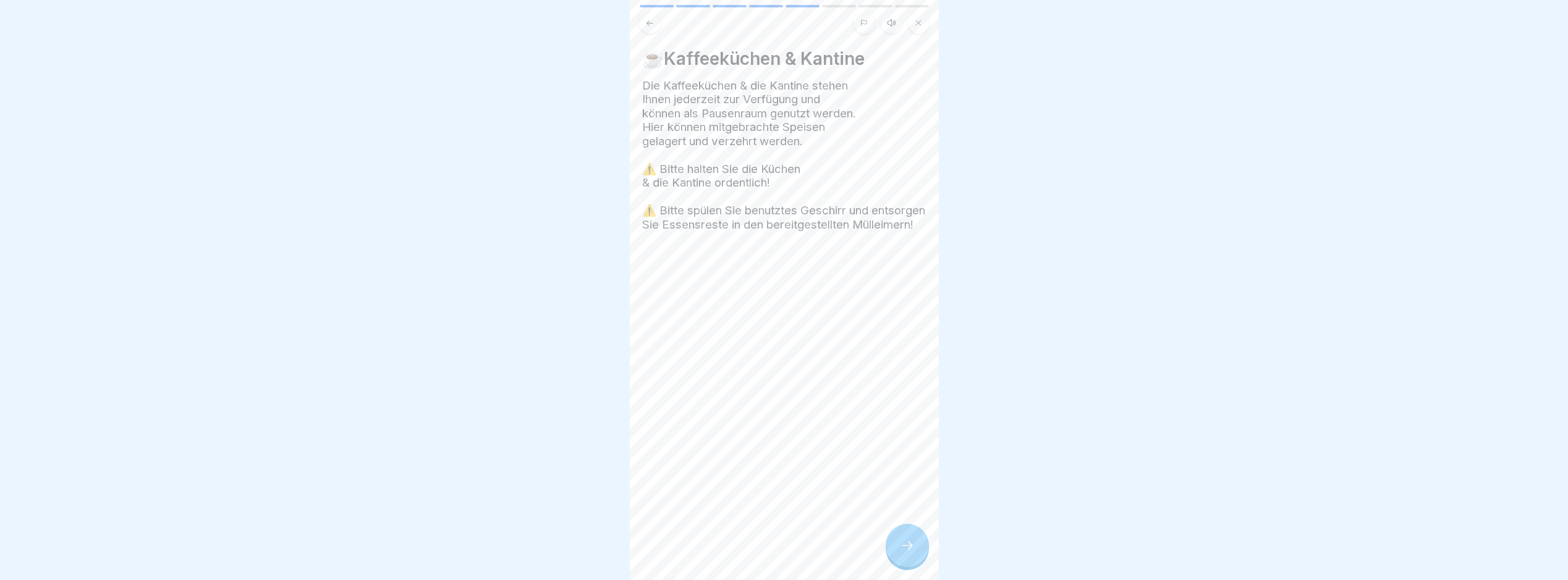
click at [897, 560] on div at bounding box center [908, 546] width 43 height 43
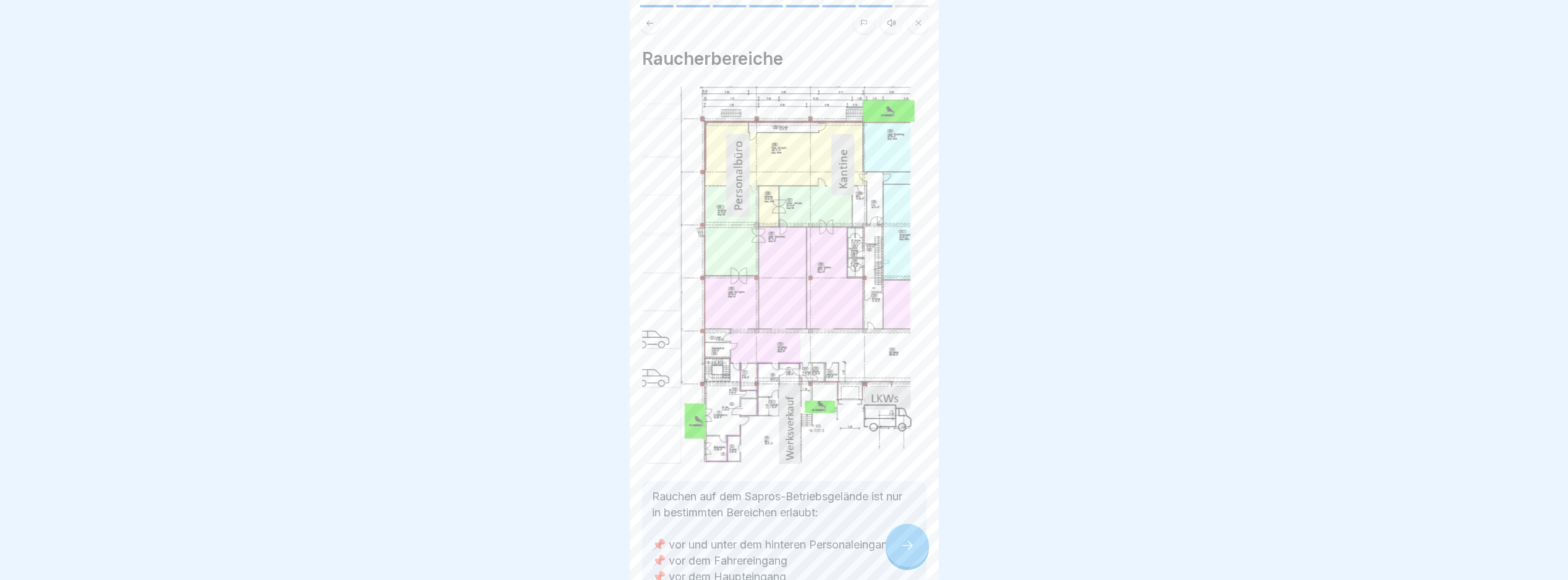
click at [897, 560] on div at bounding box center [908, 546] width 43 height 43
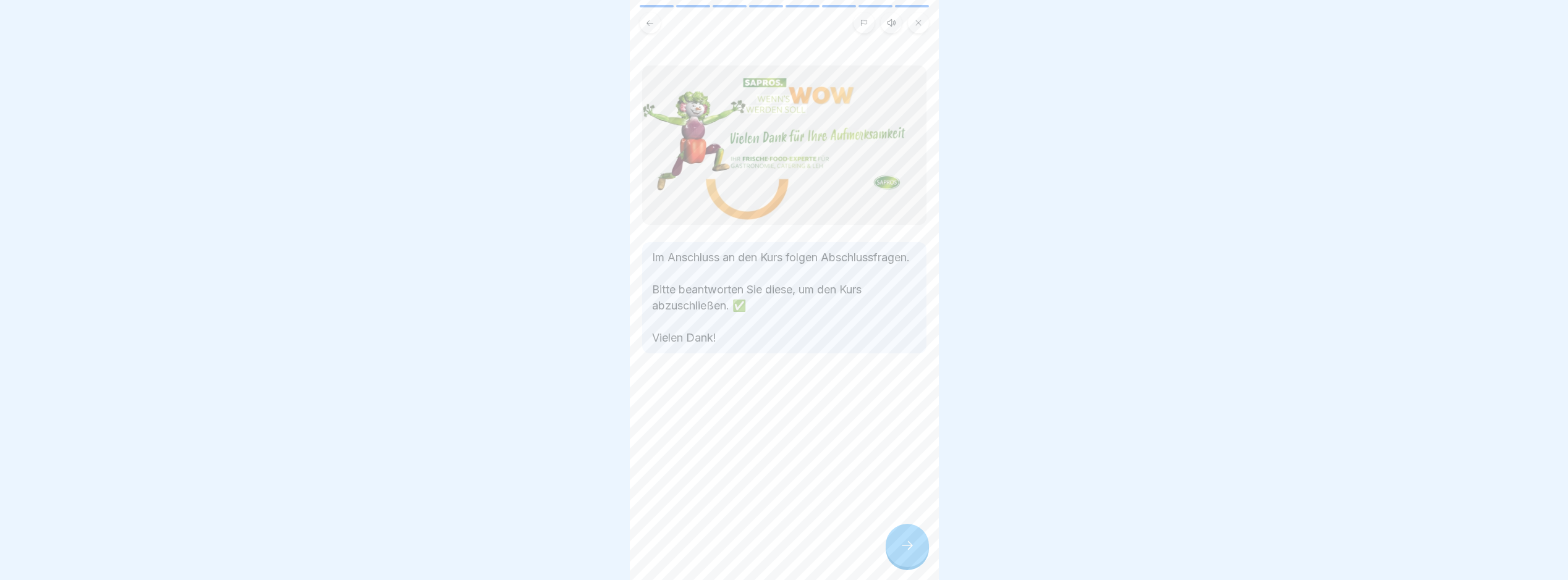
click at [897, 560] on div at bounding box center [908, 546] width 43 height 43
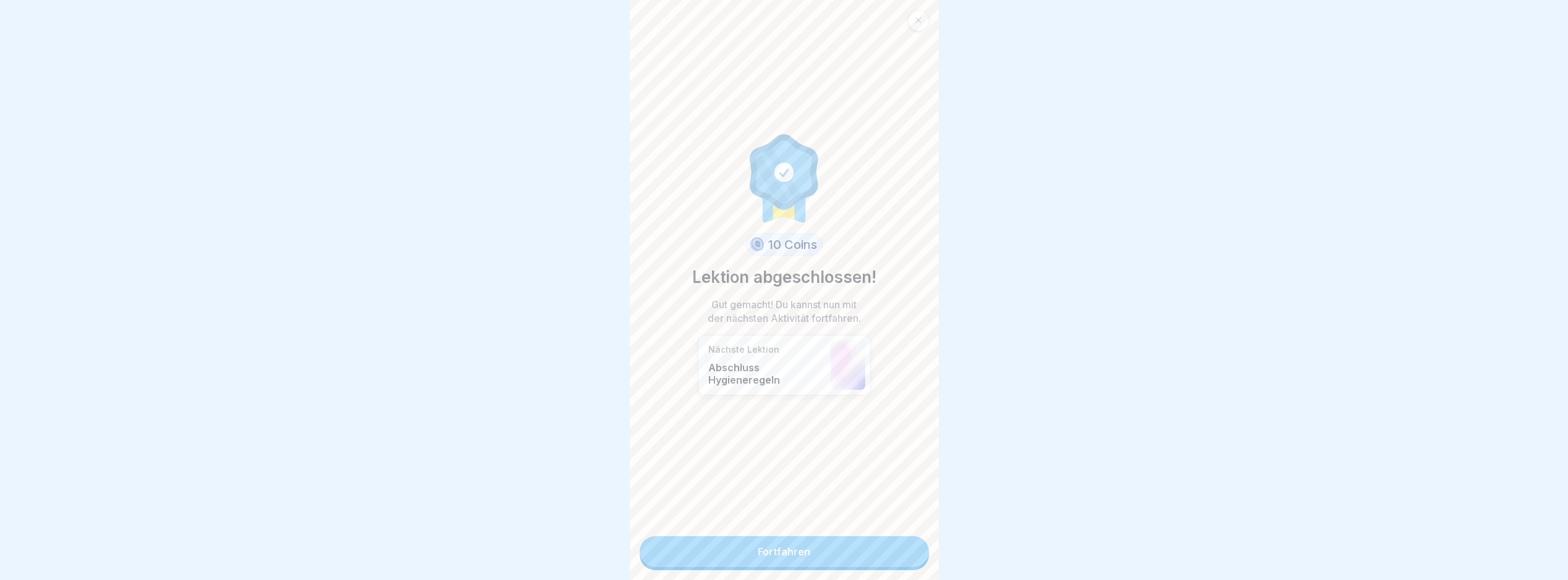
click at [897, 560] on link "Fortfahren" at bounding box center [784, 552] width 289 height 31
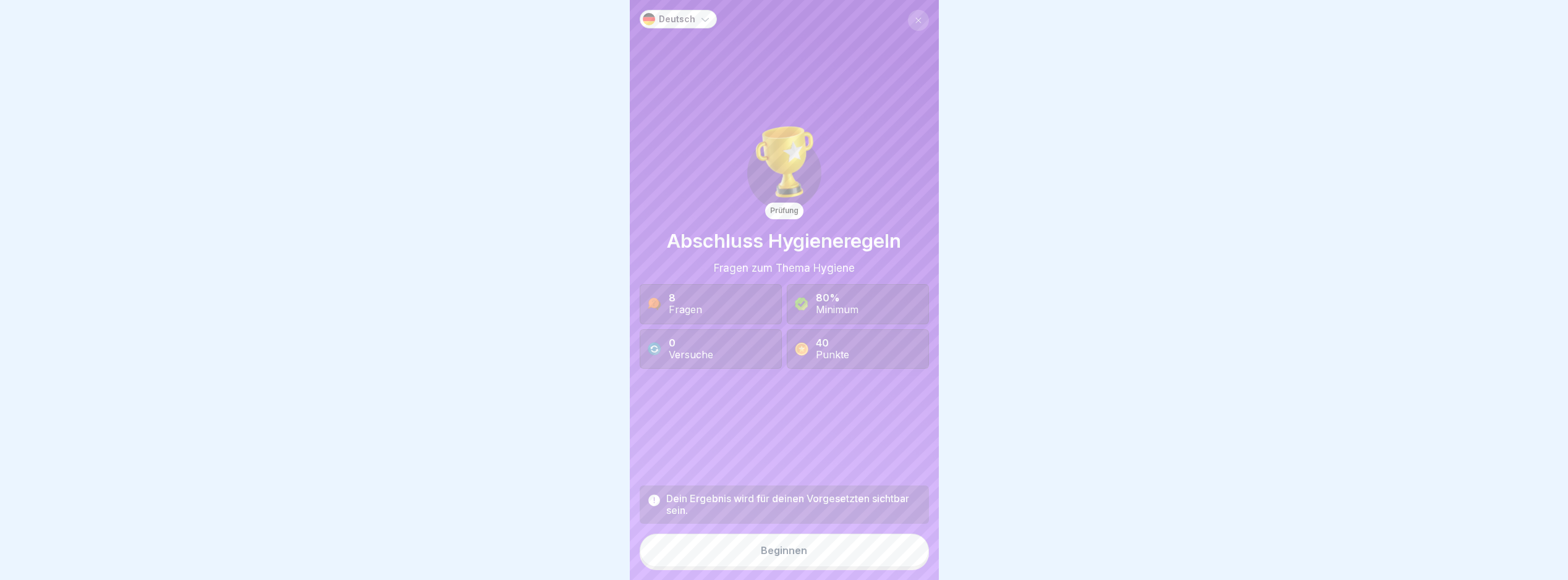
click at [897, 560] on button "Beginnen" at bounding box center [784, 551] width 289 height 34
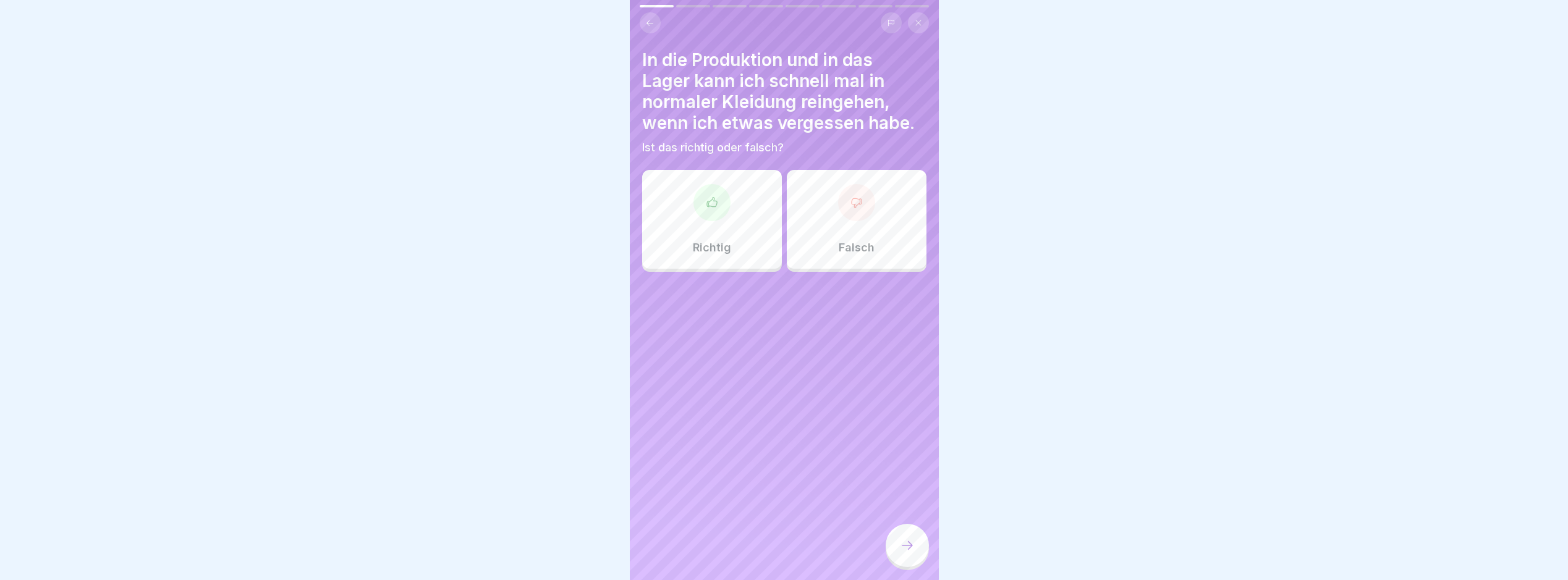
click at [897, 560] on div at bounding box center [908, 546] width 43 height 43
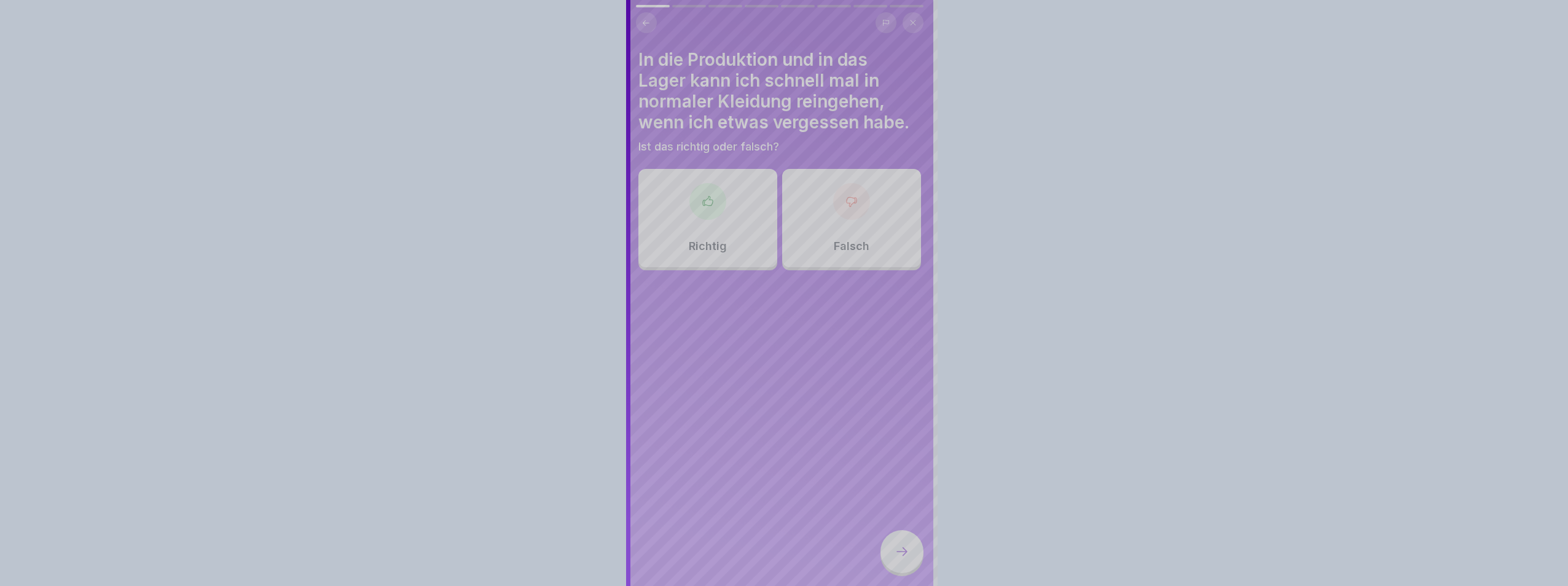
click at [894, 557] on div at bounding box center [784, 293] width 1568 height 586
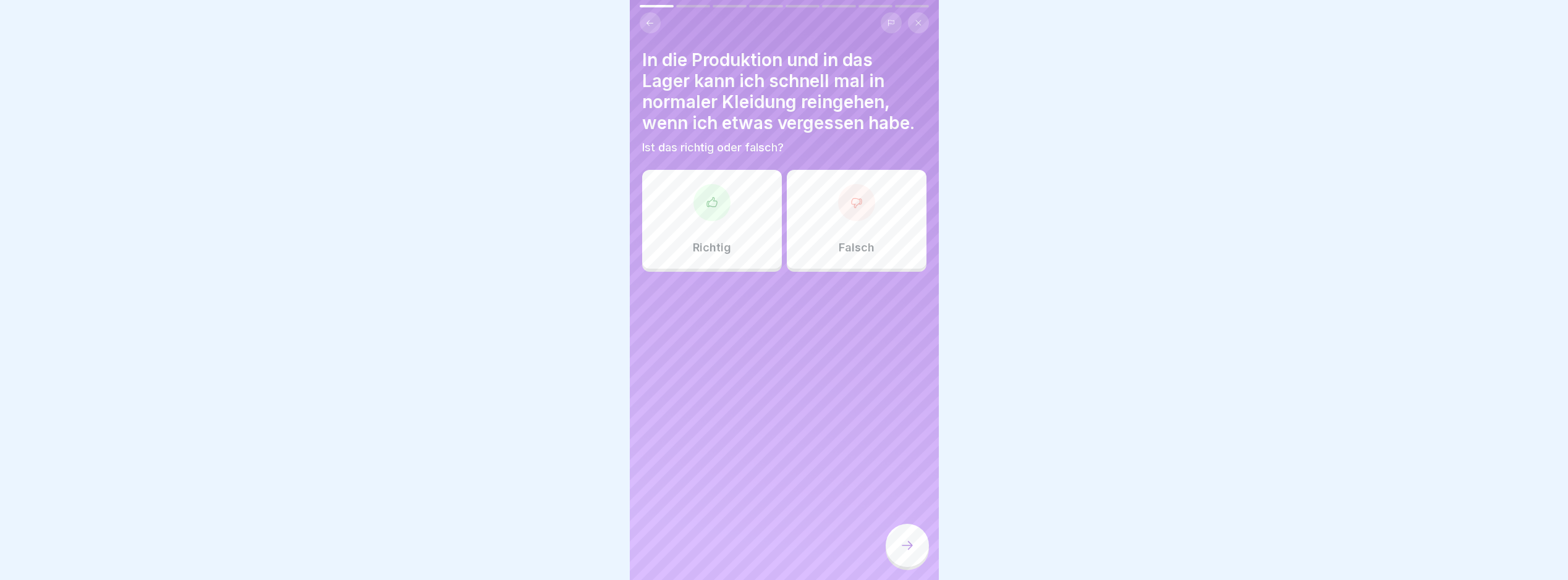
click at [860, 242] on div "Falsch" at bounding box center [856, 219] width 139 height 99
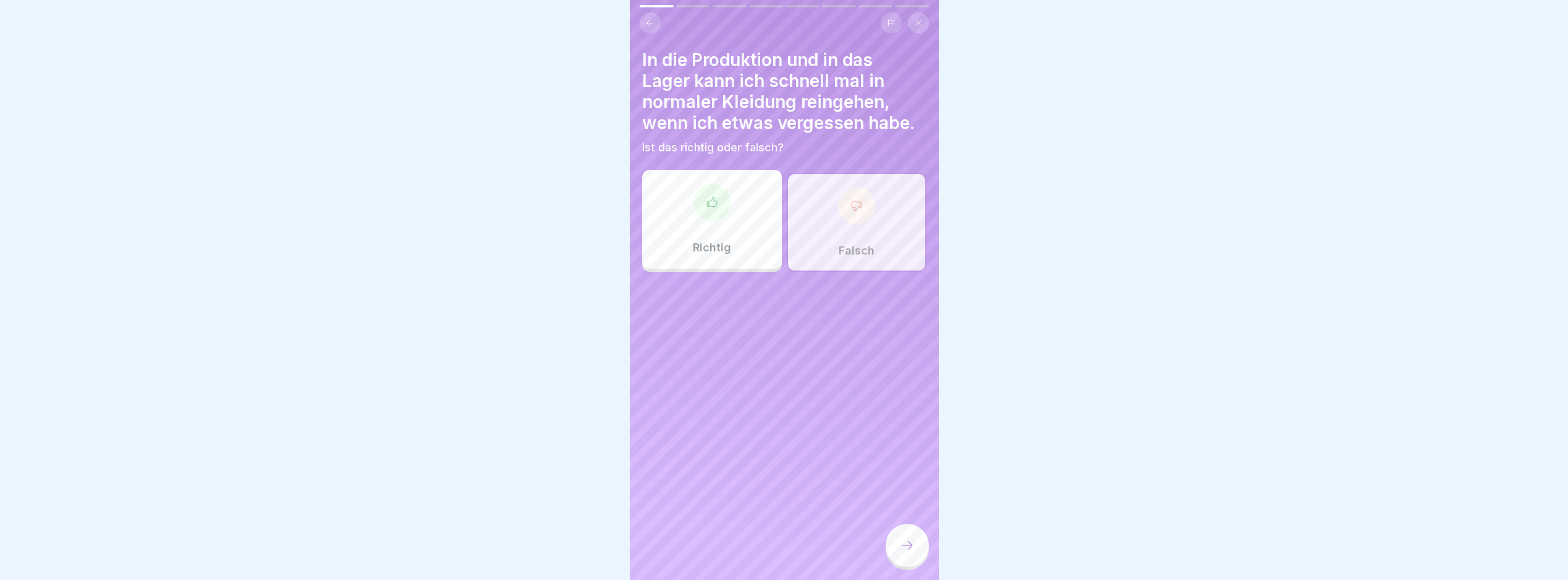
click at [920, 559] on div at bounding box center [908, 546] width 43 height 43
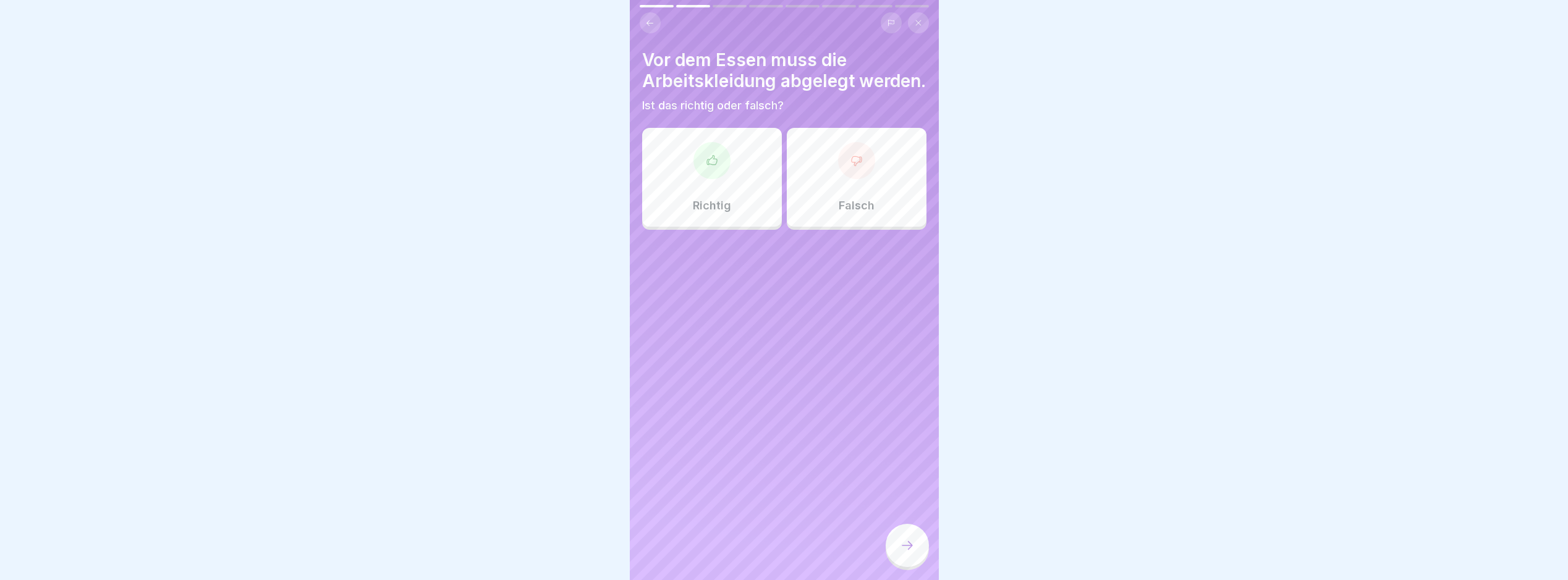
click at [738, 226] on div "Richtig" at bounding box center [712, 177] width 139 height 99
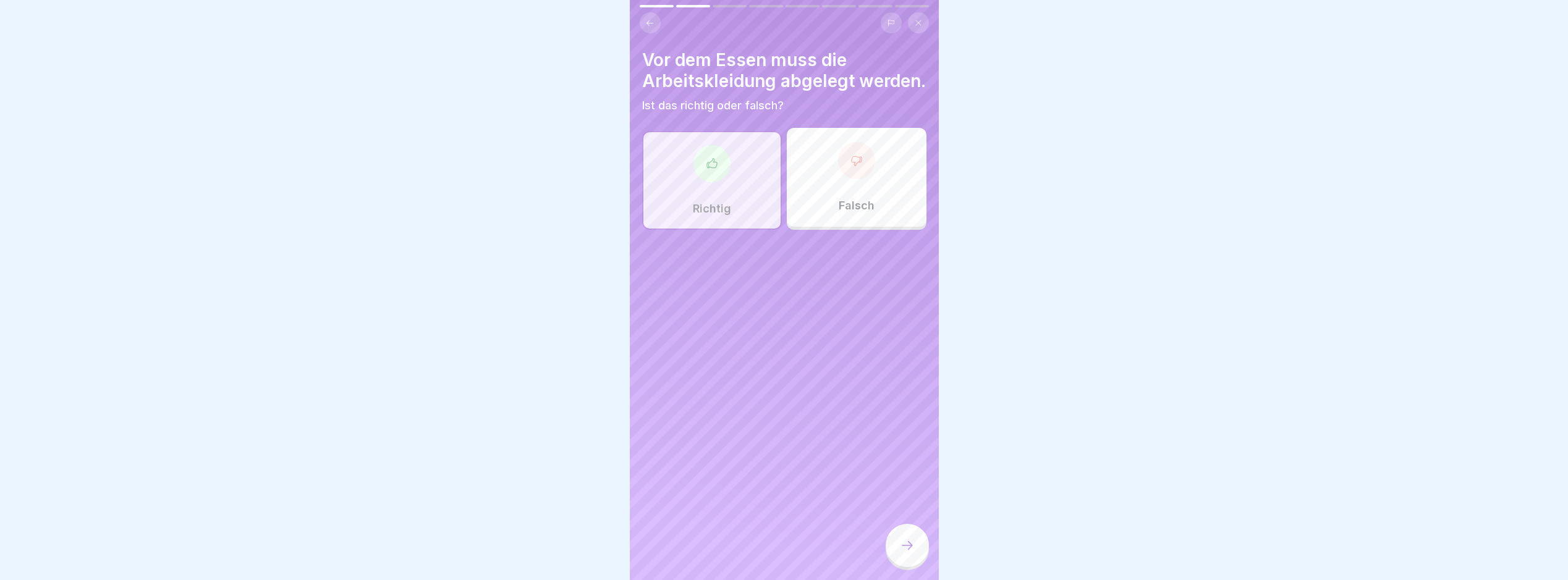
click at [894, 552] on div at bounding box center [908, 546] width 43 height 43
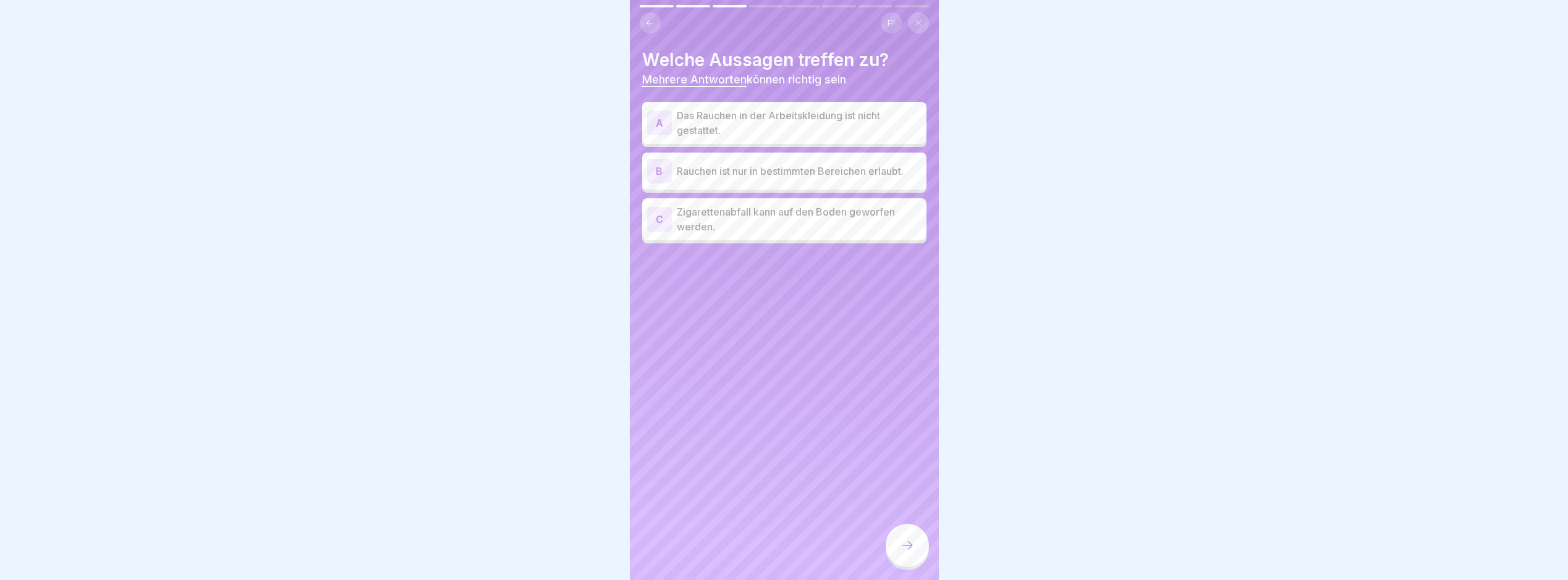
click at [856, 121] on p "Das Rauchen in der Arbeitskleidung ist nicht gestattet." at bounding box center [799, 123] width 245 height 30
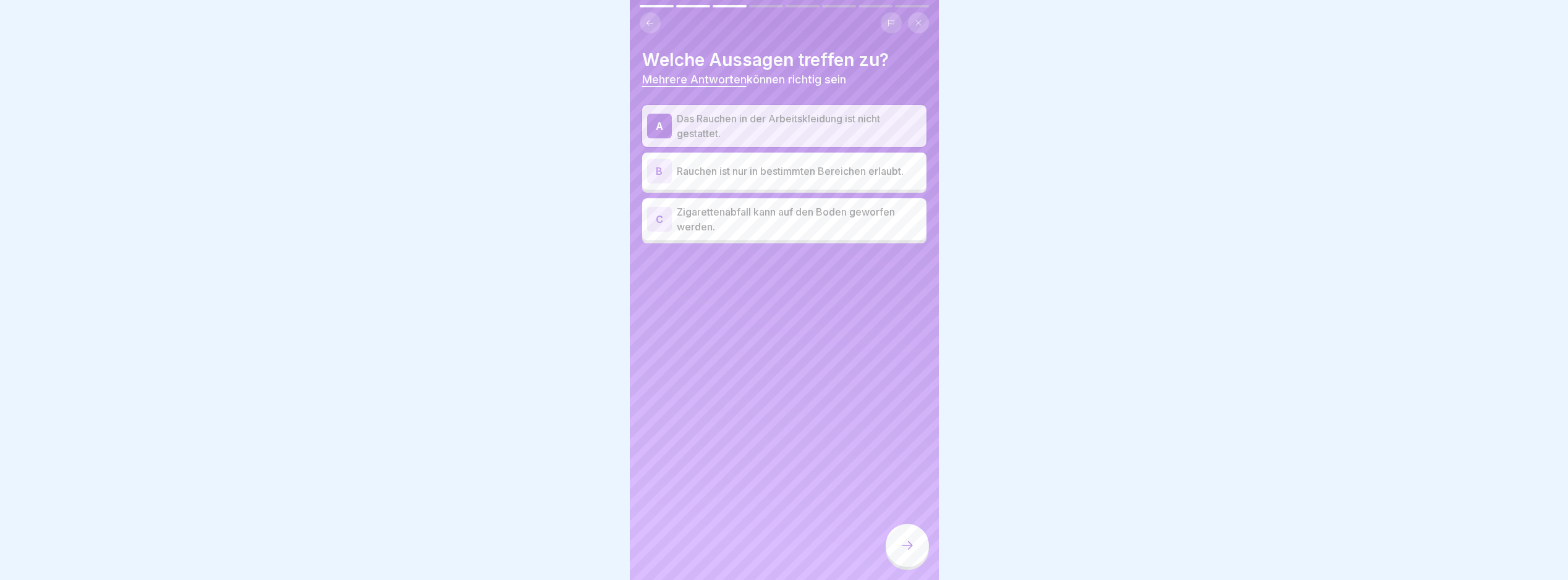
click at [869, 179] on div "B Rauchen ist nur in bestimmten Bereichen erlaubt." at bounding box center [784, 171] width 274 height 25
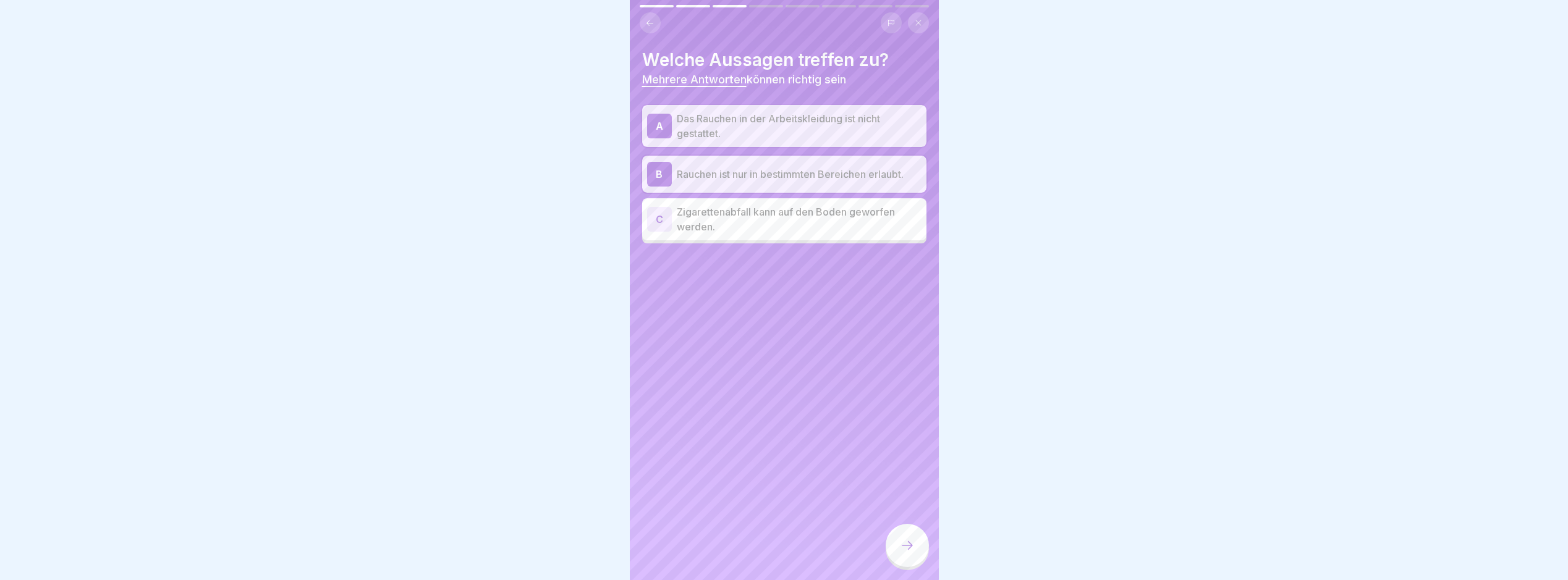
click at [923, 558] on div at bounding box center [908, 546] width 43 height 43
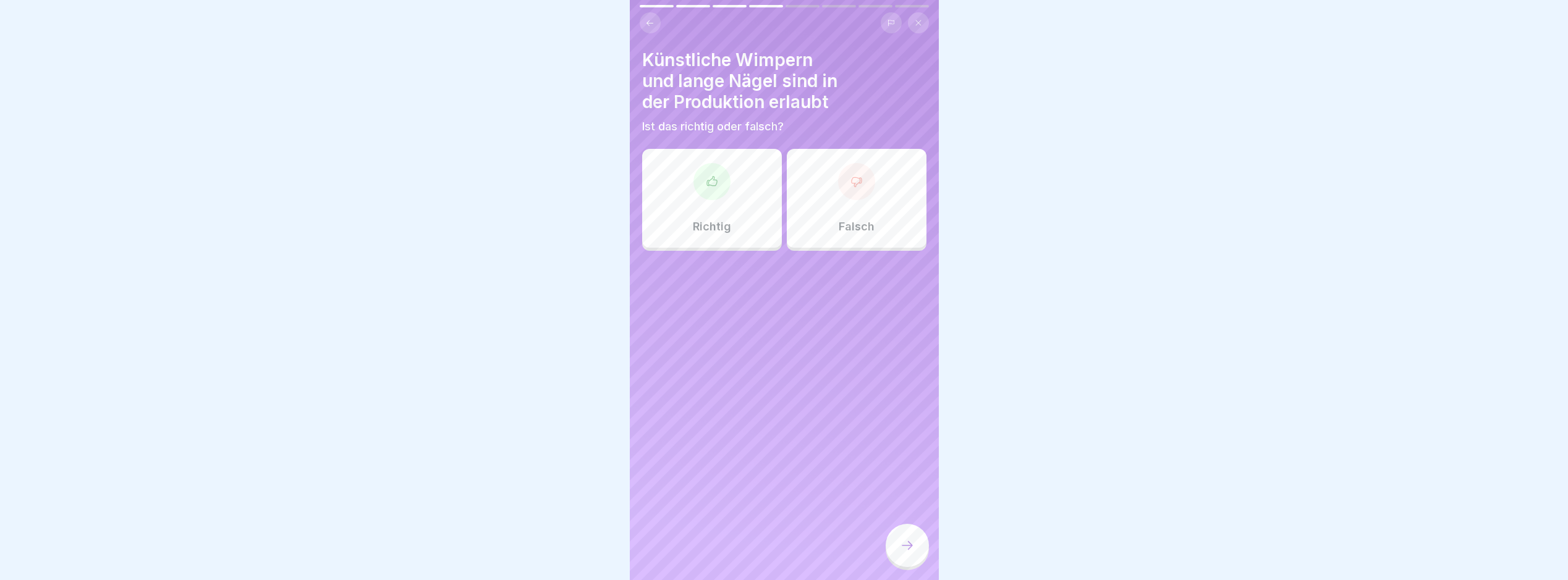
click at [861, 225] on div "Falsch" at bounding box center [856, 198] width 139 height 99
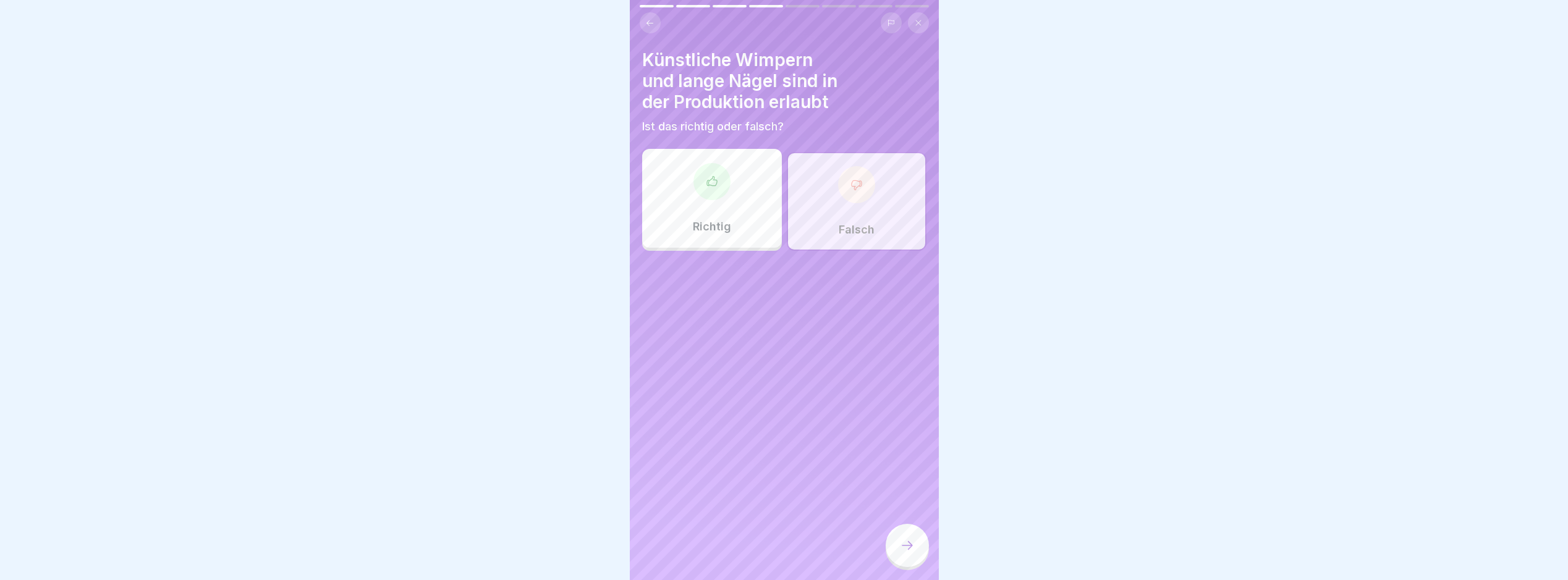
click at [910, 543] on div at bounding box center [908, 546] width 43 height 43
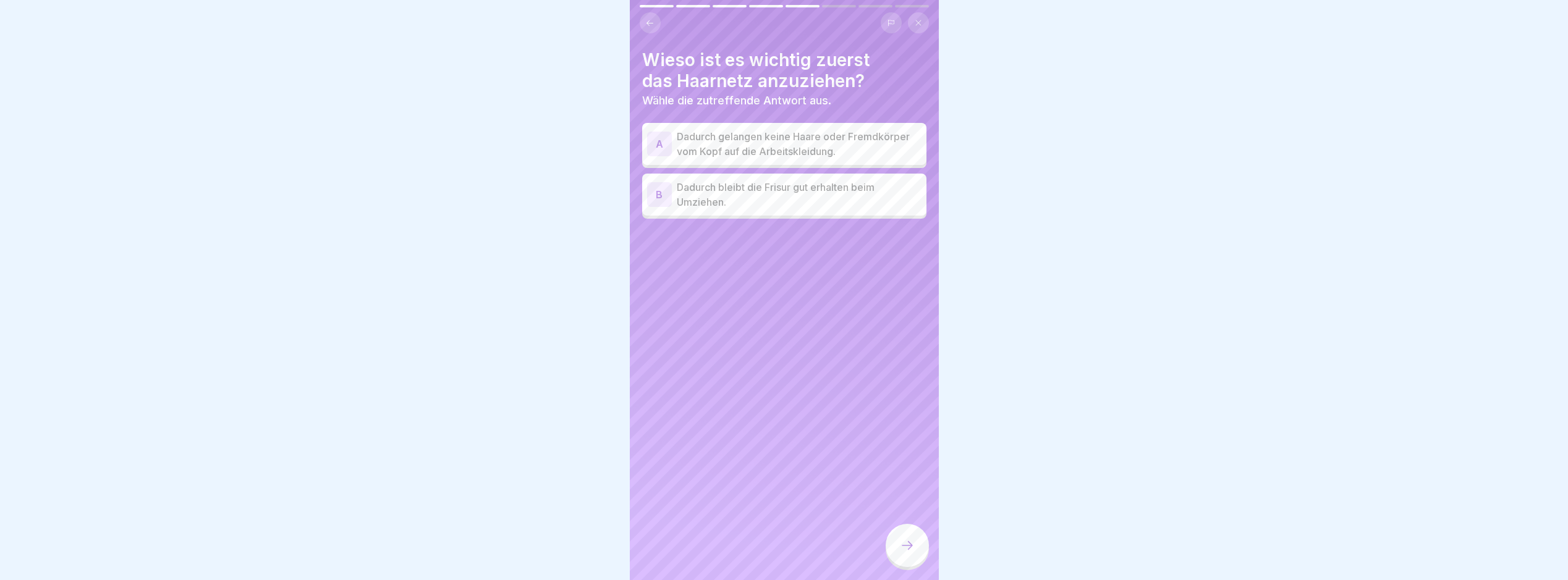
click at [865, 146] on p "Dadurch gelangen keine Haare oder Fremdkörper vom Kopf auf die Arbeitskleidung." at bounding box center [799, 144] width 245 height 30
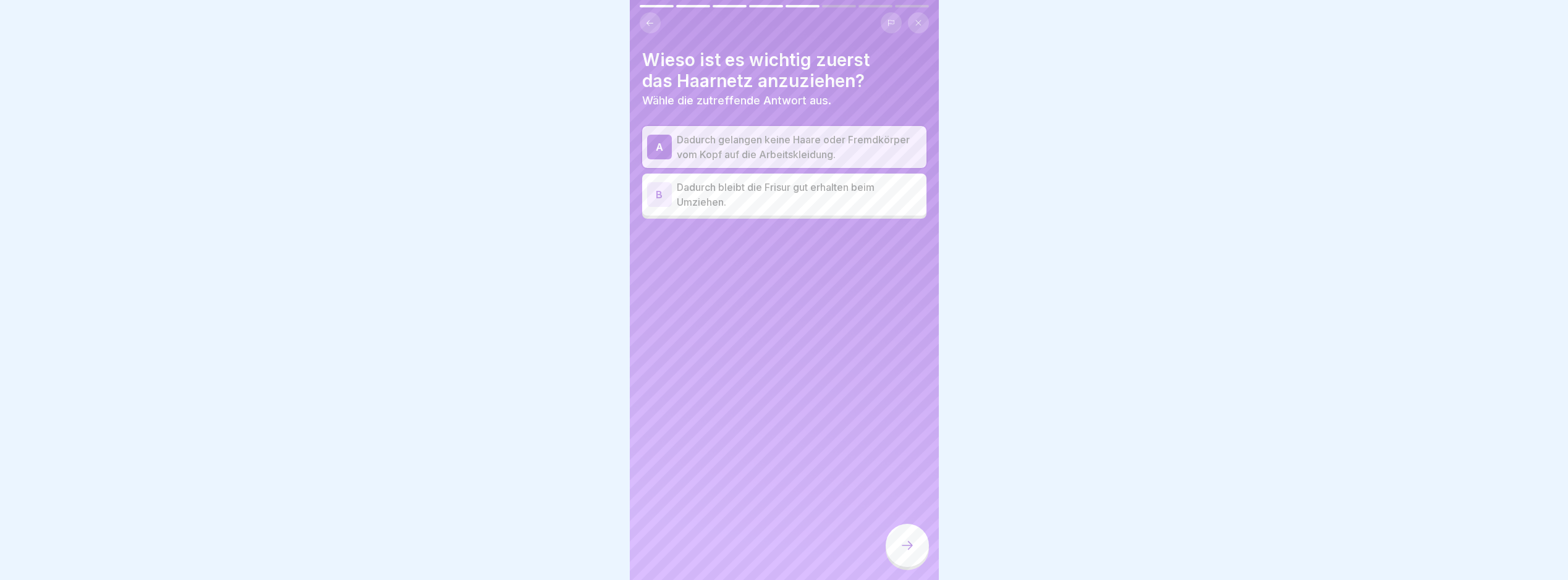
click at [912, 553] on icon at bounding box center [908, 546] width 15 height 15
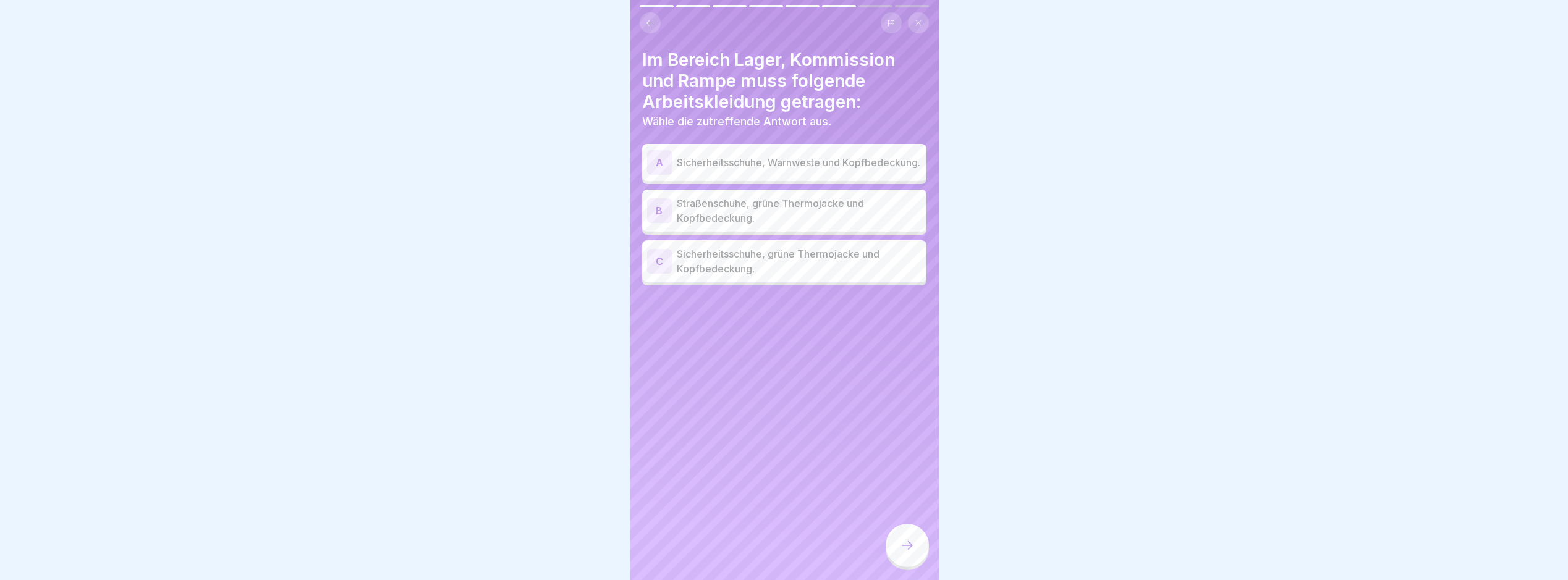
click at [873, 226] on p "Straßenschuhe, grüne Thermojacke und Kopfbedeckung." at bounding box center [799, 211] width 245 height 30
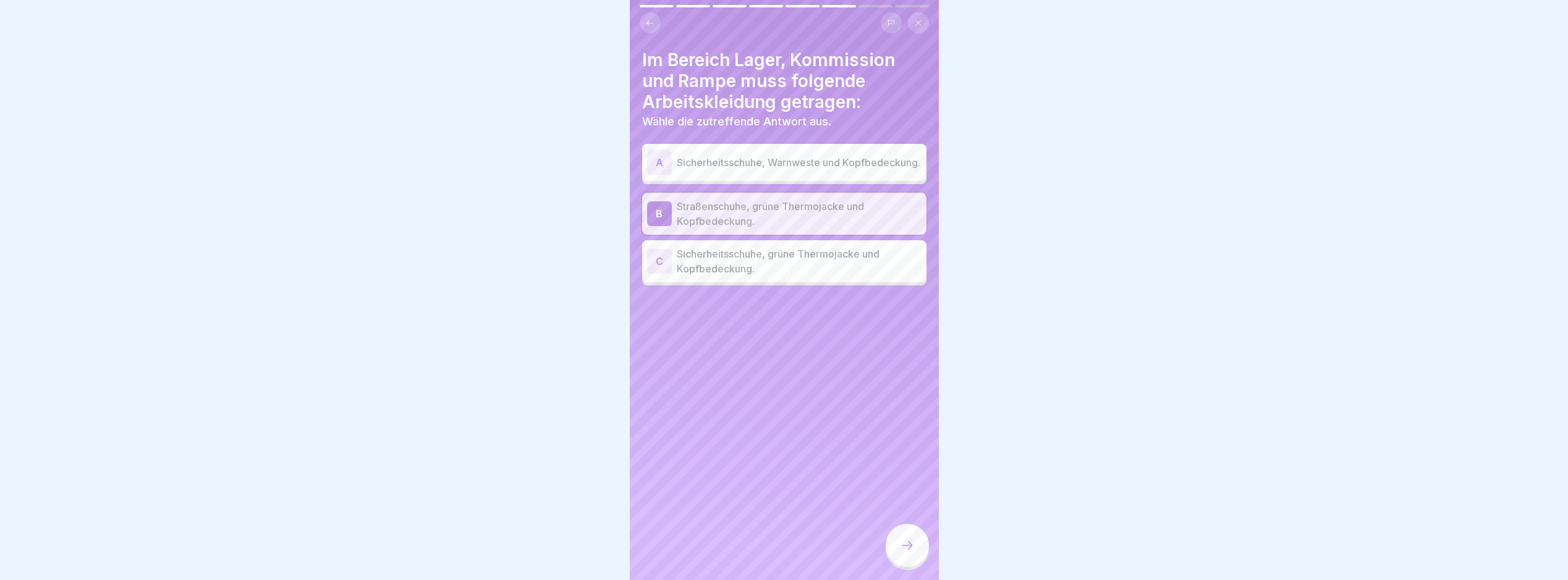
click at [831, 276] on p "Sicherheitsschuhe, grüne Thermojacke und Kopfbedeckung." at bounding box center [799, 261] width 245 height 30
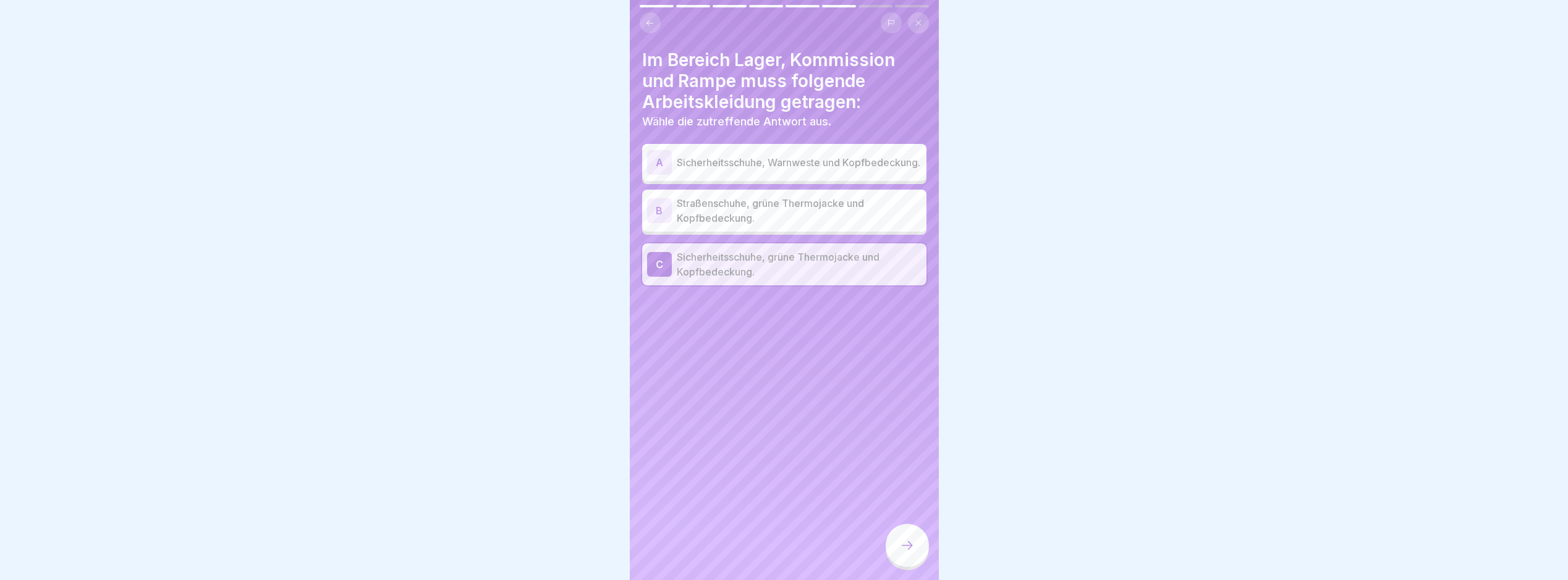
click at [912, 547] on div at bounding box center [908, 546] width 43 height 43
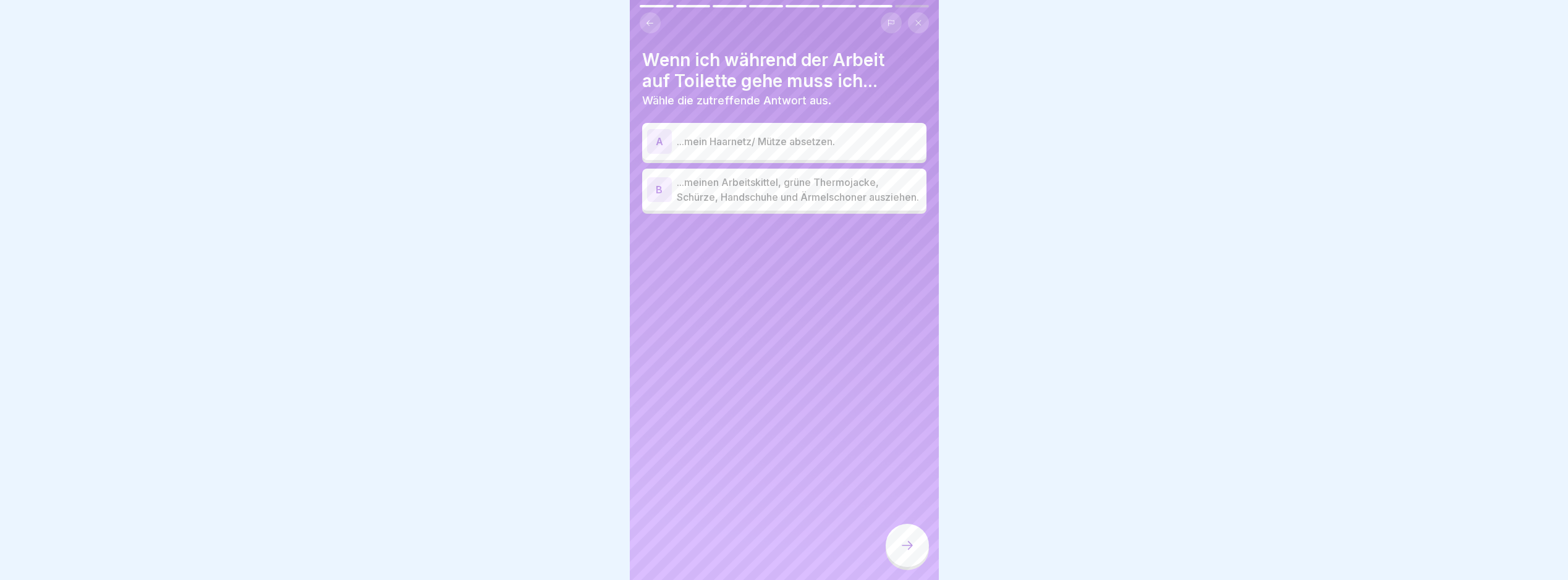
click at [879, 205] on p "...meinen Arbeitskittel, grüne Thermojacke, Schürze, Handschuhe und Ärmelschone…" at bounding box center [799, 190] width 245 height 30
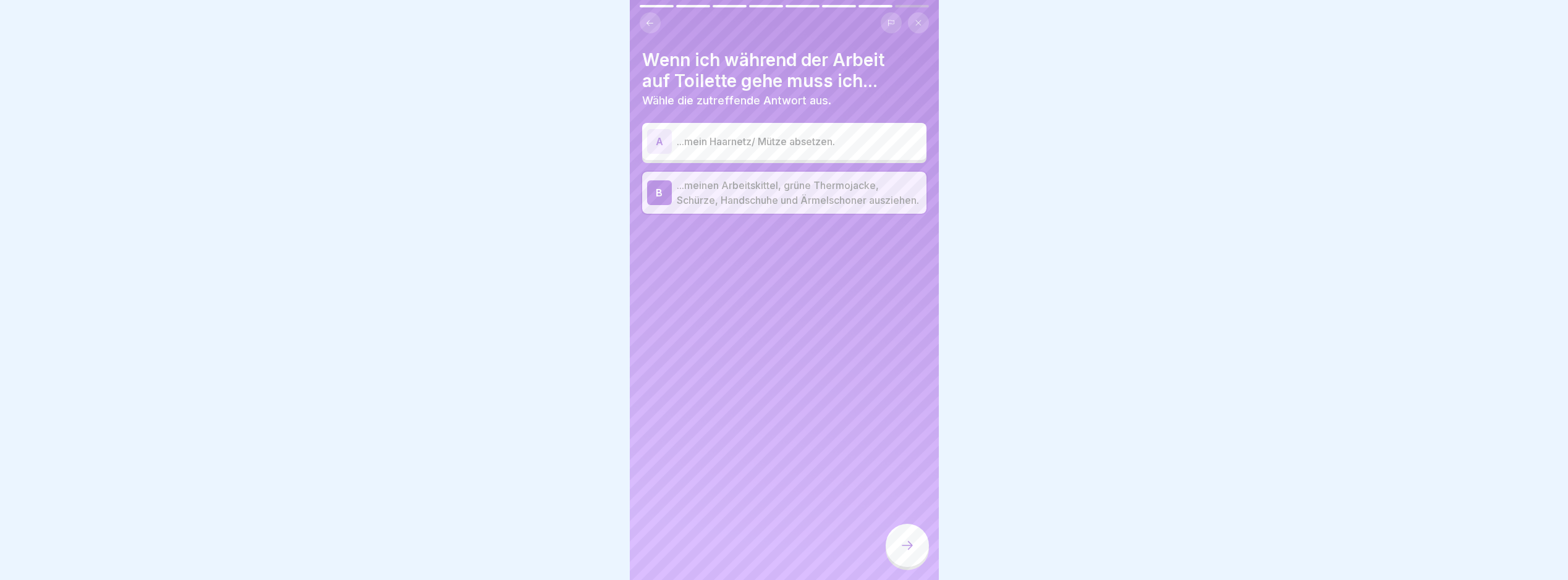
click at [900, 553] on icon at bounding box center [908, 546] width 15 height 15
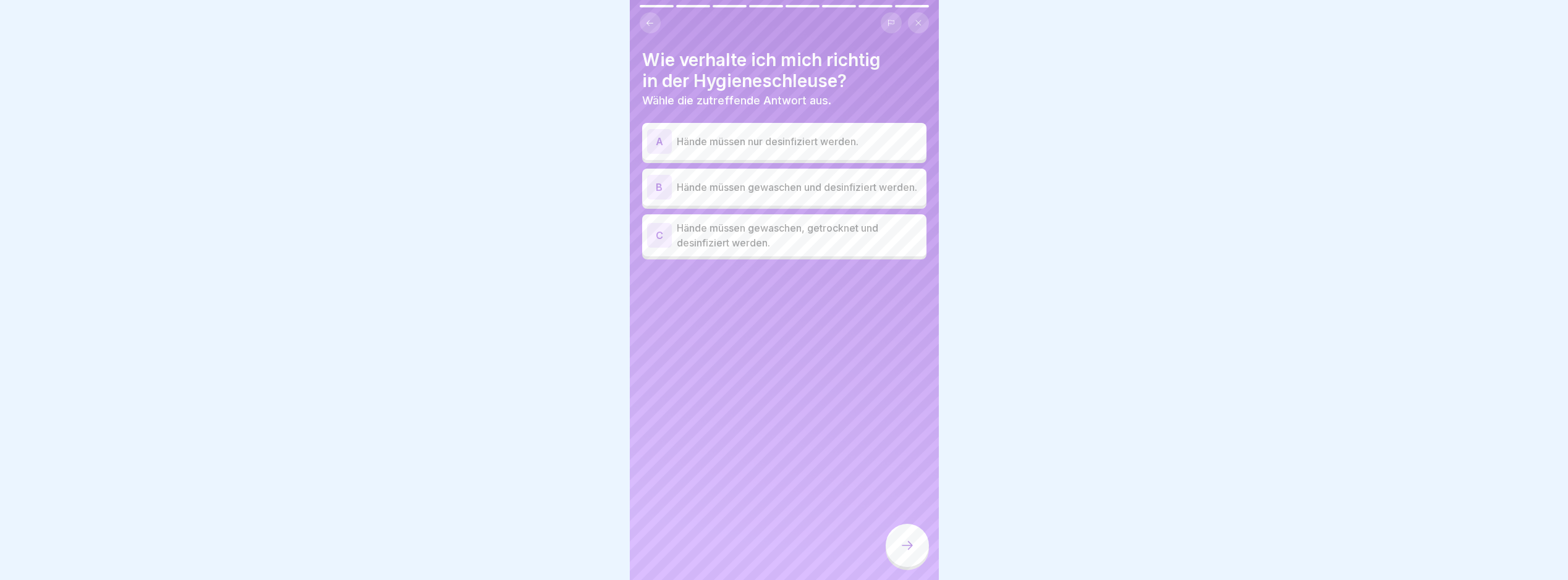
click at [872, 250] on p "Hände müssen gewaschen, getrocknet und desinfiziert werden." at bounding box center [799, 236] width 245 height 30
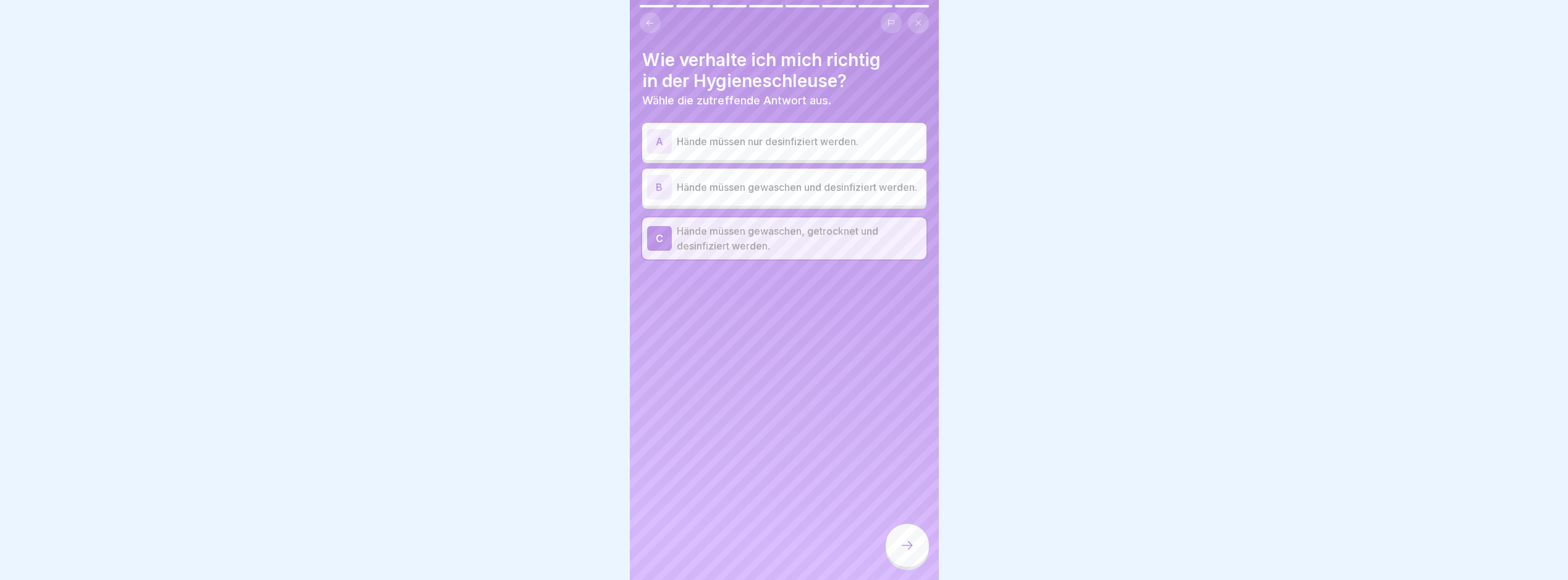
click at [908, 567] on div at bounding box center [908, 546] width 43 height 43
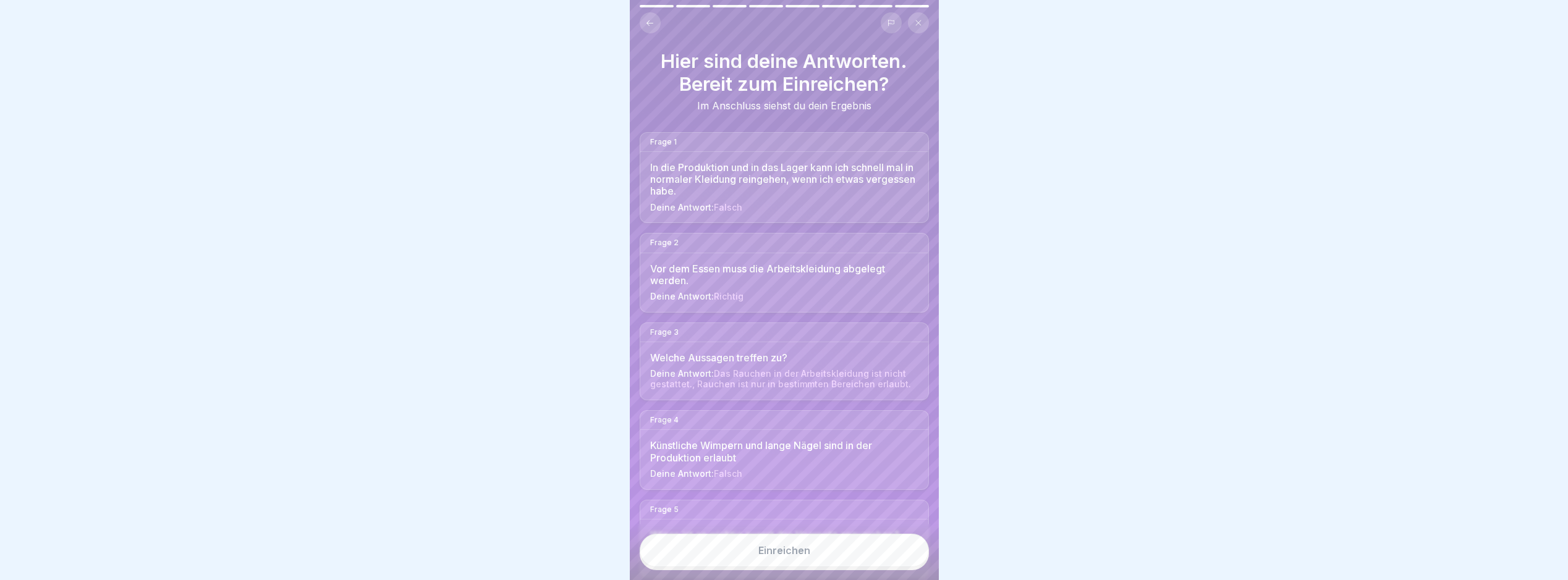
click at [830, 577] on div "Einreichen" at bounding box center [784, 552] width 309 height 56
click at [833, 567] on button "Einreichen" at bounding box center [784, 551] width 289 height 34
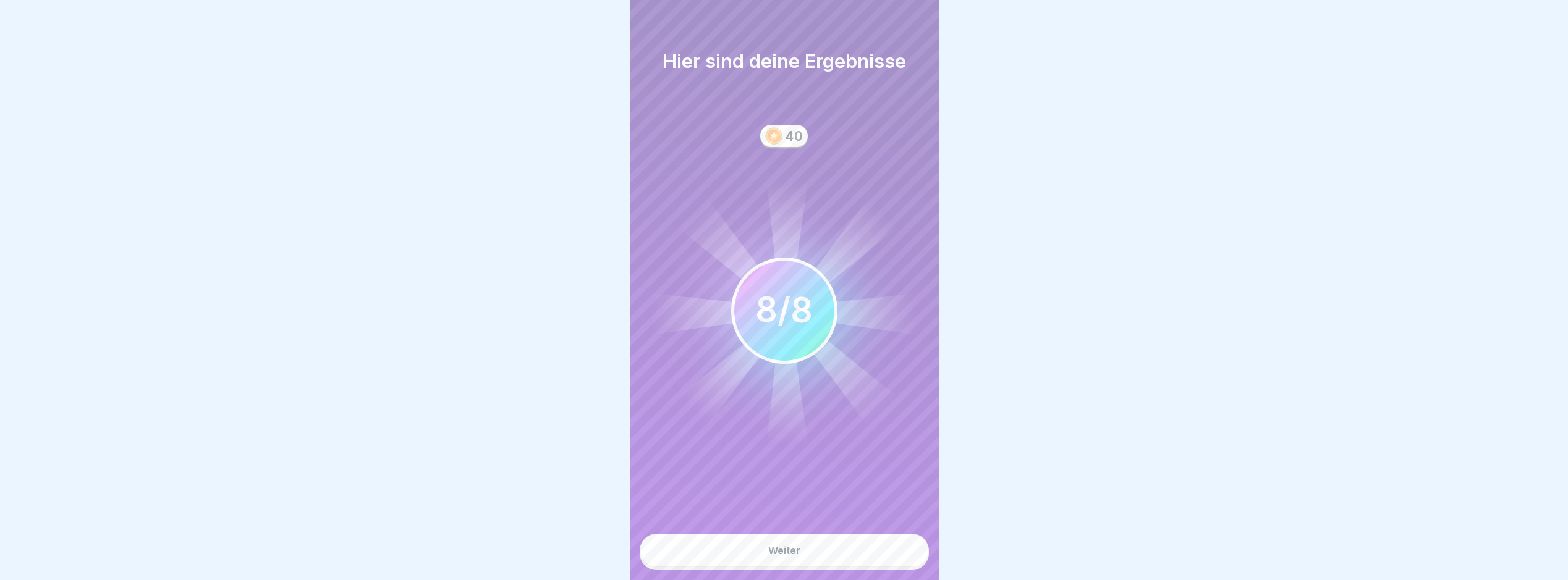
click at [872, 567] on button "Weiter" at bounding box center [784, 551] width 289 height 34
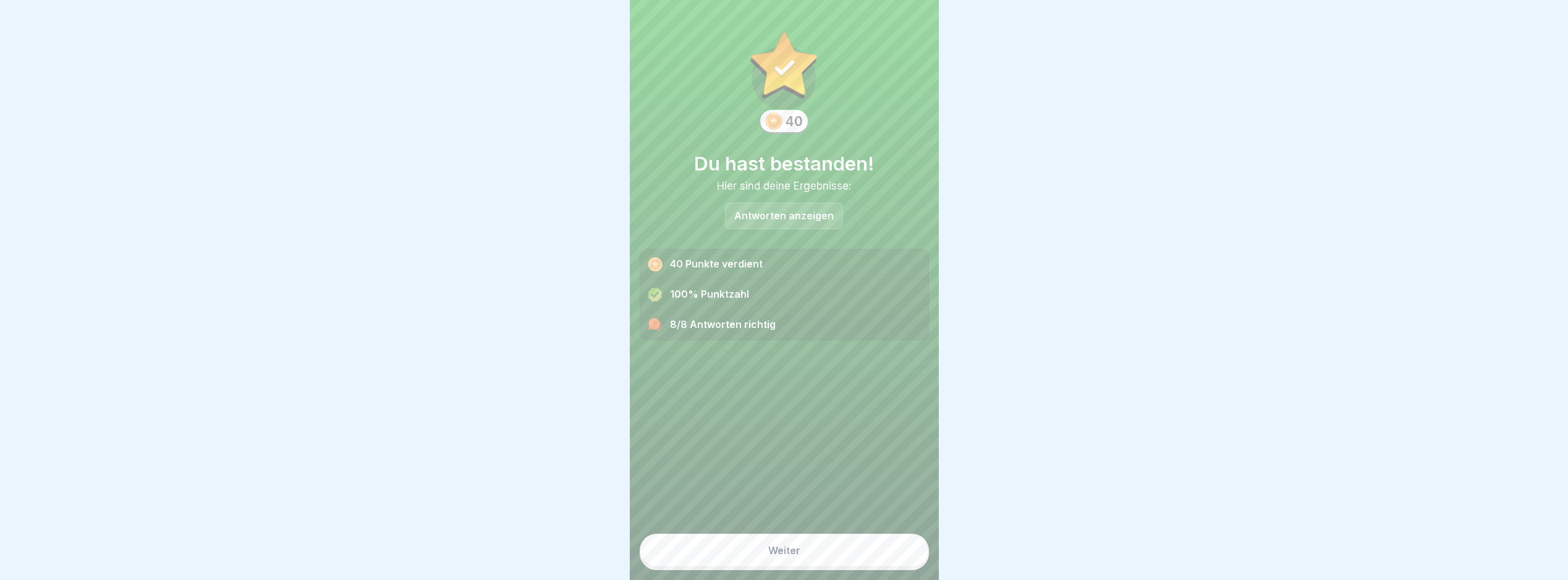
click at [898, 567] on button "Weiter" at bounding box center [784, 551] width 289 height 34
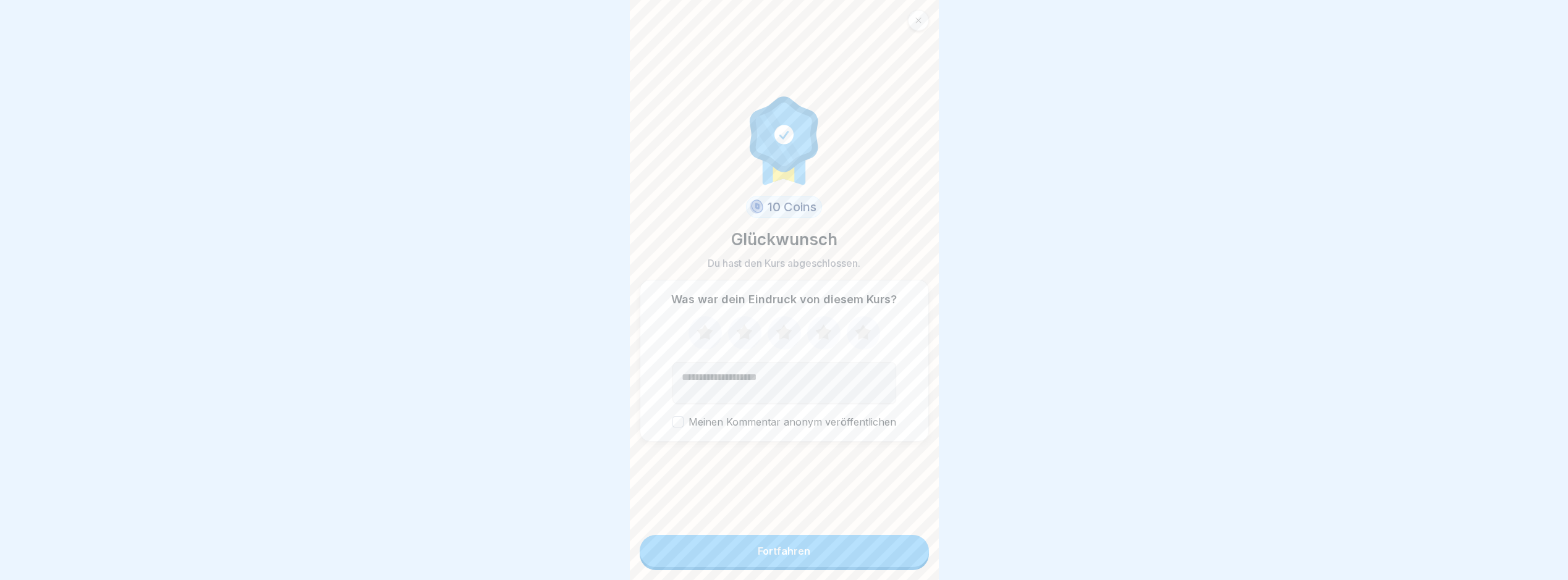
click at [902, 558] on button "Fortfahren" at bounding box center [784, 551] width 289 height 32
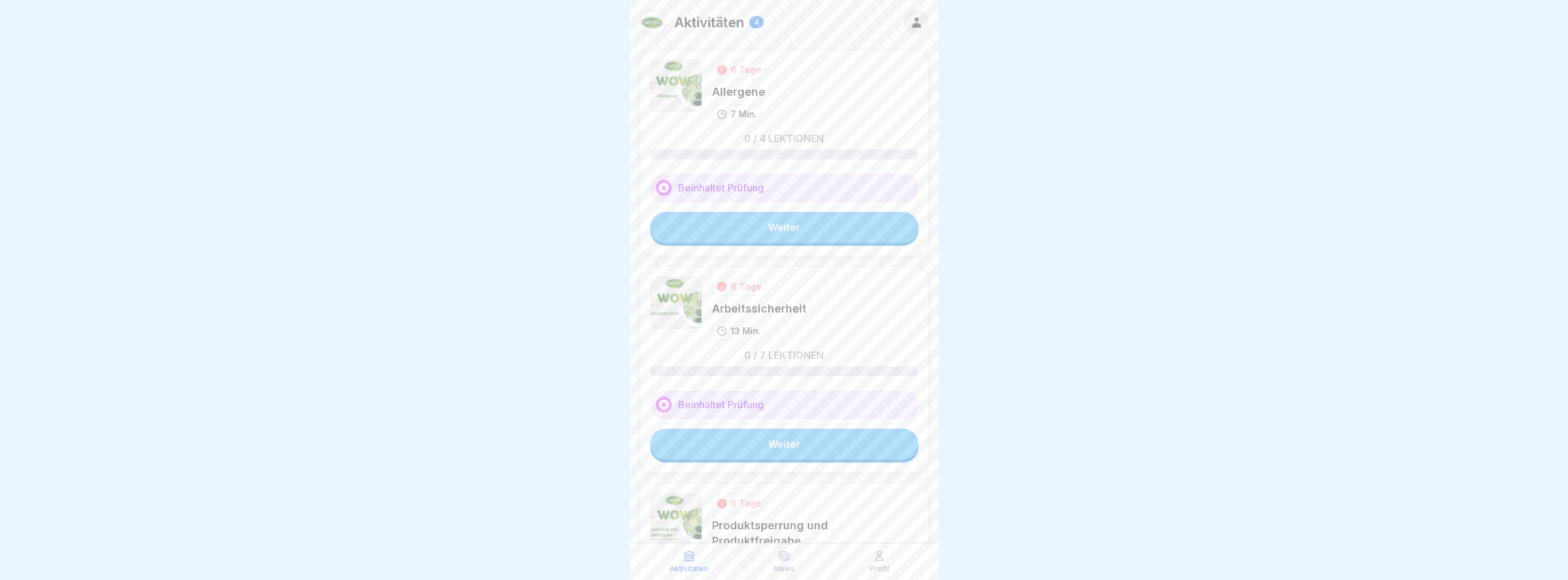
click at [857, 558] on div "Profil" at bounding box center [879, 561] width 89 height 24
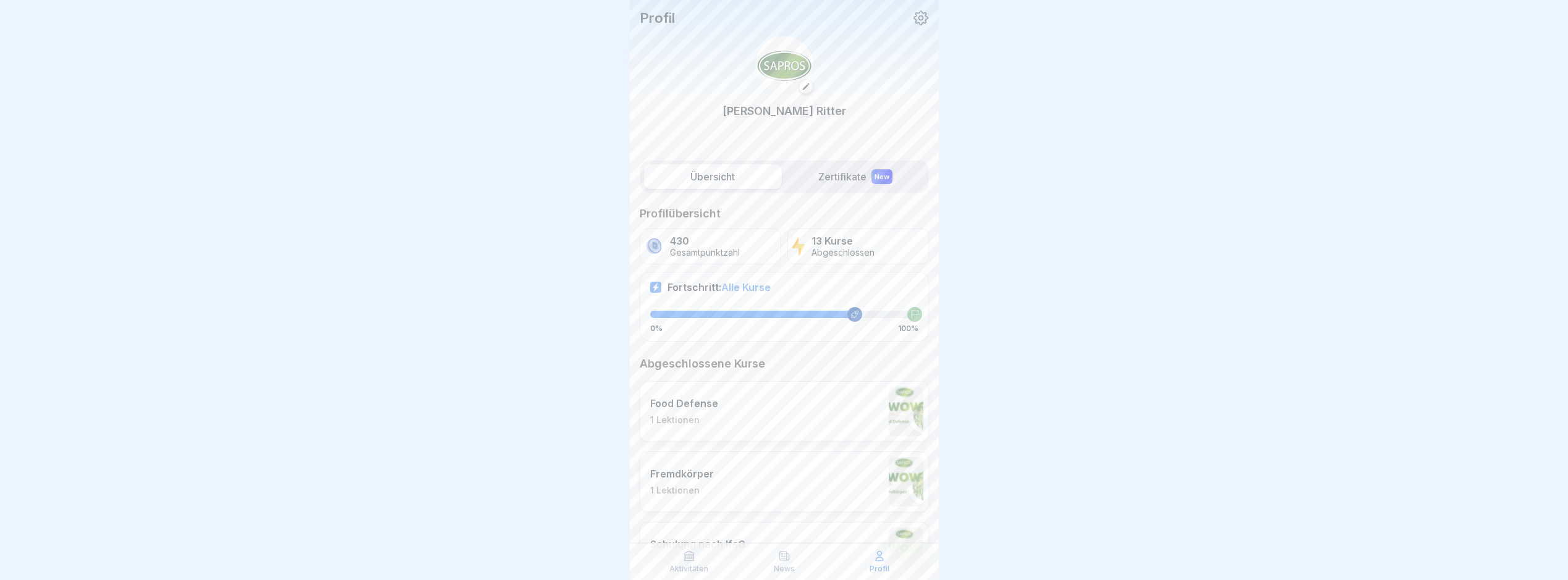
click at [697, 566] on p "Aktivitäten" at bounding box center [689, 569] width 39 height 9
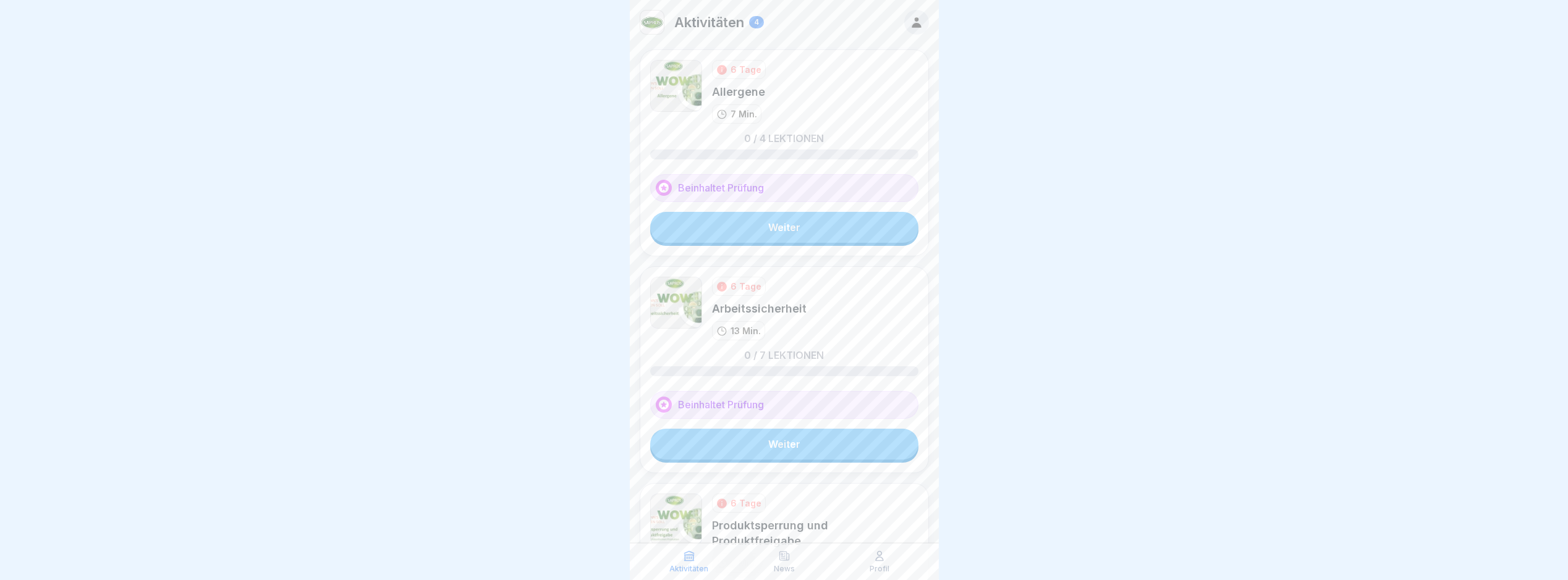
click at [873, 224] on link "Weiter" at bounding box center [784, 228] width 268 height 31
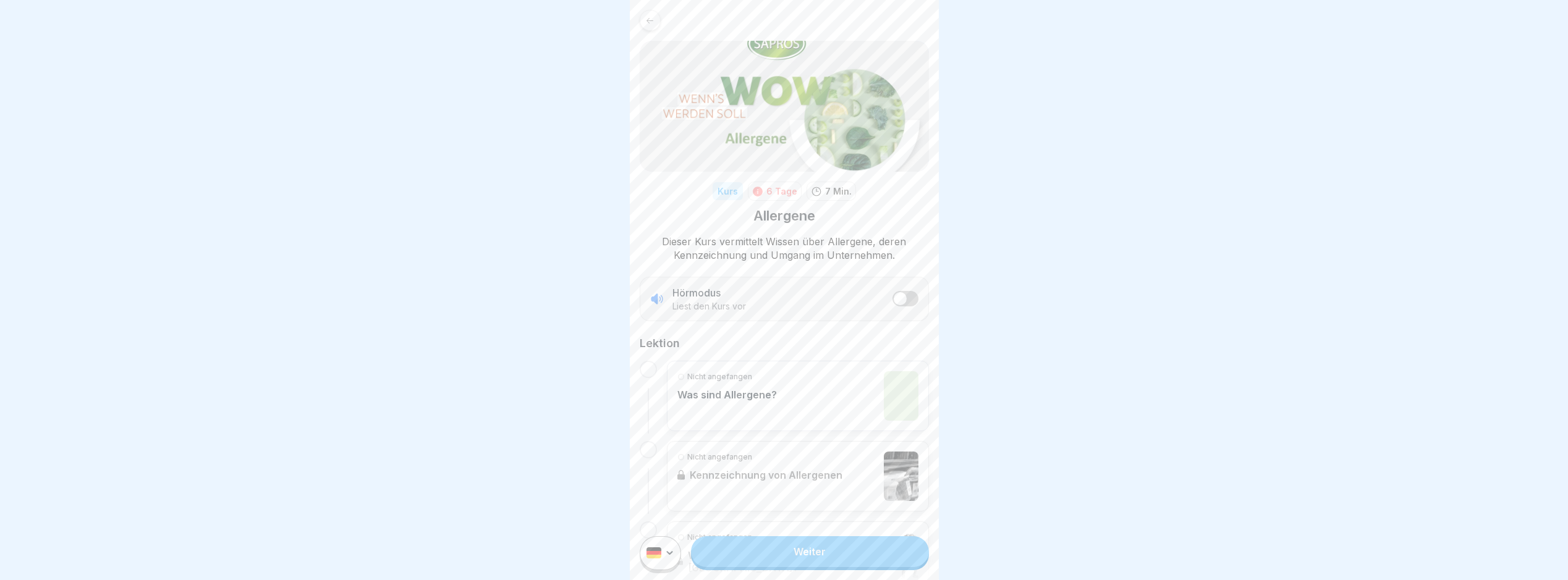
click at [846, 560] on link "Weiter" at bounding box center [810, 552] width 237 height 31
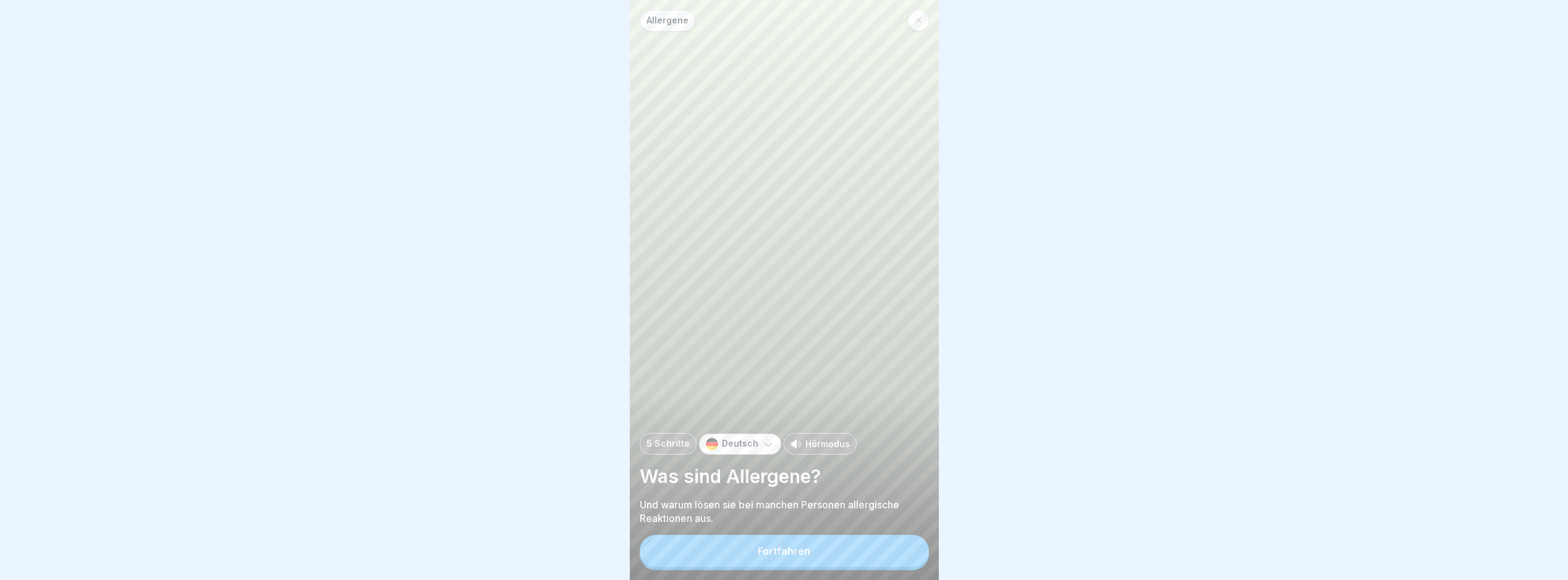
click at [855, 567] on button "Fortfahren" at bounding box center [784, 551] width 289 height 32
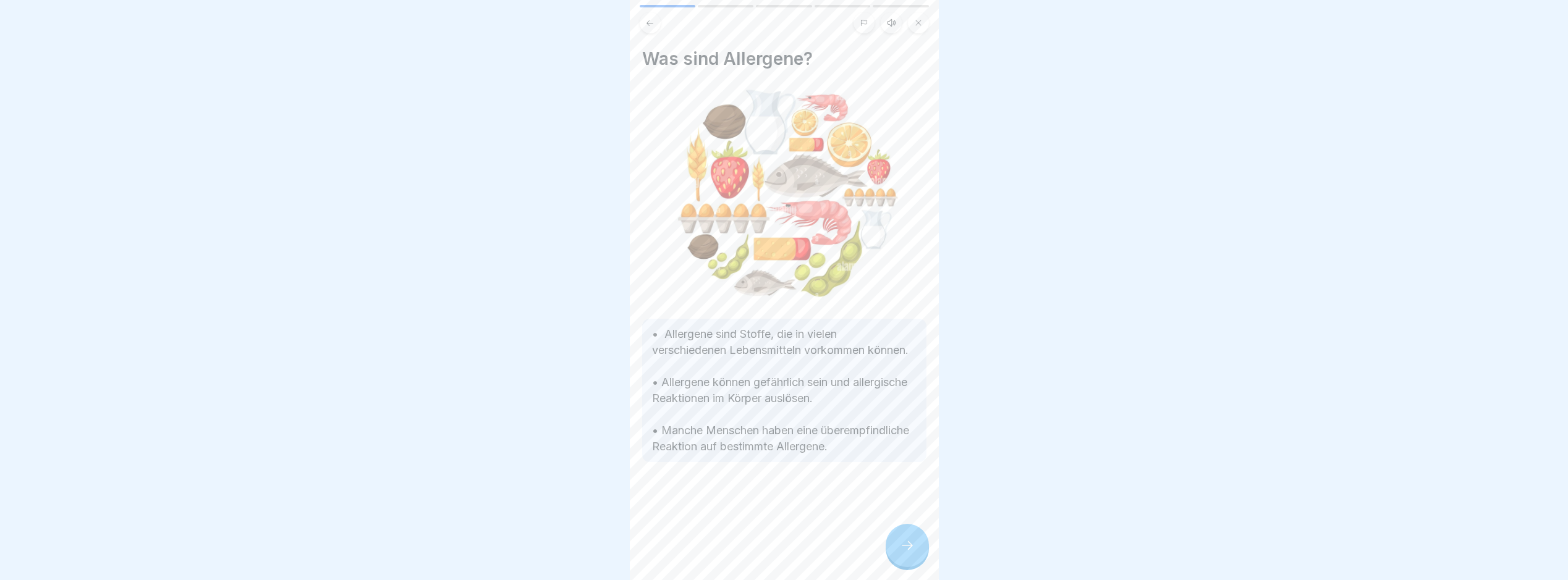
click at [911, 549] on icon at bounding box center [908, 546] width 15 height 15
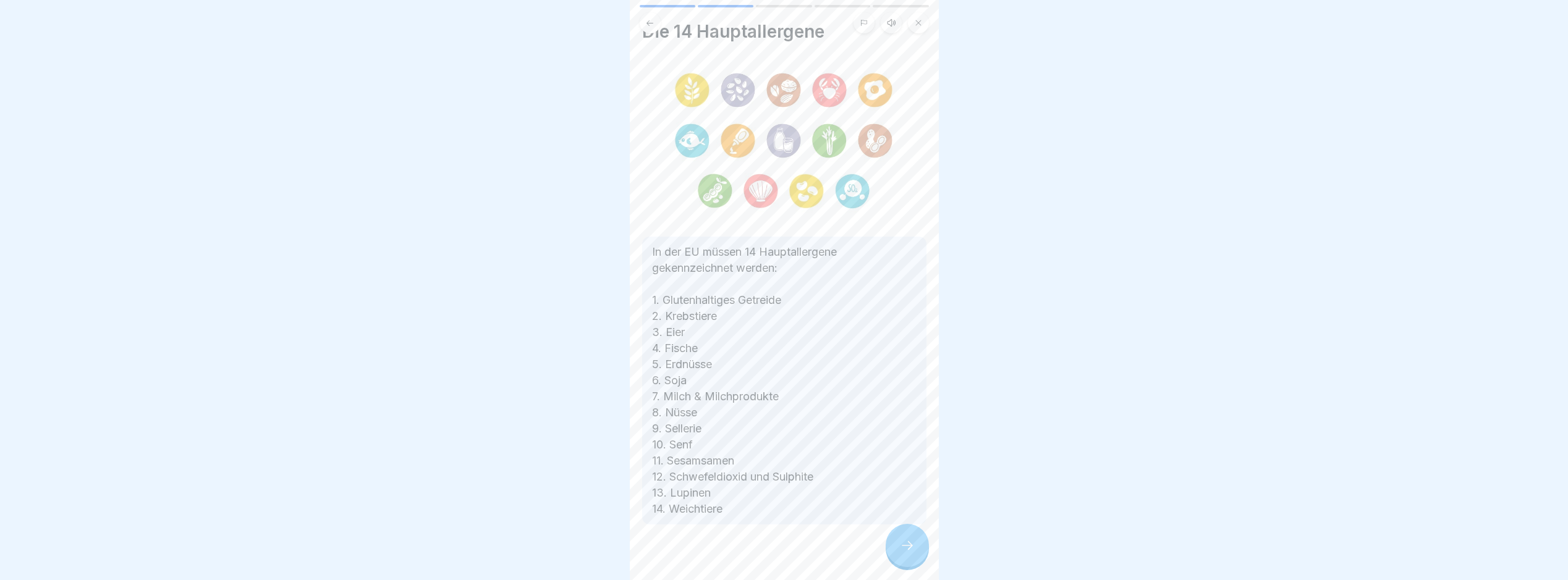
scroll to position [40, 0]
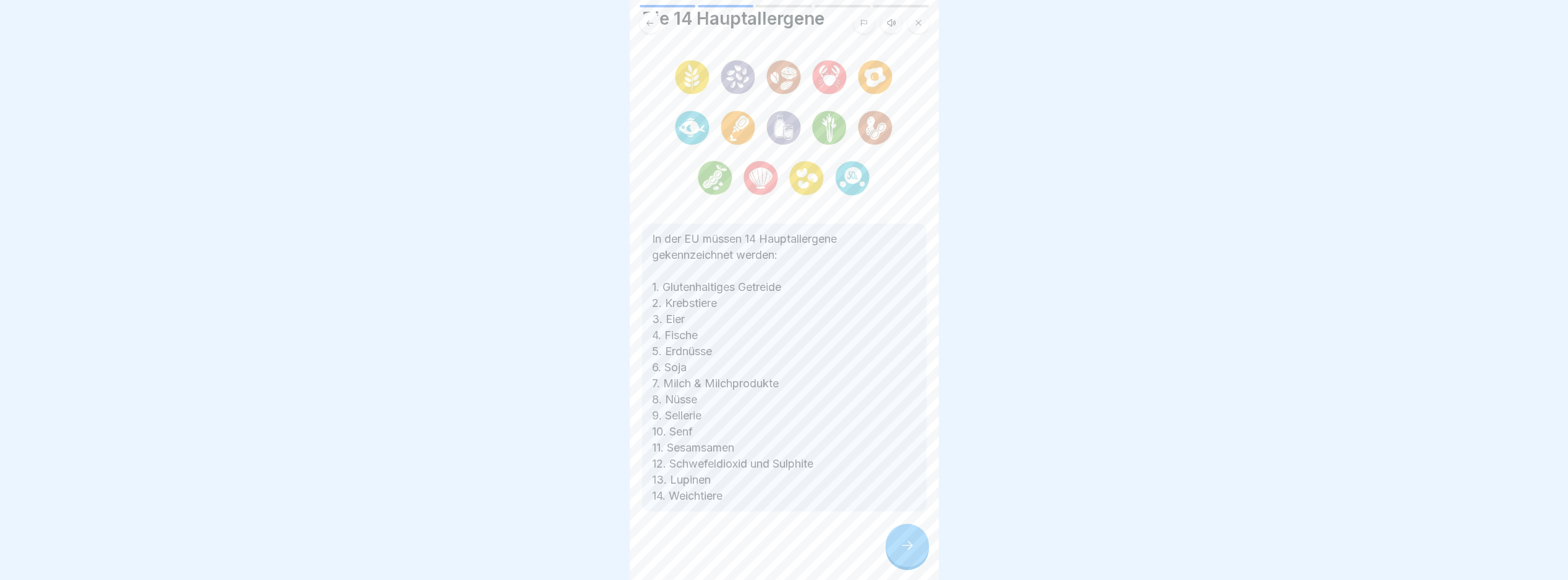
click at [910, 543] on div at bounding box center [908, 546] width 43 height 43
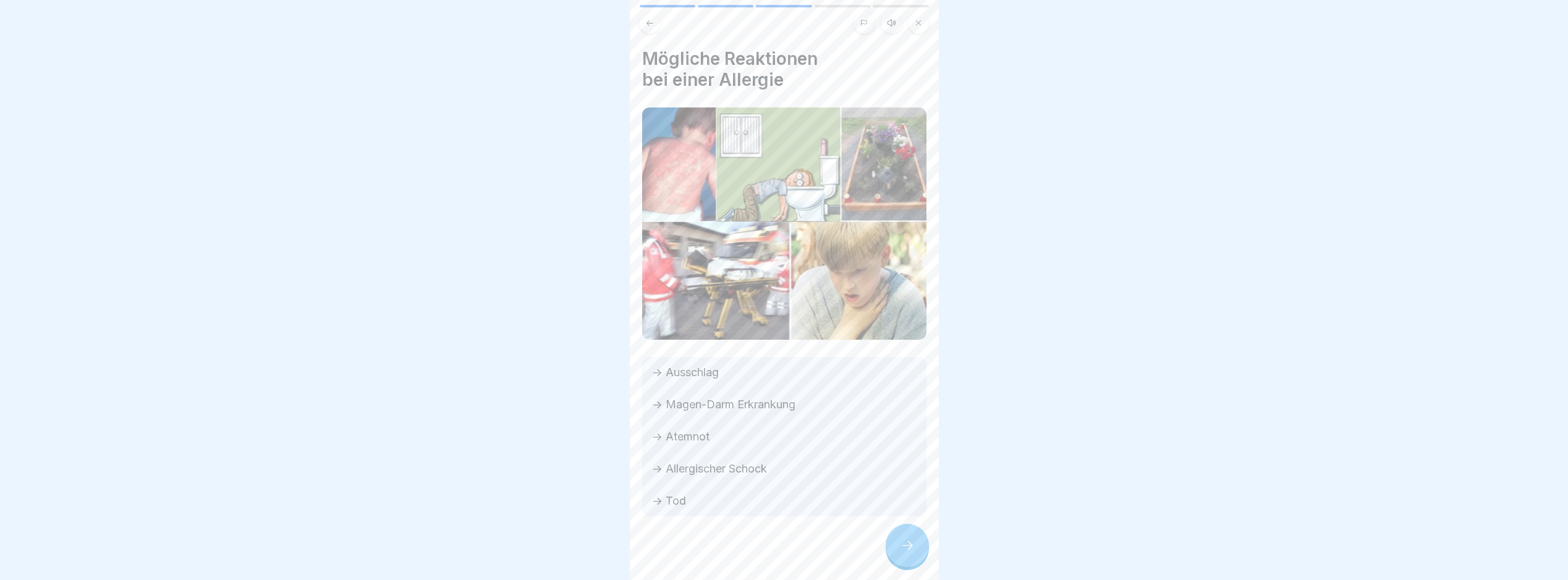
click at [918, 560] on div at bounding box center [908, 546] width 43 height 43
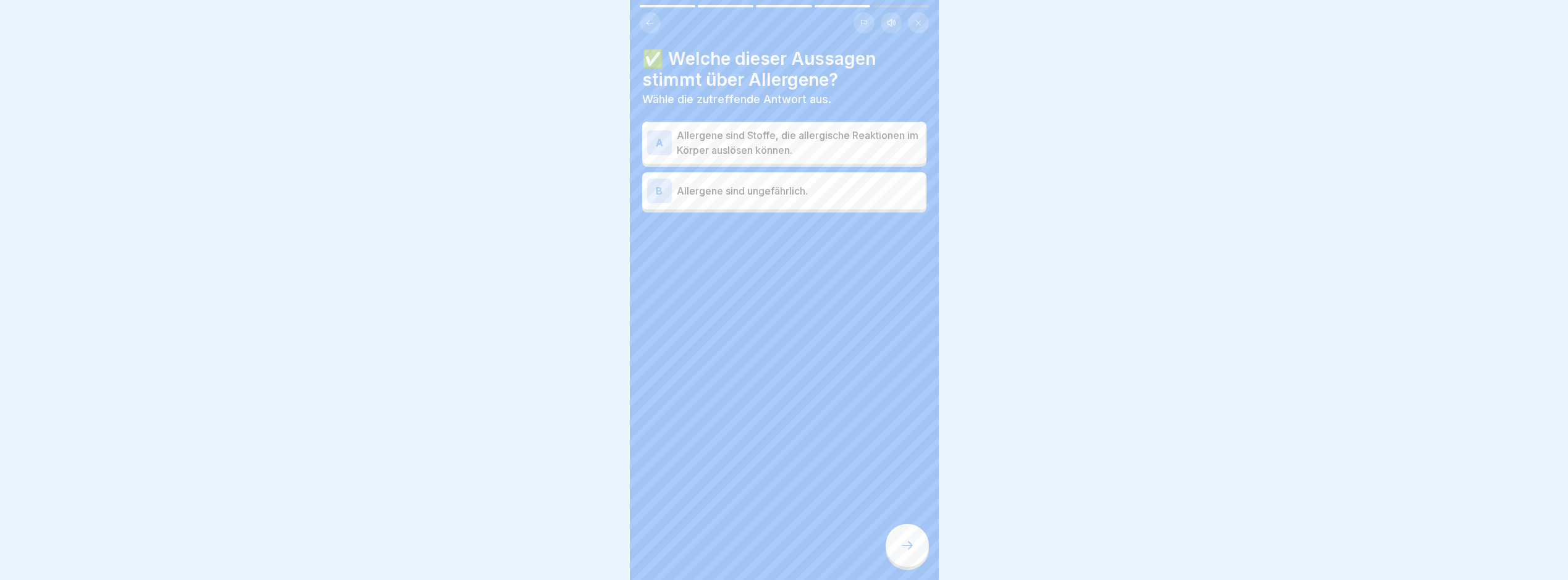
click at [858, 149] on p "Allergene sind Stoffe, die allergische Reaktionen im Körper auslösen können." at bounding box center [799, 143] width 245 height 30
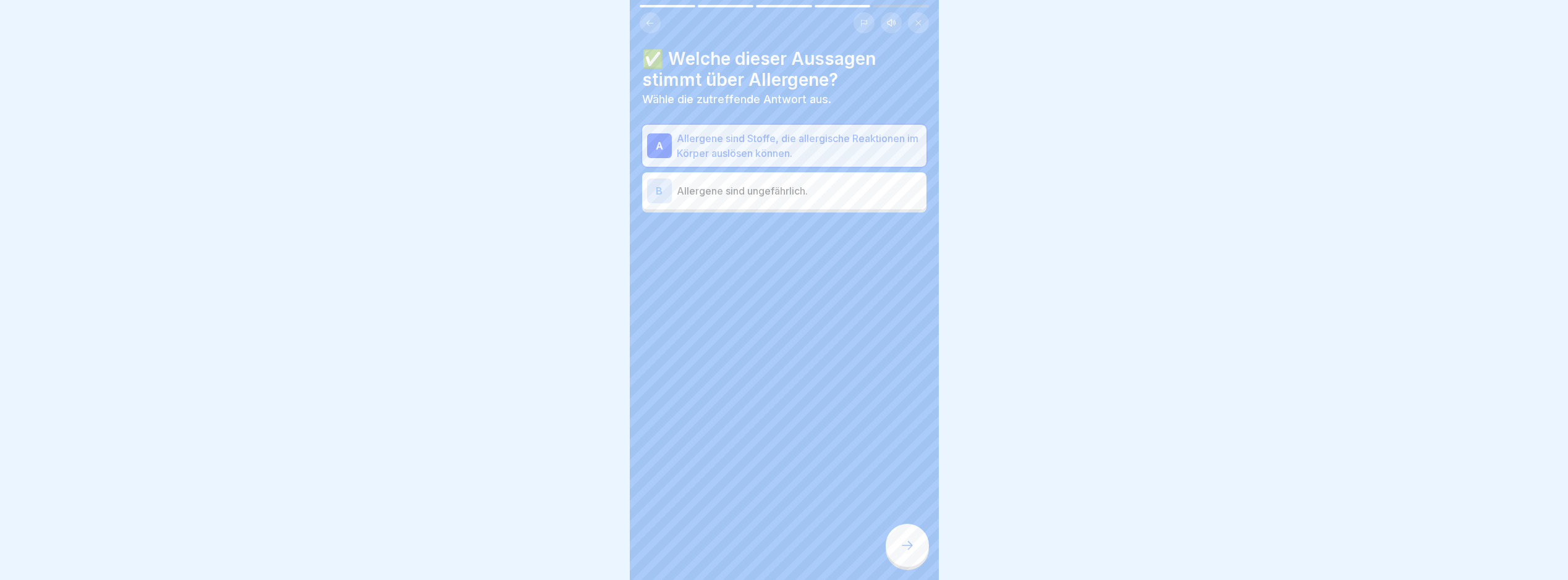
click at [895, 548] on div at bounding box center [908, 546] width 43 height 43
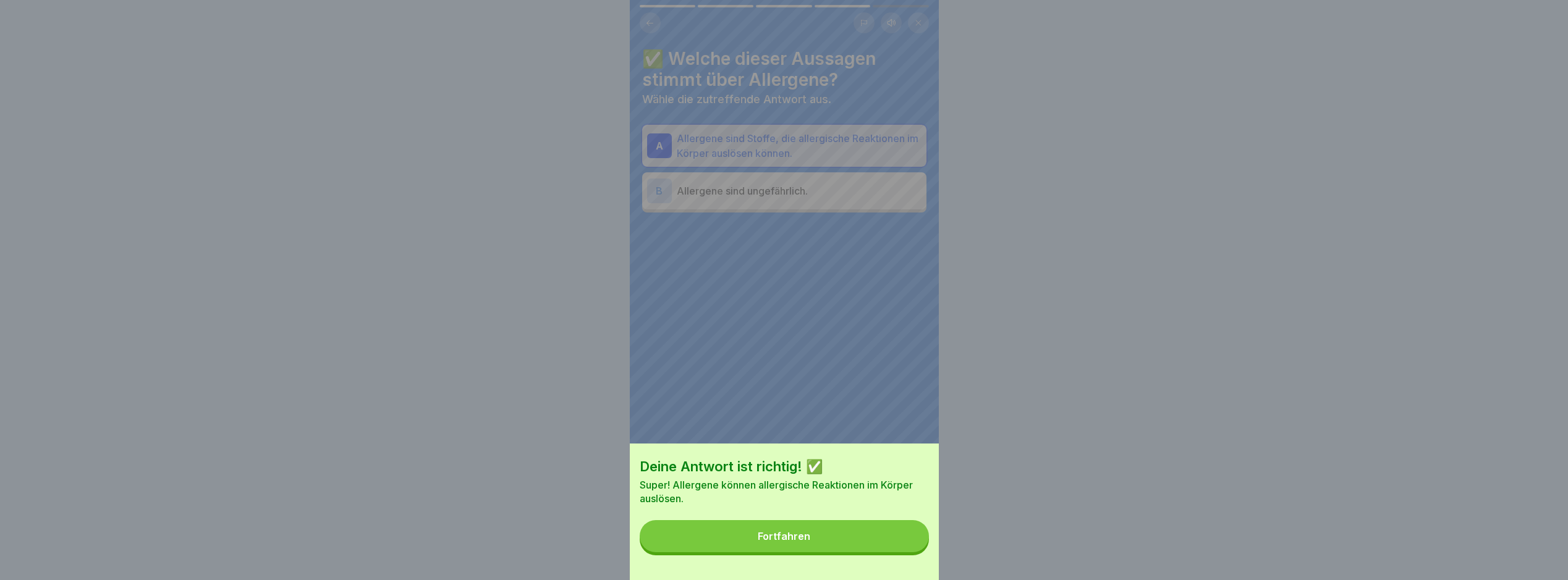
drag, startPoint x: 887, startPoint y: 553, endPoint x: 871, endPoint y: 553, distance: 16.0
click at [879, 552] on button "Fortfahren" at bounding box center [784, 536] width 289 height 32
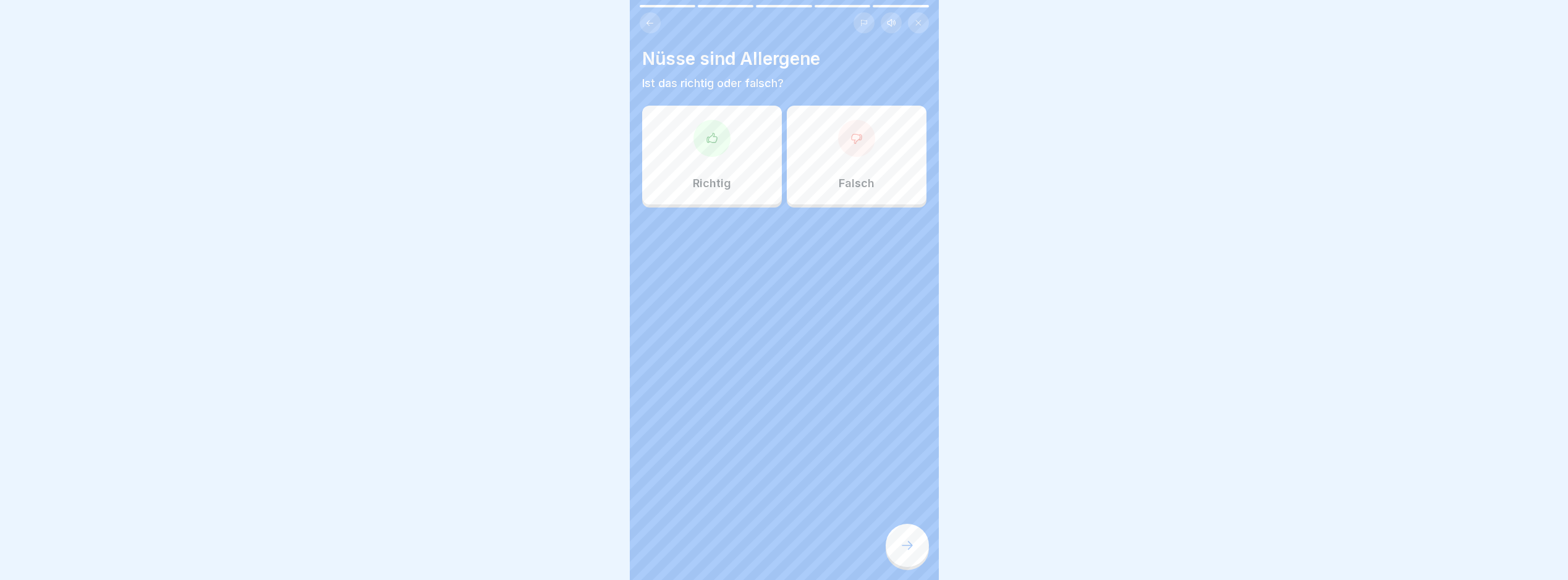
click at [728, 158] on div "Richtig" at bounding box center [712, 155] width 139 height 99
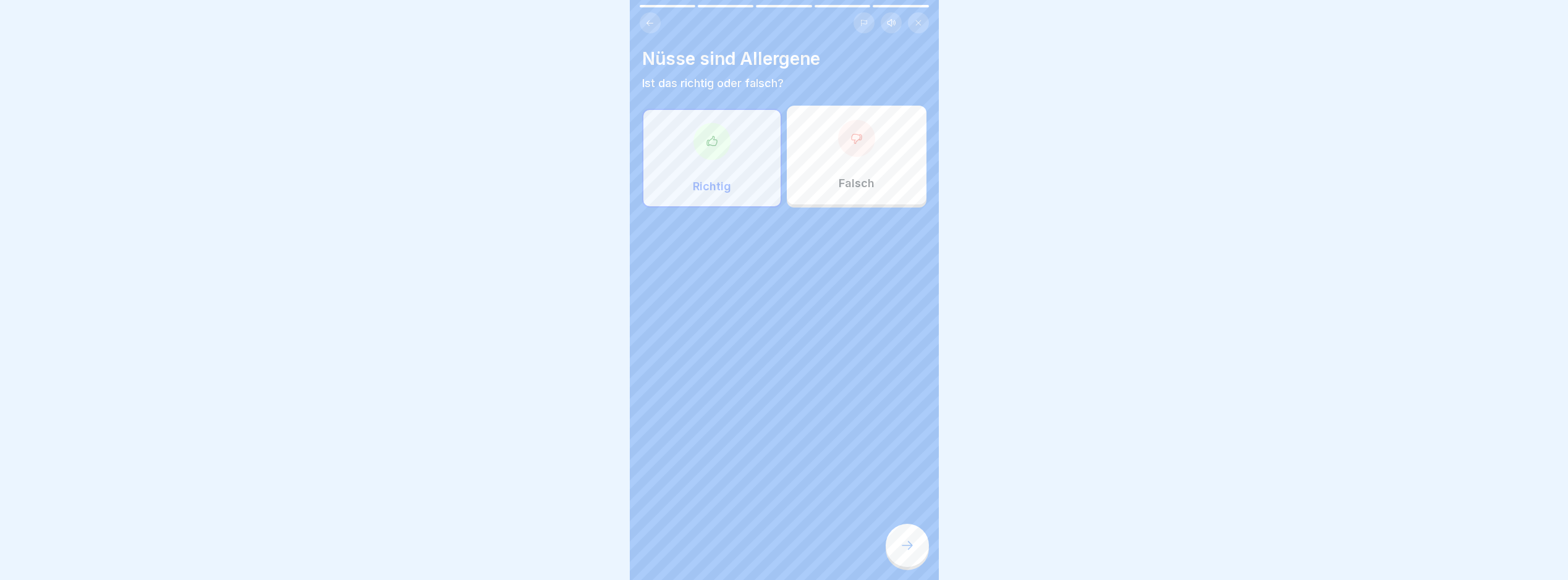
click at [900, 534] on div "Allergene 5 Schritte Deutsch Hörmodus Was sind Allergene? Und warum lösen sie b…" at bounding box center [784, 290] width 309 height 580
click at [903, 548] on div at bounding box center [908, 546] width 43 height 43
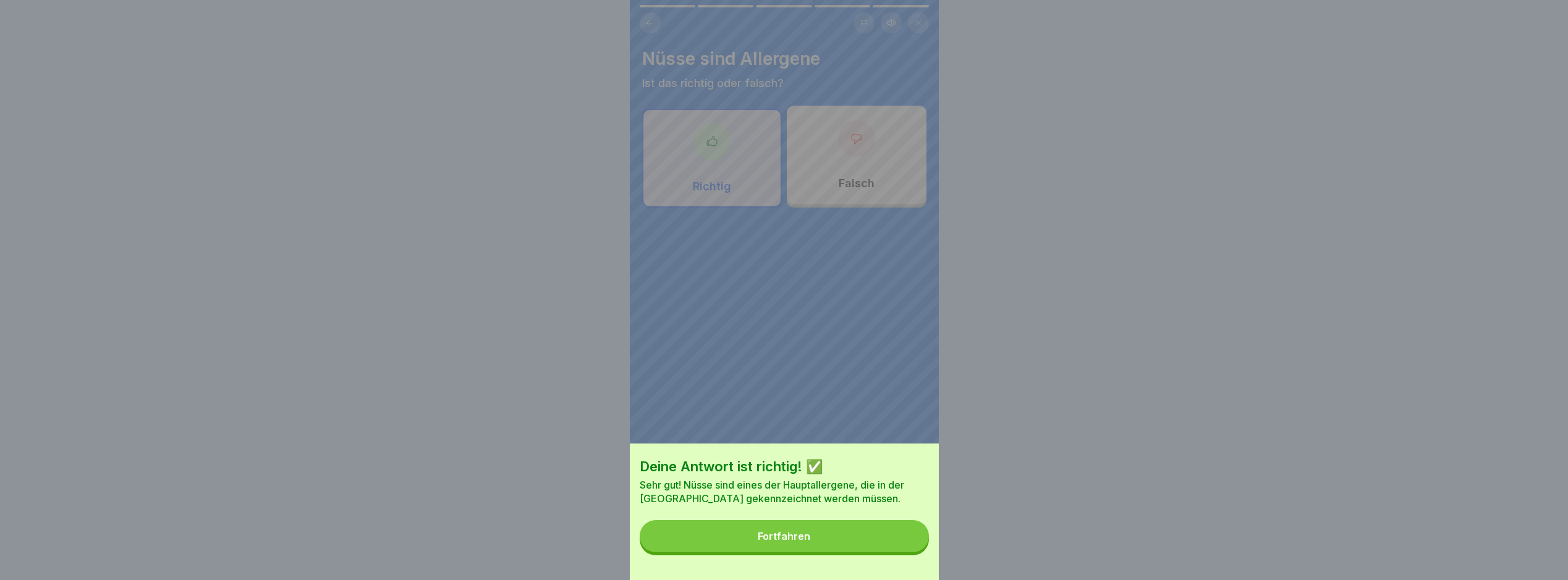
click at [894, 538] on button "Fortfahren" at bounding box center [784, 536] width 289 height 32
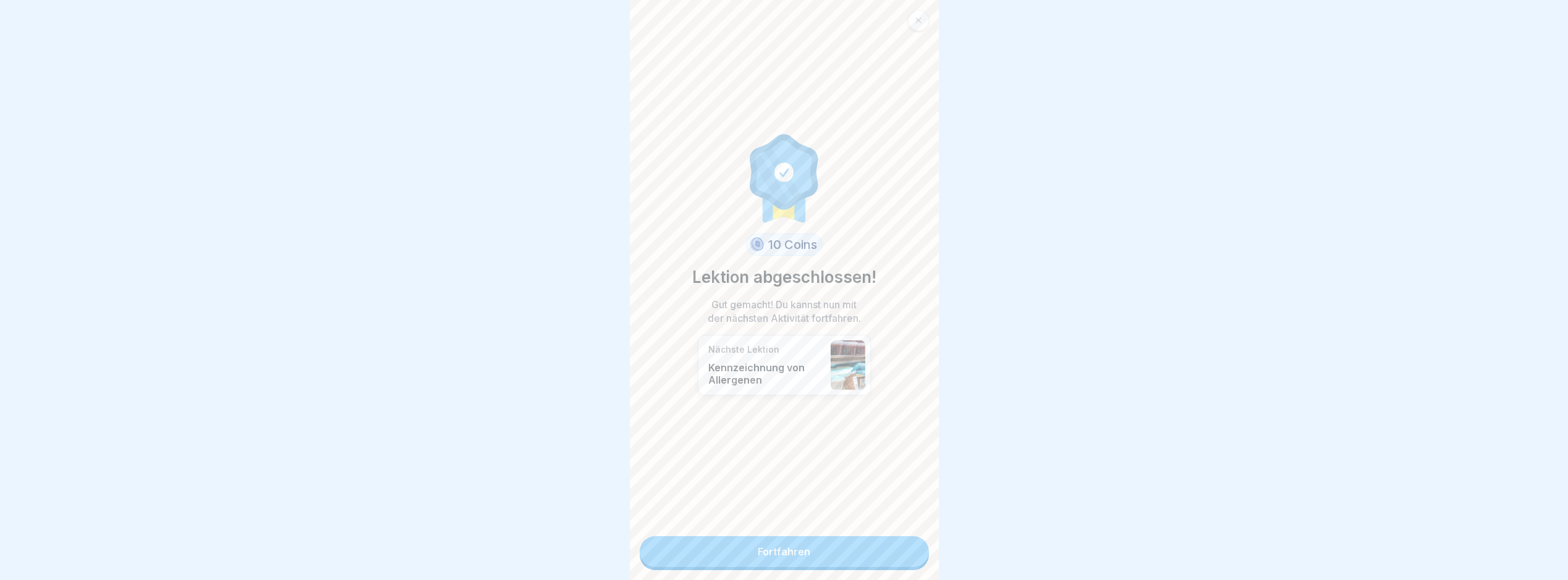
click at [872, 550] on link "Fortfahren" at bounding box center [784, 552] width 289 height 31
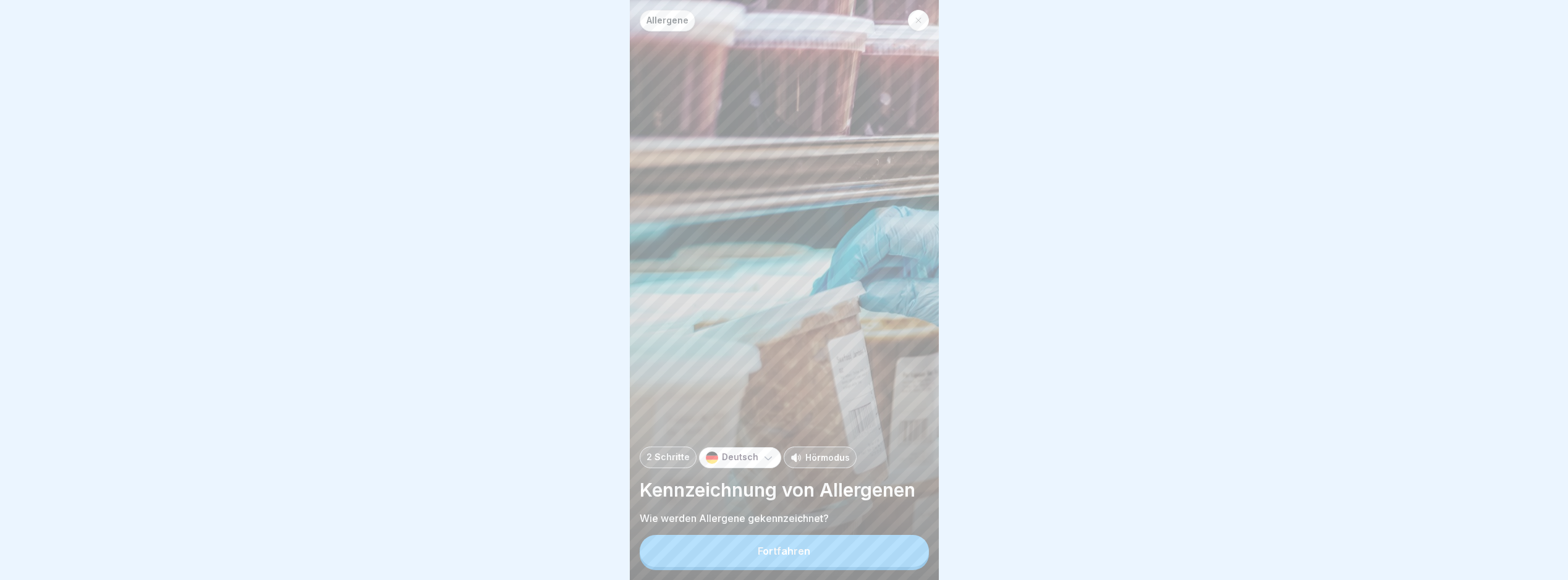
click at [868, 556] on button "Fortfahren" at bounding box center [784, 551] width 289 height 32
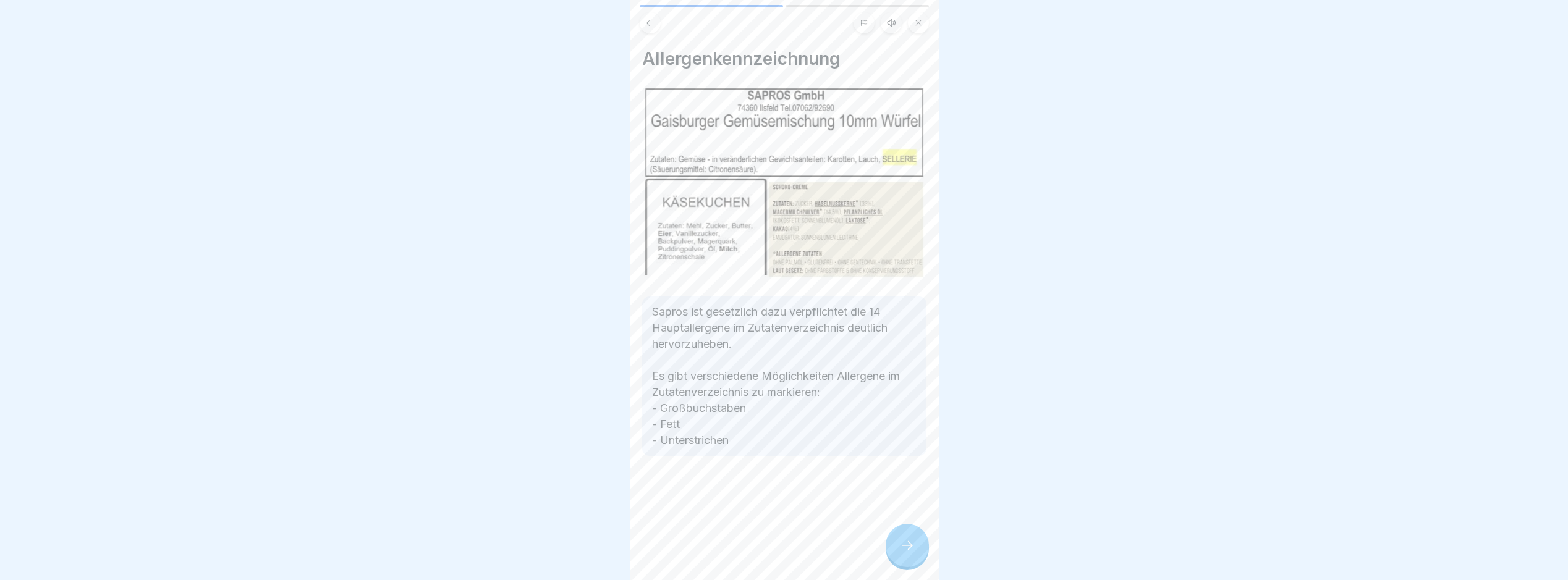
click at [910, 550] on icon at bounding box center [908, 546] width 15 height 15
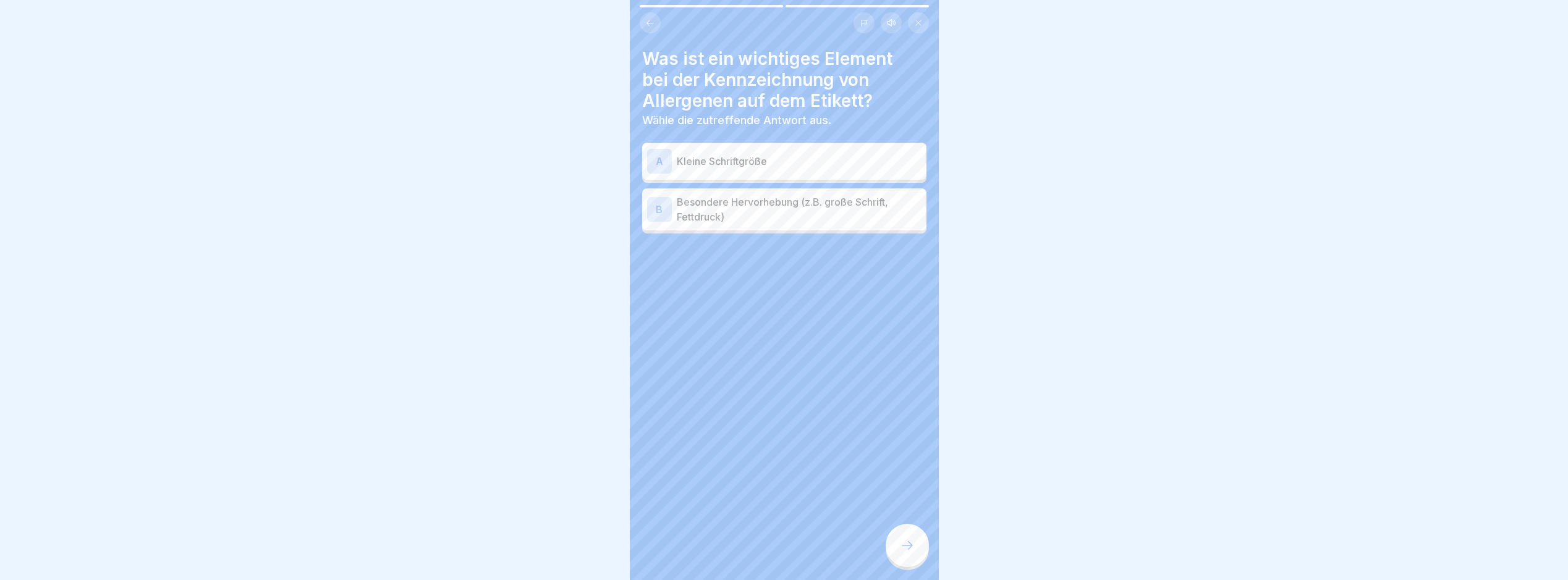
click at [863, 219] on p "Besondere Hervorhebung (z.B. große Schrift, Fettdruck)" at bounding box center [799, 210] width 245 height 30
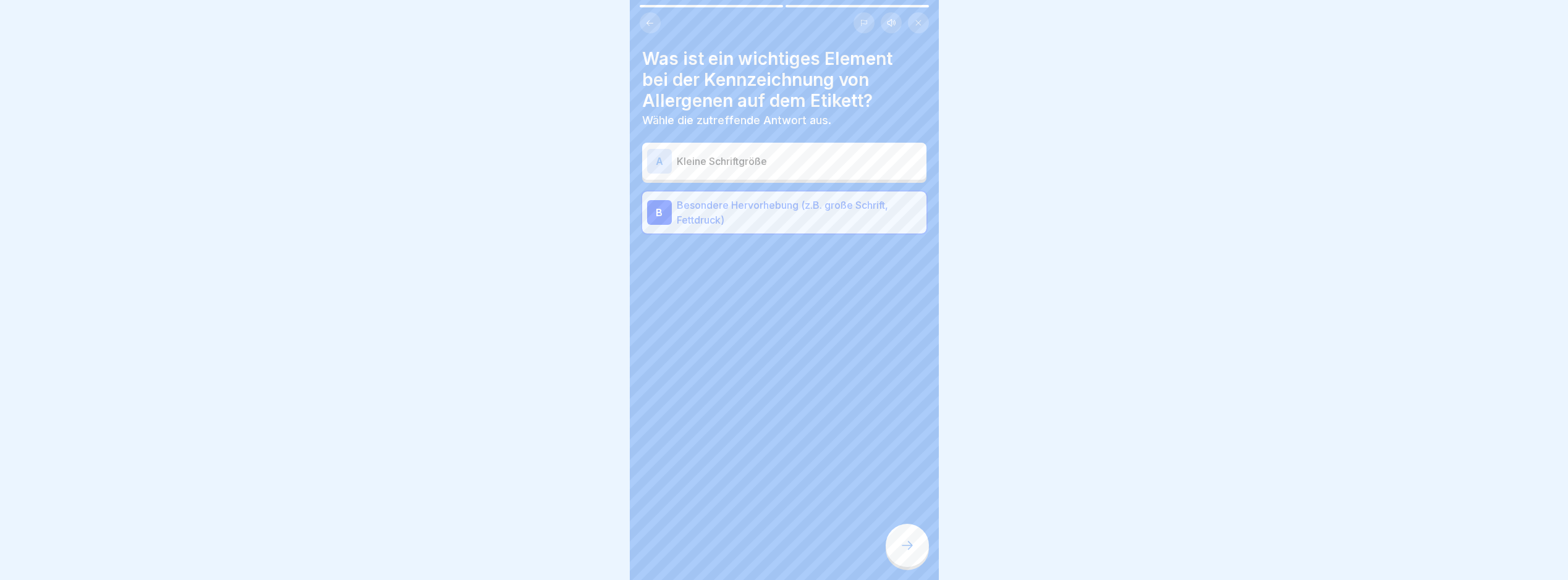
click at [908, 549] on icon at bounding box center [908, 546] width 15 height 15
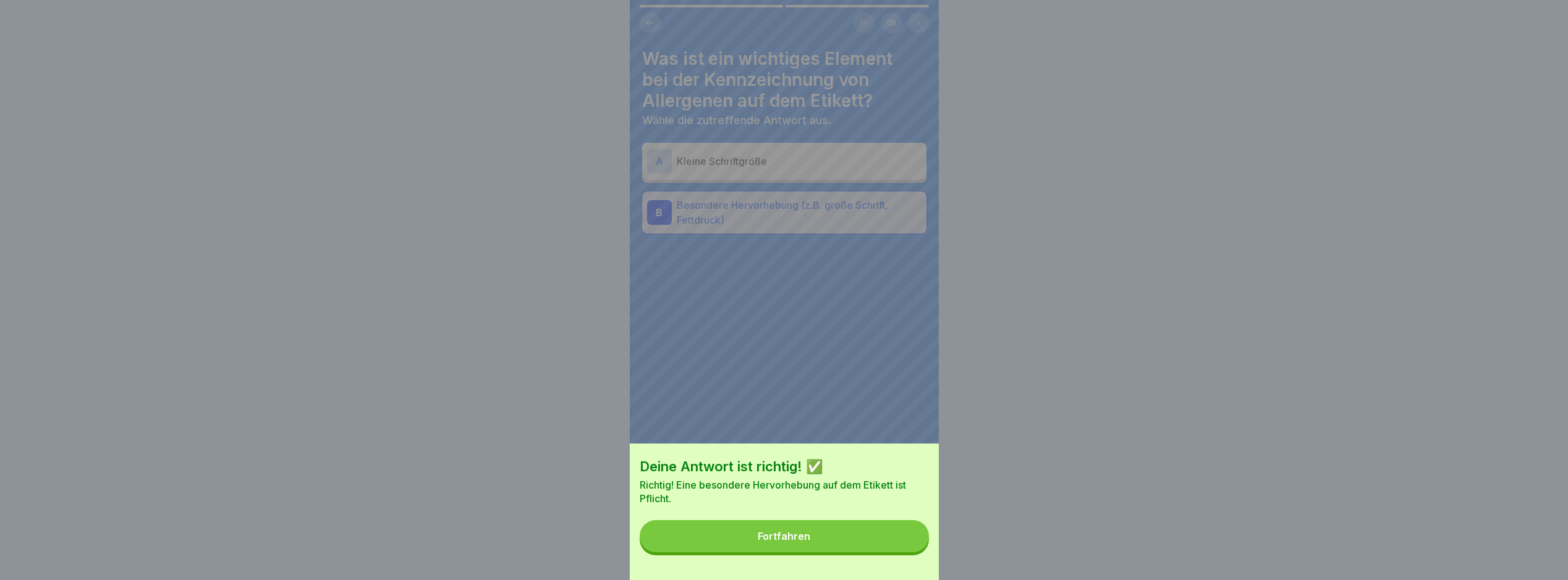
drag, startPoint x: 900, startPoint y: 549, endPoint x: 891, endPoint y: 548, distance: 9.1
click at [898, 549] on button "Fortfahren" at bounding box center [784, 536] width 289 height 32
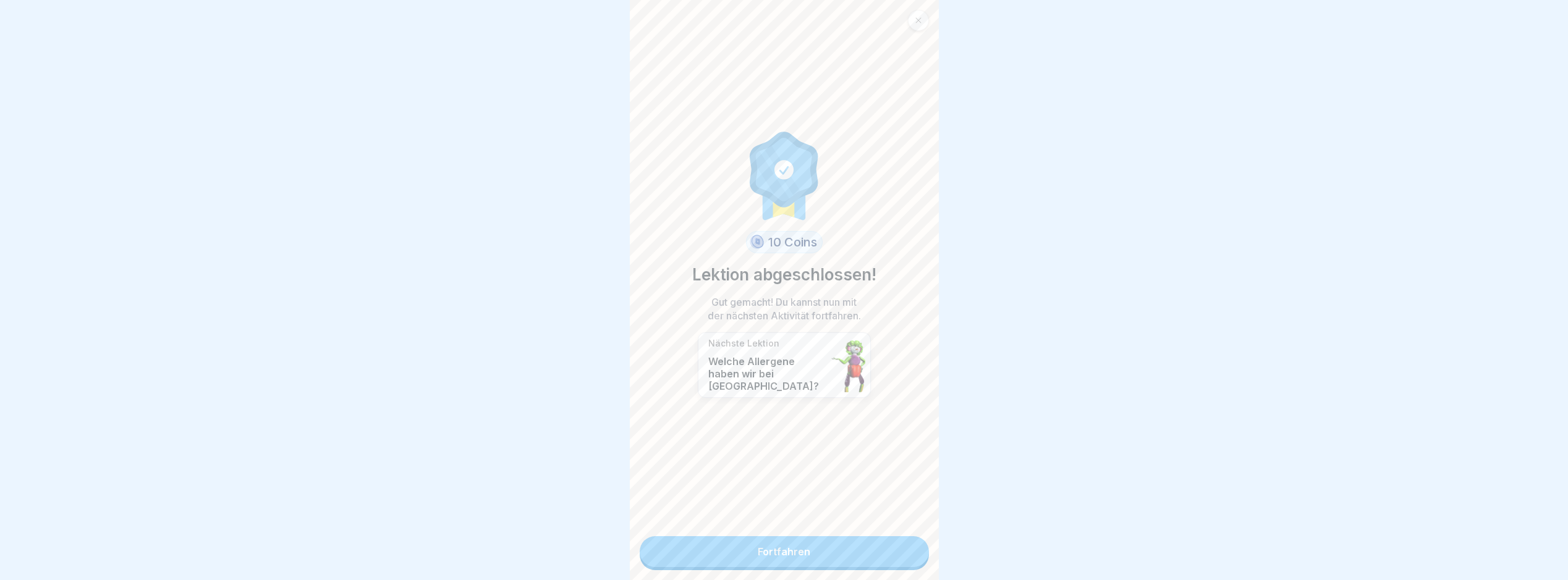
click at [842, 552] on link "Fortfahren" at bounding box center [784, 552] width 289 height 31
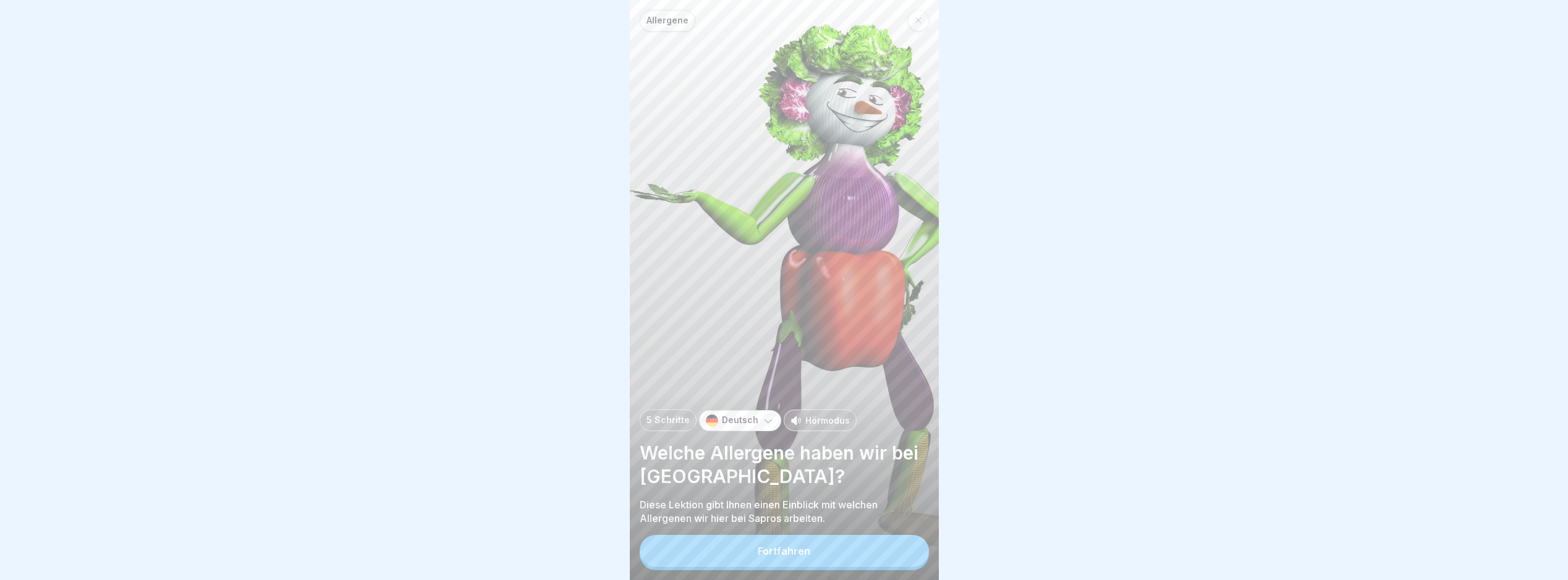
click at [879, 559] on button "Fortfahren" at bounding box center [784, 551] width 289 height 32
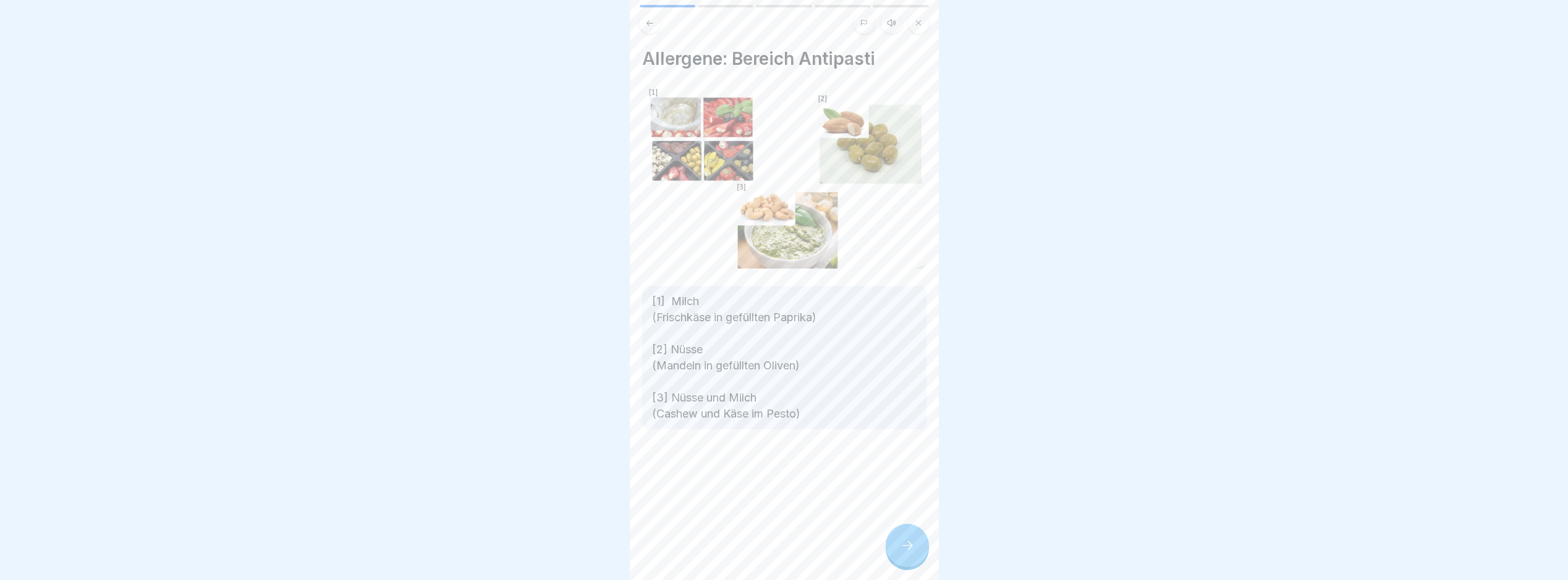
click at [906, 551] on icon at bounding box center [908, 546] width 15 height 15
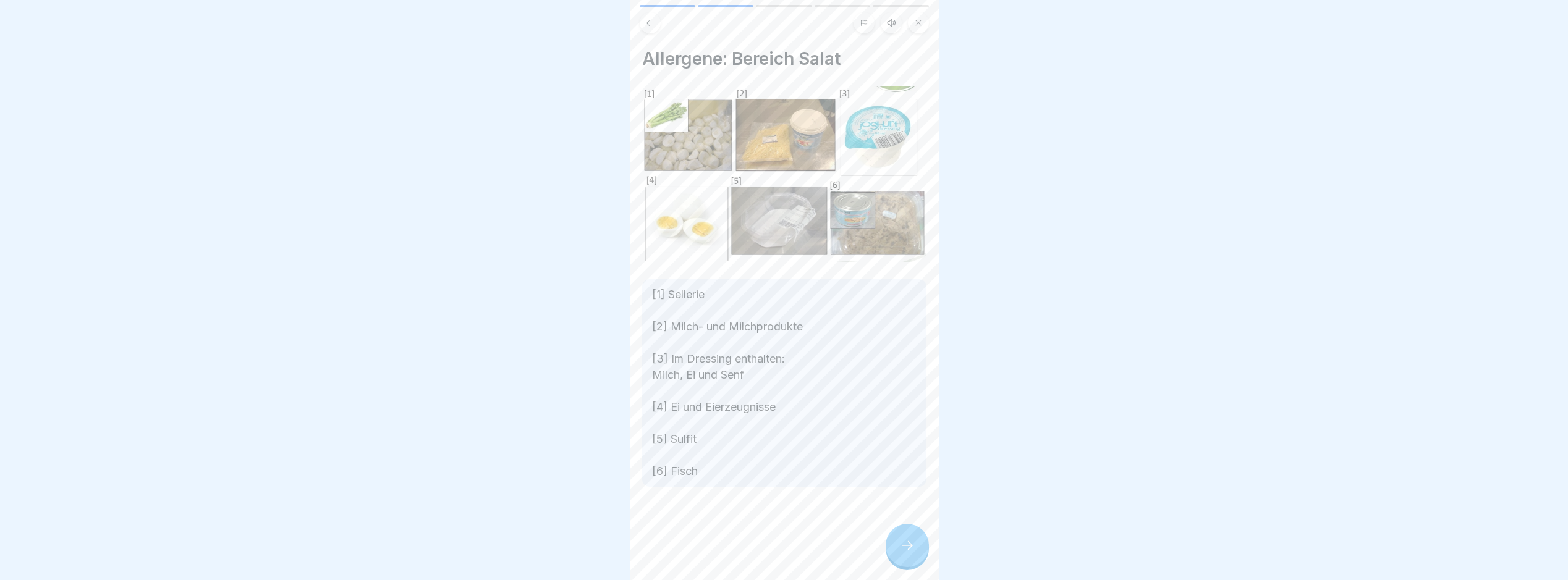
click at [914, 552] on icon at bounding box center [908, 546] width 15 height 15
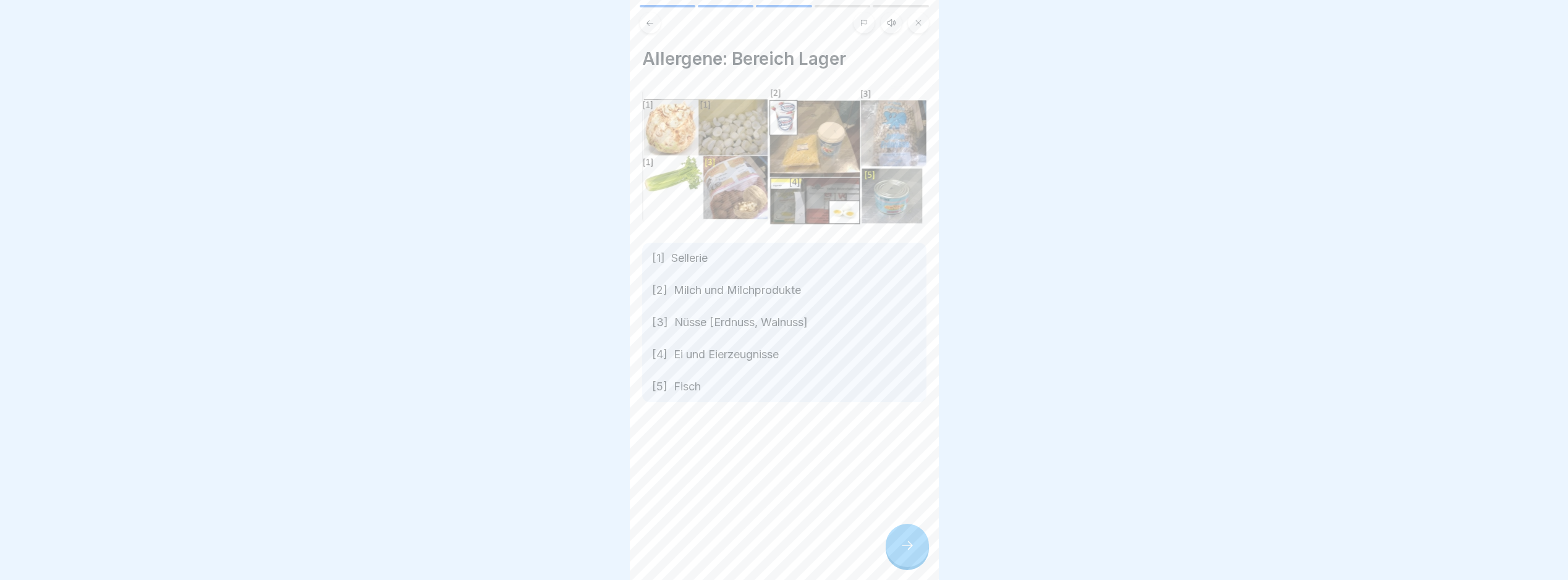
click at [914, 552] on icon at bounding box center [908, 546] width 15 height 15
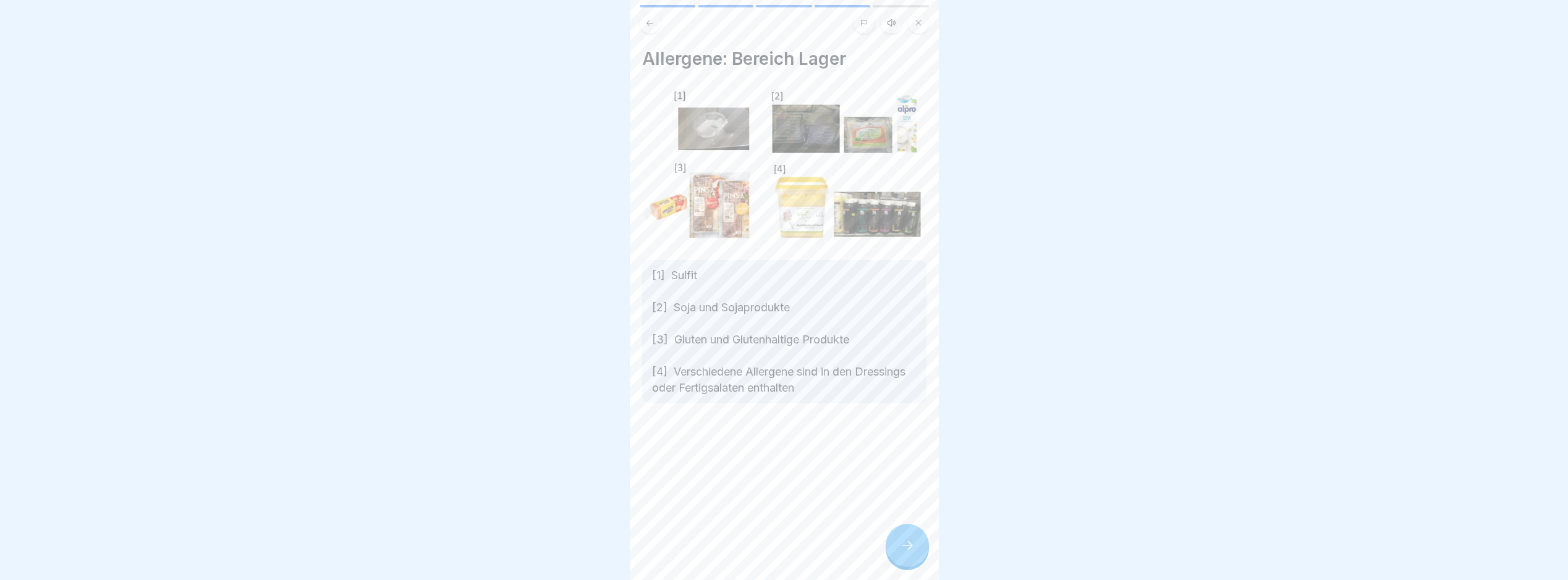
click at [914, 552] on icon at bounding box center [908, 546] width 15 height 15
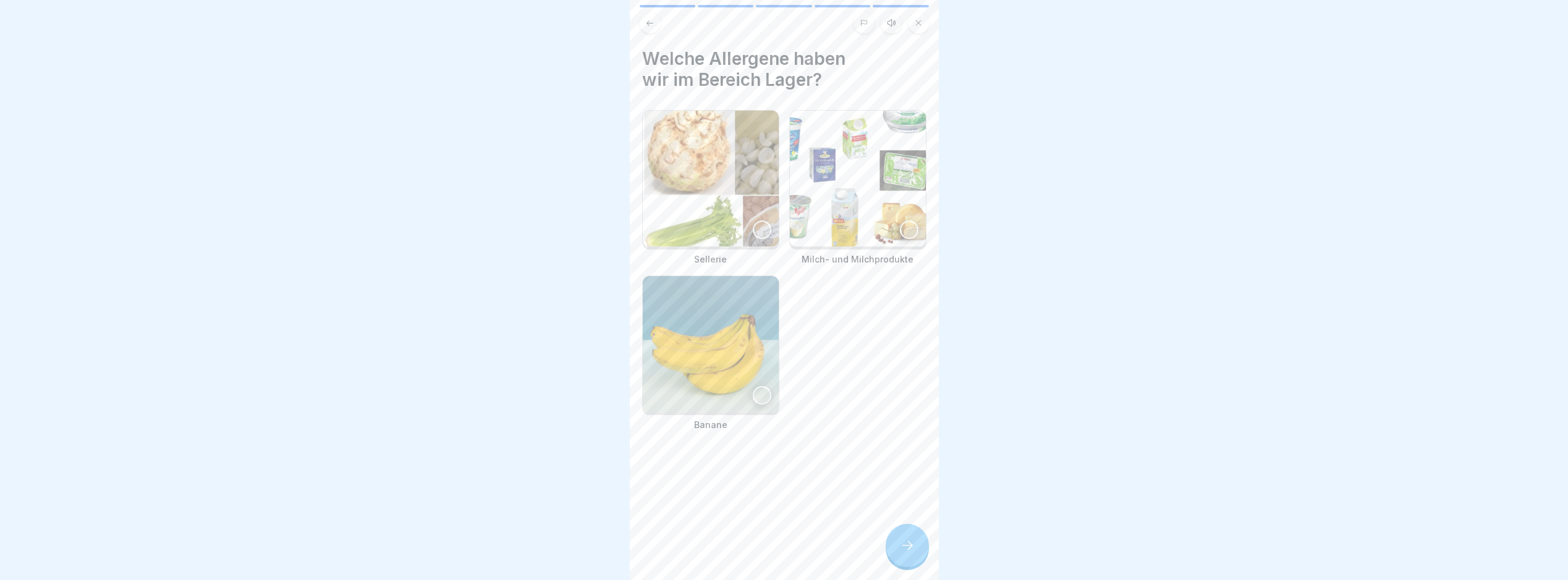
click at [750, 198] on img at bounding box center [711, 179] width 136 height 136
click at [782, 195] on div "Sellerie Milch- und Milchprodukte Banane" at bounding box center [784, 270] width 284 height 321
click at [744, 188] on img at bounding box center [711, 179] width 133 height 133
click at [879, 226] on img at bounding box center [858, 179] width 136 height 136
click at [905, 542] on div at bounding box center [908, 546] width 43 height 43
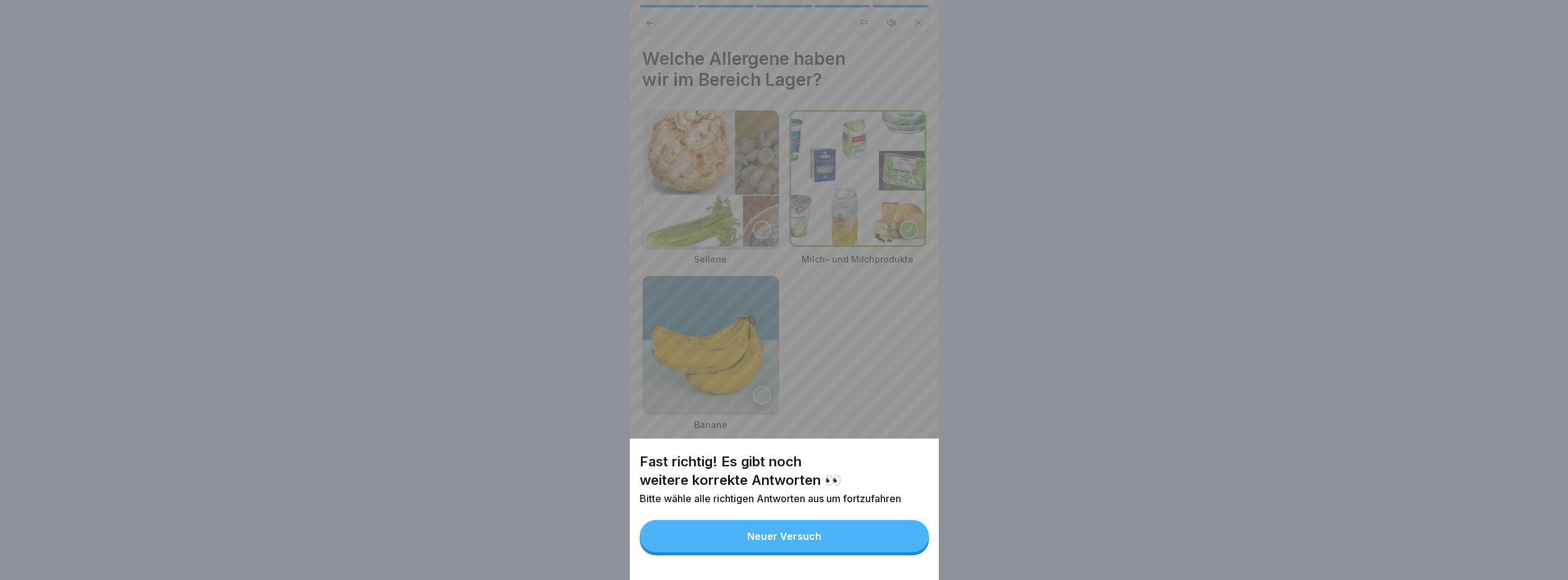
click at [905, 543] on button "Neuer Versuch" at bounding box center [784, 536] width 289 height 32
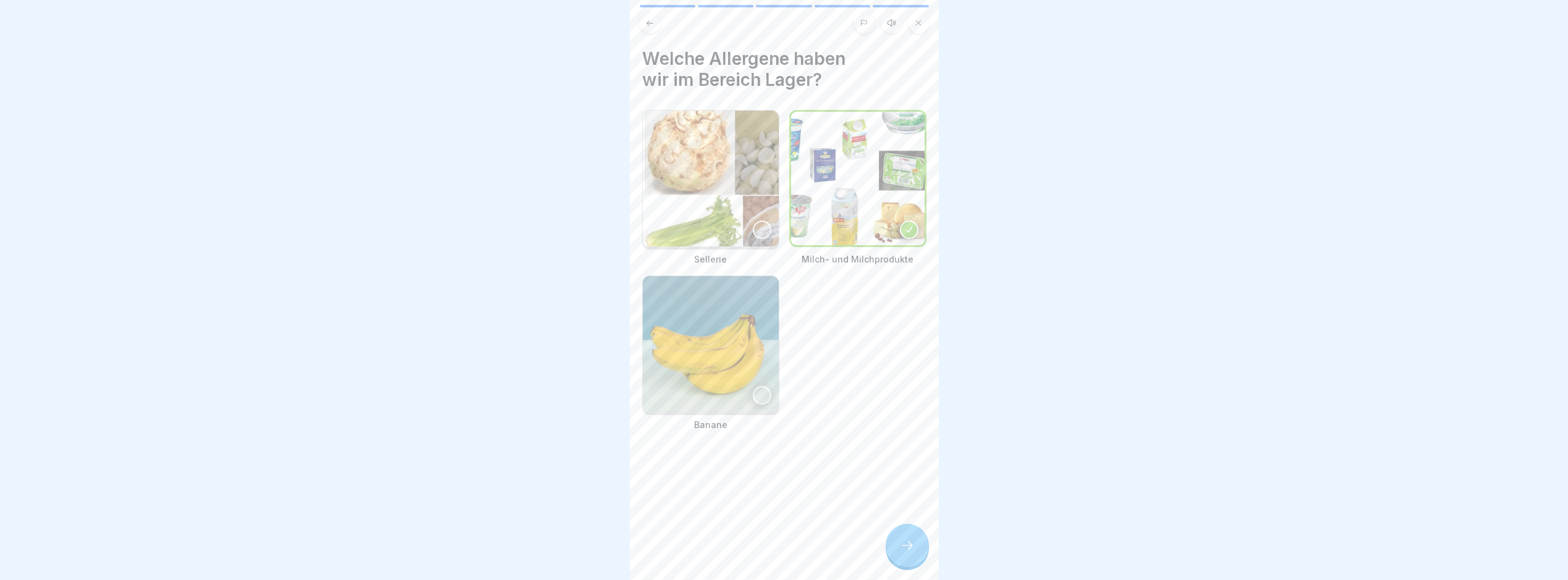
click at [734, 243] on div "Sellerie" at bounding box center [711, 187] width 137 height 156
click at [909, 545] on div at bounding box center [908, 546] width 43 height 43
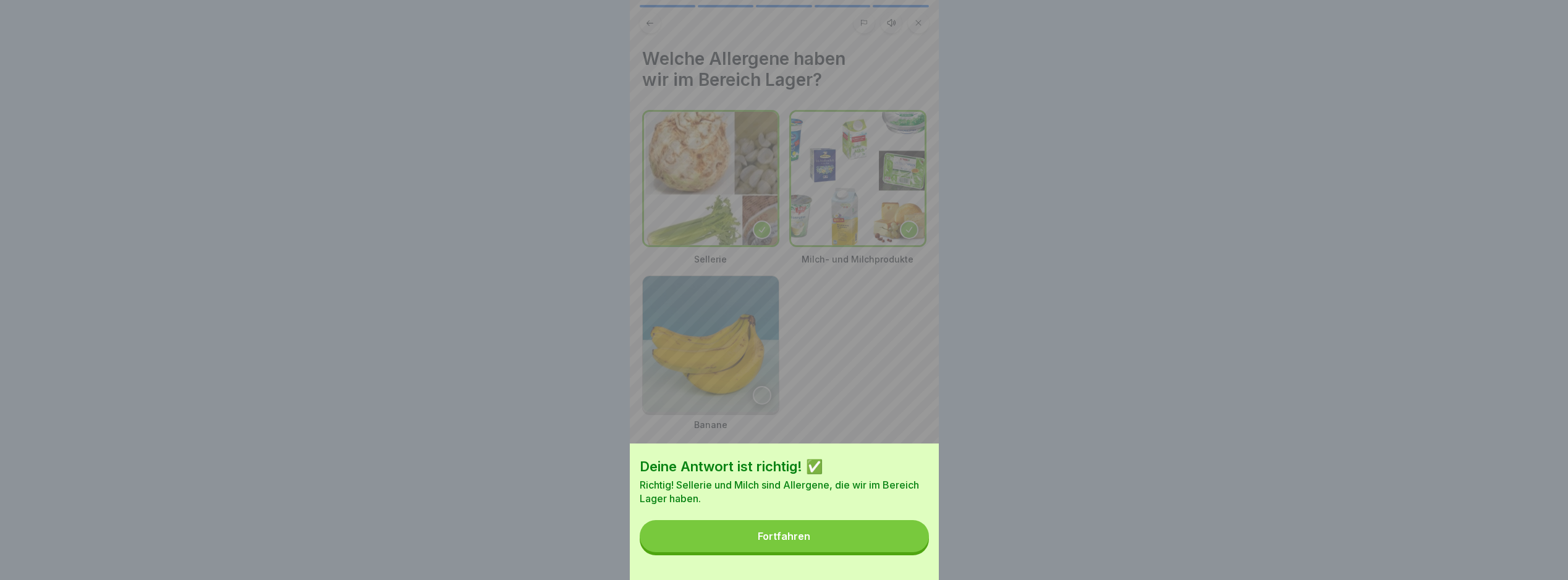
click at [897, 542] on button "Fortfahren" at bounding box center [784, 536] width 289 height 32
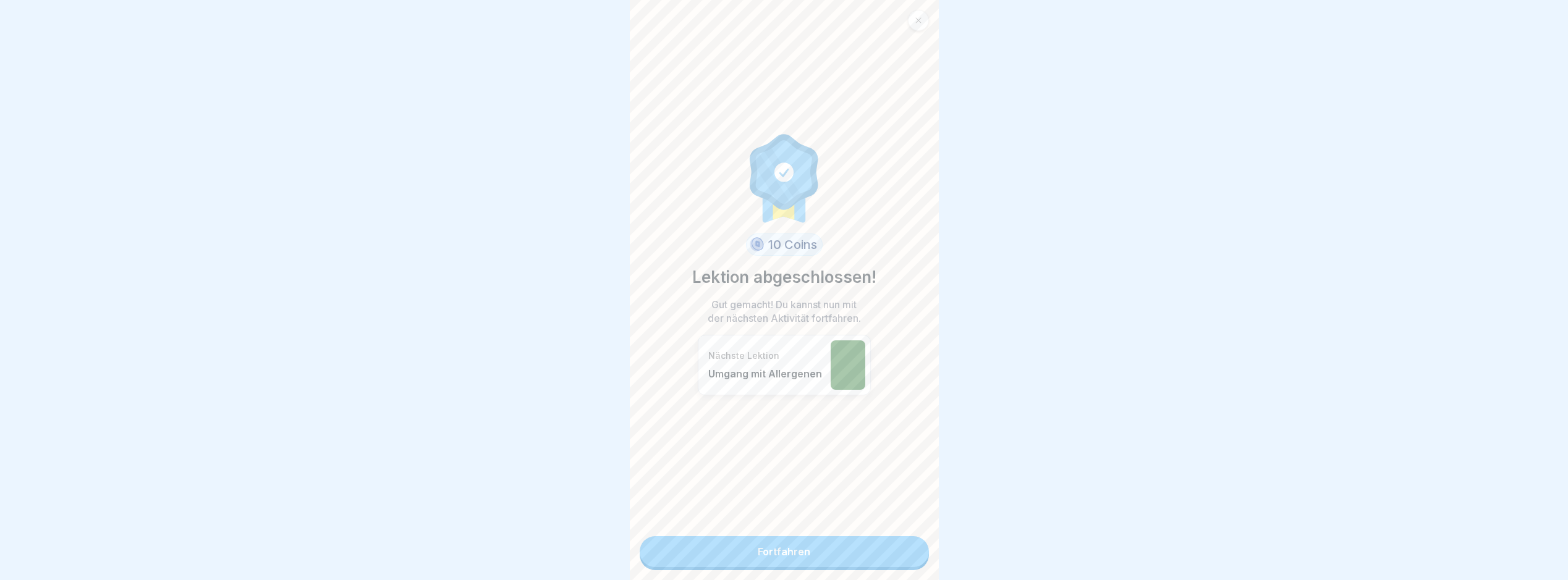
click at [897, 554] on link "Fortfahren" at bounding box center [784, 552] width 289 height 31
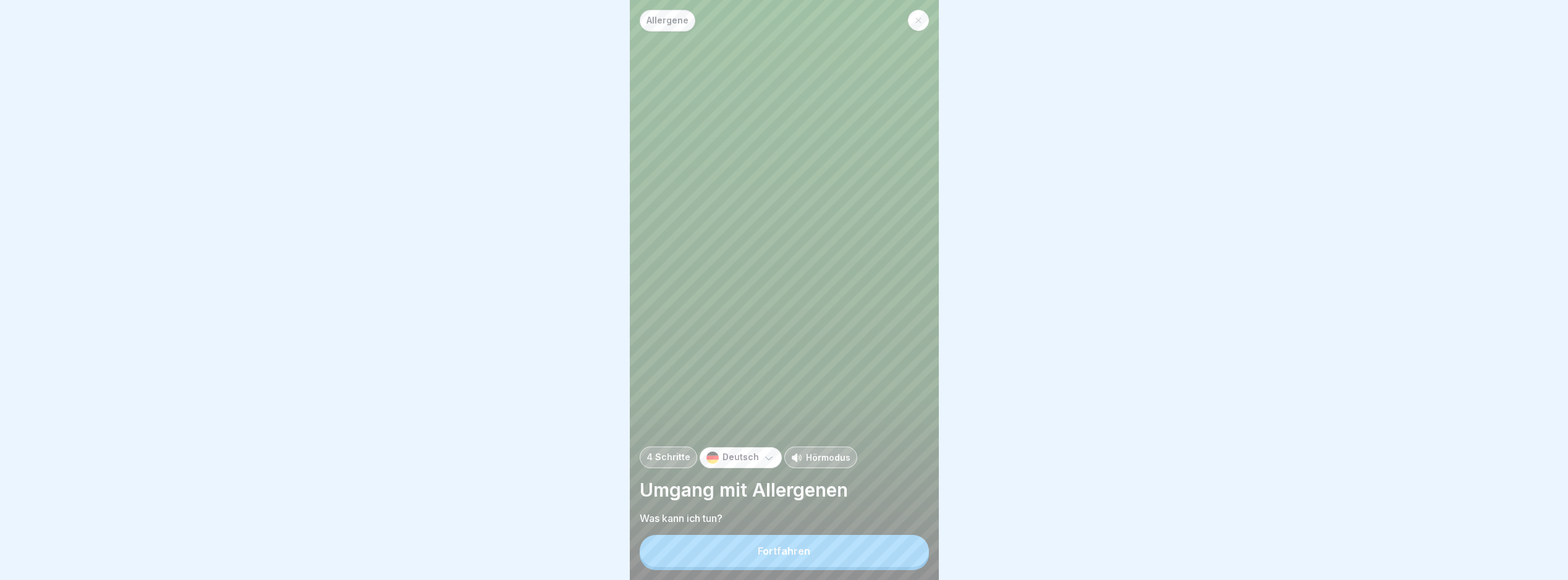
click at [898, 556] on button "Fortfahren" at bounding box center [784, 551] width 289 height 32
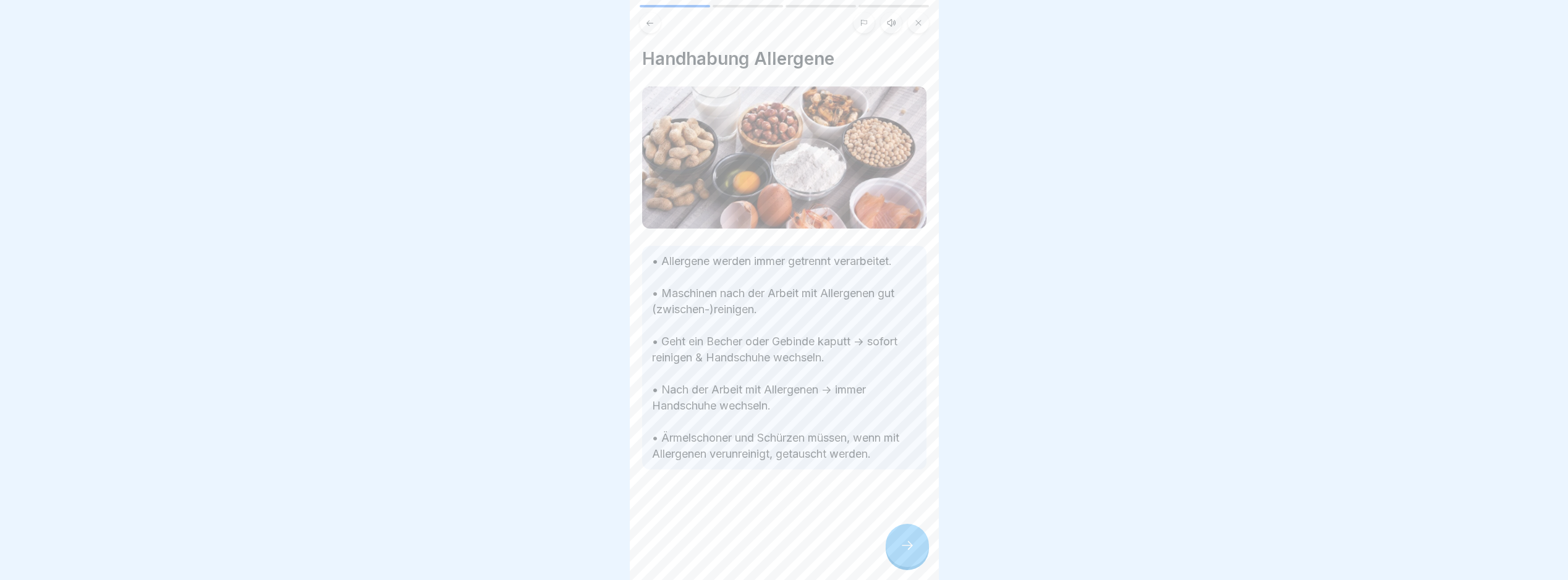
click at [921, 556] on div at bounding box center [908, 546] width 43 height 43
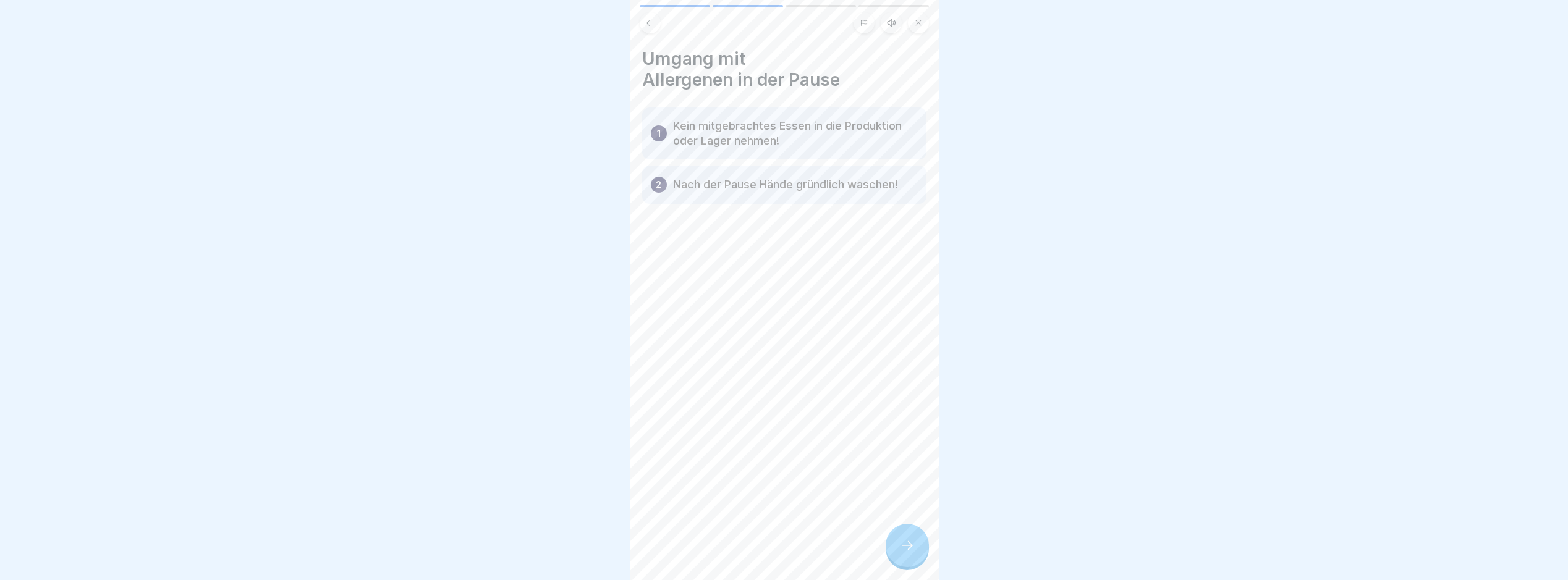
click at [908, 540] on div at bounding box center [908, 546] width 43 height 43
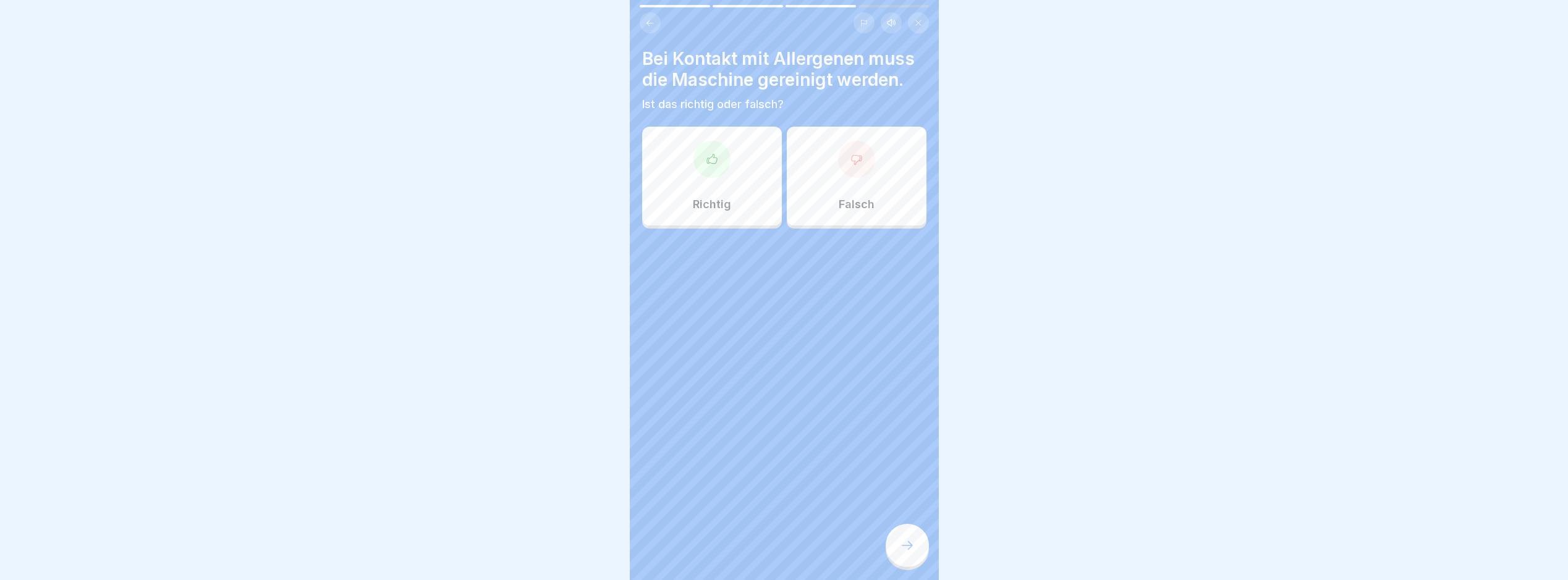
click at [722, 156] on div at bounding box center [712, 159] width 37 height 37
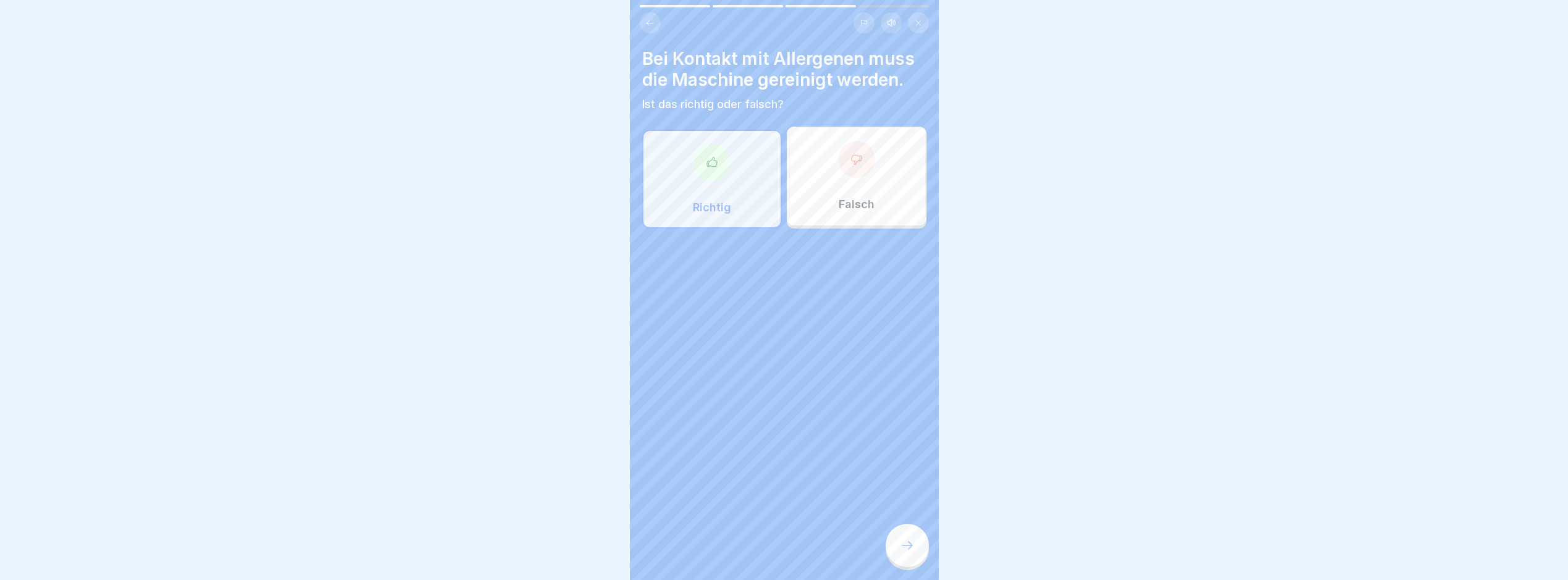
click at [913, 540] on div at bounding box center [908, 546] width 43 height 43
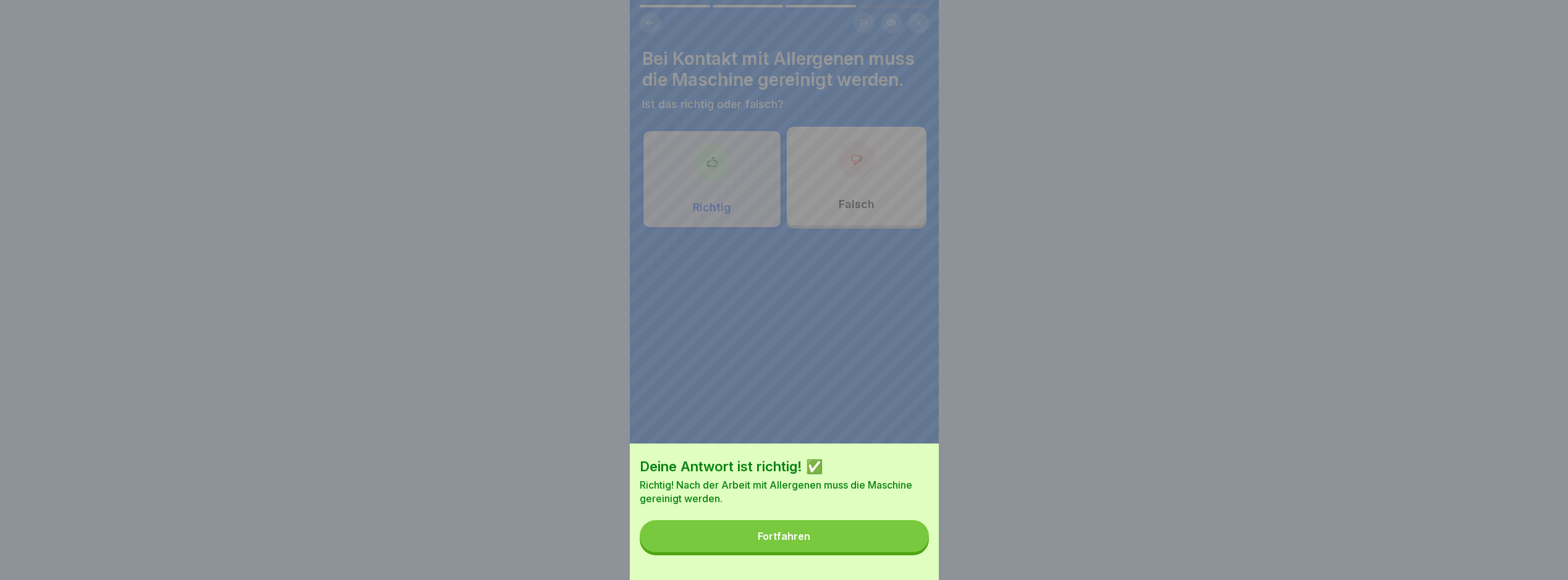
click at [899, 552] on button "Fortfahren" at bounding box center [784, 536] width 289 height 32
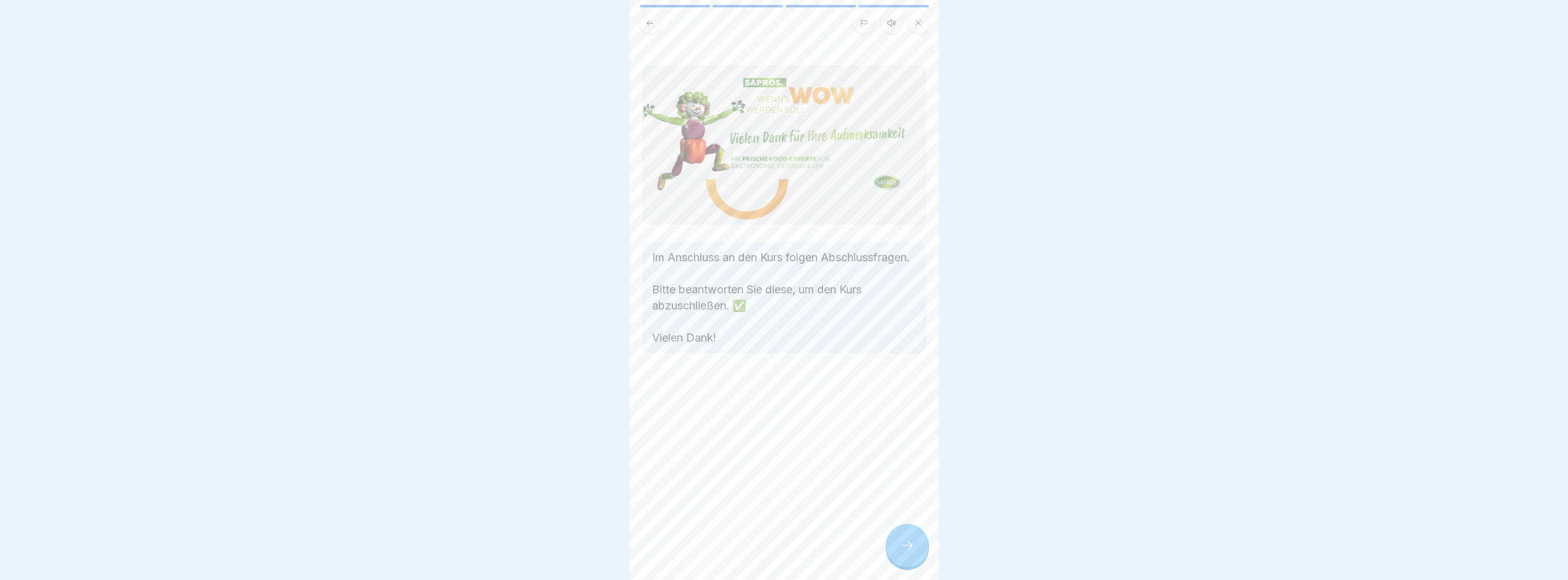
click at [886, 538] on div "Im Anschluss an den Kurs folgen Abschlussfragen. Bitte beantworten Sie diese, u…" at bounding box center [784, 290] width 309 height 580
click at [891, 536] on div "Im Anschluss an den Kurs folgen Abschlussfragen. Bitte beantworten Sie diese, u…" at bounding box center [784, 290] width 309 height 580
click at [911, 553] on icon at bounding box center [908, 546] width 15 height 15
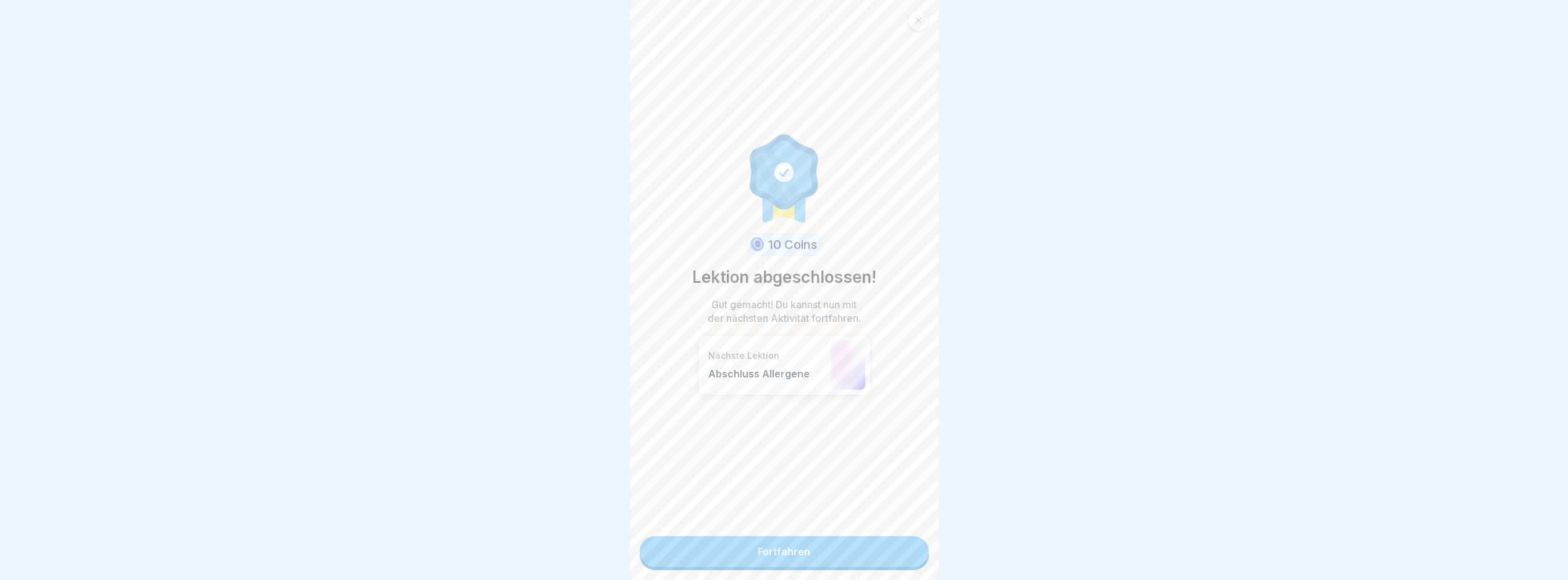
click at [797, 558] on link "Fortfahren" at bounding box center [784, 552] width 289 height 31
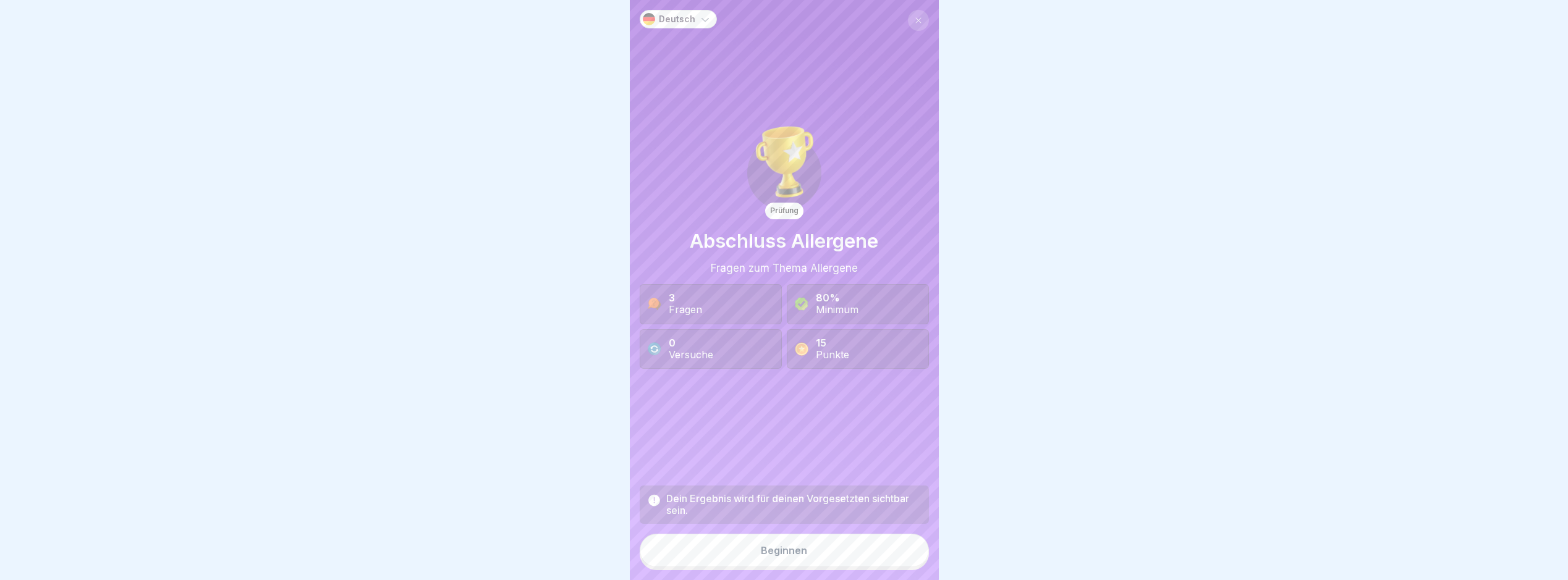
click at [827, 554] on button "Beginnen" at bounding box center [784, 551] width 289 height 34
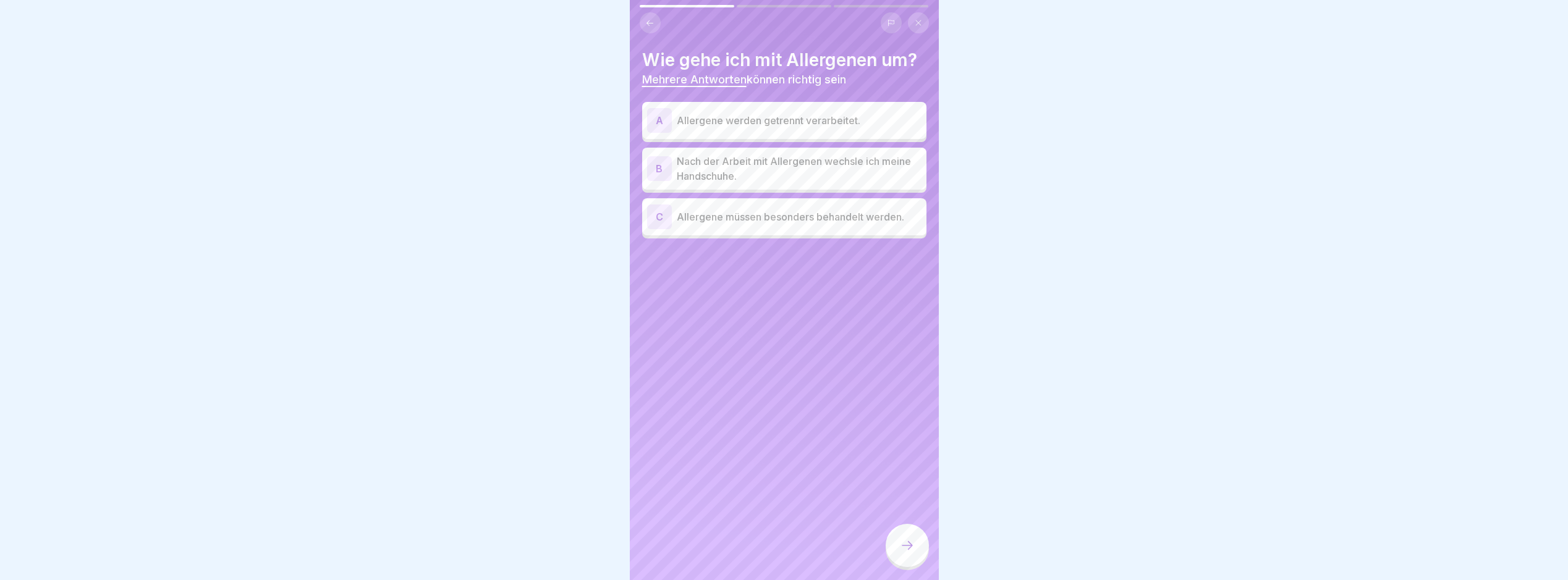
click at [857, 136] on div "A Allergene werden getrennt verarbeitet." at bounding box center [784, 120] width 284 height 37
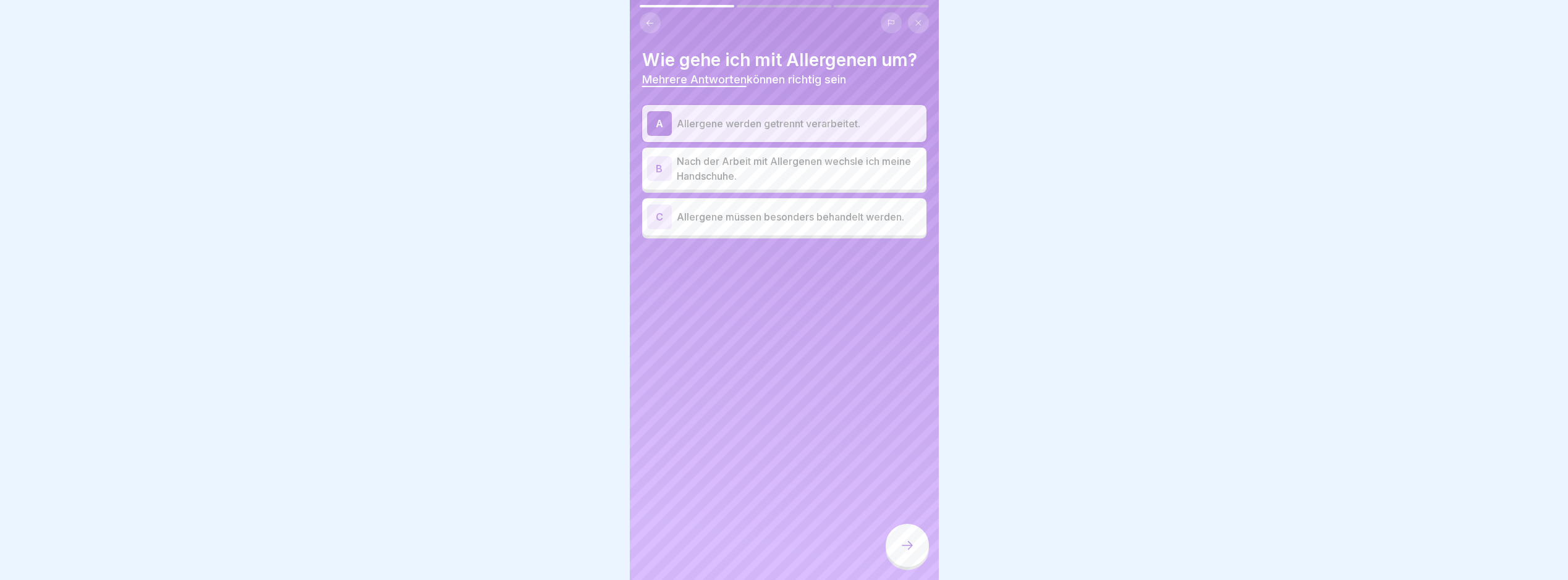
click at [851, 179] on p "Nach der Arbeit mit Allergenen wechsle ich meine Handschuhe." at bounding box center [799, 168] width 245 height 30
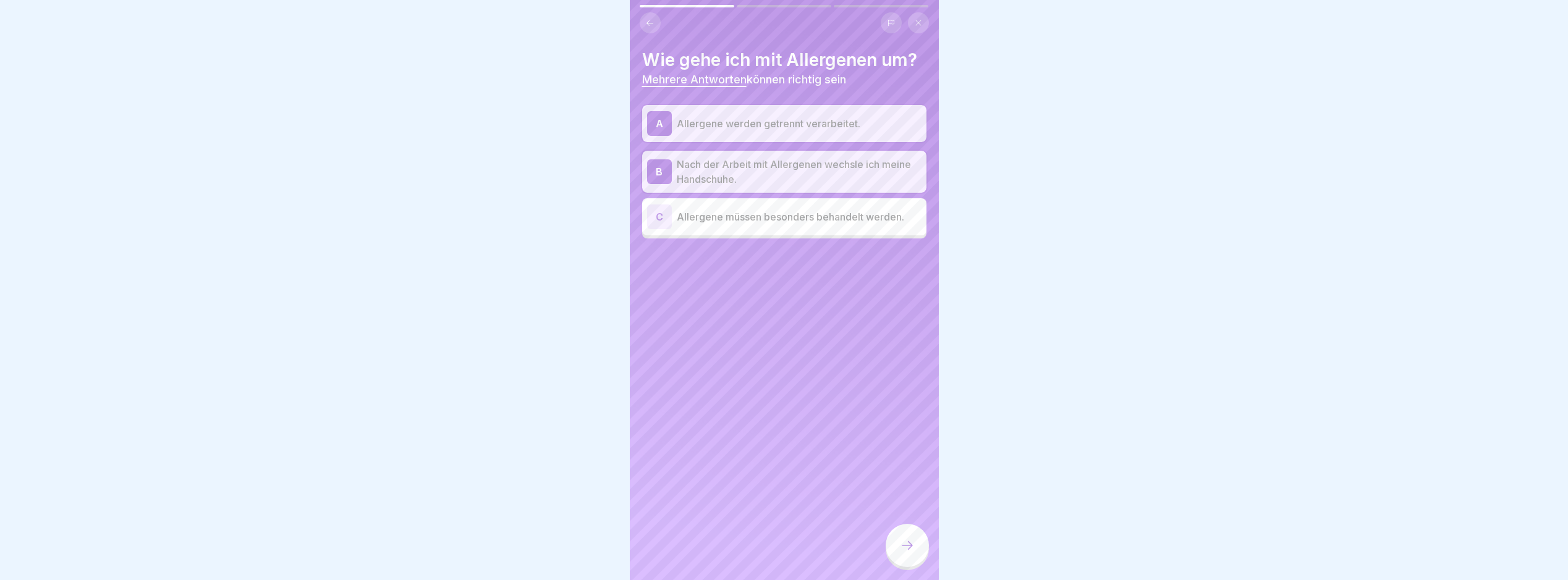
click at [825, 230] on div "C Allergene müssen besonders behandelt werden." at bounding box center [784, 216] width 284 height 37
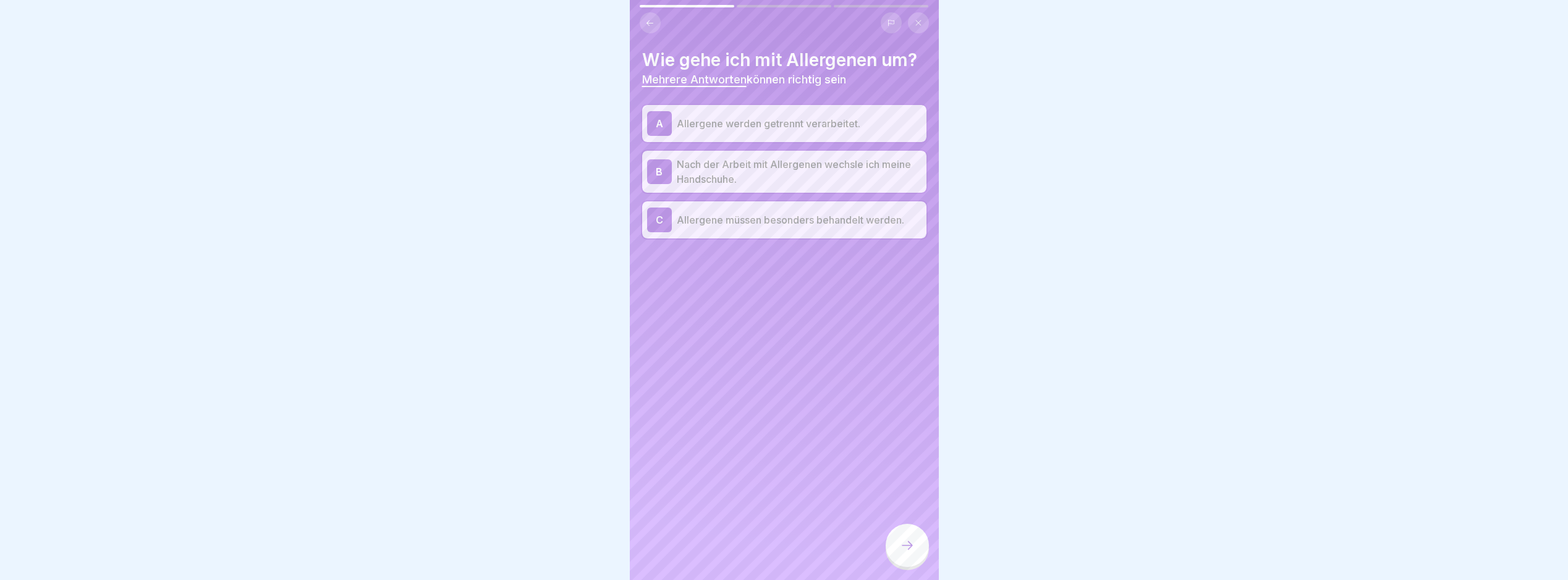
click at [910, 545] on div at bounding box center [908, 546] width 43 height 43
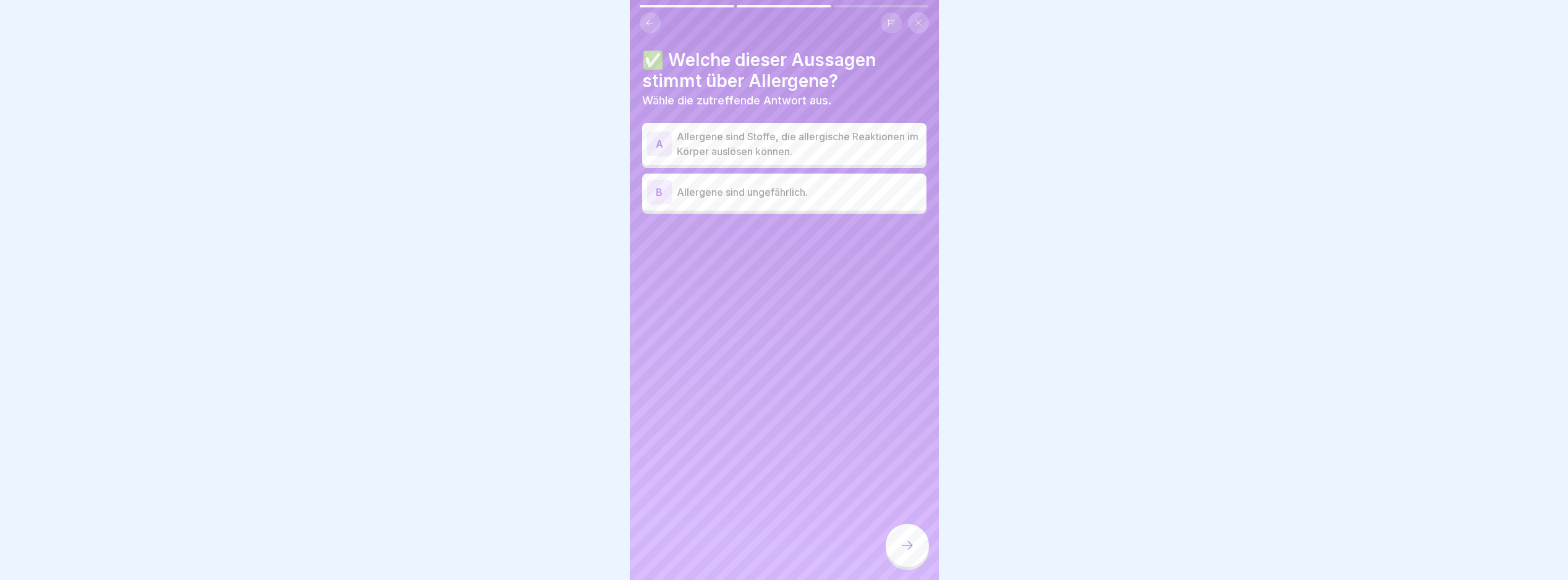
click at [872, 157] on p "Allergene sind Stoffe, die allergische Reaktionen im Körper auslösen können." at bounding box center [799, 144] width 245 height 30
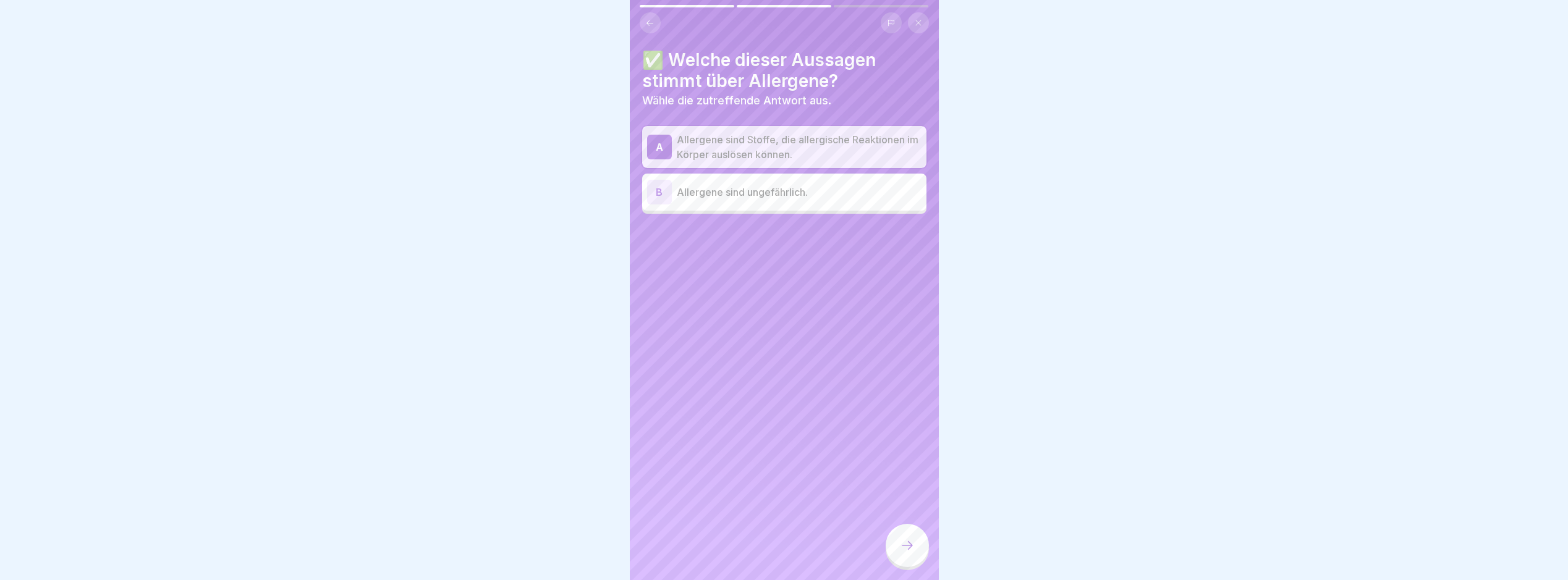
click at [910, 553] on icon at bounding box center [908, 546] width 15 height 15
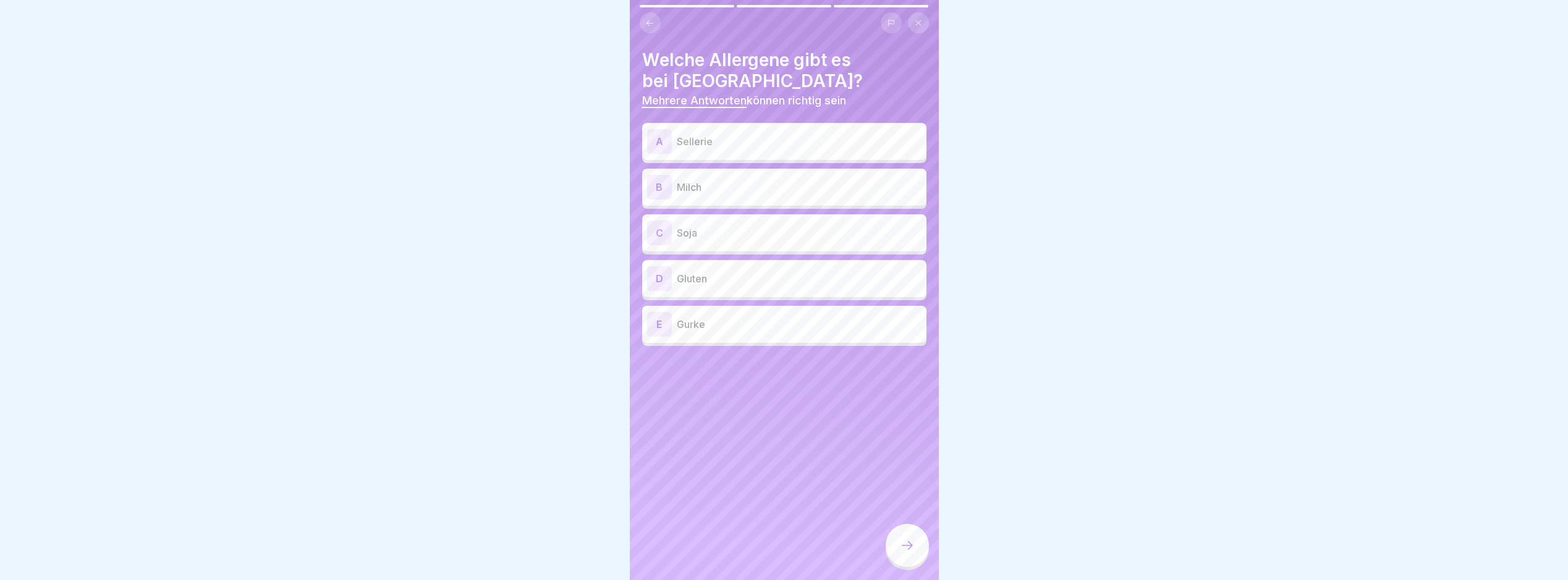
click at [730, 133] on div "A Sellerie" at bounding box center [784, 141] width 274 height 25
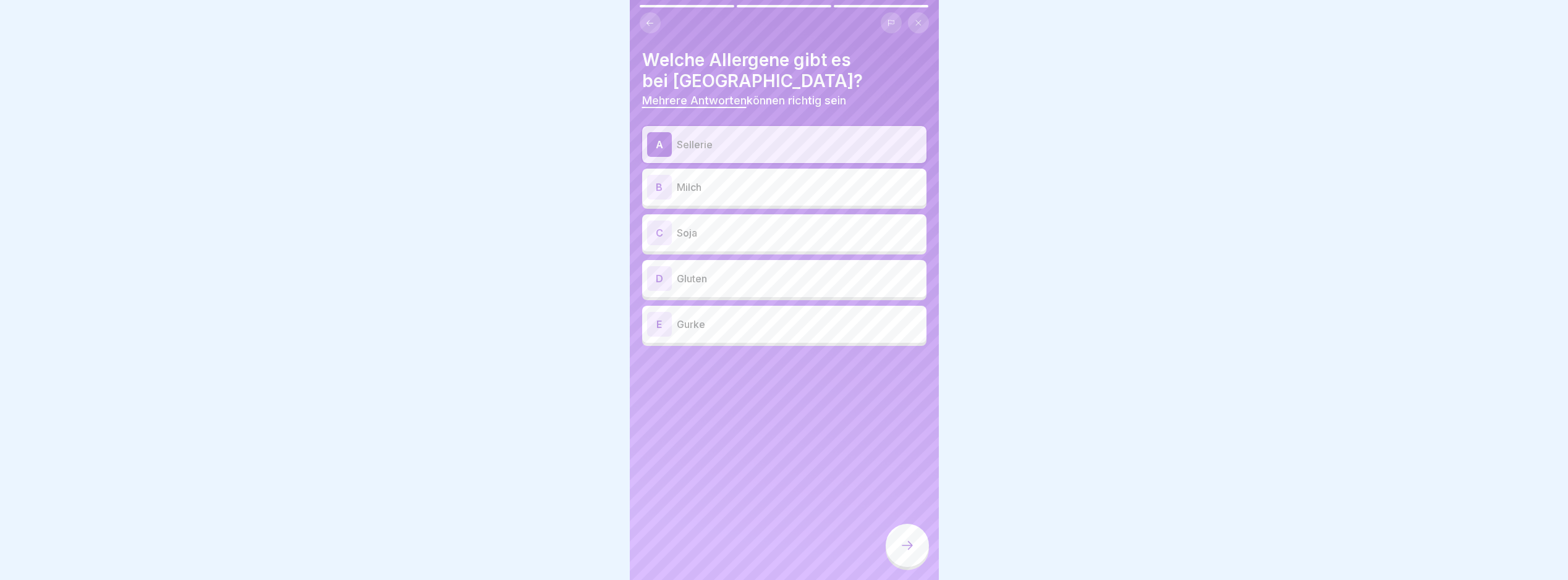
click at [745, 200] on div "B Milch" at bounding box center [784, 187] width 284 height 37
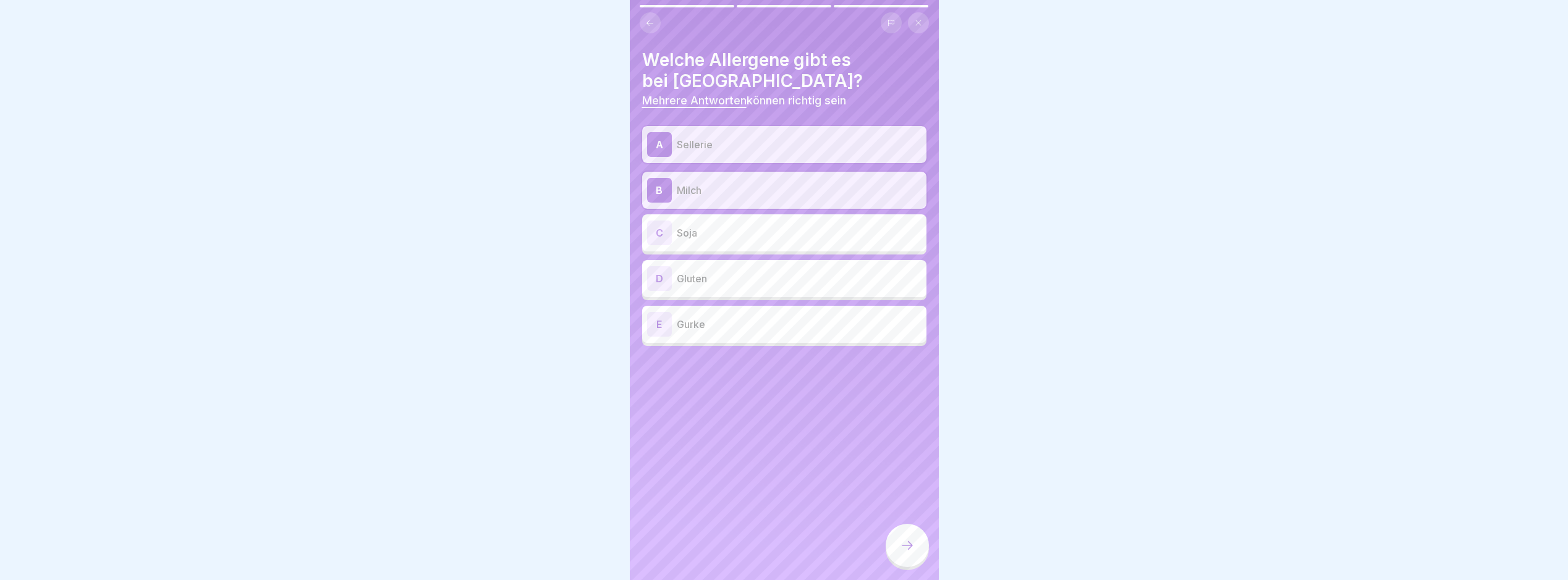
click at [772, 265] on div "D Gluten" at bounding box center [784, 278] width 284 height 37
click at [774, 245] on div "C Soja" at bounding box center [784, 232] width 284 height 37
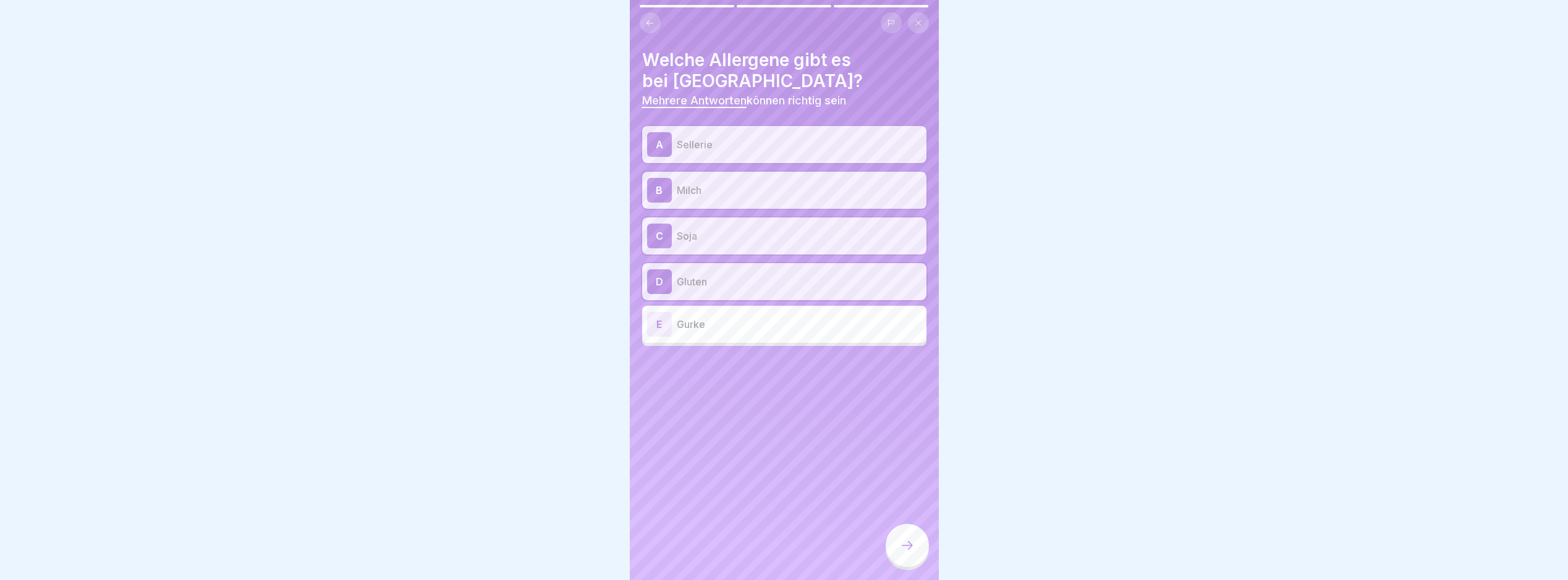
click at [908, 545] on div at bounding box center [908, 546] width 43 height 43
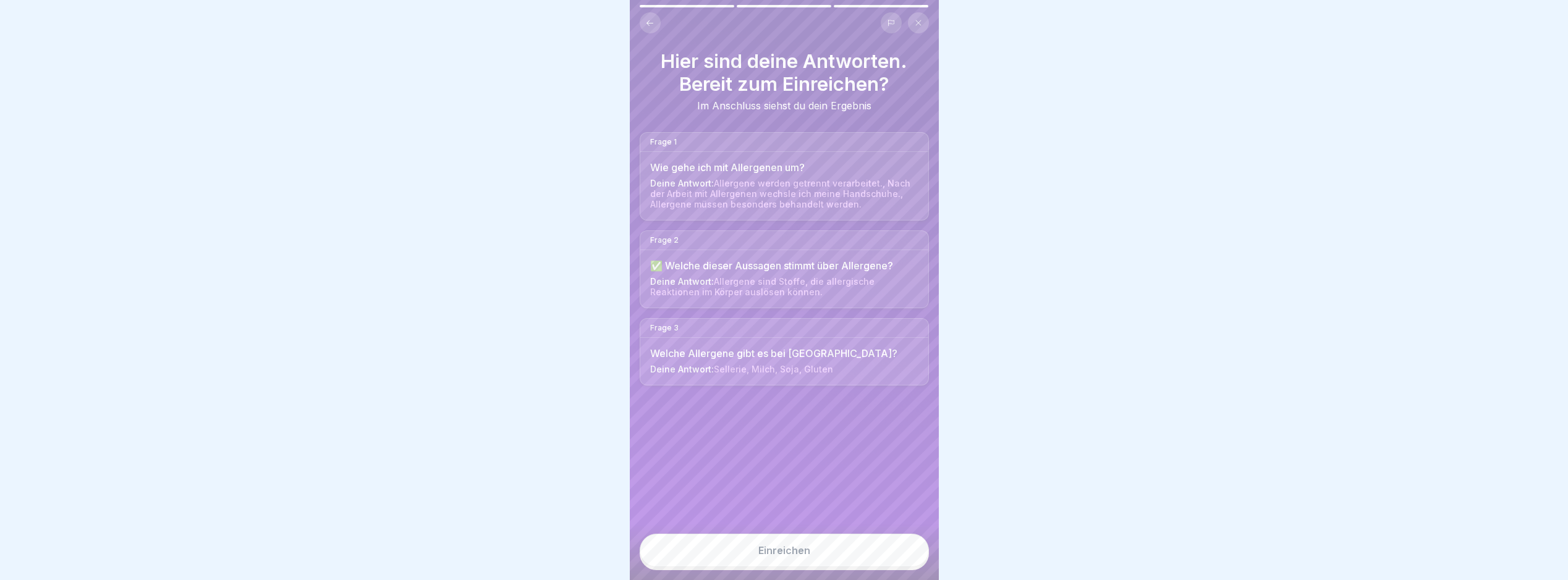
click at [916, 549] on button "Einreichen" at bounding box center [784, 551] width 289 height 34
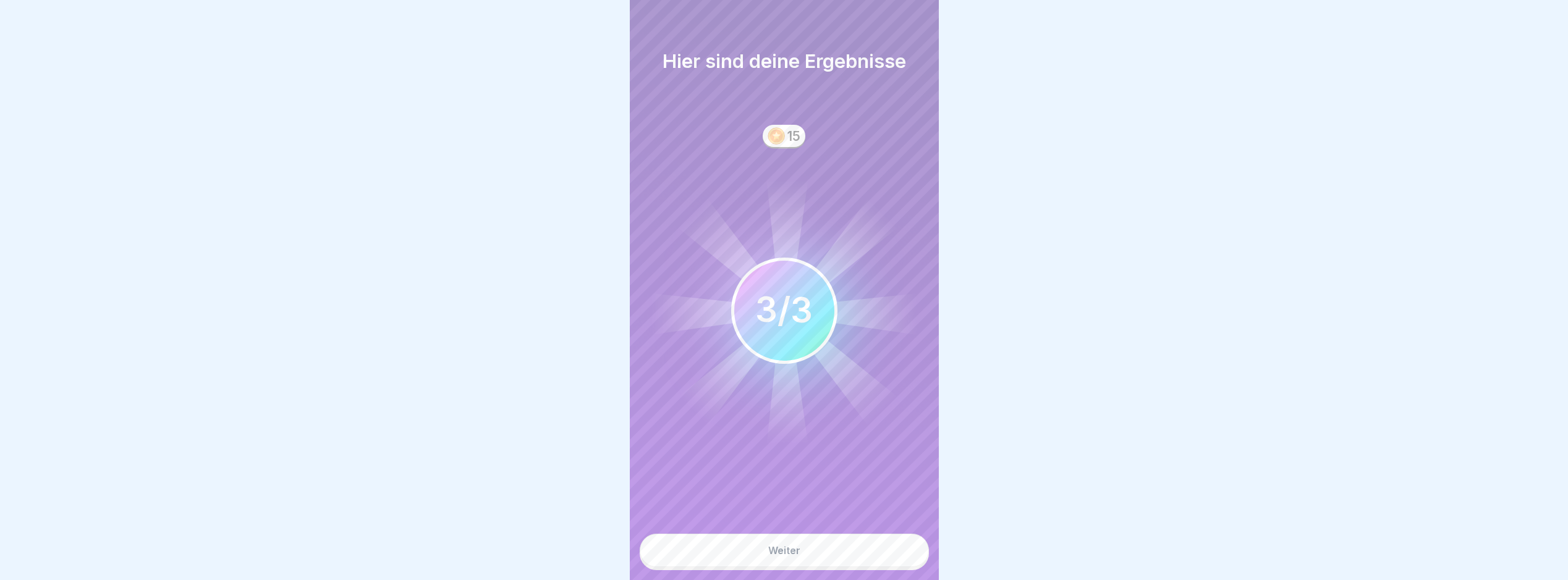
drag, startPoint x: 922, startPoint y: 560, endPoint x: 929, endPoint y: 583, distance: 24.0
click at [929, 580] on html "Deutsch Prüfung Abschluss Allergene Fragen zum Thema Allergene 3 Fragen 80% Min…" at bounding box center [784, 290] width 1568 height 580
click at [891, 558] on button "Weiter" at bounding box center [784, 551] width 289 height 34
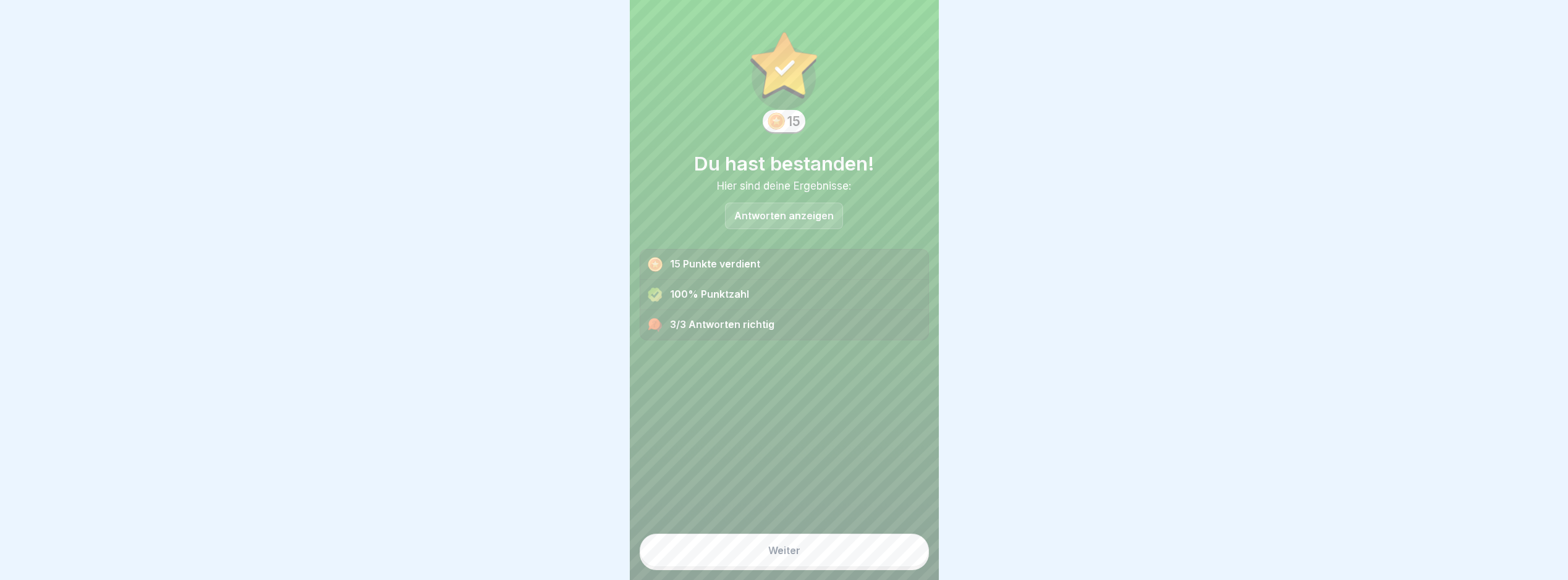
click at [896, 558] on button "Weiter" at bounding box center [784, 551] width 289 height 34
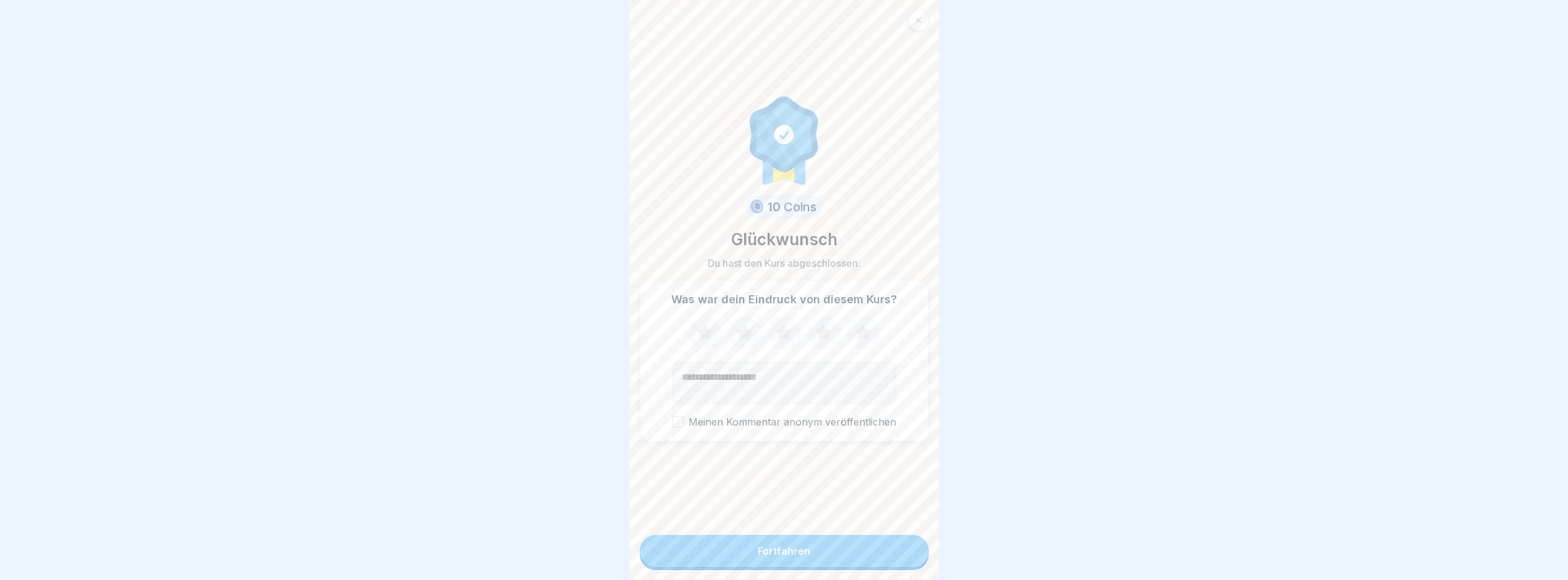
click at [817, 555] on button "Fortfahren" at bounding box center [784, 551] width 289 height 32
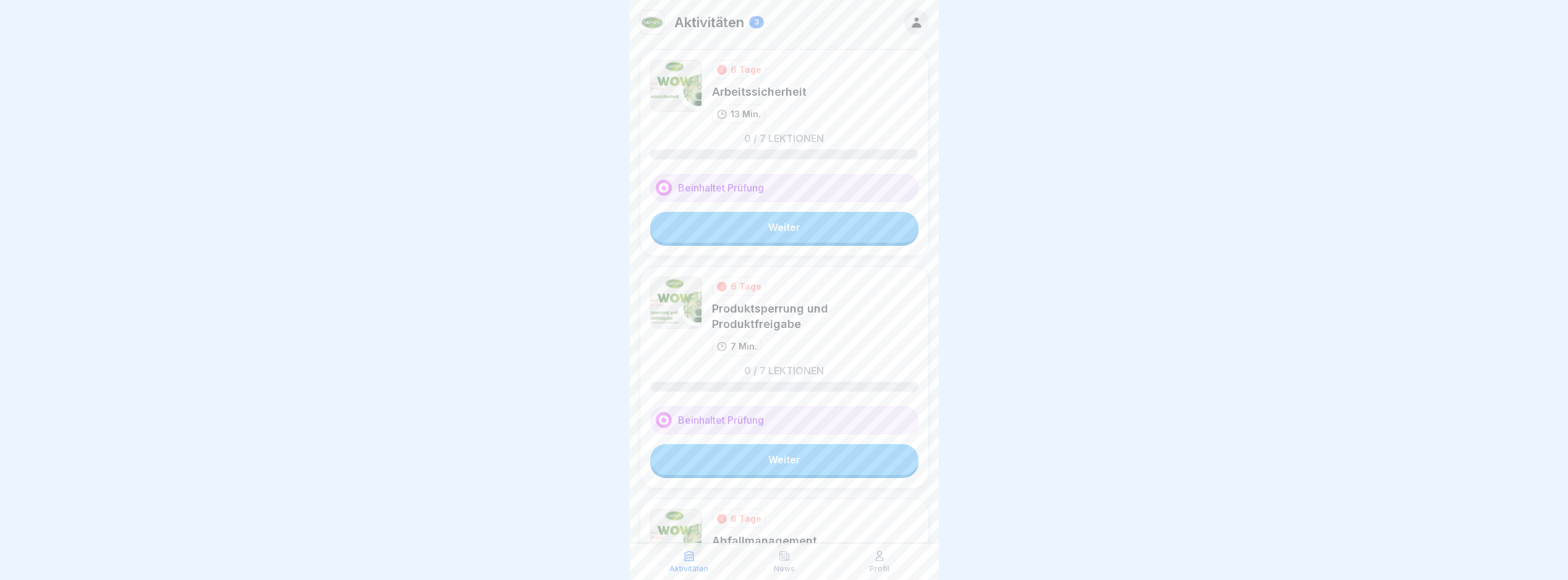
click at [794, 228] on link "Weiter" at bounding box center [784, 228] width 268 height 31
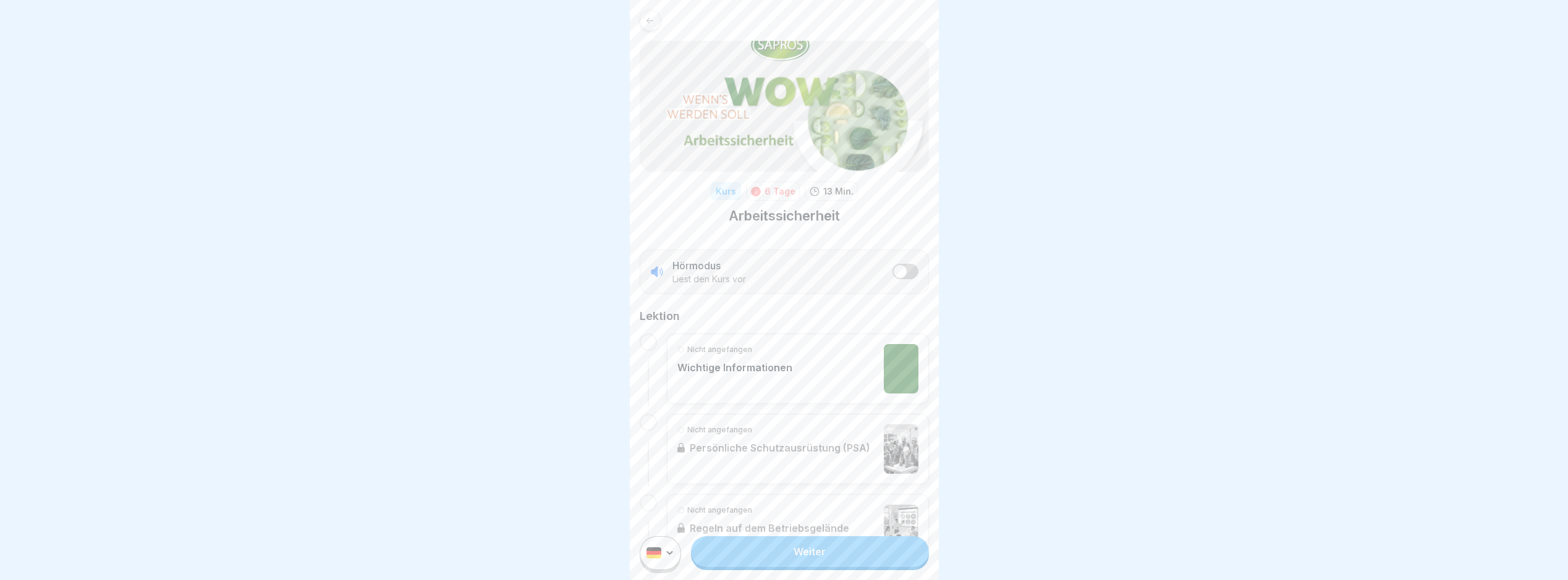
click at [812, 552] on link "Weiter" at bounding box center [810, 552] width 237 height 31
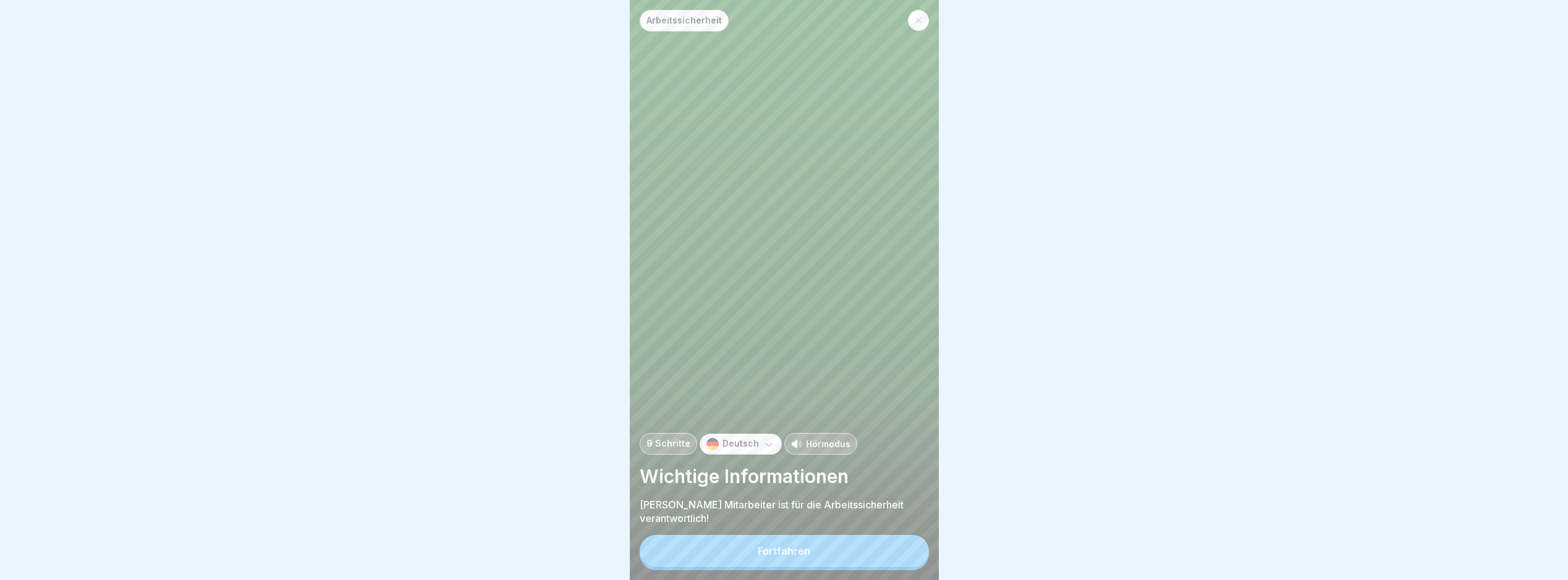
click at [764, 550] on button "Fortfahren" at bounding box center [784, 551] width 289 height 32
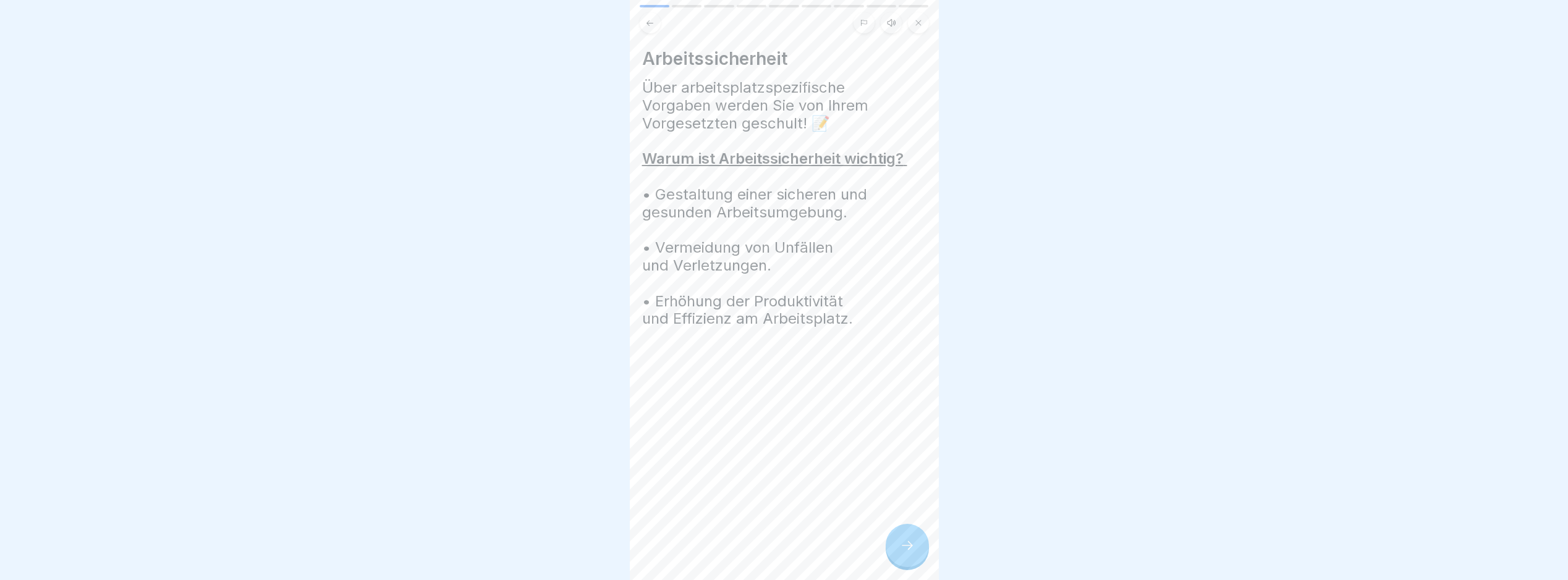
click at [916, 541] on div at bounding box center [908, 546] width 43 height 43
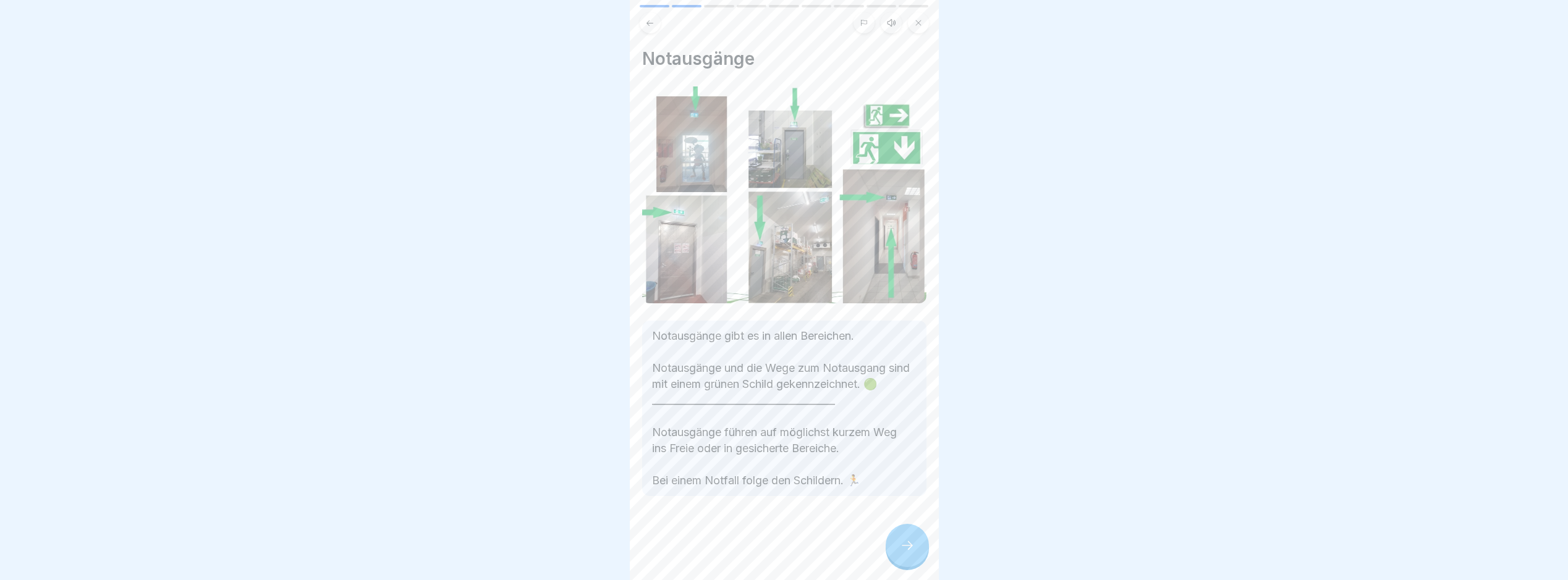
click at [916, 541] on div at bounding box center [908, 546] width 43 height 43
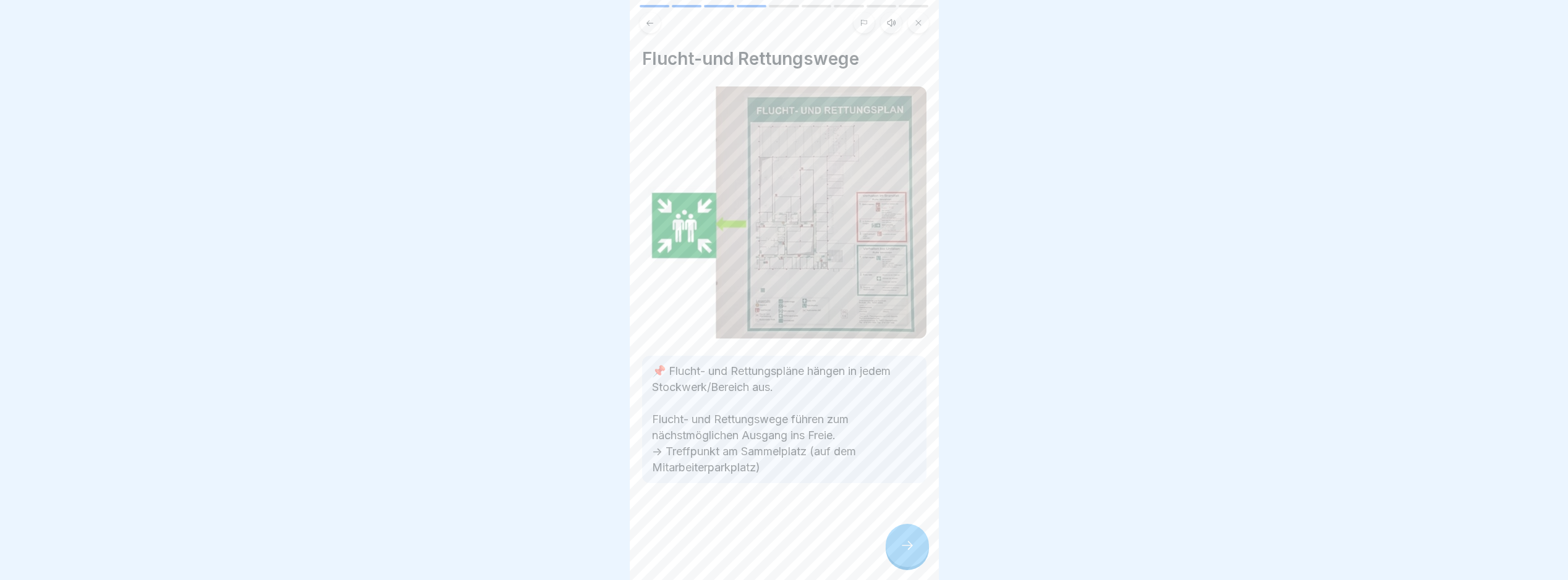
click at [916, 541] on div at bounding box center [908, 546] width 43 height 43
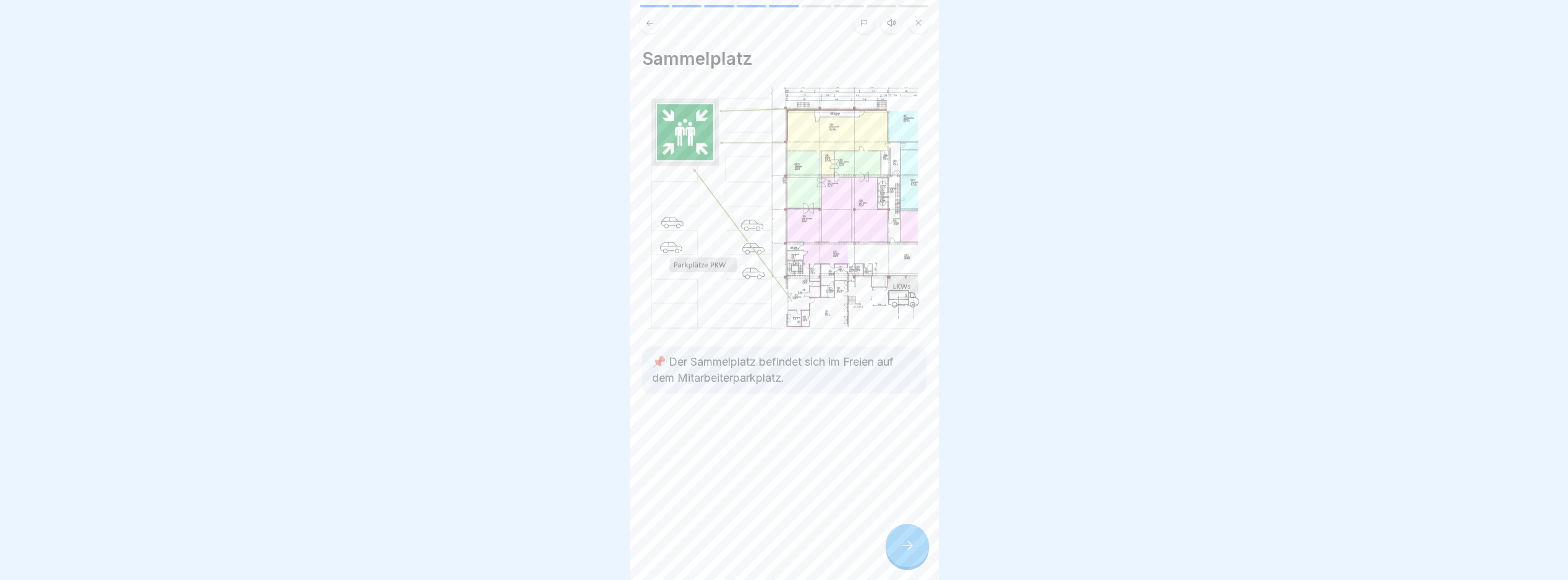
click at [916, 541] on div at bounding box center [908, 546] width 43 height 43
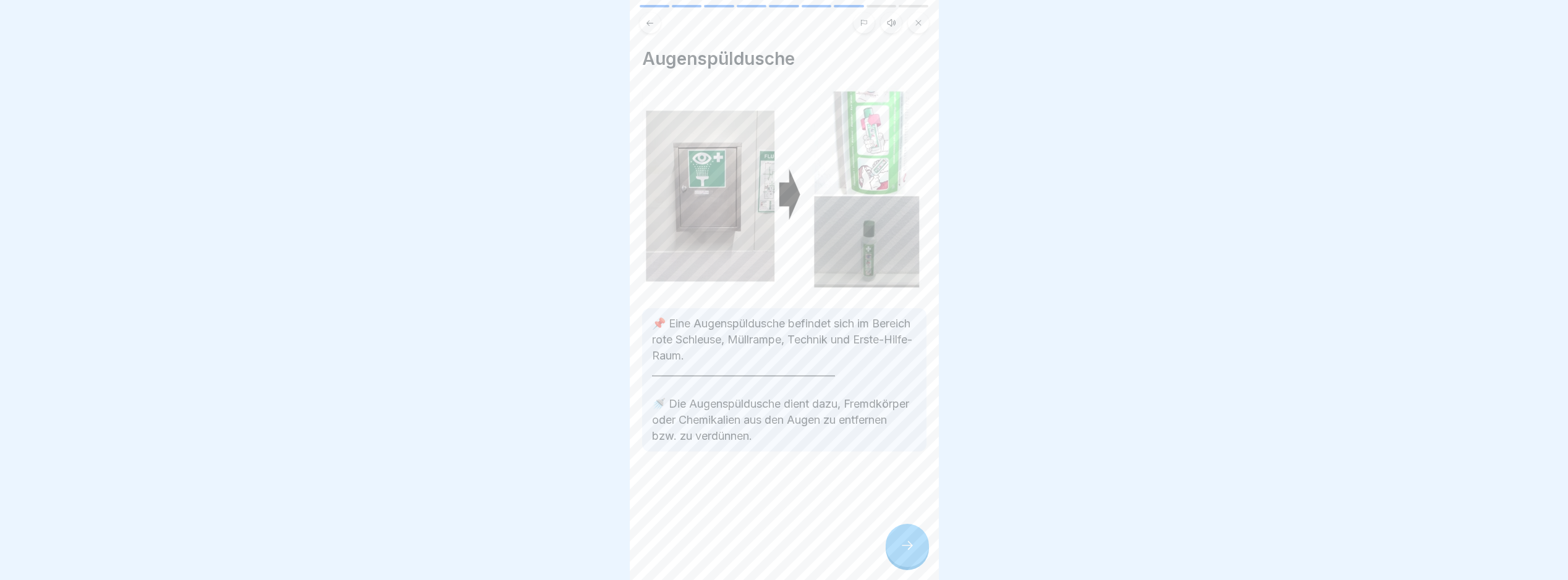
click at [916, 541] on div at bounding box center [908, 546] width 43 height 43
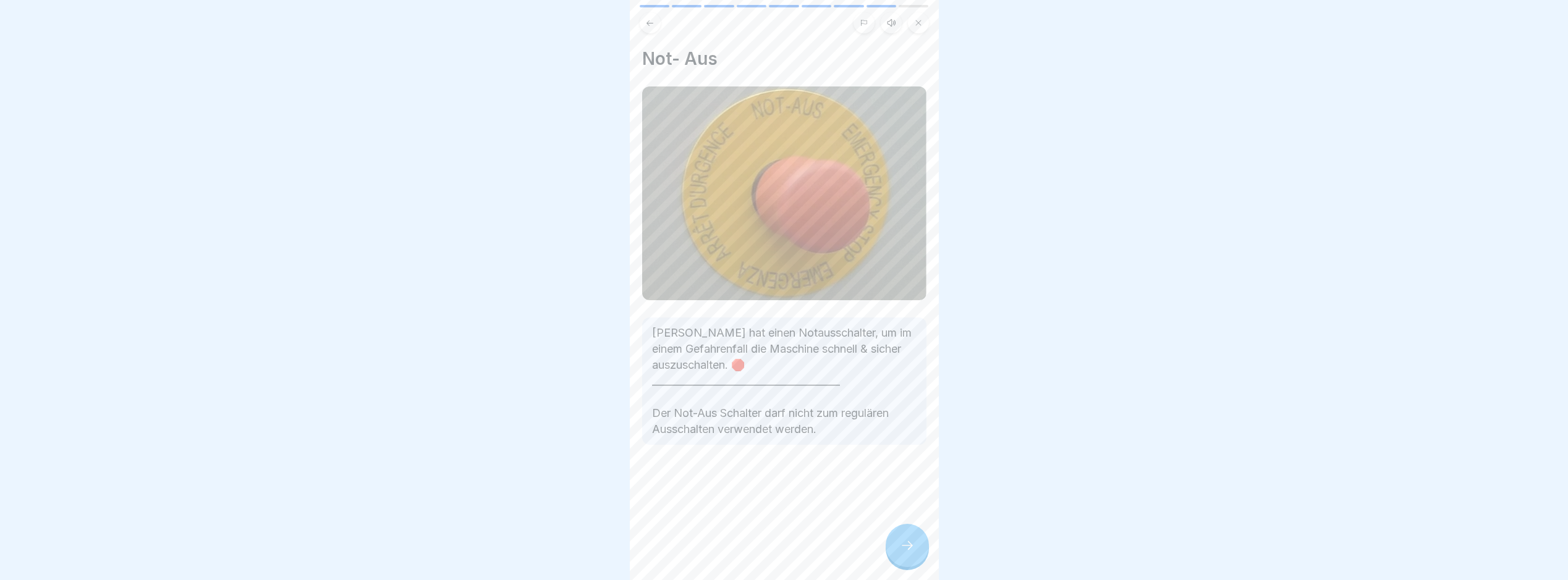
click at [916, 542] on div at bounding box center [908, 546] width 43 height 43
click at [913, 545] on div at bounding box center [908, 546] width 43 height 43
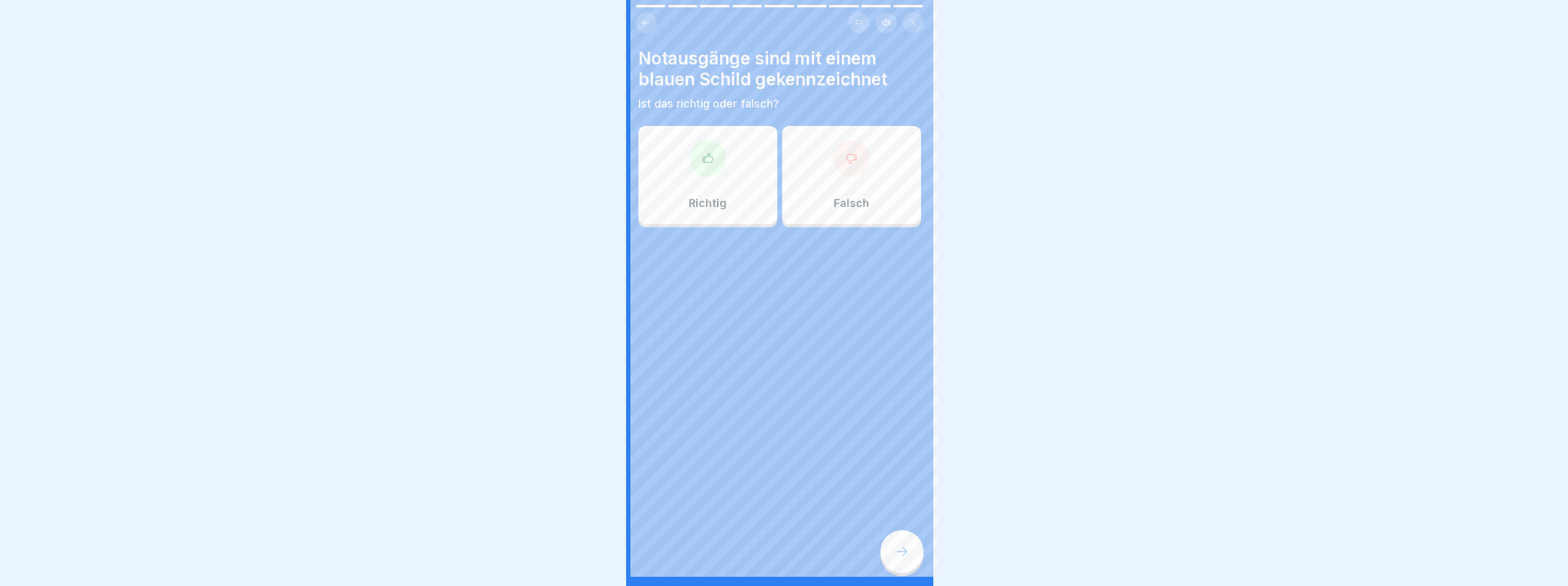
click at [907, 542] on div at bounding box center [784, 293] width 1568 height 586
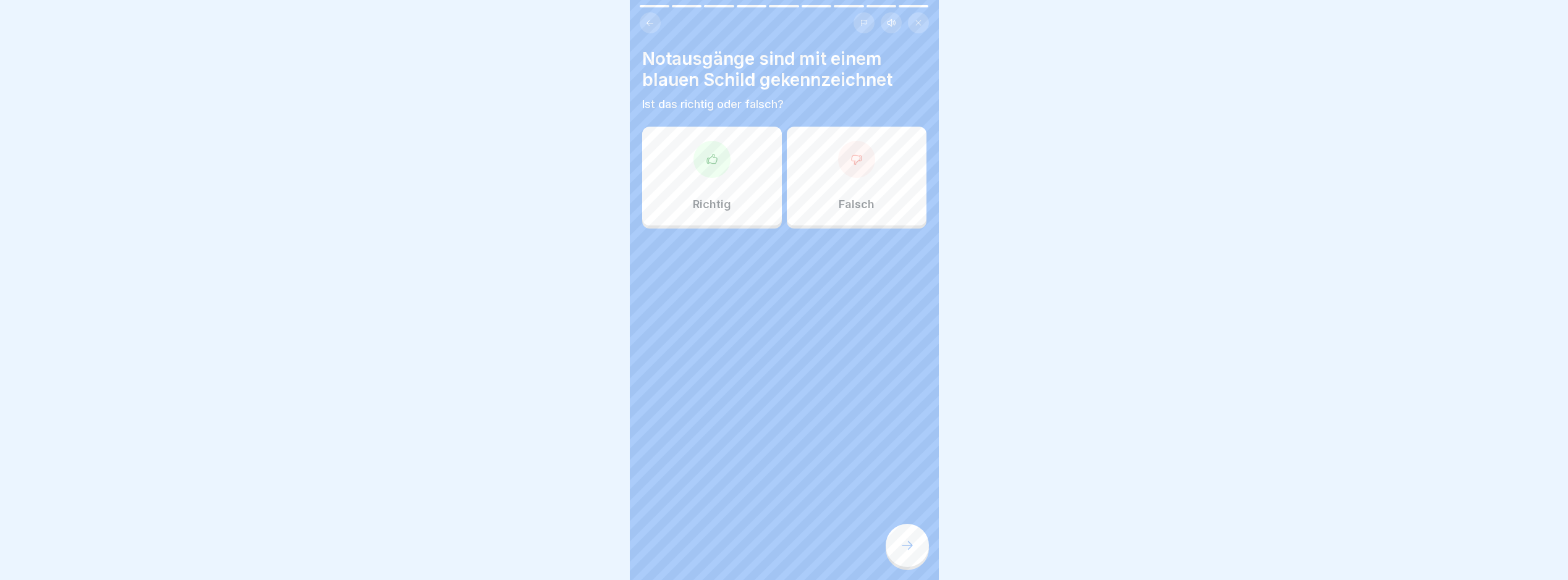
click at [716, 192] on div "Richtig" at bounding box center [712, 176] width 139 height 99
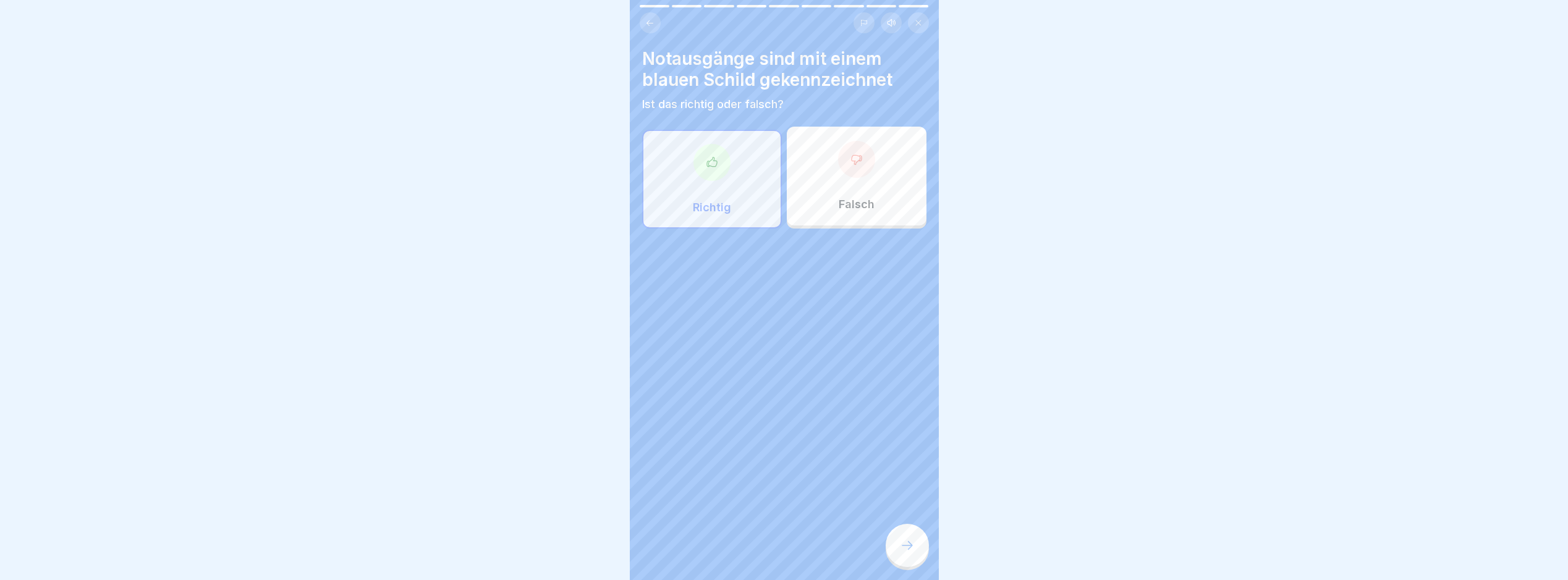
click at [902, 542] on div at bounding box center [908, 546] width 43 height 43
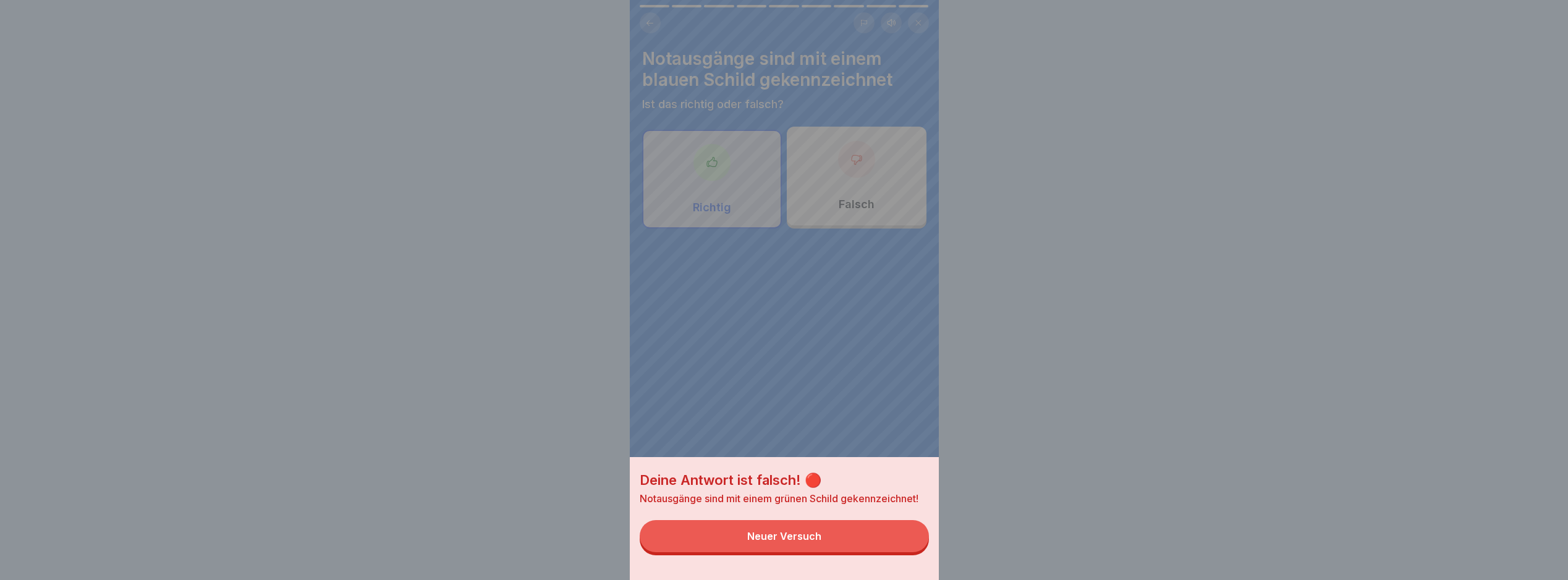
click at [885, 542] on button "Neuer Versuch" at bounding box center [784, 536] width 289 height 32
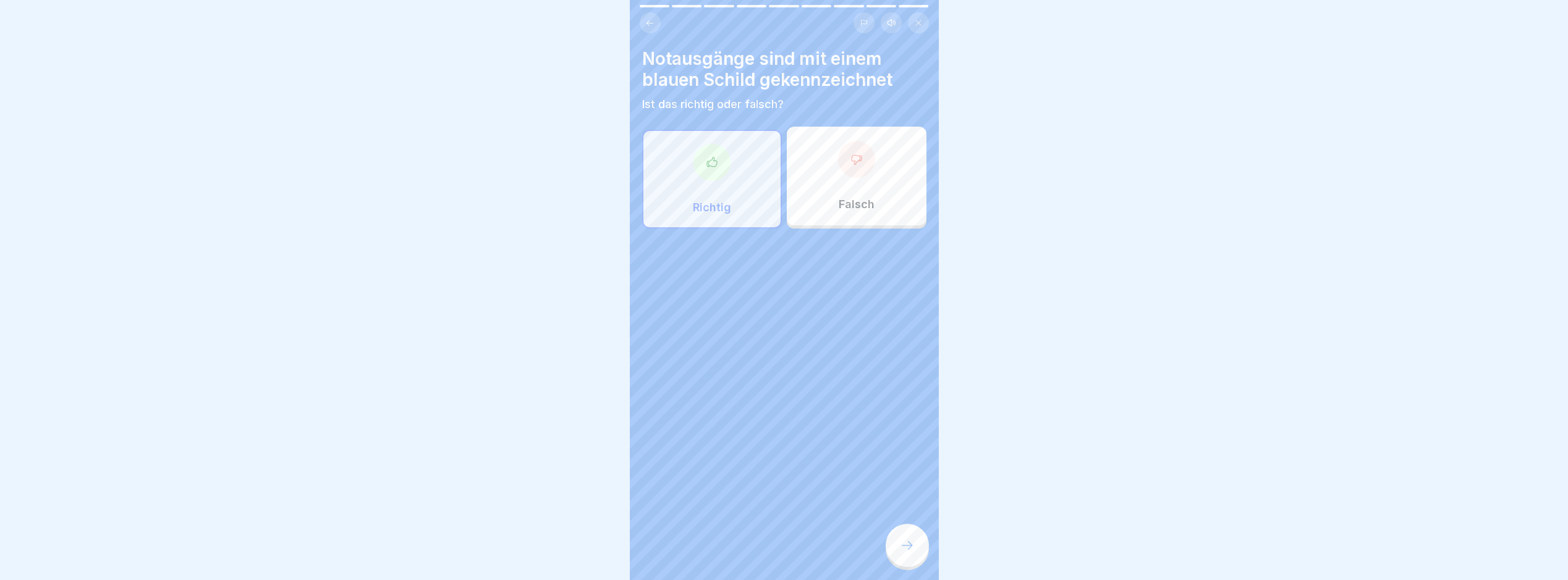
click at [855, 185] on div "Falsch" at bounding box center [856, 176] width 139 height 99
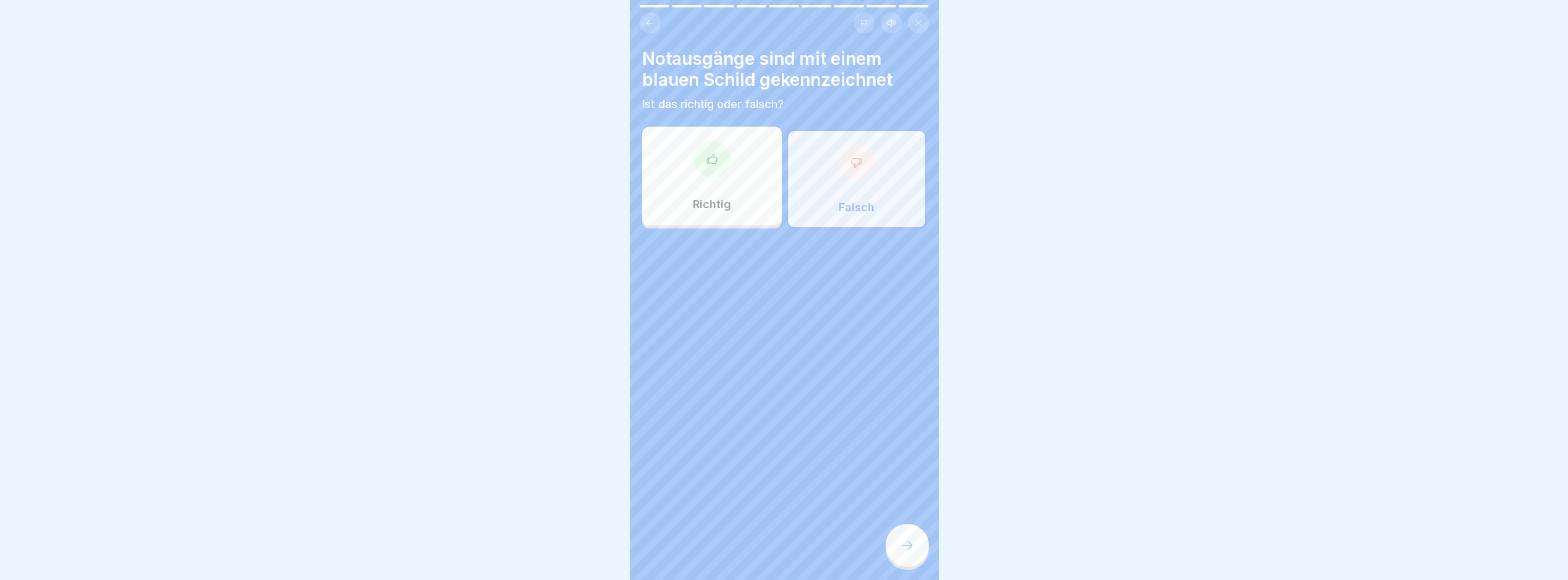
drag, startPoint x: 900, startPoint y: 552, endPoint x: 890, endPoint y: 554, distance: 10.2
click at [890, 554] on div at bounding box center [908, 546] width 43 height 43
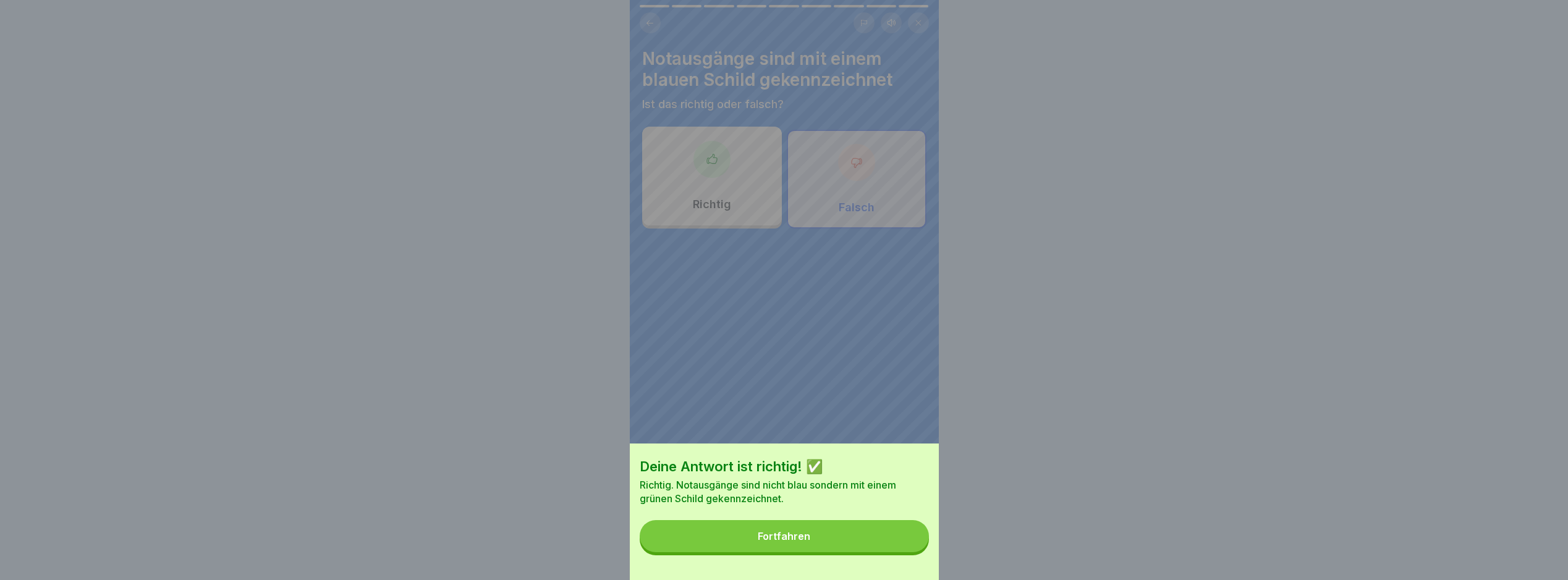
click at [864, 535] on button "Fortfahren" at bounding box center [784, 536] width 289 height 32
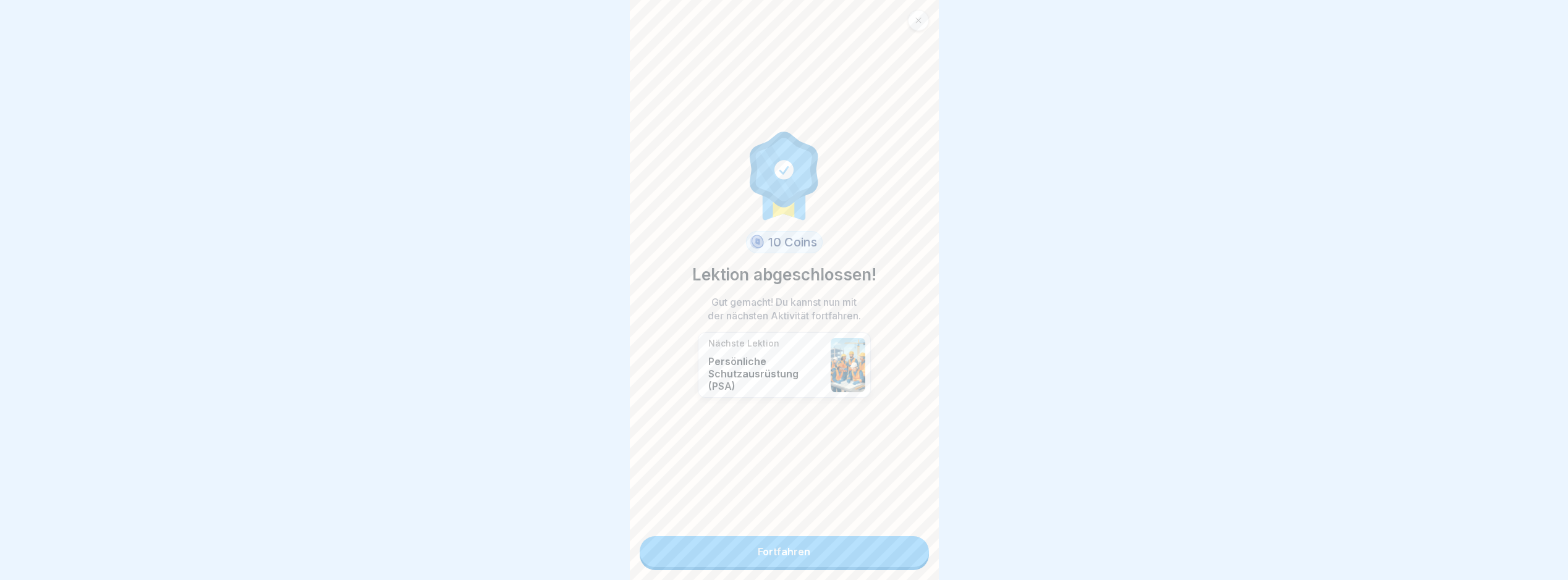
click at [798, 542] on link "Fortfahren" at bounding box center [784, 552] width 289 height 31
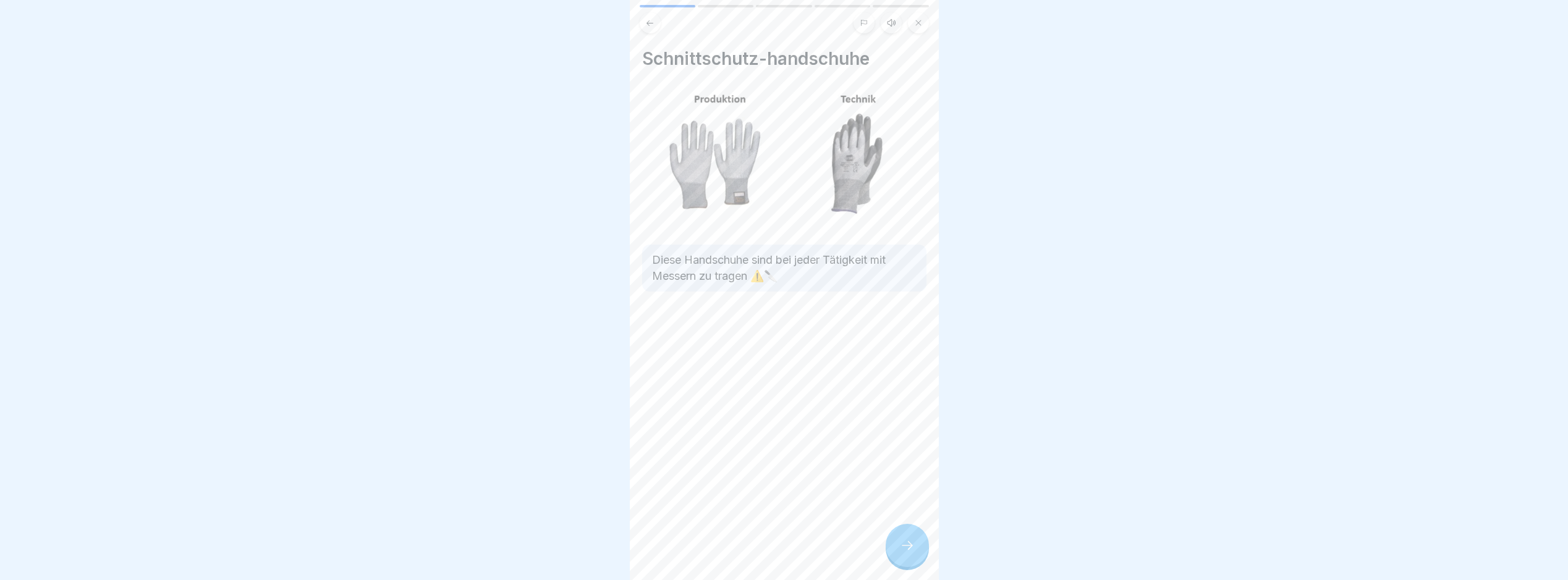
click at [860, 553] on div "Schnittschutz-handschuhe Diese Handschuhe sind bei jeder Tätigkeit mit Messern …" at bounding box center [784, 290] width 309 height 580
click at [873, 554] on div "Schnittschutz-handschuhe Diese Handschuhe sind bei jeder Tätigkeit mit Messern …" at bounding box center [784, 290] width 309 height 580
click at [865, 562] on div "Schnittschutz-handschuhe Diese Handschuhe sind bei jeder Tätigkeit mit Messern …" at bounding box center [784, 290] width 309 height 580
click at [891, 544] on div "Arbeitssicherheit 5 Schritte Deutsch Hörmodus Persönliche Schutzausrüstung (PSA…" at bounding box center [784, 290] width 309 height 580
click at [893, 545] on div "Schnittschutz-handschuhe Diese Handschuhe sind bei jeder Tätigkeit mit Messern …" at bounding box center [784, 290] width 309 height 580
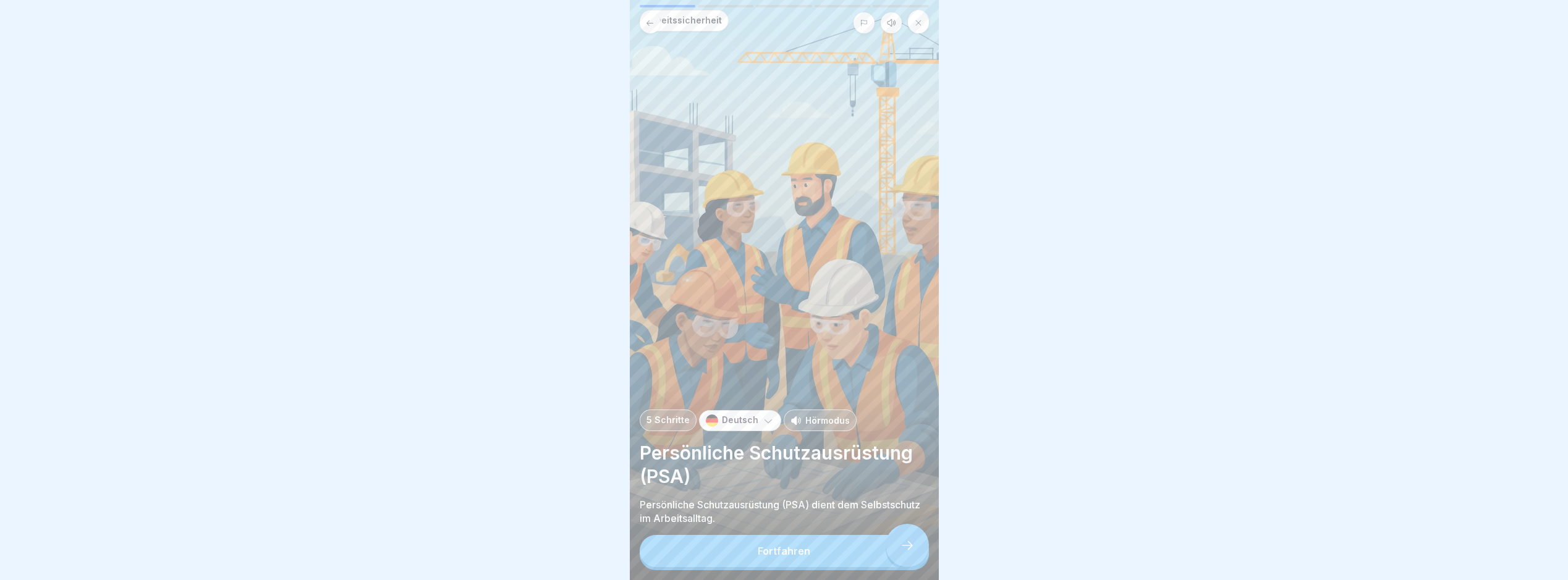
click at [897, 555] on button "Fortfahren" at bounding box center [784, 551] width 289 height 32
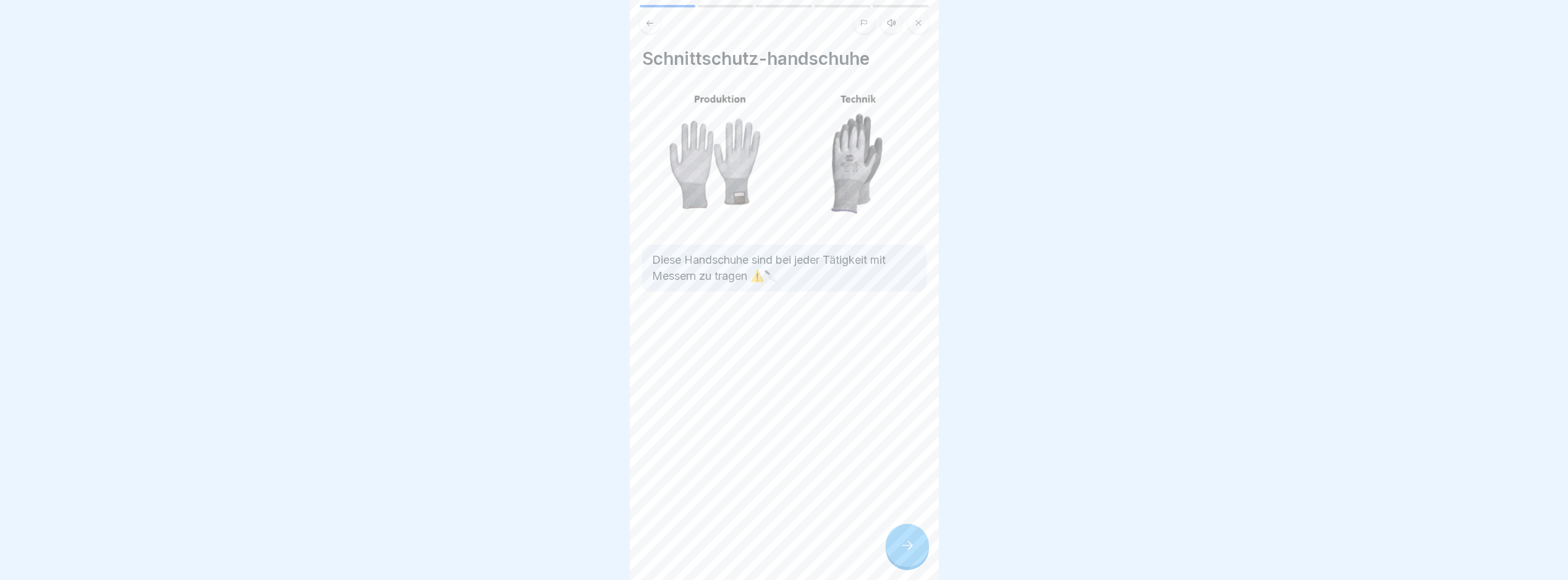
click at [897, 555] on div "Schnittschutz-handschuhe Diese Handschuhe sind bei jeder Tätigkeit mit Messern …" at bounding box center [784, 290] width 309 height 580
click at [897, 555] on div "Arbeitssicherheit 5 Schritte Deutsch Hörmodus Persönliche Schutzausrüstung (PSA…" at bounding box center [784, 290] width 309 height 580
click at [897, 555] on div at bounding box center [908, 546] width 43 height 43
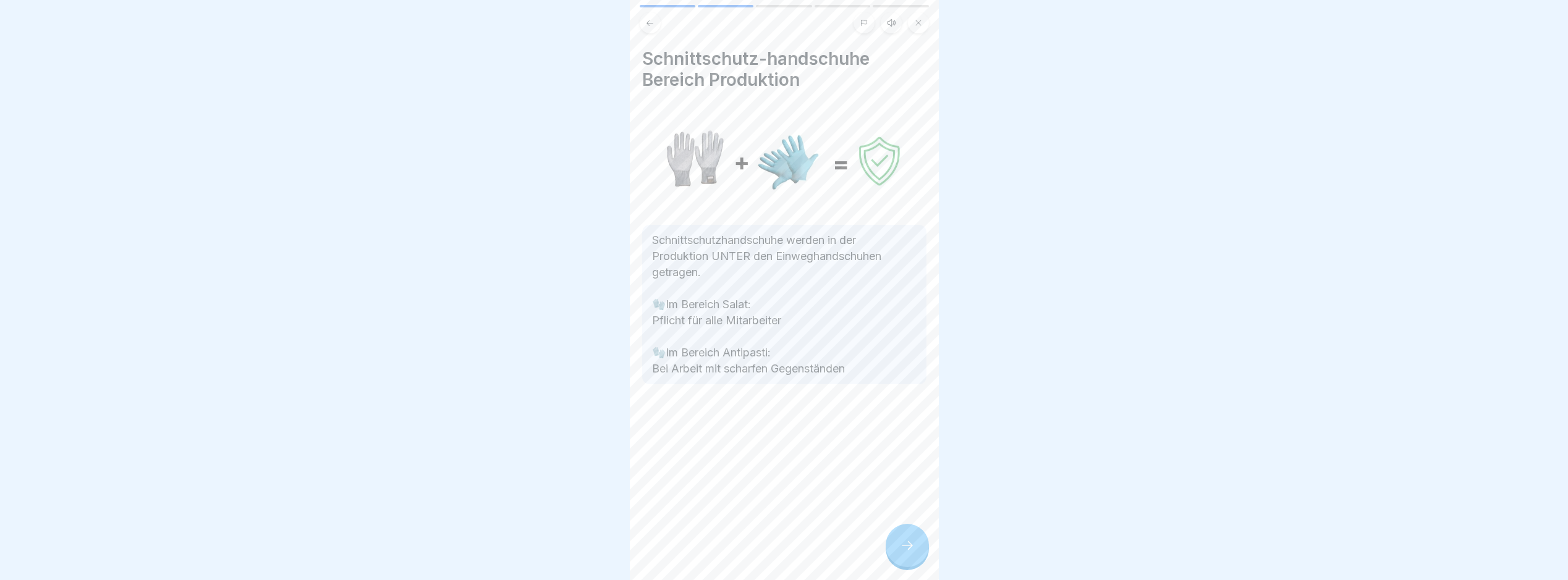
click at [899, 556] on div at bounding box center [908, 546] width 43 height 43
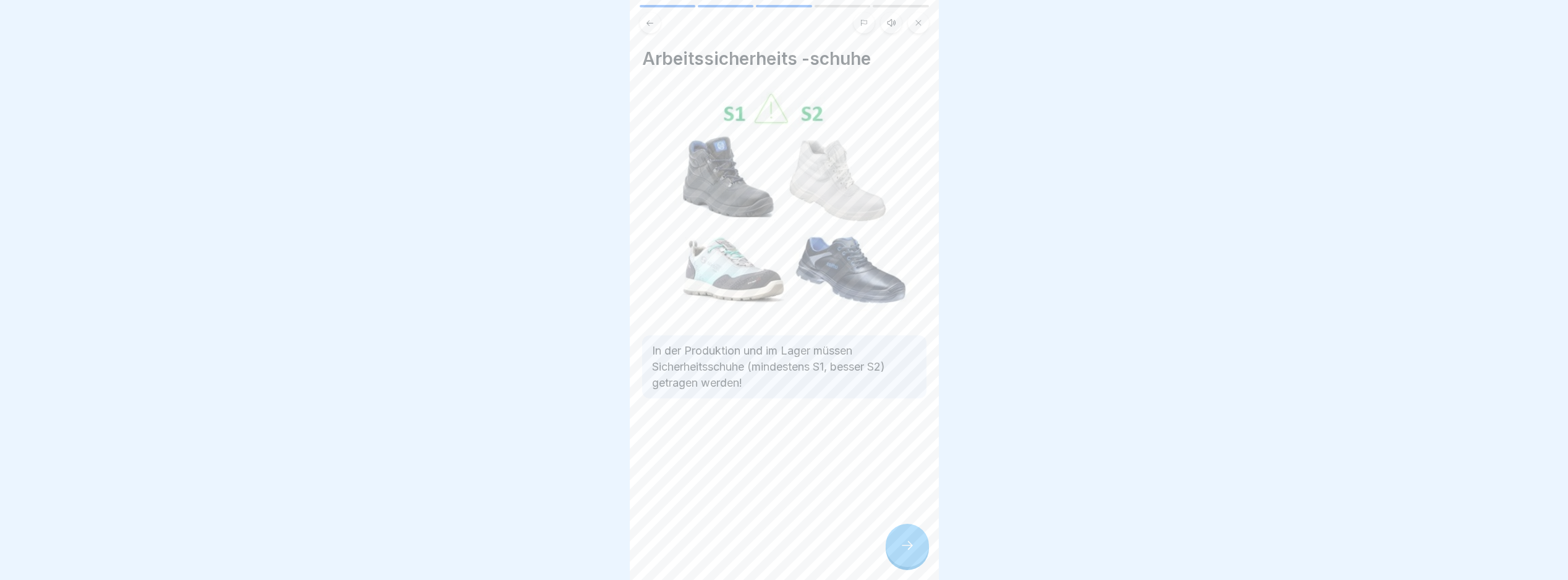
drag, startPoint x: 899, startPoint y: 556, endPoint x: 906, endPoint y: 558, distance: 7.3
click at [902, 557] on div at bounding box center [908, 546] width 43 height 43
click at [906, 553] on icon at bounding box center [908, 546] width 15 height 15
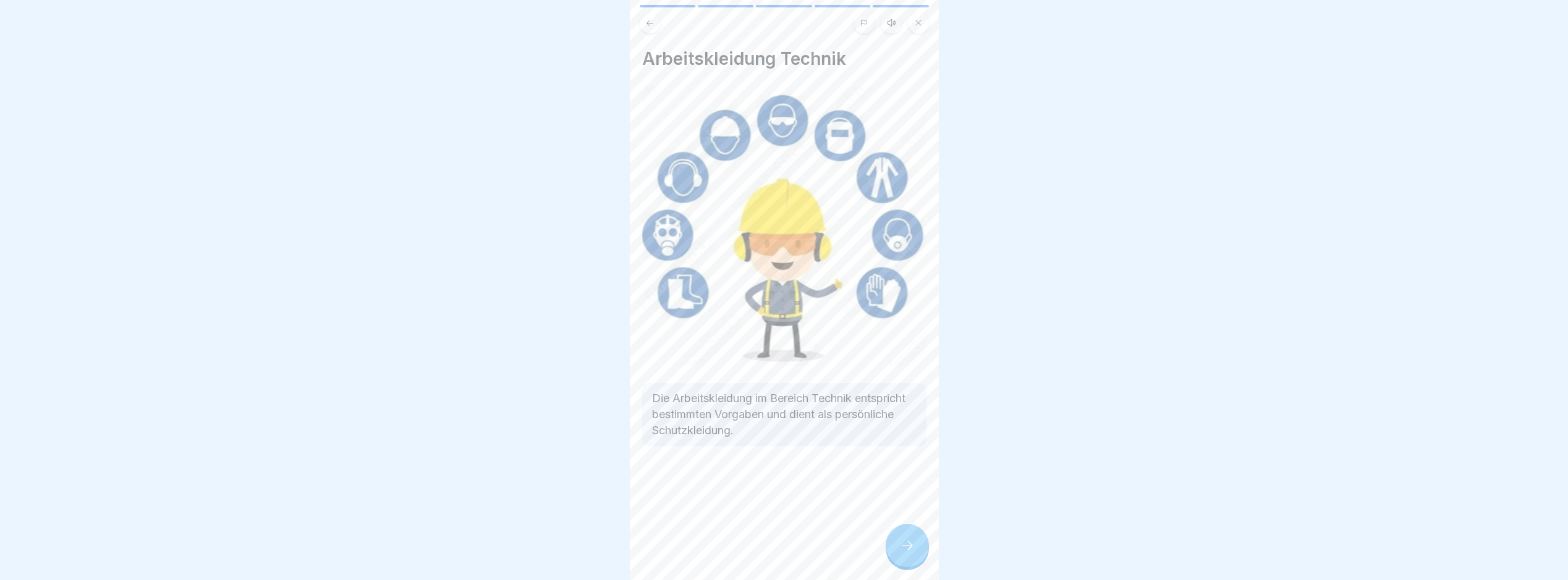
click at [906, 553] on icon at bounding box center [908, 546] width 15 height 15
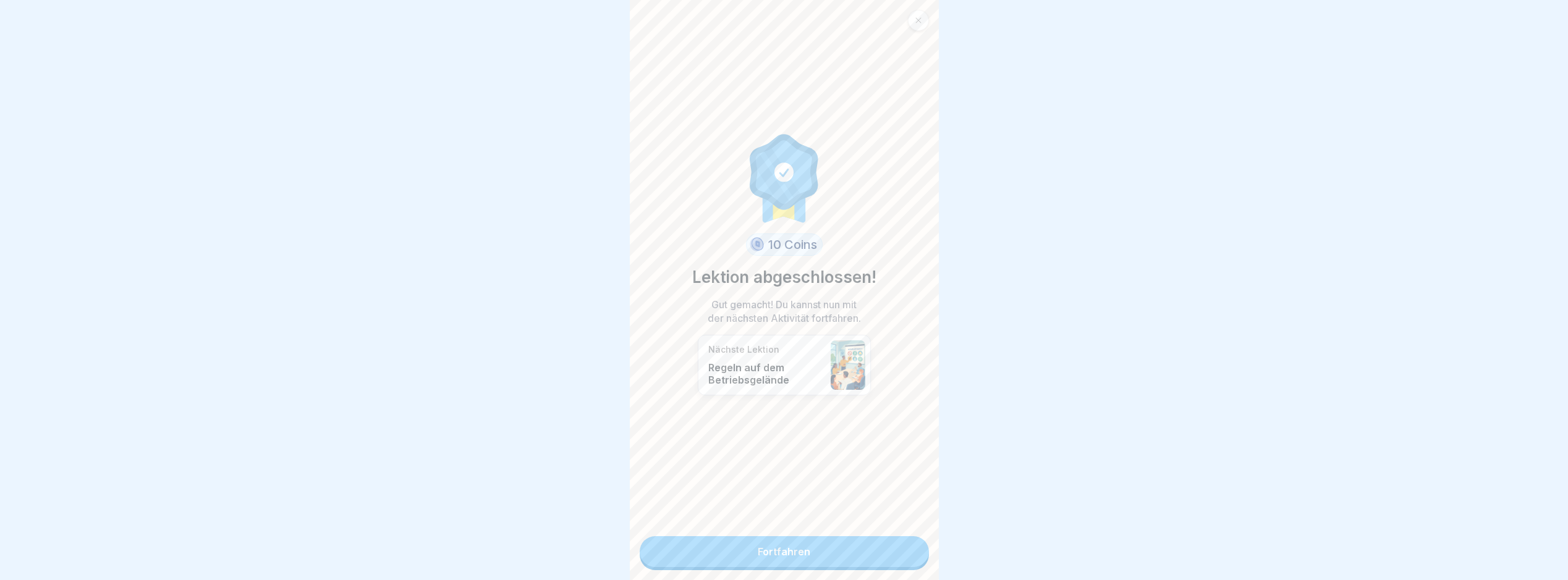
click at [906, 558] on link "Fortfahren" at bounding box center [784, 552] width 289 height 31
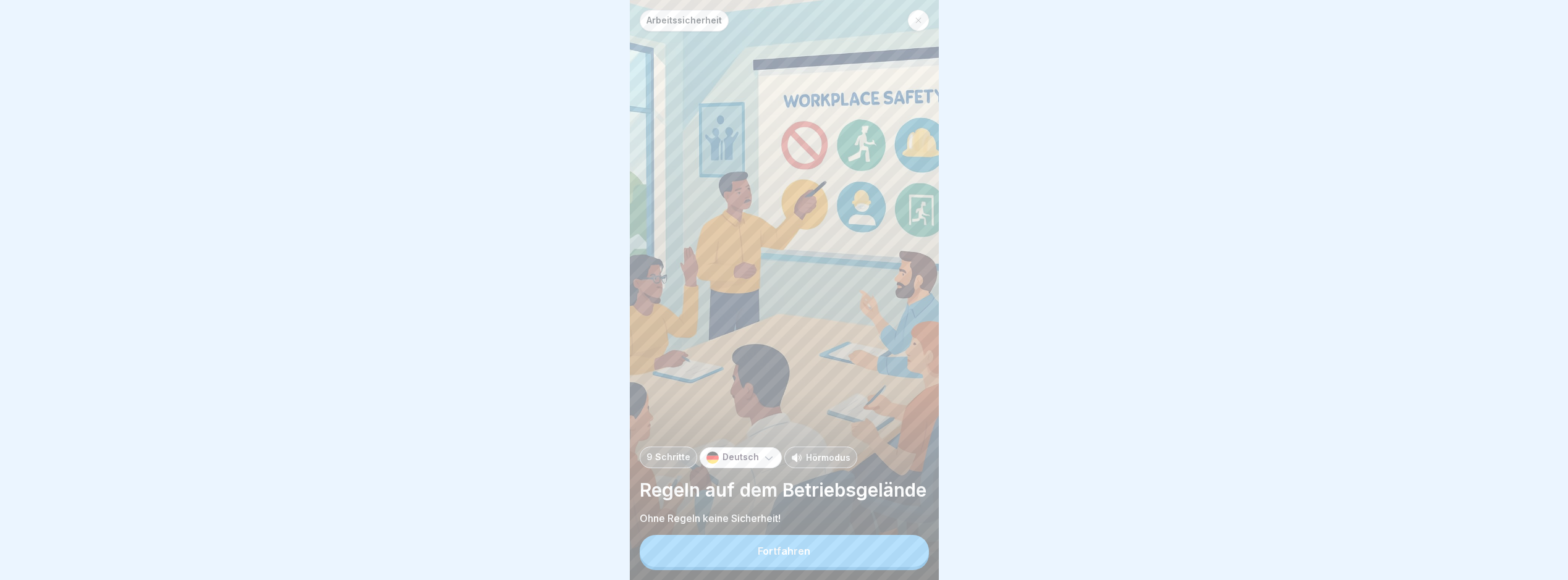
click at [906, 558] on button "Fortfahren" at bounding box center [784, 551] width 289 height 32
click at [951, 554] on div "• Böden müssen sauber und die Wege frei sein -> regelmäßiges Aufräumen und Zwis…" at bounding box center [1094, 434] width 284 height 240
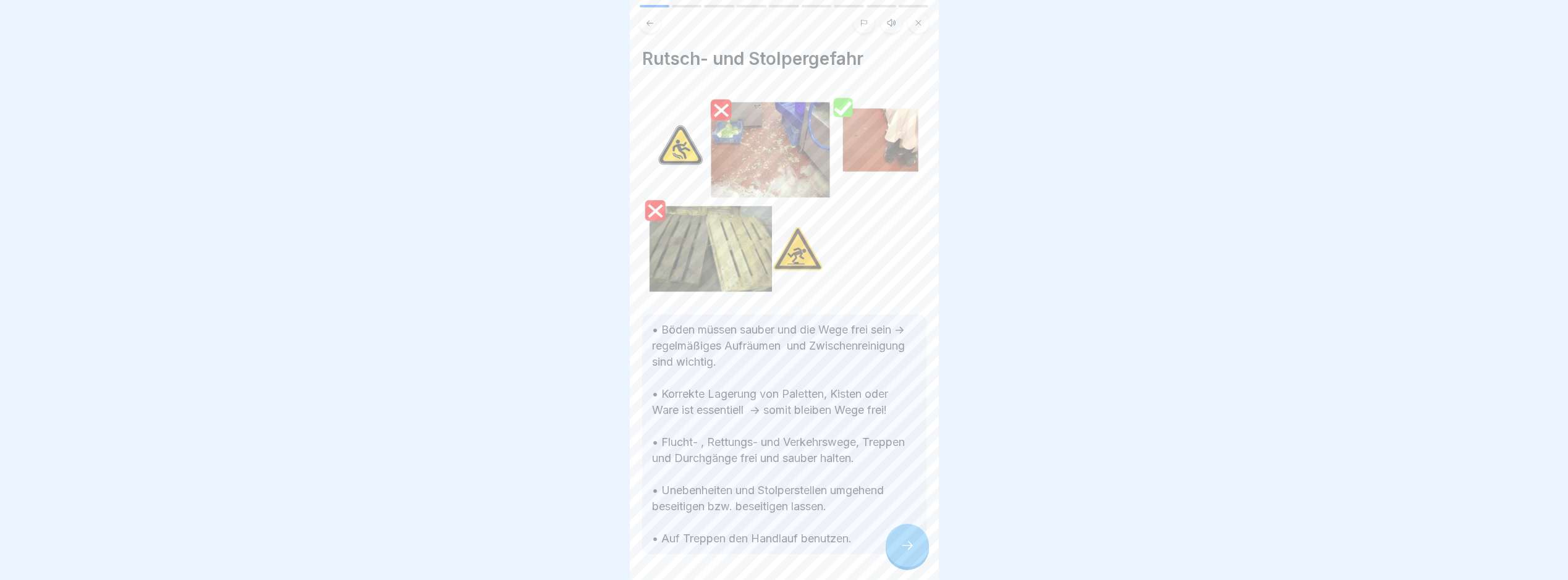
click at [906, 553] on icon at bounding box center [908, 546] width 15 height 15
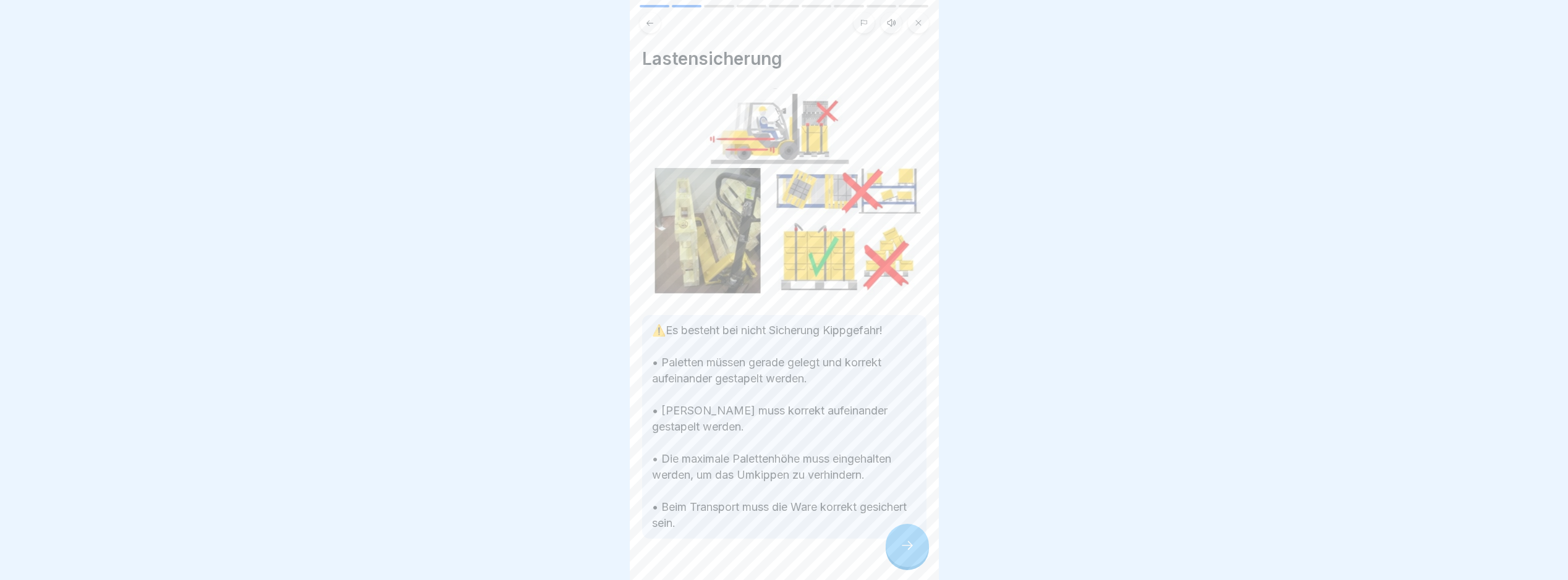
click at [906, 553] on icon at bounding box center [908, 546] width 15 height 15
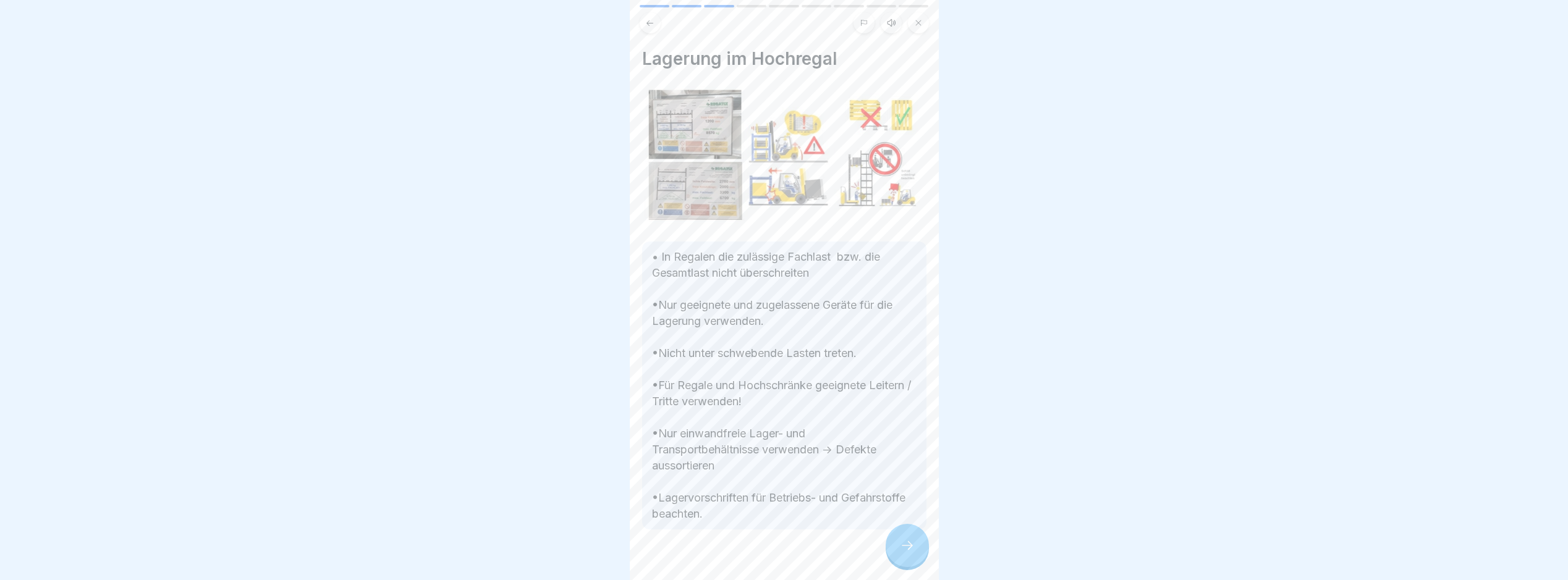
click at [906, 553] on icon at bounding box center [908, 546] width 15 height 15
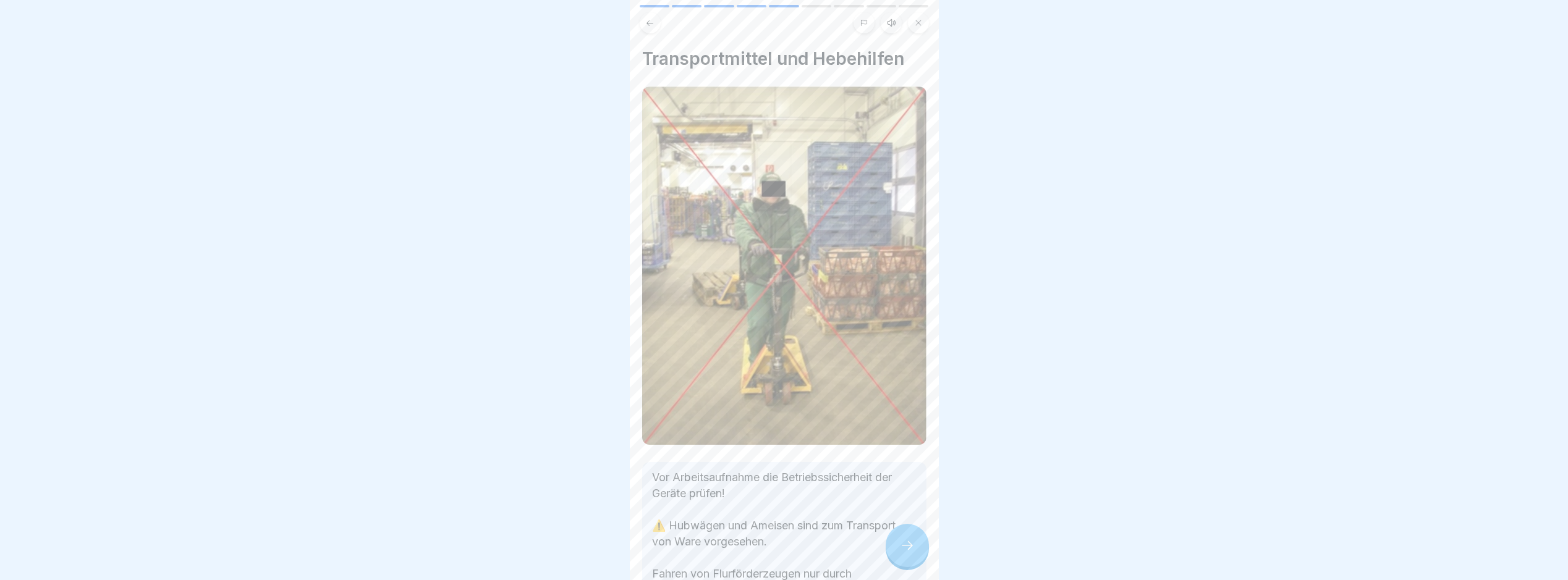
click at [906, 553] on icon at bounding box center [908, 546] width 15 height 15
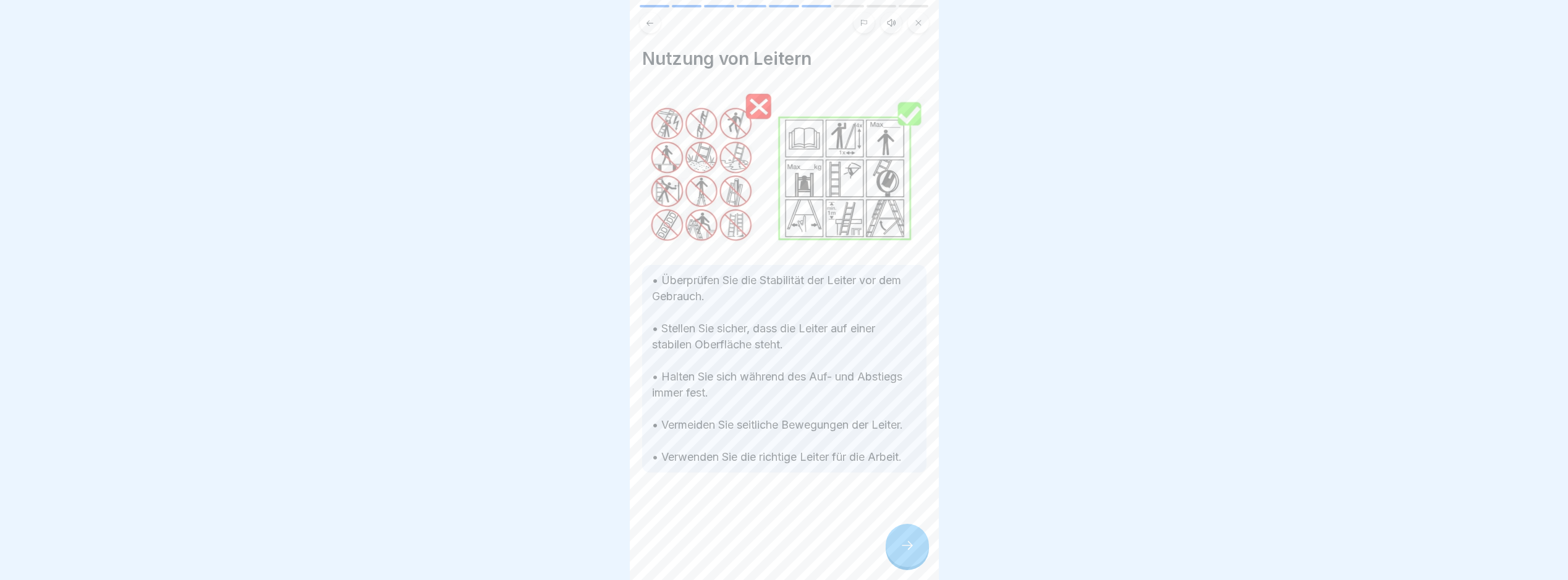
click at [906, 553] on icon at bounding box center [908, 546] width 15 height 15
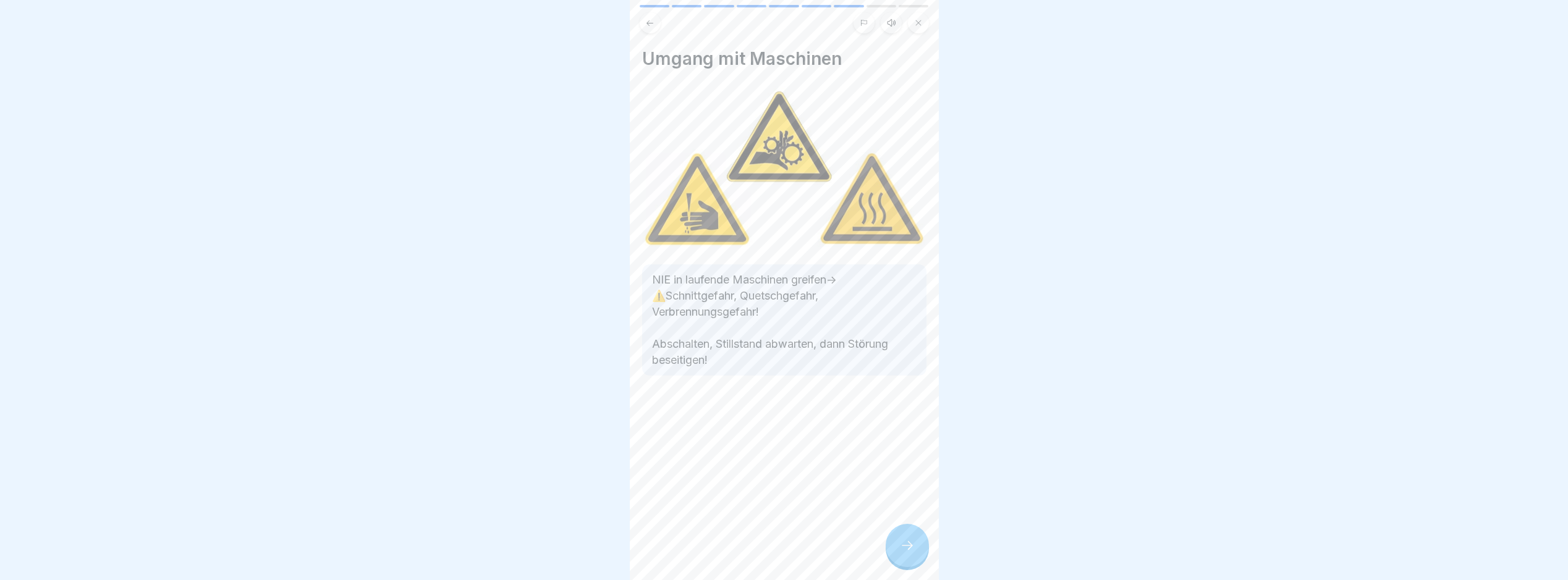
click at [906, 553] on icon at bounding box center [908, 546] width 15 height 15
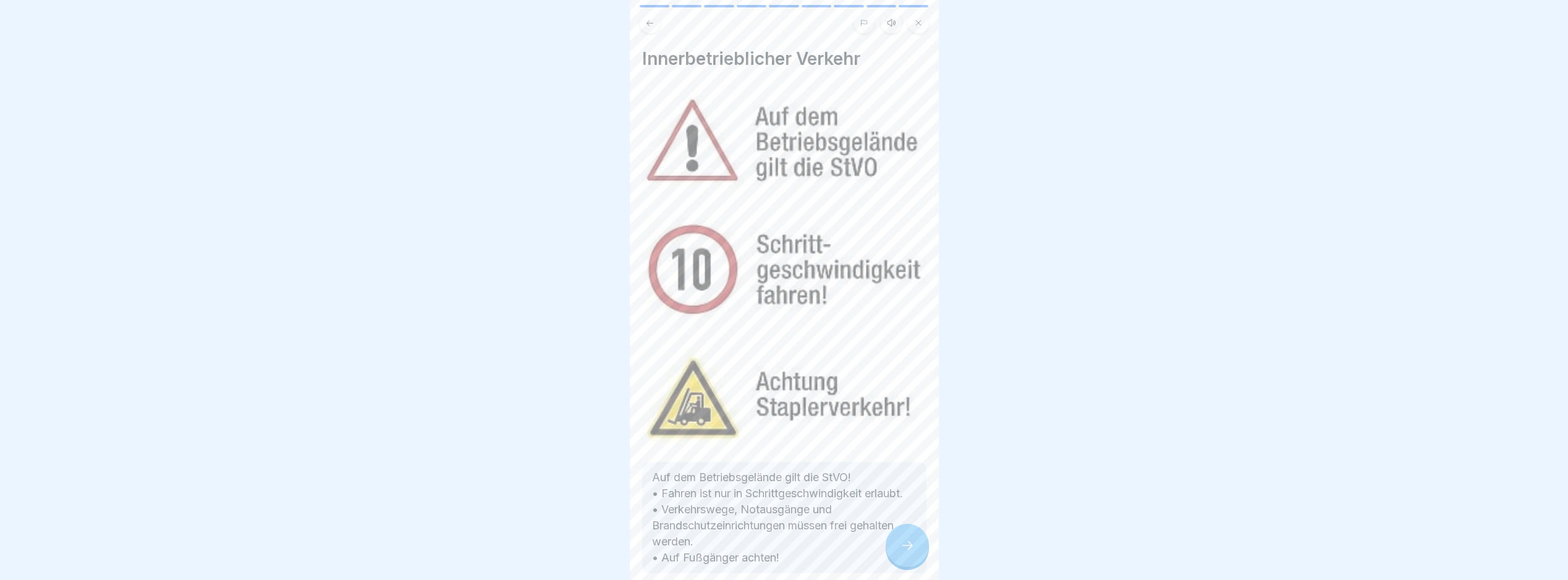
click at [906, 553] on icon at bounding box center [908, 546] width 15 height 15
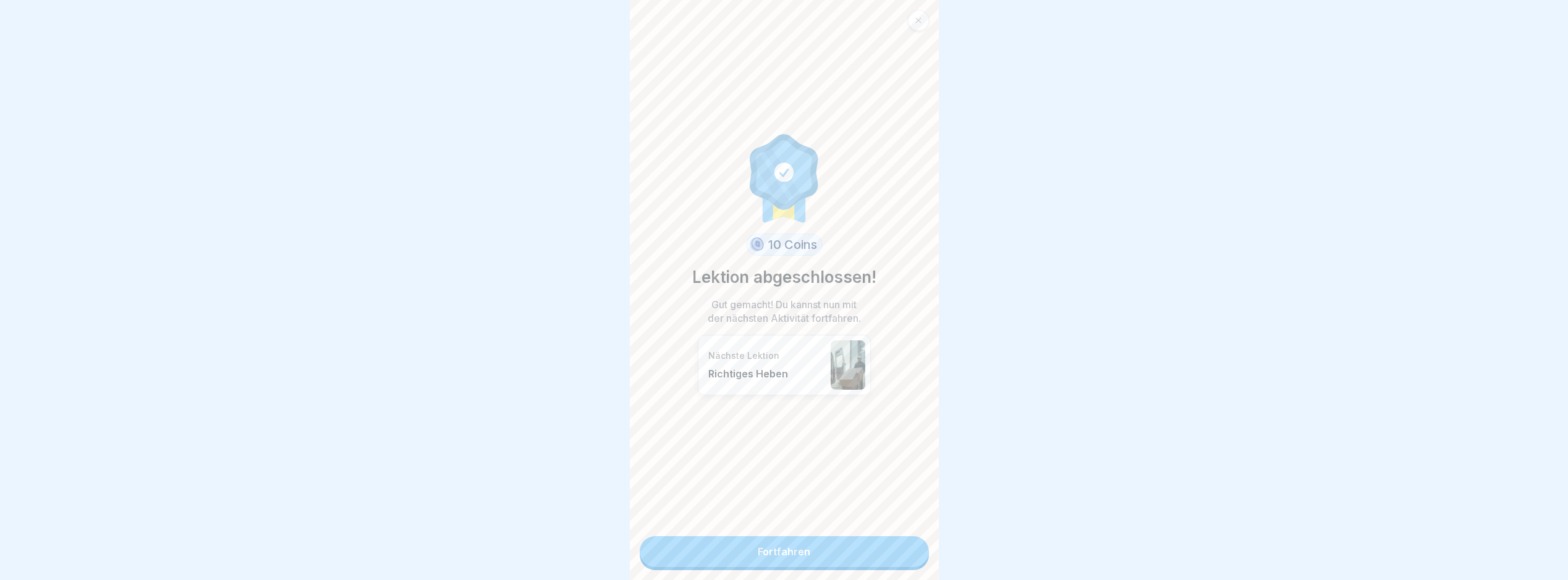
click at [906, 559] on link "Fortfahren" at bounding box center [784, 552] width 289 height 31
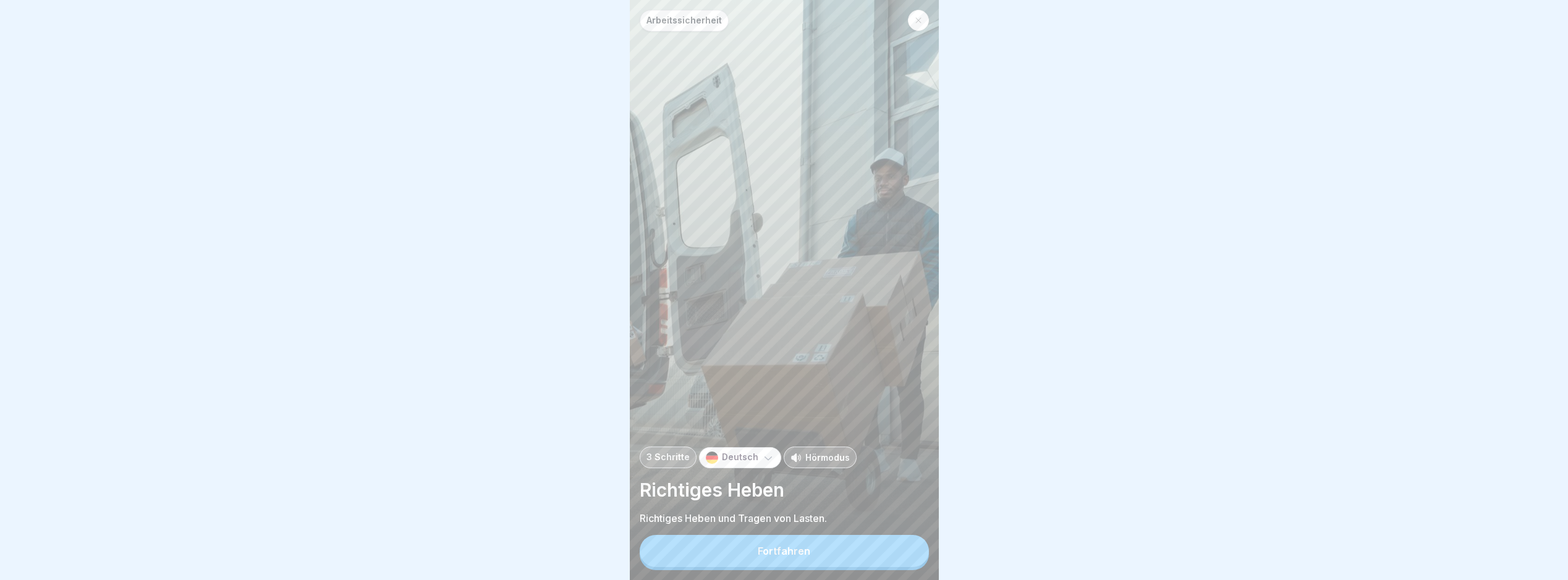
click at [904, 560] on button "Fortfahren" at bounding box center [784, 551] width 289 height 32
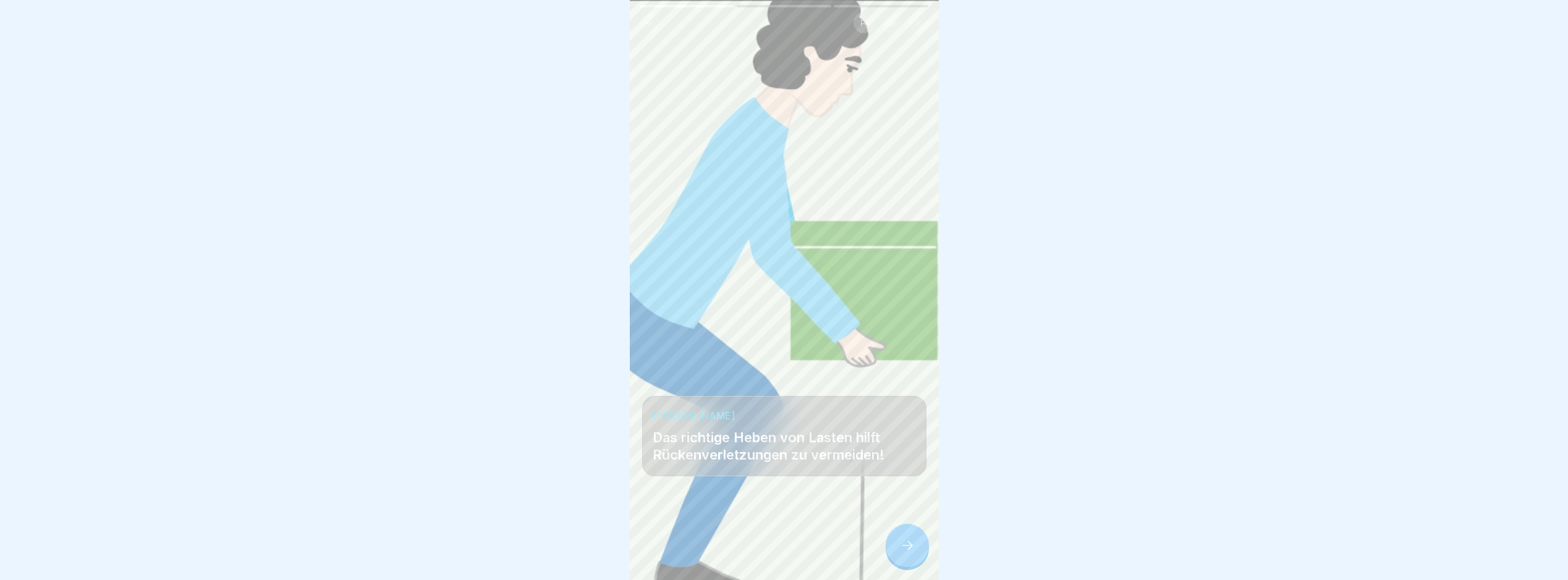
click at [903, 553] on icon at bounding box center [908, 546] width 15 height 15
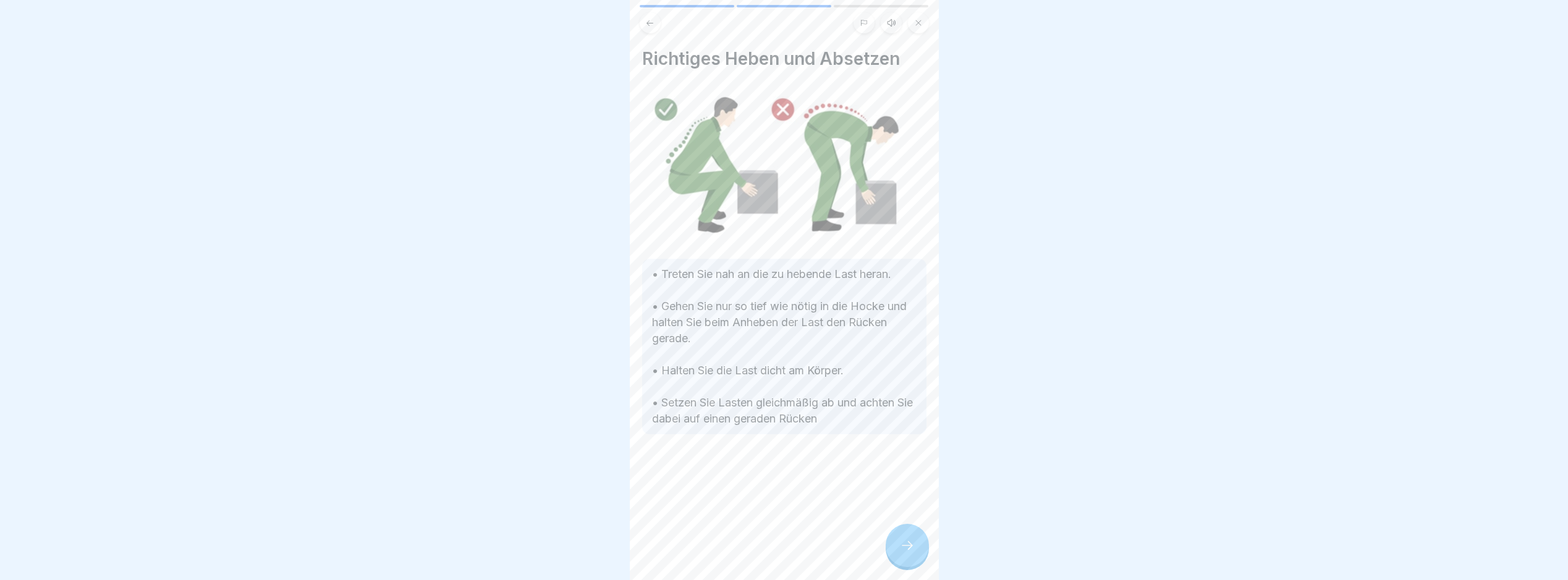
click at [902, 553] on icon at bounding box center [908, 546] width 15 height 15
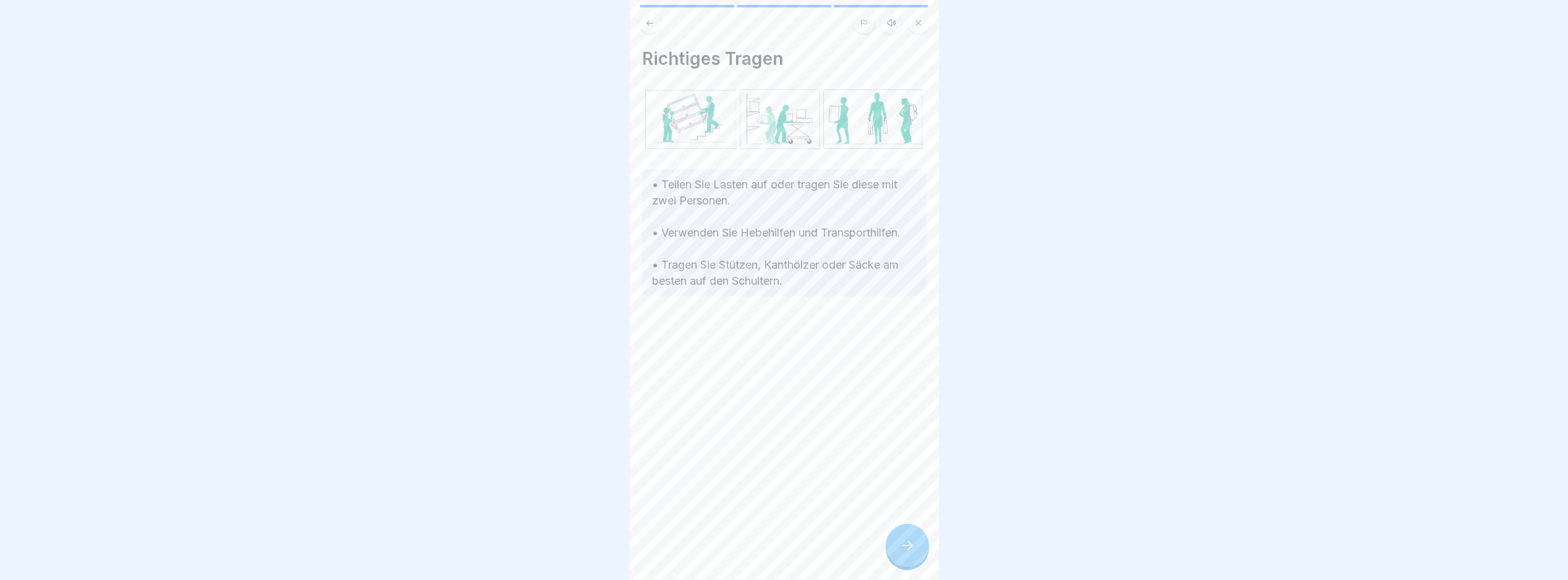
click at [902, 553] on icon at bounding box center [908, 546] width 15 height 15
click at [949, 560] on link "Fortfahren" at bounding box center [1093, 552] width 289 height 31
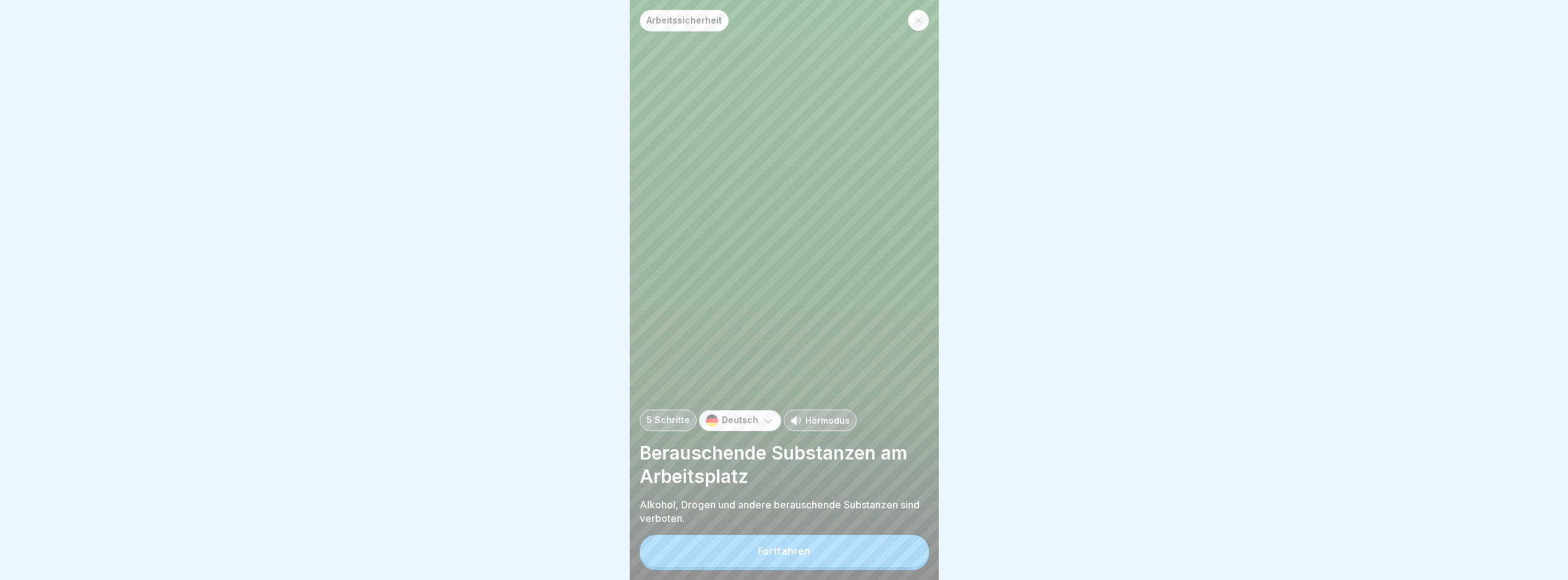
click at [902, 560] on button "Fortfahren" at bounding box center [784, 551] width 289 height 32
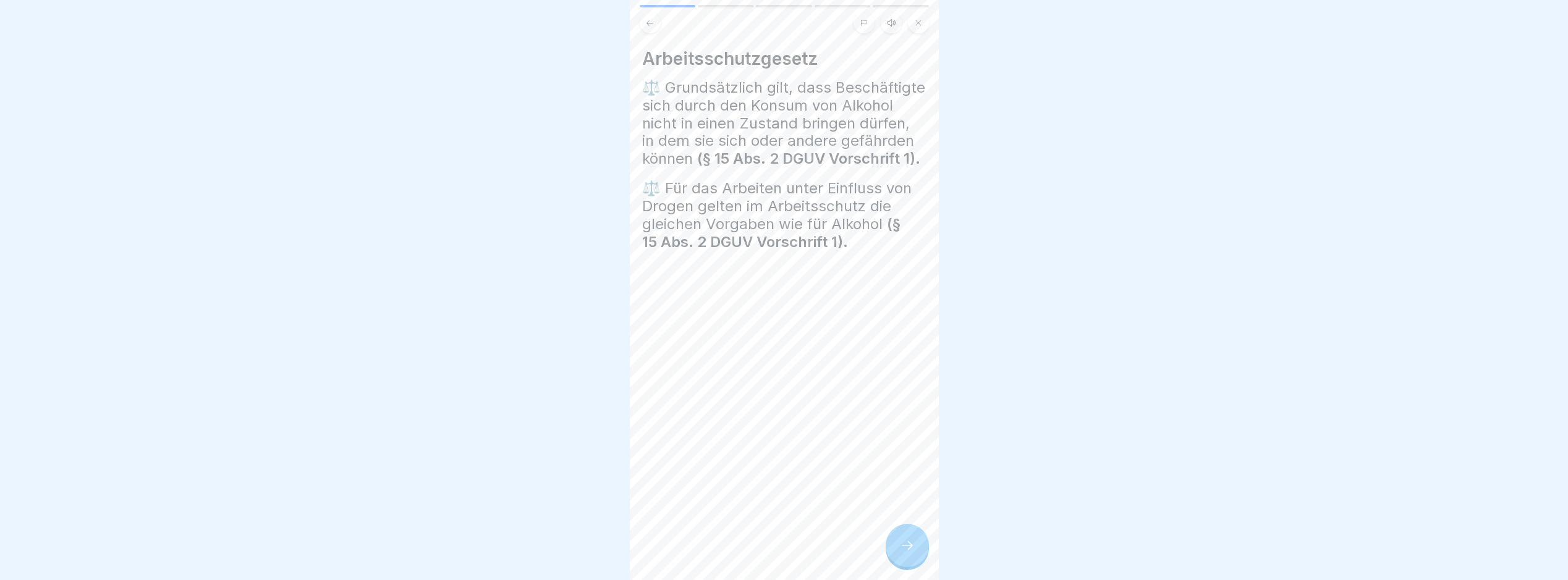
click at [902, 553] on icon at bounding box center [908, 546] width 15 height 15
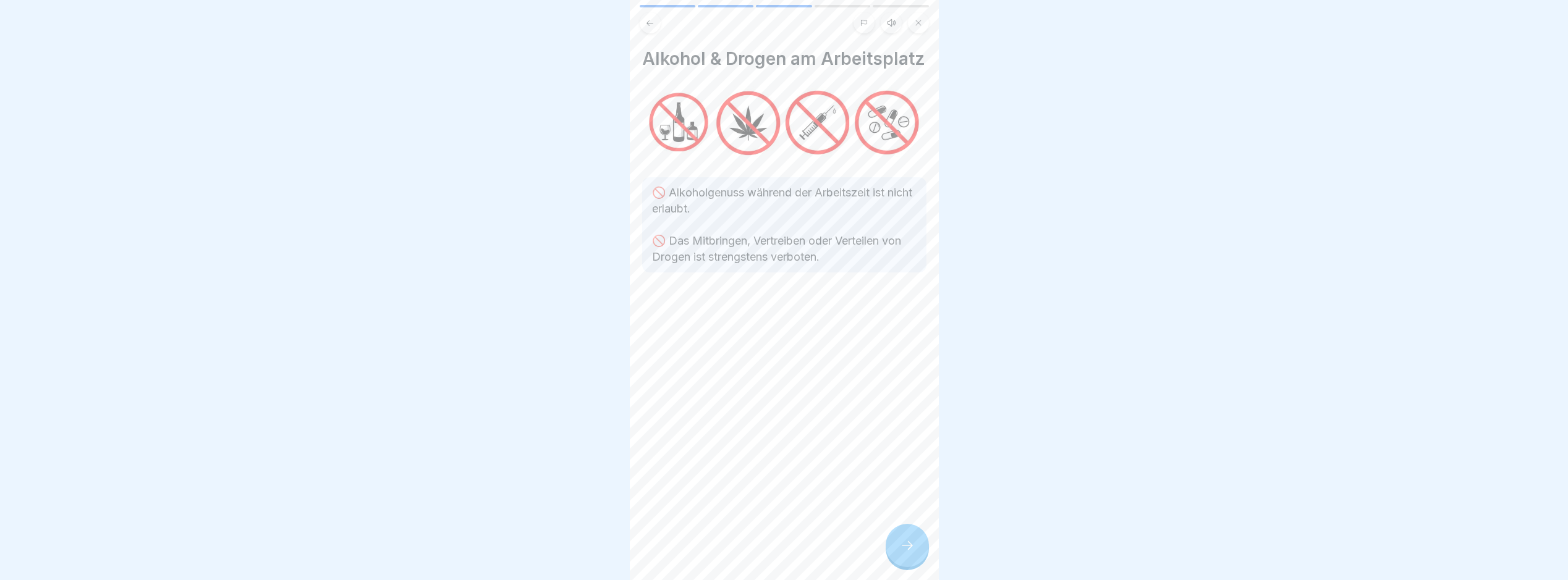
click at [902, 553] on icon at bounding box center [908, 546] width 15 height 15
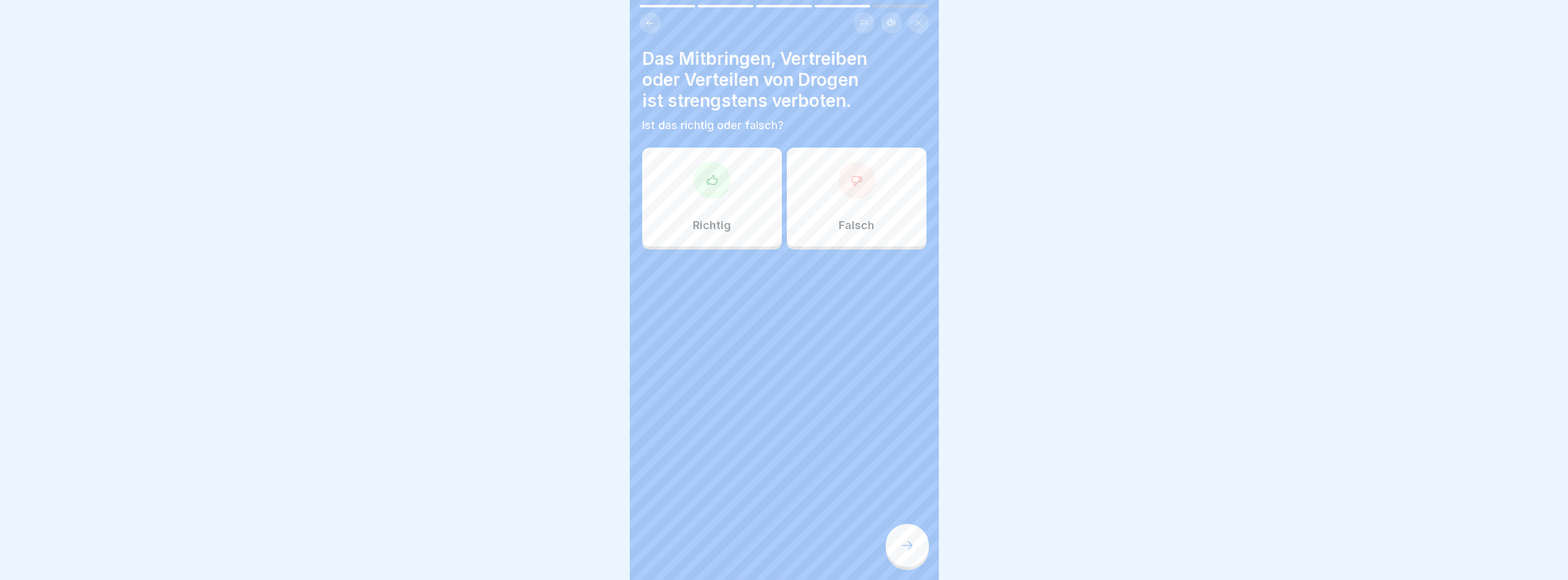
click at [902, 553] on icon at bounding box center [908, 546] width 15 height 15
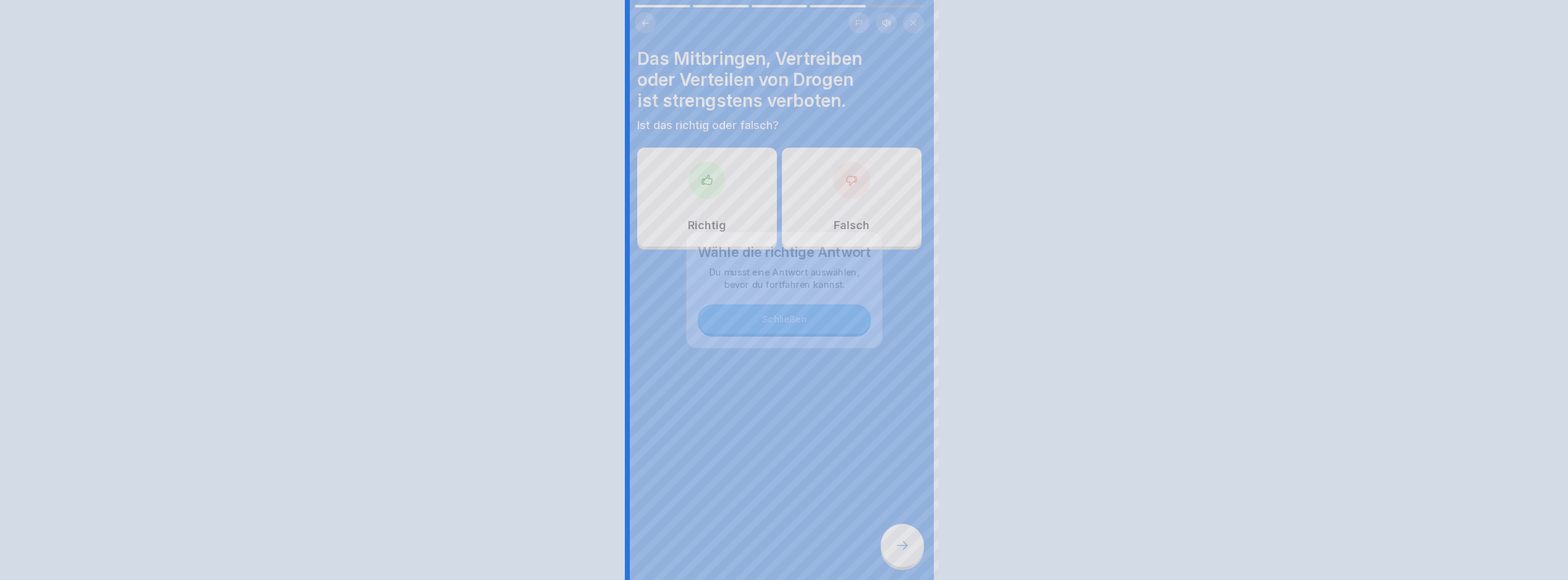
click at [902, 560] on div at bounding box center [784, 290] width 1568 height 580
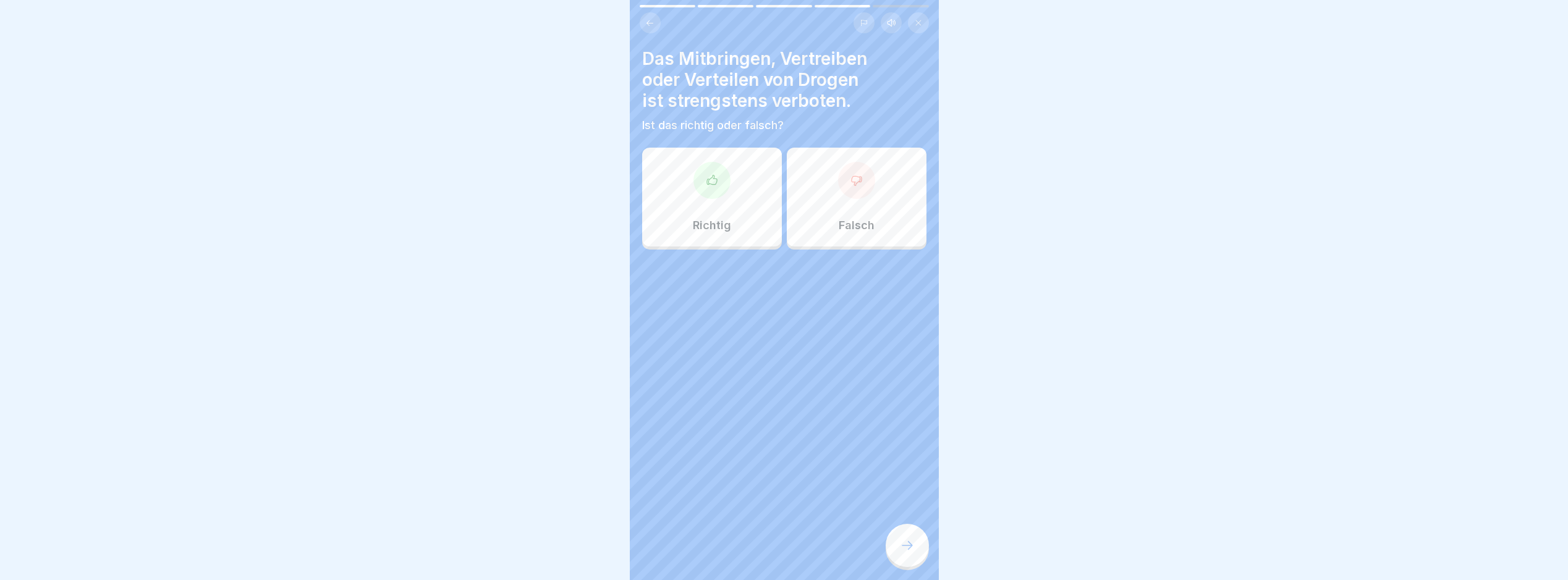
click at [734, 222] on div "Richtig" at bounding box center [712, 197] width 139 height 99
click at [900, 551] on icon at bounding box center [908, 546] width 15 height 15
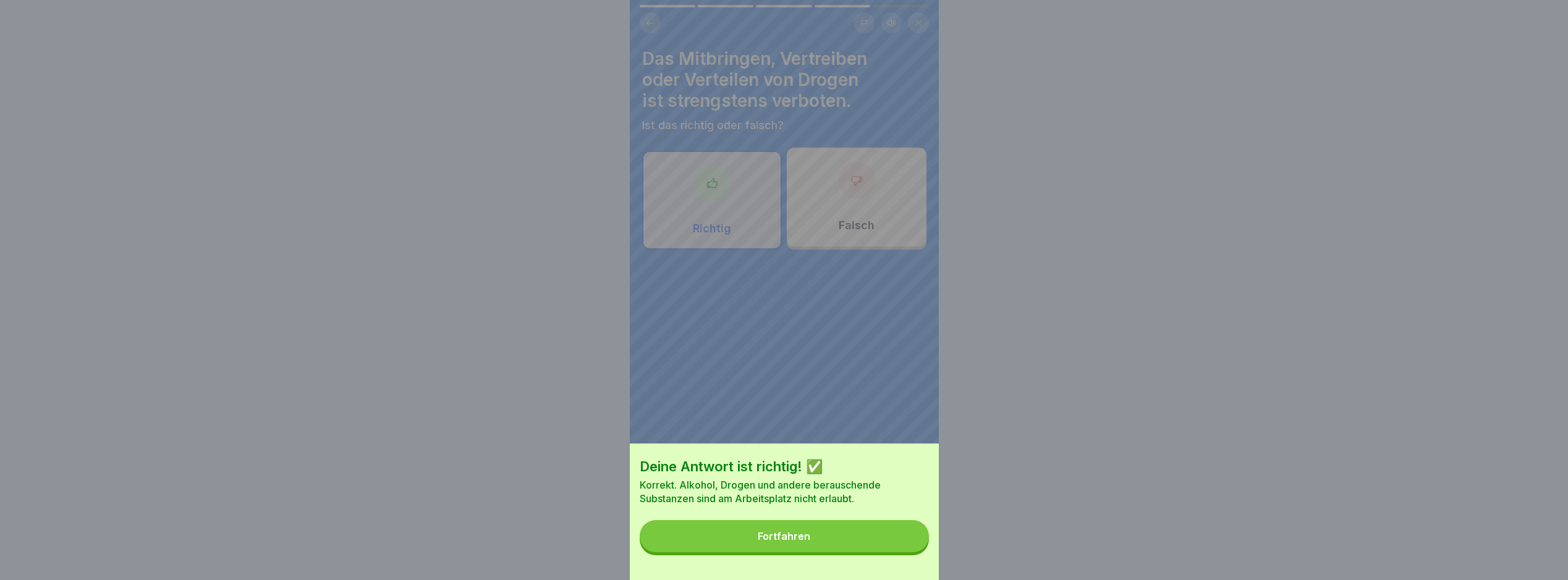
click at [901, 551] on button "Fortfahren" at bounding box center [784, 536] width 289 height 32
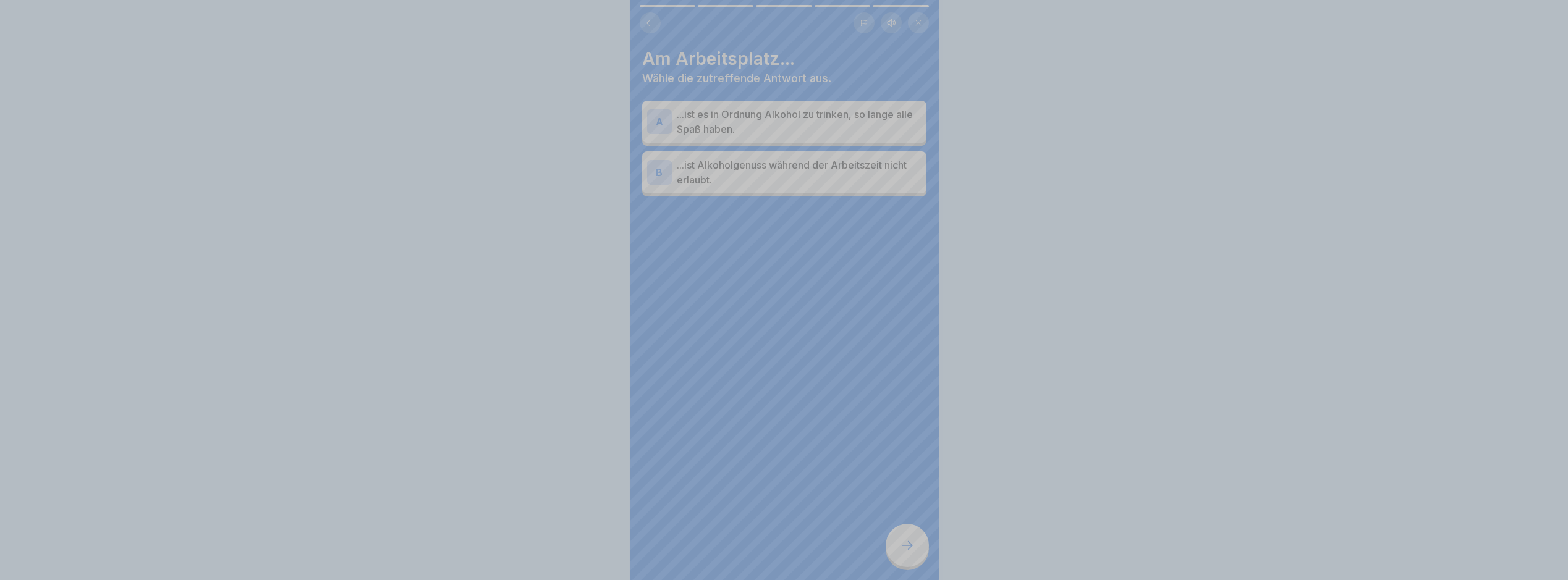
click at [900, 551] on div "Deine Antwort ist richtig! ✅ Korrekt. Alkohol, Drogen und andere berauschende S…" at bounding box center [784, 290] width 1568 height 580
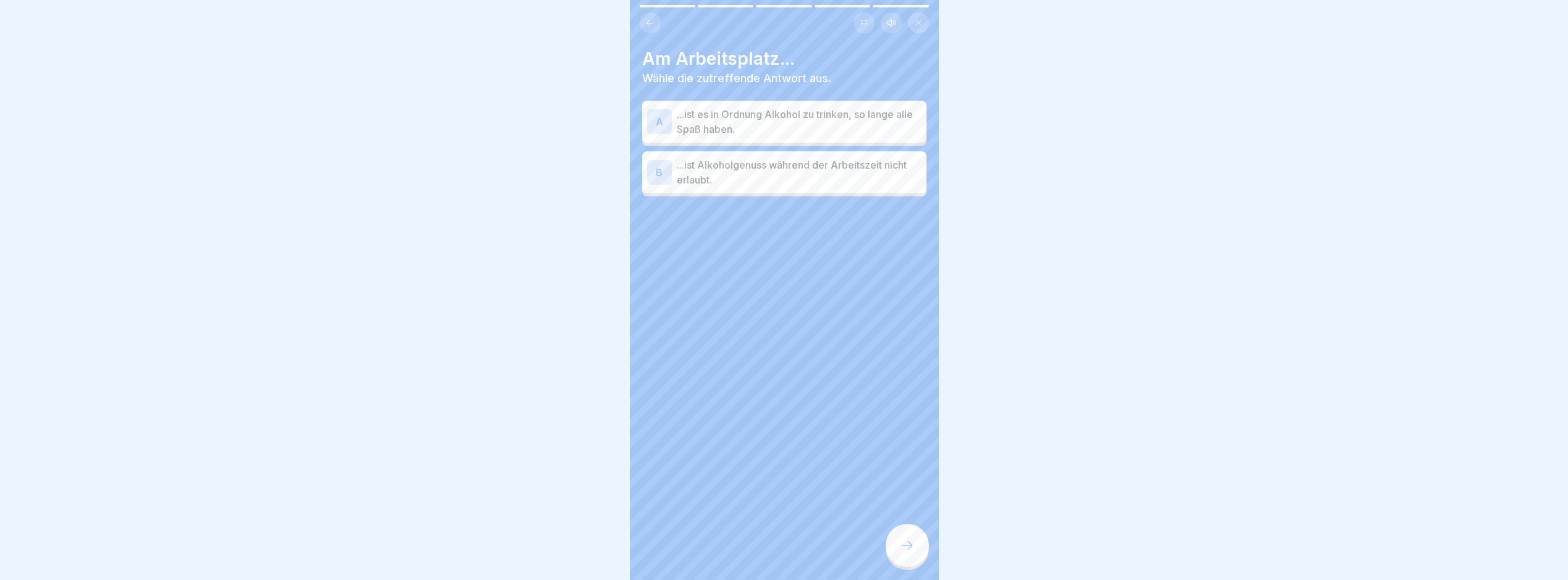
click at [766, 176] on p "...ist Alkoholgenuss während der Arbeitszeit nicht erlaubt." at bounding box center [799, 172] width 245 height 30
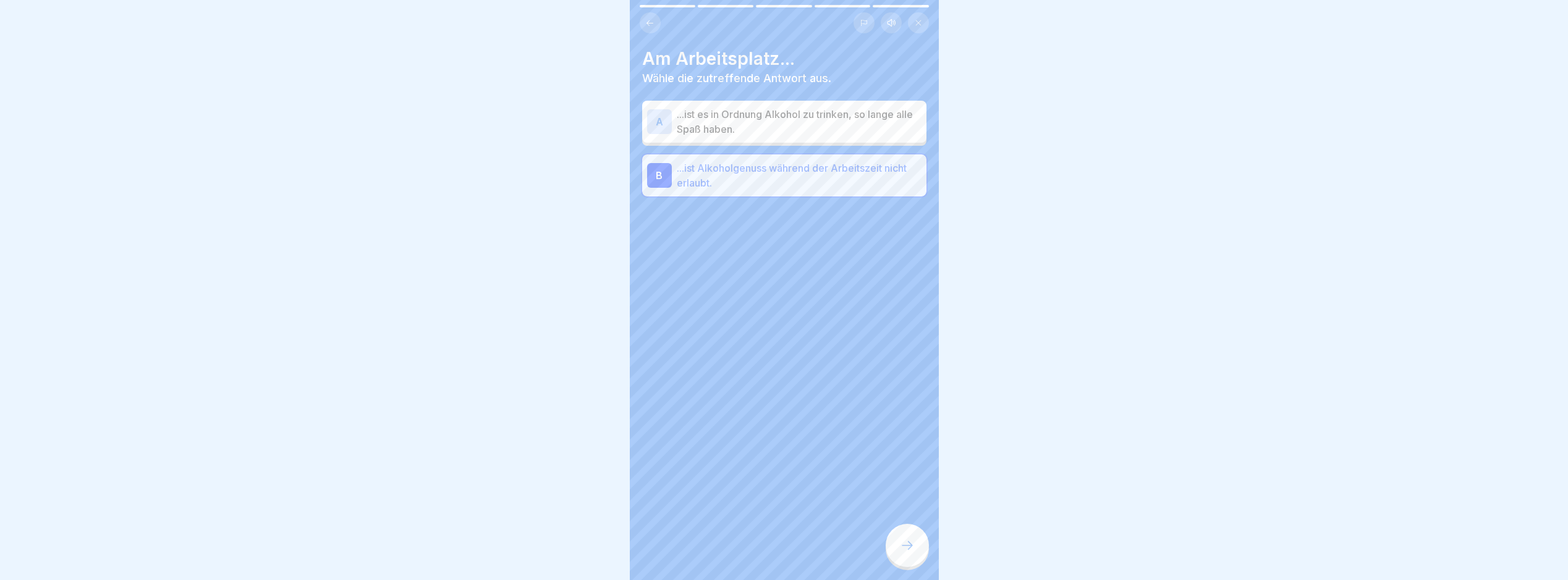
click at [903, 550] on icon at bounding box center [908, 546] width 15 height 15
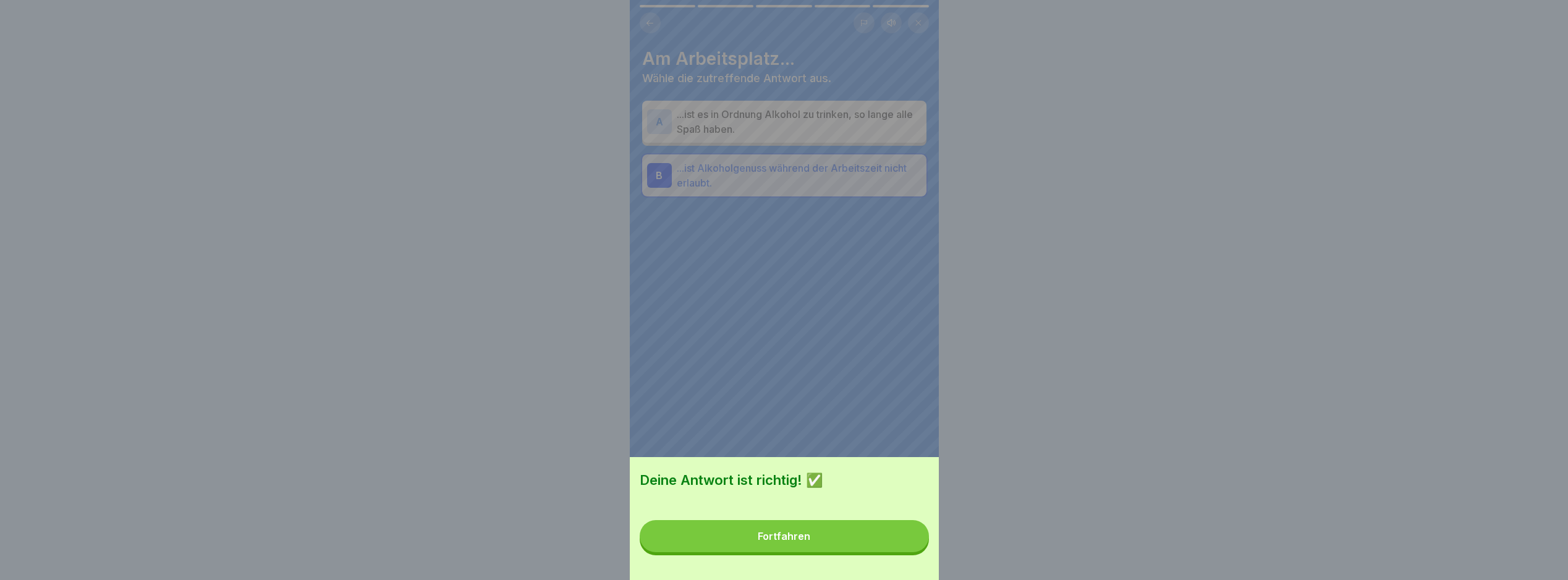
click at [894, 552] on button "Fortfahren" at bounding box center [784, 536] width 289 height 32
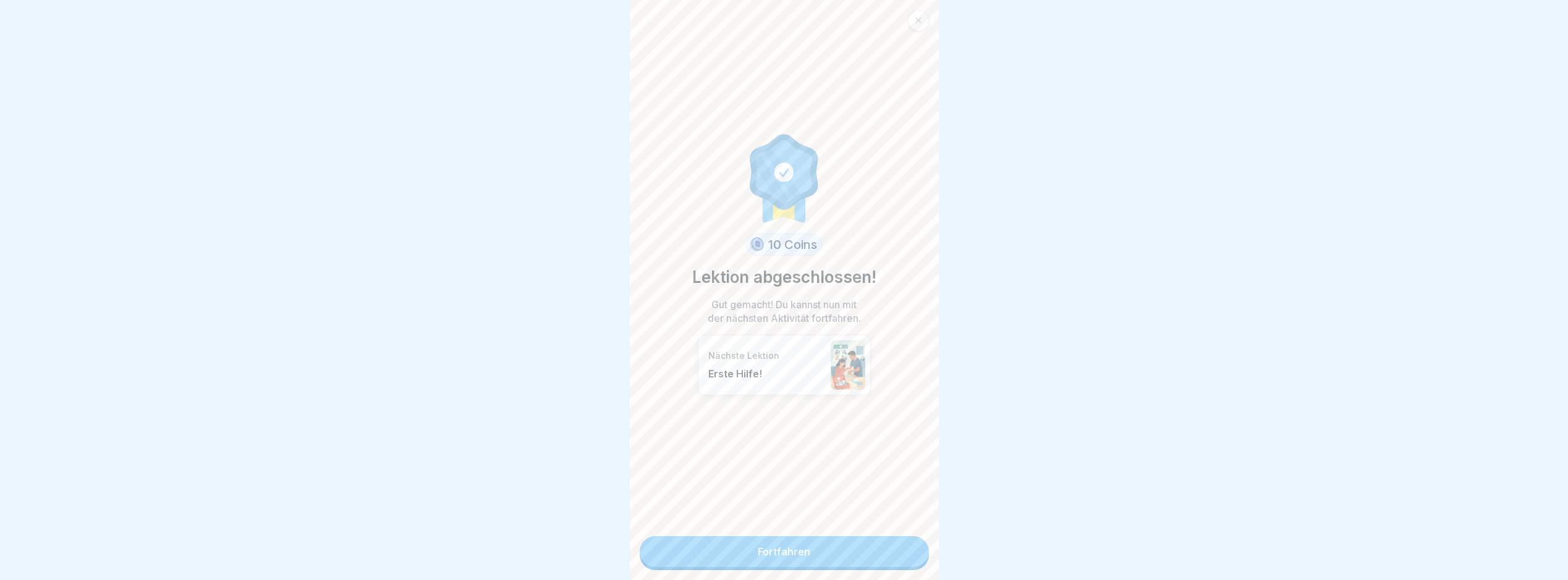
click at [877, 558] on link "Fortfahren" at bounding box center [784, 552] width 289 height 31
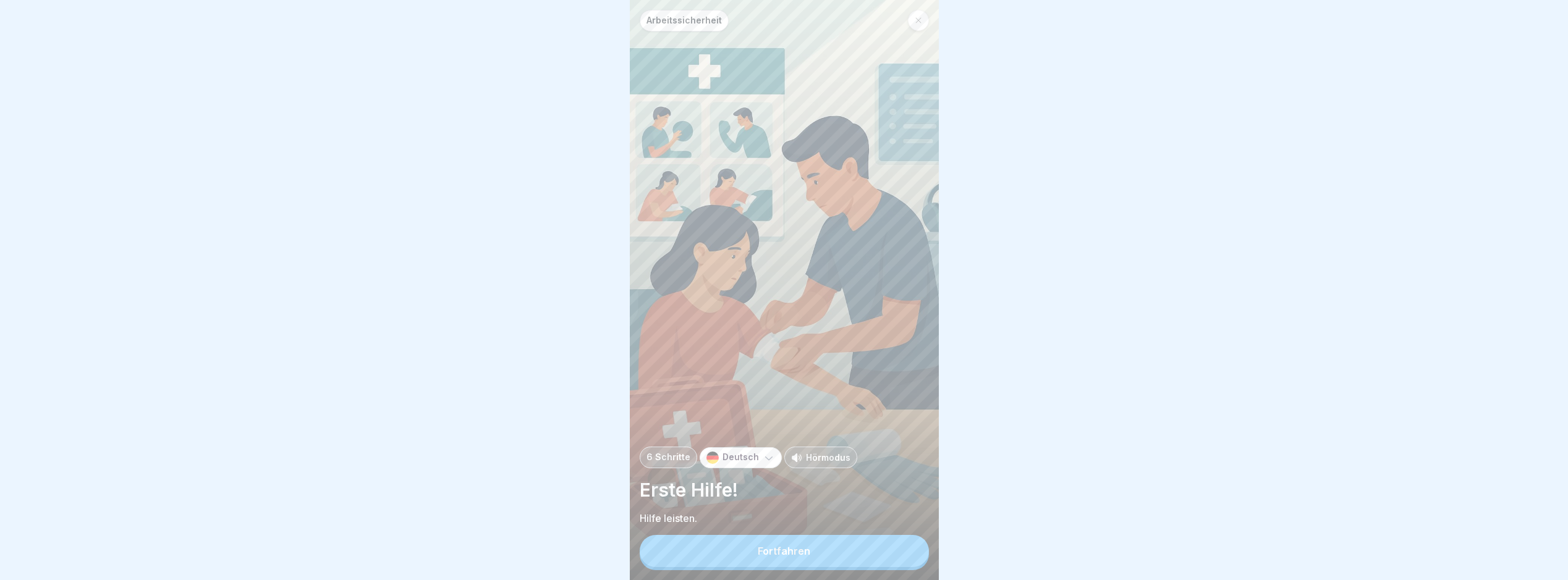
click at [875, 558] on button "Fortfahren" at bounding box center [784, 551] width 289 height 32
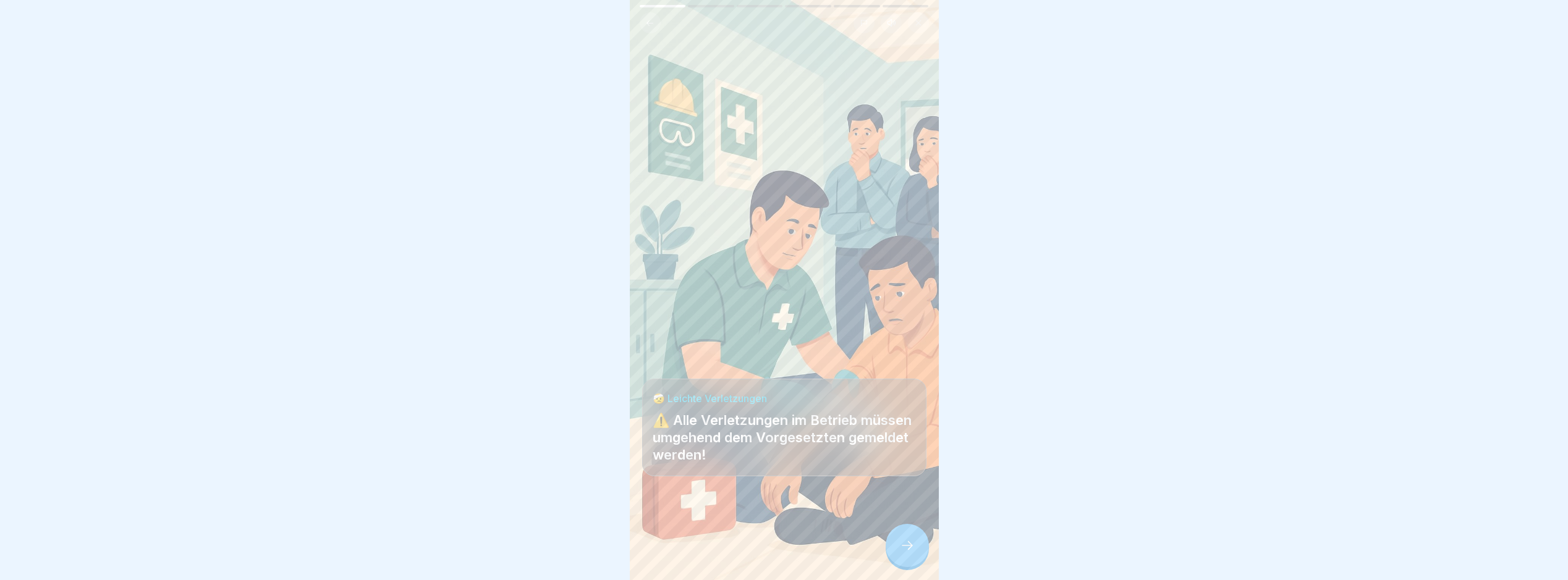
click at [875, 558] on div at bounding box center [784, 543] width 284 height 74
click at [879, 565] on div at bounding box center [784, 543] width 284 height 74
click at [883, 565] on div at bounding box center [784, 543] width 284 height 74
click at [898, 558] on div at bounding box center [908, 546] width 43 height 43
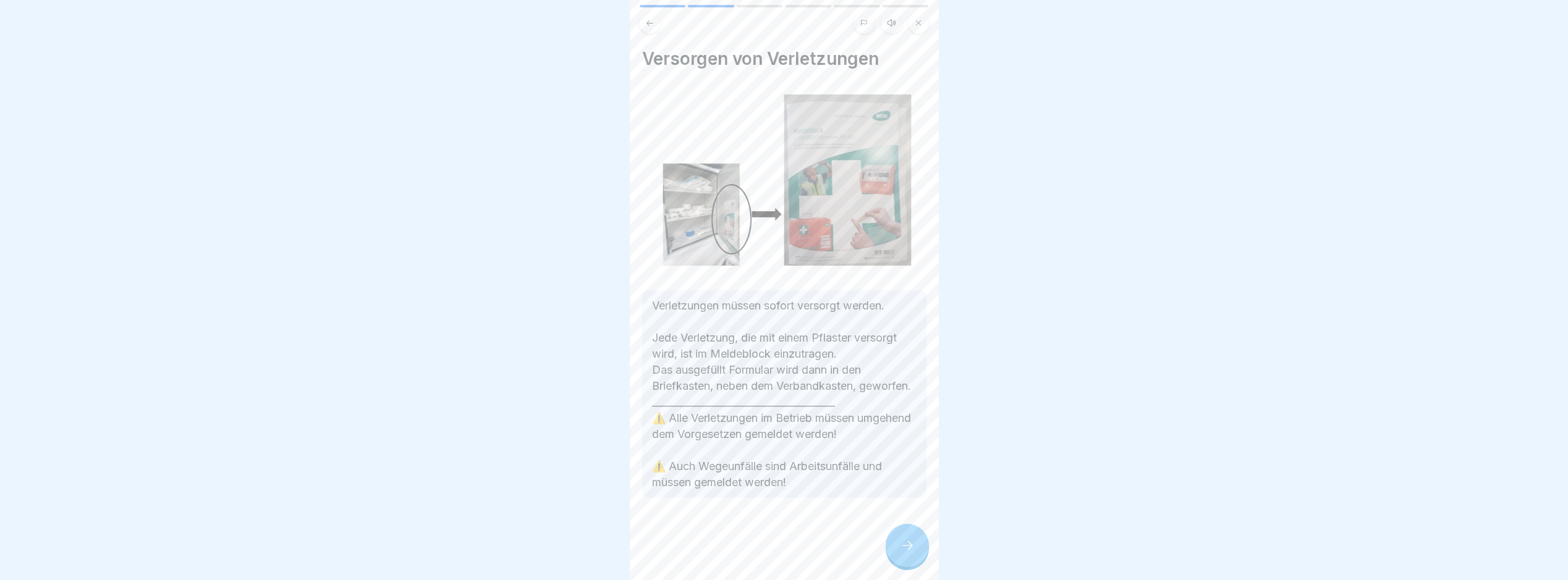
click at [898, 558] on div at bounding box center [908, 546] width 43 height 43
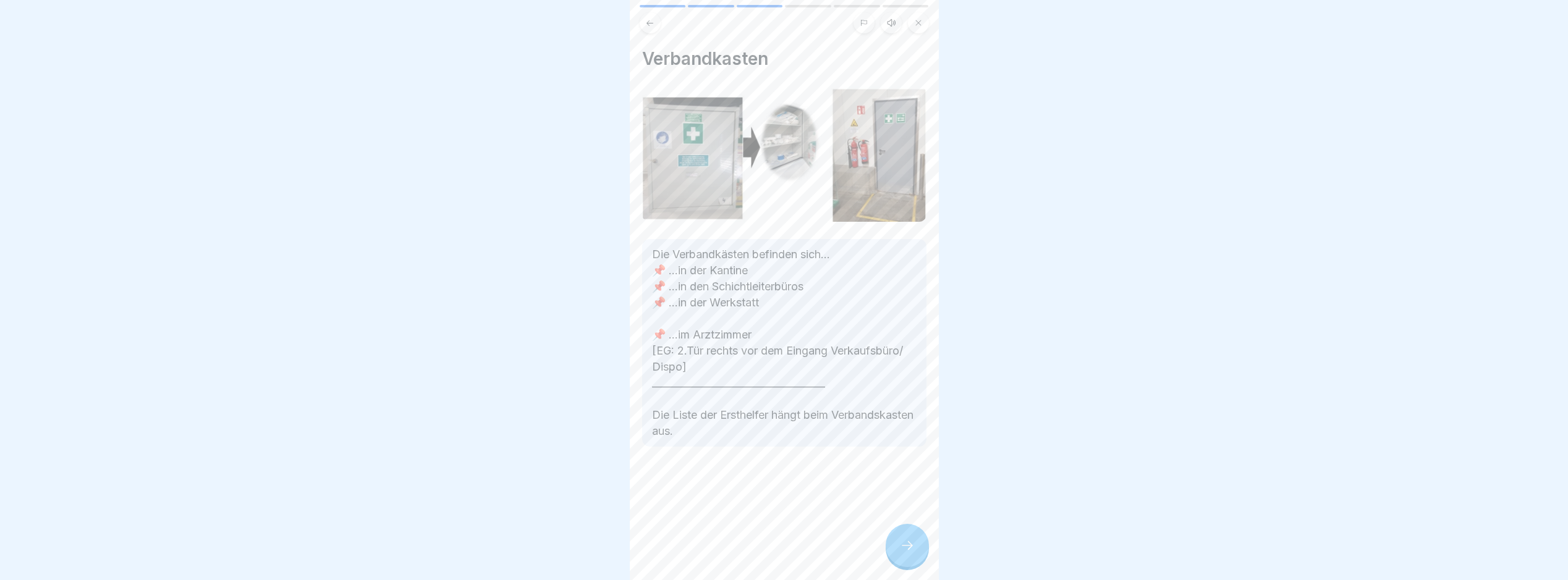
click at [898, 558] on div at bounding box center [908, 546] width 43 height 43
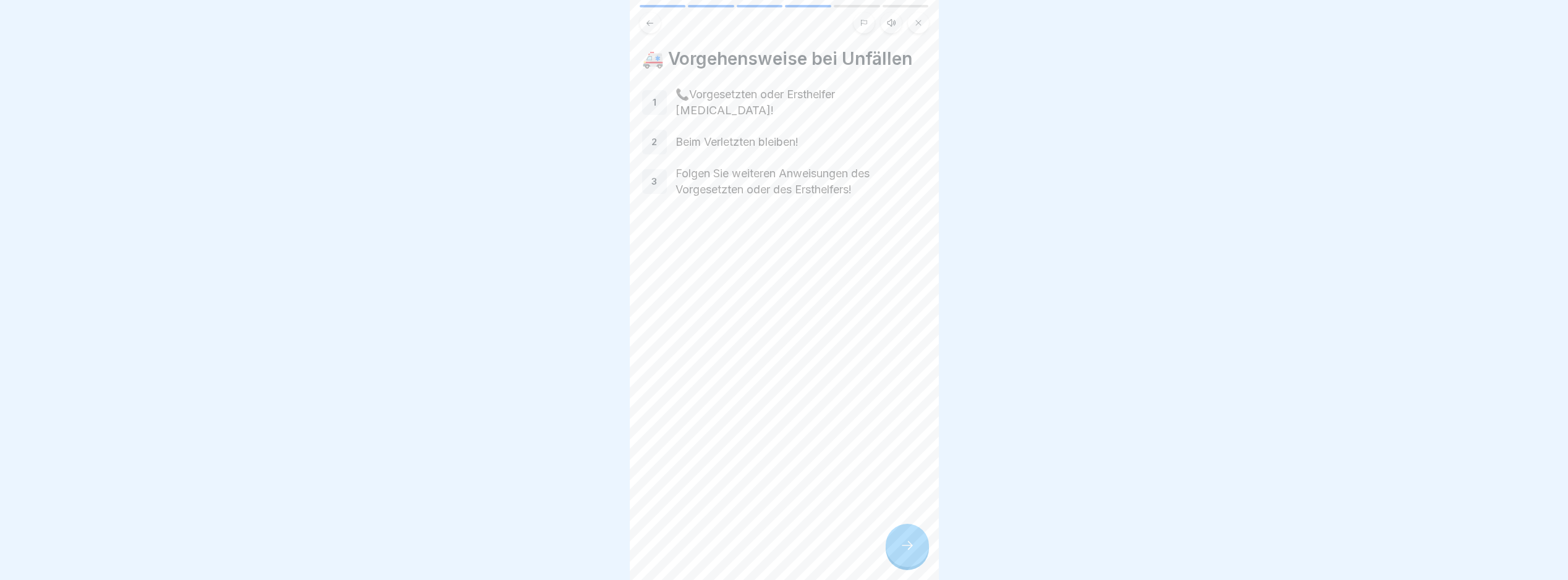
click at [898, 558] on div at bounding box center [908, 546] width 43 height 43
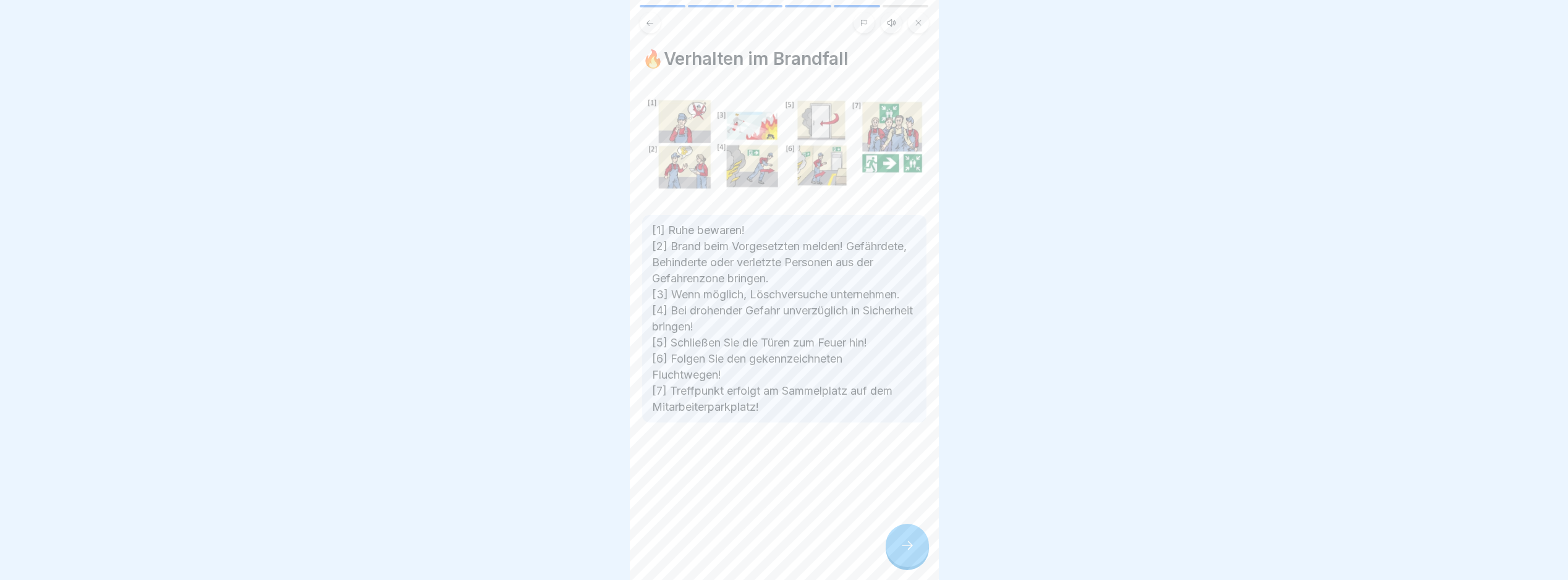
click at [898, 558] on div at bounding box center [908, 546] width 43 height 43
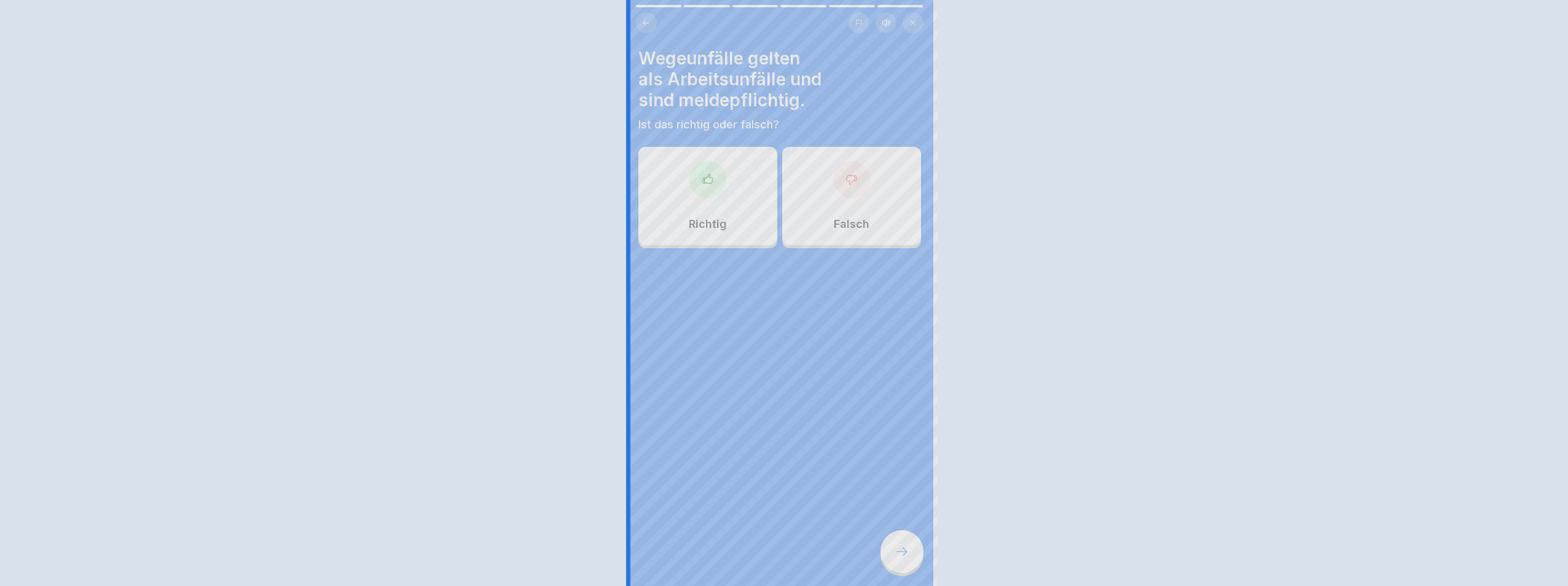
click at [894, 555] on div at bounding box center [784, 293] width 1568 height 586
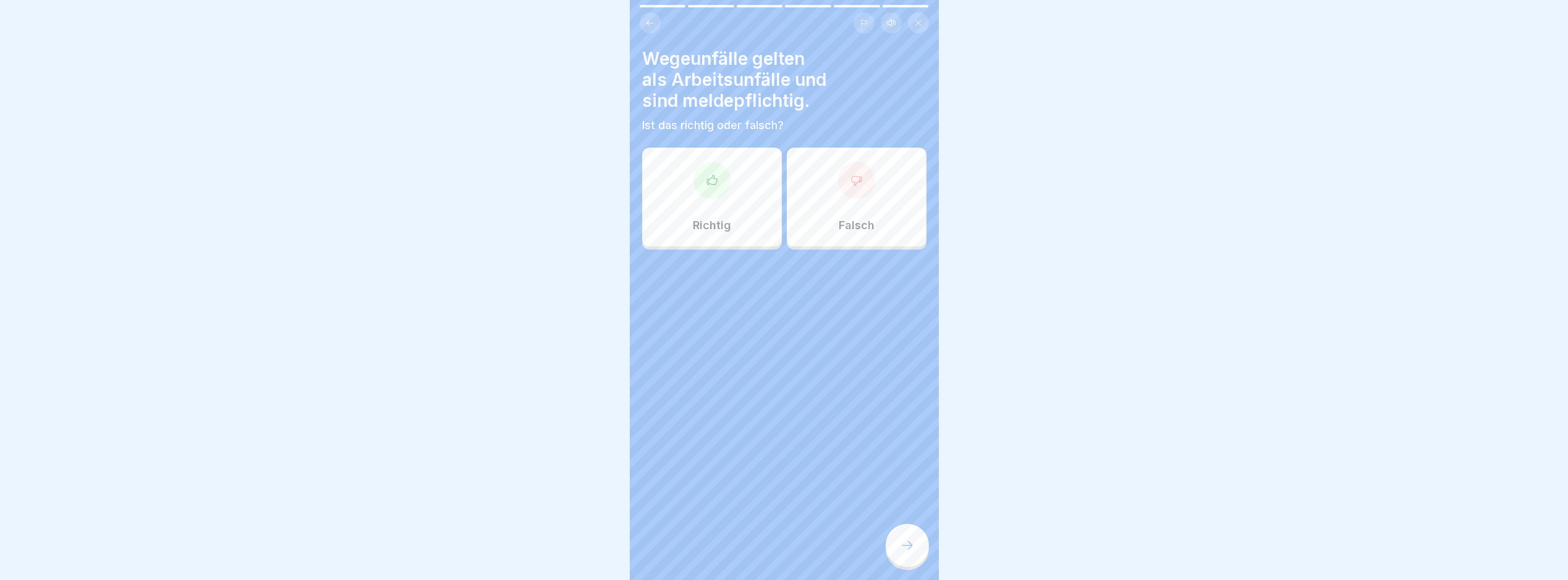
click at [704, 189] on div at bounding box center [712, 180] width 37 height 37
click at [894, 549] on div at bounding box center [908, 546] width 43 height 43
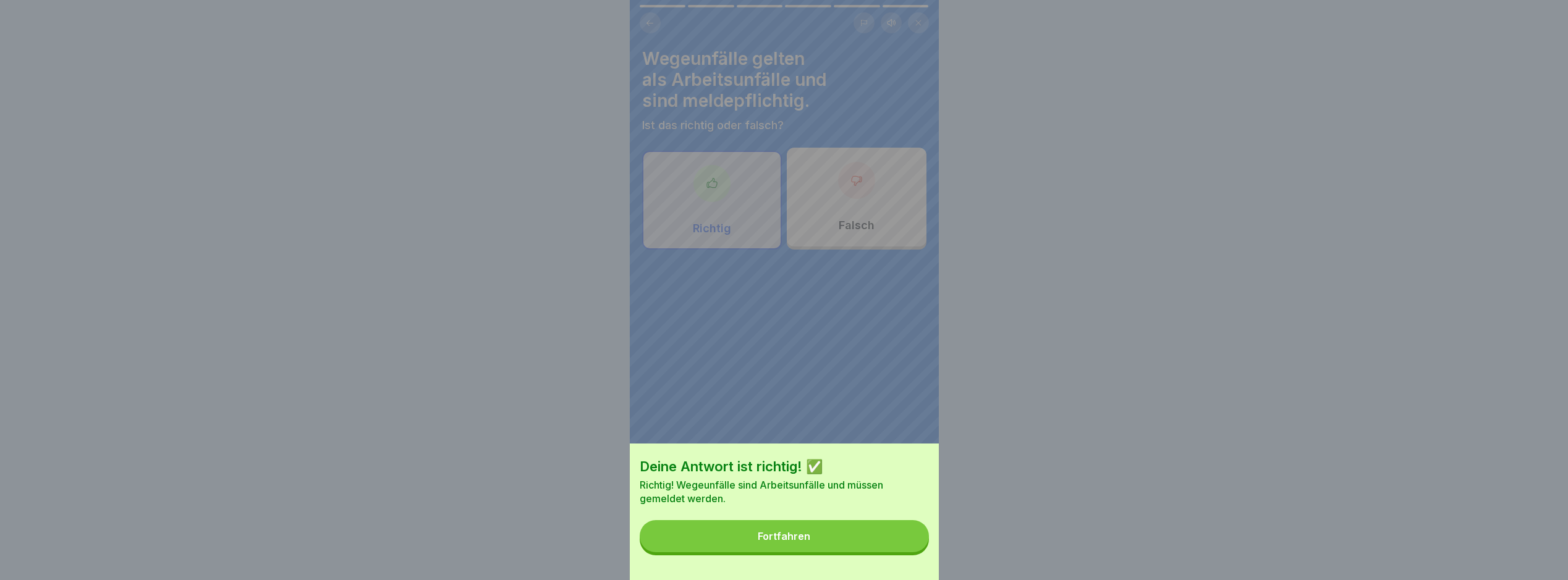
click at [896, 552] on button "Fortfahren" at bounding box center [784, 536] width 289 height 32
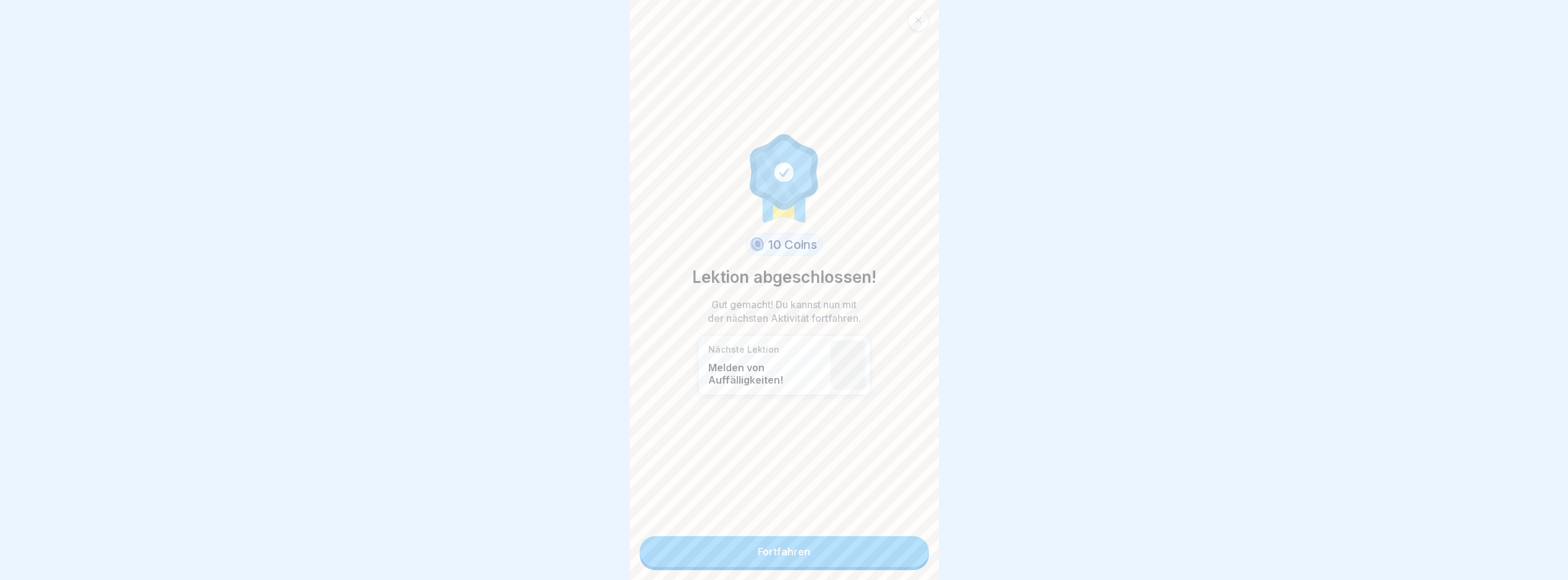
click at [896, 542] on link "Fortfahren" at bounding box center [784, 552] width 289 height 31
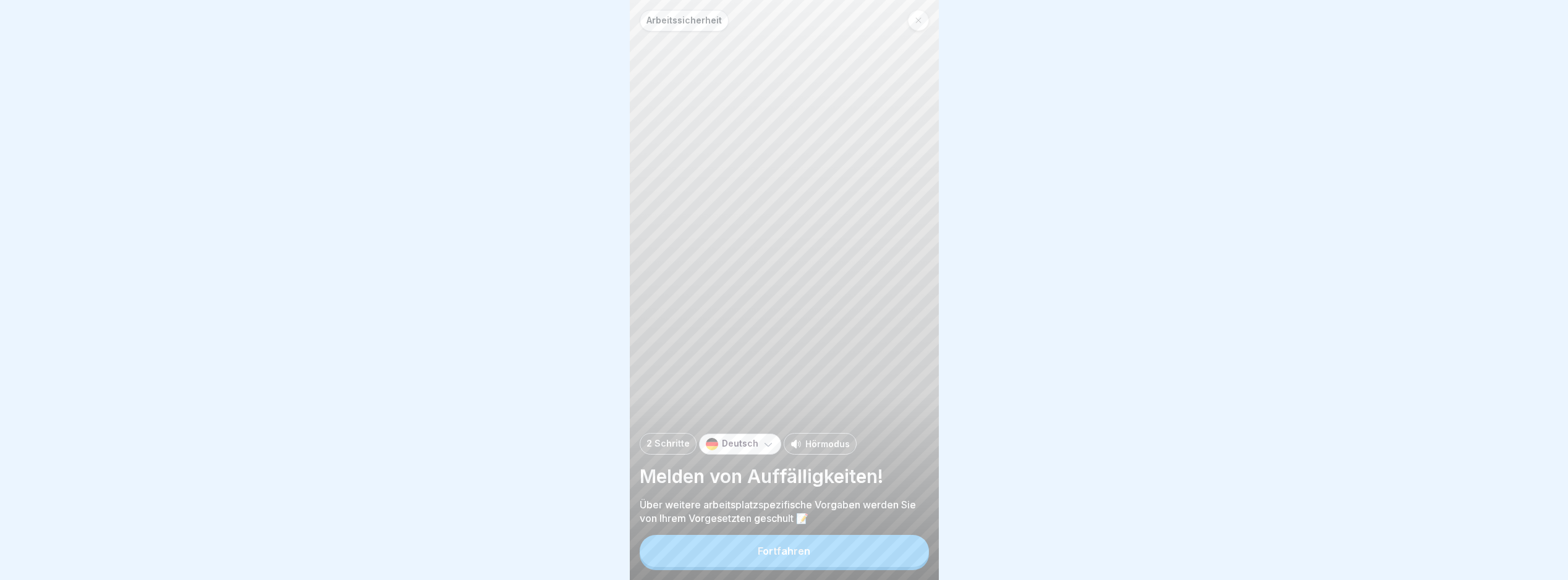
click at [867, 554] on button "Fortfahren" at bounding box center [784, 551] width 289 height 32
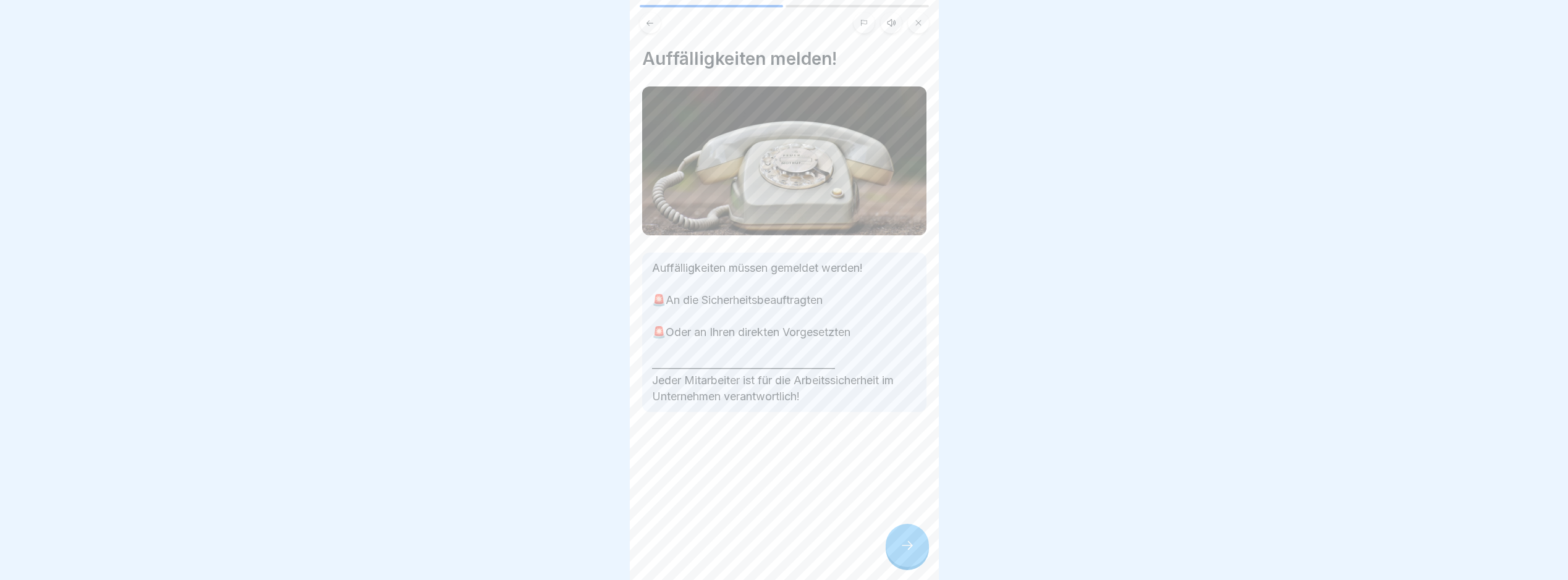
click at [900, 549] on icon at bounding box center [908, 546] width 15 height 15
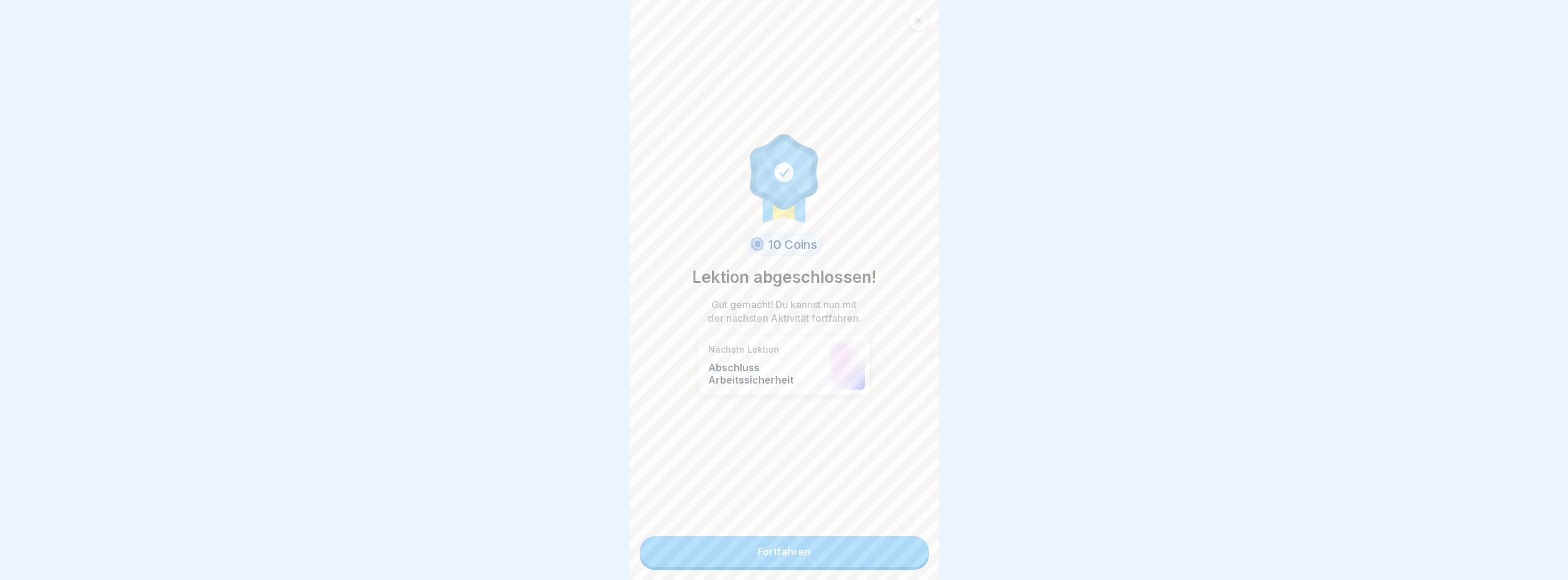
click at [900, 549] on link "Fortfahren" at bounding box center [784, 552] width 289 height 31
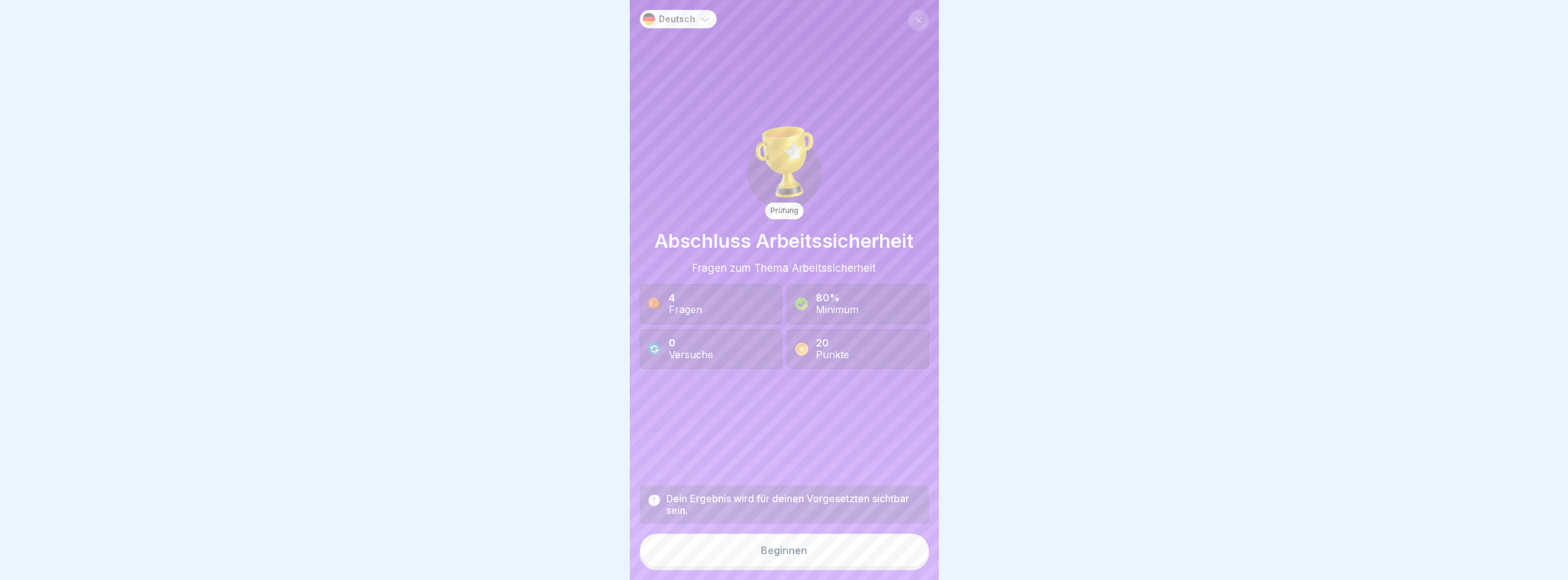
click at [901, 550] on button "Beginnen" at bounding box center [784, 551] width 289 height 34
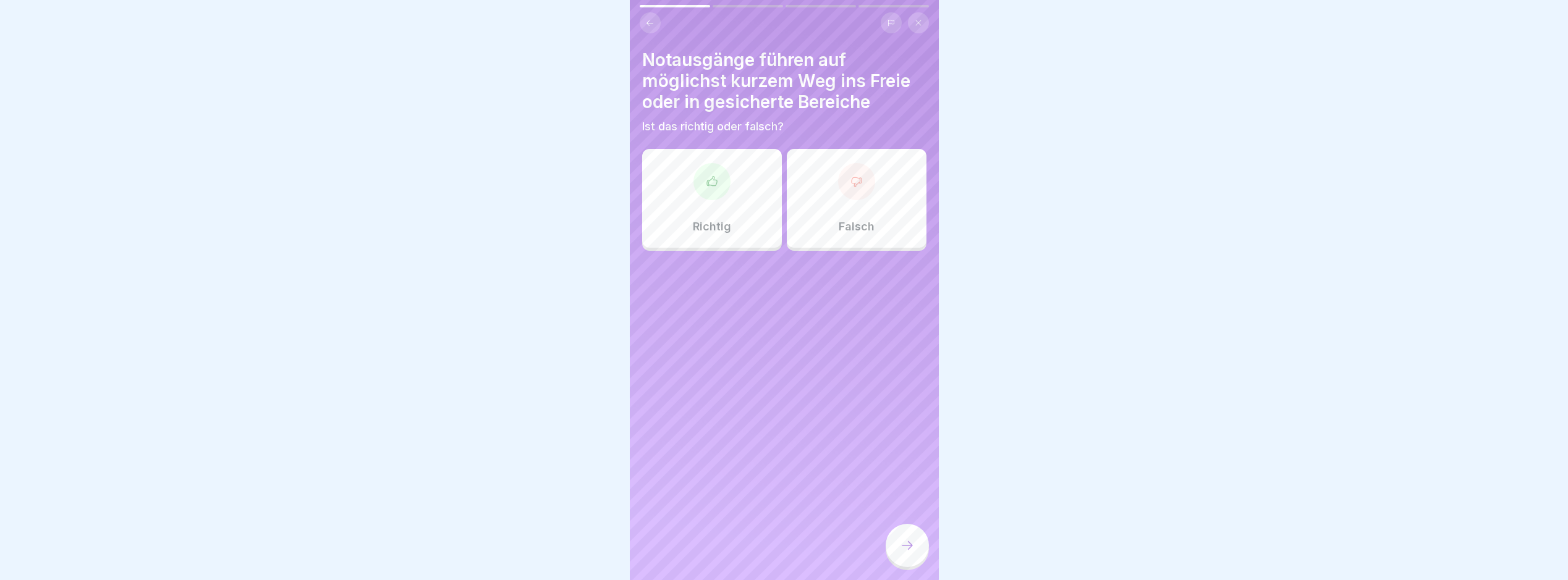
click at [706, 207] on div "Richtig" at bounding box center [712, 198] width 139 height 99
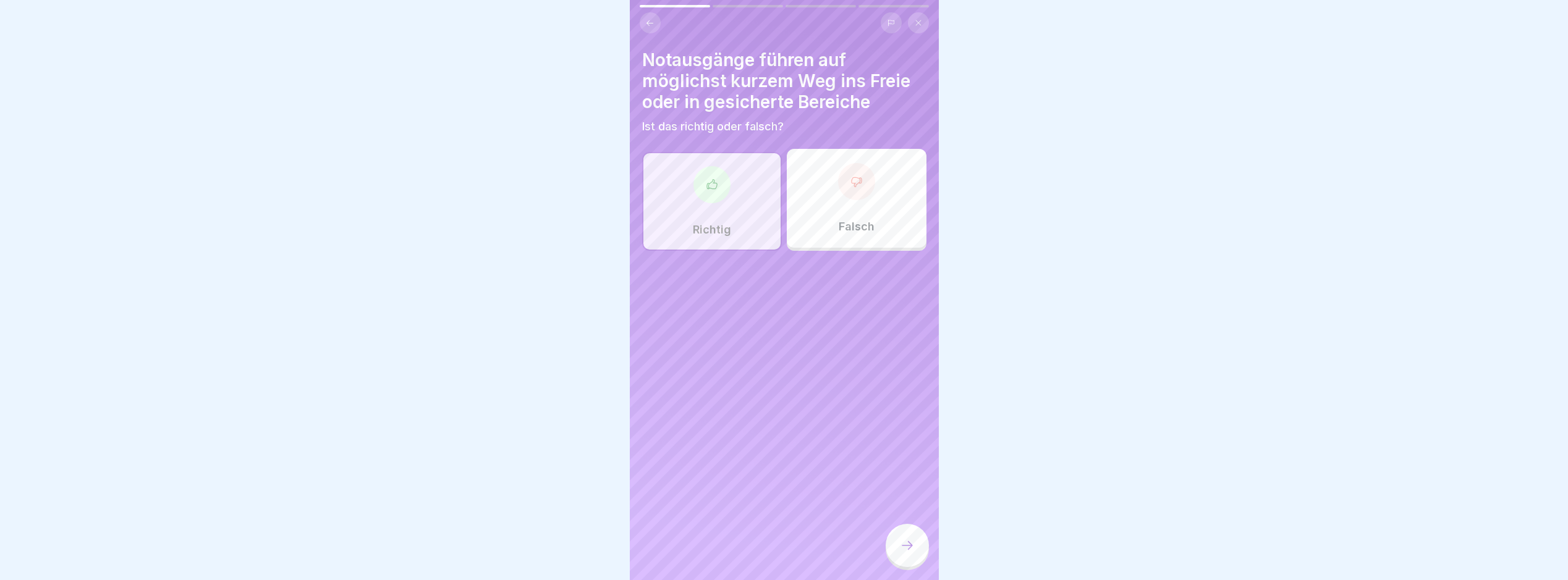
click at [914, 553] on icon at bounding box center [908, 546] width 15 height 15
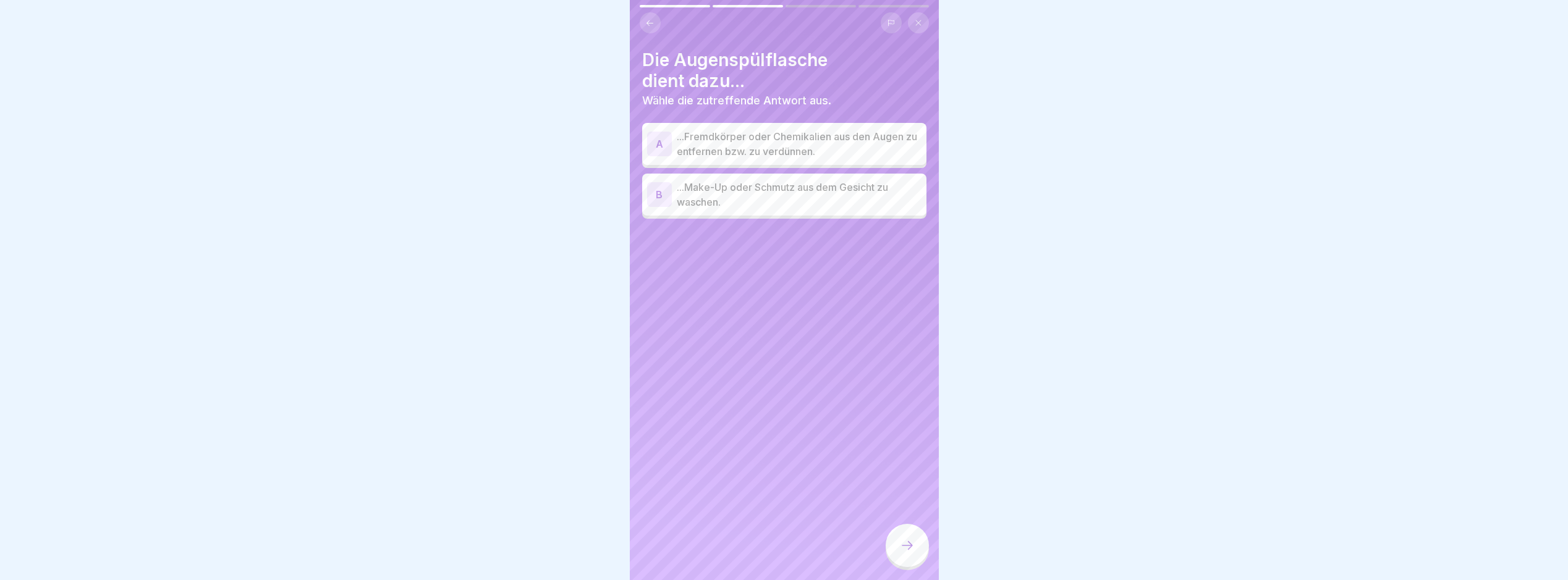
click at [856, 154] on p "...Fremdkörper oder Chemikalien aus den Augen zu entfernen bzw. zu verdünnen." at bounding box center [799, 144] width 245 height 30
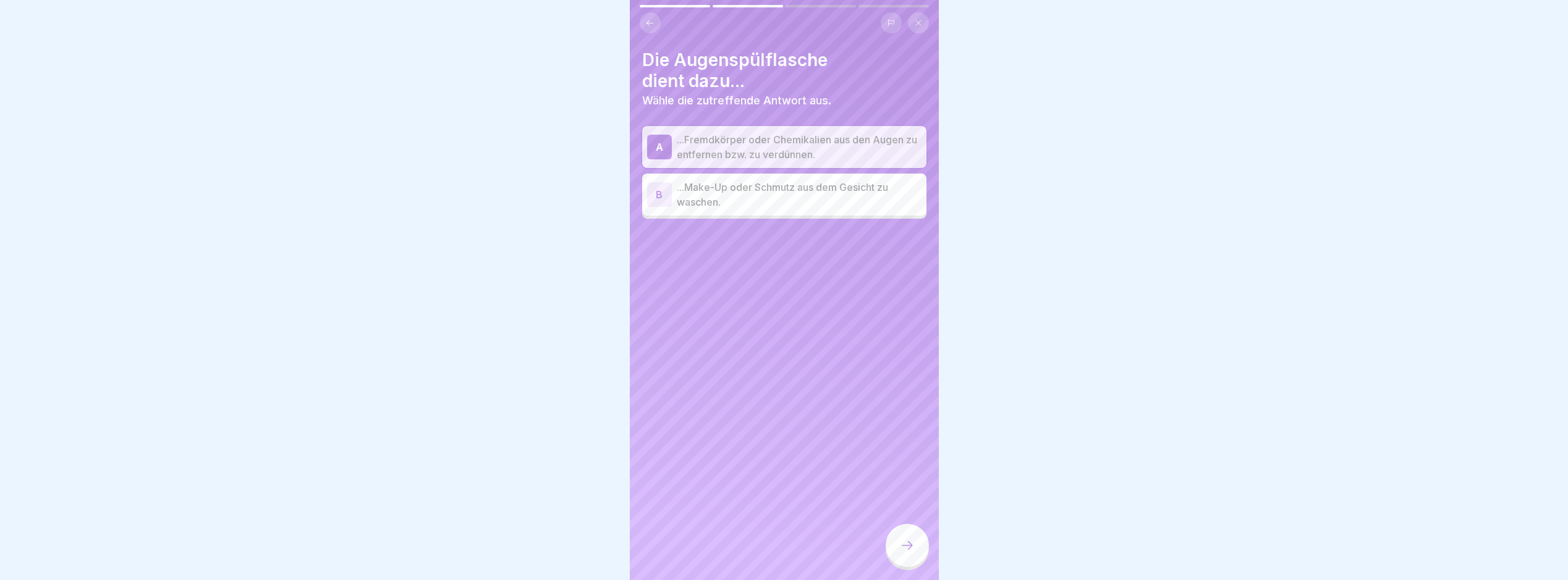
click at [904, 538] on div at bounding box center [908, 546] width 43 height 43
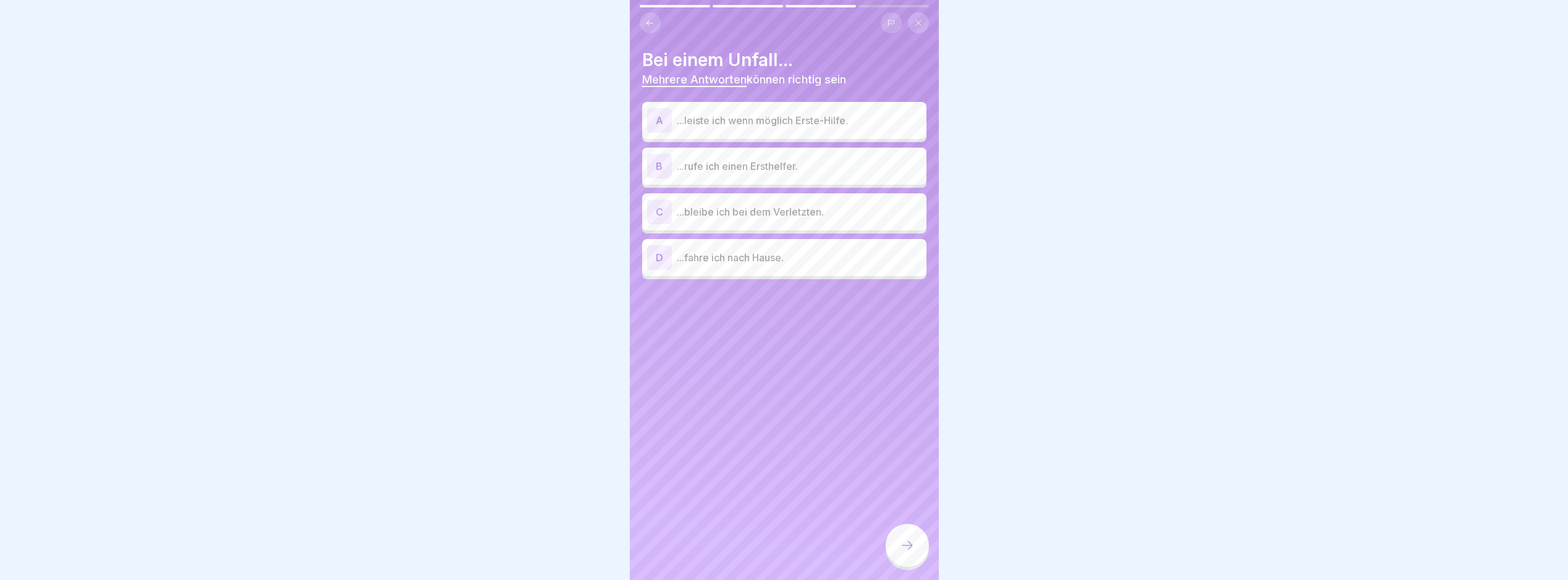
click at [857, 123] on p "...leiste ich wenn möglich Erste-Hilfe." at bounding box center [799, 121] width 245 height 15
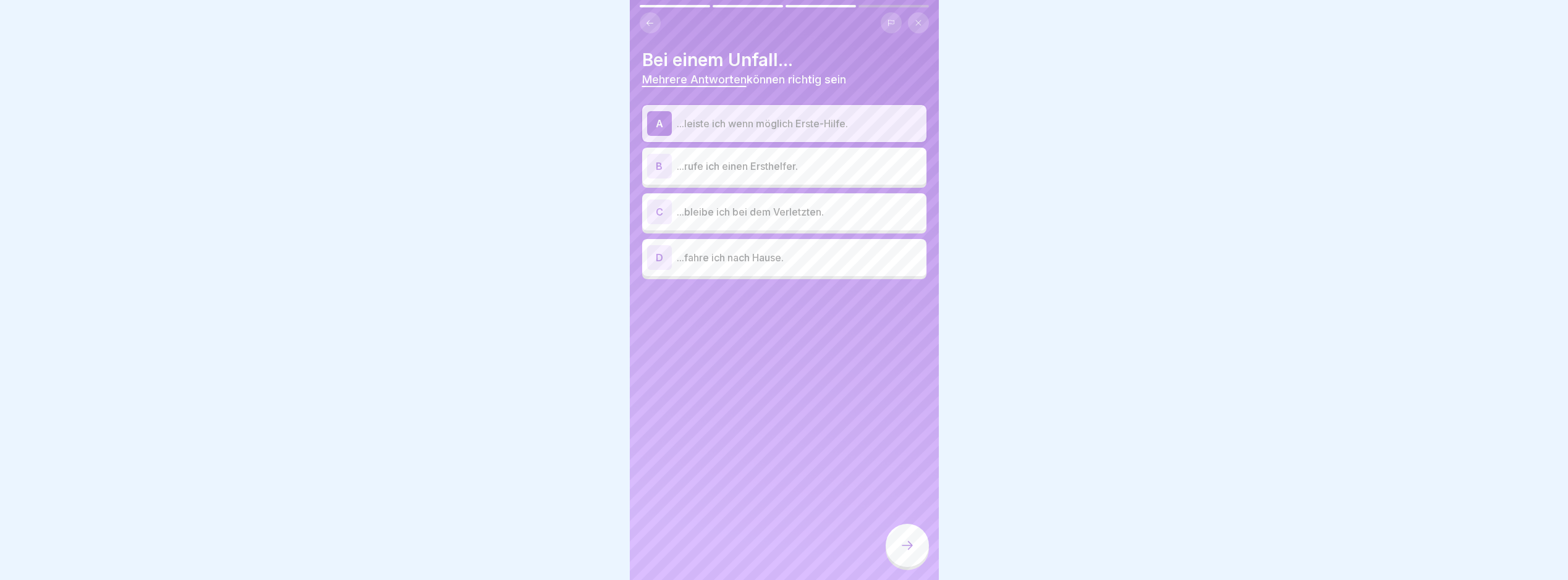
click at [889, 164] on p "...rufe ich einen Ersthelfer." at bounding box center [799, 166] width 245 height 15
click at [873, 210] on p "...bleibe ich bei dem Verletzten." at bounding box center [799, 212] width 245 height 15
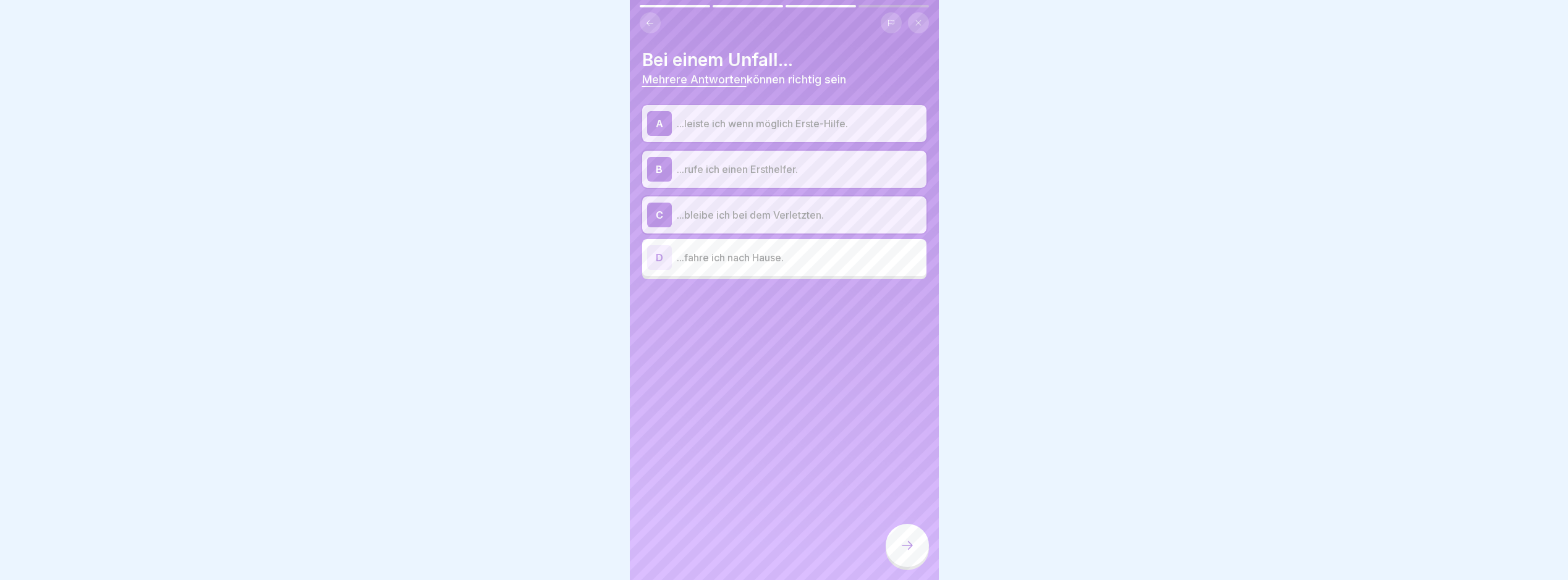
click at [893, 550] on div at bounding box center [908, 546] width 43 height 43
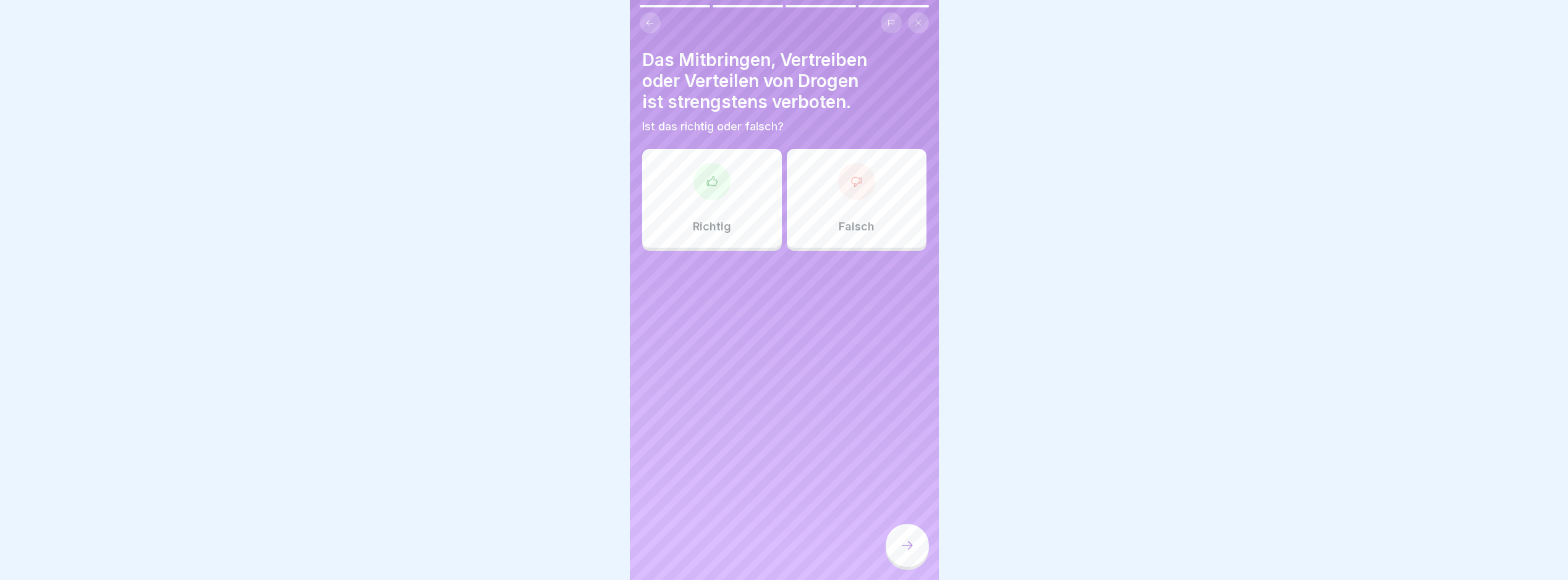
click at [739, 179] on div "Richtig" at bounding box center [712, 198] width 139 height 99
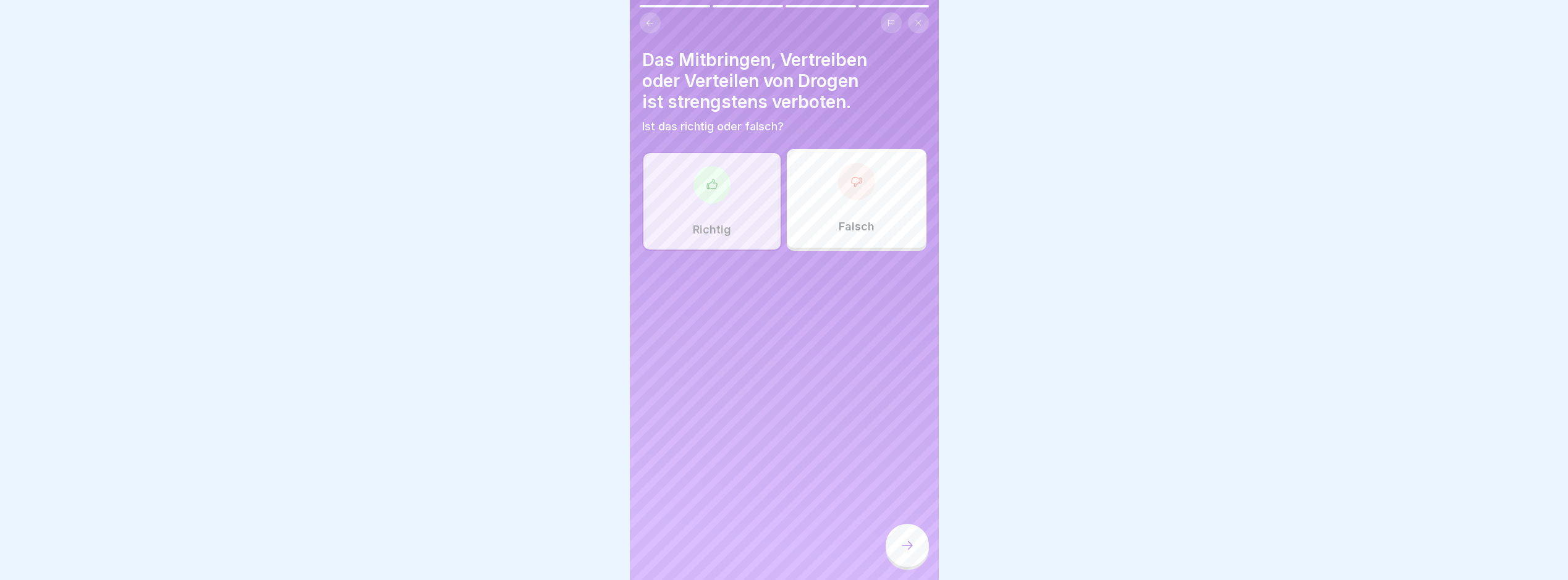
click at [898, 540] on div at bounding box center [908, 546] width 43 height 43
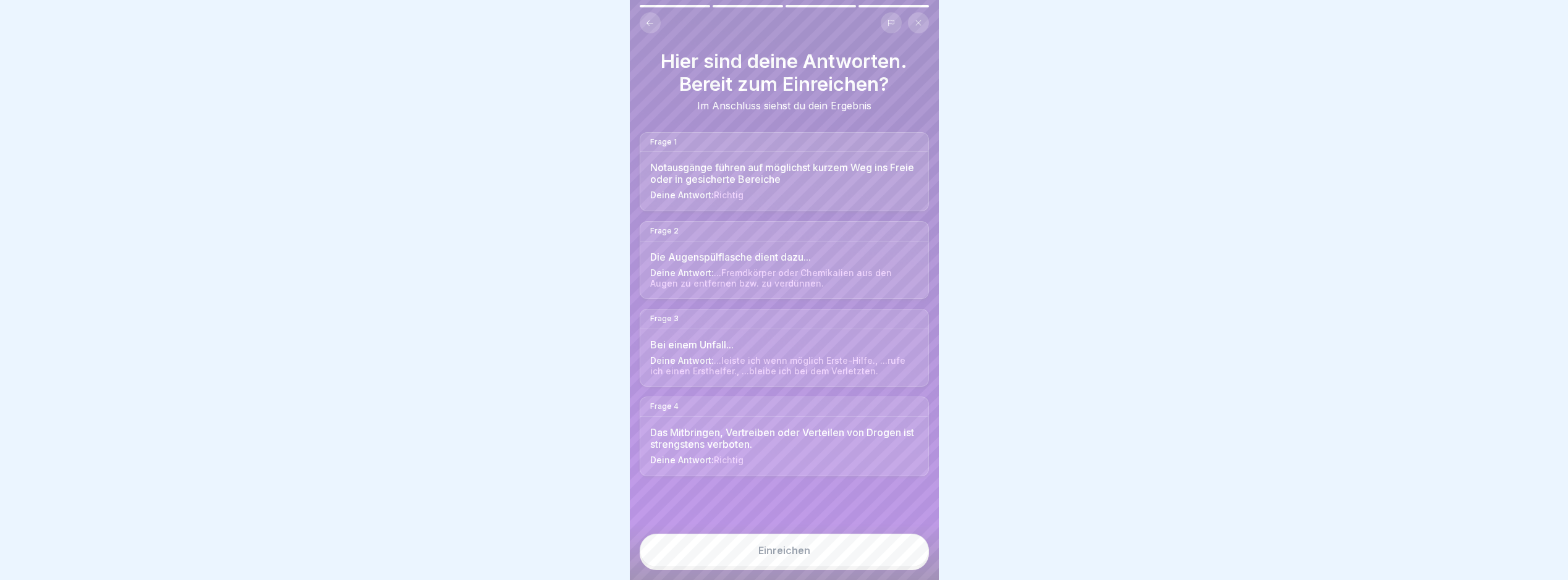
click at [874, 567] on button "Einreichen" at bounding box center [784, 551] width 289 height 34
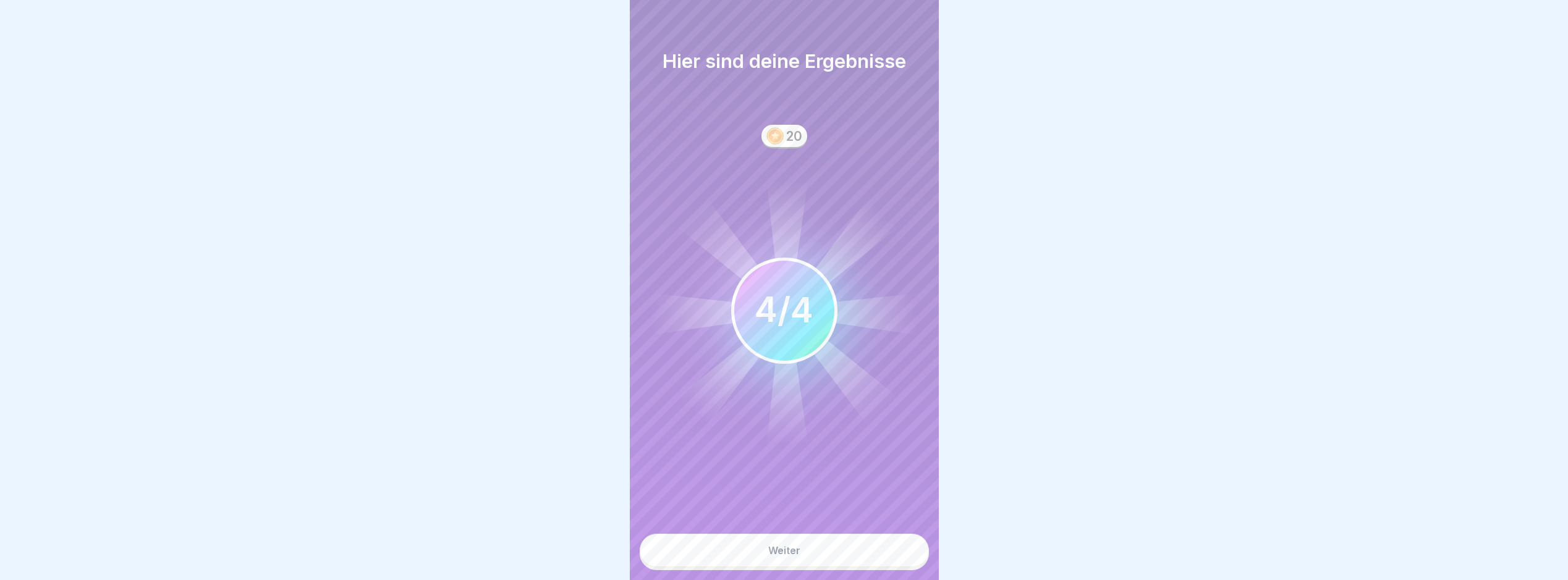
click at [880, 562] on button "Weiter" at bounding box center [784, 551] width 289 height 34
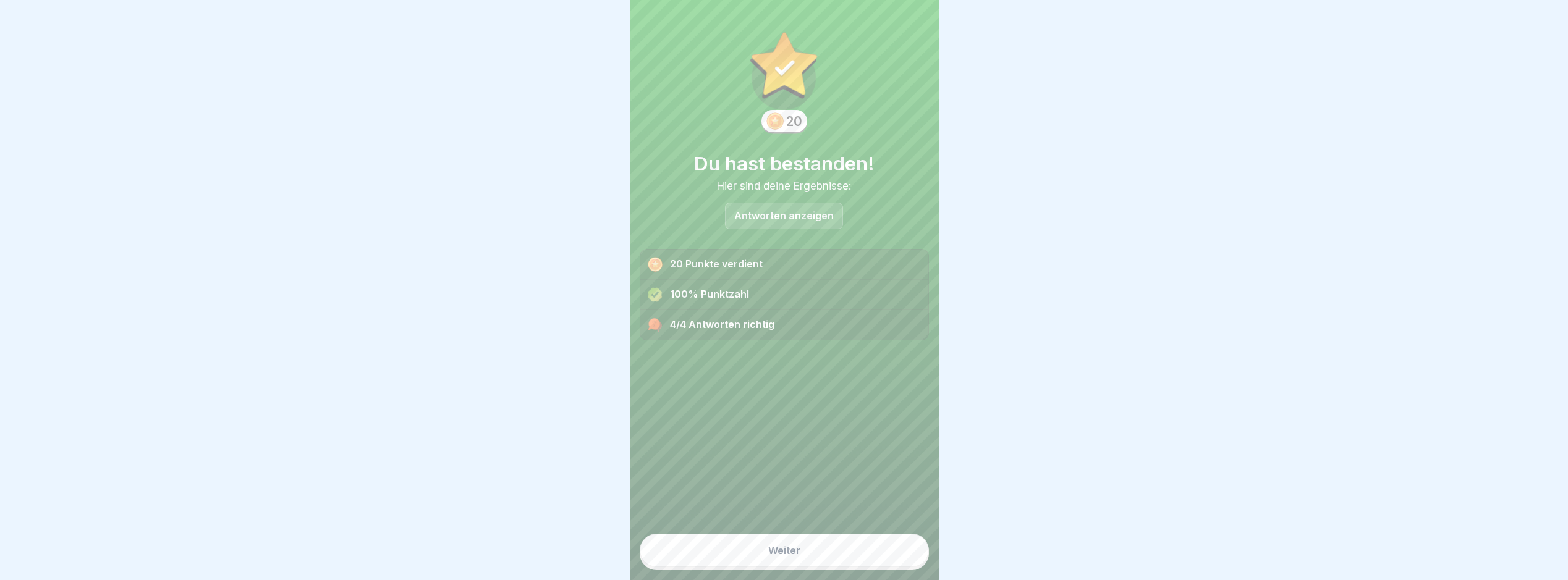
click at [873, 565] on button "Weiter" at bounding box center [784, 551] width 289 height 34
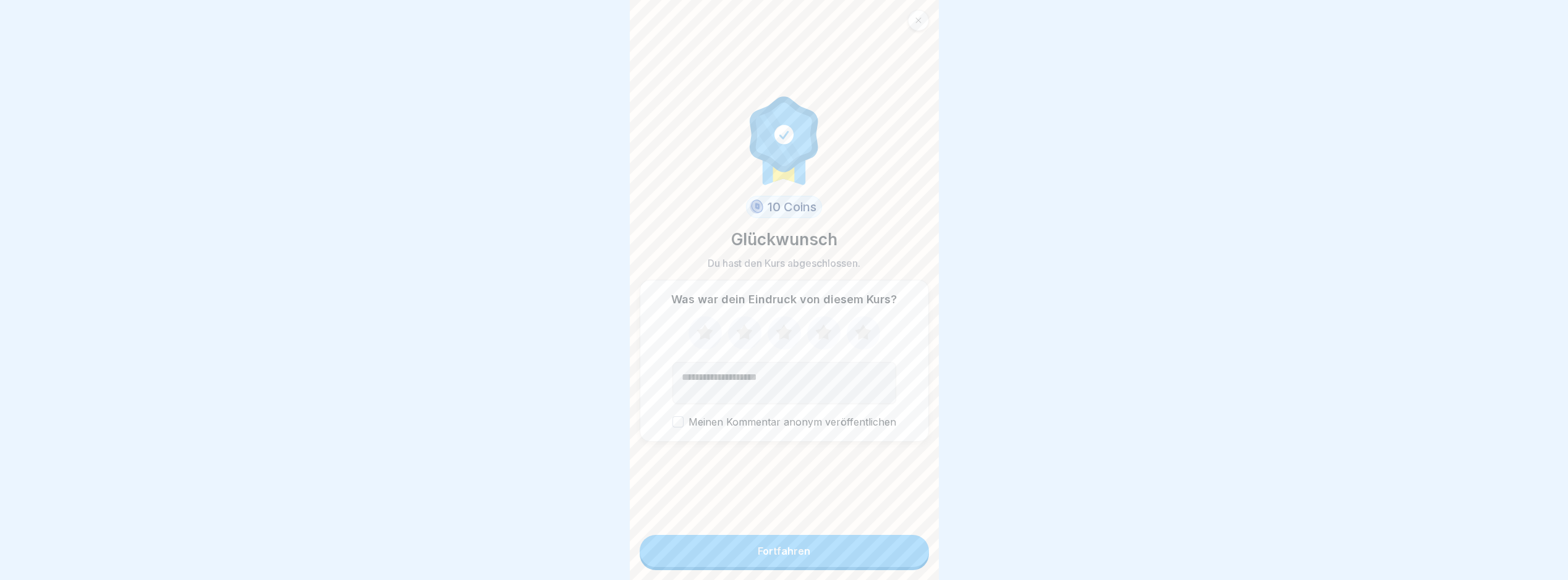
click at [854, 562] on button "Fortfahren" at bounding box center [784, 551] width 289 height 32
click at [900, 553] on button "Fortfahren" at bounding box center [784, 551] width 289 height 32
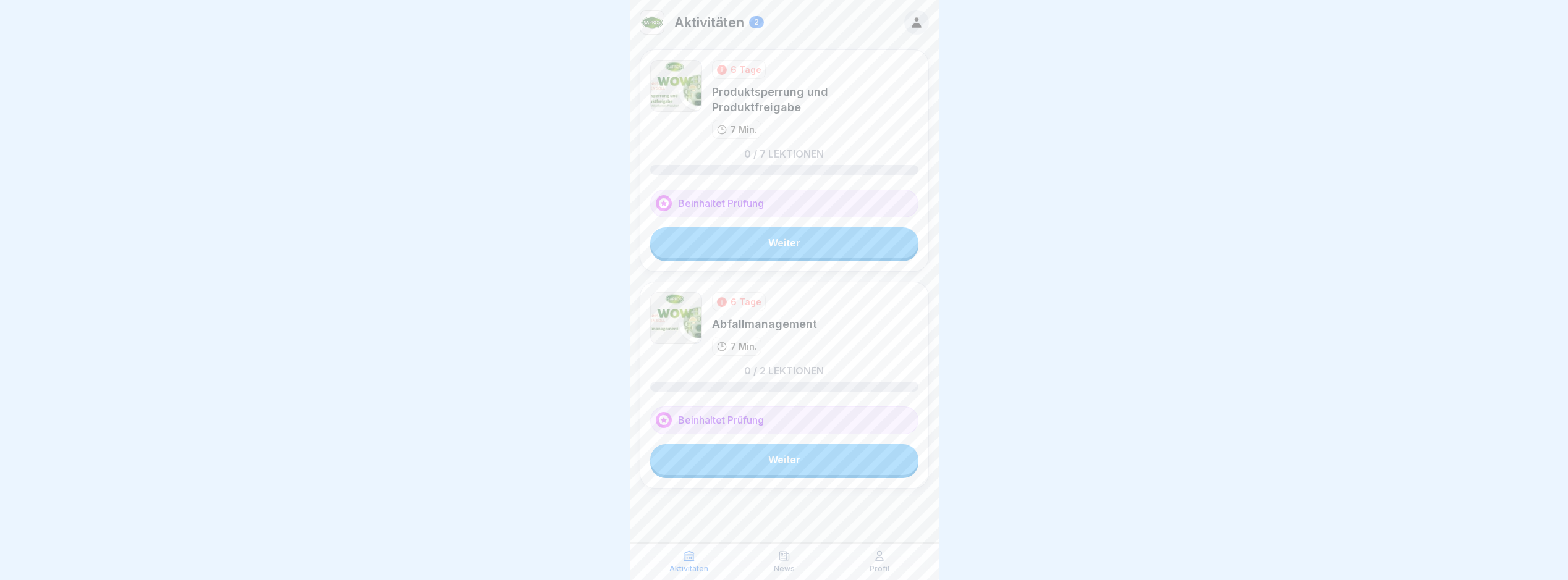
scroll to position [9, 0]
click at [797, 228] on link "Weiter" at bounding box center [784, 243] width 268 height 31
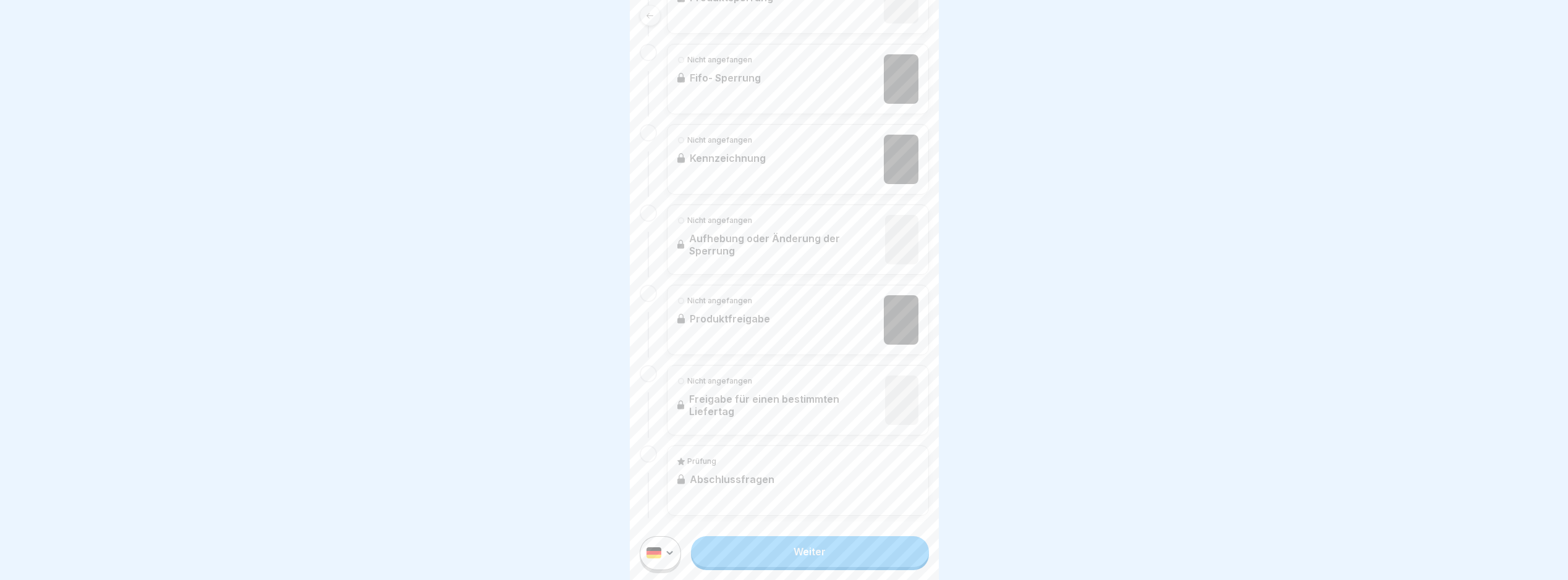
scroll to position [9, 0]
click at [836, 541] on link "Weiter" at bounding box center [810, 552] width 237 height 31
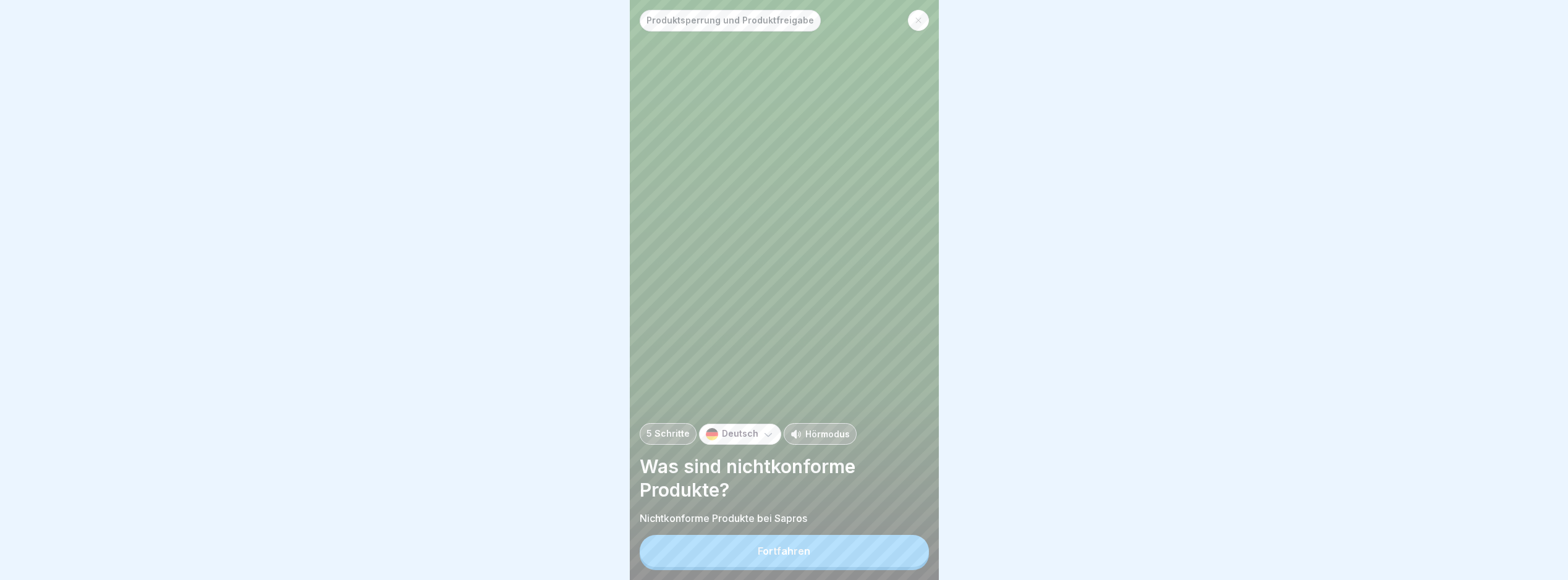
click at [858, 551] on button "Fortfahren" at bounding box center [784, 551] width 289 height 32
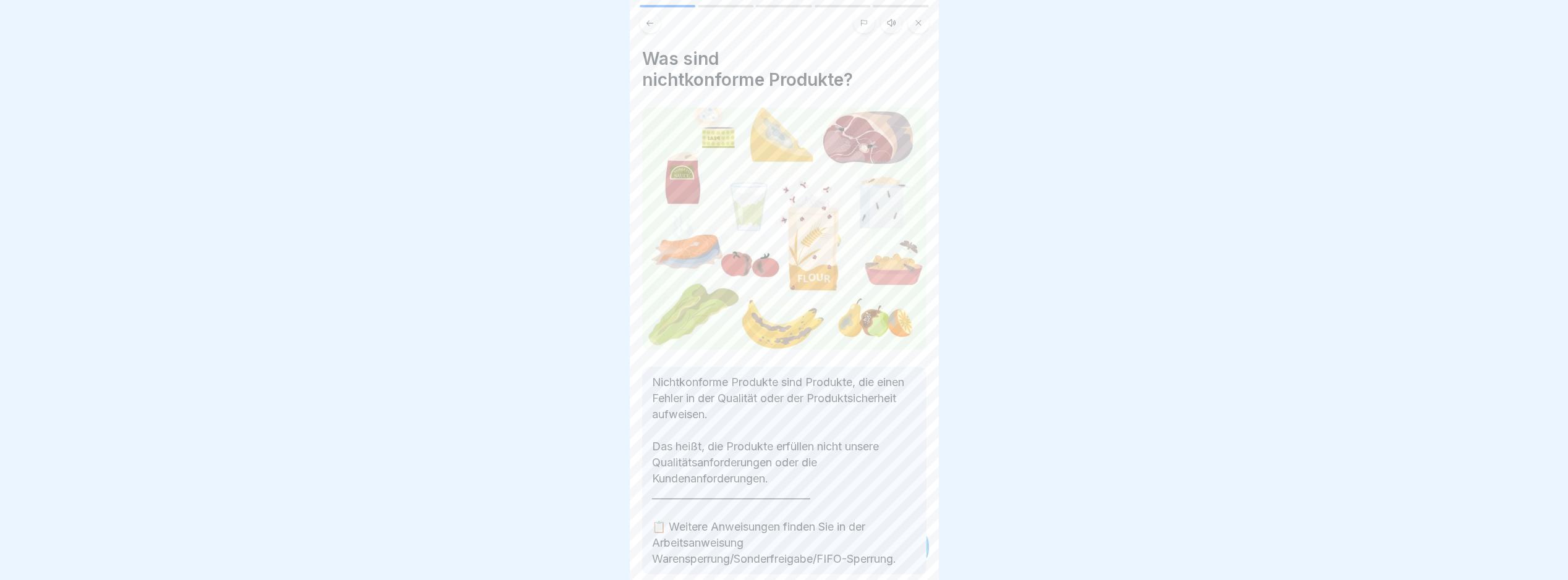
click at [858, 556] on p "Nichtkonforme Produkte sind Produkte, die einen Fehler in der Qualität oder der…" at bounding box center [784, 471] width 265 height 193
click at [858, 559] on p "Nichtkonforme Produkte sind Produkte, die einen Fehler in der Qualität oder der…" at bounding box center [784, 471] width 265 height 193
click at [873, 553] on p "Nichtkonforme Produkte sind Produkte, die einen Fehler in der Qualität oder der…" at bounding box center [784, 471] width 265 height 193
click at [902, 555] on p "Nichtkonforme Produkte sind Produkte, die einen Fehler in der Qualität oder der…" at bounding box center [784, 471] width 265 height 193
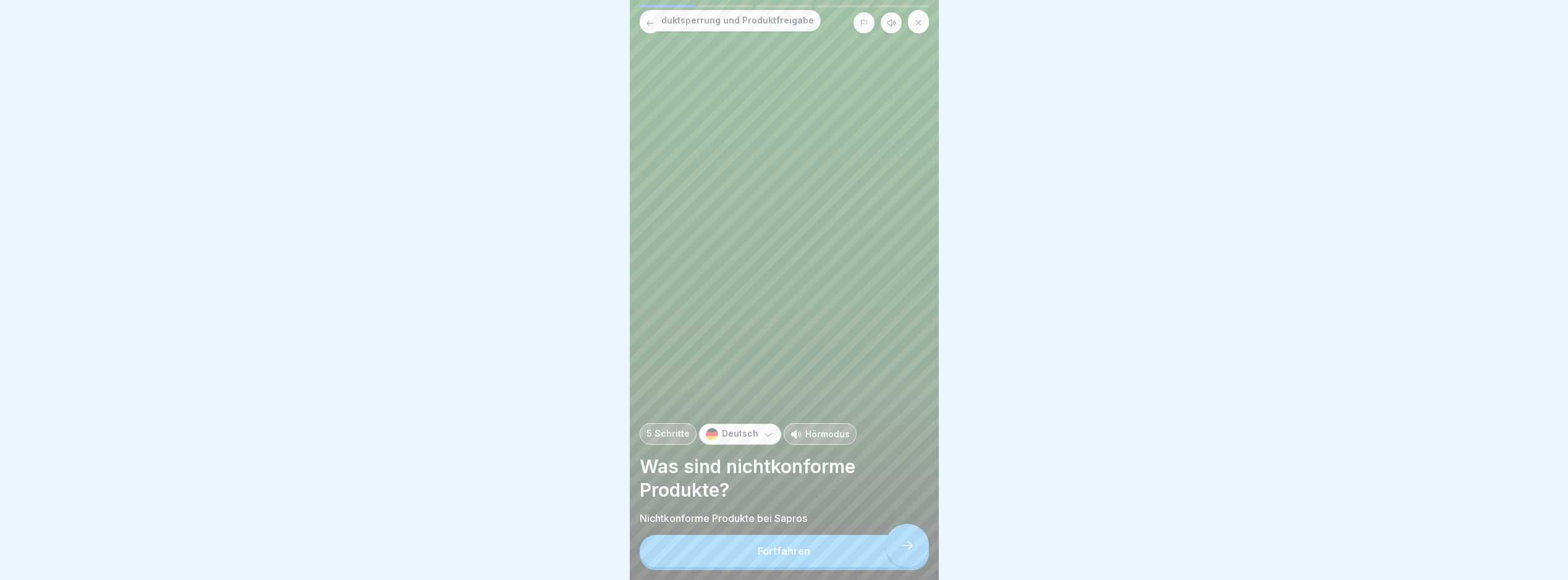
click at [910, 556] on div "Produktsperrung und Produktfreigabe 5 Schritte Deutsch Hörmodus Was sind nichtk…" at bounding box center [784, 290] width 309 height 580
click at [910, 558] on button "Fortfahren" at bounding box center [784, 551] width 289 height 32
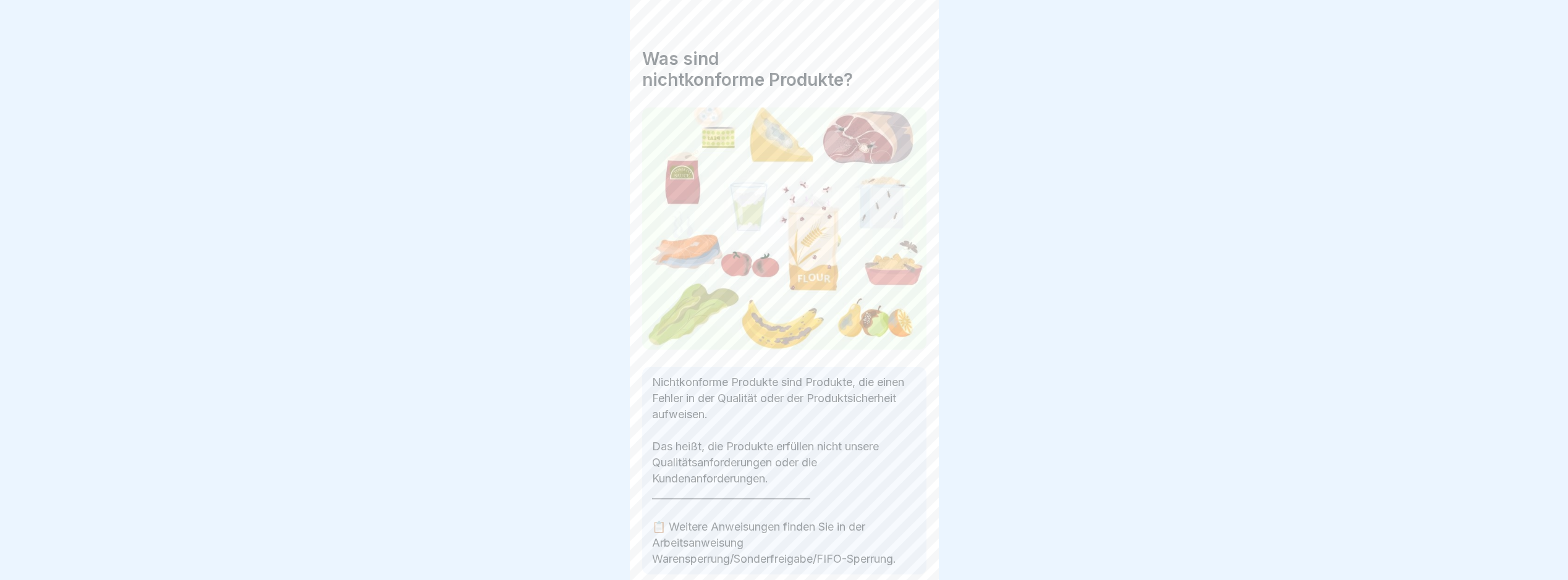
click at [914, 553] on icon at bounding box center [908, 546] width 15 height 15
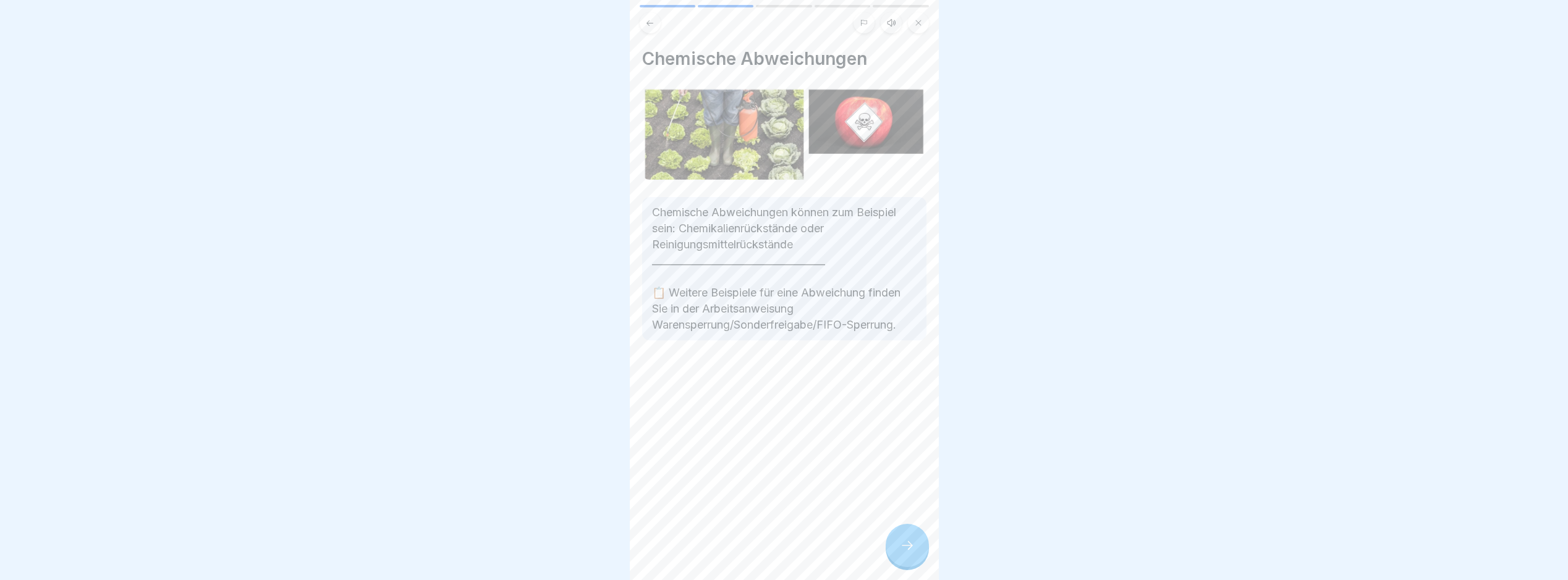
click at [916, 558] on div at bounding box center [908, 546] width 43 height 43
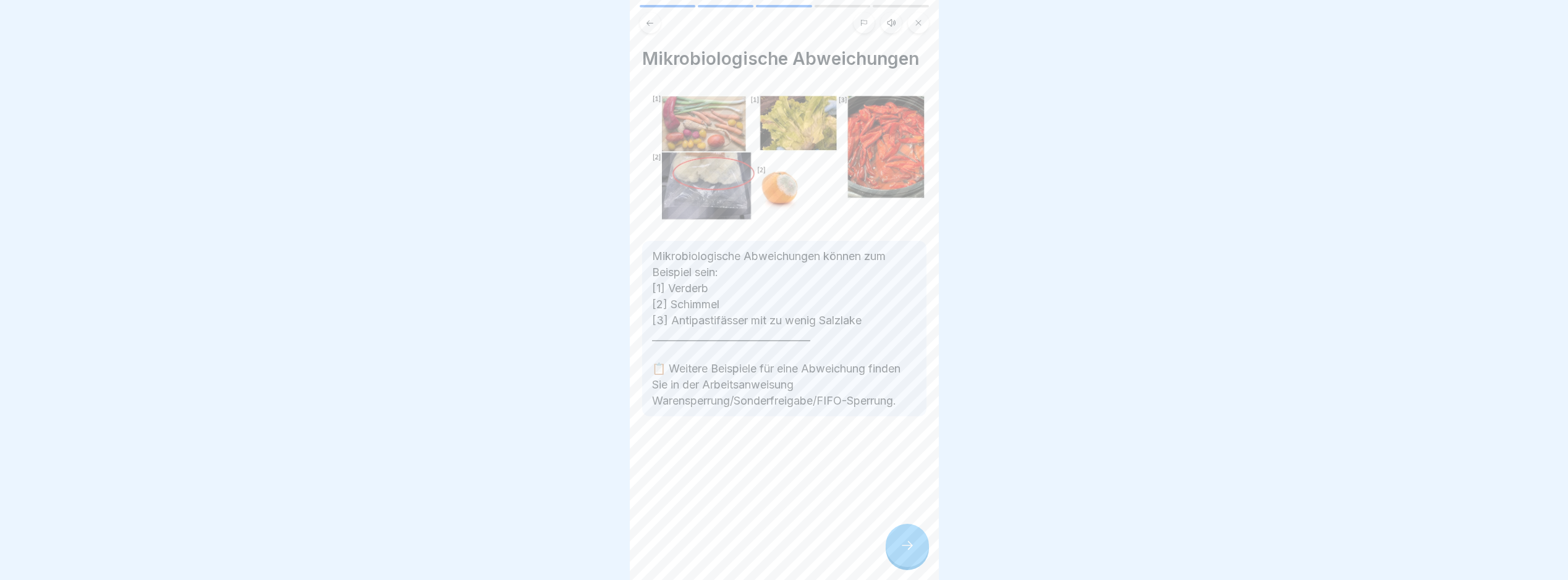
click at [916, 558] on div at bounding box center [908, 546] width 43 height 43
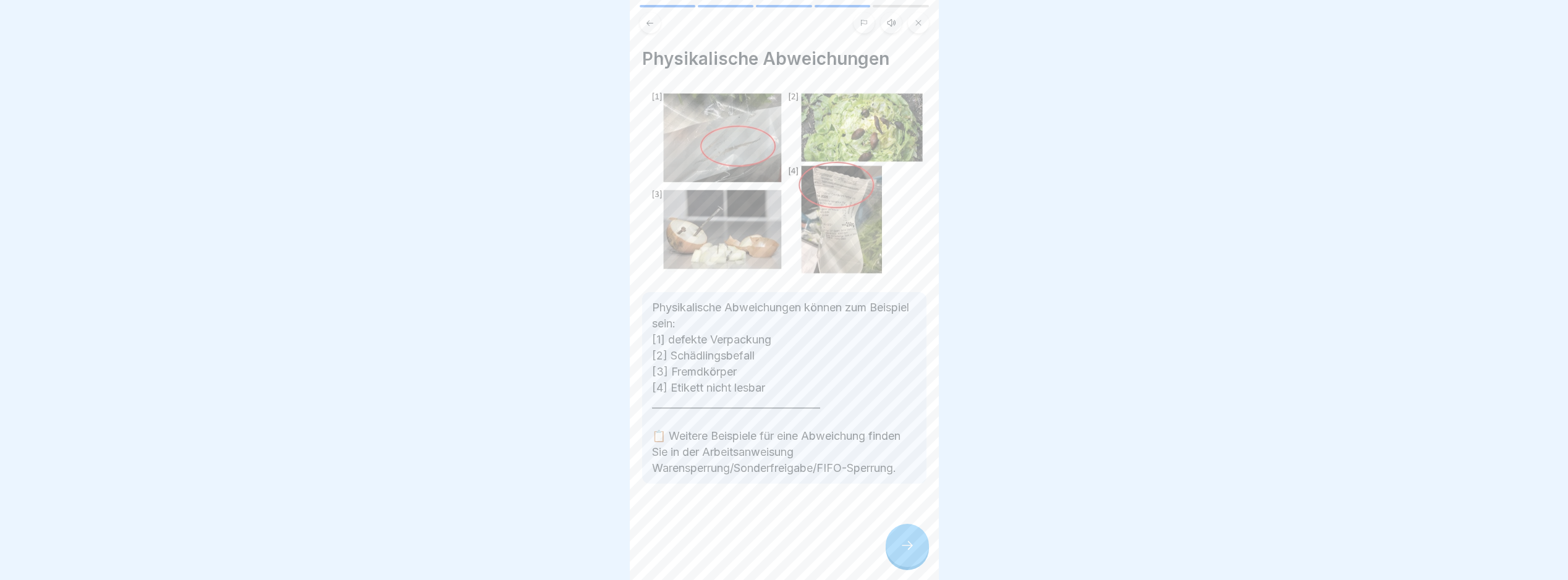
click at [916, 558] on div at bounding box center [908, 546] width 43 height 43
click at [916, 559] on div at bounding box center [908, 546] width 43 height 43
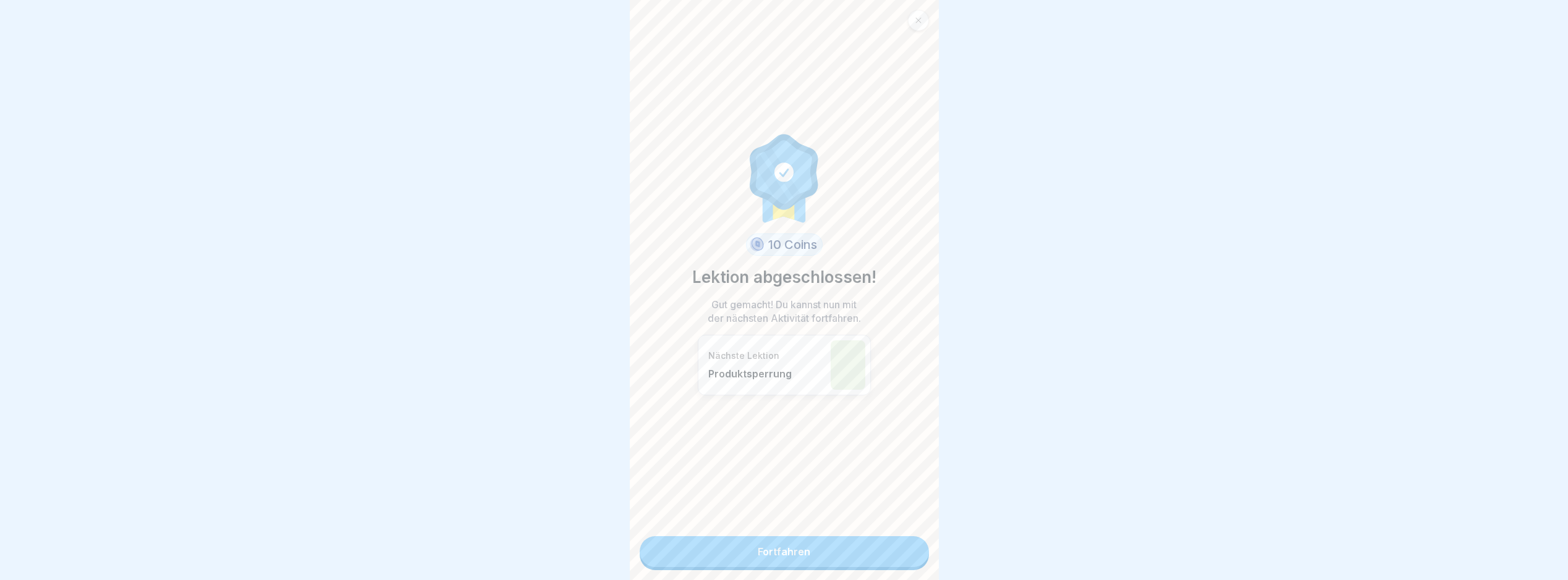
click at [916, 559] on link "Fortfahren" at bounding box center [784, 552] width 289 height 31
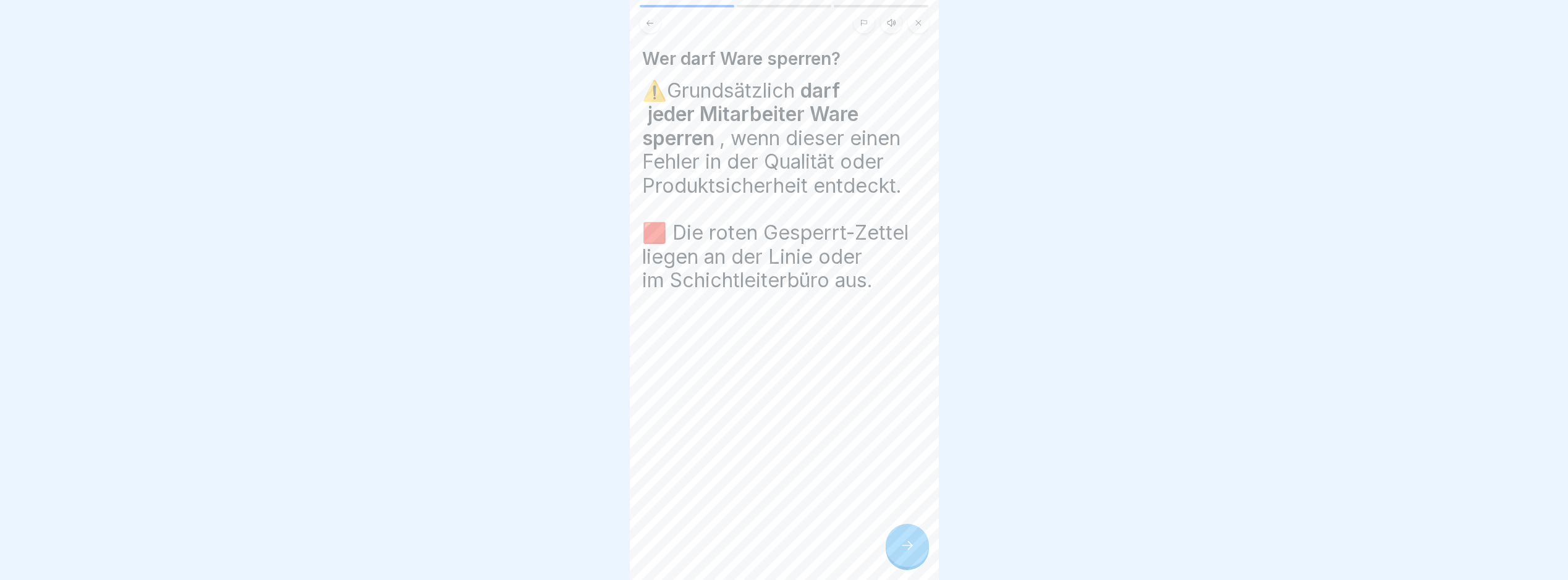
click at [916, 559] on div "Wer darf Ware sperren? ⚠️Grundsätzlich darf jeder Mitarbeiter Ware sperren , we…" at bounding box center [784, 290] width 309 height 580
click at [916, 559] on div at bounding box center [908, 546] width 43 height 43
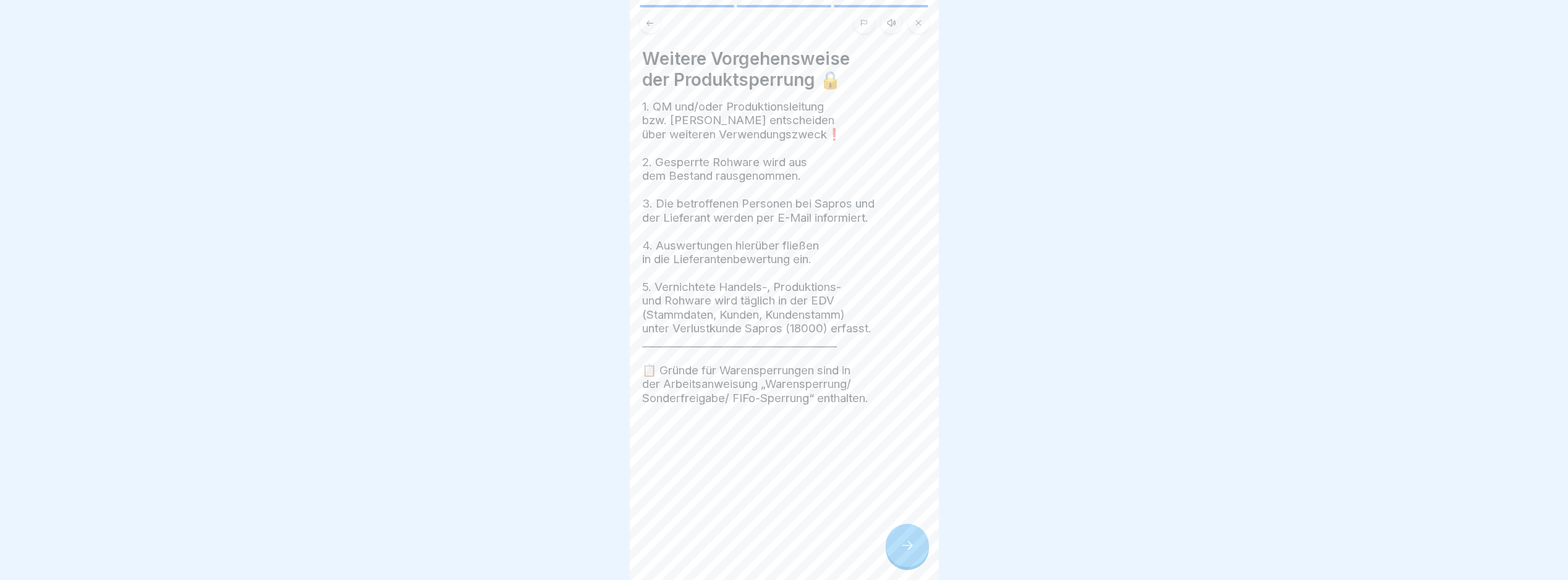
click at [916, 559] on div at bounding box center [908, 546] width 43 height 43
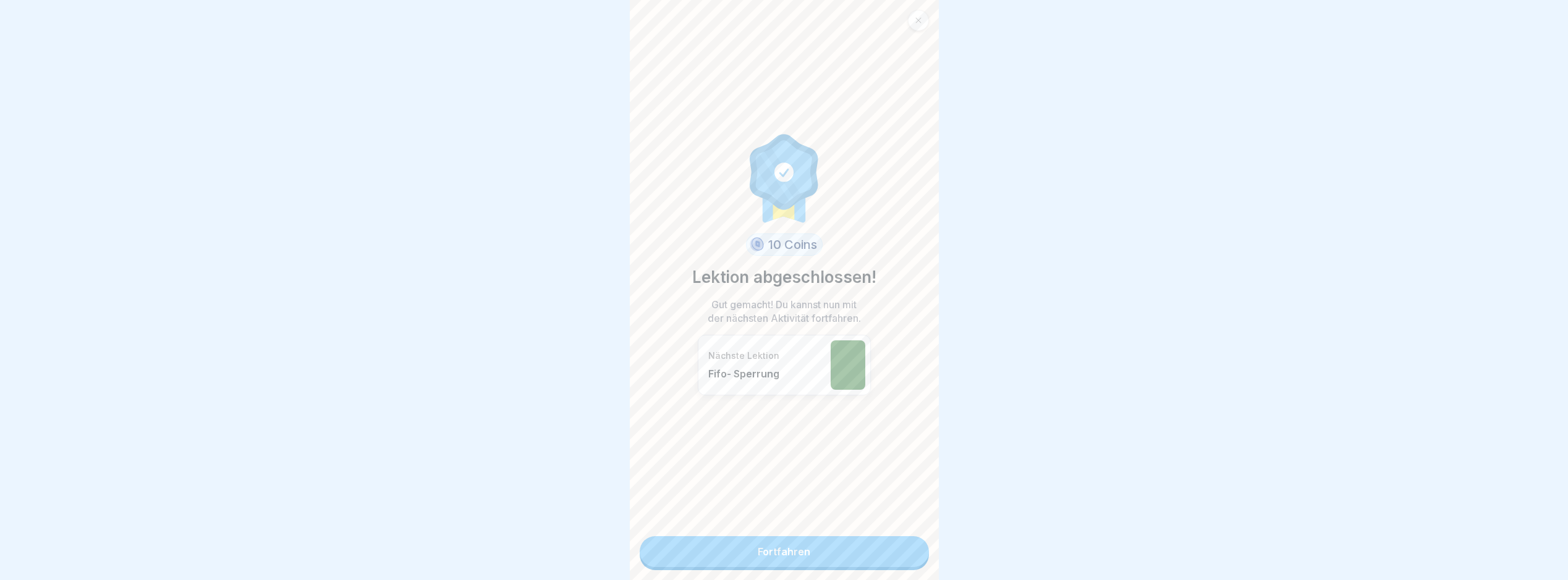
click at [916, 559] on link "Fortfahren" at bounding box center [784, 552] width 289 height 31
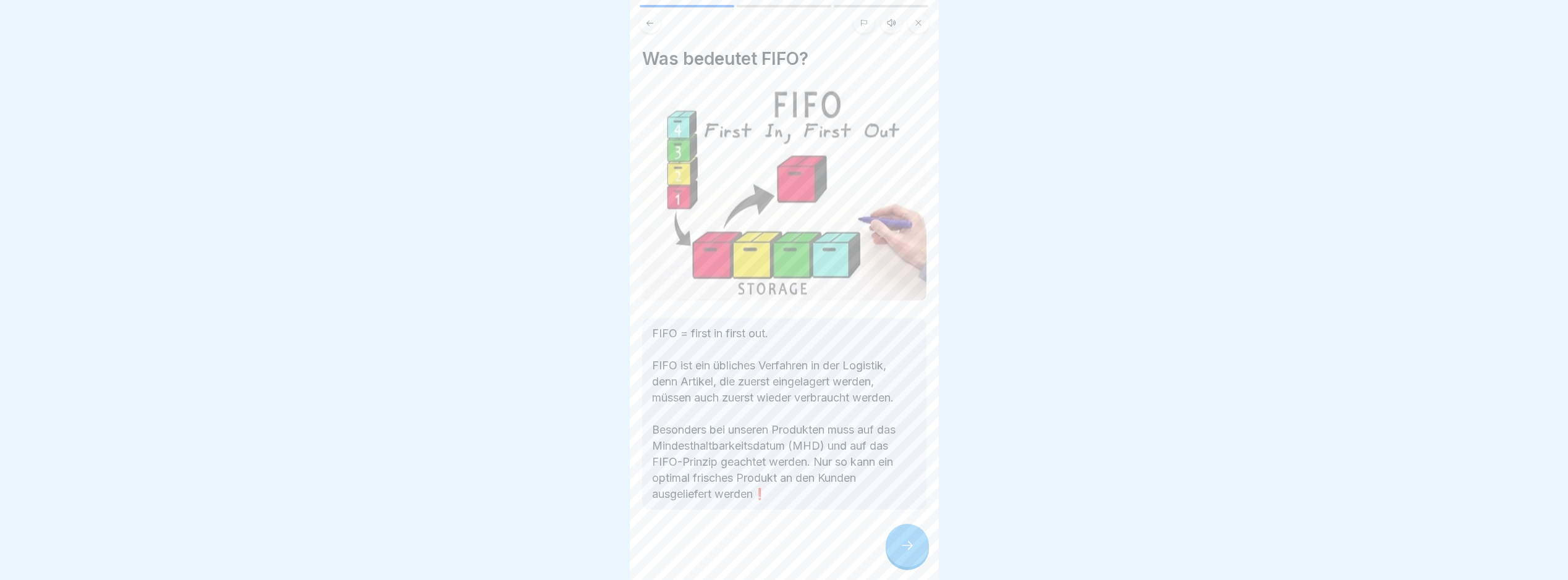
click at [916, 559] on div at bounding box center [908, 546] width 43 height 43
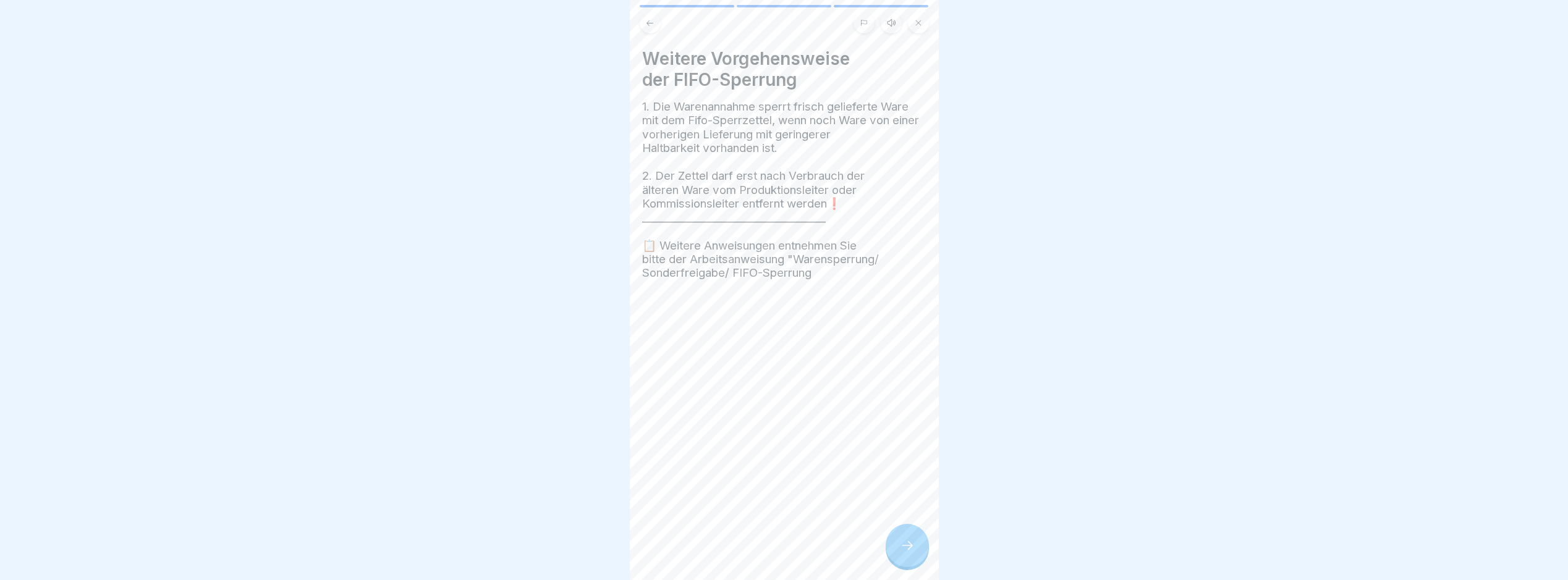
click at [916, 559] on div at bounding box center [908, 546] width 43 height 43
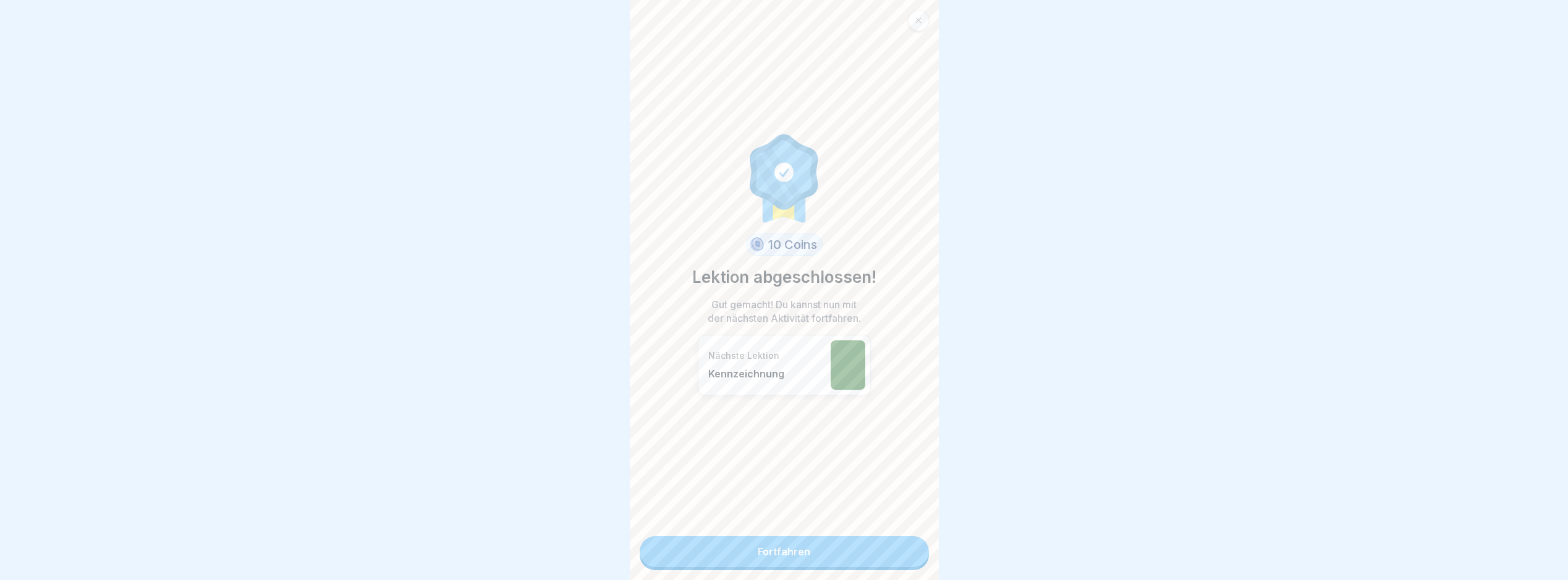
click at [916, 559] on link "Fortfahren" at bounding box center [784, 552] width 289 height 31
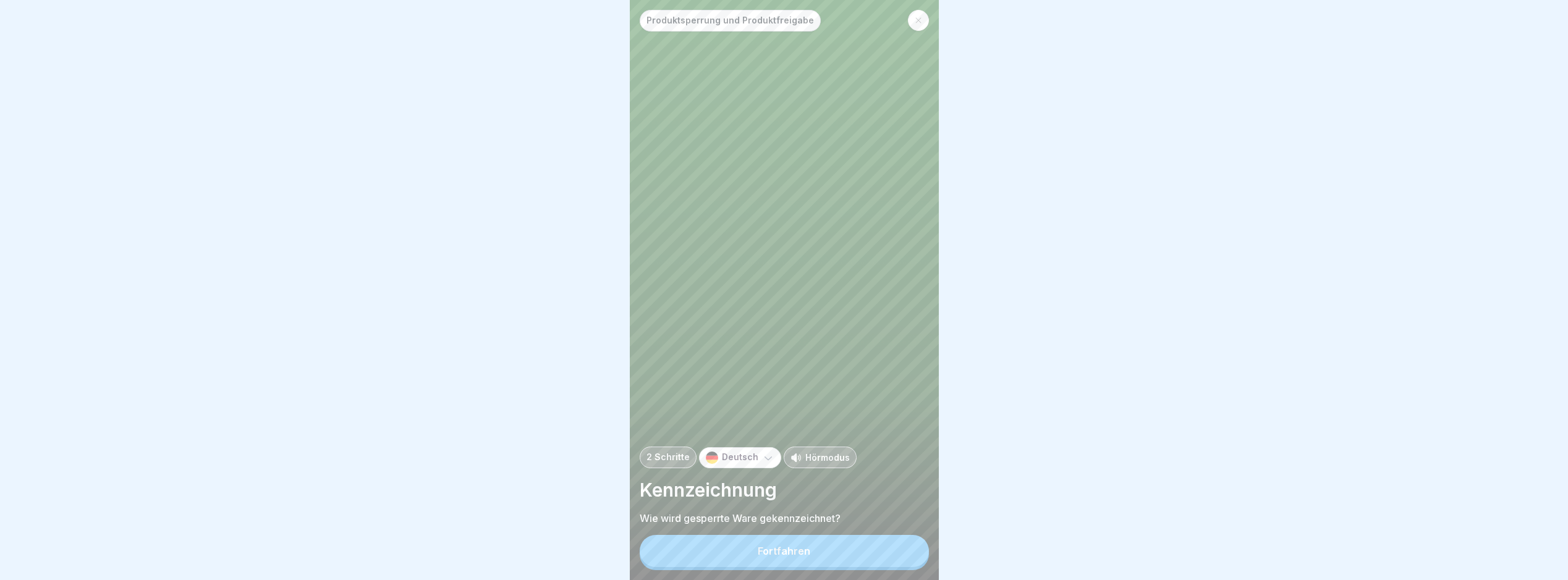
click at [916, 559] on button "Fortfahren" at bounding box center [784, 551] width 289 height 32
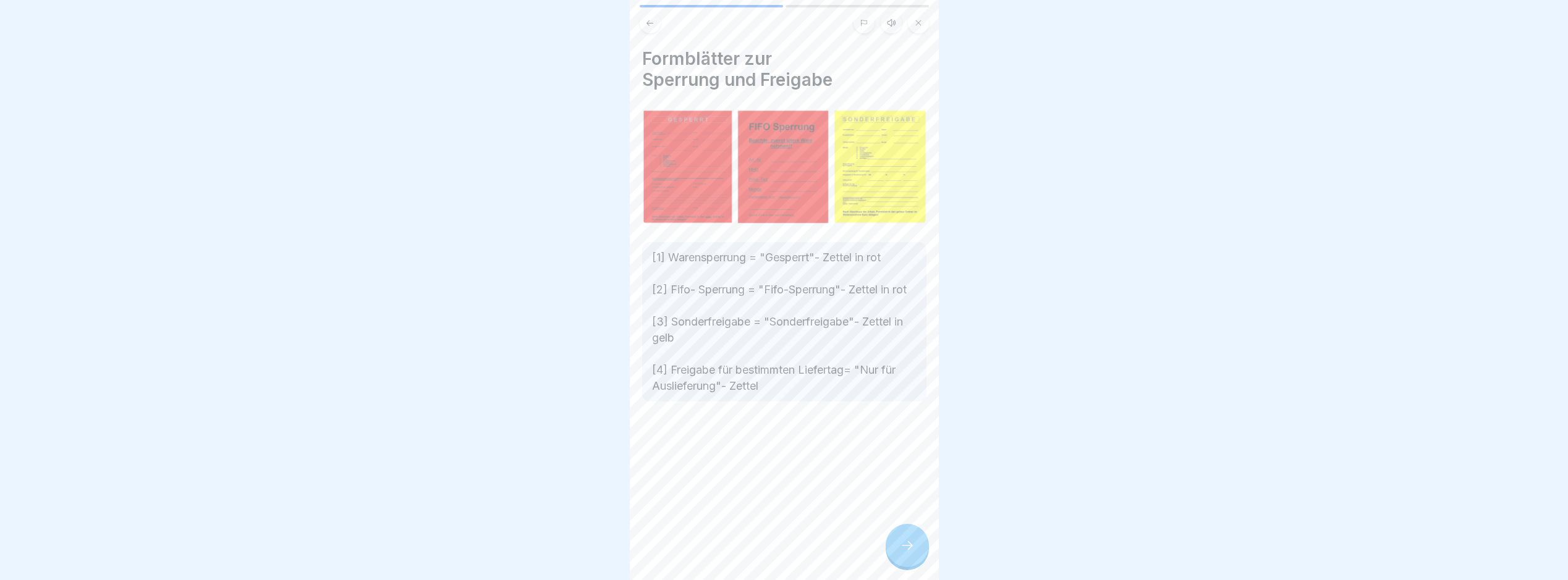
click at [916, 559] on div "Formblätter zur Sperrung und Freigabe [1] Warensperrung = "Gesperrt"- Zettel in…" at bounding box center [784, 290] width 309 height 580
click at [916, 559] on div at bounding box center [908, 546] width 43 height 43
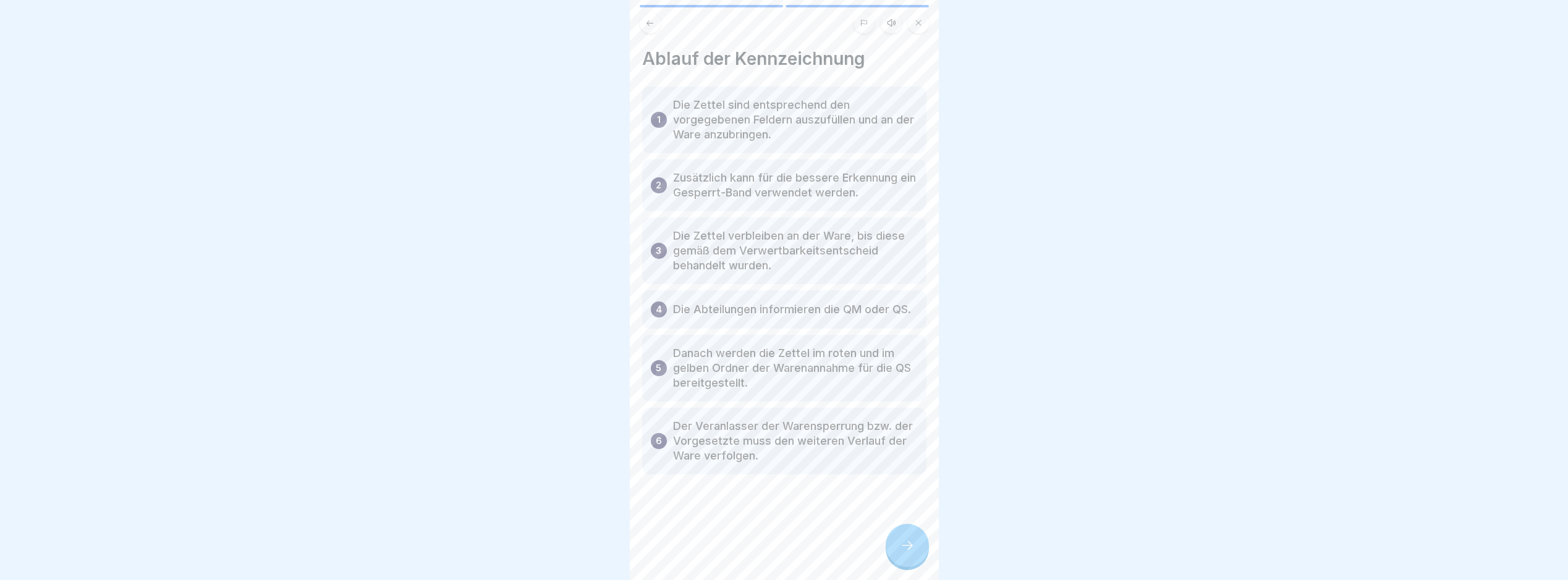
click at [916, 559] on div at bounding box center [908, 546] width 43 height 43
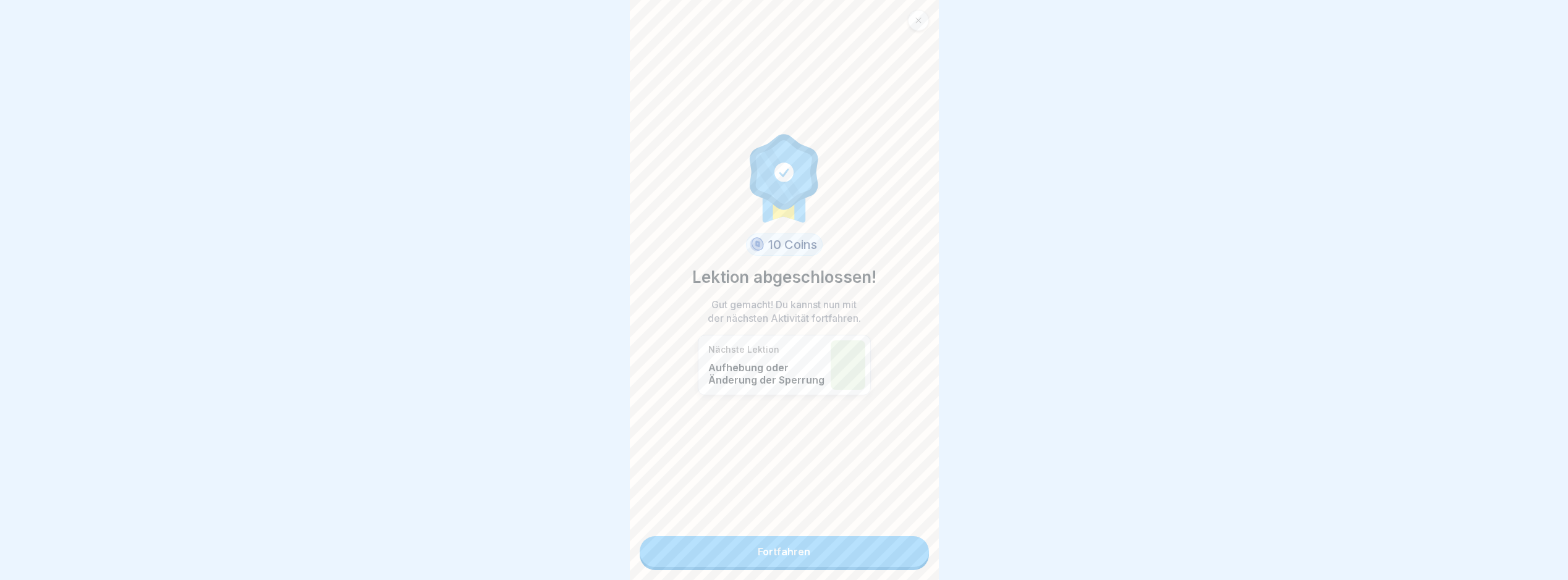
click at [916, 560] on link "Fortfahren" at bounding box center [784, 552] width 289 height 31
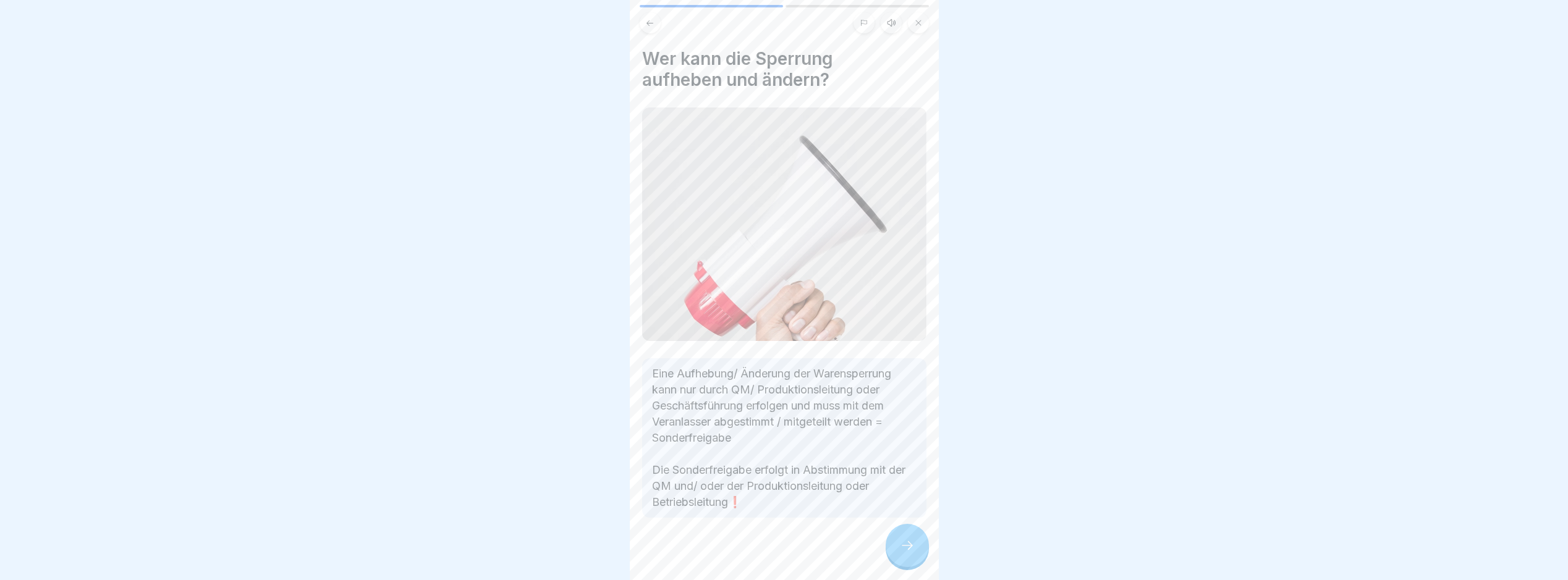
click at [916, 560] on div at bounding box center [784, 555] width 284 height 74
click at [916, 560] on div at bounding box center [908, 546] width 43 height 43
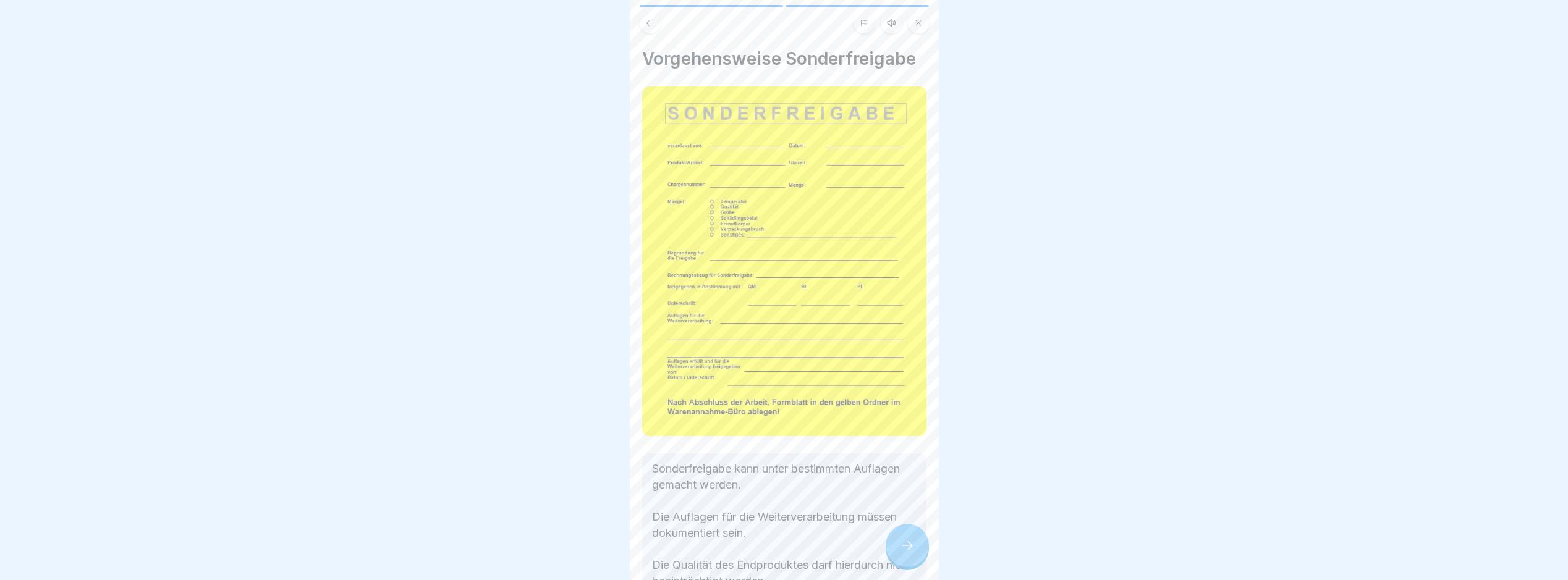
click at [916, 560] on div at bounding box center [908, 546] width 43 height 43
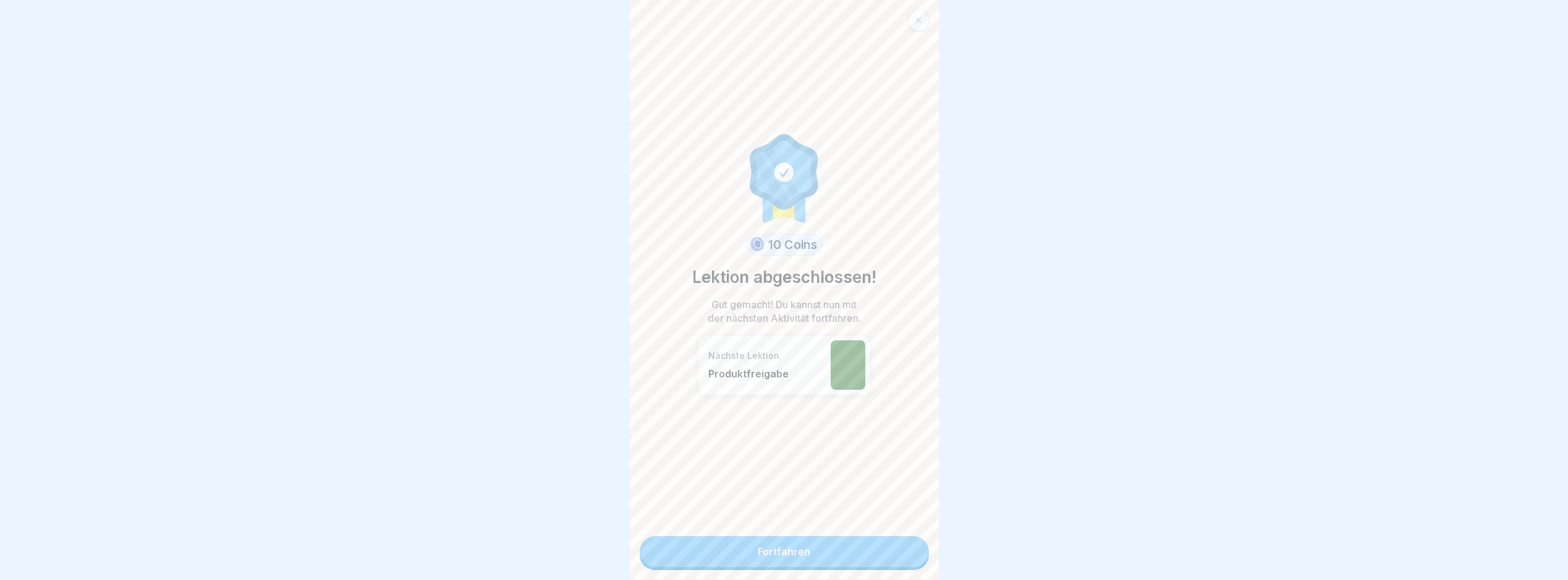
click at [916, 560] on link "Fortfahren" at bounding box center [784, 552] width 289 height 31
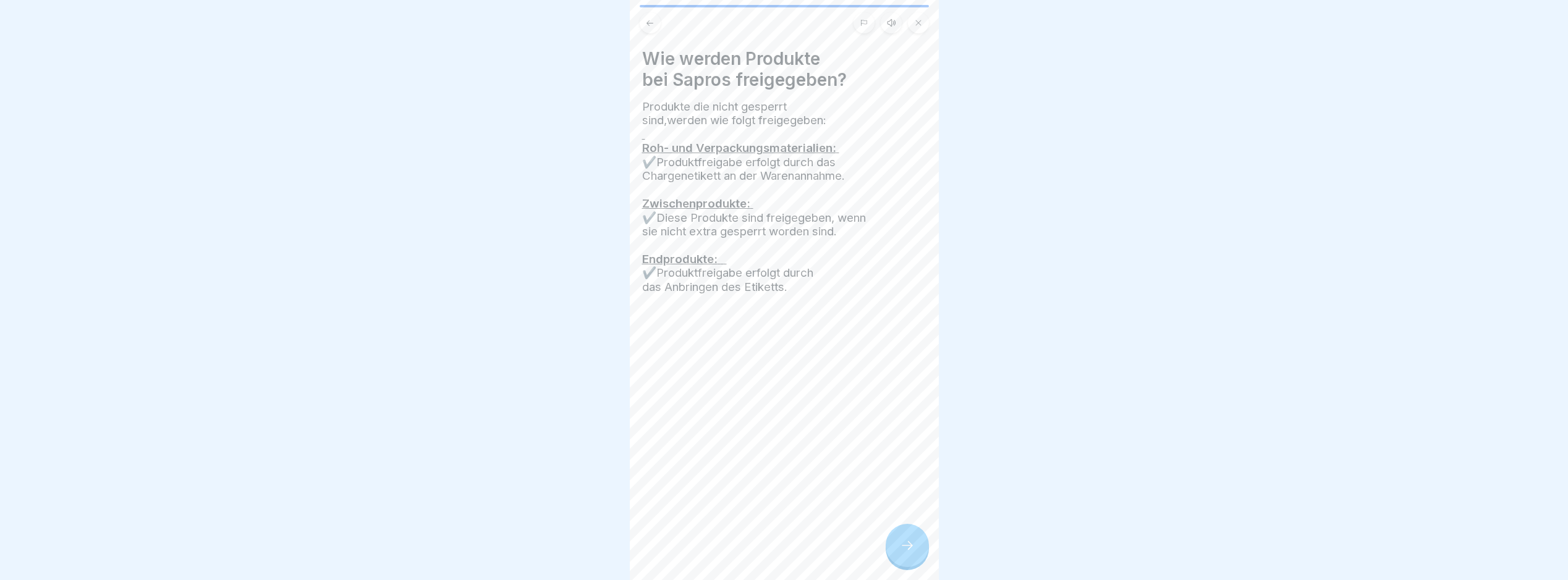
click at [916, 560] on div "Wie werden Produkte bei Sapros freigegeben? Produkte die nicht gesperrt sind,we…" at bounding box center [784, 290] width 309 height 580
click at [916, 560] on div at bounding box center [908, 546] width 43 height 43
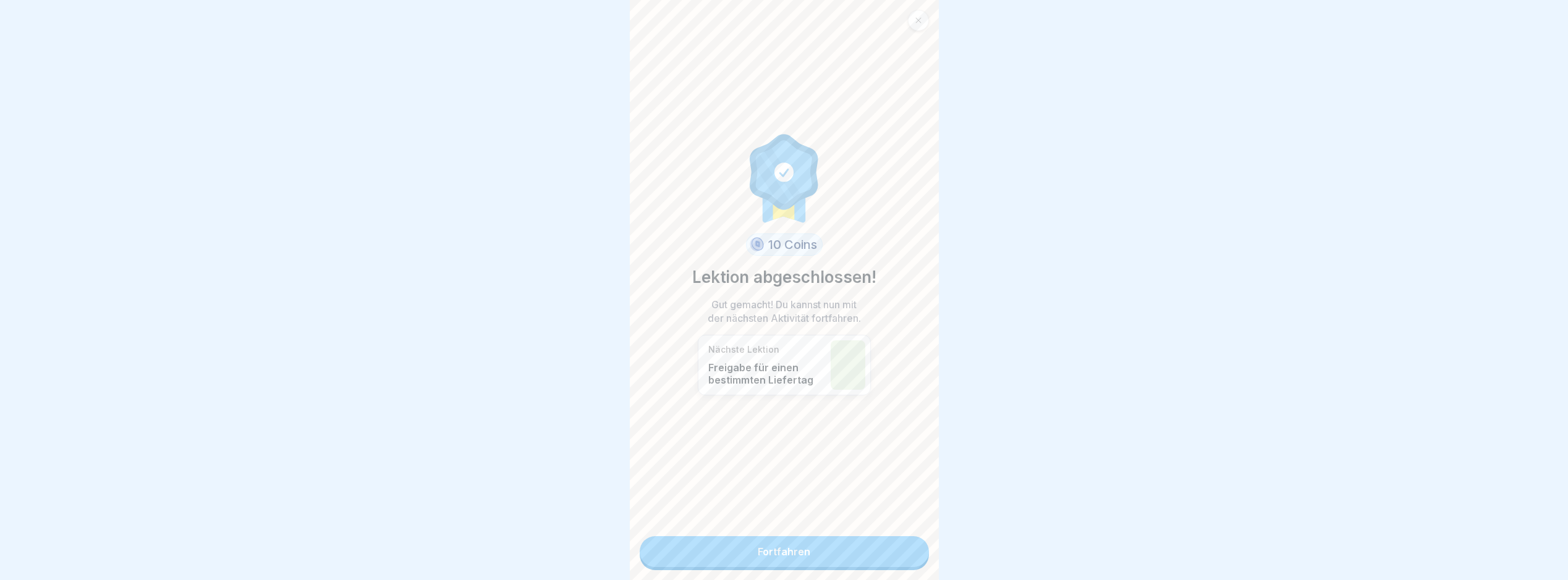
click at [916, 560] on link "Fortfahren" at bounding box center [784, 552] width 289 height 31
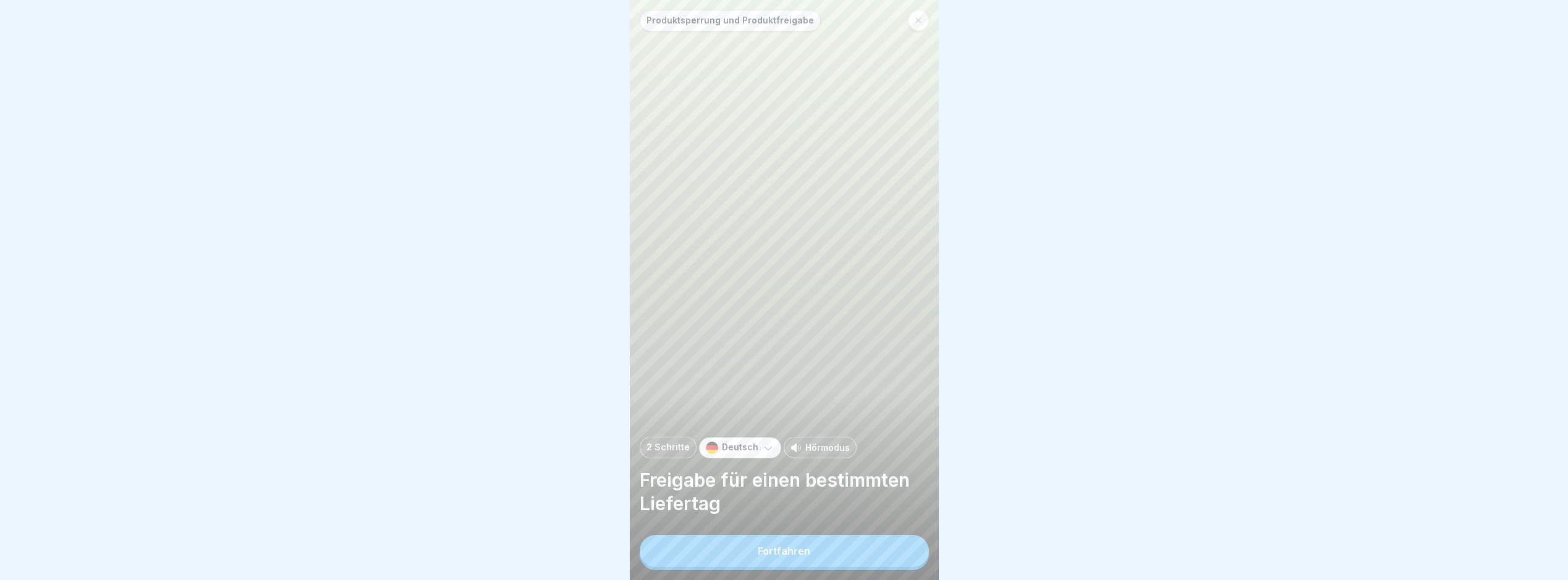
click at [916, 560] on button "Fortfahren" at bounding box center [784, 551] width 289 height 32
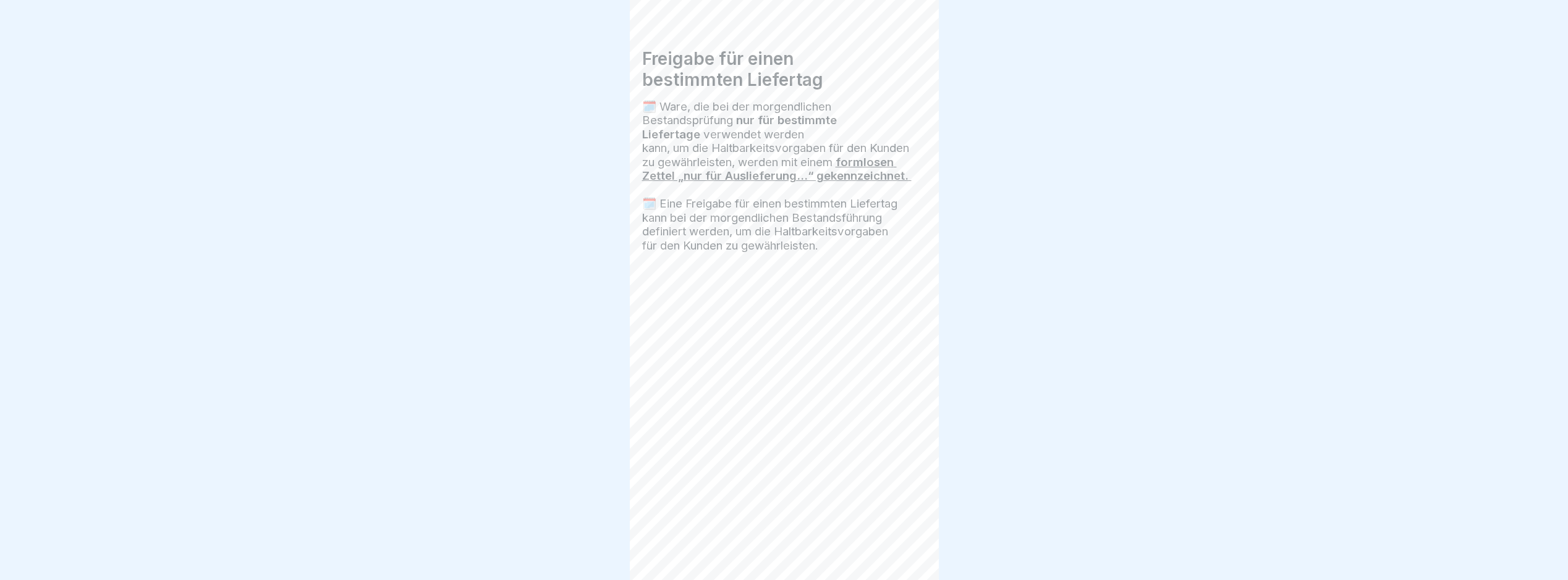
click at [916, 560] on div at bounding box center [908, 546] width 43 height 43
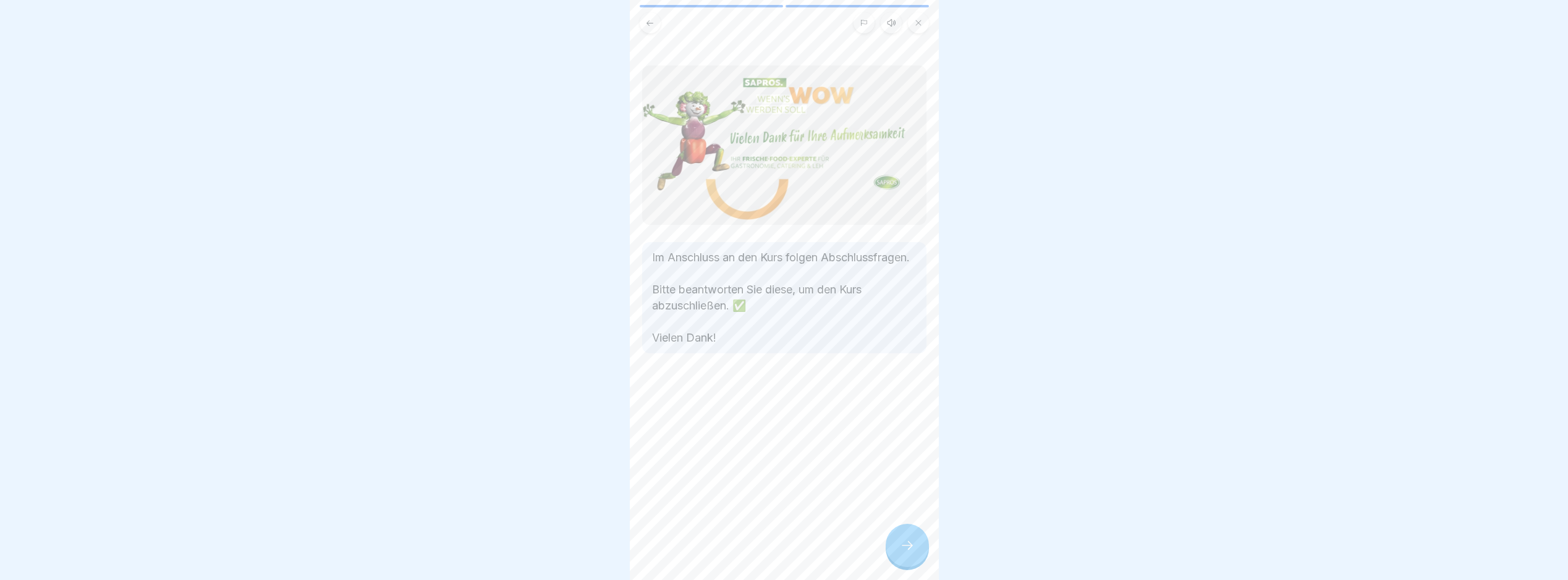
click at [916, 560] on div at bounding box center [908, 546] width 43 height 43
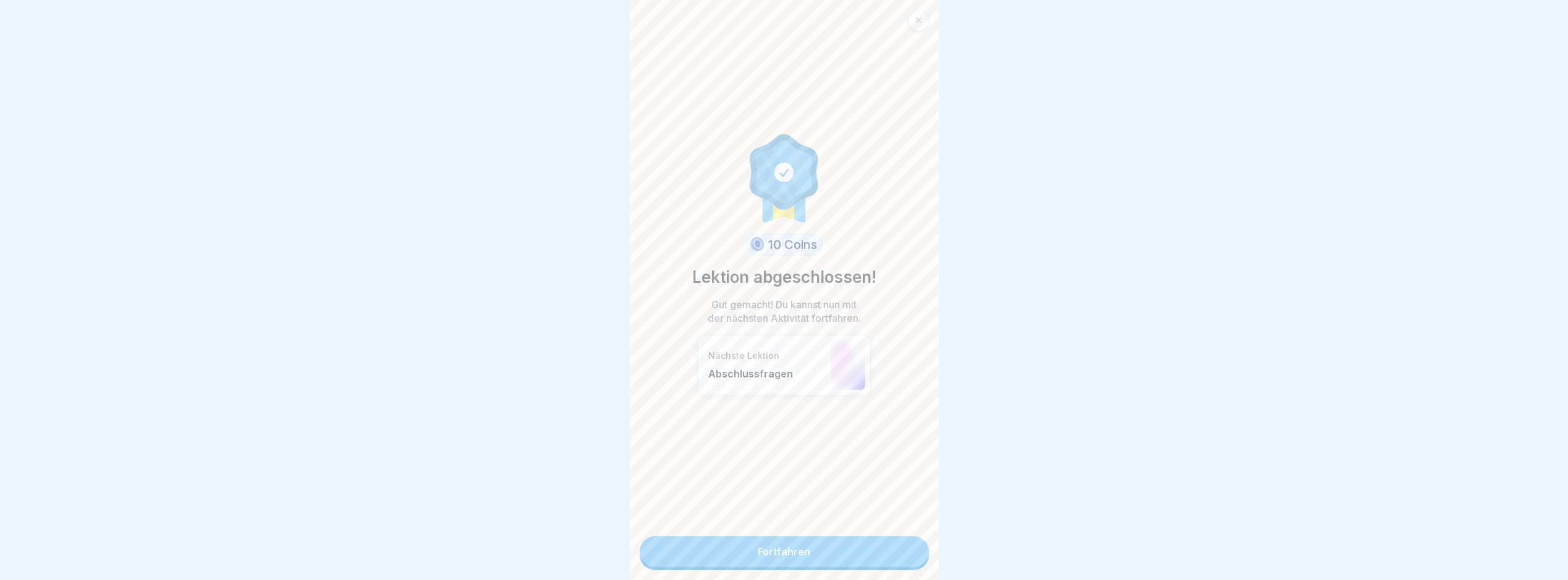
click at [916, 560] on link "Fortfahren" at bounding box center [784, 552] width 289 height 31
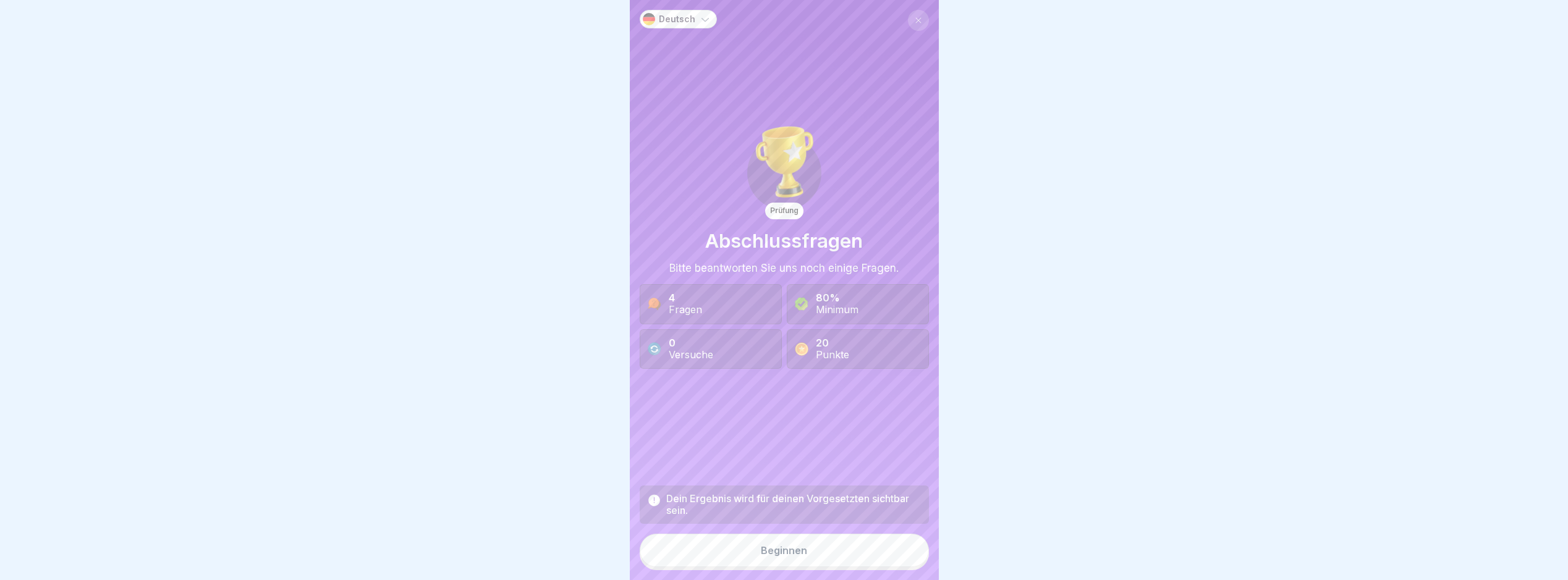
click at [916, 560] on button "Beginnen" at bounding box center [784, 551] width 289 height 34
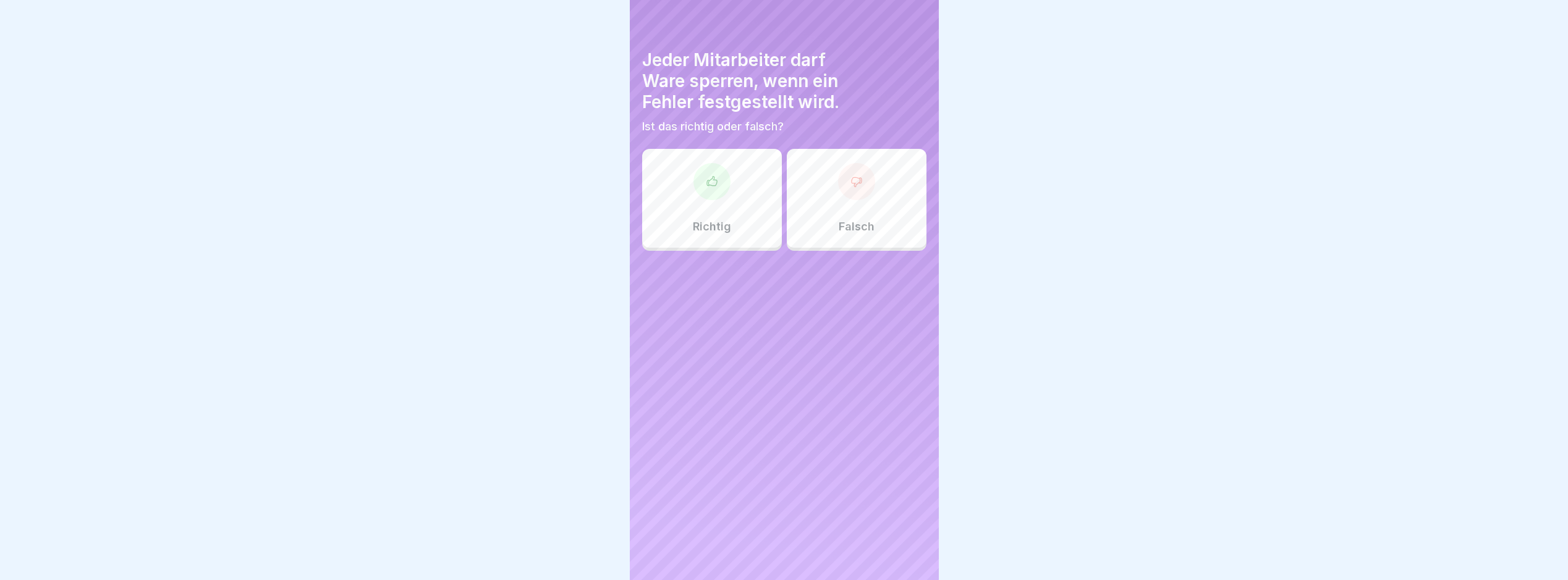
click at [916, 560] on div at bounding box center [908, 546] width 43 height 43
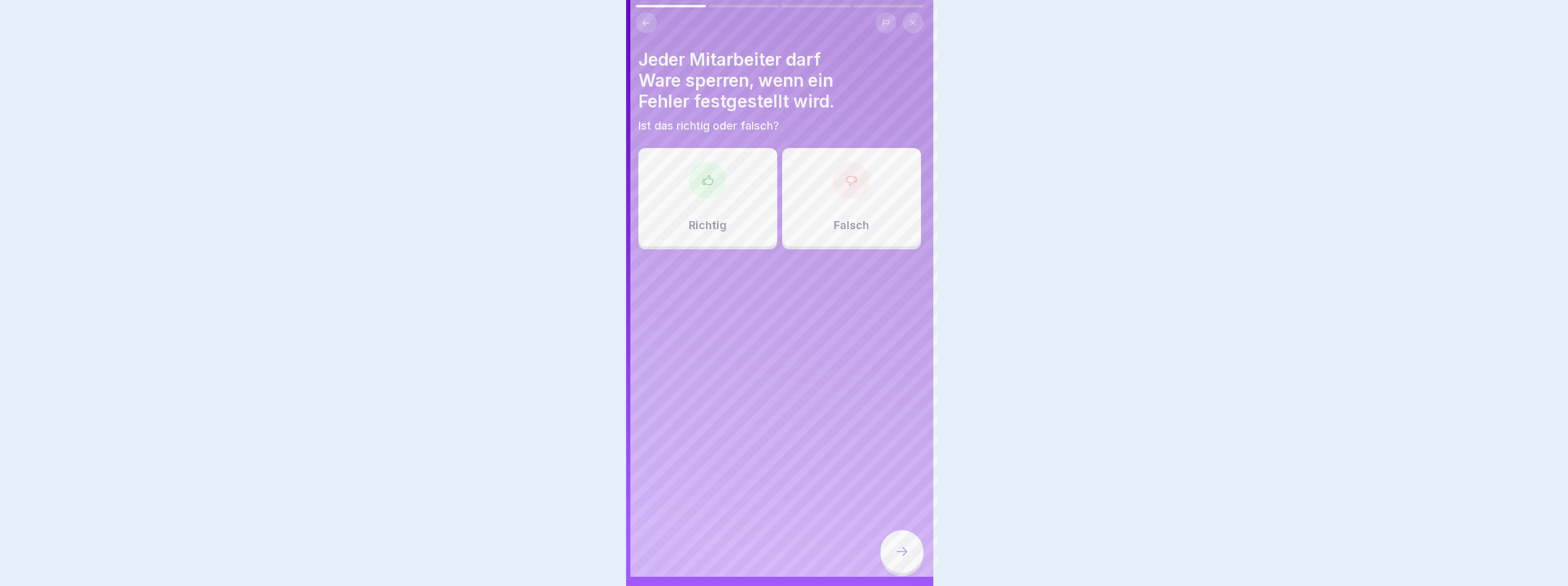
click at [910, 557] on div at bounding box center [784, 293] width 1568 height 586
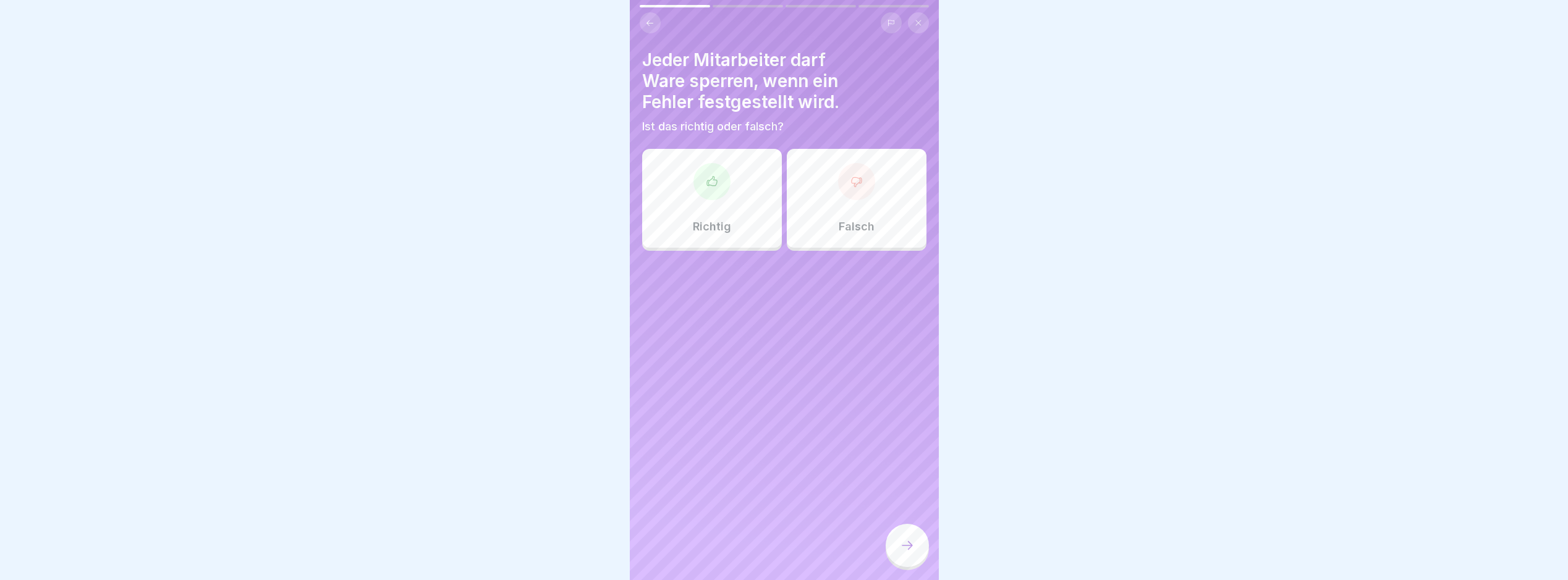
click at [856, 226] on p "Falsch" at bounding box center [856, 227] width 36 height 13
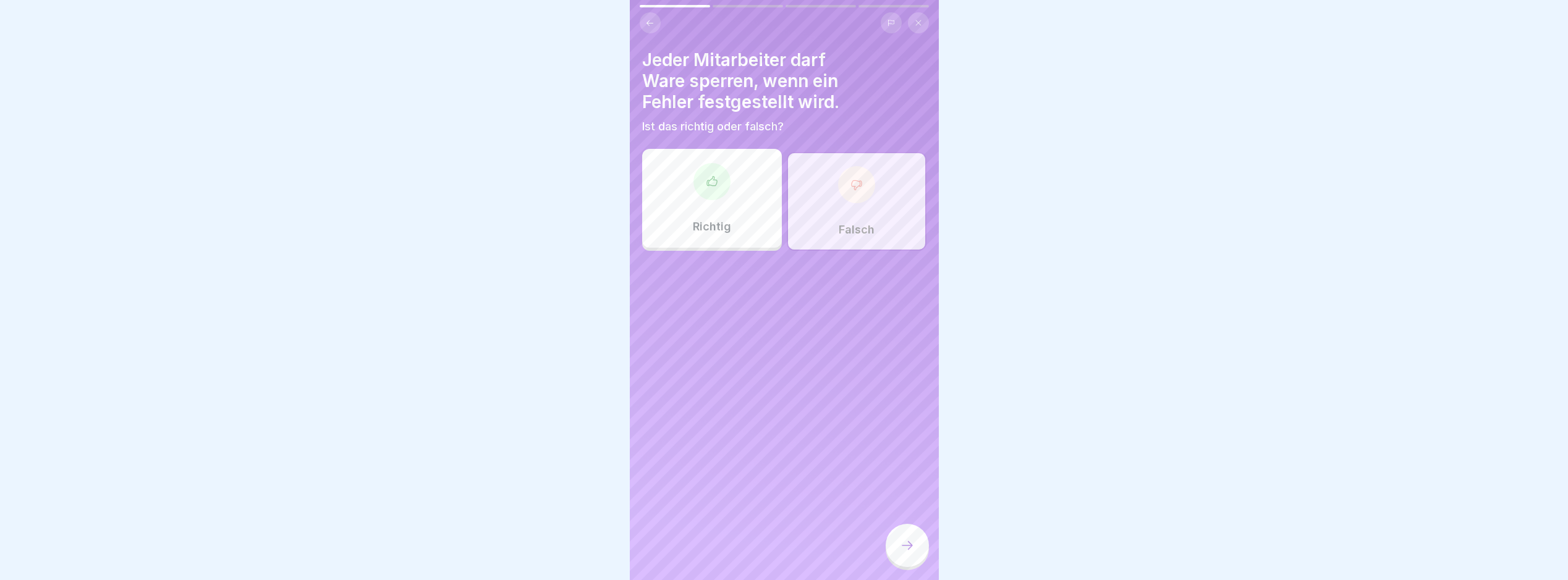
click at [897, 555] on div at bounding box center [908, 546] width 43 height 43
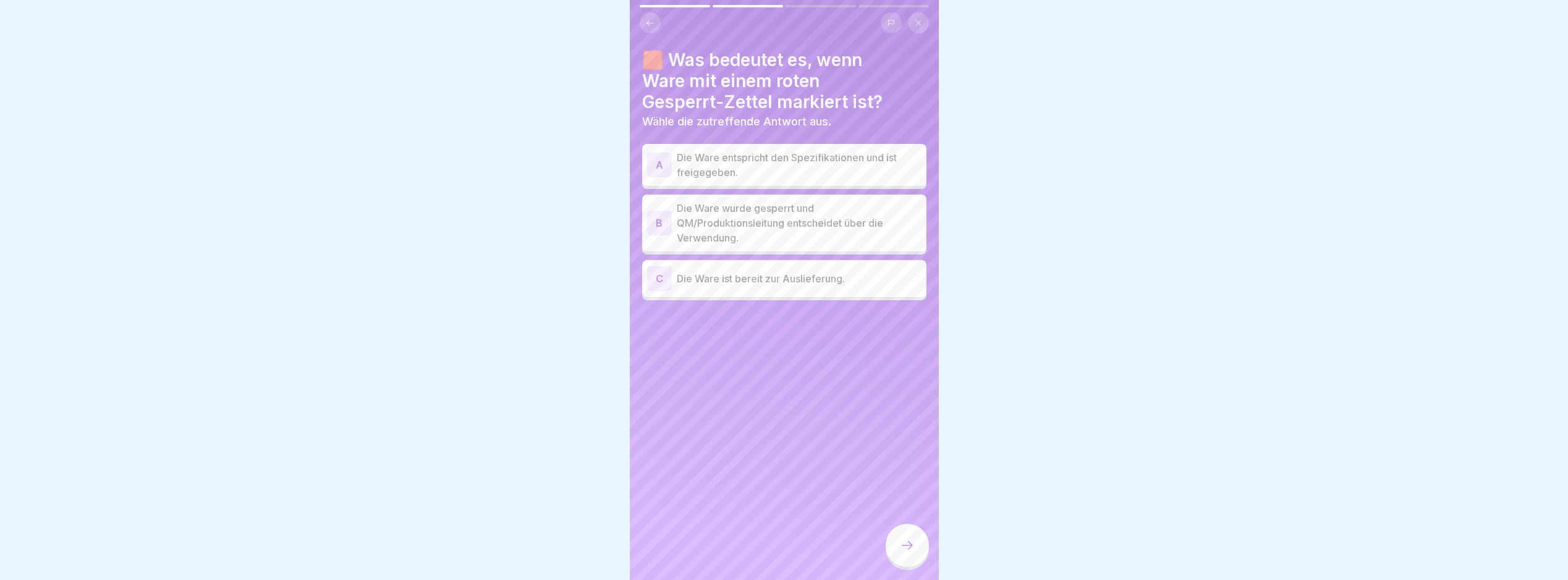
click at [640, 29] on div at bounding box center [784, 22] width 289 height 21
click at [640, 30] on div at bounding box center [784, 22] width 289 height 21
click at [643, 28] on button at bounding box center [650, 22] width 21 height 21
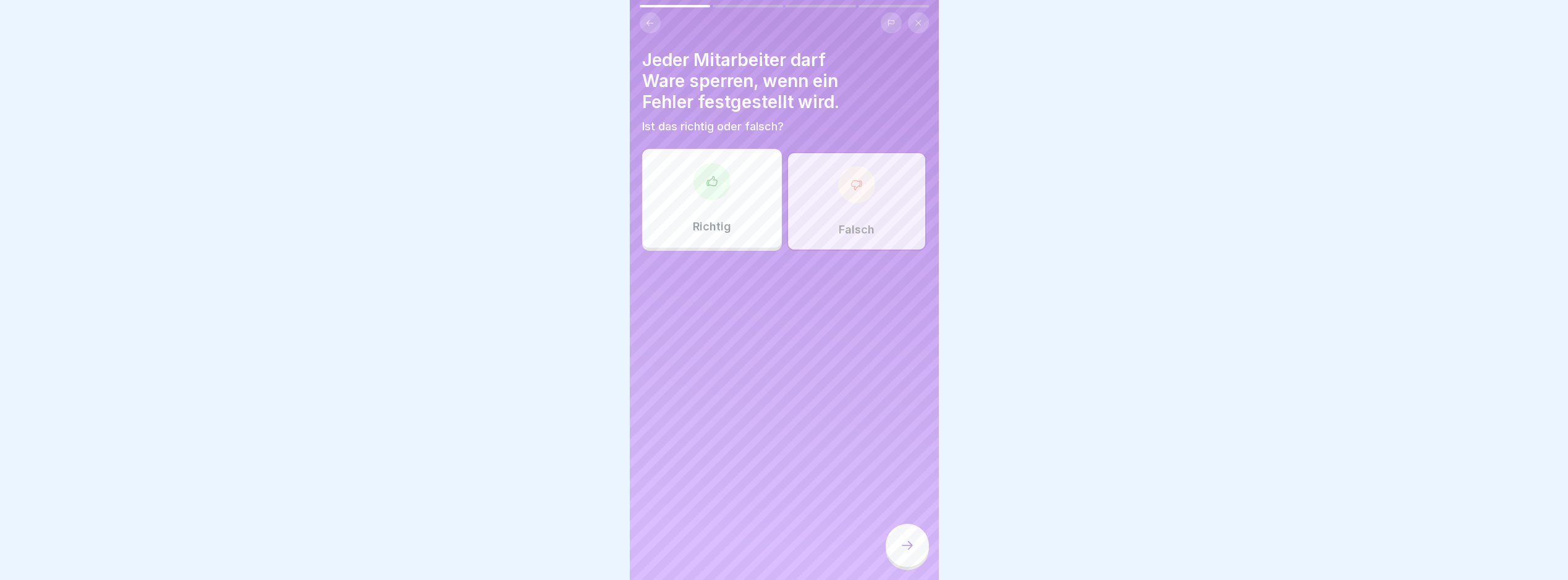
click at [909, 542] on div at bounding box center [908, 546] width 43 height 43
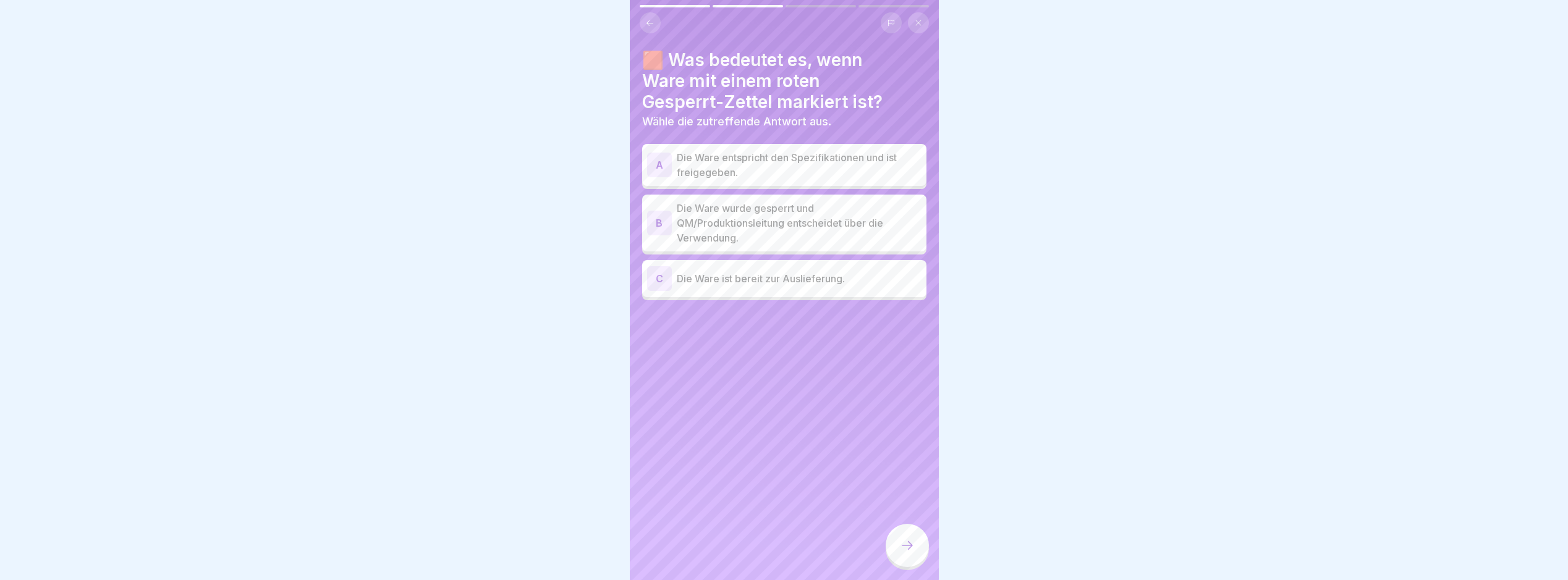
click at [850, 237] on p "Die Ware wurde gesperrt und QM/Produktionsleitung entscheidet über die Verwendu…" at bounding box center [799, 223] width 245 height 44
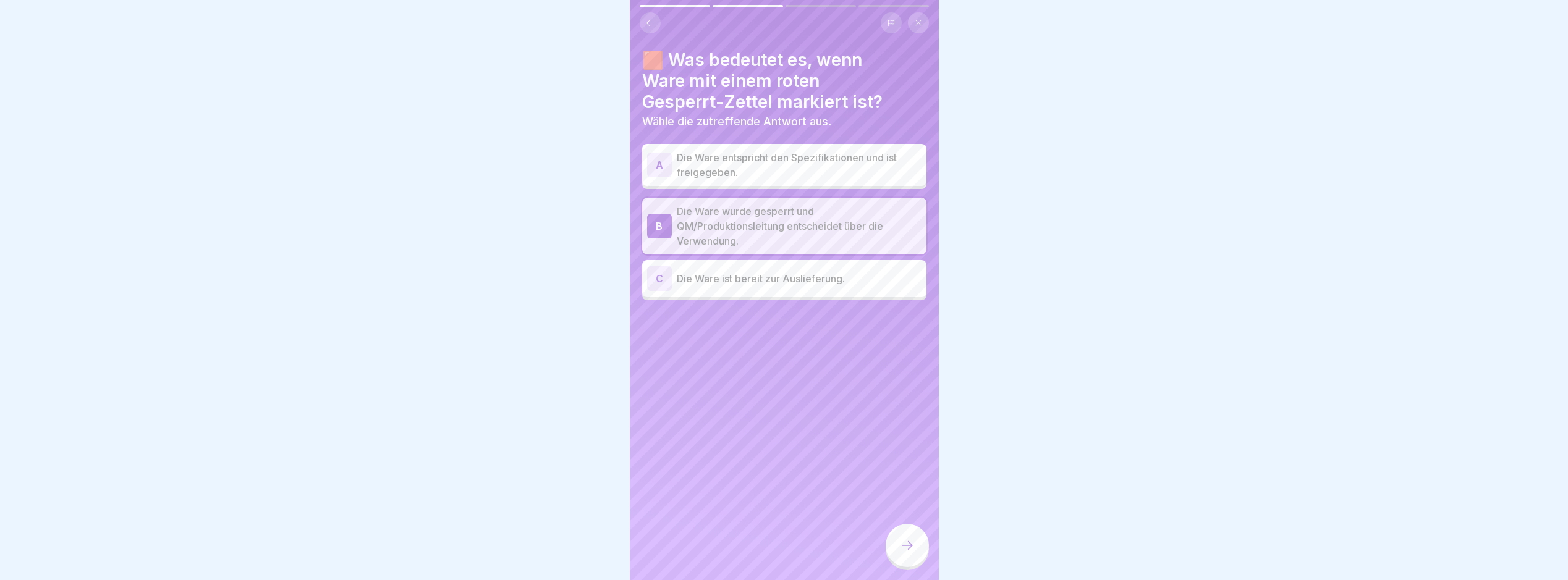
click at [652, 24] on icon at bounding box center [650, 24] width 9 height 9
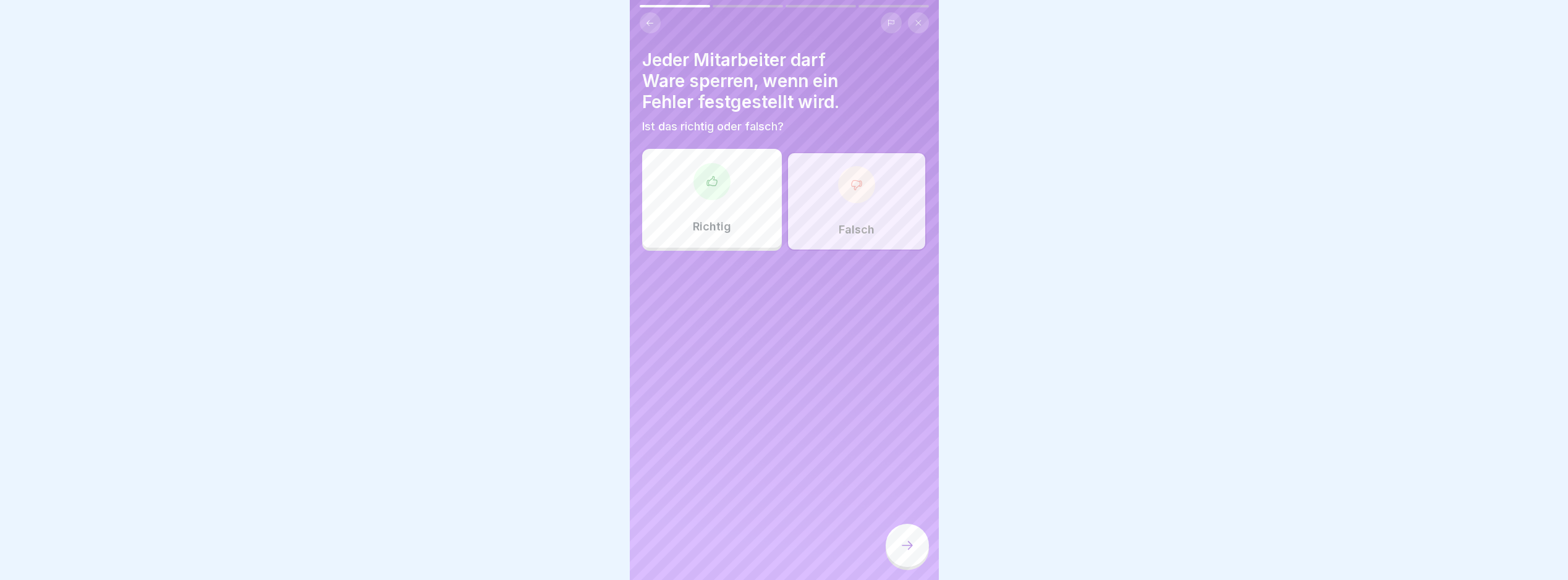
click at [747, 200] on div "Richtig" at bounding box center [712, 198] width 139 height 99
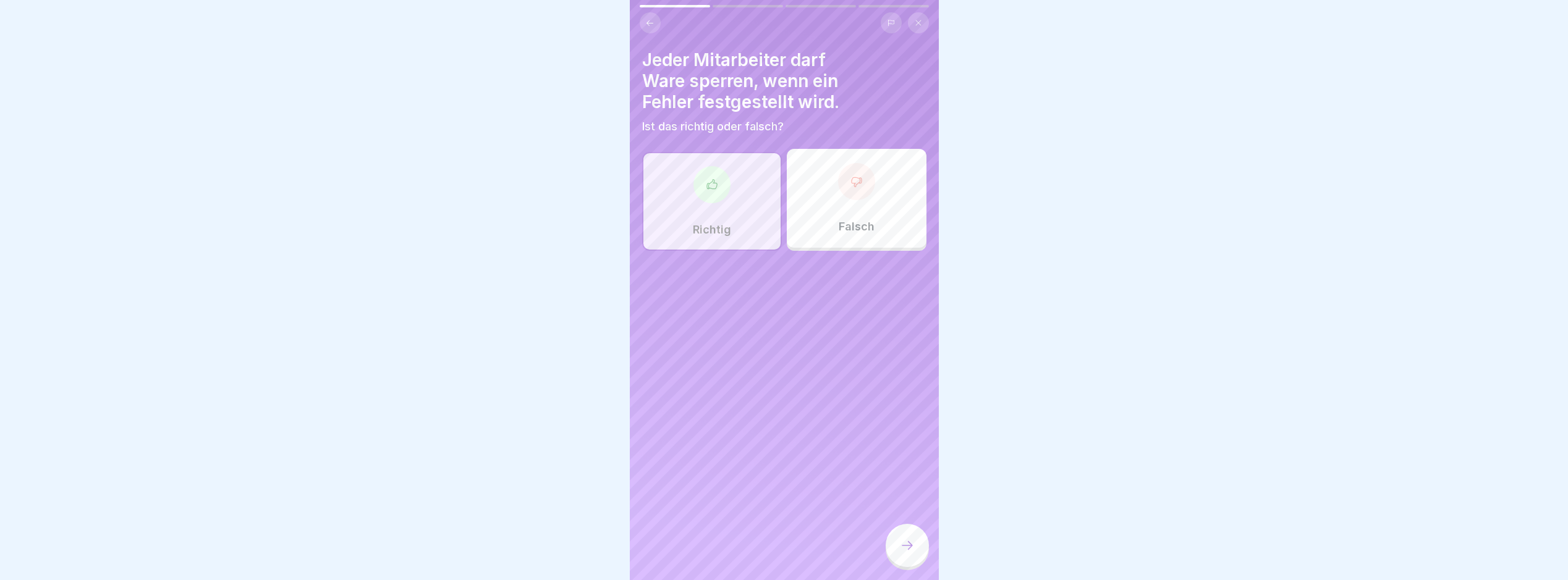
click at [900, 553] on icon at bounding box center [908, 546] width 15 height 15
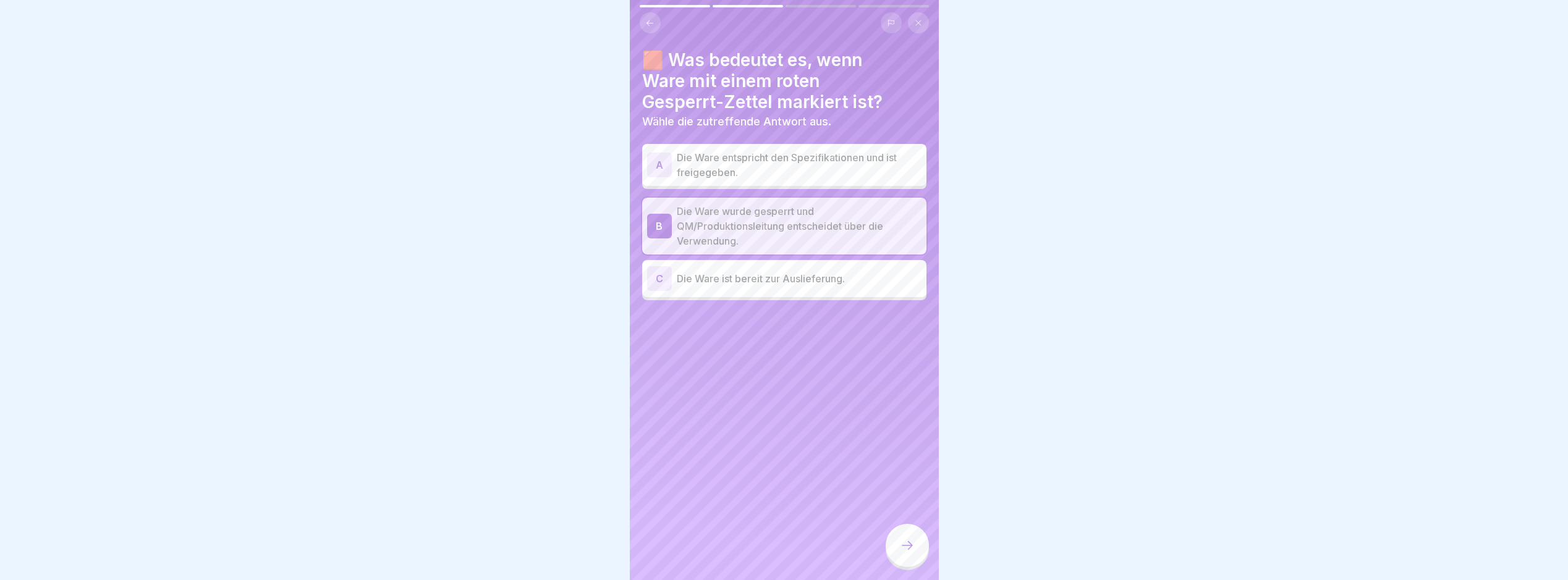
click at [908, 553] on icon at bounding box center [908, 546] width 15 height 15
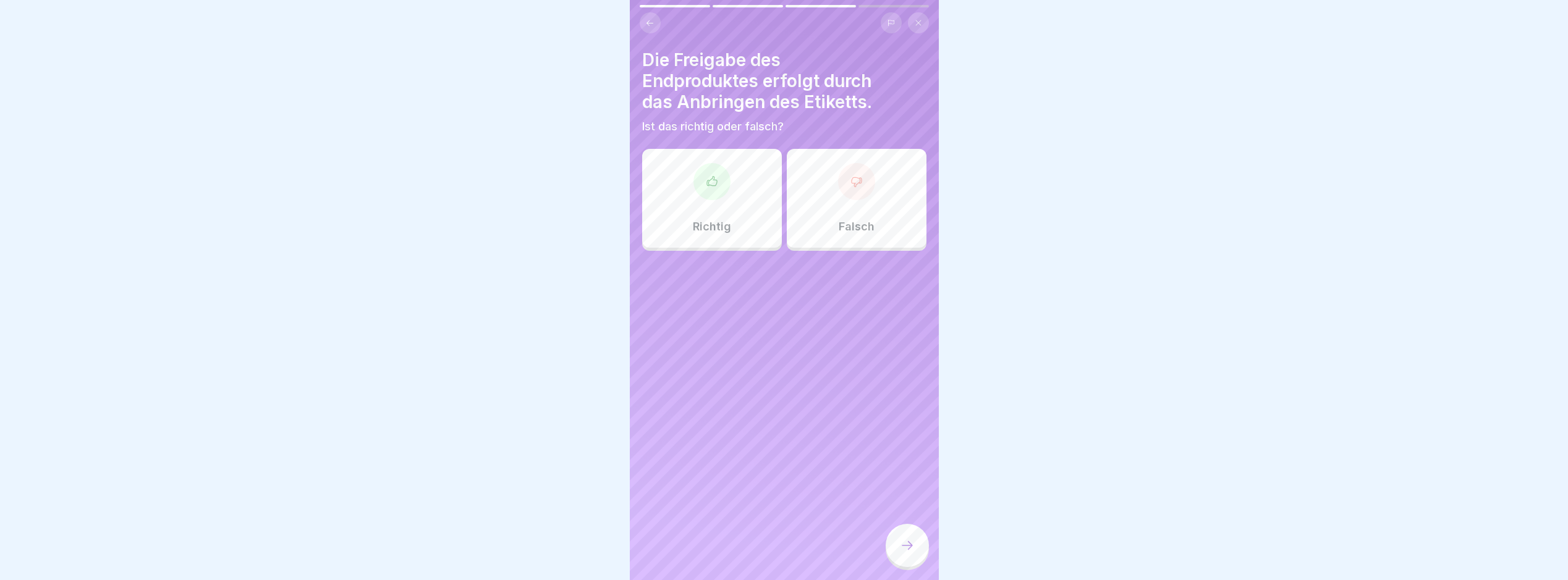
click at [728, 226] on p "Richtig" at bounding box center [712, 227] width 38 height 13
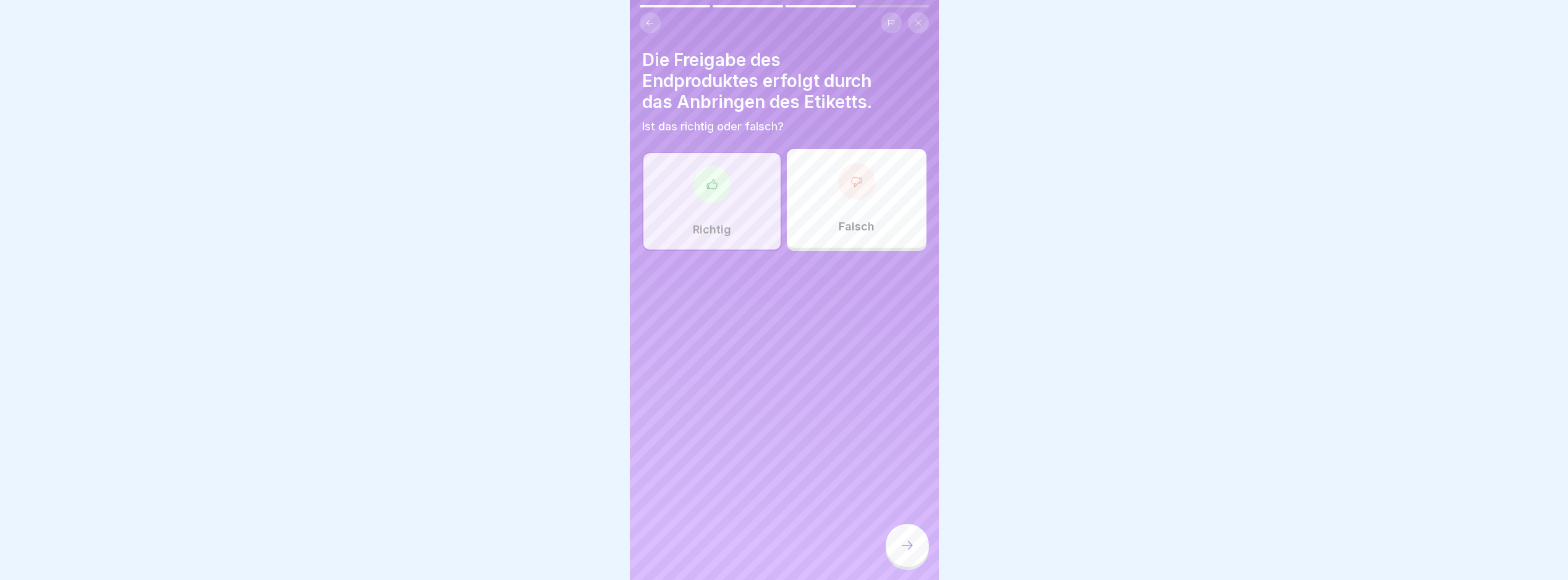
click at [912, 542] on div at bounding box center [908, 546] width 43 height 43
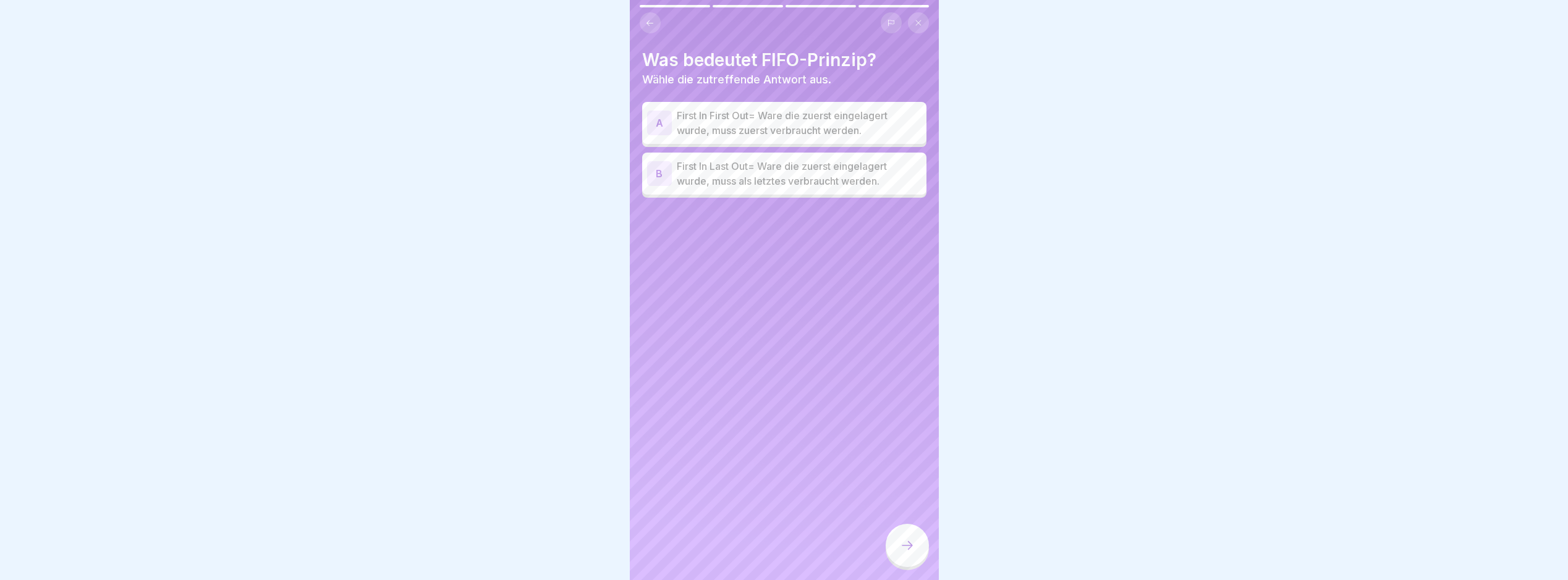
click at [852, 134] on p "First In First Out= Ware die zuerst eingelagert wurde, muss zuerst verbraucht w…" at bounding box center [799, 123] width 245 height 30
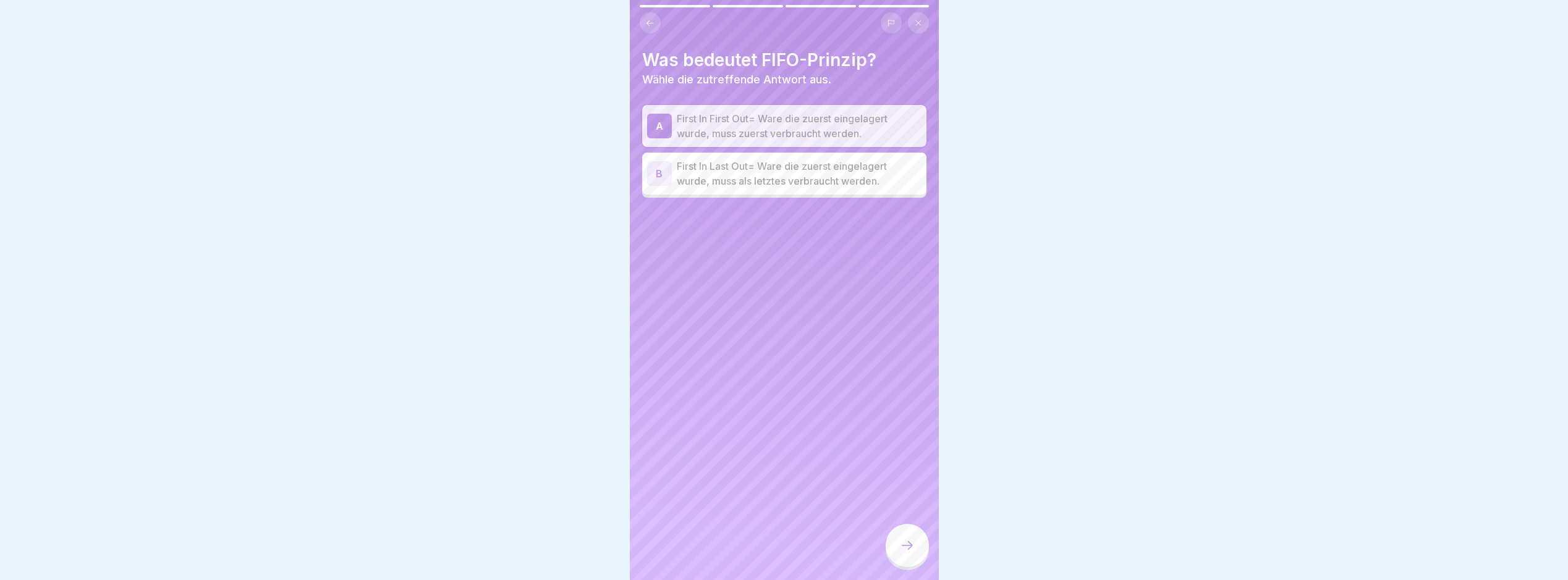
click at [921, 545] on div at bounding box center [908, 546] width 43 height 43
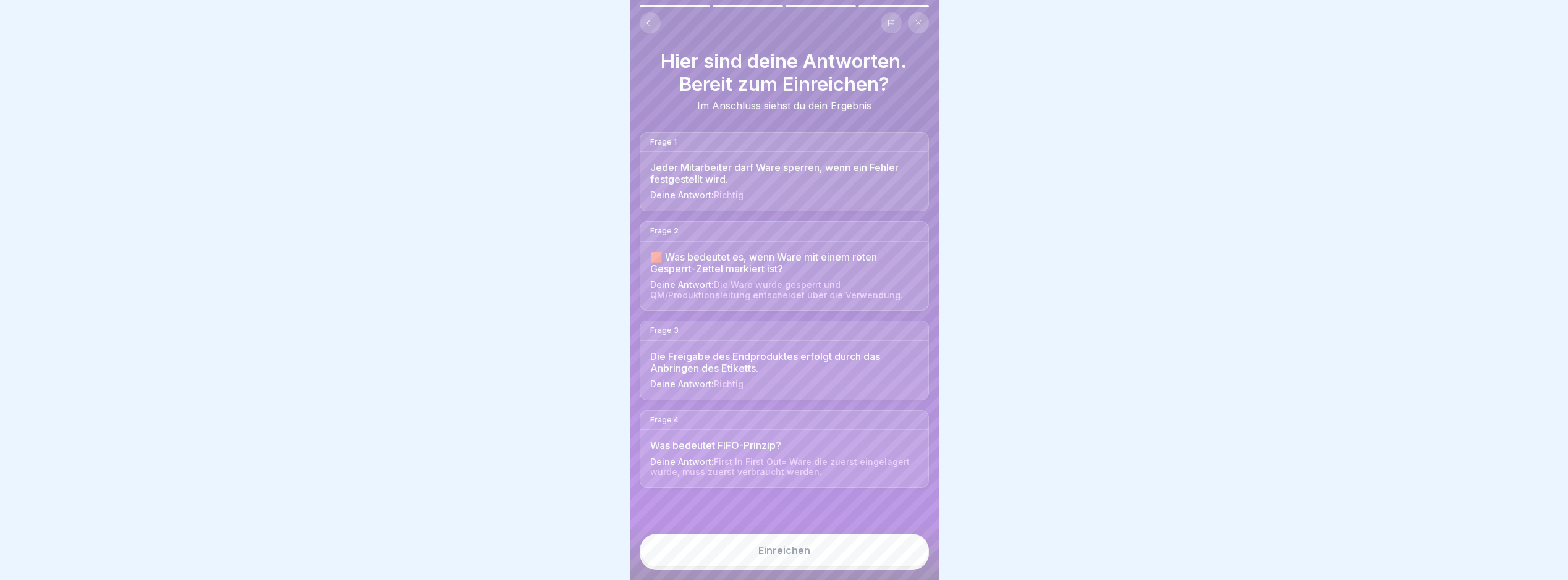
click at [918, 548] on button "Einreichen" at bounding box center [784, 551] width 289 height 34
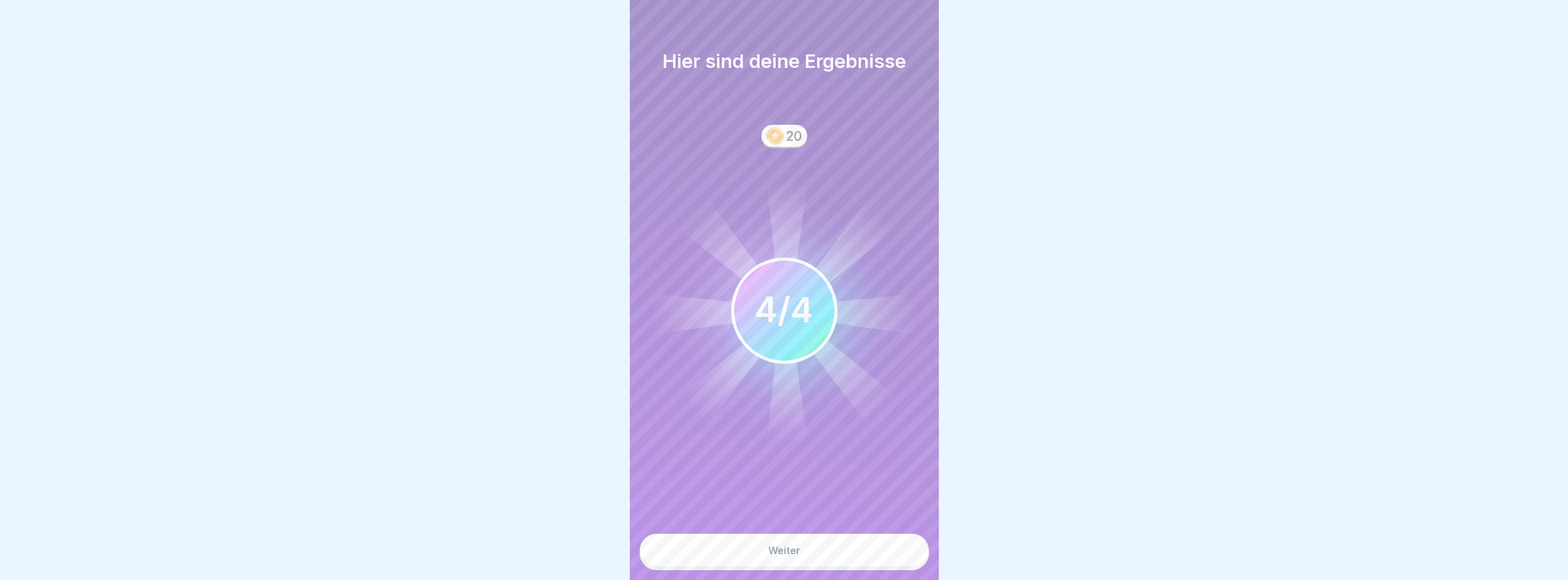
click at [902, 552] on button "Weiter" at bounding box center [784, 551] width 289 height 34
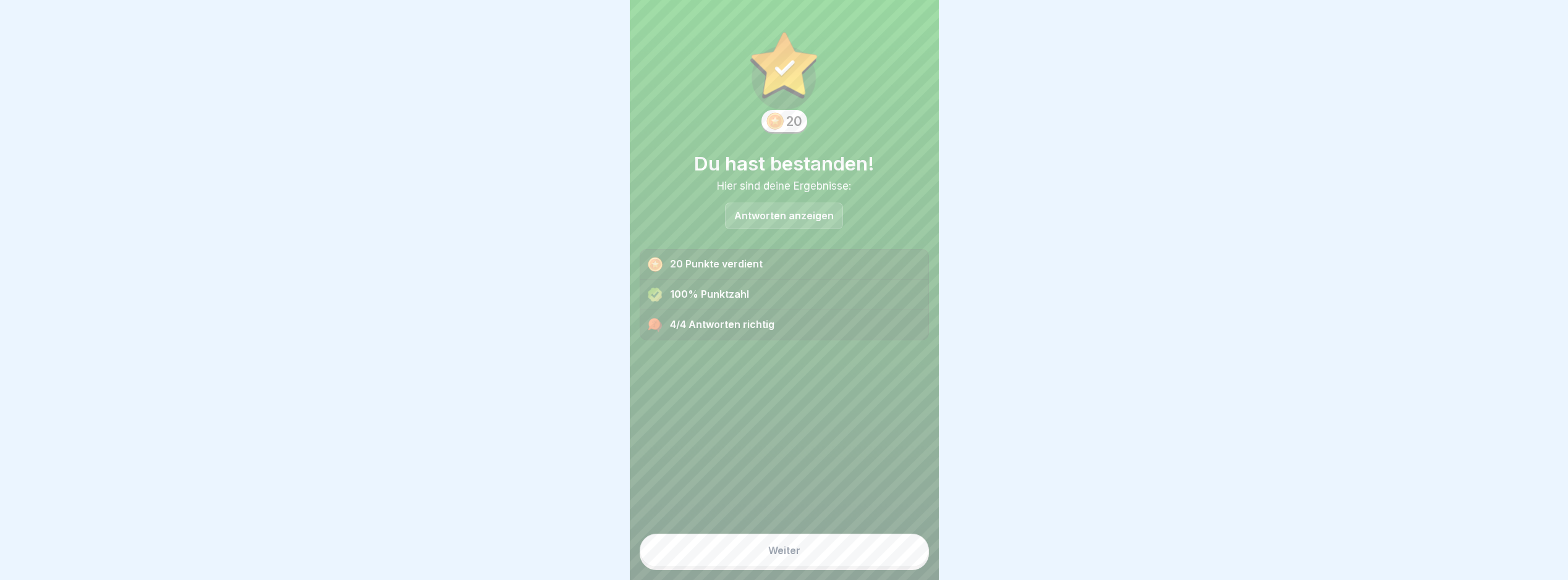
click at [898, 565] on button "Weiter" at bounding box center [784, 551] width 289 height 34
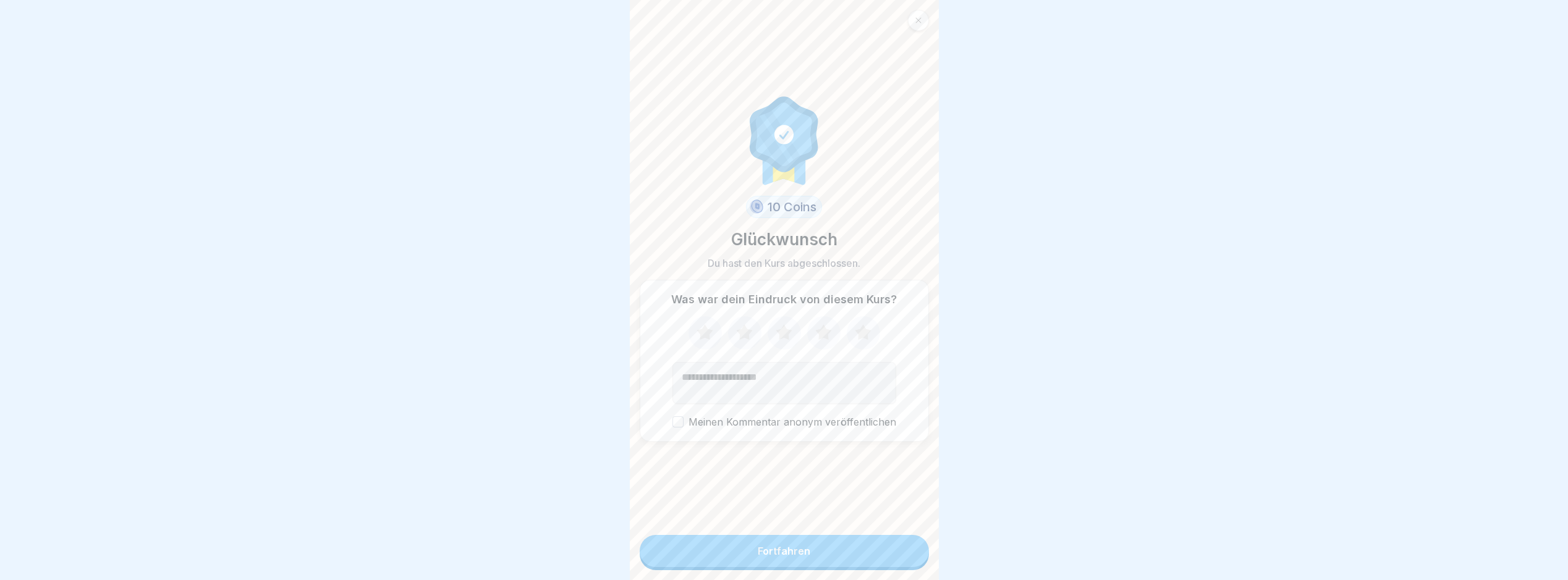
click at [889, 544] on form "10 Coins Glückwunsch Du hast den Kurs abgeschlossen. Was war dein Eindruck von …" at bounding box center [784, 290] width 309 height 580
click at [895, 561] on button "Fortfahren" at bounding box center [784, 551] width 289 height 32
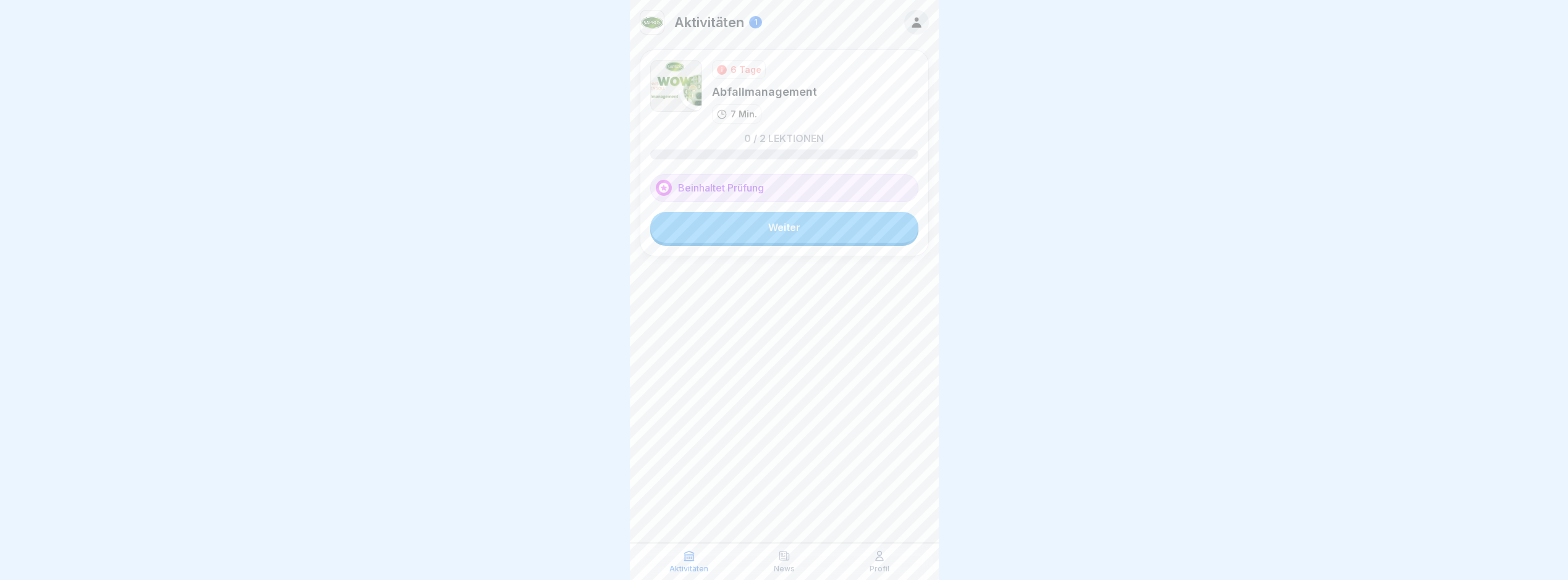
click at [821, 216] on link "Weiter" at bounding box center [784, 228] width 268 height 31
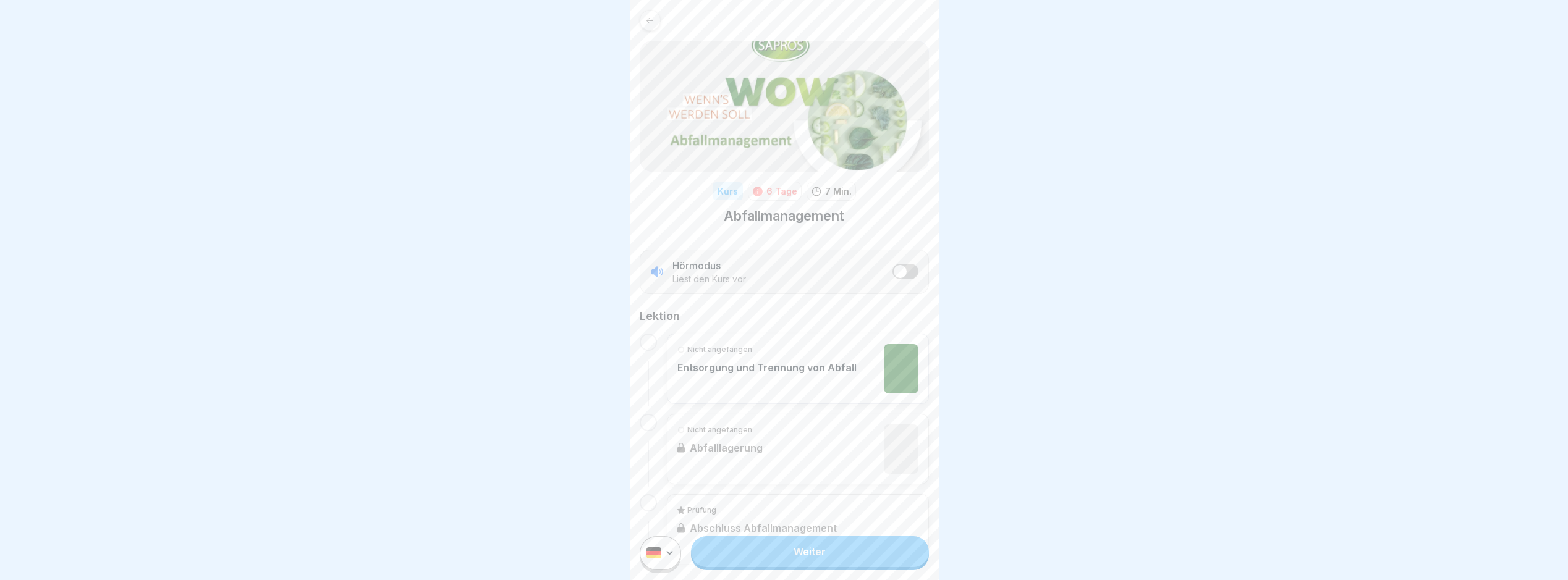
click at [880, 567] on link "Weiter" at bounding box center [810, 552] width 237 height 31
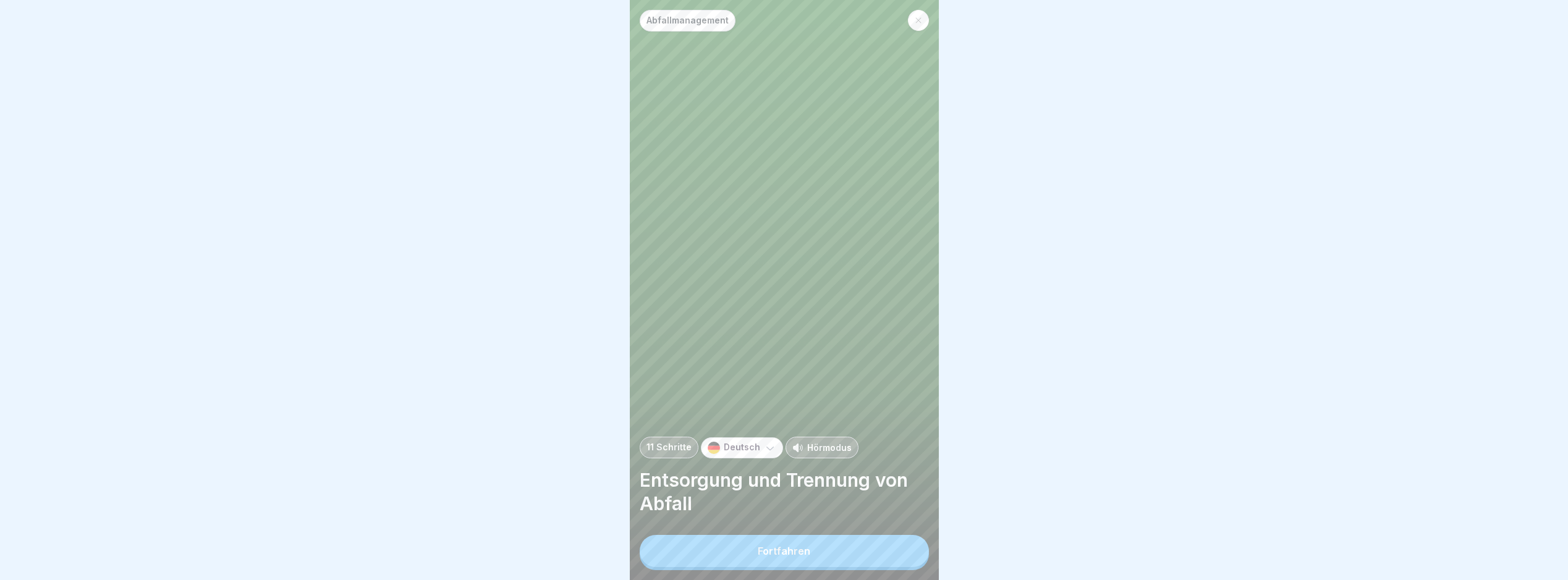
click at [893, 556] on button "Fortfahren" at bounding box center [784, 551] width 289 height 32
click at [894, 558] on div "Abfallmanagement 11 Schritte Deutsch Hörmodus Entsorgung und Trennung von Abfal…" at bounding box center [784, 290] width 309 height 580
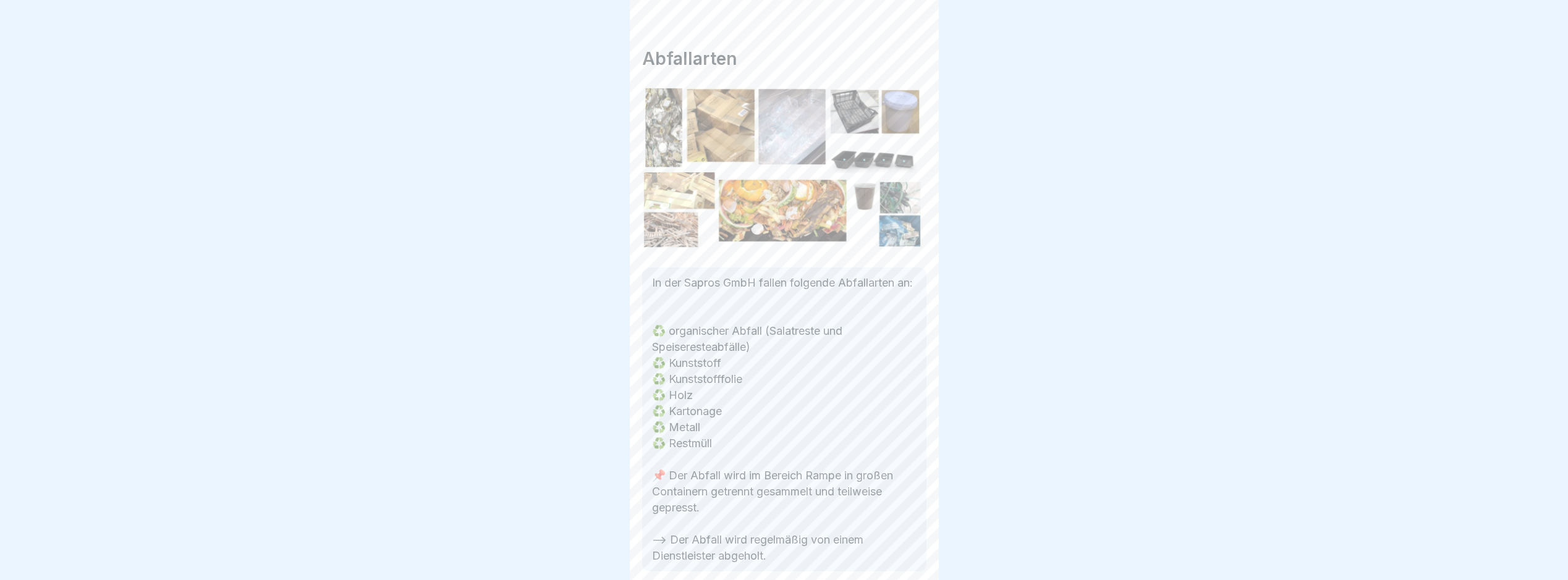
click at [894, 558] on div "Abfallmanagement 11 Schritte Deutsch Hörmodus Entsorgung und Trennung von Abfal…" at bounding box center [784, 290] width 309 height 580
drag, startPoint x: 894, startPoint y: 558, endPoint x: 909, endPoint y: 565, distance: 16.6
click at [896, 560] on div at bounding box center [908, 546] width 43 height 43
click at [909, 565] on div at bounding box center [908, 546] width 43 height 43
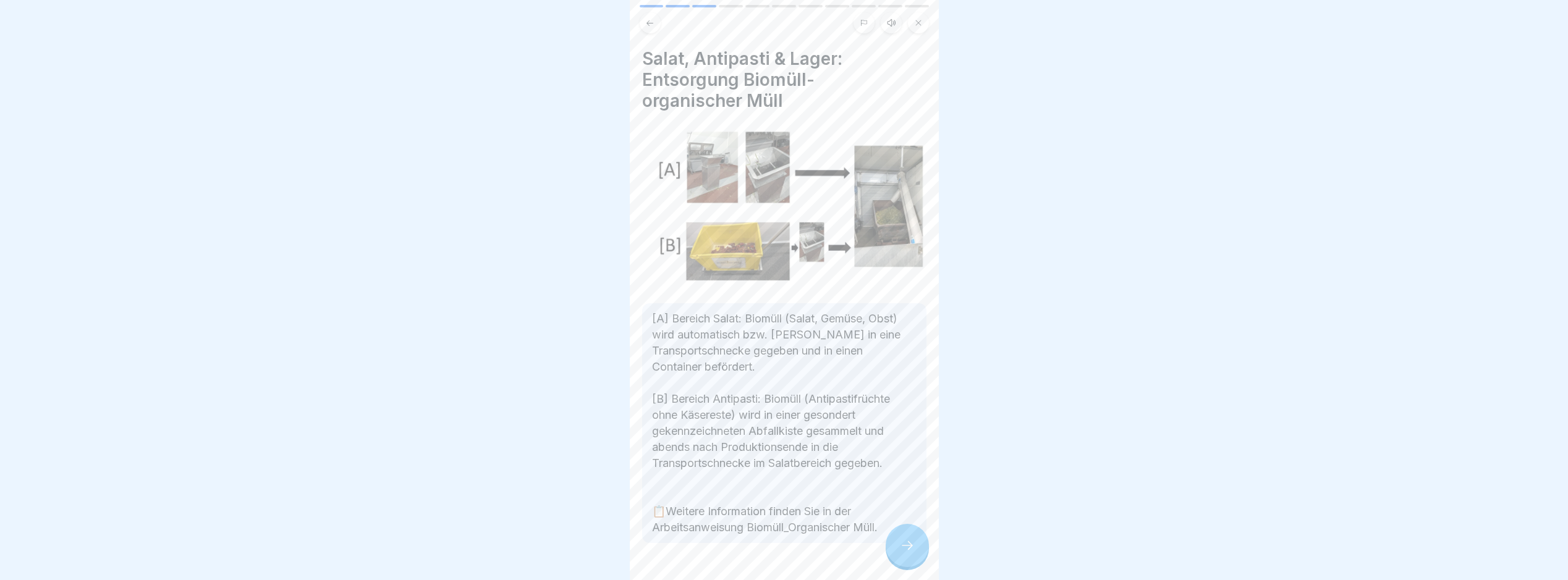
click at [909, 565] on div at bounding box center [908, 546] width 43 height 43
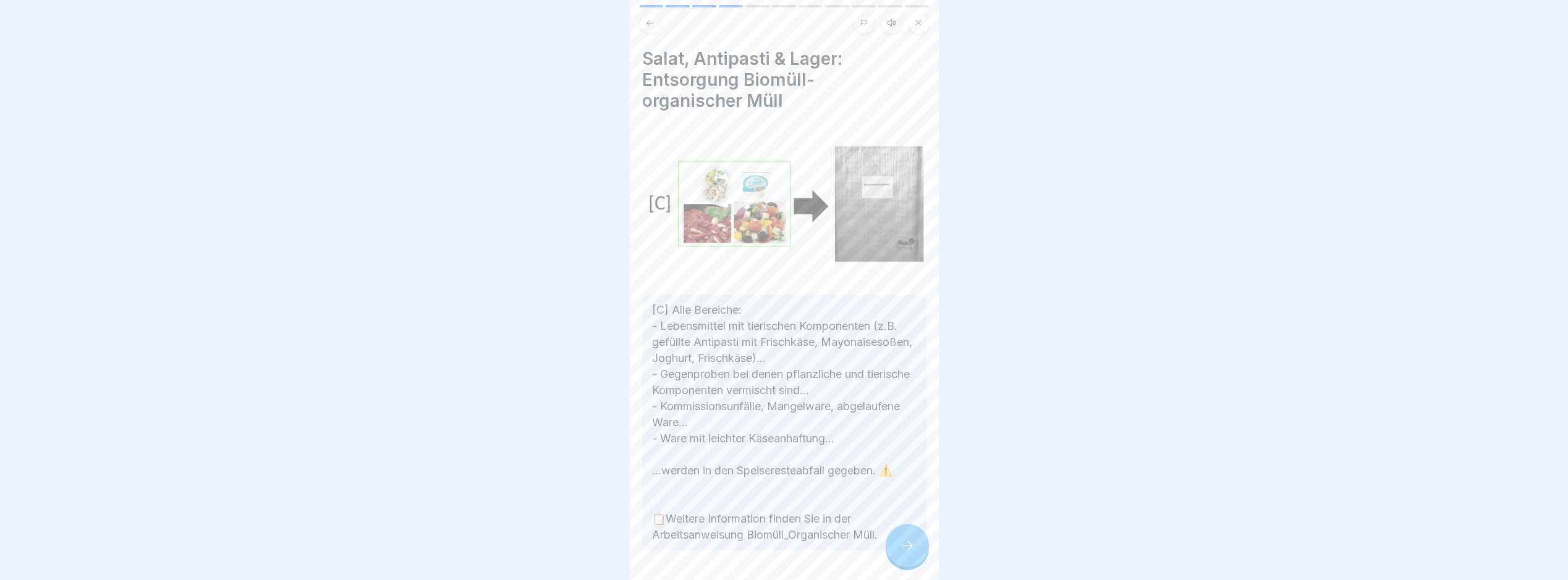
click at [909, 565] on div at bounding box center [908, 546] width 43 height 43
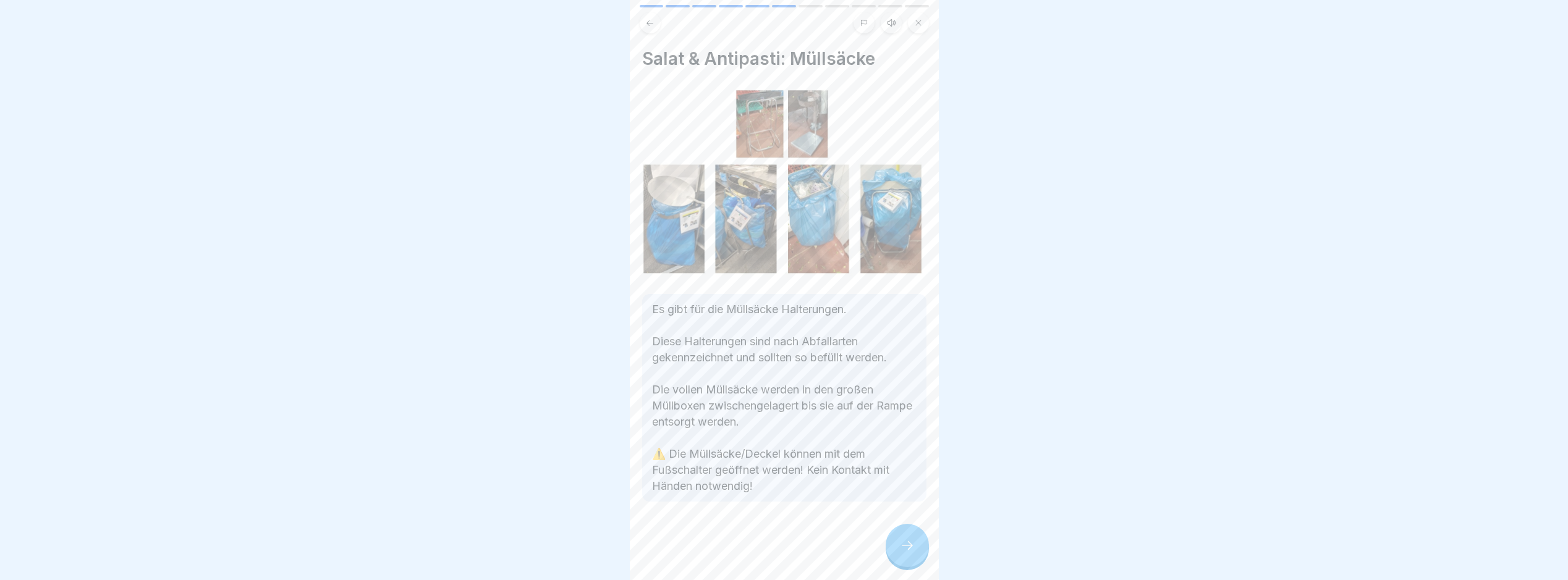
click at [909, 565] on div at bounding box center [908, 546] width 43 height 43
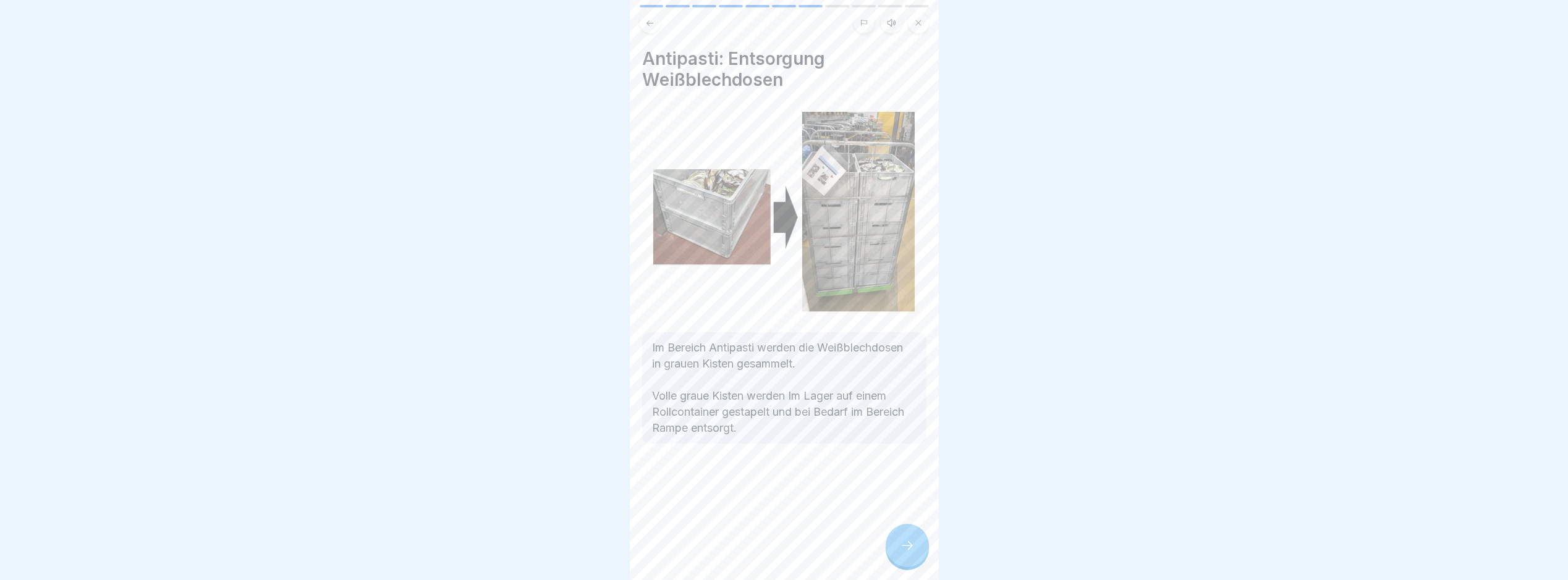
click at [909, 565] on div at bounding box center [908, 546] width 43 height 43
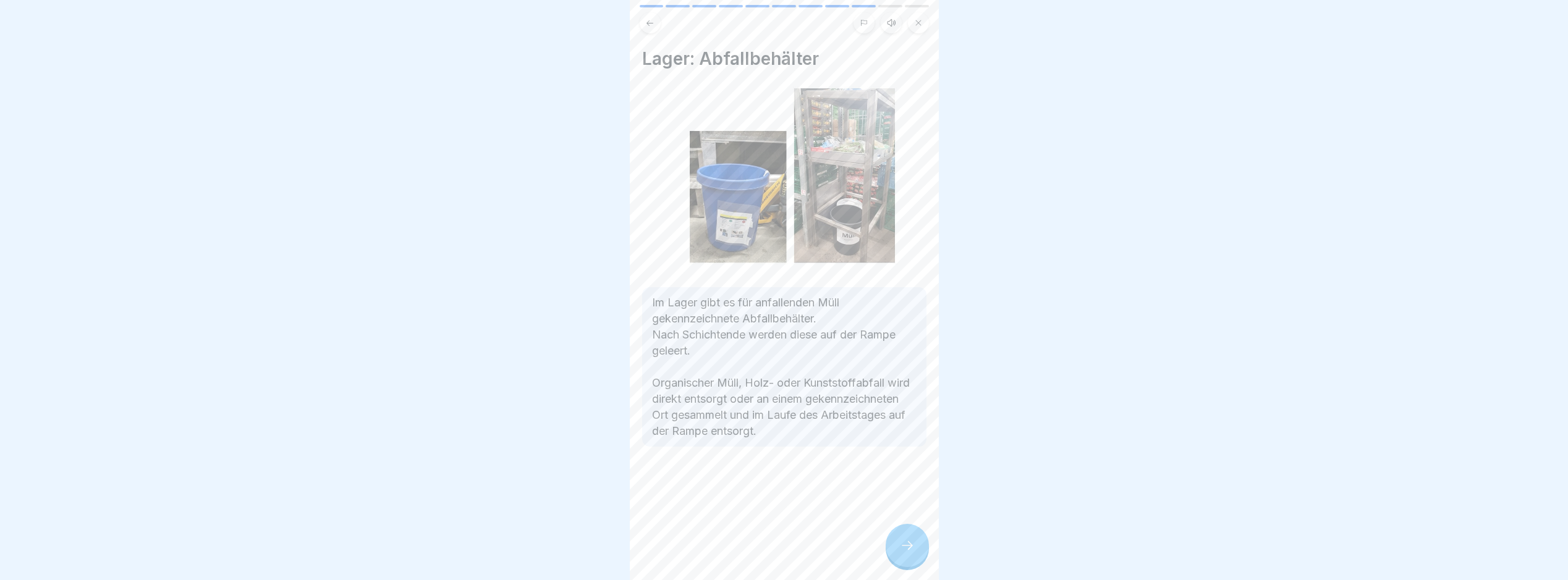
click at [909, 565] on div at bounding box center [908, 546] width 43 height 43
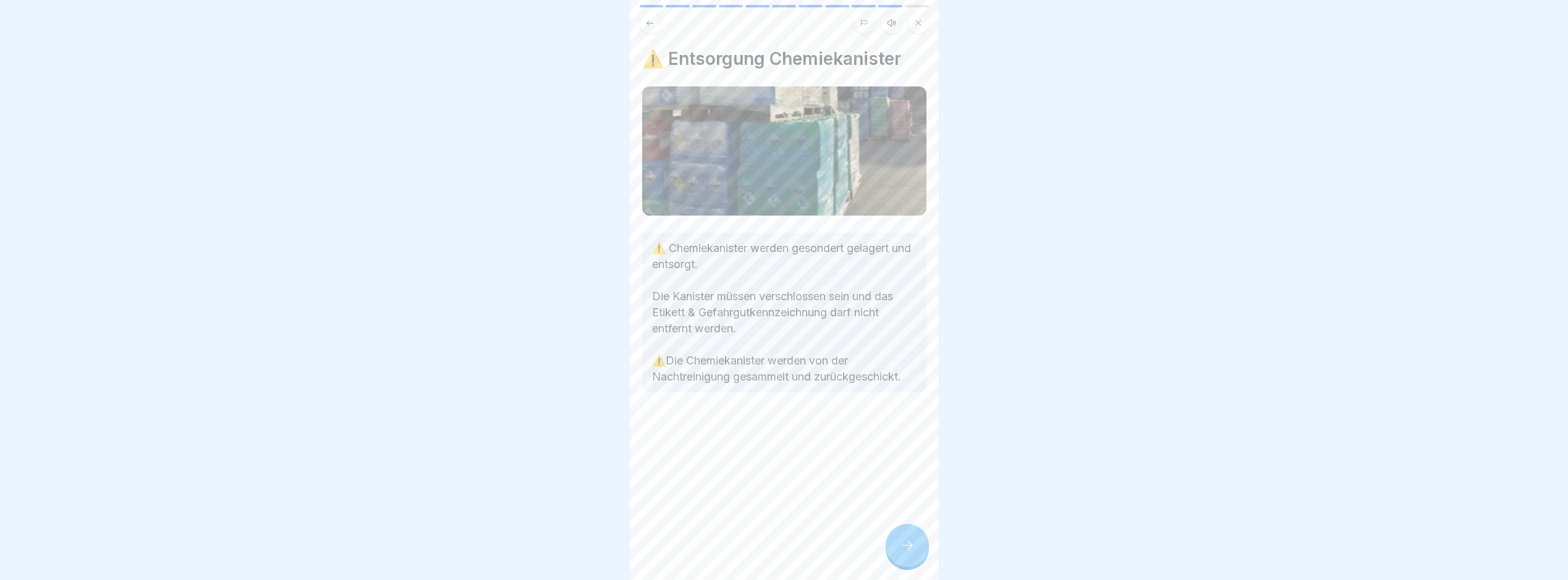
click at [909, 565] on div at bounding box center [908, 546] width 43 height 43
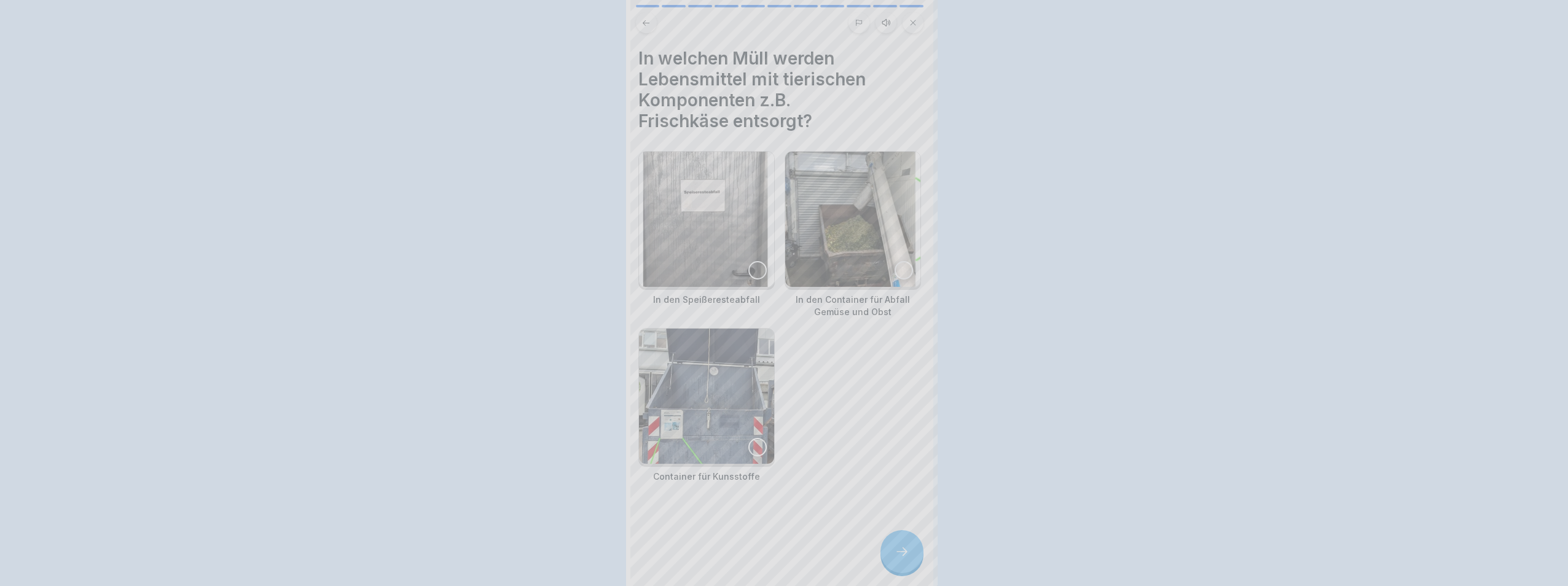
click at [904, 563] on div at bounding box center [784, 293] width 1568 height 586
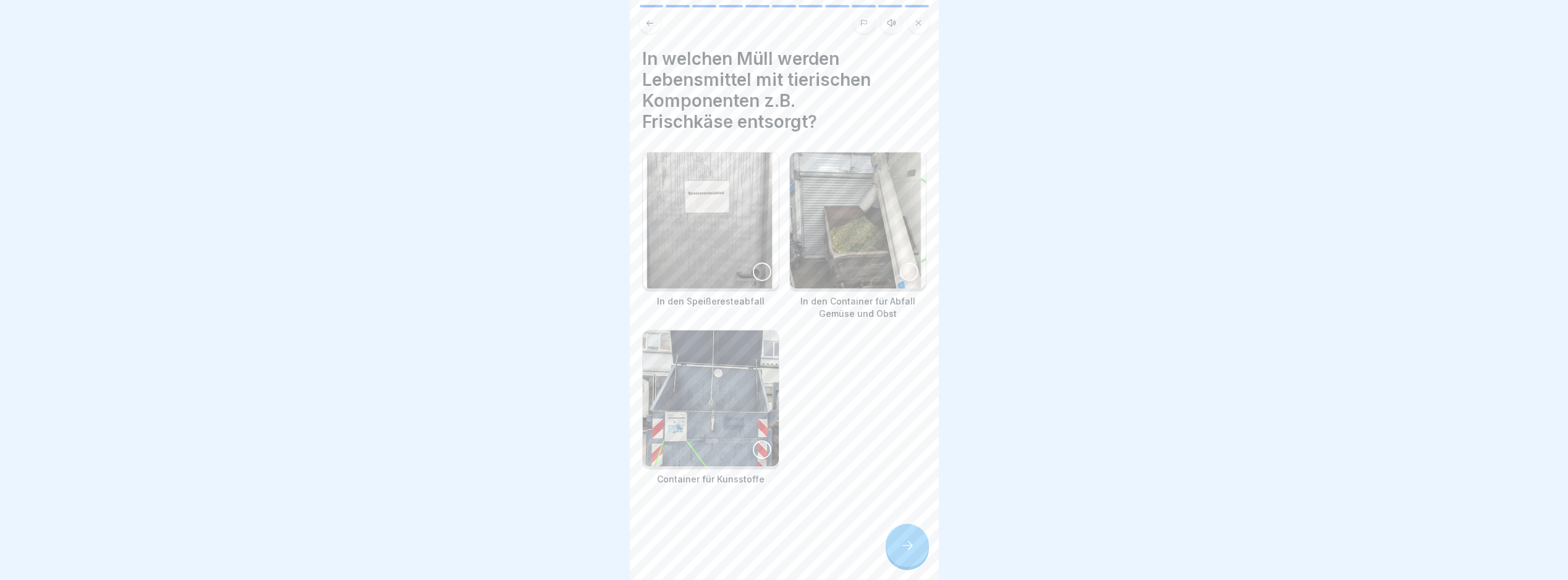
click at [909, 566] on div at bounding box center [908, 546] width 43 height 43
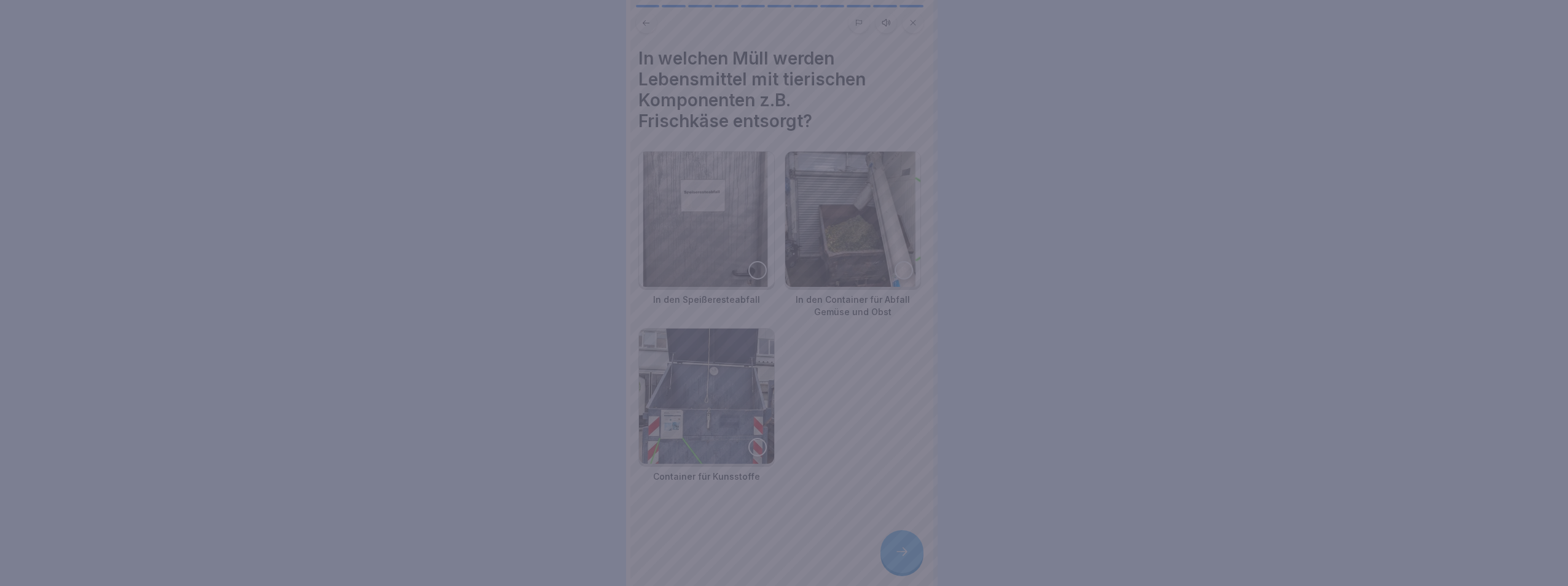
click at [902, 553] on div at bounding box center [784, 293] width 1568 height 586
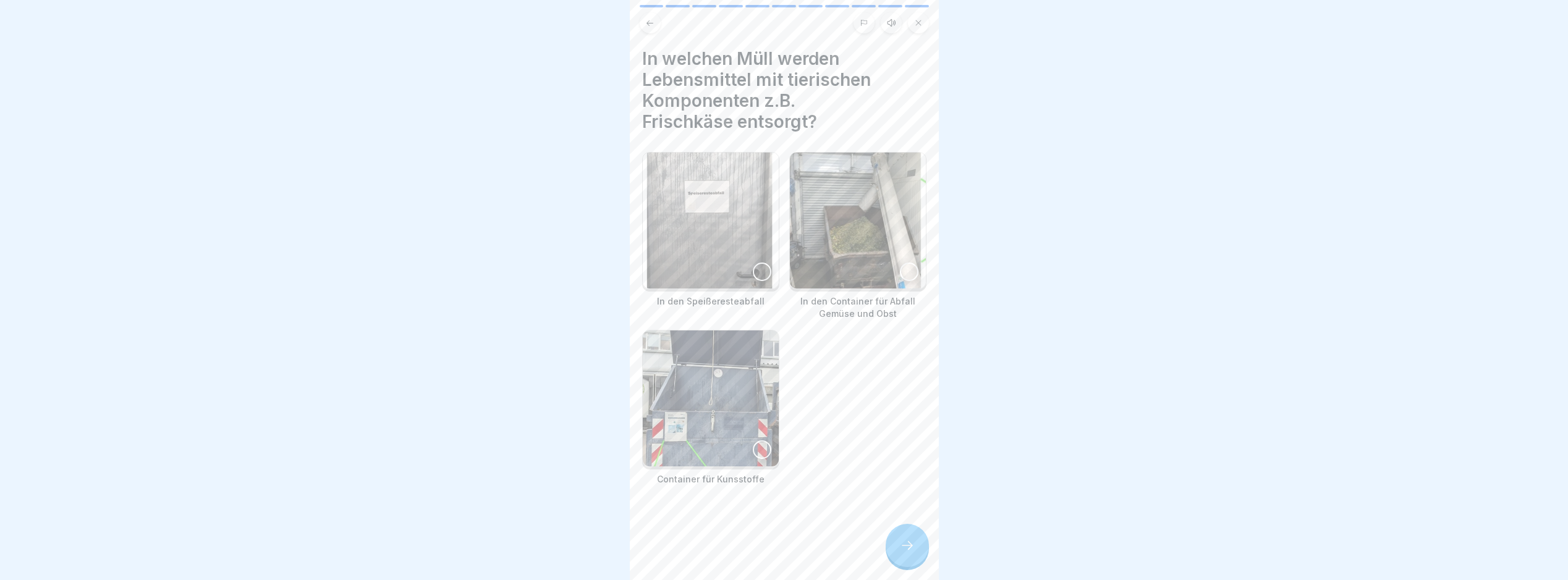
click at [730, 236] on img at bounding box center [711, 221] width 136 height 136
click at [735, 239] on img at bounding box center [711, 220] width 133 height 133
click at [850, 252] on img at bounding box center [858, 221] width 136 height 136
click at [714, 236] on img at bounding box center [711, 221] width 136 height 136
click at [868, 255] on img at bounding box center [858, 220] width 133 height 133
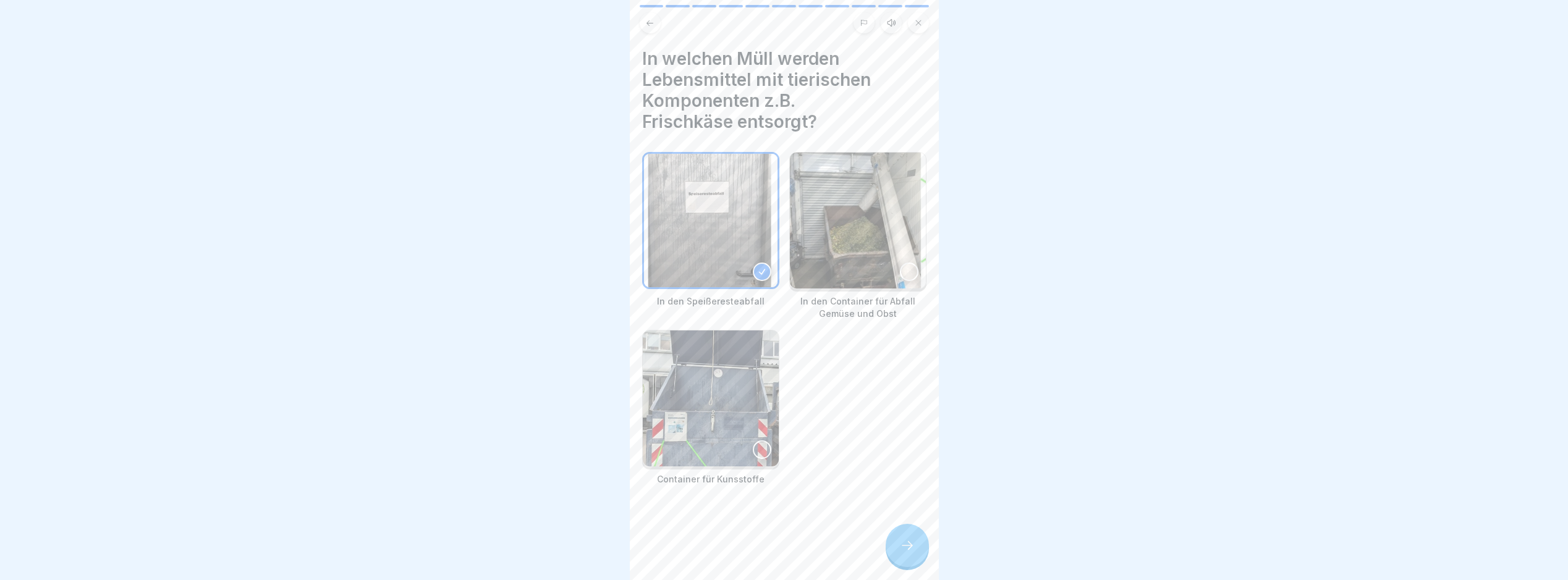
click at [739, 226] on img at bounding box center [711, 220] width 133 height 133
click at [712, 243] on img at bounding box center [711, 221] width 136 height 136
click at [912, 545] on div at bounding box center [908, 546] width 43 height 43
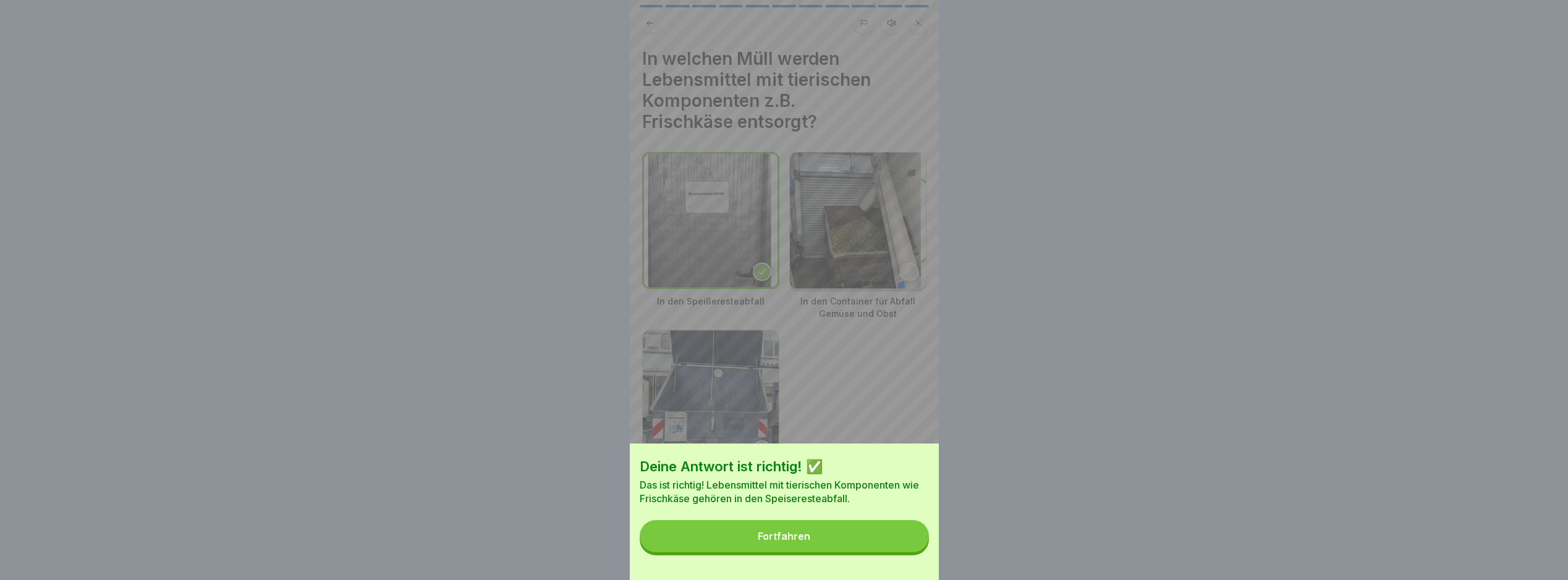
click at [903, 549] on button "Fortfahren" at bounding box center [784, 536] width 289 height 32
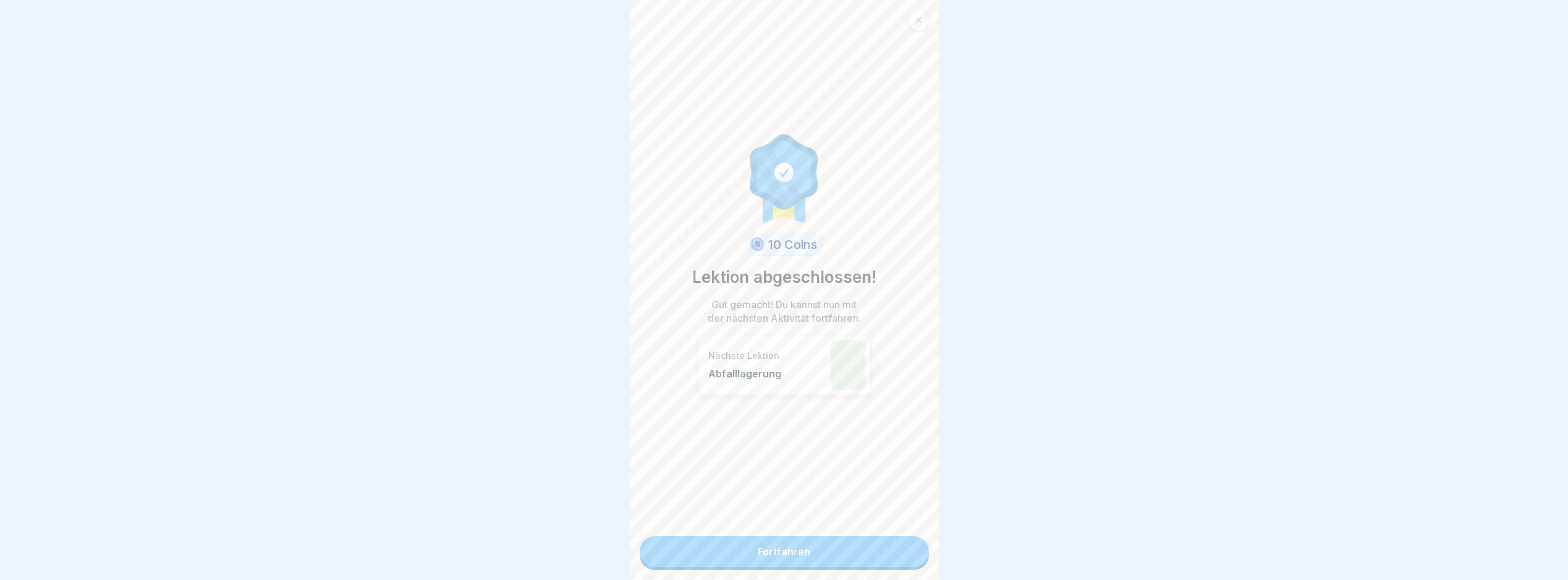
click at [820, 553] on link "Fortfahren" at bounding box center [784, 552] width 289 height 31
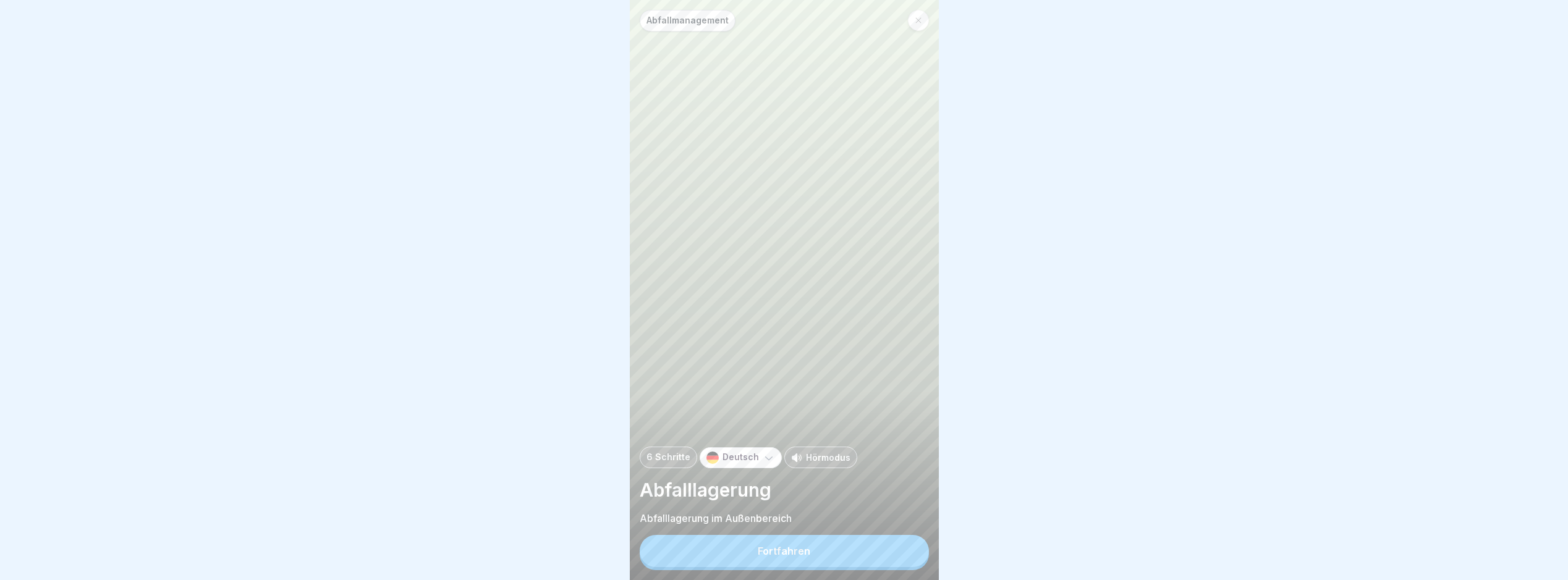
click at [829, 563] on button "Fortfahren" at bounding box center [784, 551] width 289 height 32
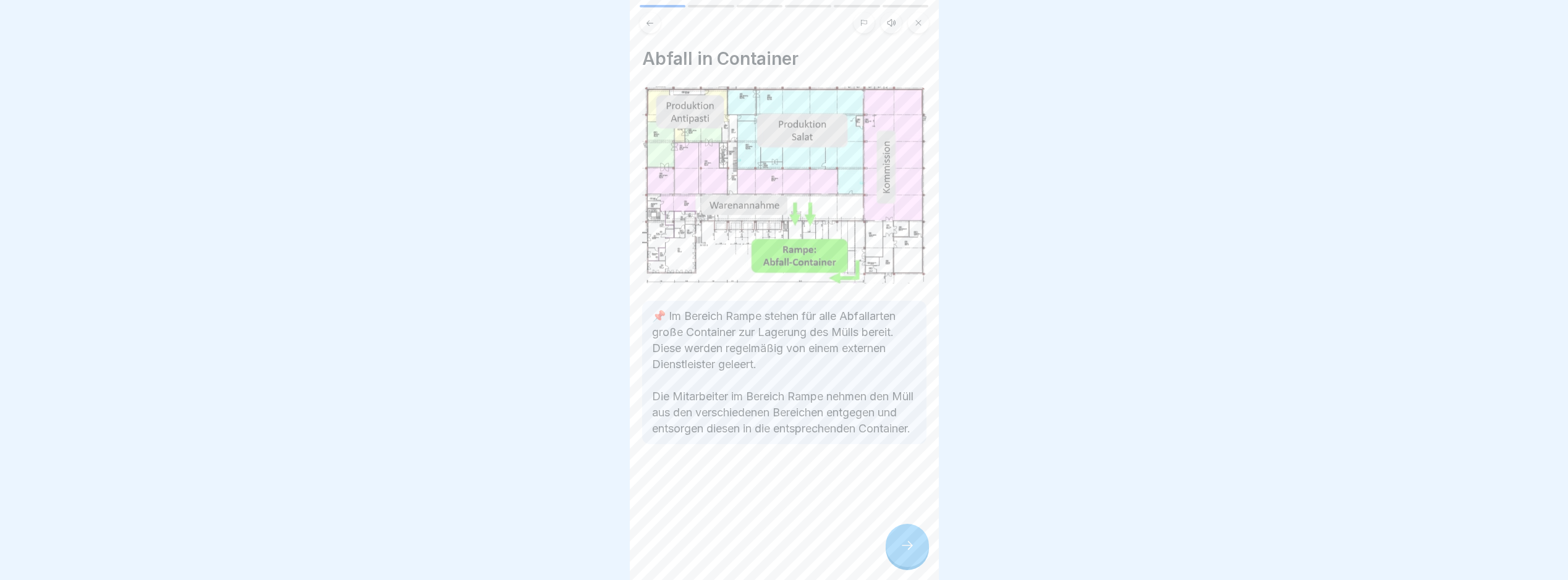
click at [864, 560] on div "Abfall in Container 📌 Im Bereich Rampe stehen für alle Abfallarten große Contai…" at bounding box center [784, 290] width 309 height 580
click at [902, 553] on icon at bounding box center [908, 546] width 15 height 15
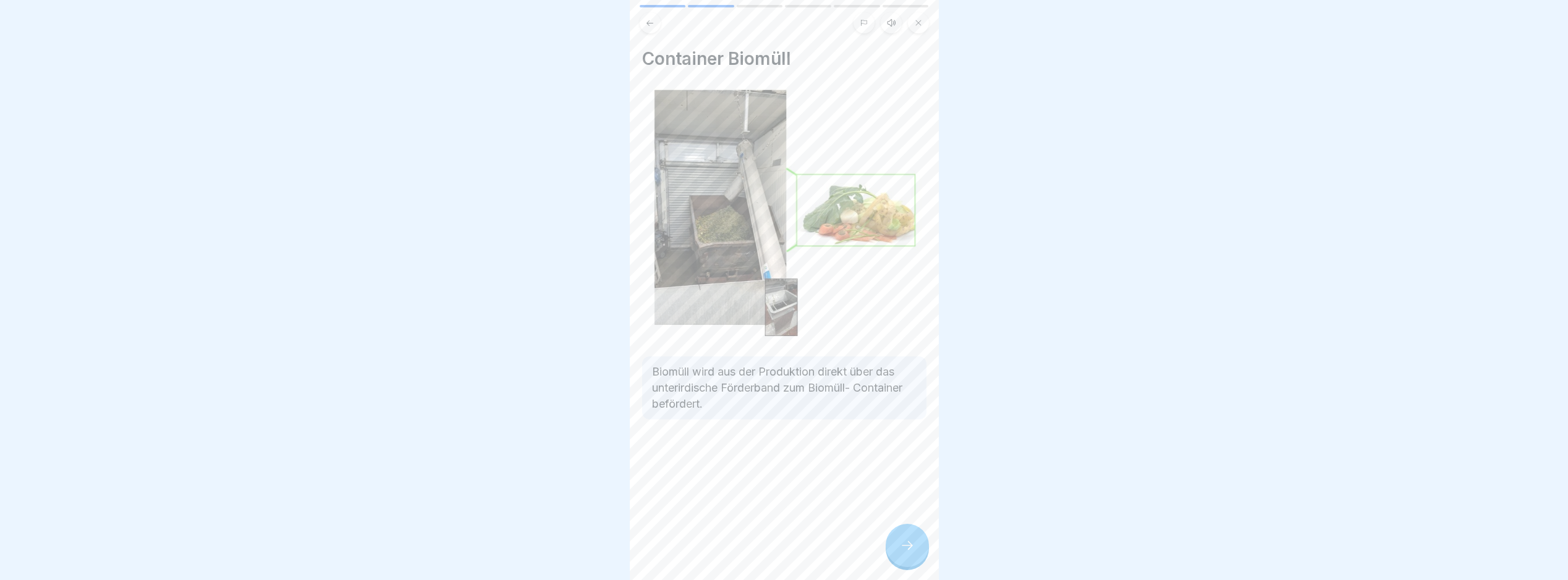
click at [902, 553] on icon at bounding box center [908, 546] width 15 height 15
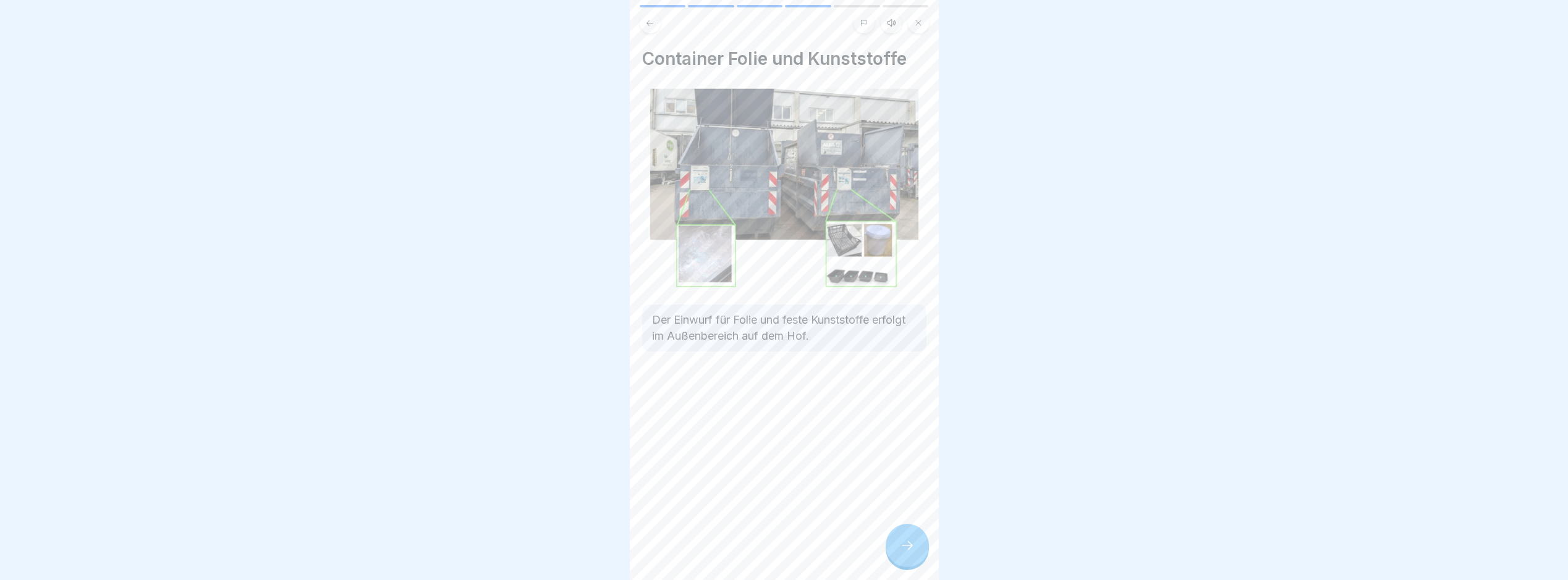
click at [902, 553] on icon at bounding box center [908, 546] width 15 height 15
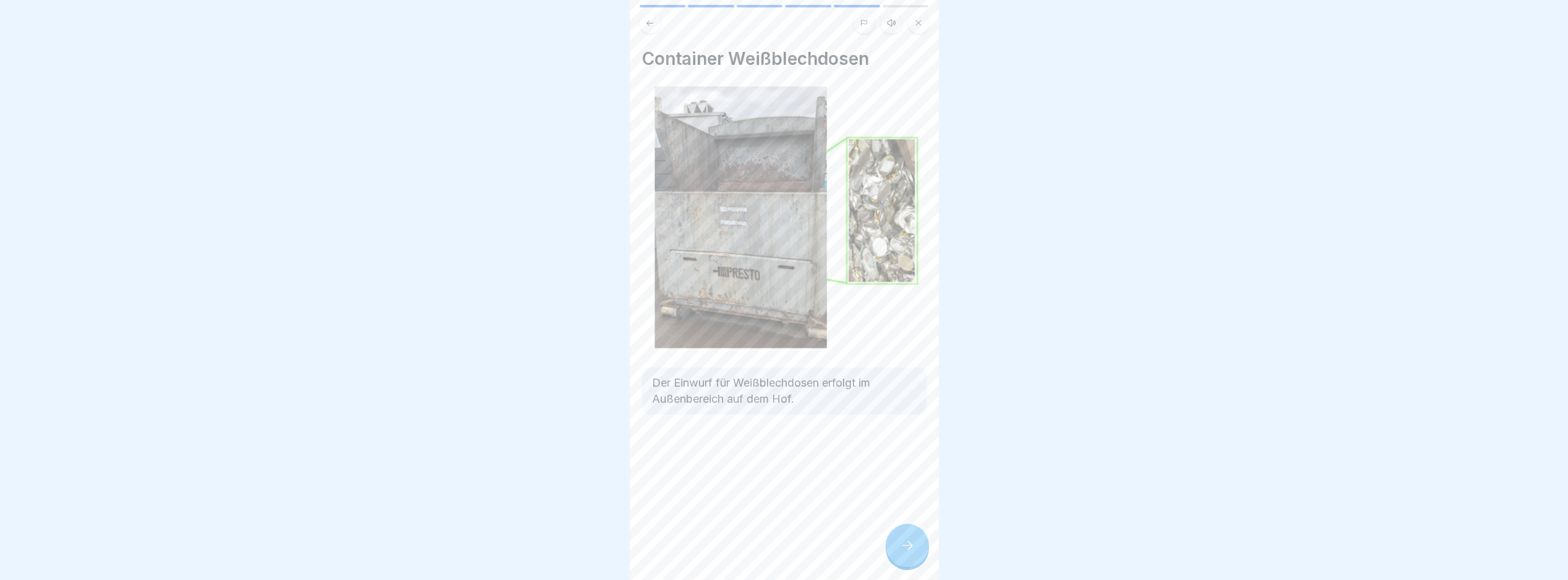
click at [902, 553] on icon at bounding box center [908, 546] width 15 height 15
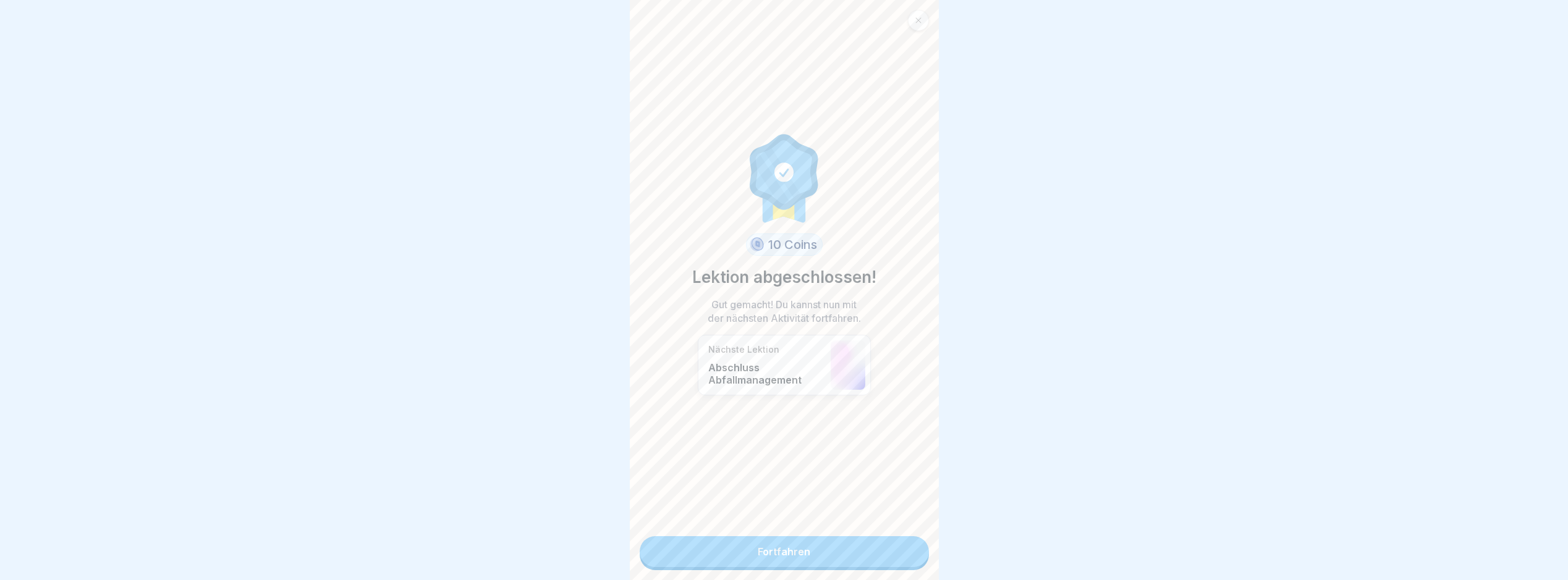
click at [902, 556] on link "Fortfahren" at bounding box center [784, 552] width 289 height 31
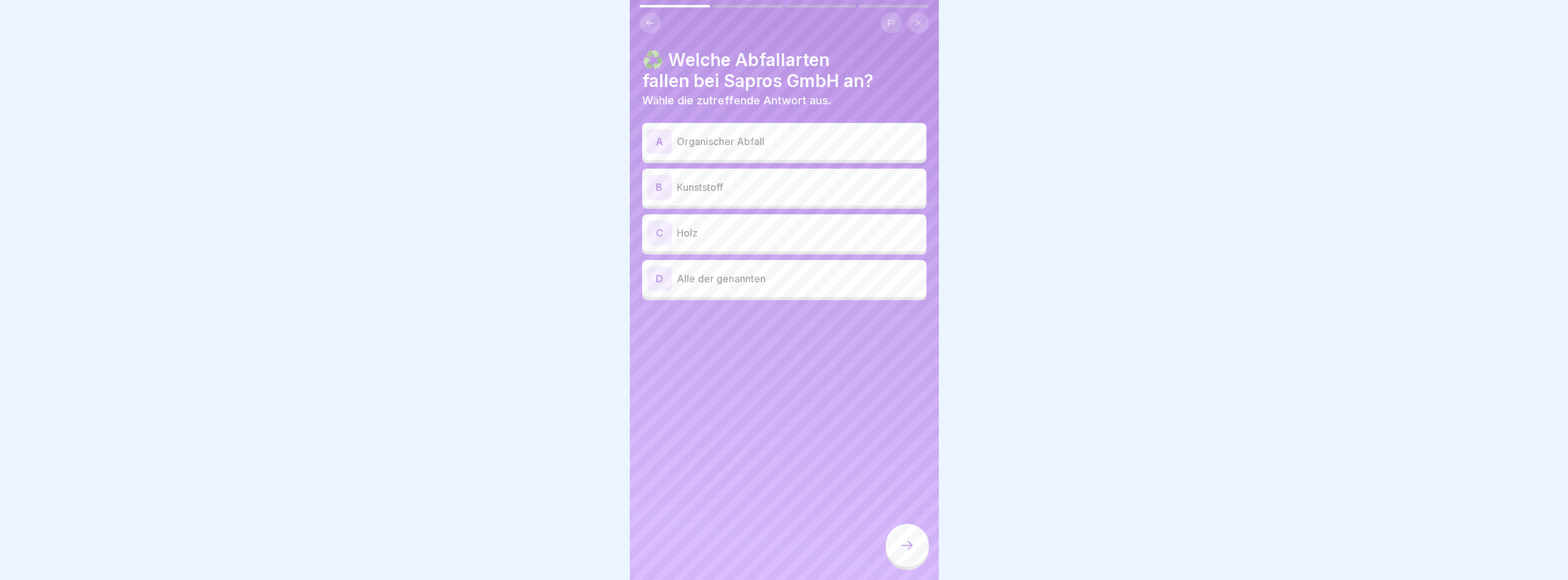
click at [891, 558] on div at bounding box center [908, 546] width 43 height 43
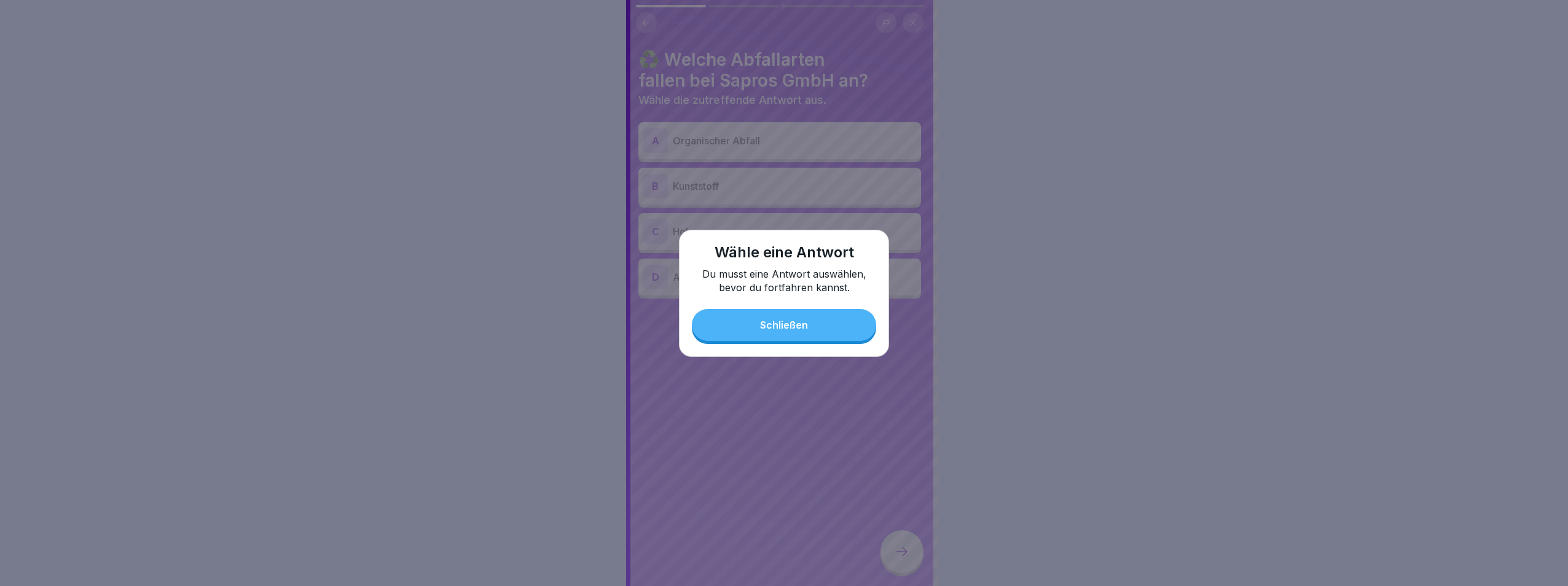
drag, startPoint x: 778, startPoint y: 310, endPoint x: 784, endPoint y: 324, distance: 15.2
click at [780, 316] on button "Schließen" at bounding box center [784, 325] width 184 height 32
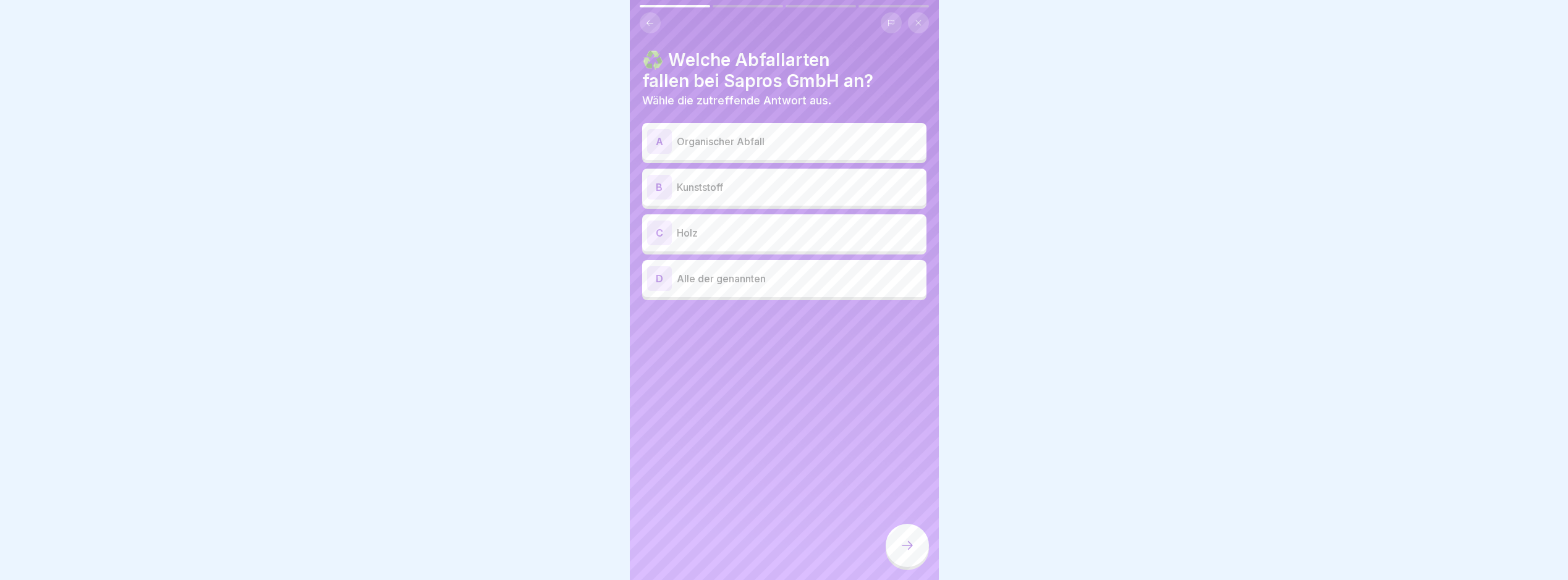
click at [850, 148] on p "Organischer Abfall" at bounding box center [799, 141] width 245 height 15
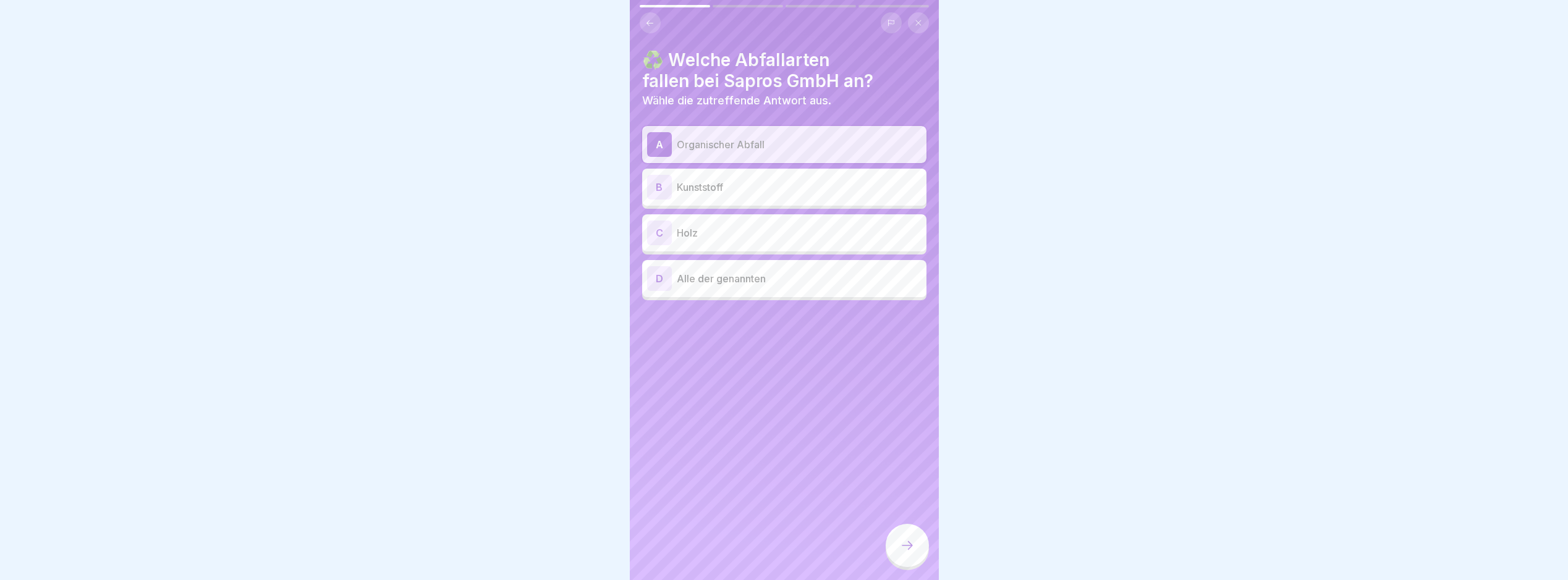
click at [747, 143] on p "Organischer Abfall" at bounding box center [799, 145] width 245 height 15
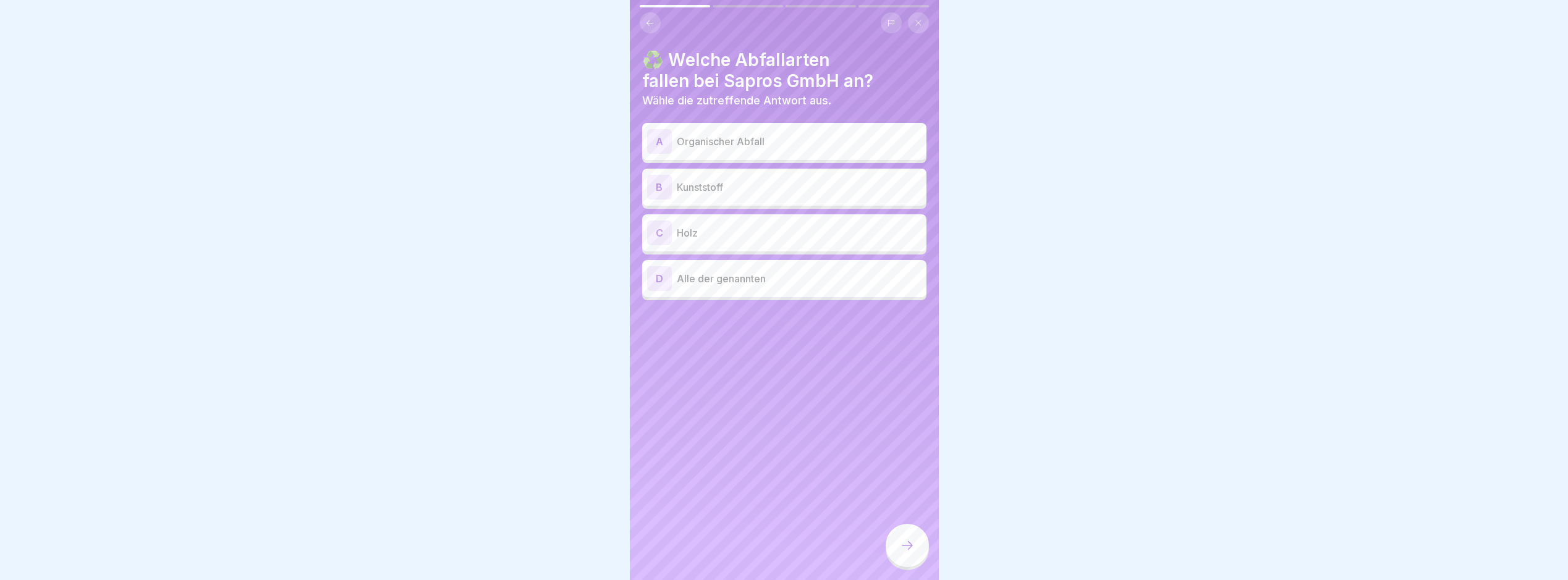
click at [782, 288] on div "D Alle der genannten" at bounding box center [784, 278] width 274 height 25
click at [904, 567] on div at bounding box center [908, 546] width 43 height 43
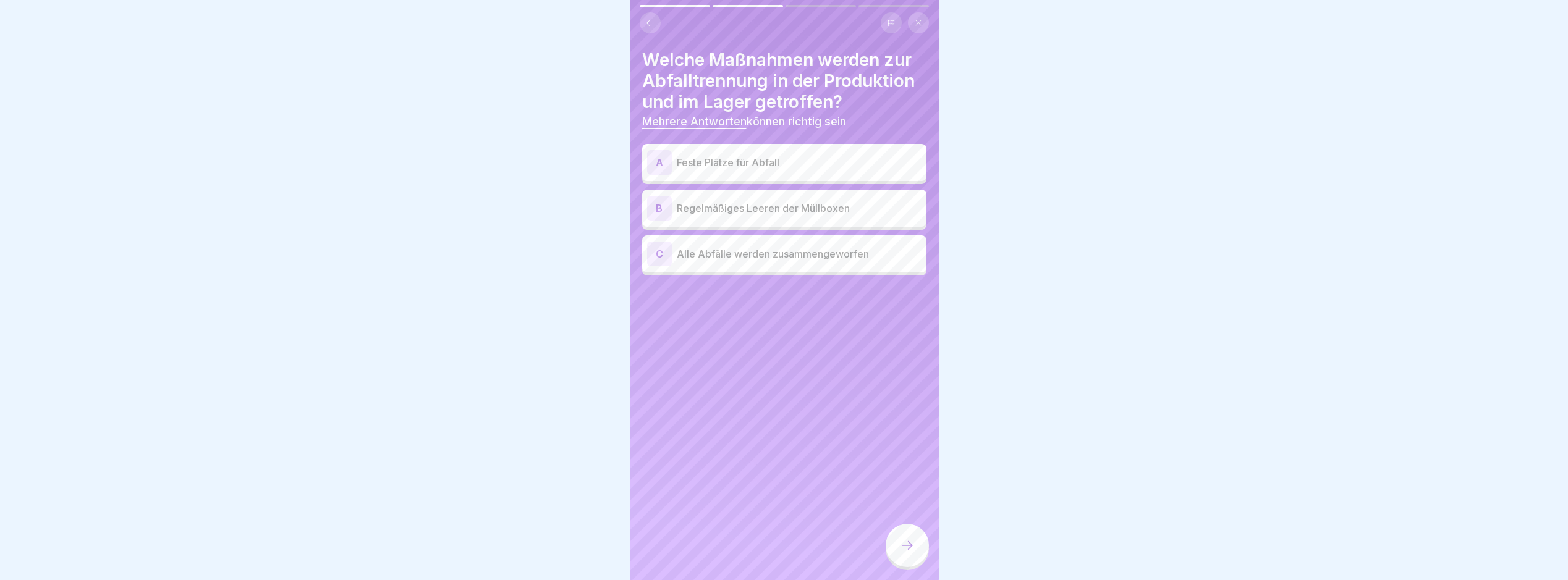
click at [859, 176] on div "A Feste Plätze für Abfall" at bounding box center [784, 162] width 284 height 37
click at [868, 216] on div "B Regelmäßiges Leeren der Müllboxen" at bounding box center [784, 208] width 274 height 25
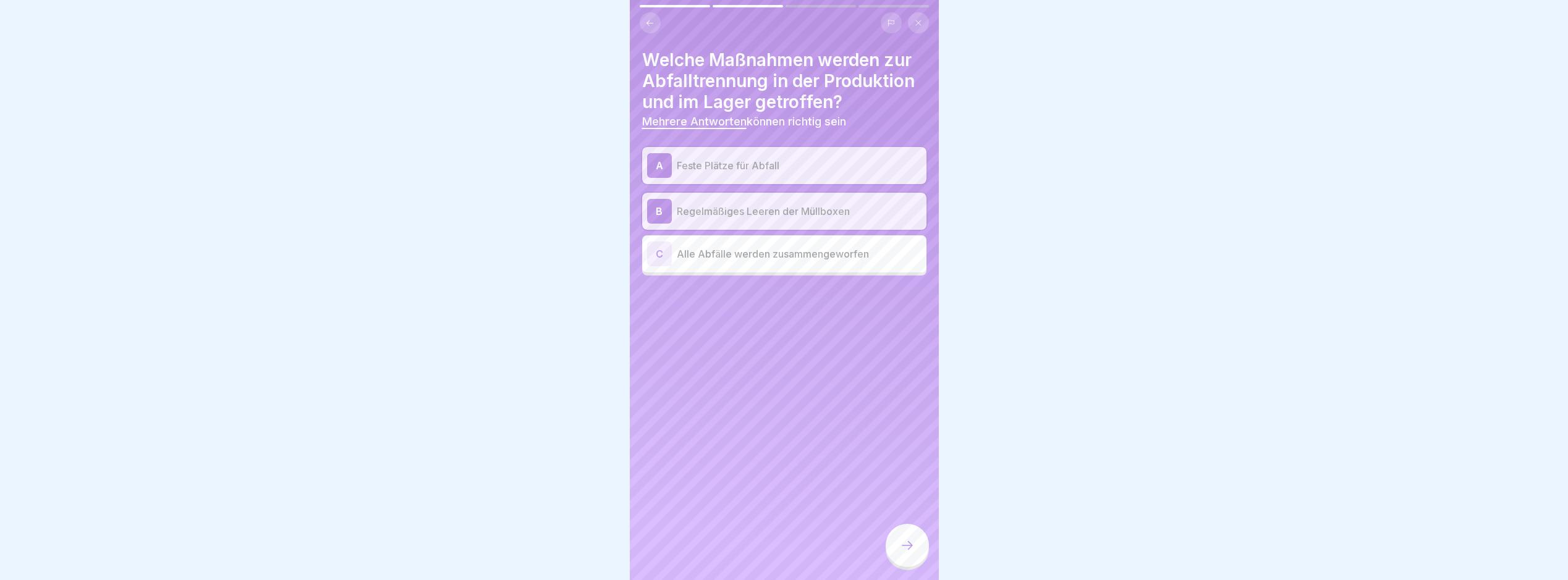
click at [904, 553] on icon at bounding box center [908, 546] width 15 height 15
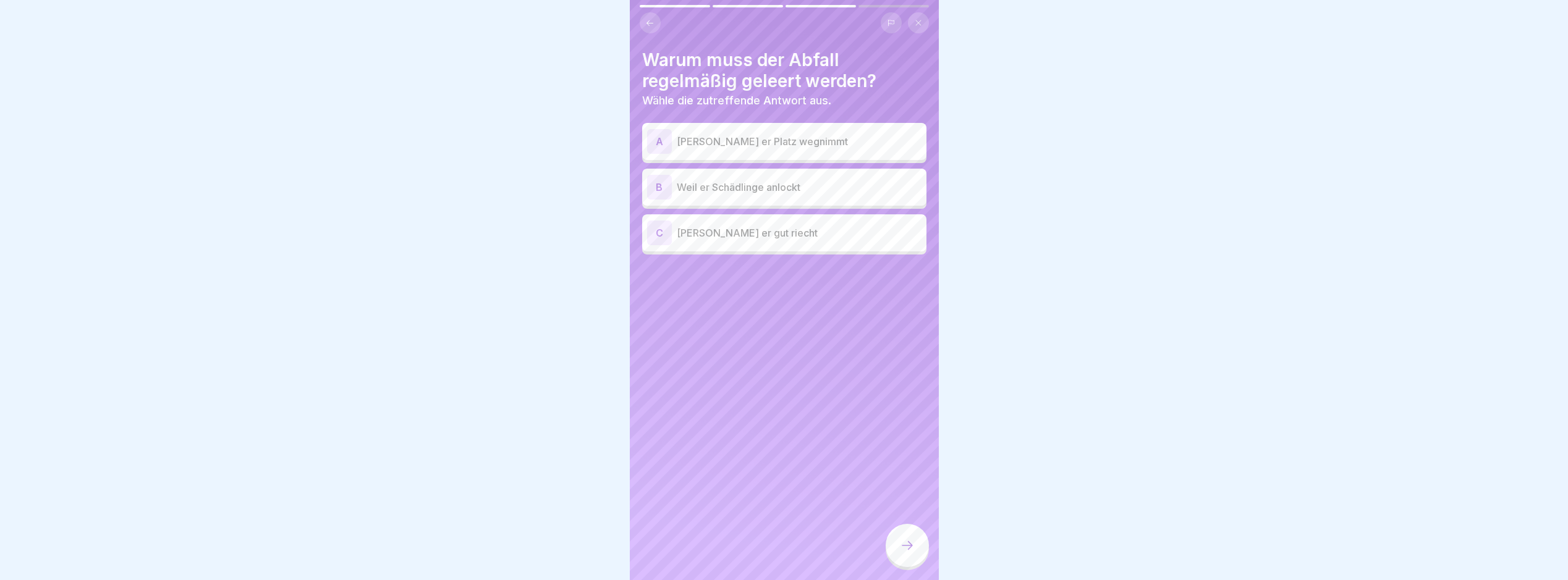
click at [860, 183] on p "Weil er Schädlinge anlockt" at bounding box center [799, 187] width 245 height 15
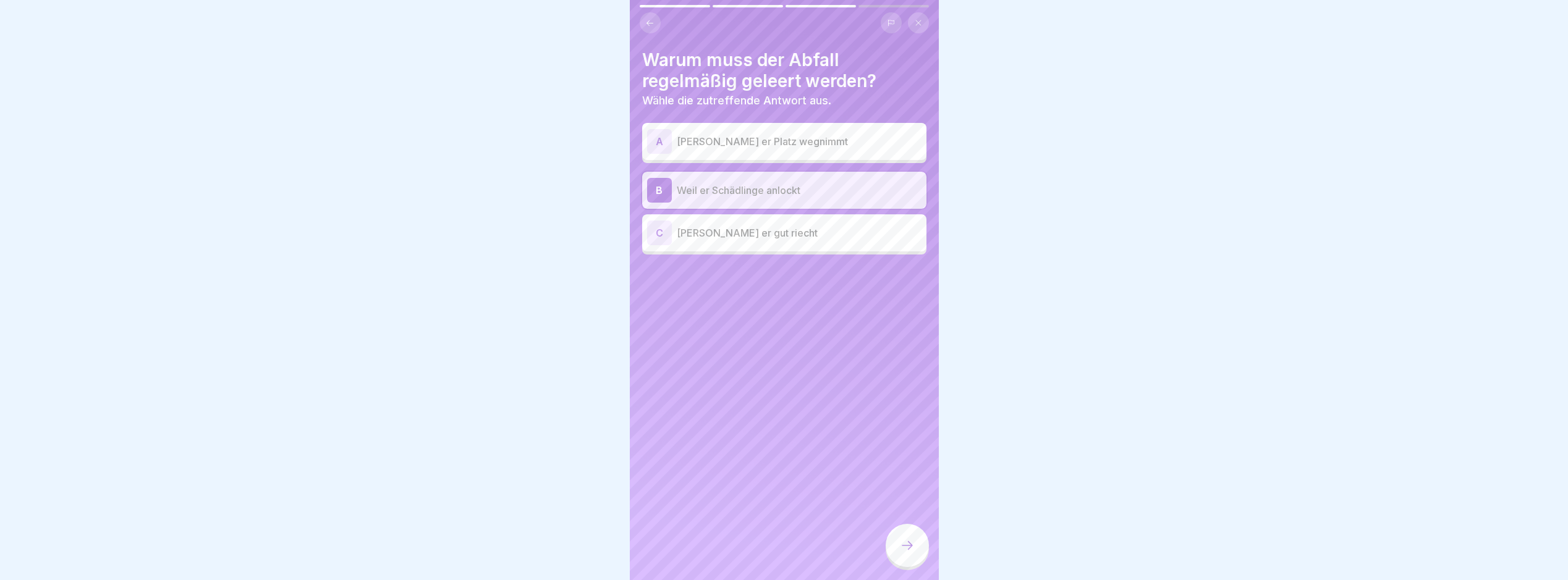
click at [754, 128] on div "A [PERSON_NAME] er Platz wegnimmt" at bounding box center [784, 141] width 284 height 37
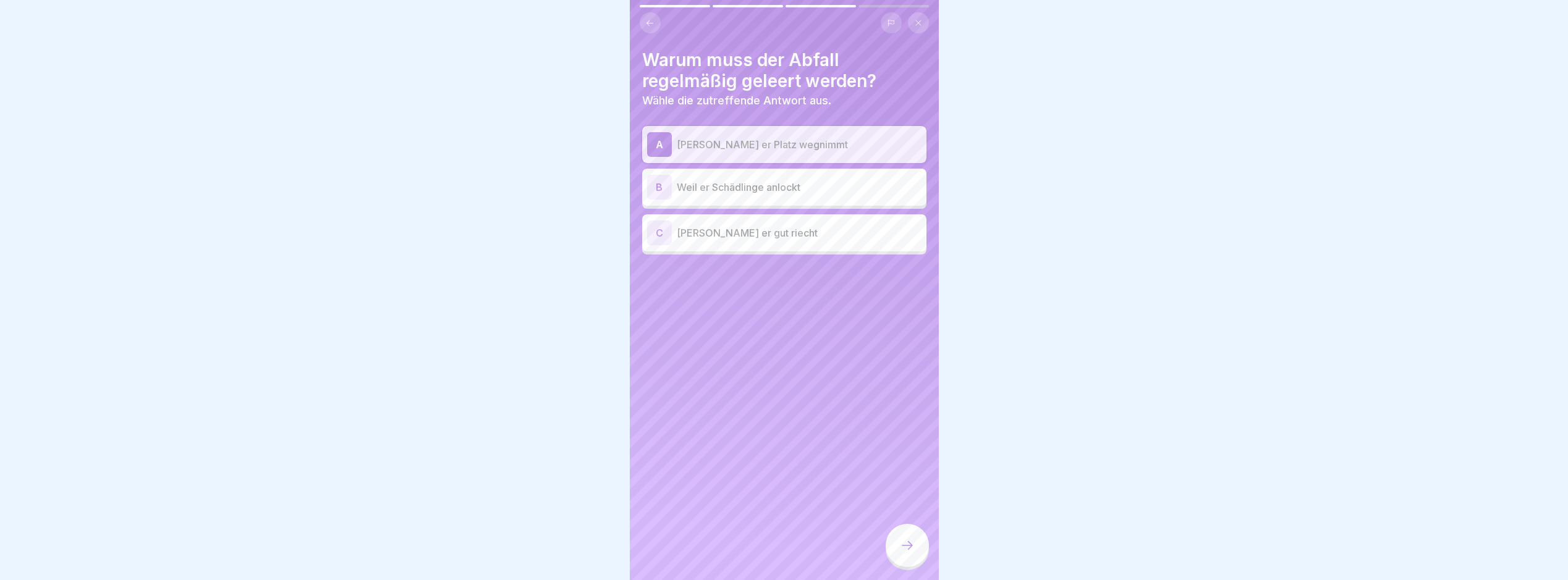
click at [766, 158] on div "A [PERSON_NAME] er Platz wegnimmt" at bounding box center [784, 144] width 284 height 37
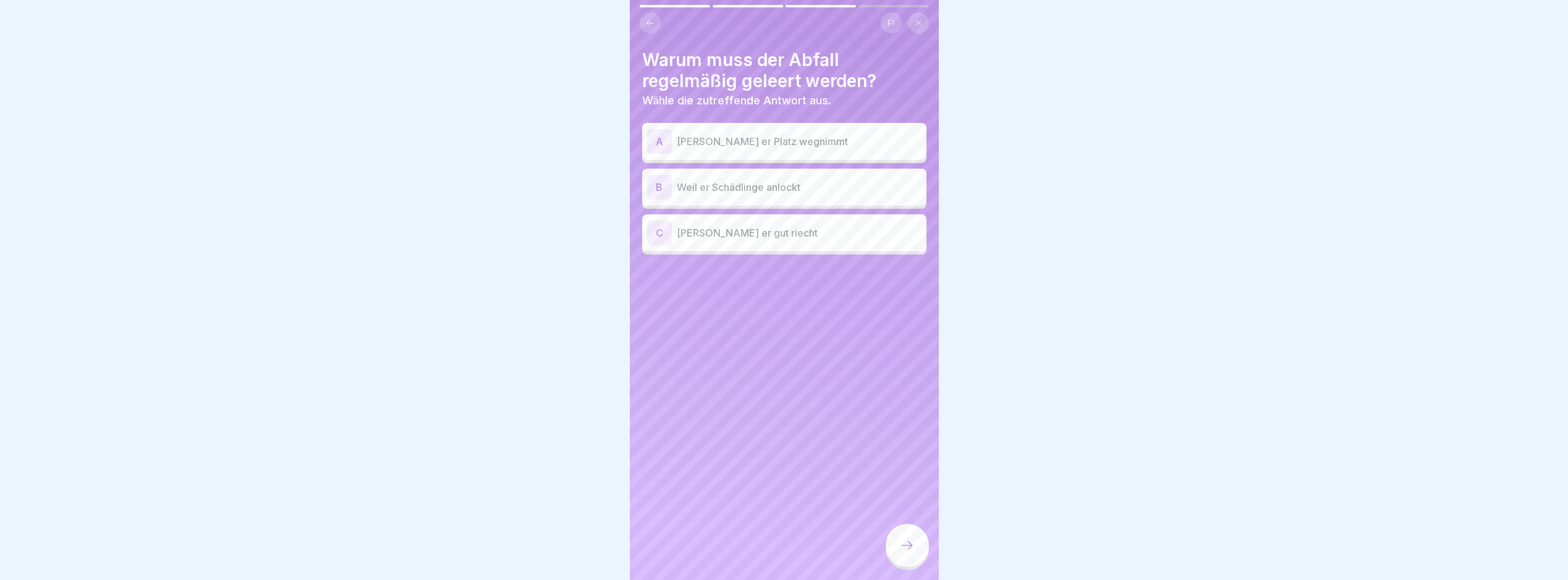
click at [782, 205] on div "B Weil er Schädlinge anlockt" at bounding box center [784, 187] width 284 height 37
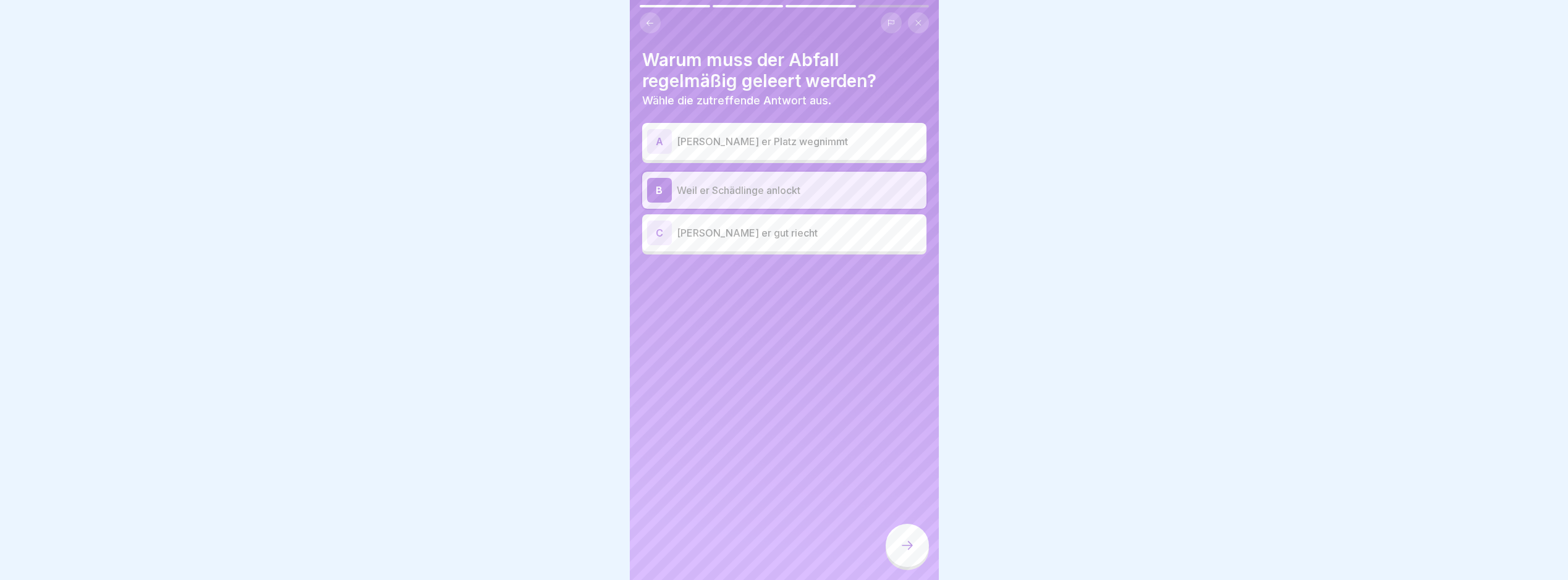
click at [902, 560] on div at bounding box center [908, 546] width 43 height 43
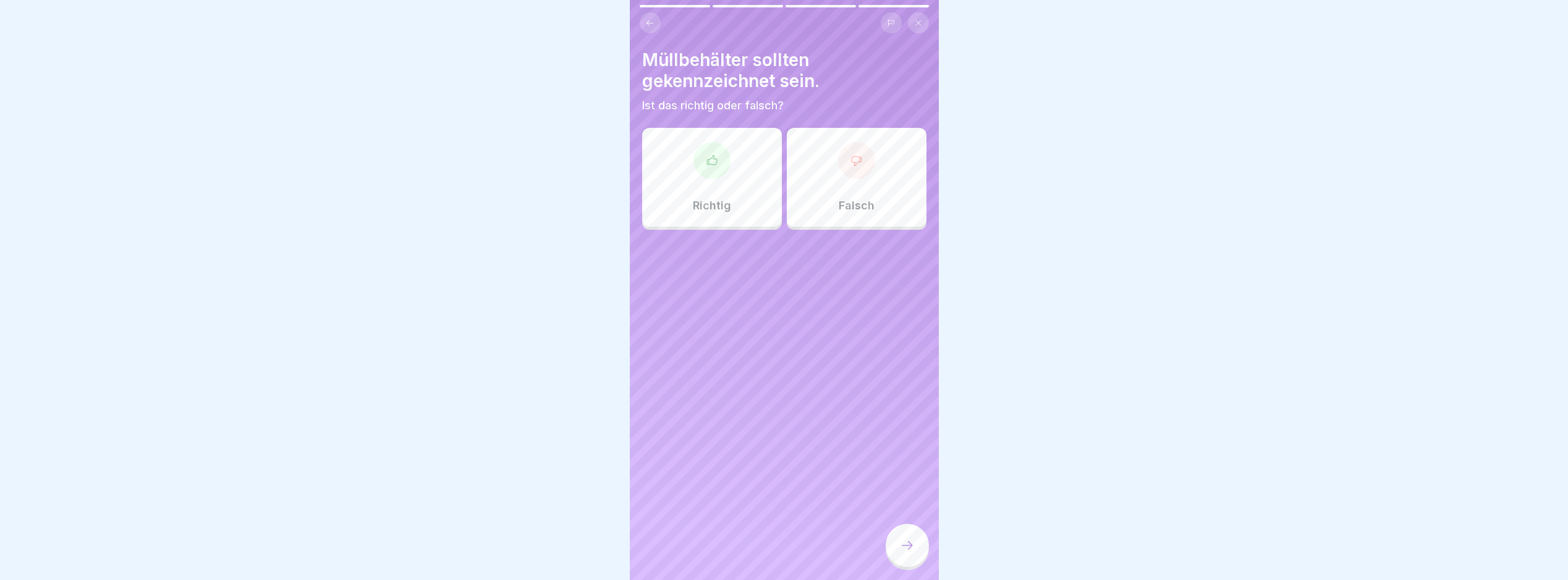
click at [742, 168] on div "Richtig" at bounding box center [712, 177] width 139 height 99
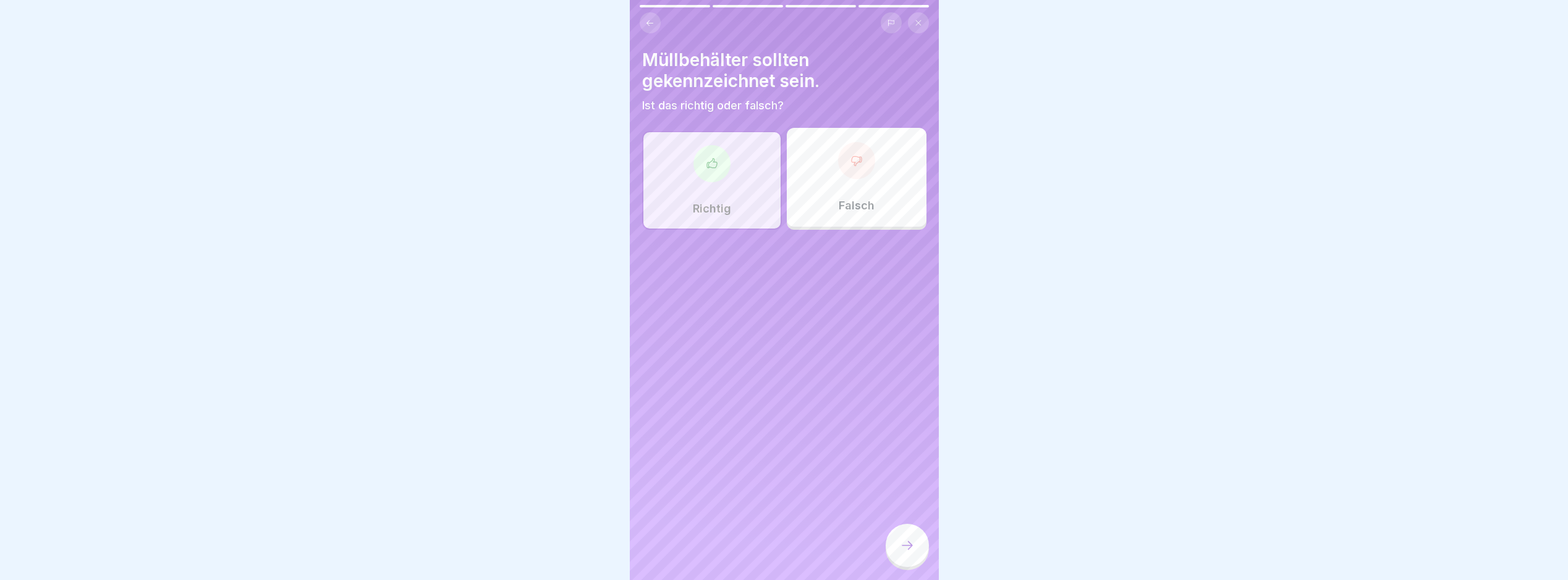
click at [918, 559] on div at bounding box center [908, 546] width 43 height 43
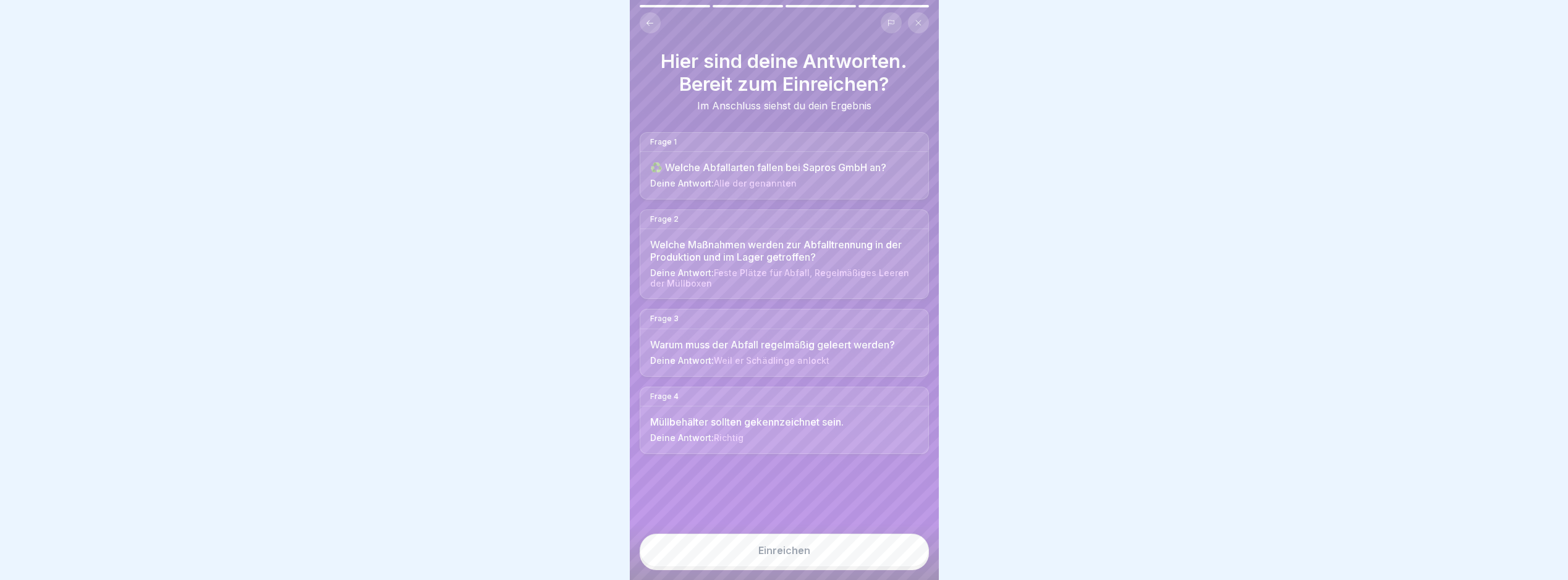
drag, startPoint x: 852, startPoint y: 558, endPoint x: 860, endPoint y: 562, distance: 8.9
click at [852, 558] on button "Einreichen" at bounding box center [784, 551] width 289 height 34
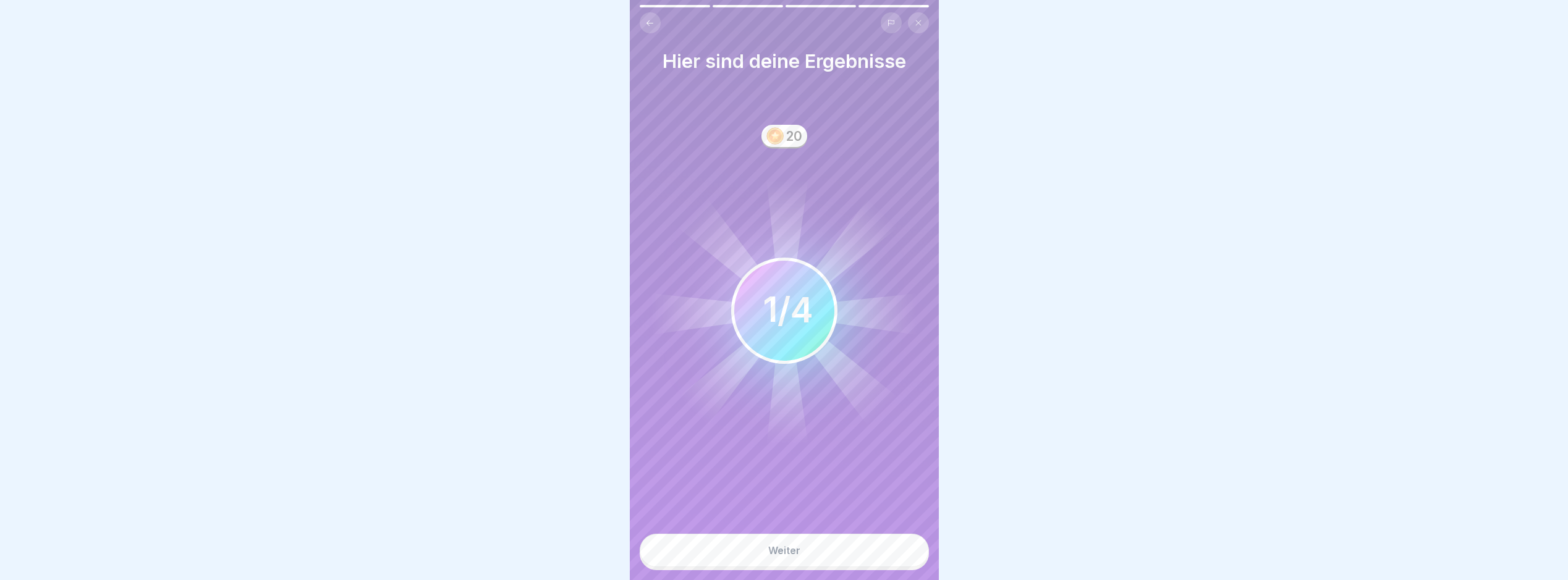
click at [865, 565] on button "Weiter" at bounding box center [784, 551] width 289 height 34
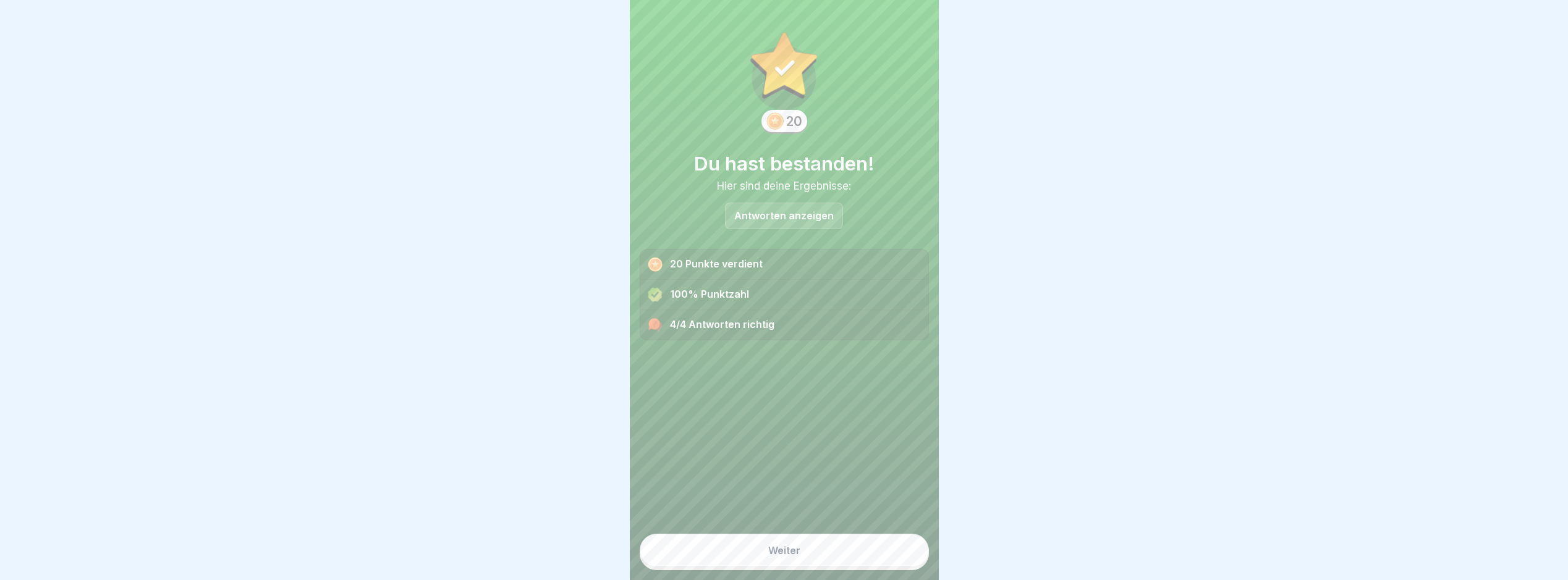
click at [791, 555] on div "Weiter" at bounding box center [784, 550] width 32 height 11
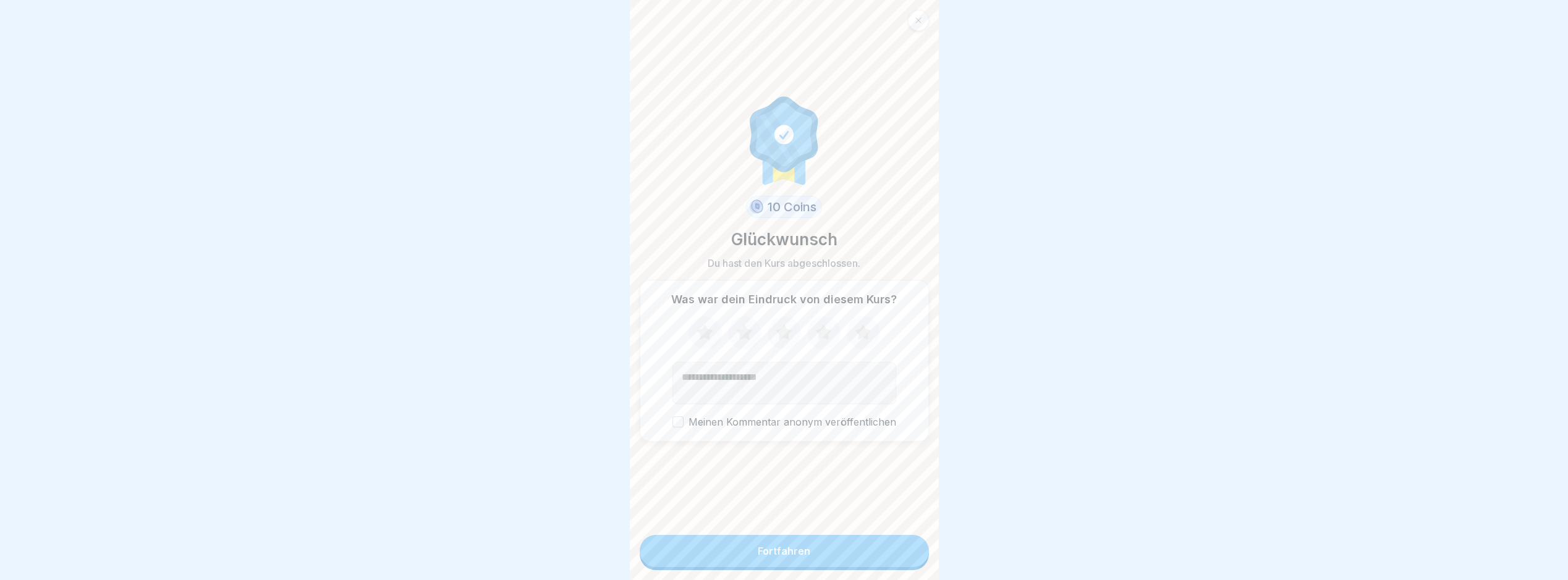
click at [885, 565] on button "Fortfahren" at bounding box center [784, 551] width 289 height 32
click at [866, 556] on button "Fortfahren" at bounding box center [784, 551] width 289 height 32
click at [865, 556] on button "Fortfahren" at bounding box center [784, 551] width 289 height 32
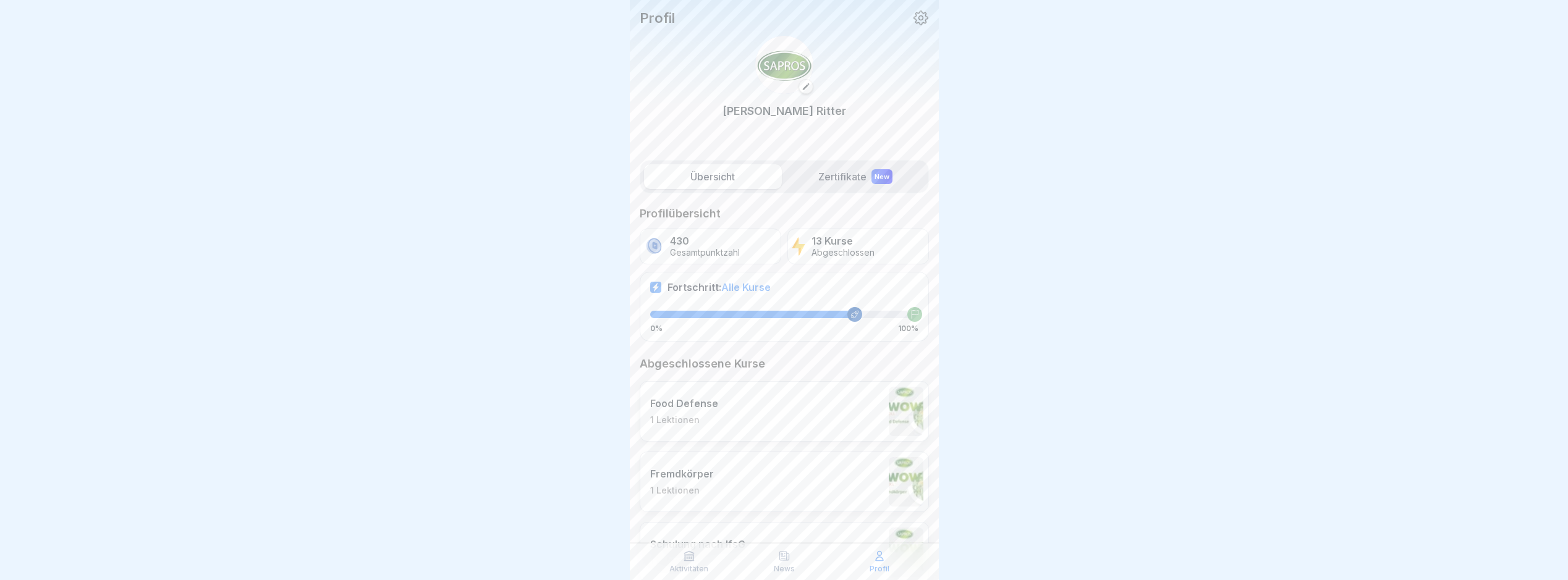
click at [864, 556] on div "Profil" at bounding box center [879, 561] width 89 height 24
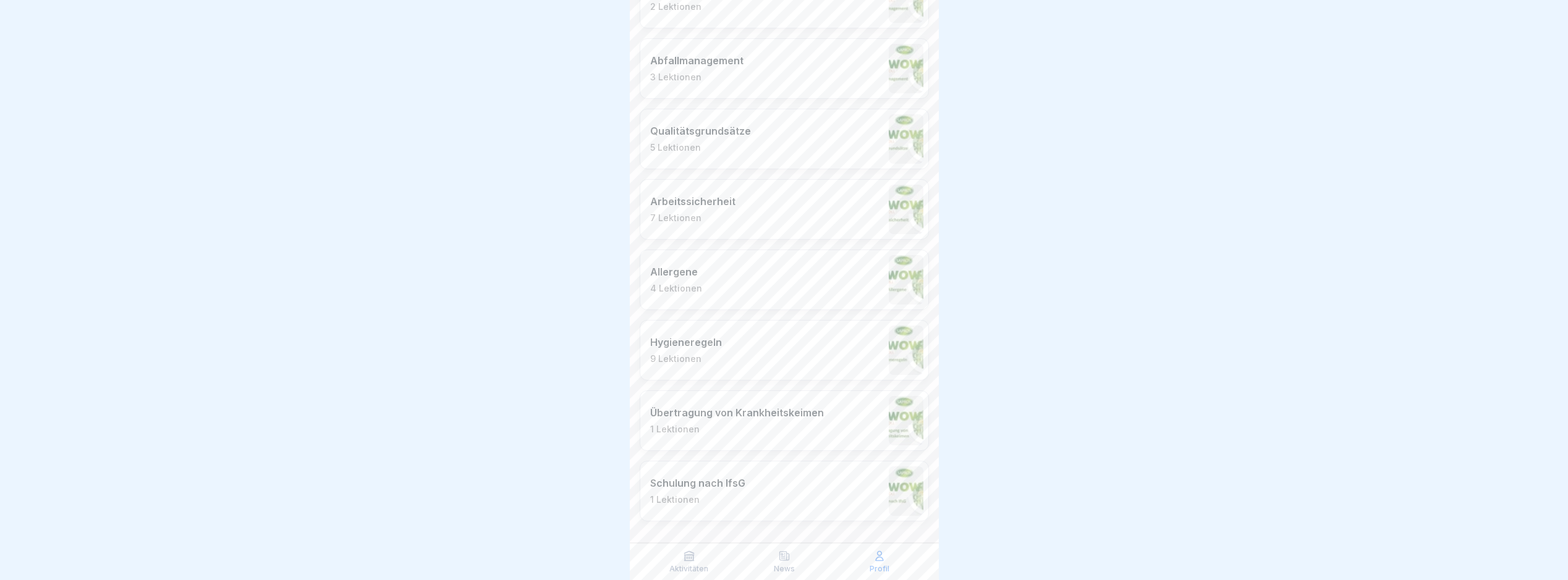
scroll to position [1052, 0]
click at [674, 562] on div "Aktivitäten" at bounding box center [689, 561] width 89 height 24
